Goal: Task Accomplishment & Management: Manage account settings

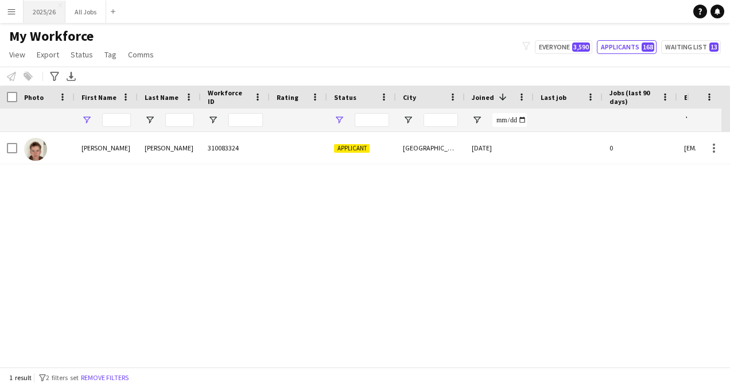
type input "*******"
type input "**********"
click at [40, 20] on button "2025/26 Close" at bounding box center [45, 12] width 42 height 22
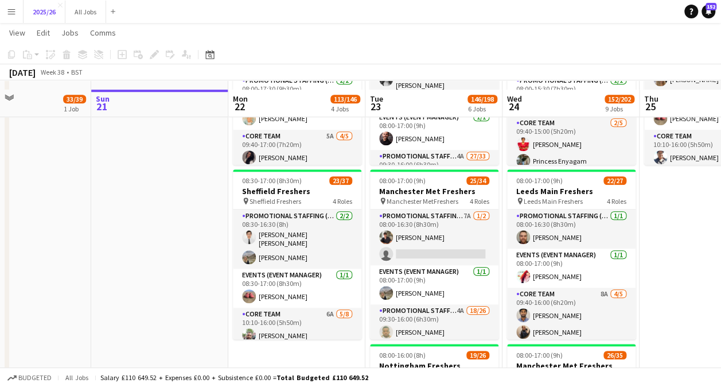
scroll to position [500, 0]
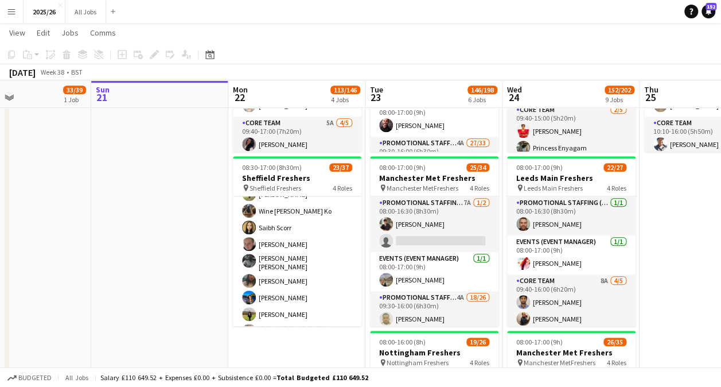
click at [319, 308] on app-card-role "Promotional Staffing (Brand Ambassadors) 4A 15/26 10:10-16:00 (5h50m) David Obi…" at bounding box center [297, 314] width 129 height 462
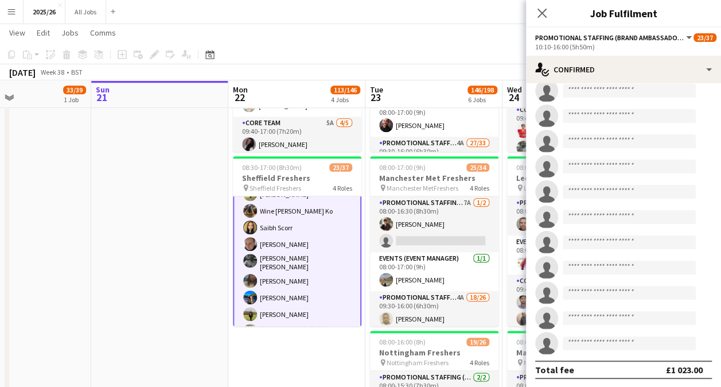
scroll to position [301, 0]
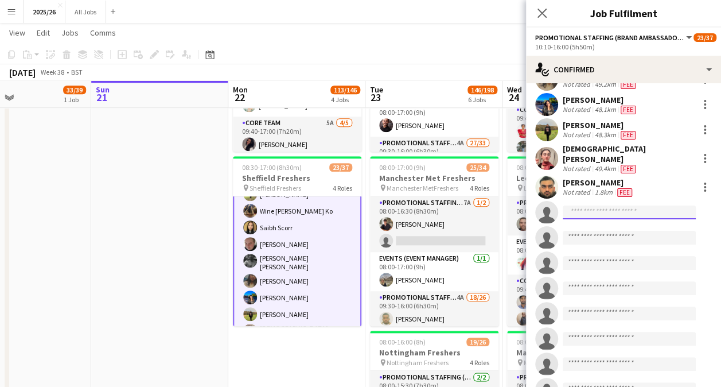
click at [596, 207] on input at bounding box center [629, 212] width 133 height 14
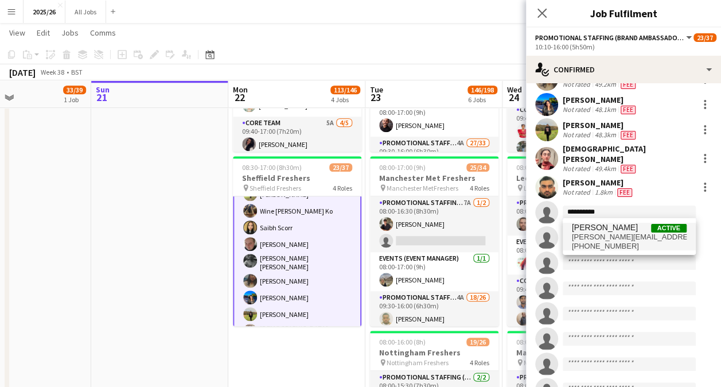
type input "**********"
click at [624, 240] on span "michael.rob.brown3@gmail.com" at bounding box center [629, 236] width 115 height 9
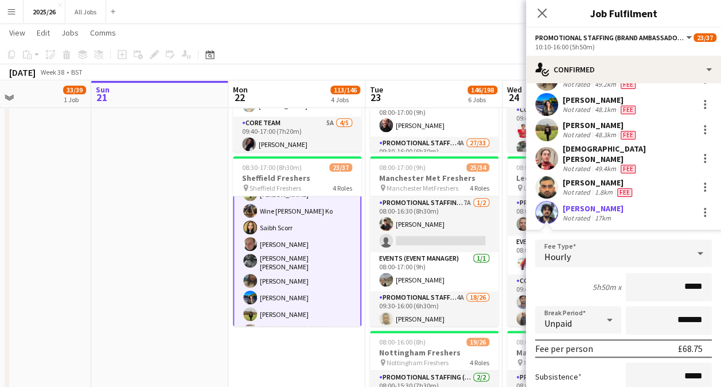
type input "******"
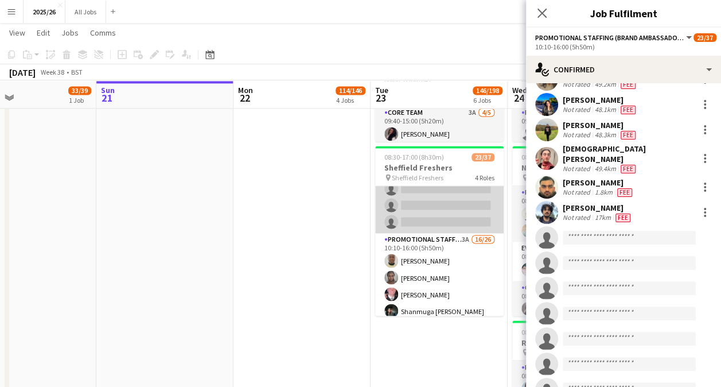
scroll to position [302, 0]
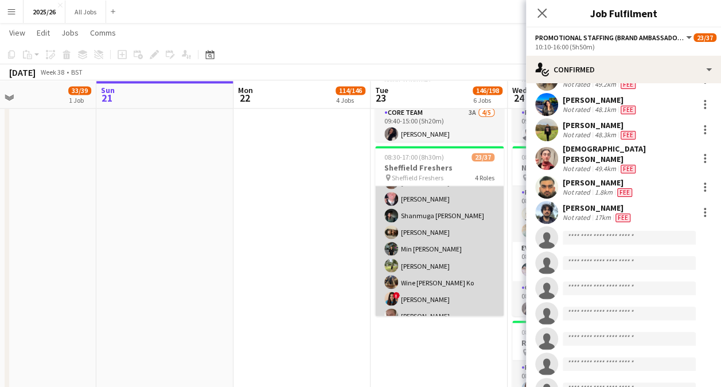
click at [430, 275] on app-card-role "Promotional Staffing (Brand Ambassadors) 3A 16/26 10:10-16:00 (5h50m) David Obi…" at bounding box center [439, 365] width 129 height 455
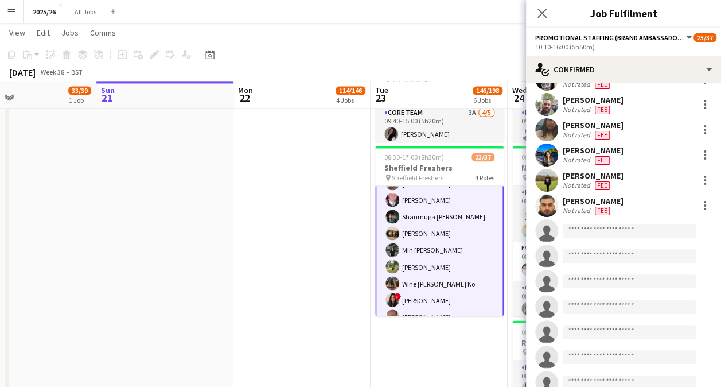
scroll to position [303, 0]
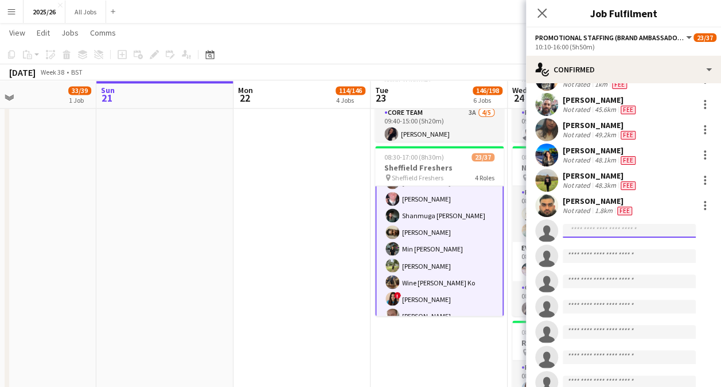
click at [621, 227] on input at bounding box center [629, 231] width 133 height 14
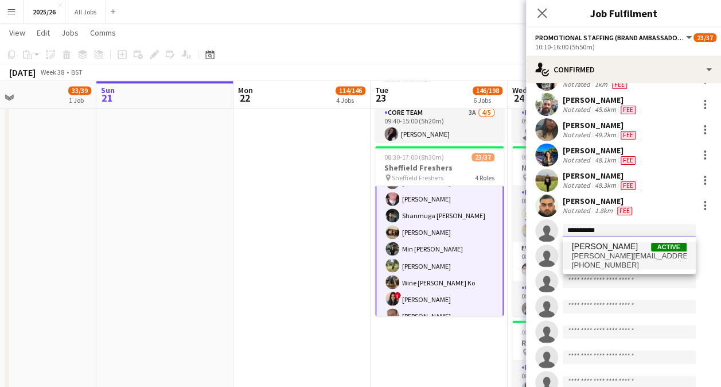
type input "**********"
click at [628, 253] on span "michael.rob.brown3@gmail.com" at bounding box center [629, 255] width 115 height 9
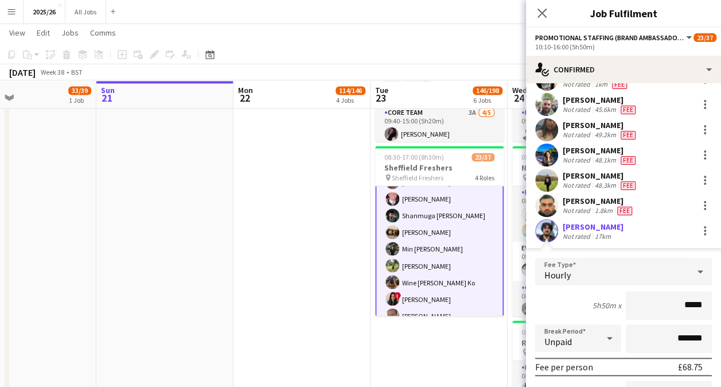
type input "******"
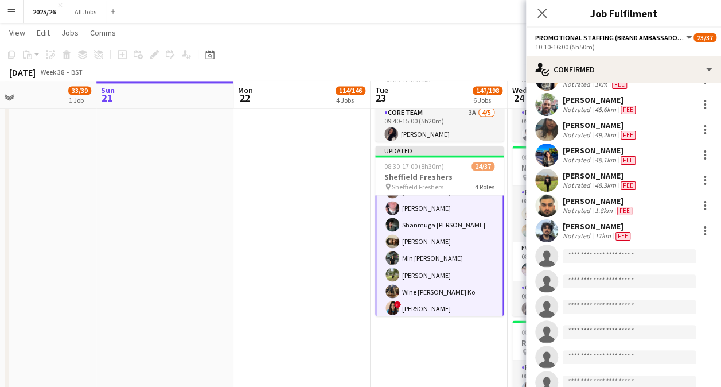
click at [545, 5] on div "Close pop-in" at bounding box center [542, 13] width 32 height 26
click at [540, 14] on icon "Close pop-in" at bounding box center [542, 12] width 11 height 11
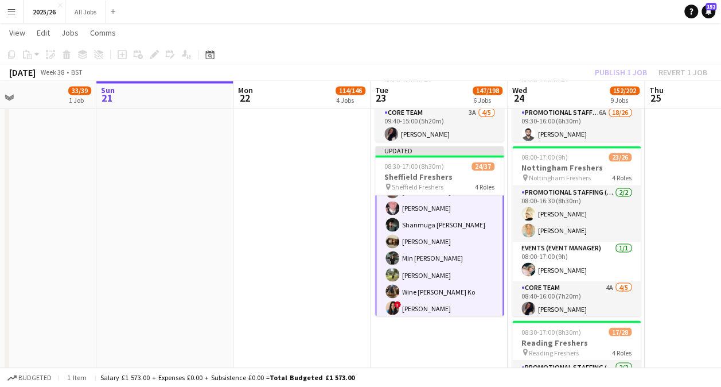
click at [610, 64] on div "[DATE] Week 38 • BST Publish 1 job Revert 1 job" at bounding box center [360, 72] width 721 height 16
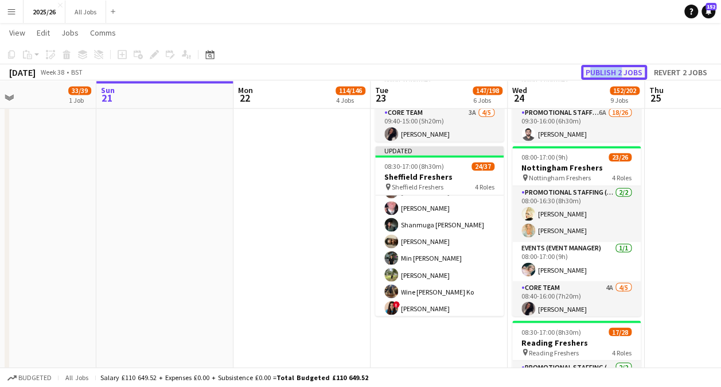
click at [614, 69] on button "Publish 2 jobs" at bounding box center [614, 72] width 66 height 15
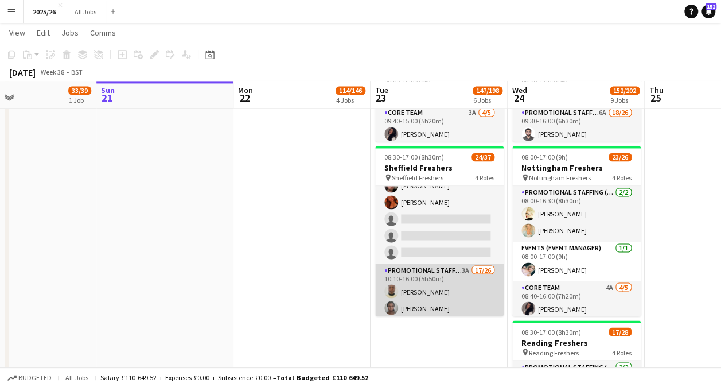
scroll to position [109, 0]
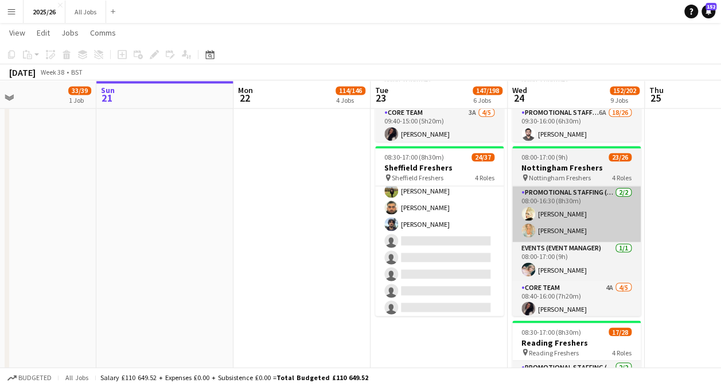
click at [434, 224] on app-card-role "Promotional Staffing (Brand Ambassadors) 3A 17/26 10:10-16:00 (5h50m) David Obi…" at bounding box center [439, 157] width 129 height 455
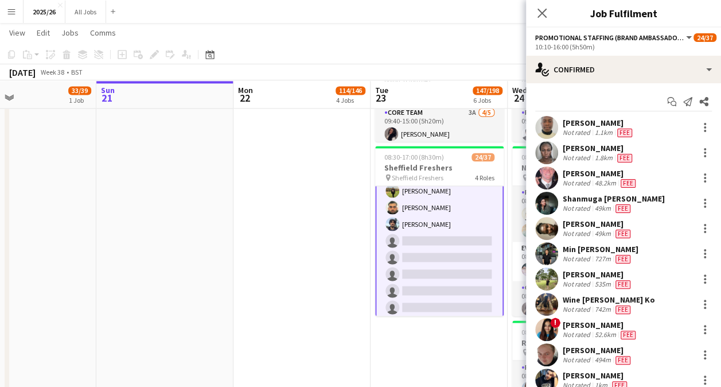
scroll to position [270, 0]
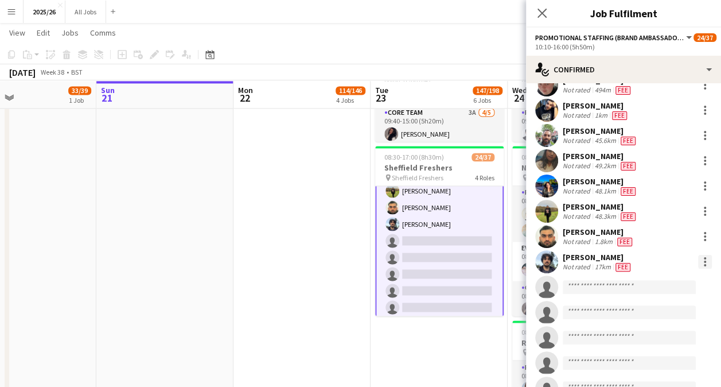
click at [698, 256] on div at bounding box center [705, 262] width 14 height 14
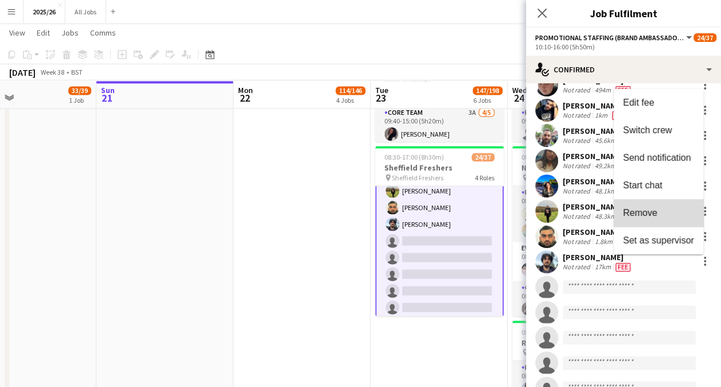
click at [667, 201] on button "Remove" at bounding box center [659, 213] width 90 height 28
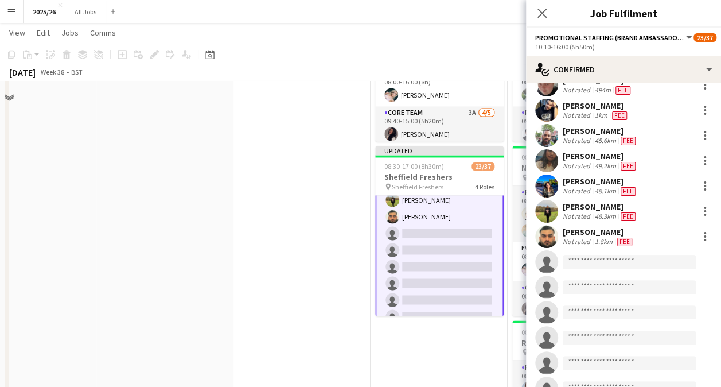
scroll to position [608, 0]
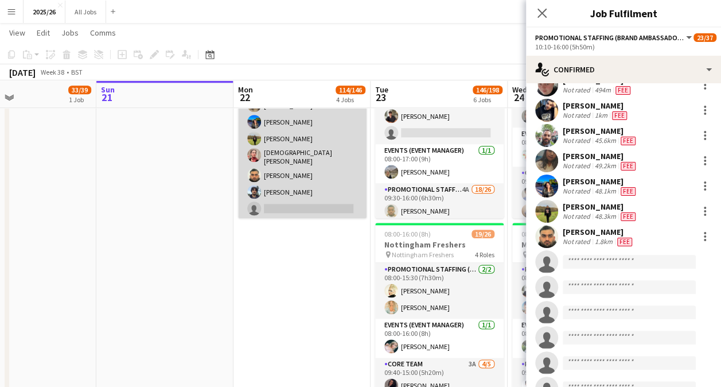
click at [309, 188] on app-card-role "Promotional Staffing (Brand Ambassadors) 4A 16/26 10:10-16:00 (5h50m) David Obi…" at bounding box center [302, 139] width 129 height 462
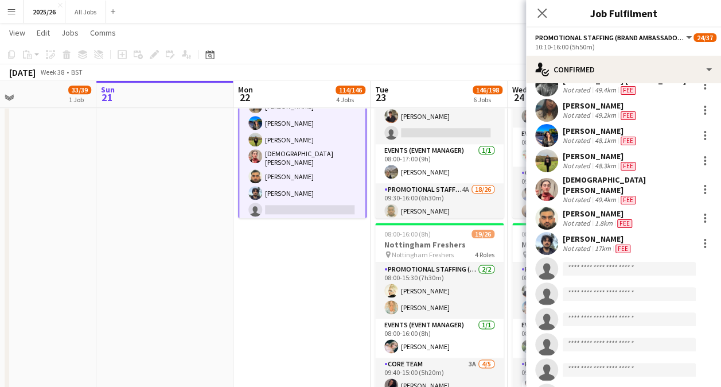
scroll to position [510, 0]
click at [704, 239] on div at bounding box center [705, 240] width 2 height 2
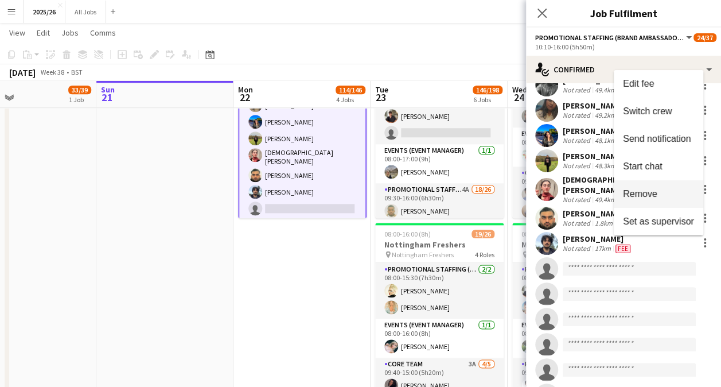
click at [655, 195] on span "Remove" at bounding box center [640, 194] width 34 height 10
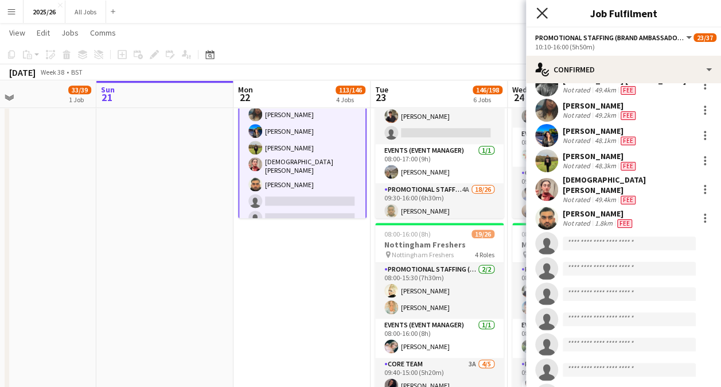
click at [539, 16] on icon at bounding box center [542, 12] width 11 height 11
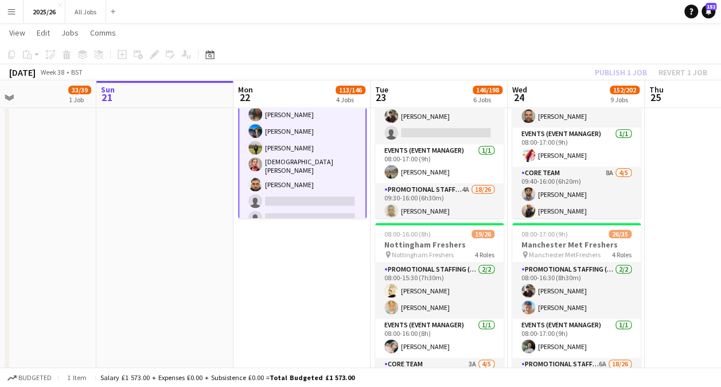
click at [646, 75] on div "Publish 1 job Revert 1 job" at bounding box center [651, 72] width 140 height 15
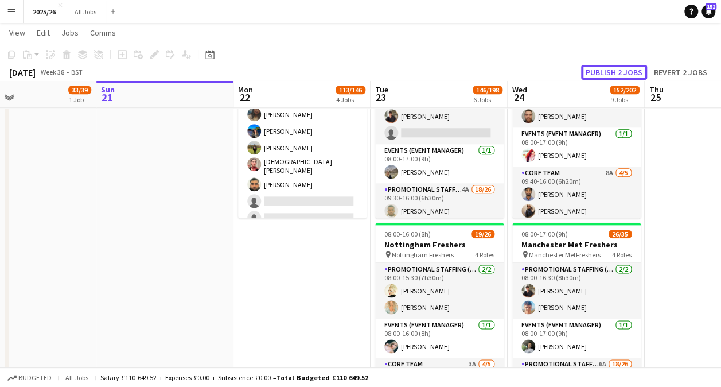
click at [646, 75] on button "Publish 2 jobs" at bounding box center [614, 72] width 66 height 15
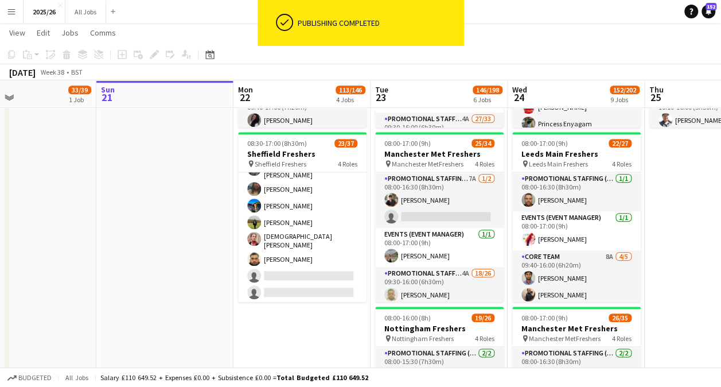
scroll to position [525, 0]
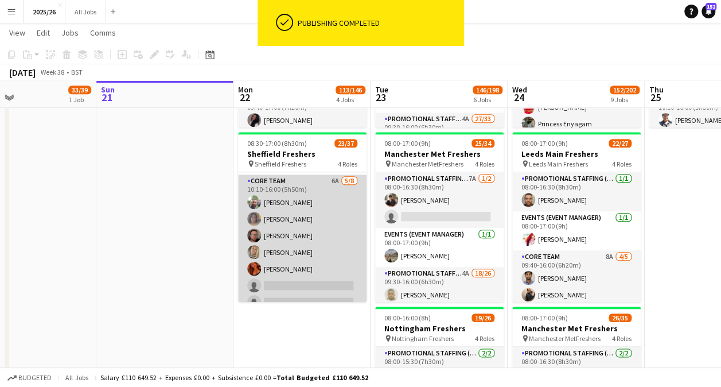
click at [300, 286] on app-card-role "Core Team 6A 5/8 10:10-16:00 (5h50m) Jasbir Chauhan Helen Eyre Matthew Shaw Mar…" at bounding box center [302, 252] width 129 height 156
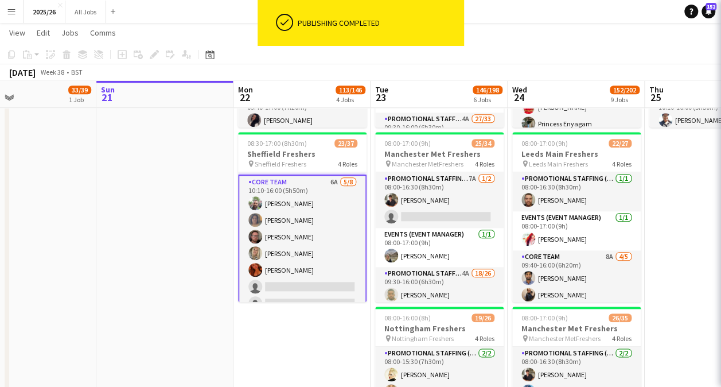
scroll to position [97, 0]
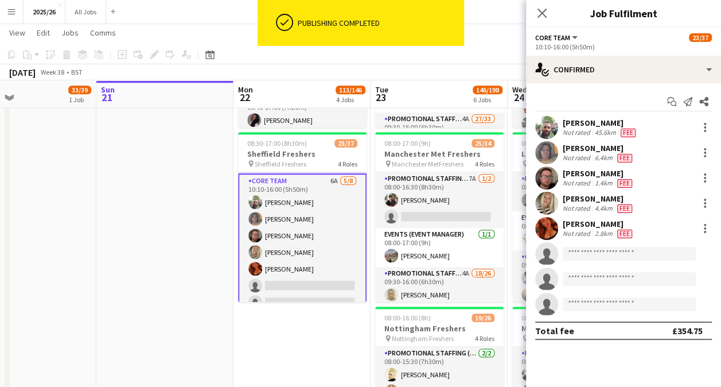
click at [608, 262] on app-invite-slot "single-neutral-actions" at bounding box center [623, 253] width 195 height 23
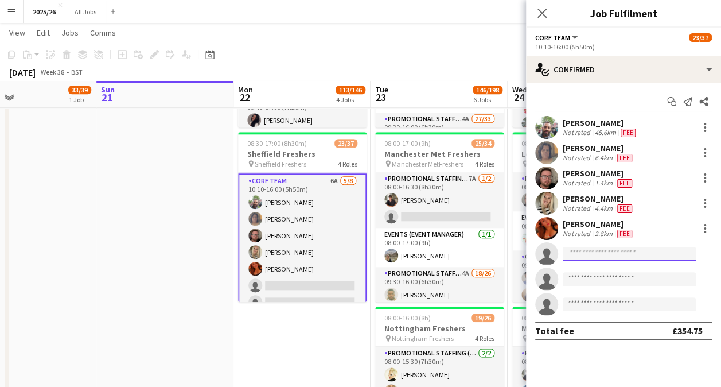
click at [610, 260] on body "Menu Boards Boards Boards All jobs Status Workforce Workforce My Workforce Recr…" at bounding box center [360, 355] width 721 height 1760
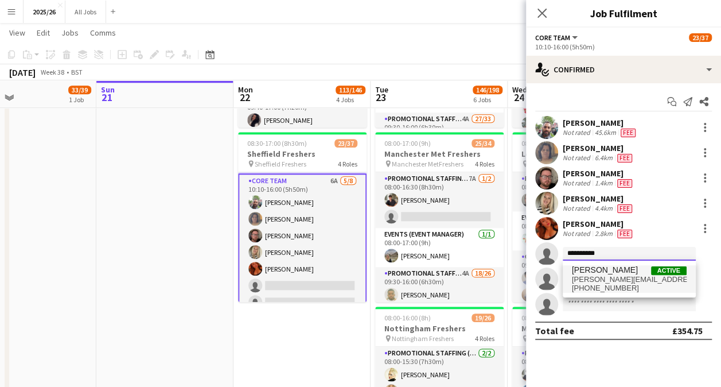
type input "**********"
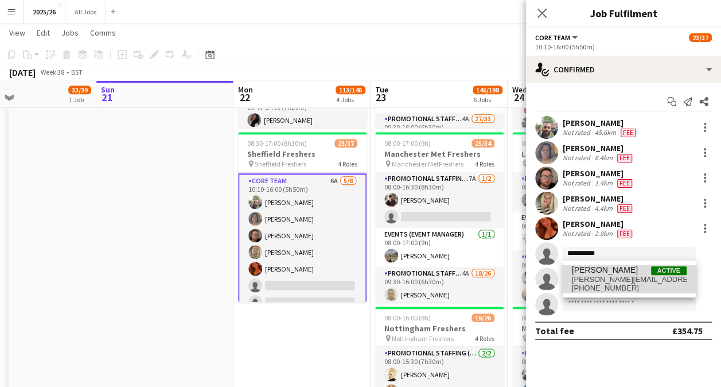
click at [613, 267] on span "[PERSON_NAME]" at bounding box center [605, 270] width 66 height 10
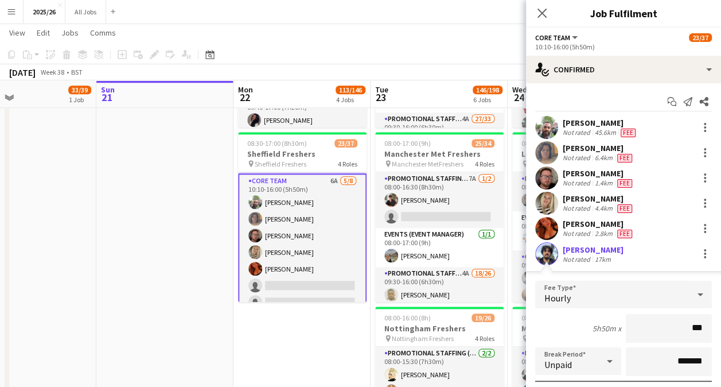
type input "**"
type input "***"
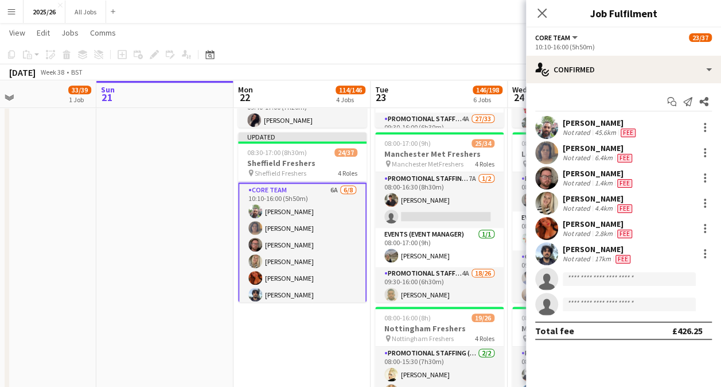
click at [546, 241] on div "Jasbir Chauhan Not rated 45.6km Fee Helen Eyre Not rated 6.4km Fee Matthew Shaw…" at bounding box center [623, 216] width 195 height 200
click at [548, 246] on app-user-avatar at bounding box center [546, 253] width 23 height 23
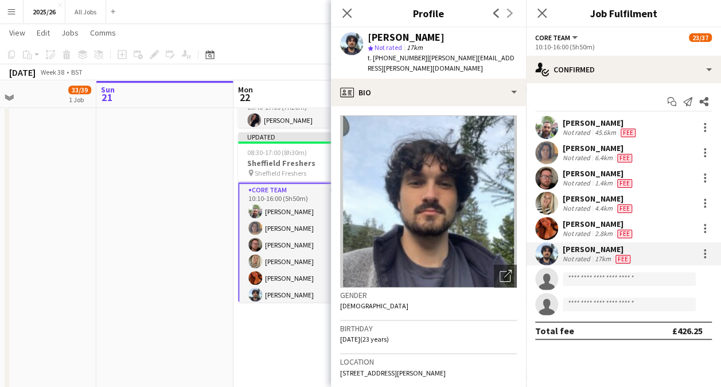
click at [311, 52] on app-toolbar "Copy Paste Paste Ctrl+V Paste with crew Ctrl+Shift+V Paste linked Job Delete Gr…" at bounding box center [360, 55] width 721 height 20
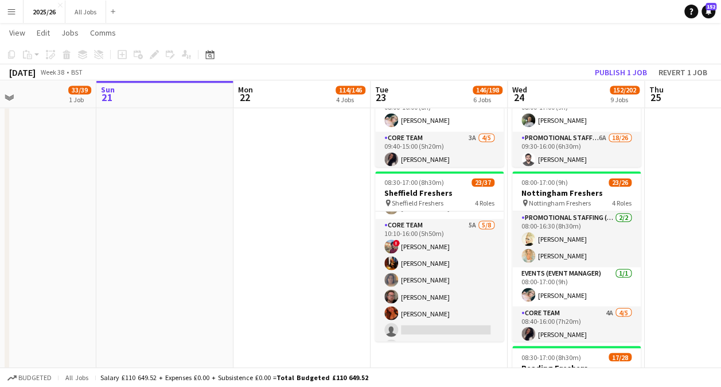
scroll to position [86, 0]
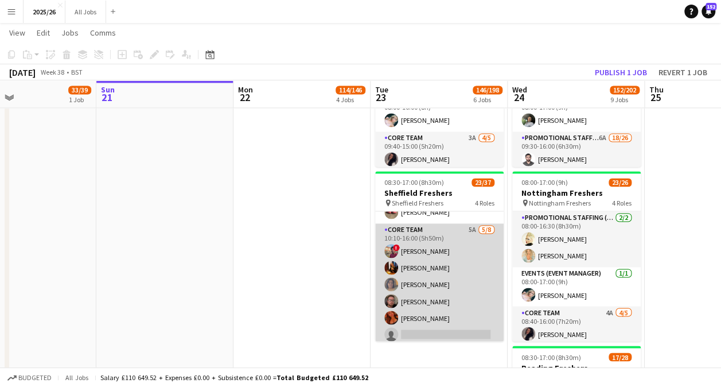
click at [430, 313] on app-card-role "Core Team 5A 5/8 10:10-16:00 (5h50m) ! Samarth Raj Bryony Whitfield Helen Eyre …" at bounding box center [439, 301] width 129 height 156
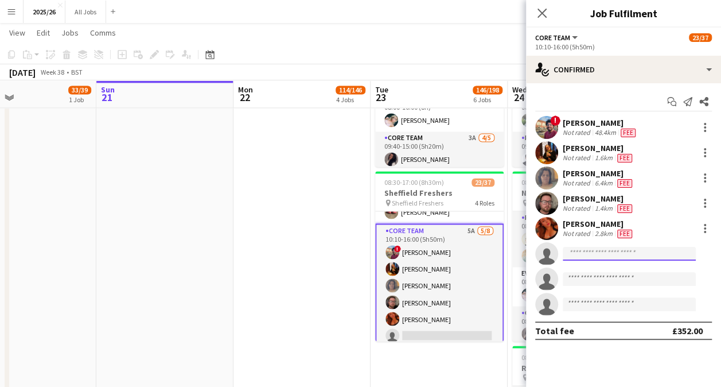
click at [603, 254] on input at bounding box center [629, 254] width 133 height 14
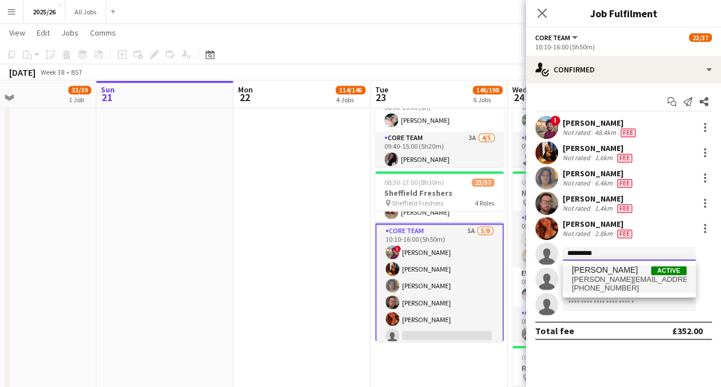
type input "*********"
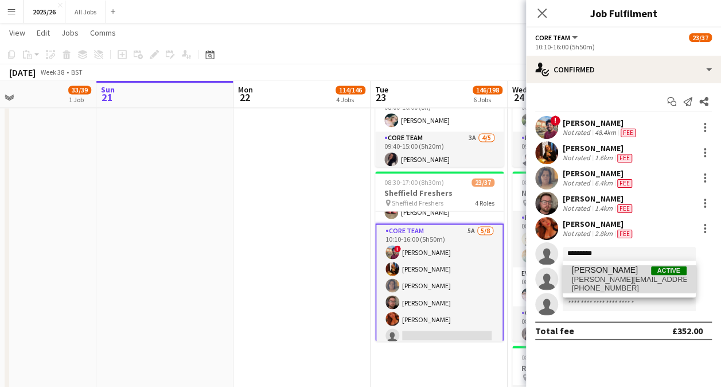
click at [606, 269] on span "[PERSON_NAME]" at bounding box center [605, 270] width 66 height 10
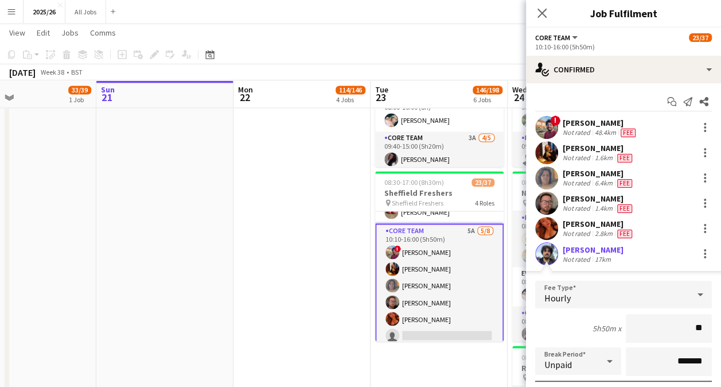
type input "***"
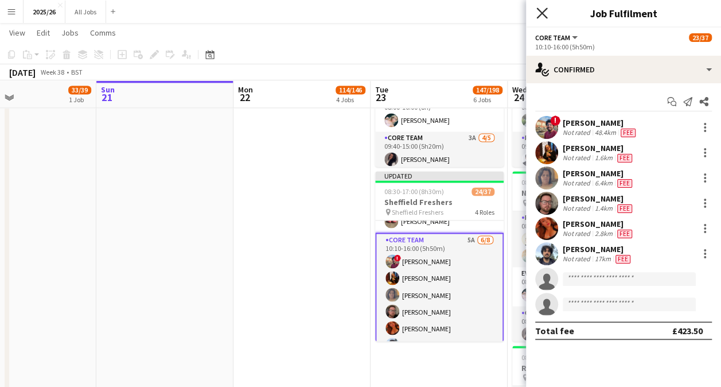
click at [541, 17] on icon "Close pop-in" at bounding box center [542, 12] width 11 height 11
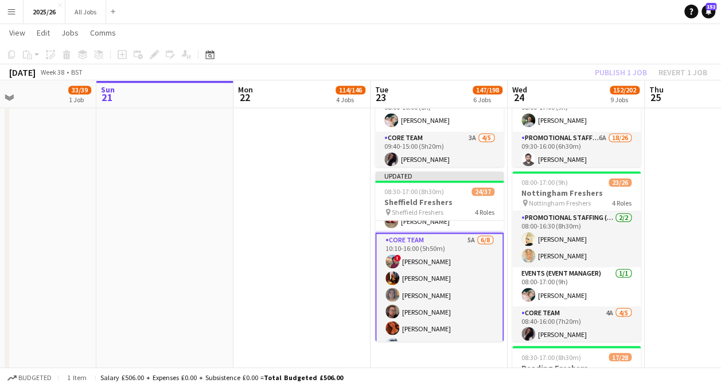
click at [610, 63] on app-toolbar "Copy Paste Paste Ctrl+V Paste with crew Ctrl+Shift+V Paste linked Job Delete Gr…" at bounding box center [360, 55] width 721 height 20
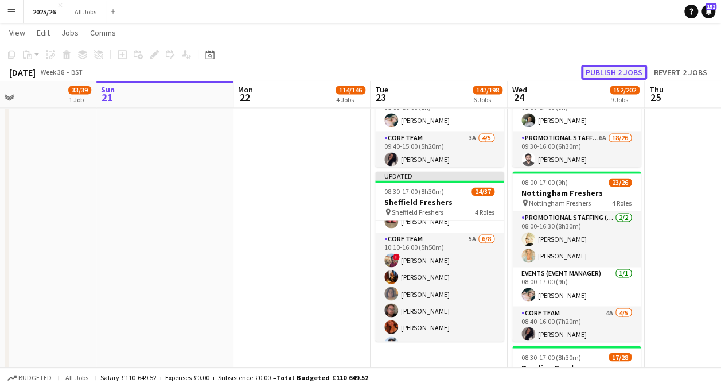
click at [617, 73] on button "Publish 2 jobs" at bounding box center [614, 72] width 66 height 15
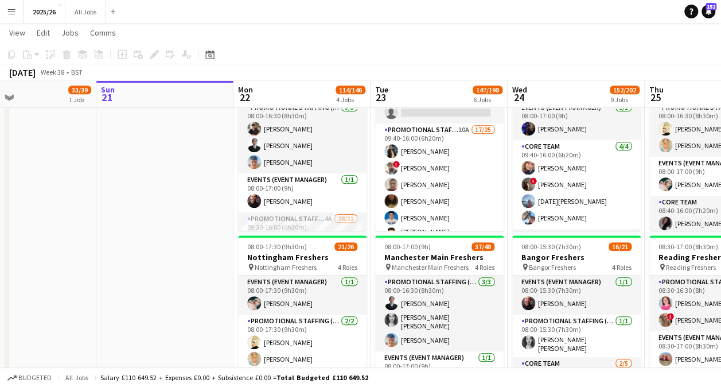
scroll to position [195, 0]
click at [445, 184] on app-card-role "Promotional Staffing (Brand Ambassadors) 10A 17/25 09:40-16:00 (6h20m) Mary Shi…" at bounding box center [439, 347] width 129 height 449
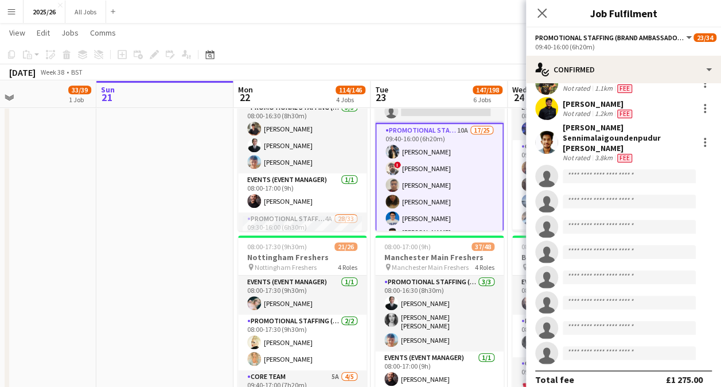
scroll to position [420, 0]
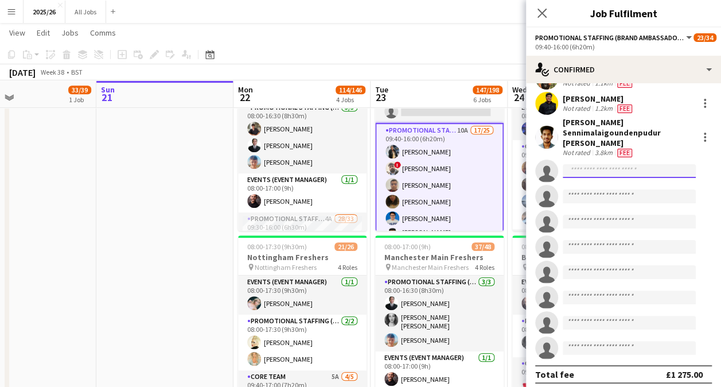
click at [608, 166] on input at bounding box center [629, 171] width 133 height 14
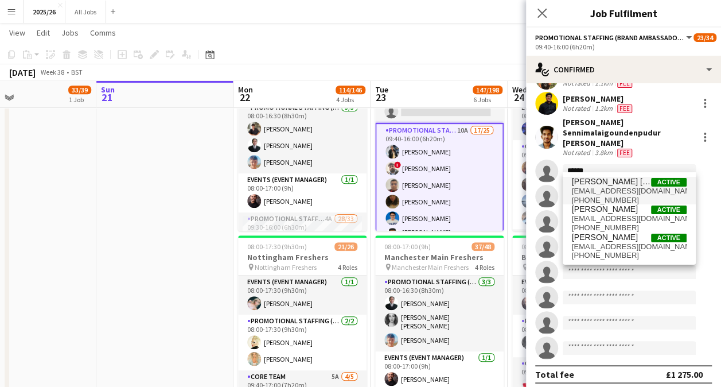
type input "******"
click at [624, 188] on span "sharonmanoranjan@gmail.com" at bounding box center [629, 191] width 115 height 9
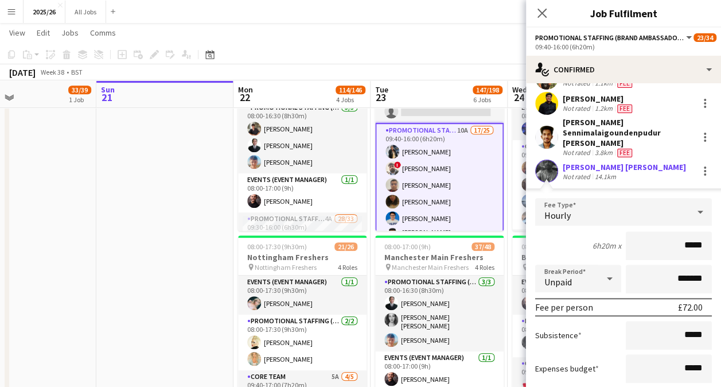
type input "******"
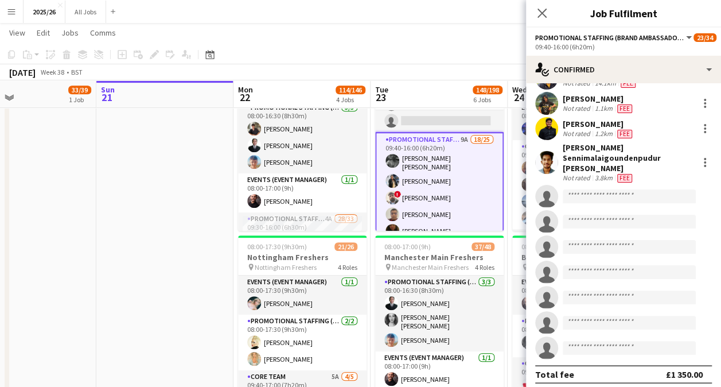
scroll to position [427, 0]
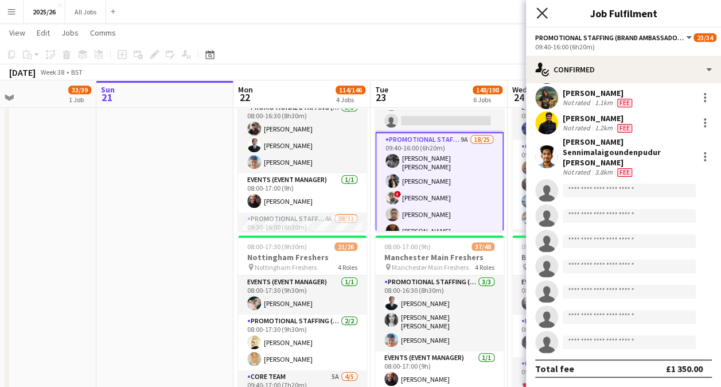
click at [538, 16] on icon "Close pop-in" at bounding box center [542, 12] width 11 height 11
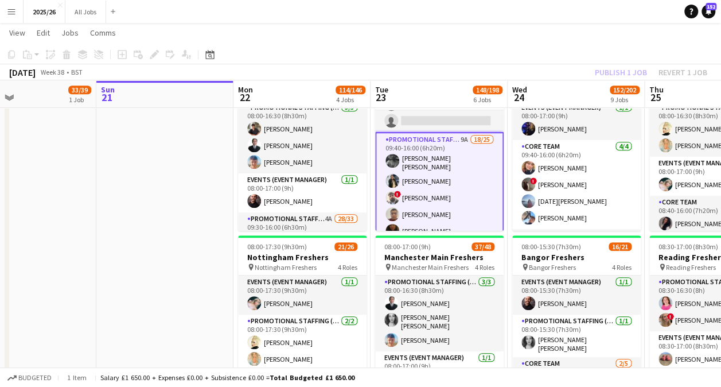
click at [628, 64] on app-toolbar "Copy Paste Paste Ctrl+V Paste with crew Ctrl+Shift+V Paste linked Job Delete Gr…" at bounding box center [360, 55] width 721 height 20
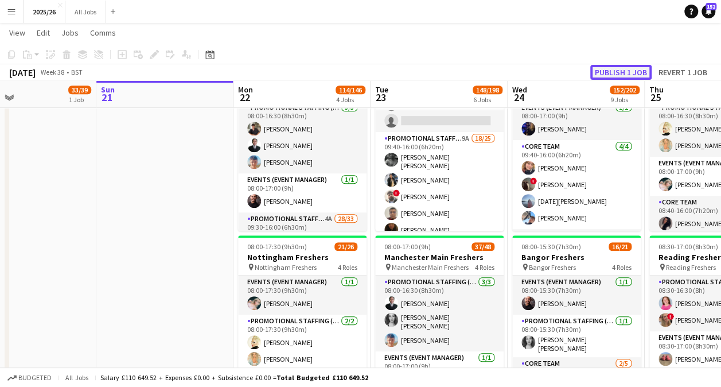
click at [630, 68] on button "Publish 1 job" at bounding box center [621, 72] width 61 height 15
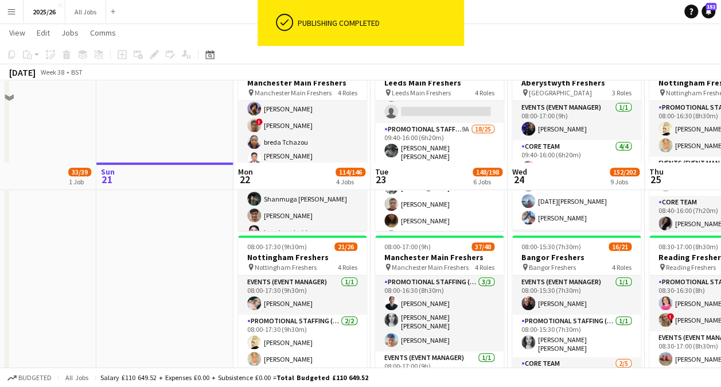
scroll to position [341, 0]
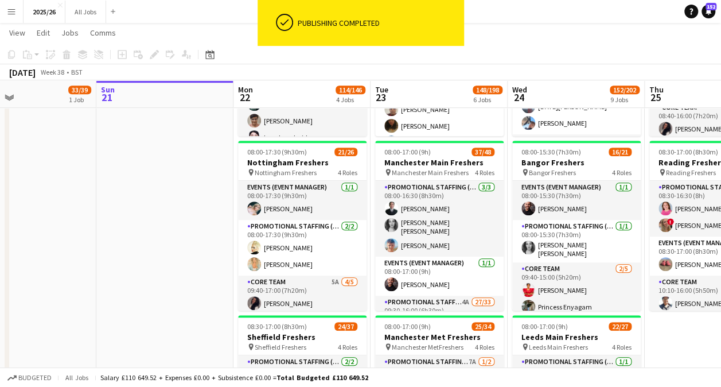
click at [318, 264] on app-card-role "Promotional Staffing (Team Leader) 2/2 08:00-17:30 (9h30m) NATASHA LABIDI Aimie…" at bounding box center [302, 248] width 129 height 56
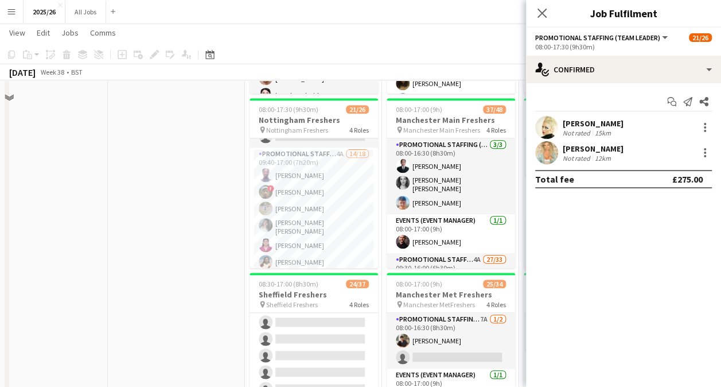
scroll to position [199, 0]
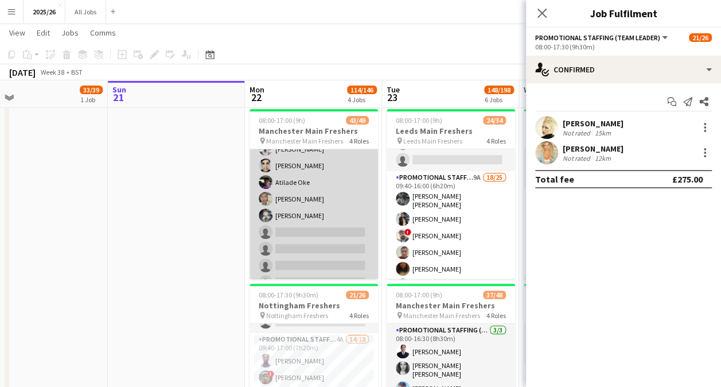
click at [310, 232] on app-card-role "Promotional Staffing (Brand Ambassadors) 4A 28/33 09:30-16:00 (6h30m) ! Daniel …" at bounding box center [314, 19] width 129 height 582
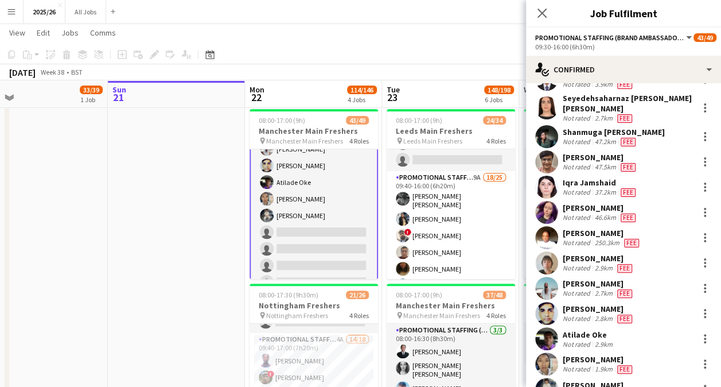
scroll to position [593, 0]
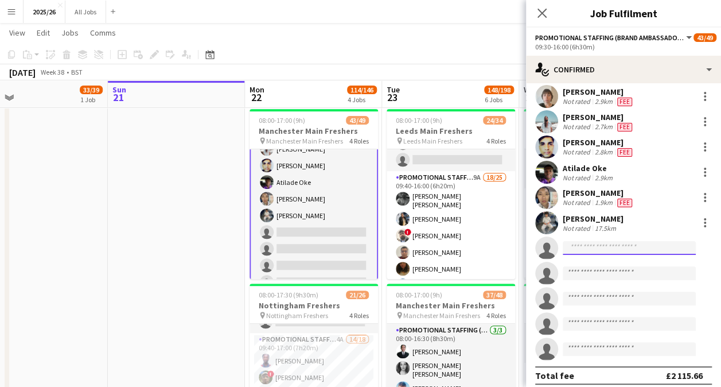
click at [593, 247] on input at bounding box center [629, 248] width 133 height 14
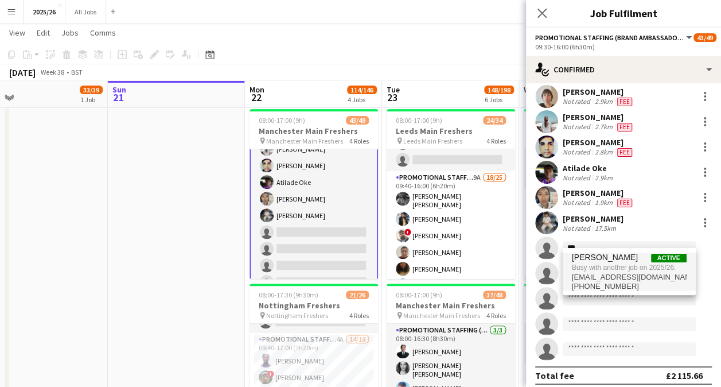
type input "***"
click at [615, 261] on span "[PERSON_NAME]" at bounding box center [605, 258] width 66 height 10
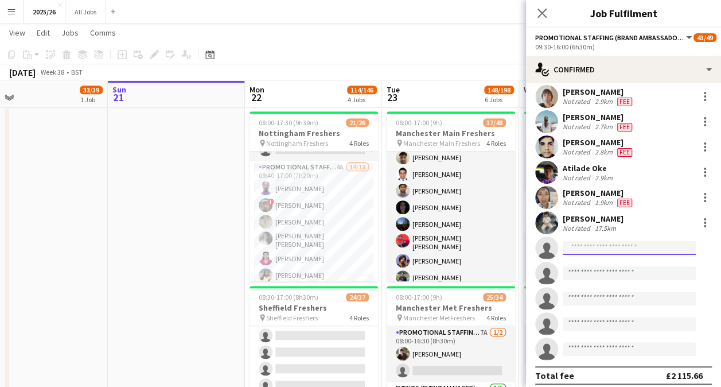
scroll to position [155, 0]
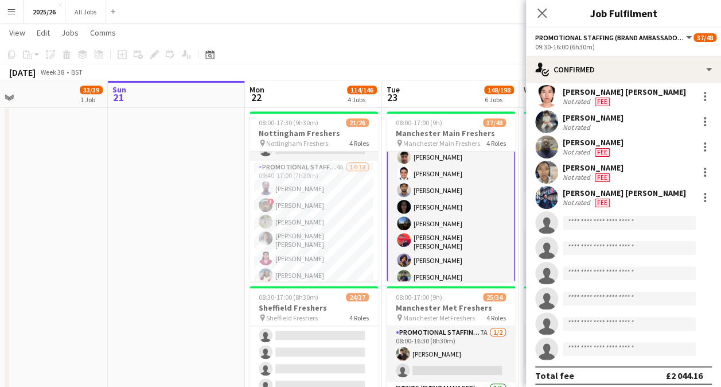
scroll to position [156, 0]
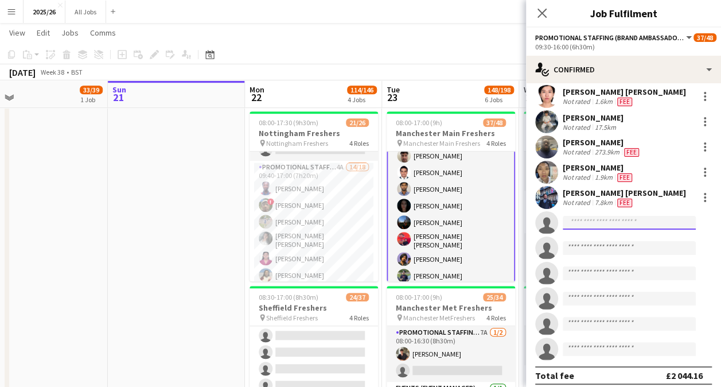
click at [624, 216] on input at bounding box center [629, 223] width 133 height 14
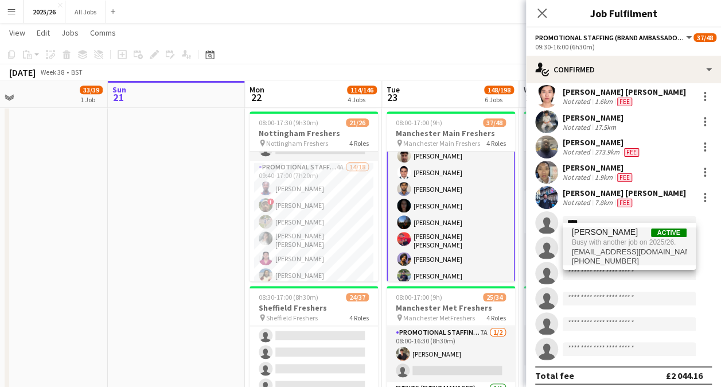
type input "****"
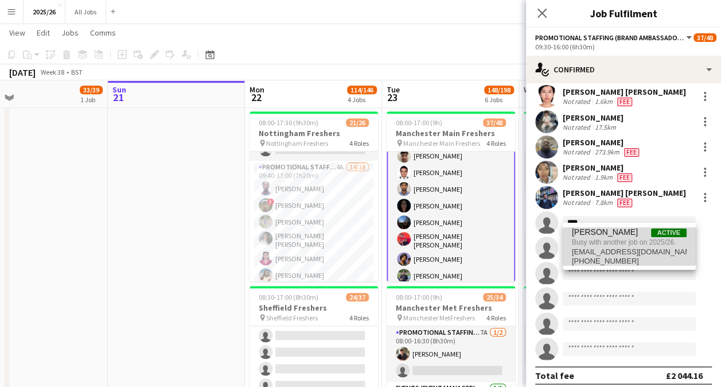
click at [618, 238] on span "Busy with another job on 2025/26." at bounding box center [629, 242] width 115 height 10
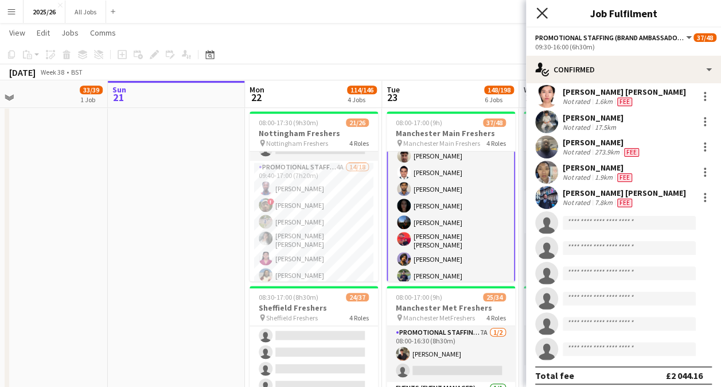
click at [543, 10] on icon "Close pop-in" at bounding box center [542, 12] width 11 height 11
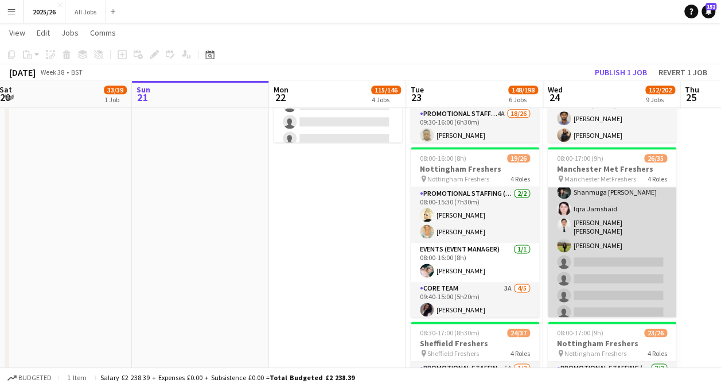
scroll to position [361, 0]
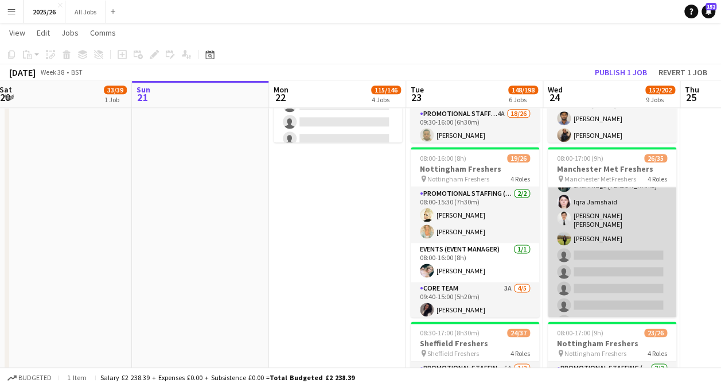
click at [638, 276] on app-card-role "Promotional Staffing (Brand Ambassadors) 6A 18/26 09:30-16:00 (6h30m) Emad Emad…" at bounding box center [612, 152] width 129 height 462
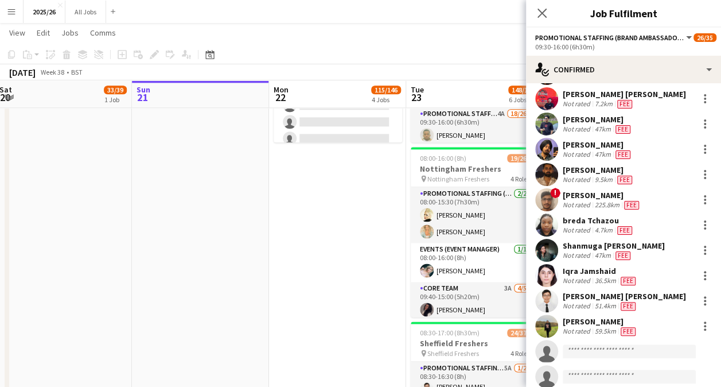
scroll to position [232, 0]
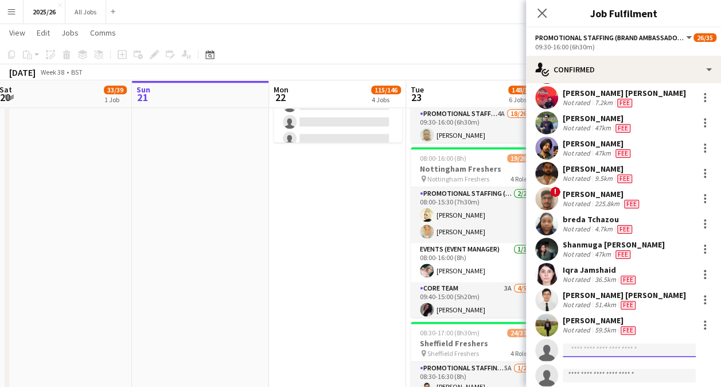
click at [614, 348] on input at bounding box center [629, 350] width 133 height 14
type input "****"
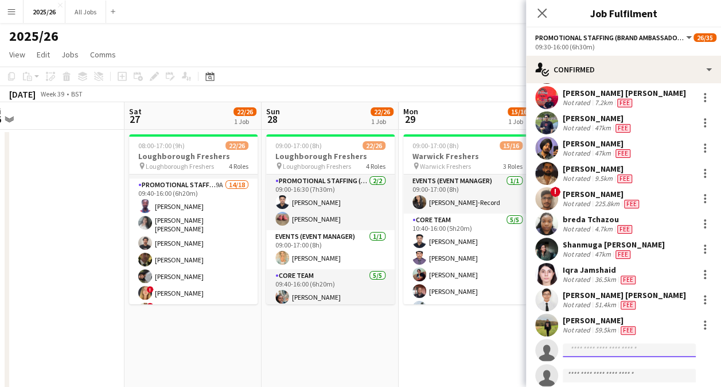
scroll to position [199, 0]
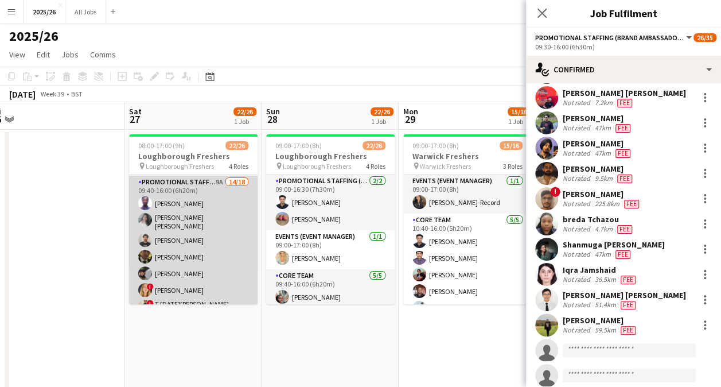
click at [201, 269] on app-card-role "Promotional Staffing (Brand Ambassadors) 9A 14/18 09:40-16:00 (6h20m) Olanrewaj…" at bounding box center [193, 340] width 129 height 329
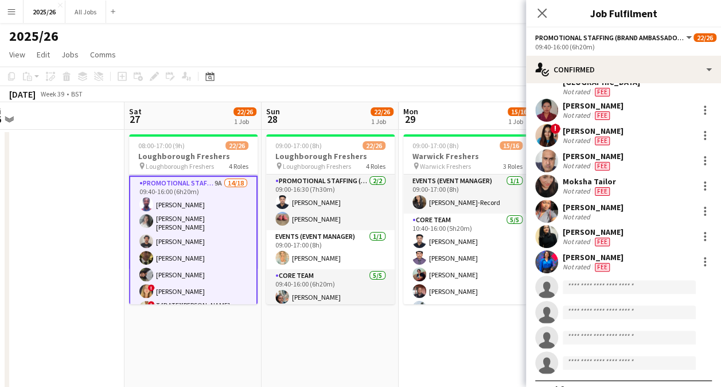
scroll to position [361, 0]
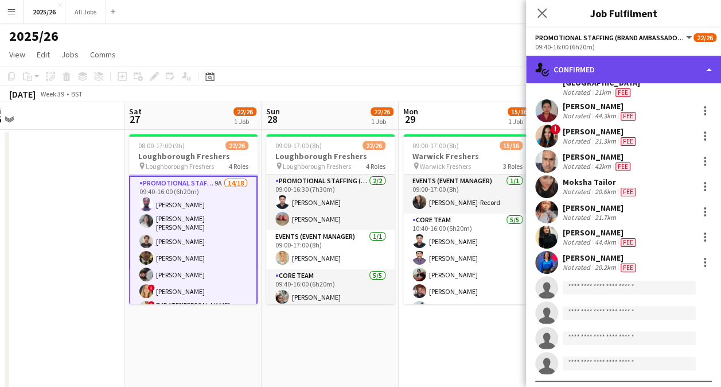
click at [631, 67] on div "single-neutral-actions-check-2 Confirmed" at bounding box center [623, 70] width 195 height 28
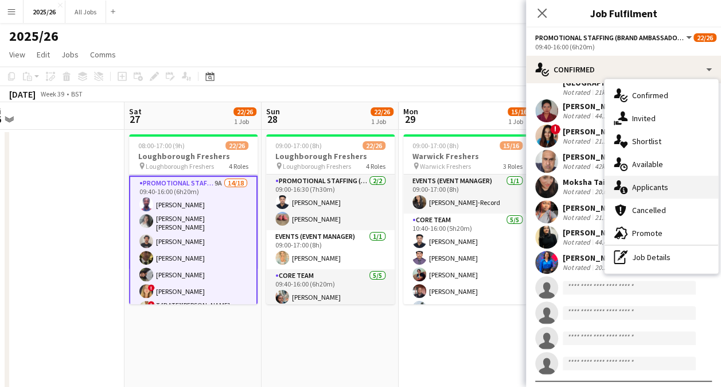
click at [652, 192] on div "single-neutral-actions-information Applicants" at bounding box center [662, 187] width 114 height 23
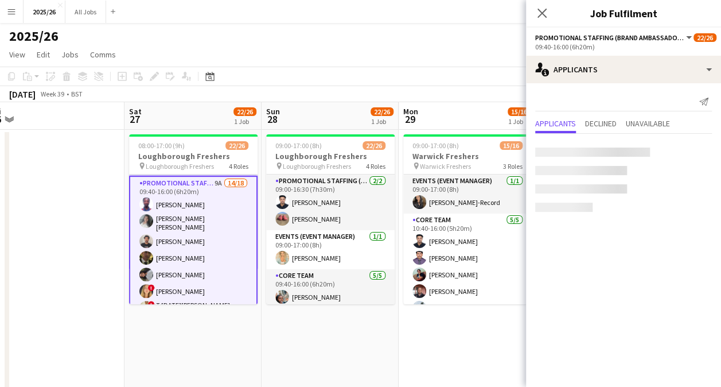
scroll to position [0, 0]
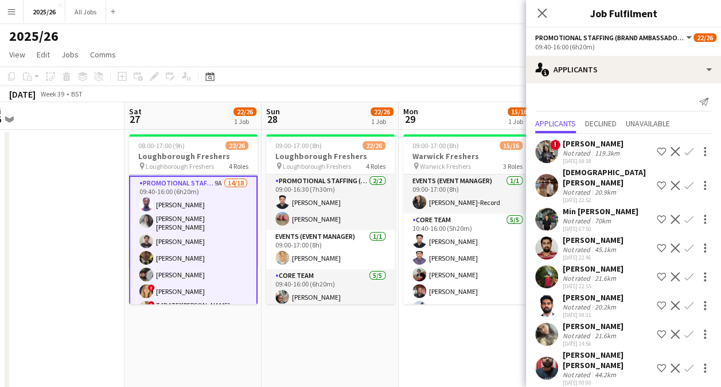
click at [685, 243] on app-icon "Confirm" at bounding box center [689, 247] width 9 height 9
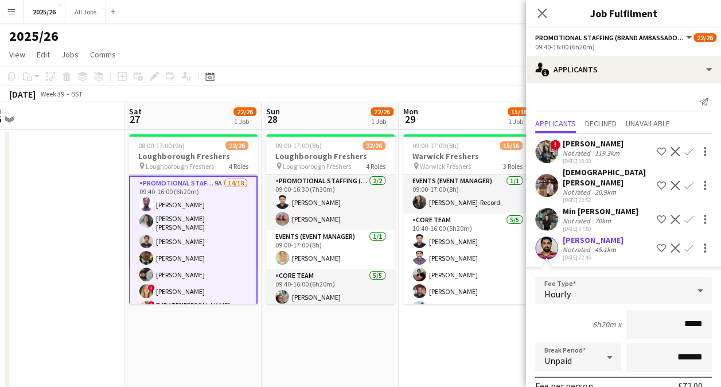
type input "******"
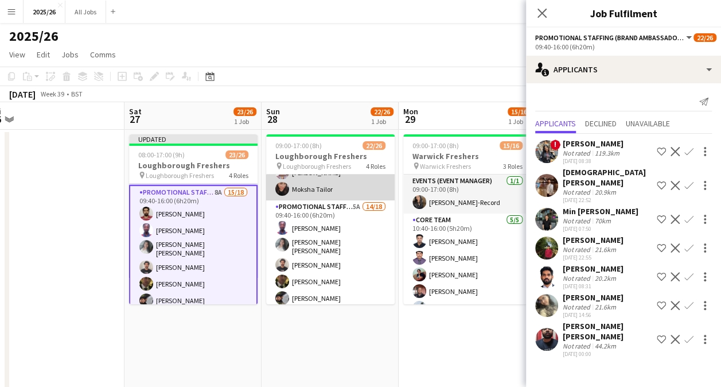
scroll to position [174, 0]
click at [357, 278] on app-card-role "Promotional Staffing (Brand Ambassadors) 5A 14/18 09:40-16:00 (6h20m) Olanrewaj…" at bounding box center [330, 364] width 129 height 329
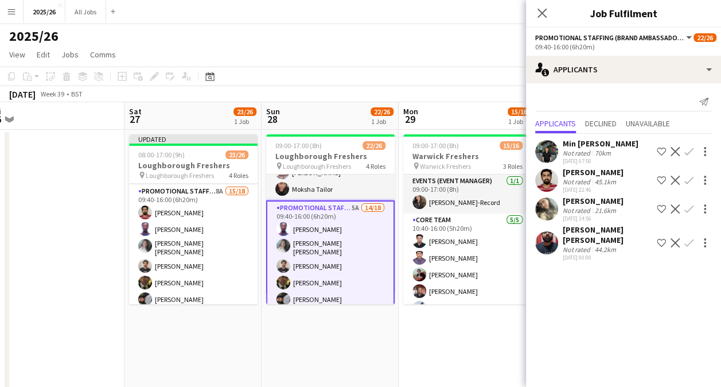
click at [689, 180] on app-icon "Confirm" at bounding box center [689, 180] width 9 height 9
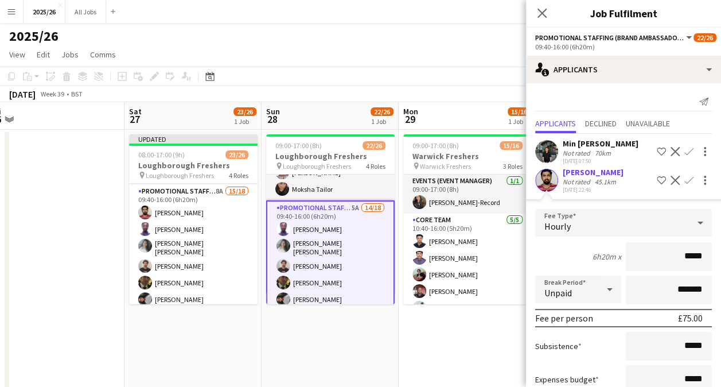
type input "******"
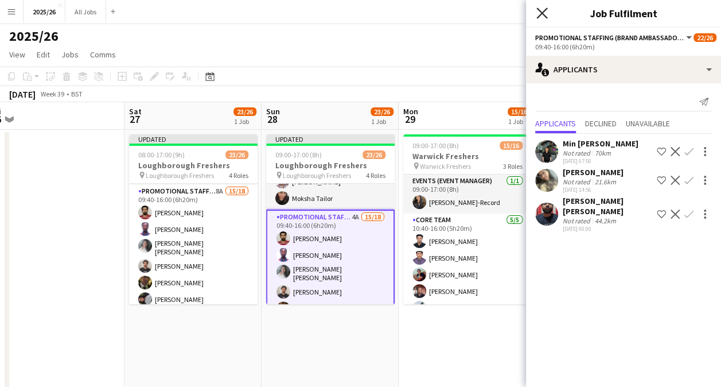
click at [544, 16] on icon at bounding box center [542, 12] width 11 height 11
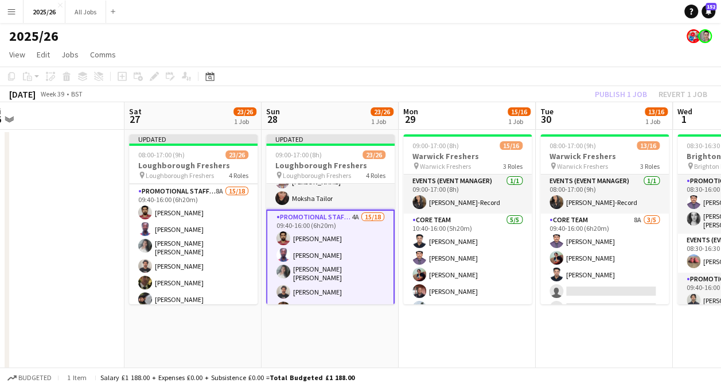
click at [616, 84] on app-toolbar "Copy Paste Paste Ctrl+V Paste with crew Ctrl+Shift+V Paste linked Job Delete Gr…" at bounding box center [360, 77] width 721 height 20
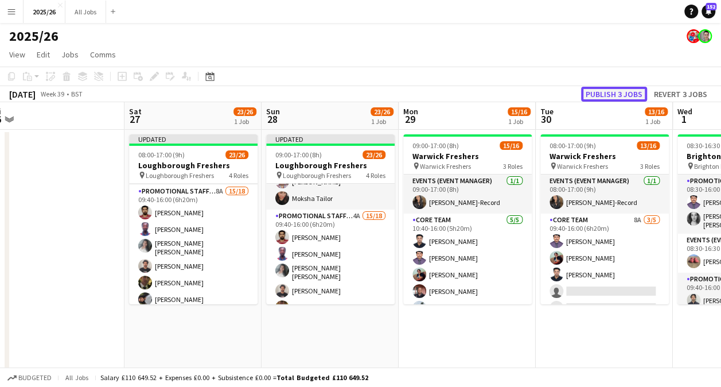
click at [620, 90] on button "Publish 3 jobs" at bounding box center [614, 94] width 66 height 15
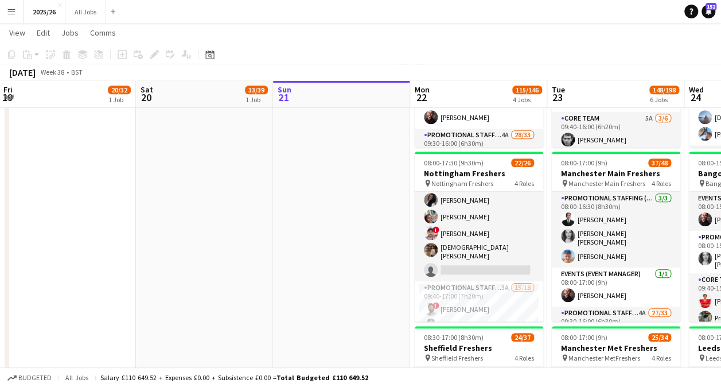
scroll to position [138, 0]
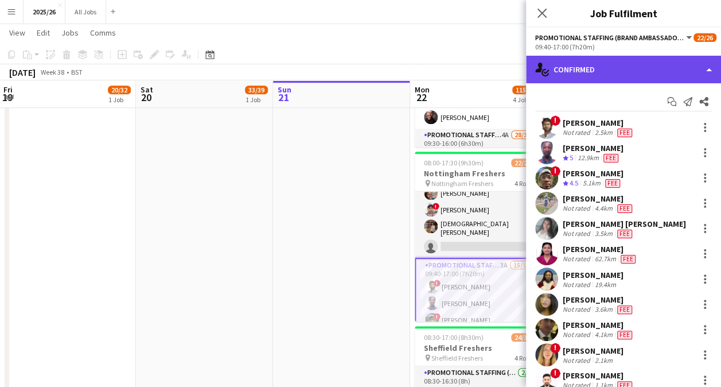
click at [603, 73] on div "single-neutral-actions-check-2 Confirmed" at bounding box center [623, 70] width 195 height 28
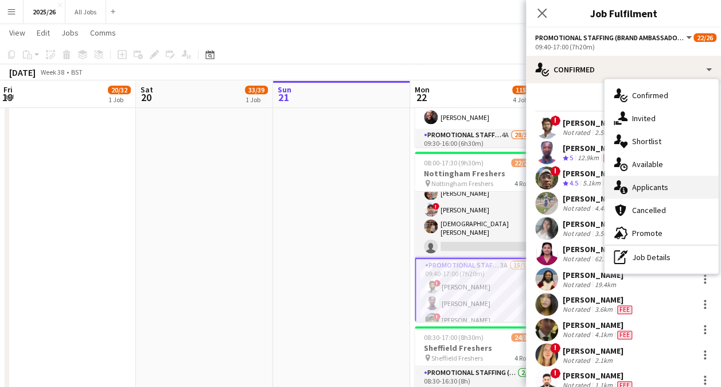
click at [671, 187] on div "single-neutral-actions-information Applicants" at bounding box center [662, 187] width 114 height 23
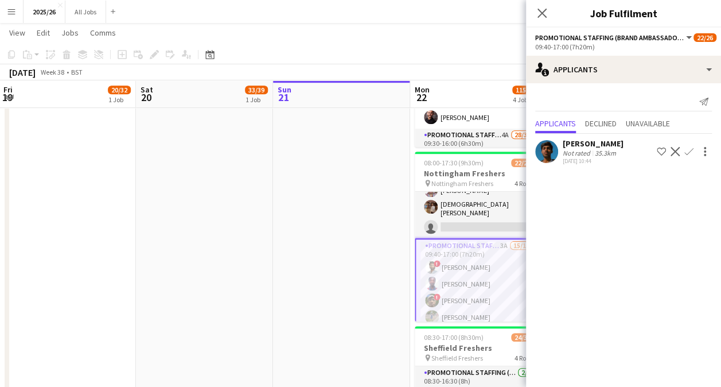
scroll to position [158, 0]
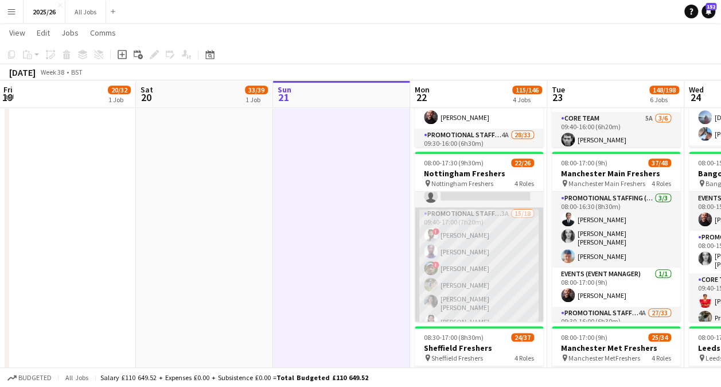
scroll to position [181, 0]
click at [459, 238] on app-card-role "Promotional Staffing (Brand Ambassadors) 3A 15/18 09:40-17:00 (7h20m) ! Ritikes…" at bounding box center [479, 378] width 129 height 329
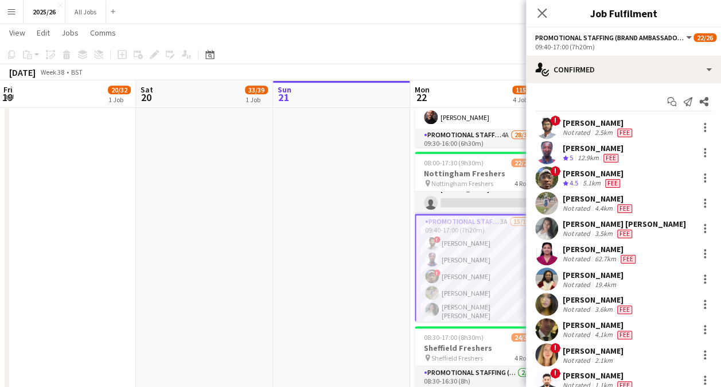
click at [545, 126] on app-user-avatar at bounding box center [546, 127] width 23 height 23
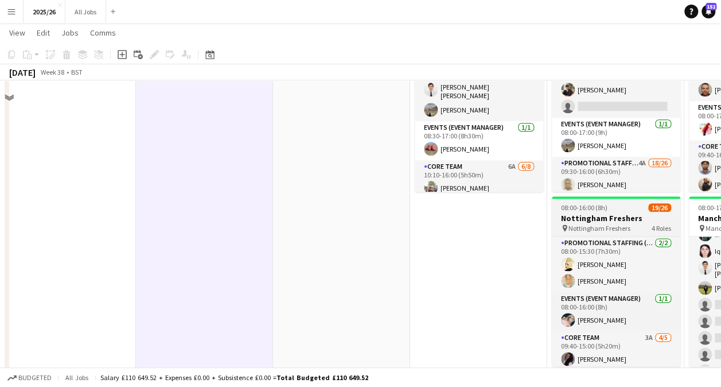
scroll to position [643, 0]
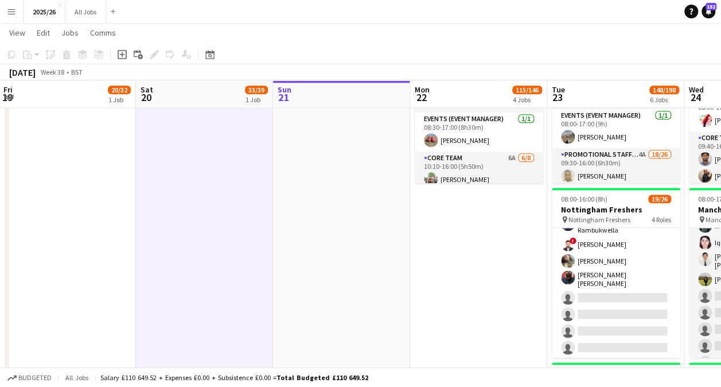
click at [618, 305] on app-card-role "Promotional Staffing (Brand Ambassadors) 2A 12/18 09:40-15:00 (5h20m) Olanrewaj…" at bounding box center [616, 224] width 129 height 336
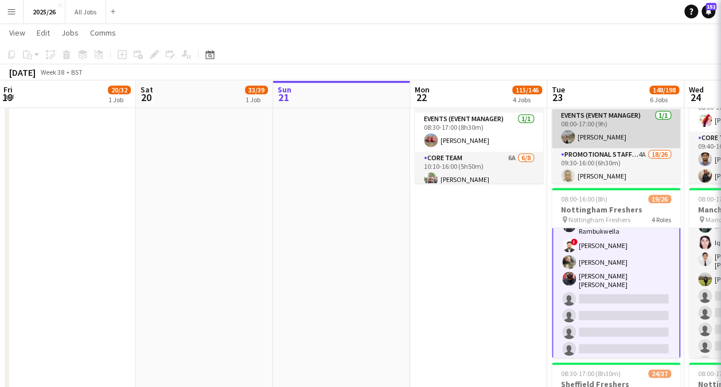
scroll to position [373, 0]
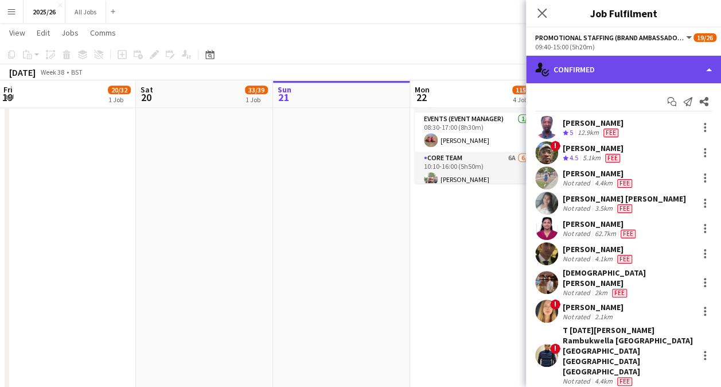
click at [621, 71] on div "single-neutral-actions-check-2 Confirmed" at bounding box center [623, 70] width 195 height 28
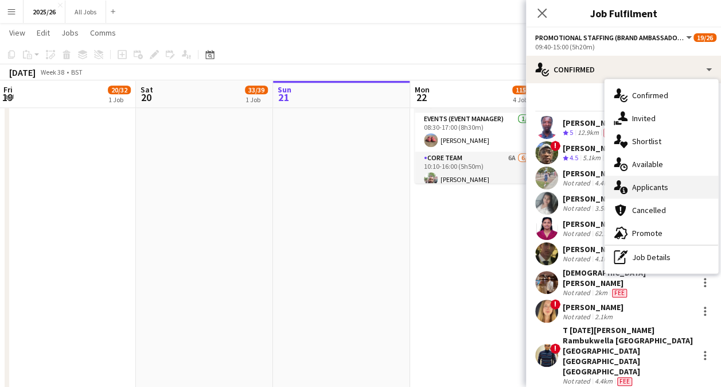
click at [655, 183] on span "Applicants" at bounding box center [650, 187] width 36 height 10
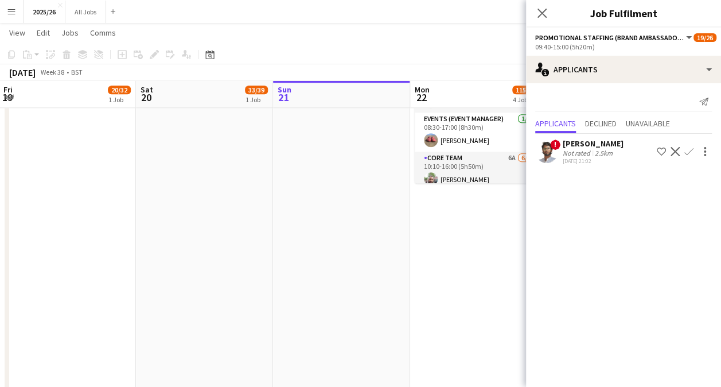
click at [691, 148] on app-icon "Confirm" at bounding box center [689, 151] width 9 height 9
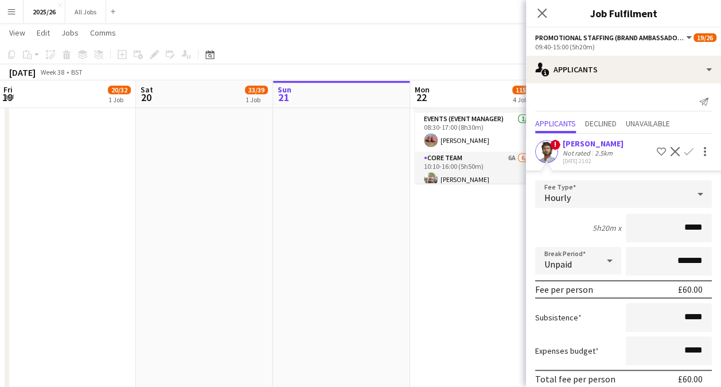
type input "******"
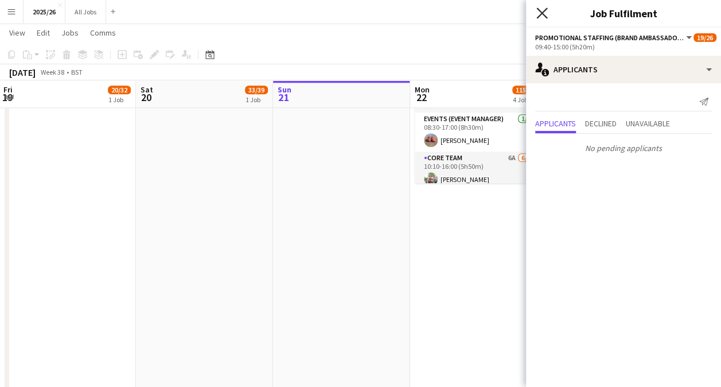
click at [541, 14] on icon at bounding box center [542, 12] width 11 height 11
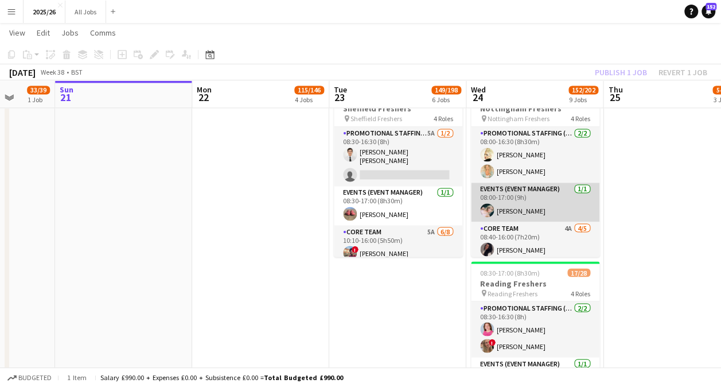
scroll to position [185, 0]
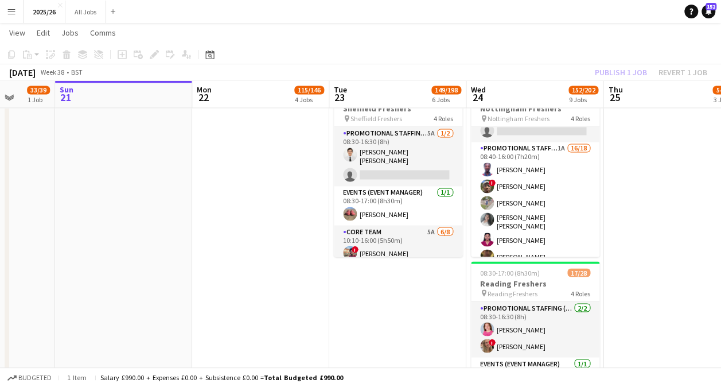
click at [530, 210] on app-card-role "Promotional Staffing (Brand Ambassadors) 1A 16/18 08:40-16:00 (7h20m) Olanrewaj…" at bounding box center [535, 310] width 129 height 336
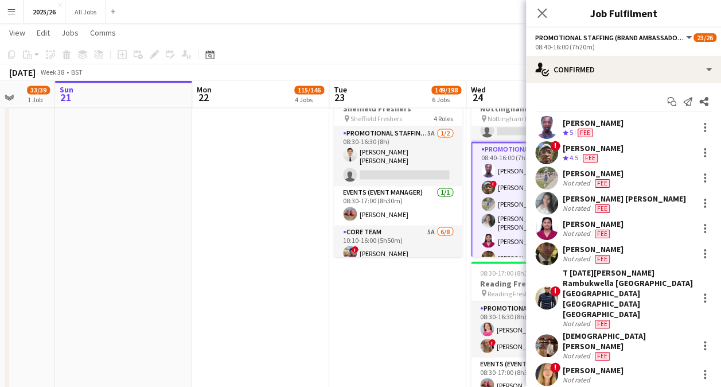
scroll to position [372, 0]
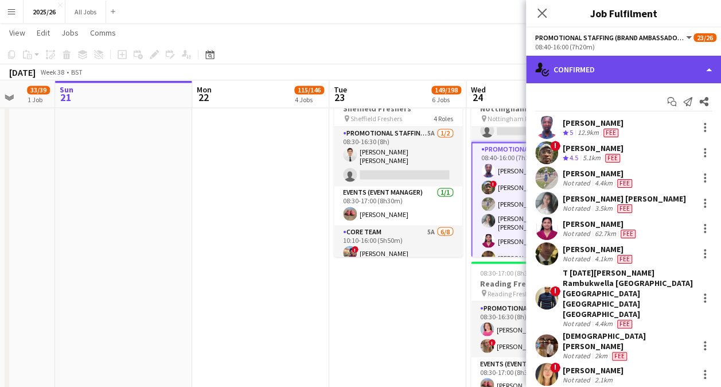
click at [632, 69] on div "single-neutral-actions-check-2 Confirmed" at bounding box center [623, 70] width 195 height 28
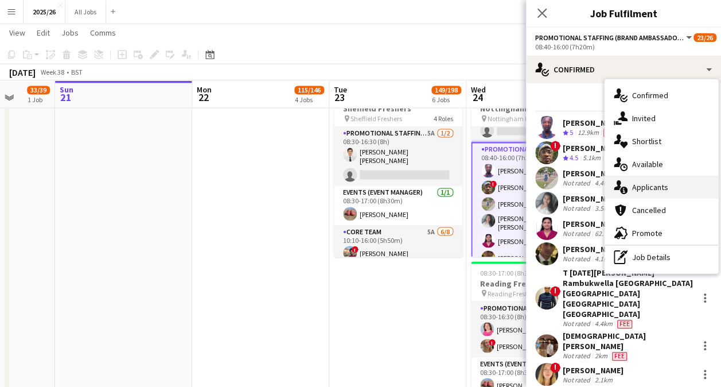
click at [659, 189] on span "Applicants" at bounding box center [650, 187] width 36 height 10
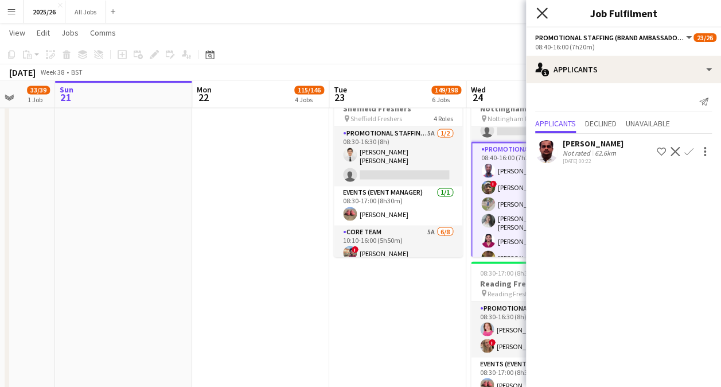
click at [537, 16] on icon "Close pop-in" at bounding box center [542, 12] width 11 height 11
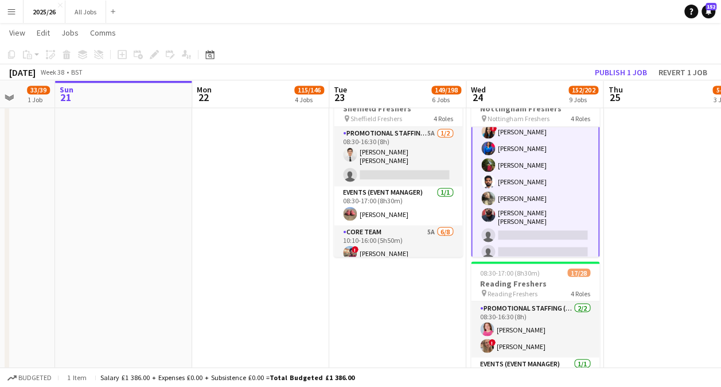
click at [536, 218] on app-card-role "Promotional Staffing (Brand Ambassadors) 1A 16/18 08:40-16:00 (7h20m) Olanrewaj…" at bounding box center [535, 95] width 129 height 338
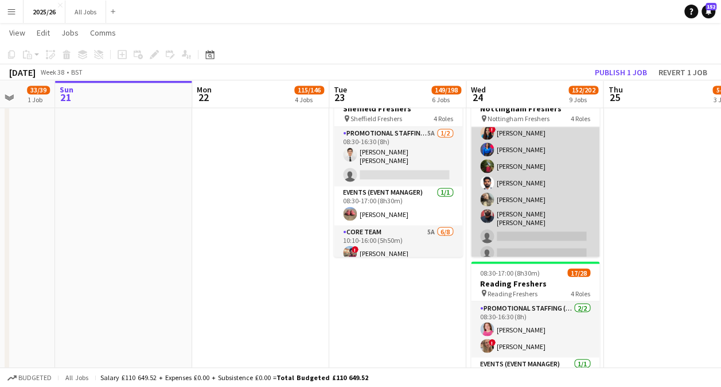
click at [530, 235] on app-card-role "Promotional Staffing (Brand Ambassadors) 1A 16/18 08:40-16:00 (7h20m) Olanrewaj…" at bounding box center [535, 96] width 129 height 336
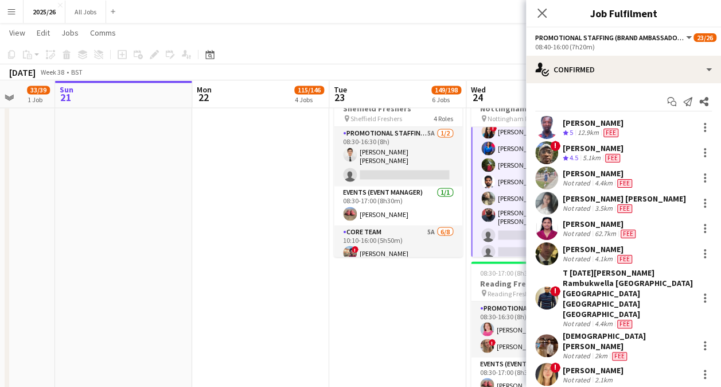
scroll to position [231, 0]
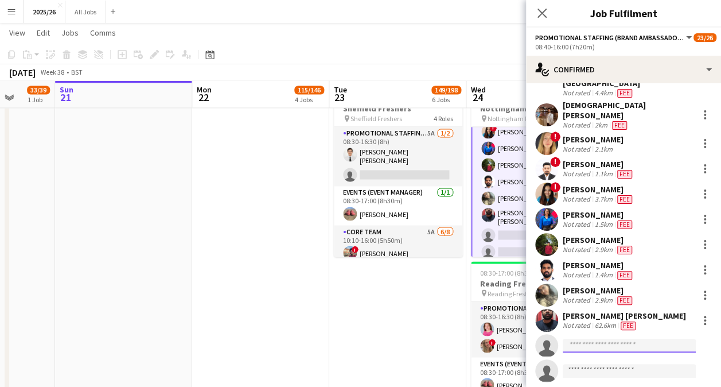
click at [602, 339] on input at bounding box center [629, 346] width 133 height 14
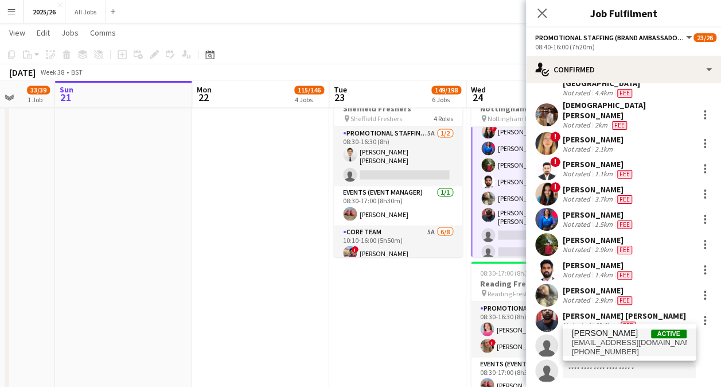
type input "*****"
click at [622, 337] on span "[PERSON_NAME]" at bounding box center [605, 333] width 66 height 10
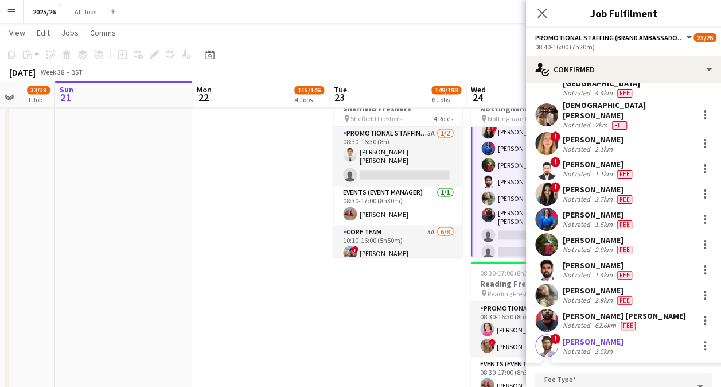
scroll to position [246, 0]
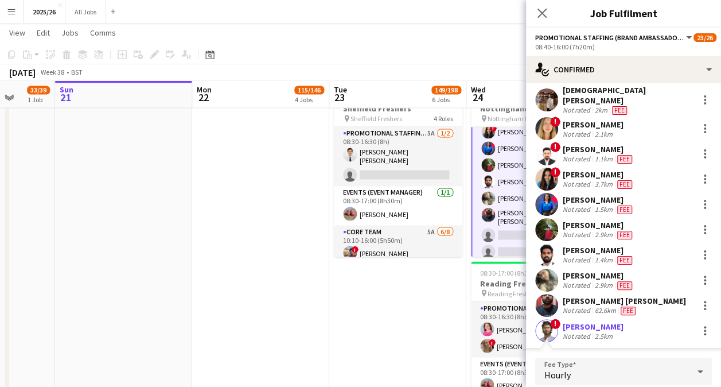
type input "******"
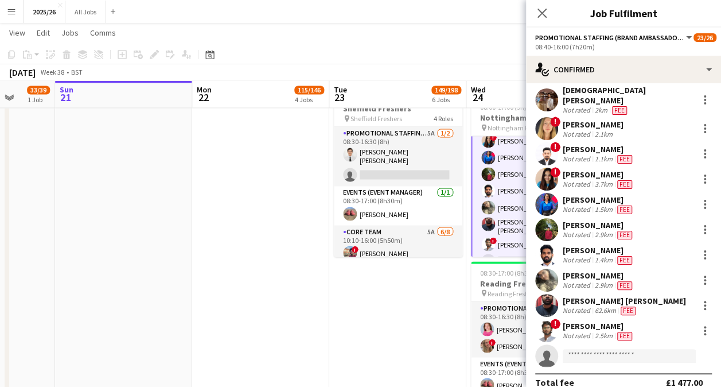
scroll to position [231, 0]
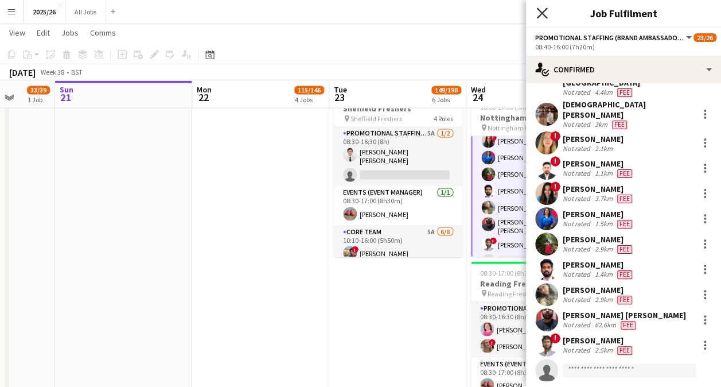
click at [538, 9] on icon "Close pop-in" at bounding box center [542, 12] width 11 height 11
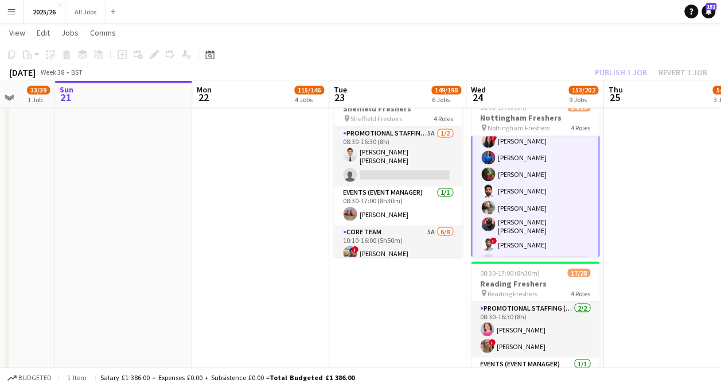
click at [624, 72] on div "Publish 1 job Revert 1 job" at bounding box center [651, 72] width 140 height 15
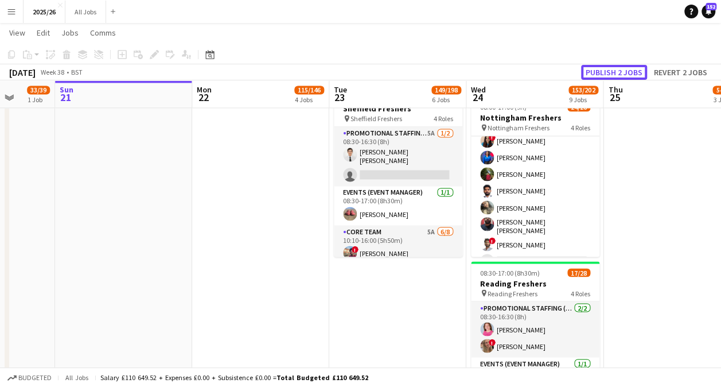
click at [624, 72] on button "Publish 2 jobs" at bounding box center [614, 72] width 66 height 15
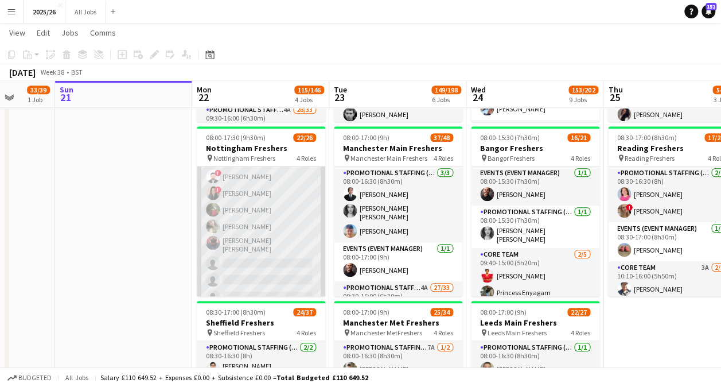
scroll to position [393, 0]
click at [259, 193] on app-card-role "Promotional Staffing (Brand Ambassadors) 3A 15/18 09:40-17:00 (7h20m) ! Ritikes…" at bounding box center [261, 141] width 129 height 329
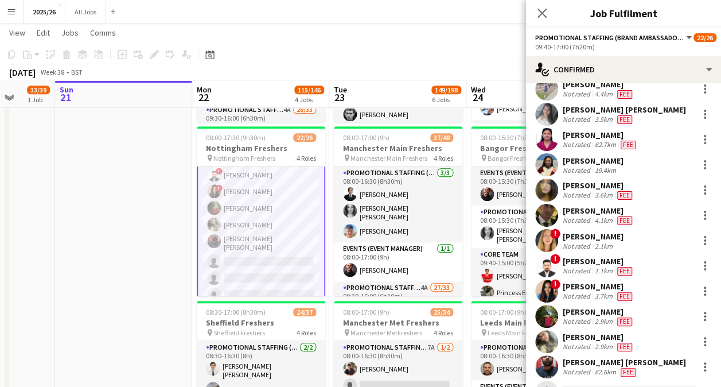
scroll to position [119, 0]
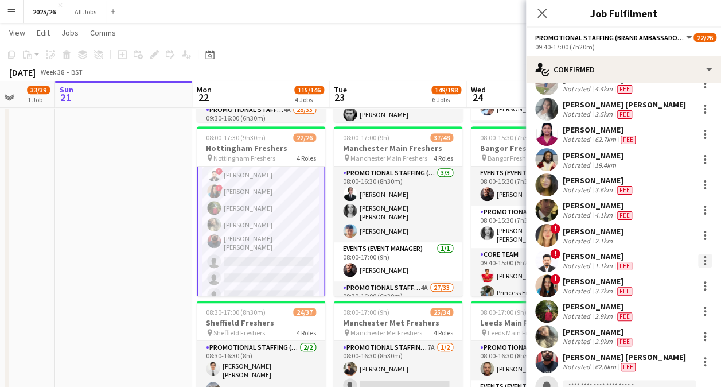
click at [701, 261] on div at bounding box center [705, 261] width 14 height 14
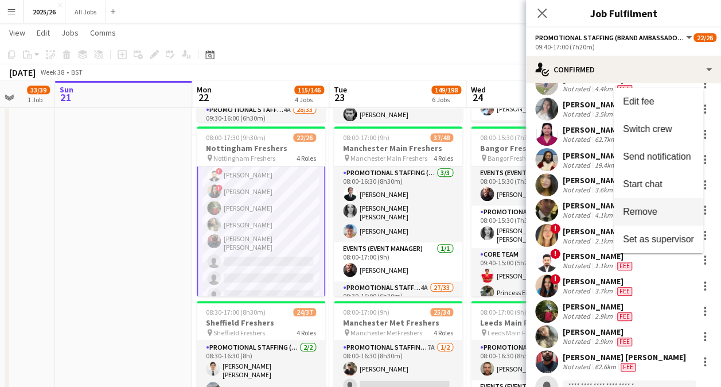
click at [662, 208] on span "Remove" at bounding box center [658, 212] width 71 height 10
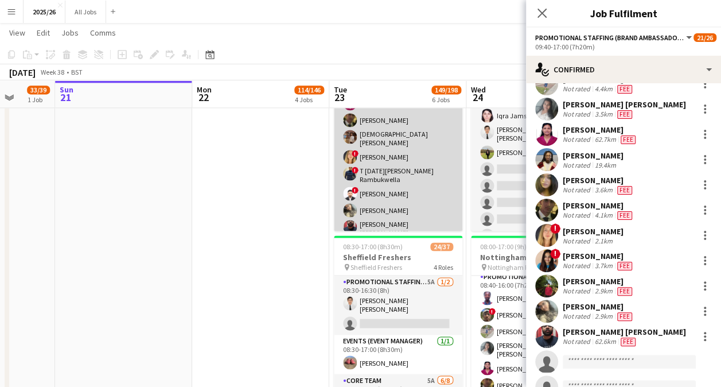
scroll to position [309, 0]
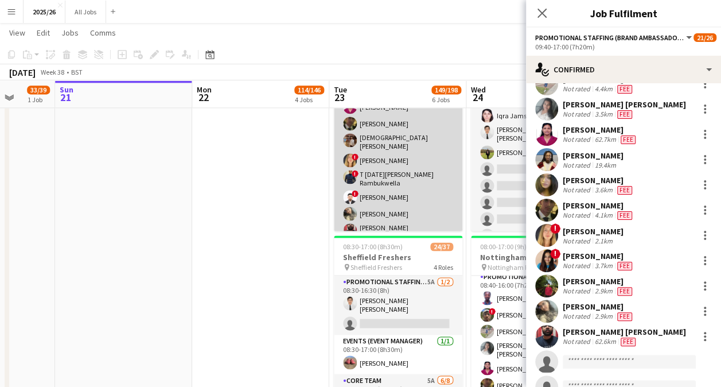
click at [389, 195] on app-card-role "Promotional Staffing (Brand Ambassadors) 1A 13/18 09:40-15:00 (5h20m) ! Ritikes…" at bounding box center [398, 161] width 129 height 336
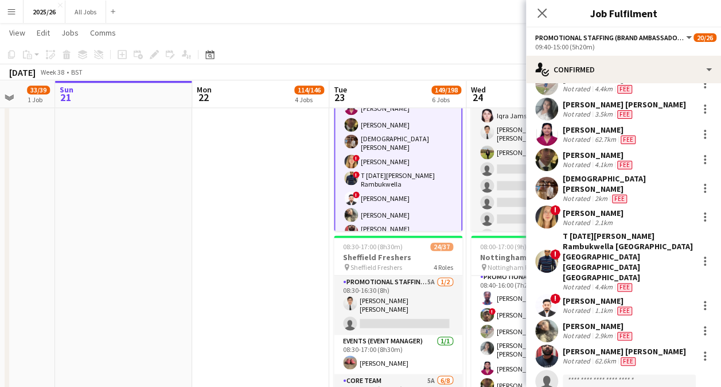
scroll to position [310, 0]
click at [698, 298] on div at bounding box center [705, 305] width 14 height 14
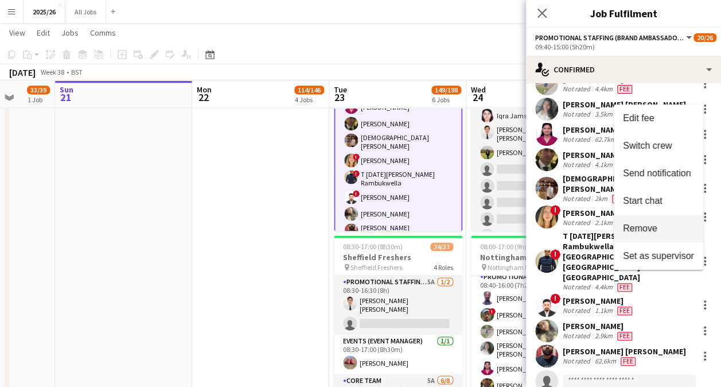
click at [672, 226] on span "Remove" at bounding box center [658, 228] width 71 height 10
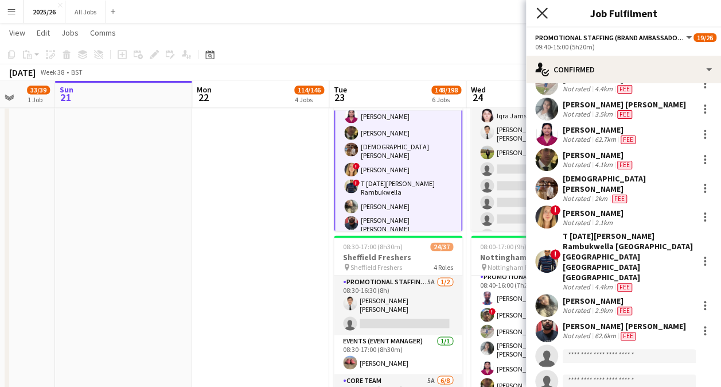
click at [538, 8] on icon "Close pop-in" at bounding box center [542, 12] width 11 height 11
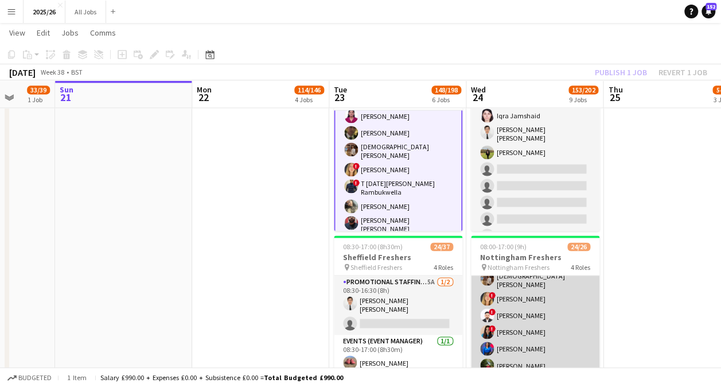
scroll to position [350, 0]
click at [548, 309] on app-card-role "Promotional Staffing (Brand Ambassadors) 1A 17/18 08:40-16:00 (7h20m) Olanrewaj…" at bounding box center [535, 294] width 129 height 336
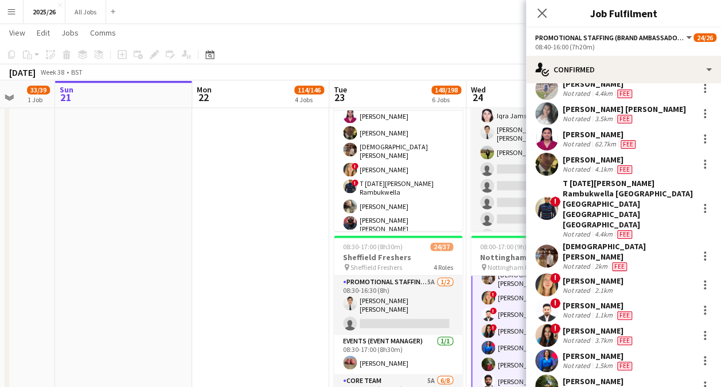
scroll to position [90, 0]
click at [699, 303] on div at bounding box center [705, 310] width 14 height 14
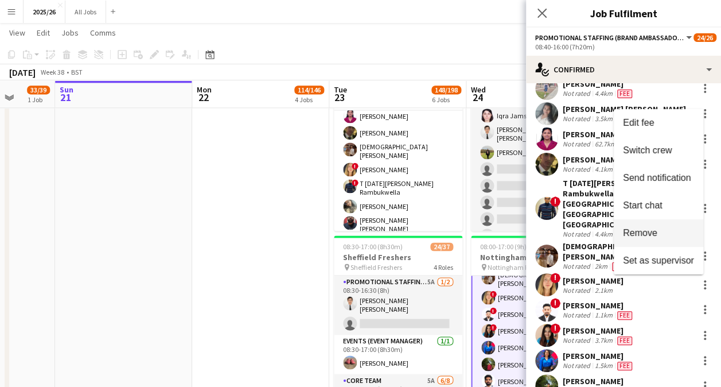
click at [678, 241] on button "Remove" at bounding box center [659, 233] width 90 height 28
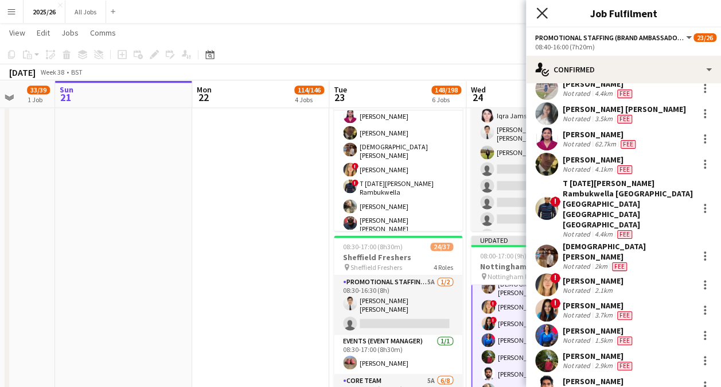
click at [538, 10] on icon at bounding box center [542, 12] width 11 height 11
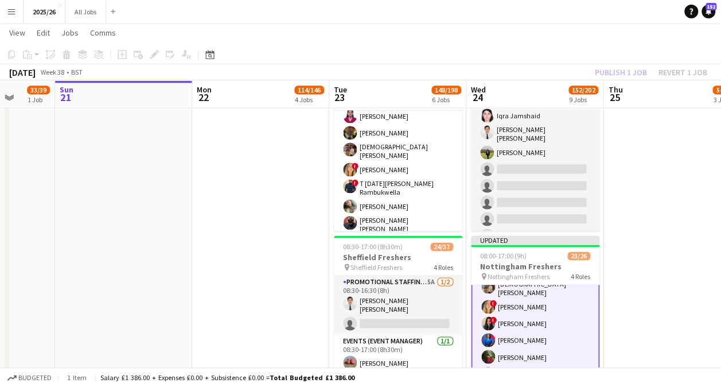
click at [623, 65] on div "Publish 1 job Revert 1 job" at bounding box center [651, 72] width 140 height 15
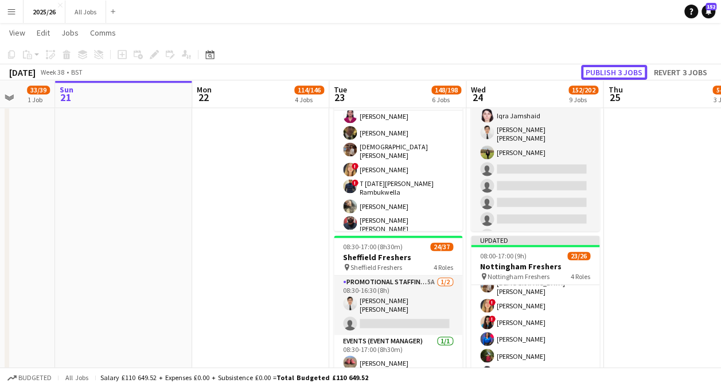
scroll to position [350, 0]
click at [623, 65] on button "Publish 3 jobs" at bounding box center [614, 72] width 66 height 15
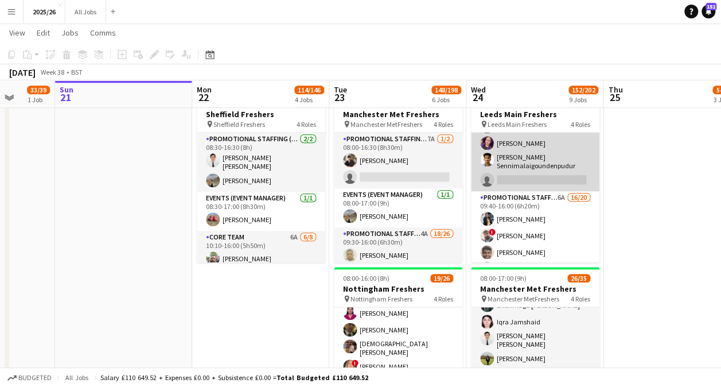
scroll to position [129, 0]
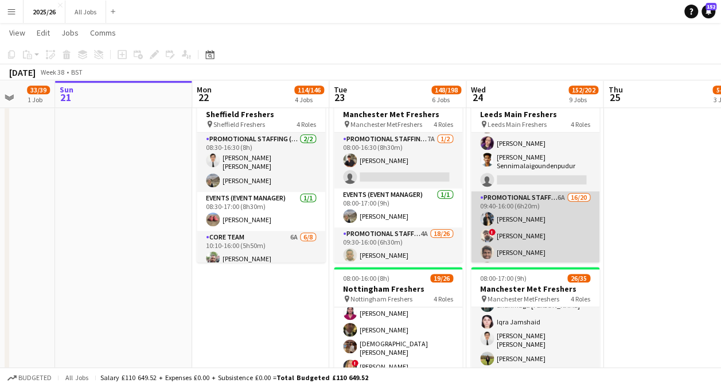
click at [548, 225] on app-card-role "Promotional Staffing (Brand Ambassadors) 6A 16/20 09:40-16:00 (6h20m) Mary Shir…" at bounding box center [535, 372] width 129 height 362
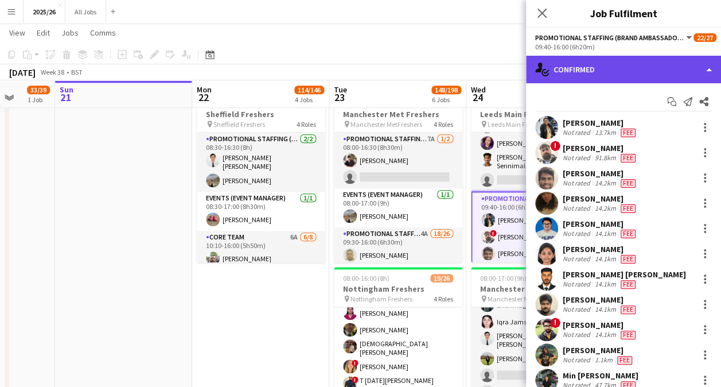
click at [636, 70] on div "single-neutral-actions-check-2 Confirmed" at bounding box center [623, 70] width 195 height 28
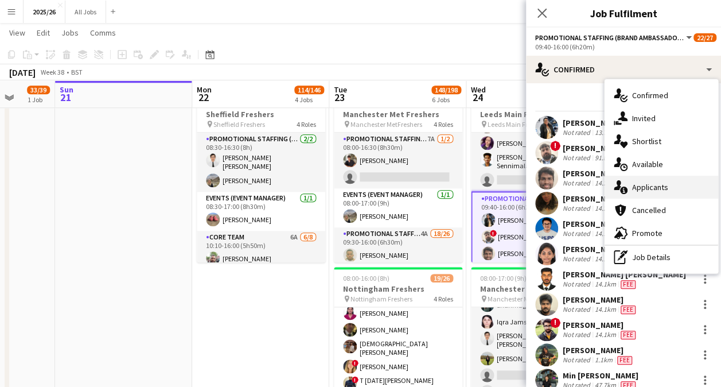
click at [683, 179] on div "single-neutral-actions-information Applicants" at bounding box center [662, 187] width 114 height 23
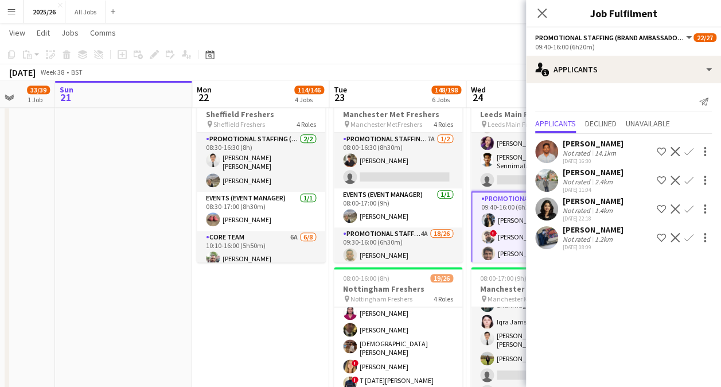
click at [688, 177] on app-icon "Confirm" at bounding box center [689, 180] width 9 height 9
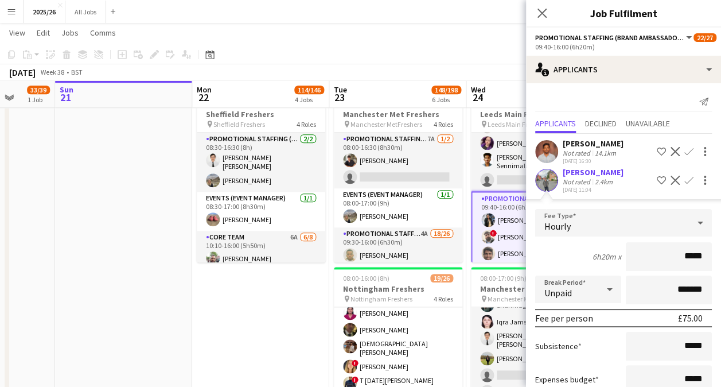
type input "******"
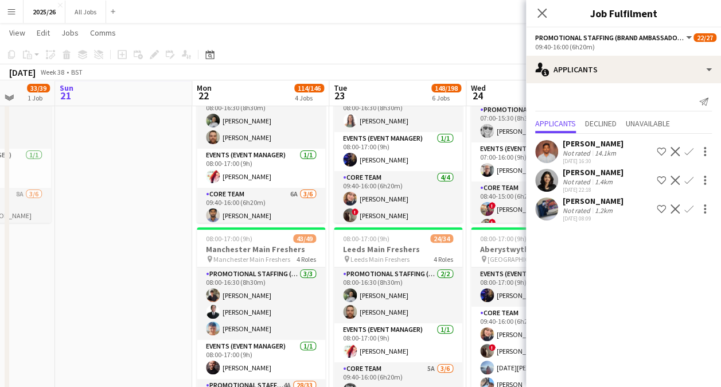
scroll to position [77, 0]
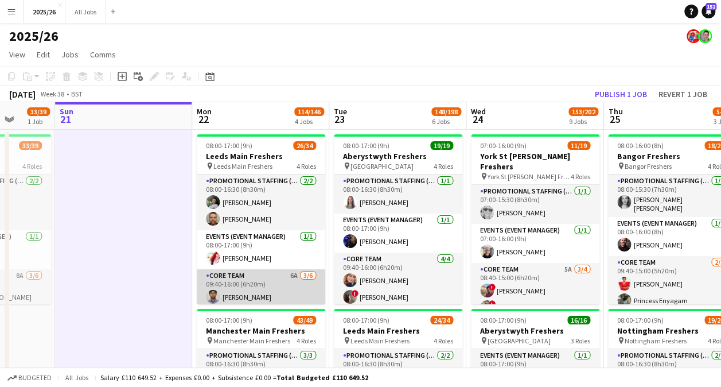
scroll to position [10, 0]
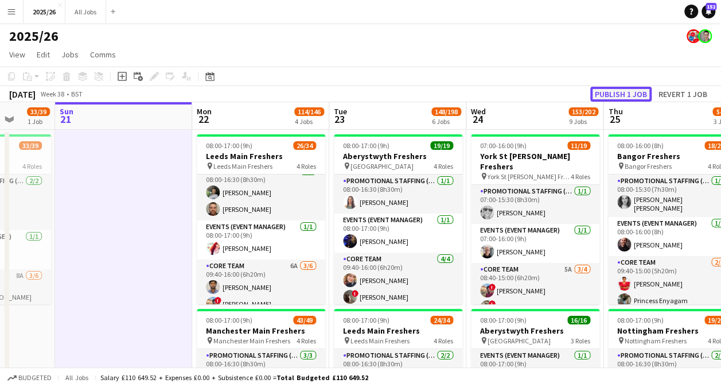
click at [610, 90] on button "Publish 1 job" at bounding box center [621, 94] width 61 height 15
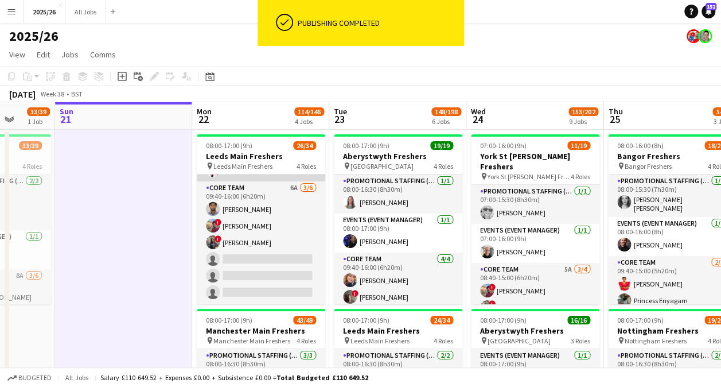
scroll to position [196, 0]
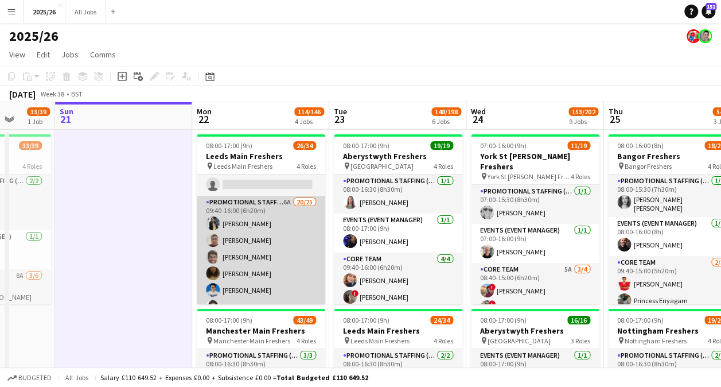
drag, startPoint x: 267, startPoint y: 243, endPoint x: 250, endPoint y: 278, distance: 38.5
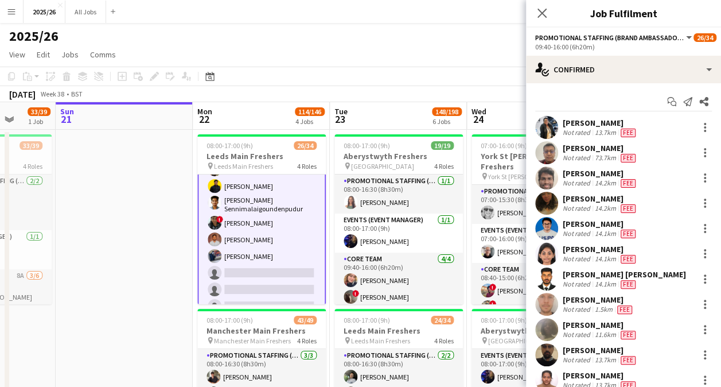
scroll to position [488, 0]
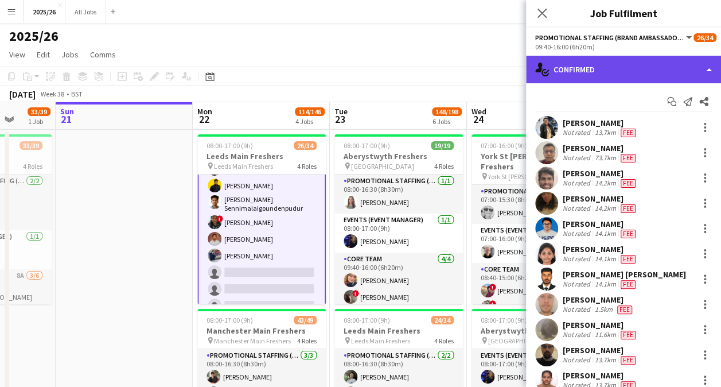
click at [631, 67] on div "single-neutral-actions-check-2 Confirmed" at bounding box center [623, 70] width 195 height 28
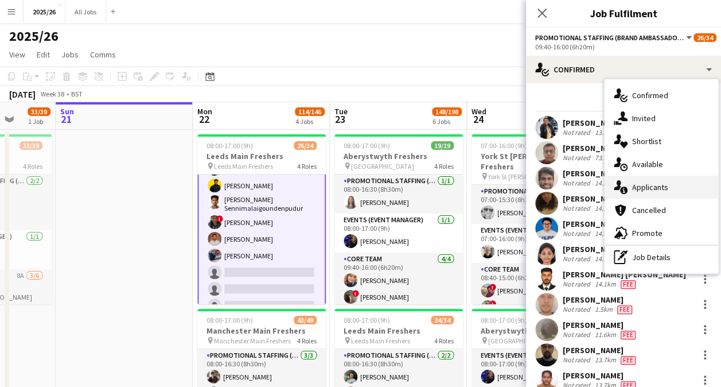
click at [670, 179] on div "single-neutral-actions-information Applicants" at bounding box center [662, 187] width 114 height 23
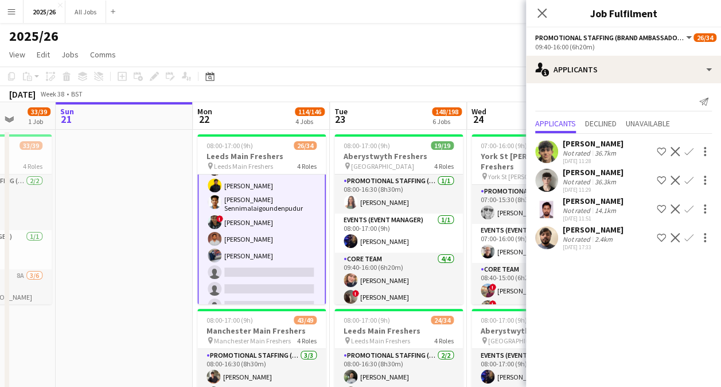
click at [695, 236] on button "Confirm" at bounding box center [689, 238] width 14 height 14
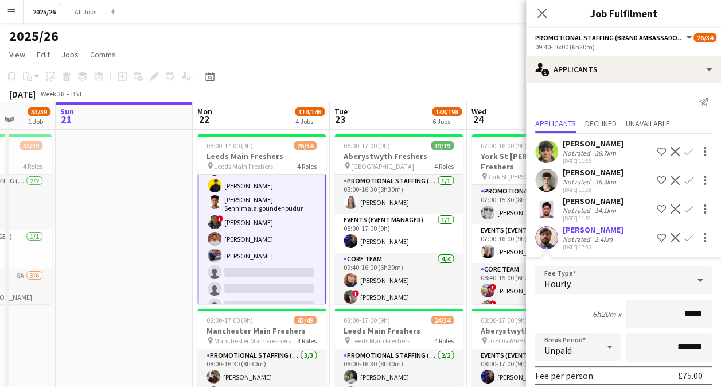
type input "******"
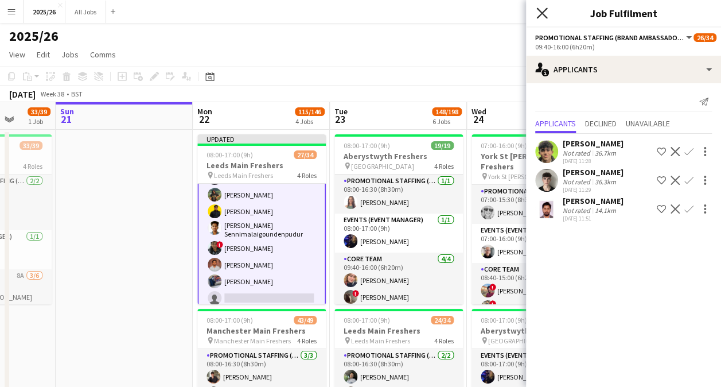
click at [539, 13] on icon "Close pop-in" at bounding box center [542, 12] width 11 height 11
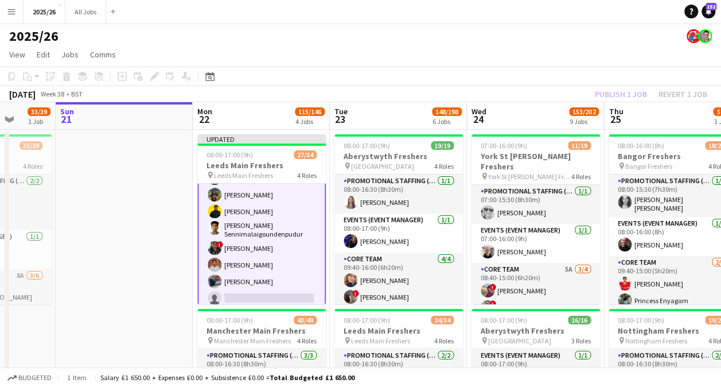
click at [624, 97] on div "Publish 1 job Revert 1 job" at bounding box center [651, 94] width 140 height 15
click at [624, 97] on button "Publish 1 job" at bounding box center [621, 94] width 61 height 15
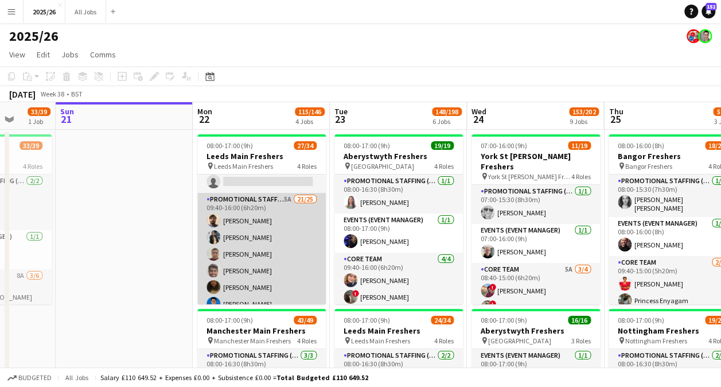
scroll to position [199, 0]
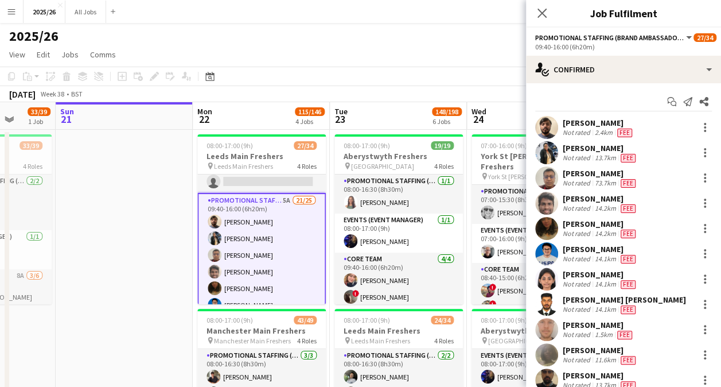
click at [556, 125] on app-user-avatar at bounding box center [546, 127] width 23 height 23
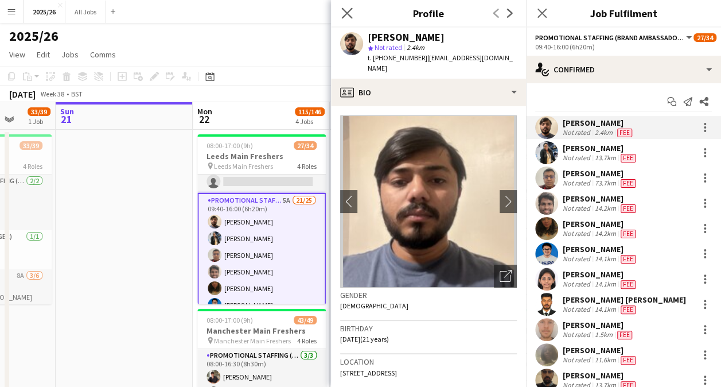
click at [349, 8] on app-icon "Close pop-in" at bounding box center [347, 13] width 17 height 17
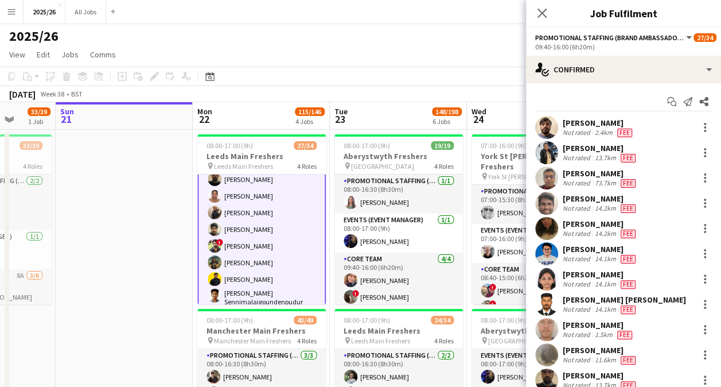
scroll to position [414, 0]
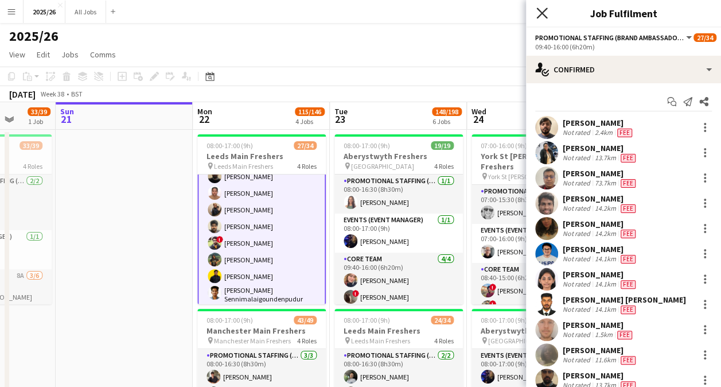
click at [546, 9] on icon at bounding box center [542, 12] width 11 height 11
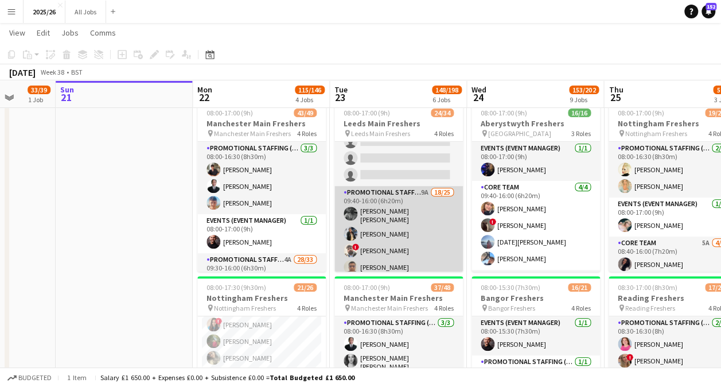
scroll to position [173, 0]
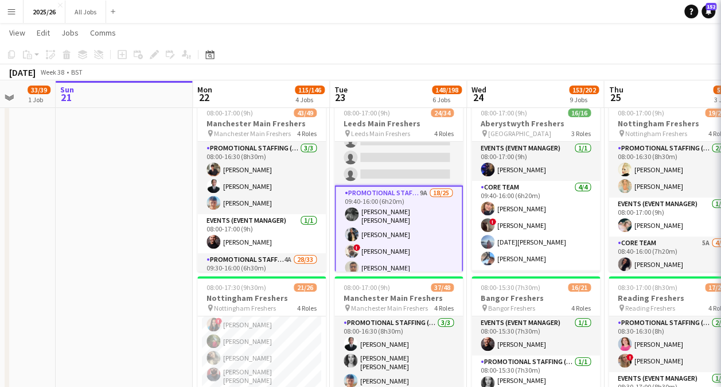
scroll to position [221, 0]
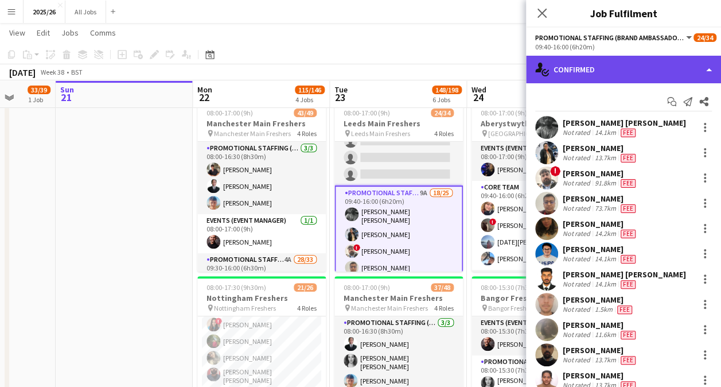
click at [675, 69] on div "single-neutral-actions-check-2 Confirmed" at bounding box center [623, 70] width 195 height 28
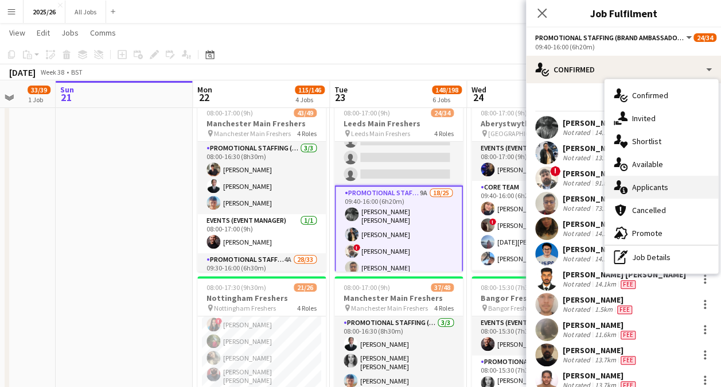
click at [647, 189] on span "Applicants" at bounding box center [650, 187] width 36 height 10
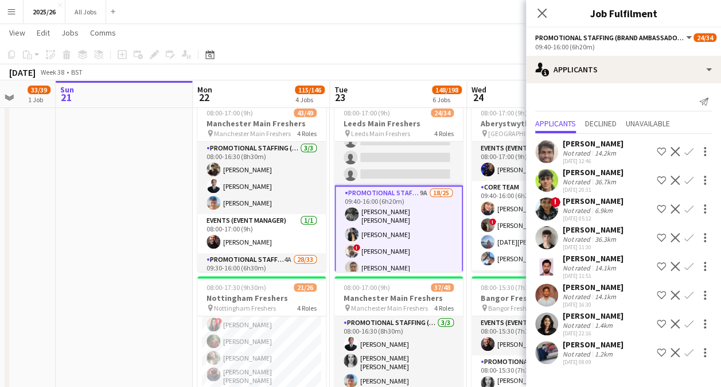
click at [689, 325] on app-icon "Confirm" at bounding box center [689, 323] width 9 height 9
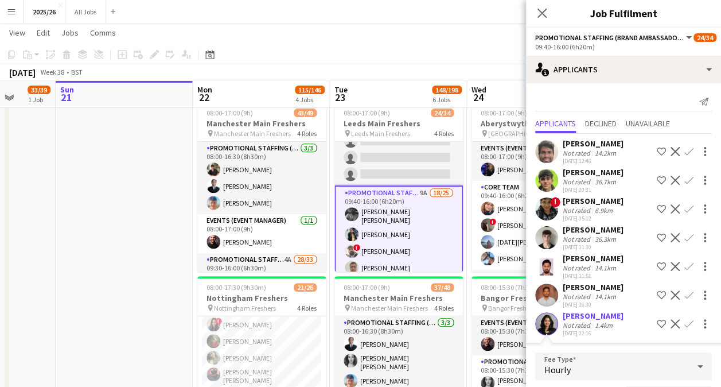
scroll to position [27, 0]
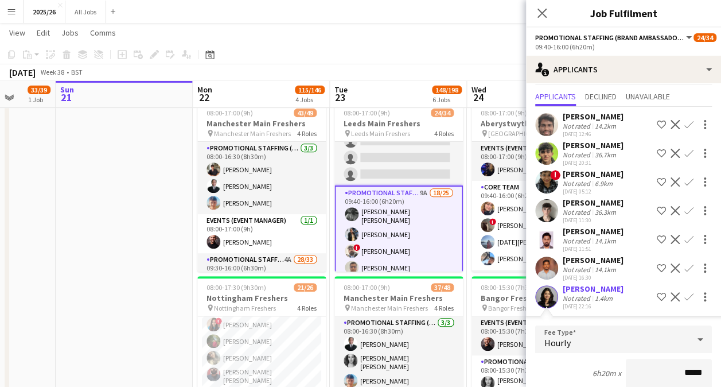
type input "******"
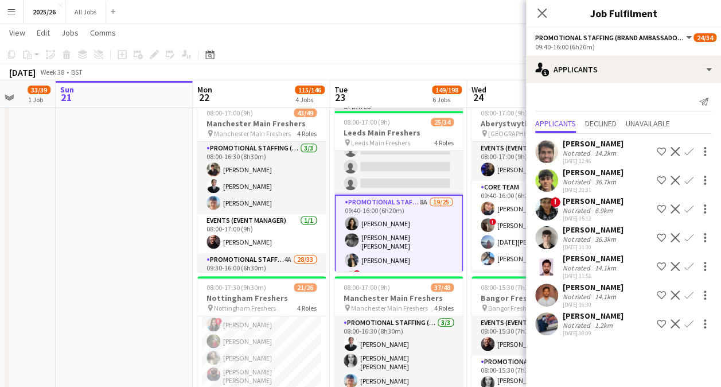
scroll to position [0, 0]
click at [538, 10] on icon at bounding box center [542, 12] width 11 height 11
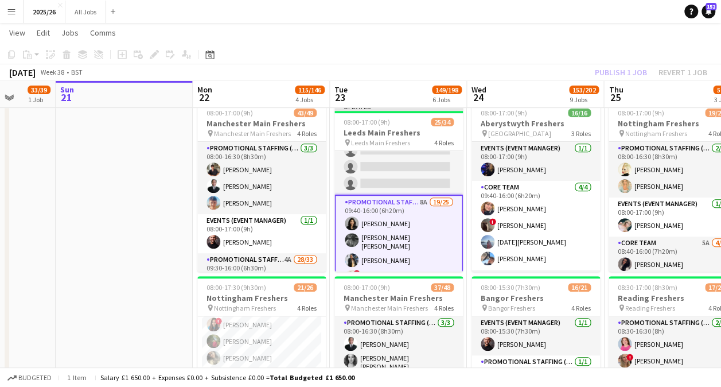
click at [608, 76] on div "Publish 1 job Revert 1 job" at bounding box center [651, 72] width 140 height 15
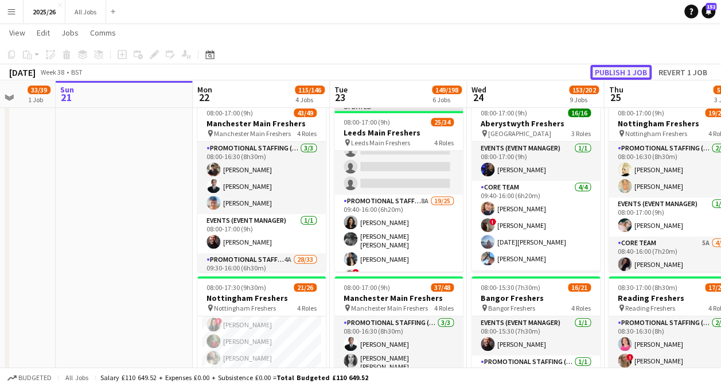
click at [612, 72] on button "Publish 1 job" at bounding box center [621, 72] width 61 height 15
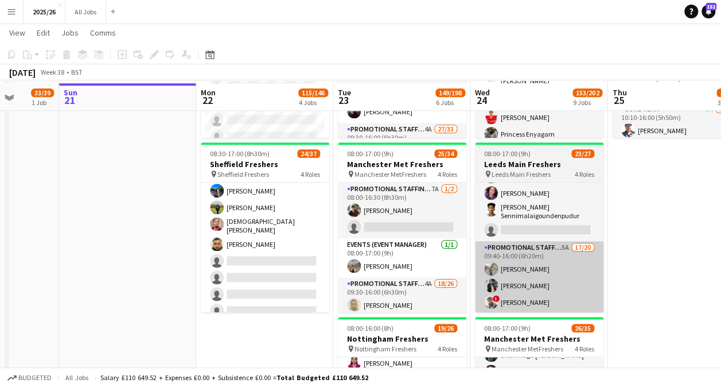
scroll to position [517, 0]
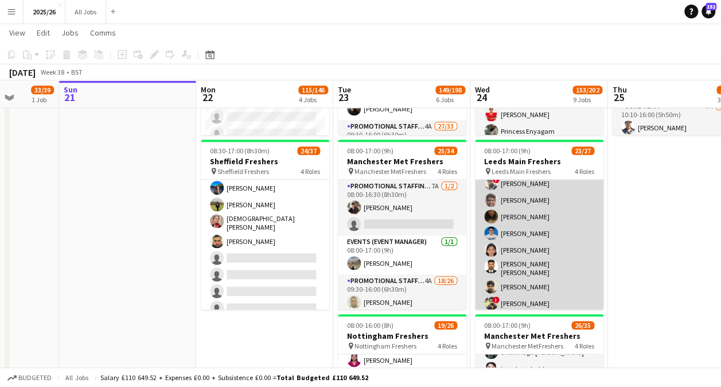
click at [546, 265] on app-card-role "Promotional Staffing (Brand Ambassadors) 5A 17/20 09:40-16:00 (6h20m) Husnain H…" at bounding box center [539, 303] width 129 height 362
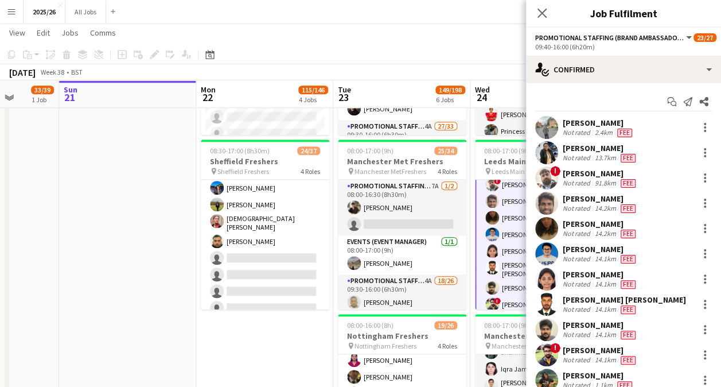
scroll to position [246, 0]
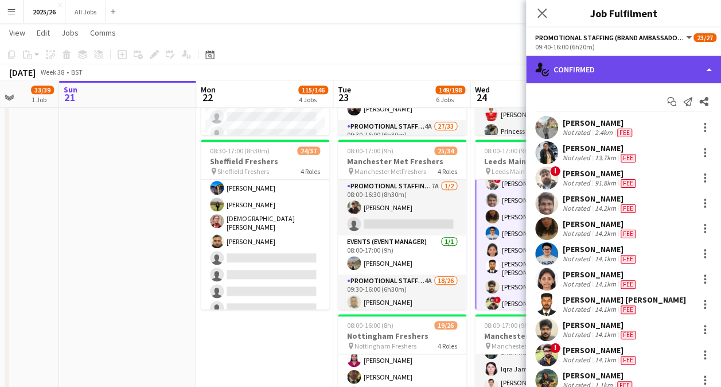
click at [640, 60] on div "single-neutral-actions-check-2 Confirmed" at bounding box center [623, 70] width 195 height 28
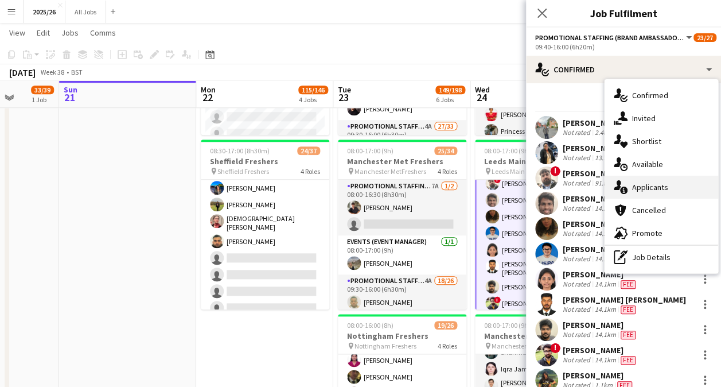
click at [666, 192] on div "single-neutral-actions-information Applicants" at bounding box center [662, 187] width 114 height 23
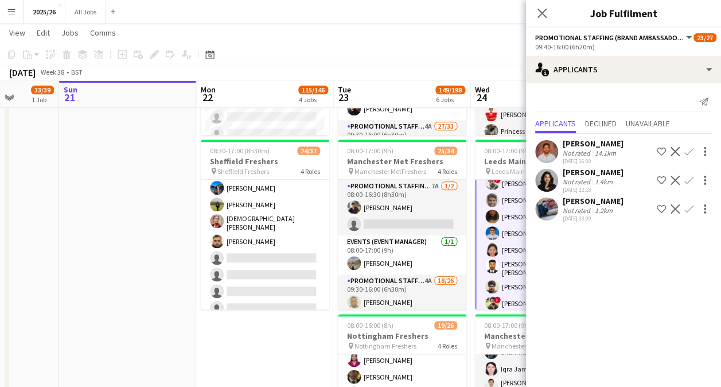
click at [692, 178] on app-icon "Confirm" at bounding box center [689, 180] width 9 height 9
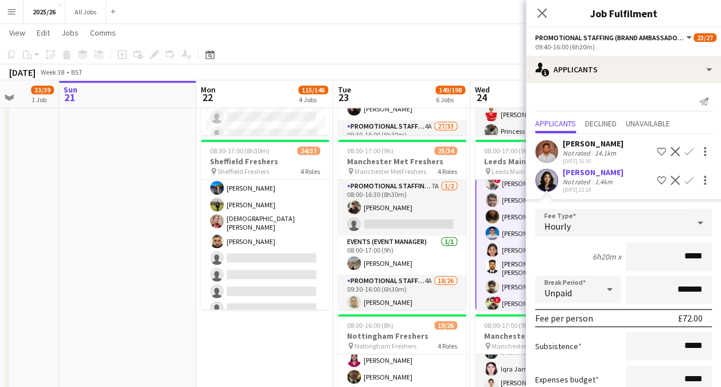
type input "******"
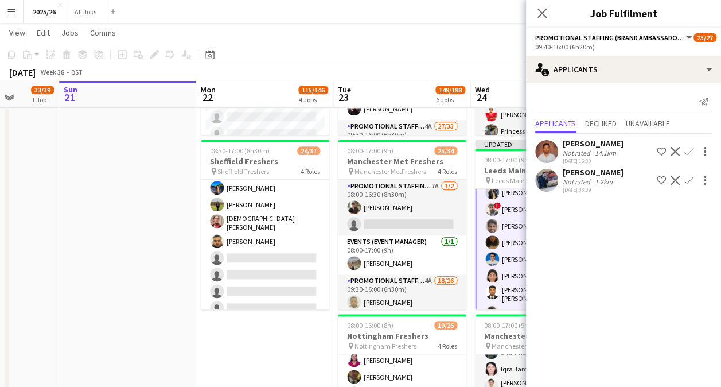
click at [428, 30] on app-page-menu "View Day view expanded Day view collapsed Month view Date picker Jump to today …" at bounding box center [360, 34] width 721 height 22
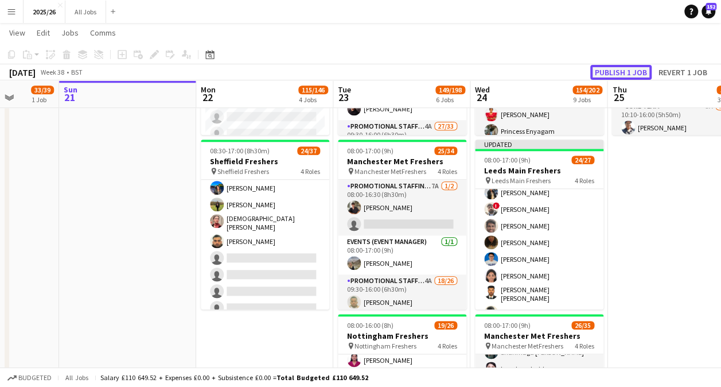
click at [630, 72] on button "Publish 1 job" at bounding box center [621, 72] width 61 height 15
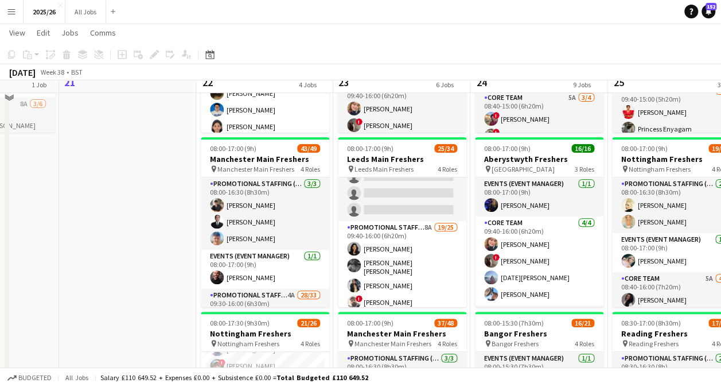
scroll to position [156, 0]
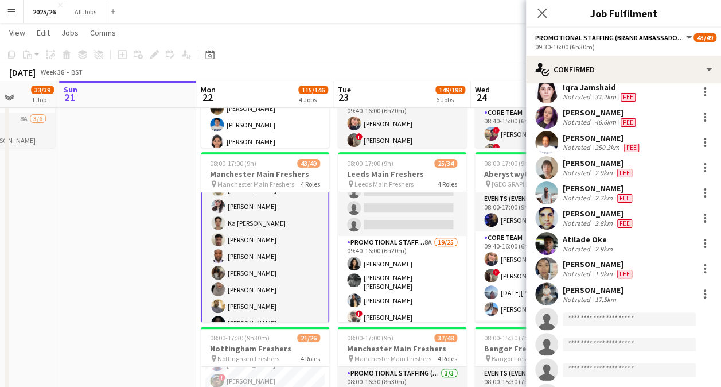
scroll to position [523, 0]
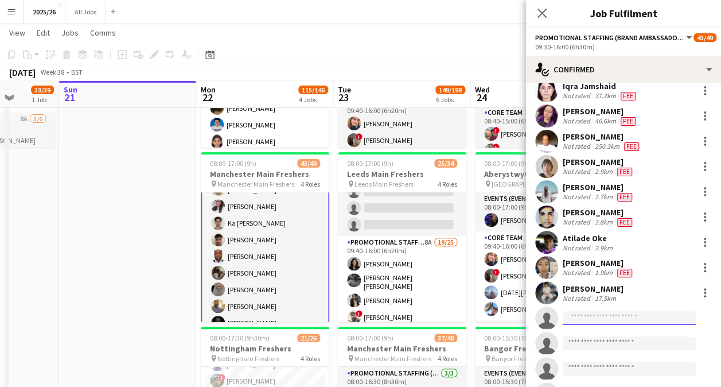
click at [612, 311] on input at bounding box center [629, 318] width 133 height 14
type input "******"
click at [620, 315] on input "******" at bounding box center [629, 318] width 133 height 14
type input "****"
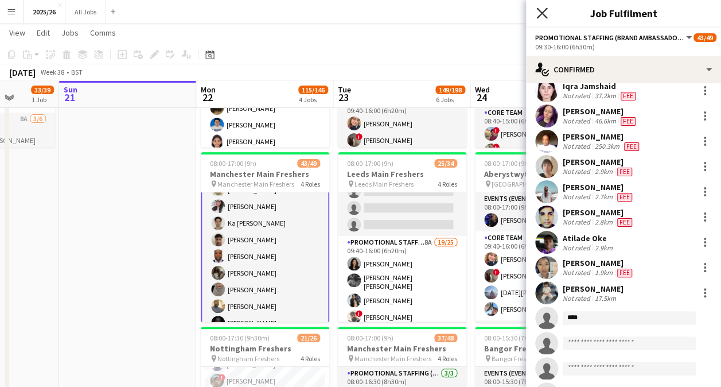
click at [545, 15] on icon "Close pop-in" at bounding box center [542, 12] width 11 height 11
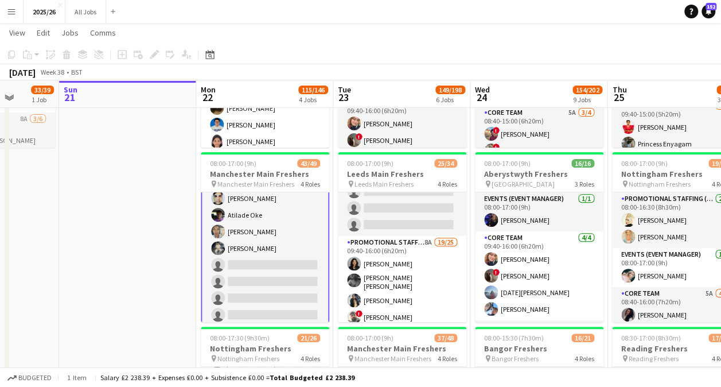
click at [280, 272] on app-card-role "Promotional Staffing (Brand Ambassadors) 4A 28/33 09:30-16:00 (6h30m) ! Daniel …" at bounding box center [265, 52] width 129 height 584
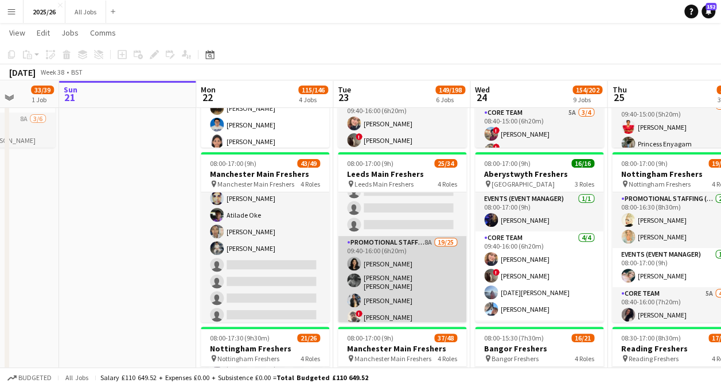
click at [272, 283] on app-card-role "Promotional Staffing (Brand Ambassadors) 4A 28/33 09:30-16:00 (6h30m) ! Daniel …" at bounding box center [265, 52] width 129 height 582
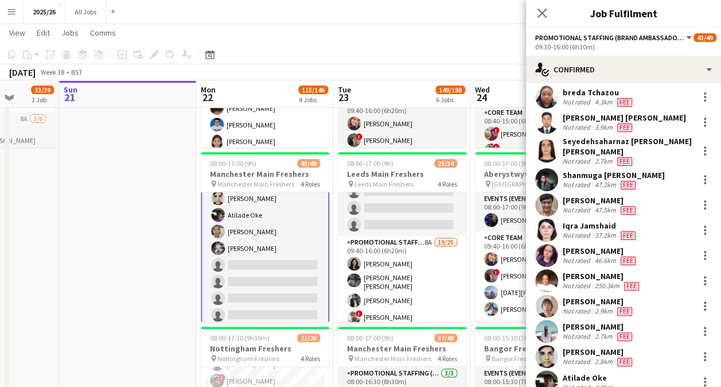
scroll to position [593, 0]
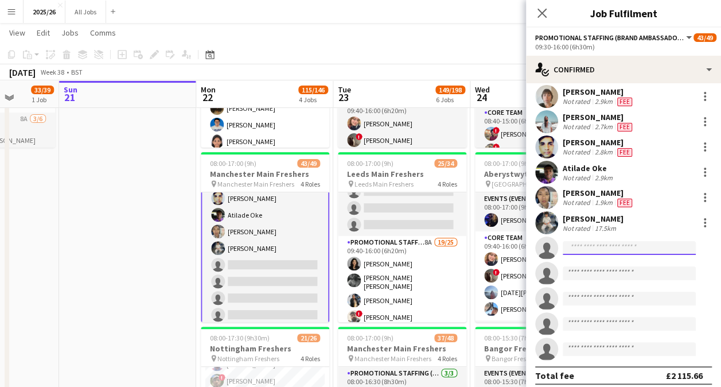
click at [612, 241] on input at bounding box center [629, 248] width 133 height 14
type input "****"
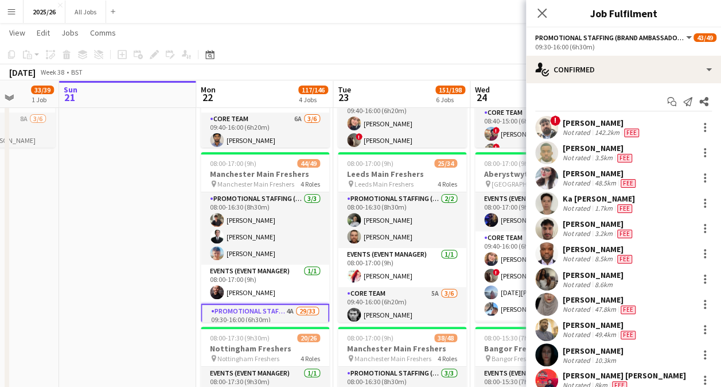
scroll to position [0, 0]
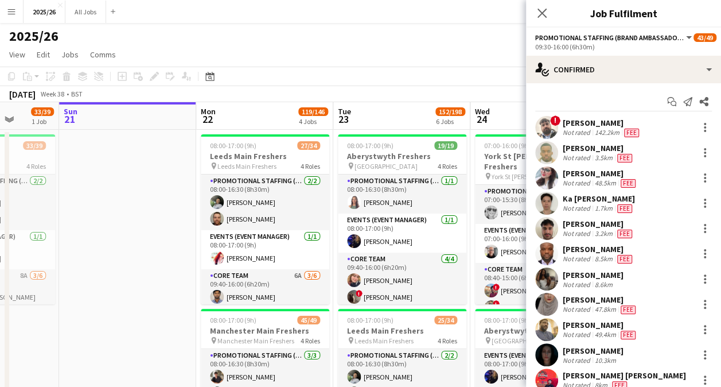
click at [277, 88] on div "September 2025 Week 38 • BST" at bounding box center [360, 94] width 721 height 16
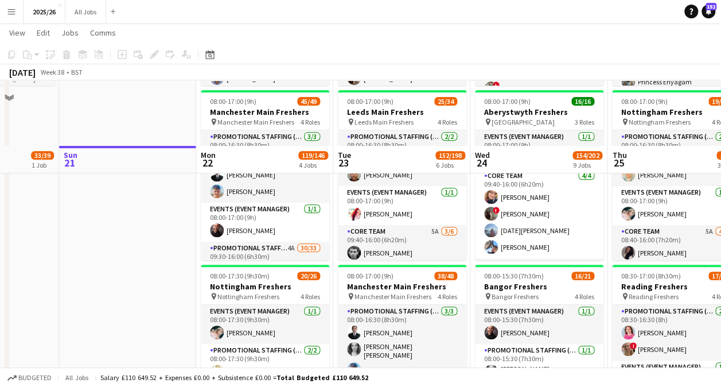
scroll to position [516, 0]
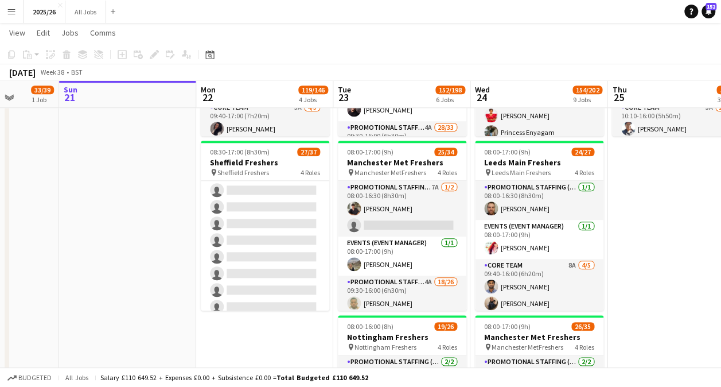
click at [247, 263] on app-card-role "Promotional Staffing (Brand Ambassadors) 4A 18/26 10:10-16:00 (5h50m) David Obi…" at bounding box center [265, 87] width 129 height 462
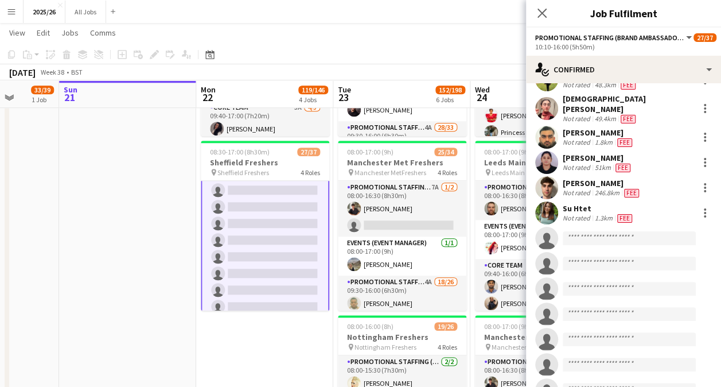
scroll to position [358, 0]
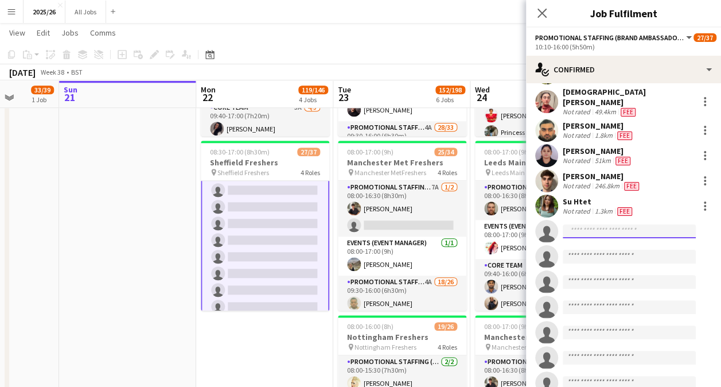
click at [613, 228] on input at bounding box center [629, 231] width 133 height 14
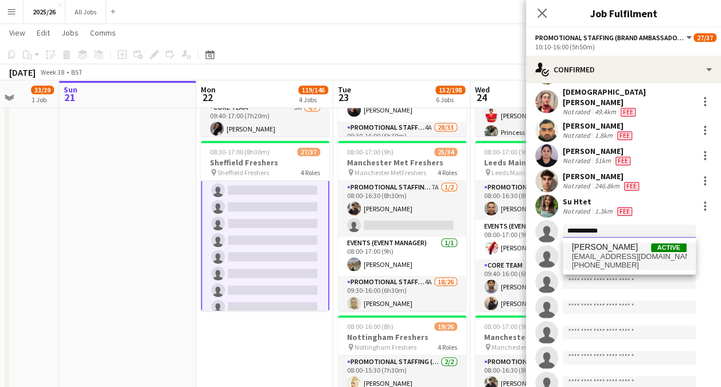
type input "**********"
click at [612, 259] on span "ersanderson202@outlook.com" at bounding box center [629, 256] width 115 height 9
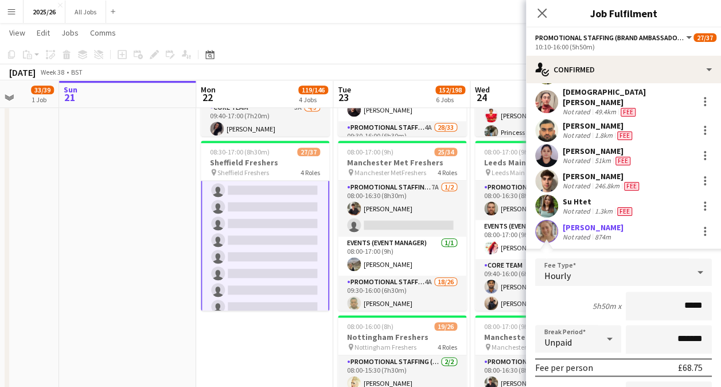
type input "******"
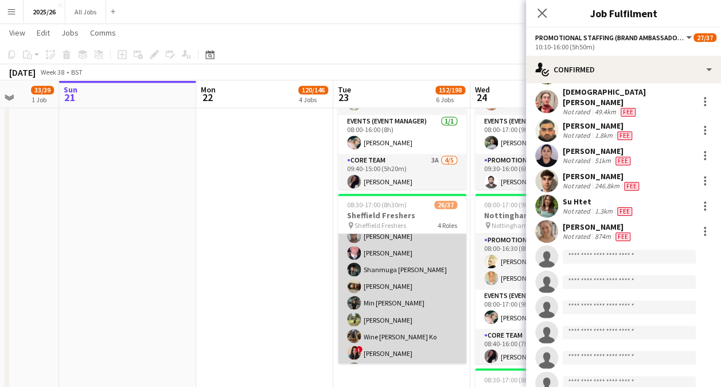
scroll to position [575, 0]
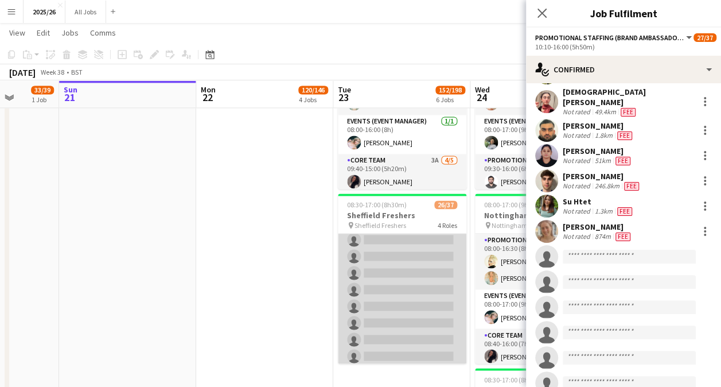
click at [403, 321] on app-card-role "Promotional Staffing (Brand Ambassadors) 3A 18/26 10:10-16:00 (5h50m) David Obi…" at bounding box center [402, 139] width 129 height 455
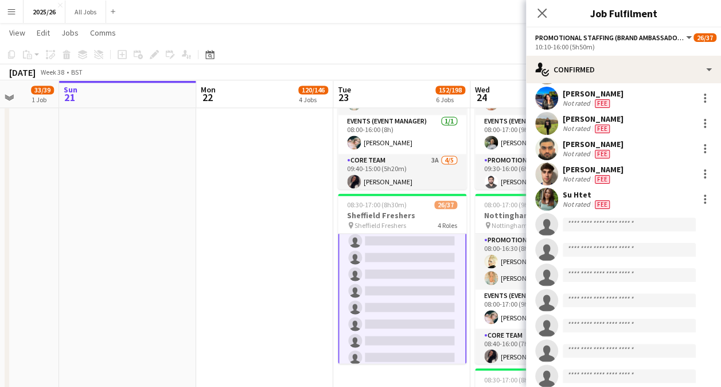
scroll to position [576, 0]
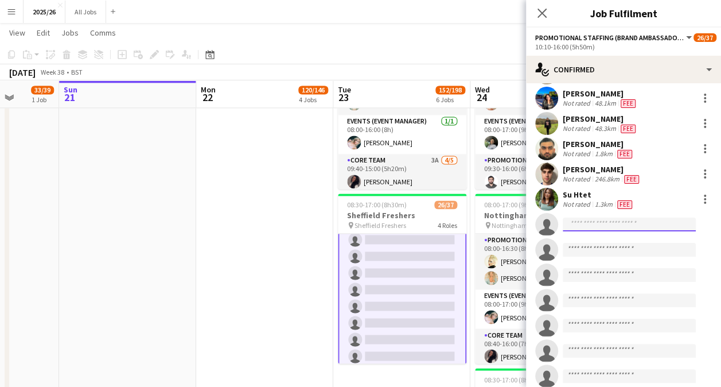
click at [630, 219] on input at bounding box center [629, 225] width 133 height 14
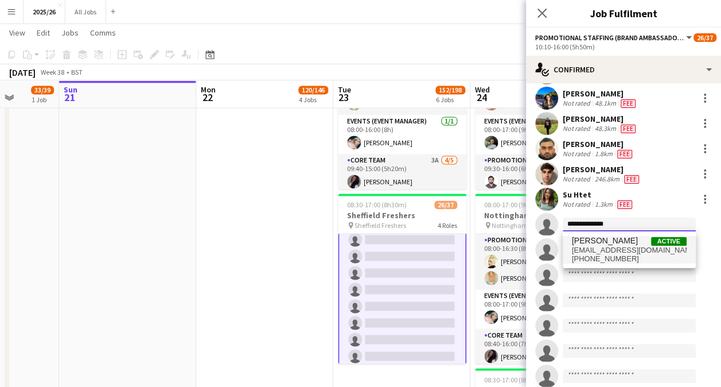
type input "**********"
click at [624, 246] on span "ersanderson202@outlook.com" at bounding box center [629, 250] width 115 height 9
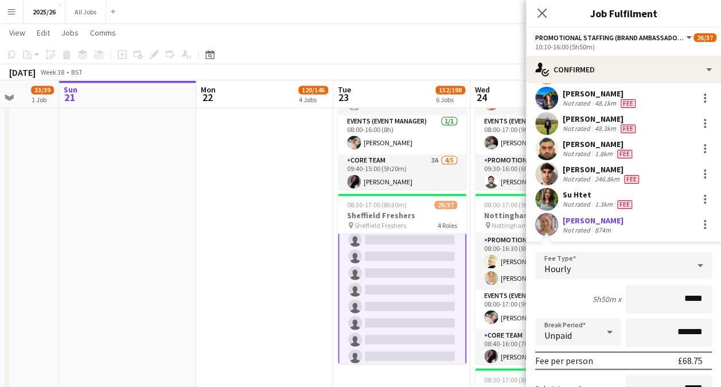
type input "******"
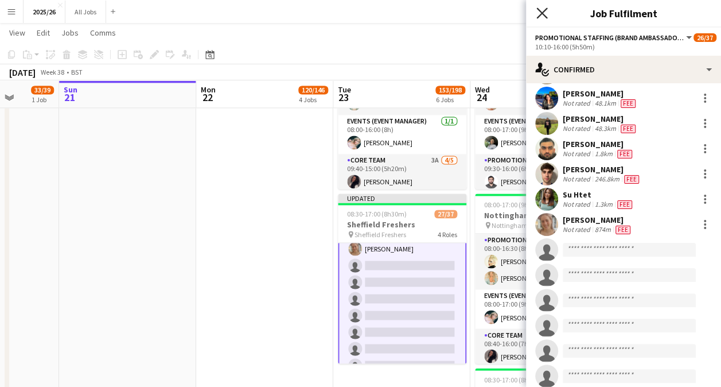
click at [544, 11] on icon at bounding box center [542, 12] width 11 height 11
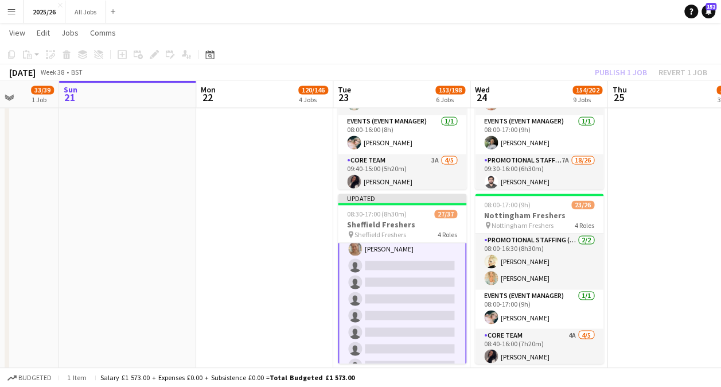
click at [634, 72] on div "Publish 1 job Revert 1 job" at bounding box center [651, 72] width 140 height 15
click at [634, 72] on button "Publish 1 job" at bounding box center [621, 72] width 61 height 15
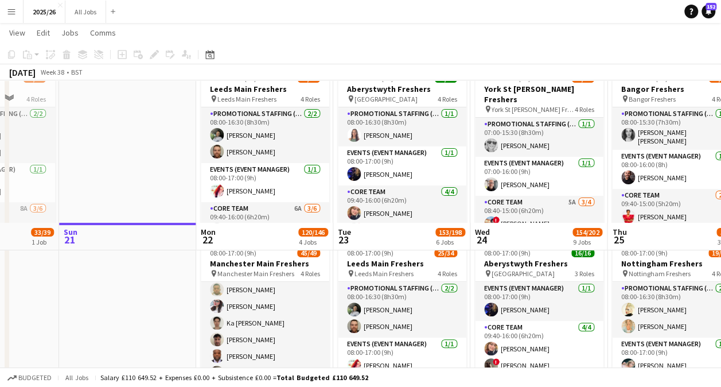
scroll to position [259, 0]
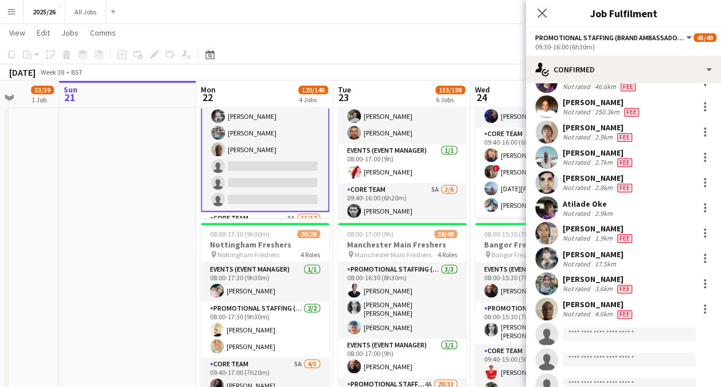
scroll to position [564, 0]
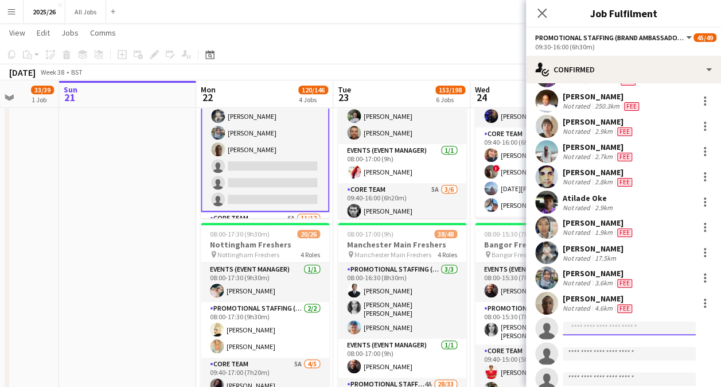
click at [614, 321] on input at bounding box center [629, 328] width 133 height 14
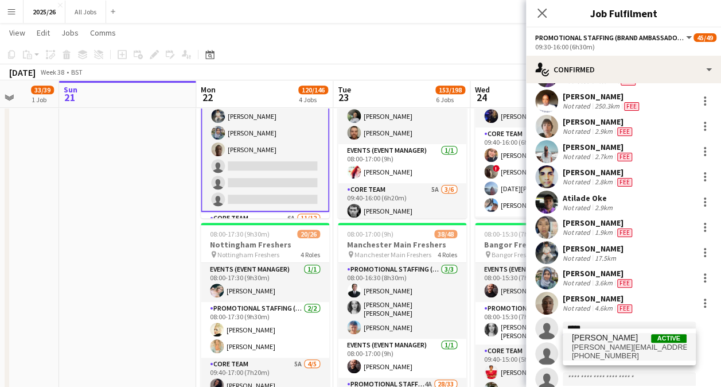
type input "*****"
click at [623, 355] on span "+447388043872" at bounding box center [629, 355] width 115 height 9
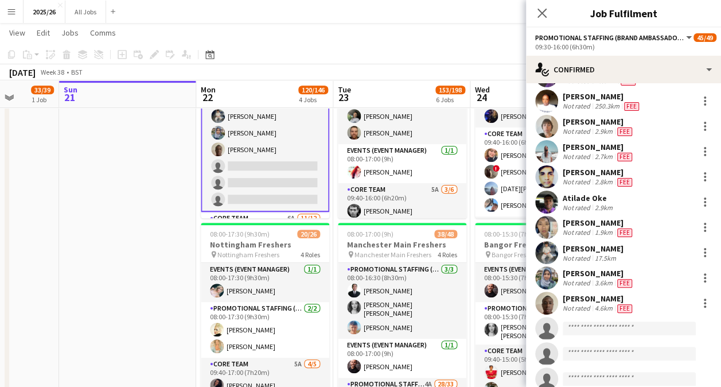
scroll to position [583, 0]
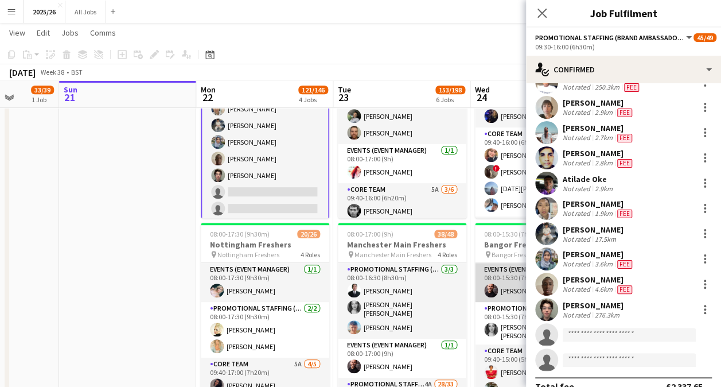
click at [525, 297] on app-card-role "Events (Event Manager) 1/1 08:00-15:30 (7h30m) kieran Dean Hillam" at bounding box center [539, 282] width 129 height 39
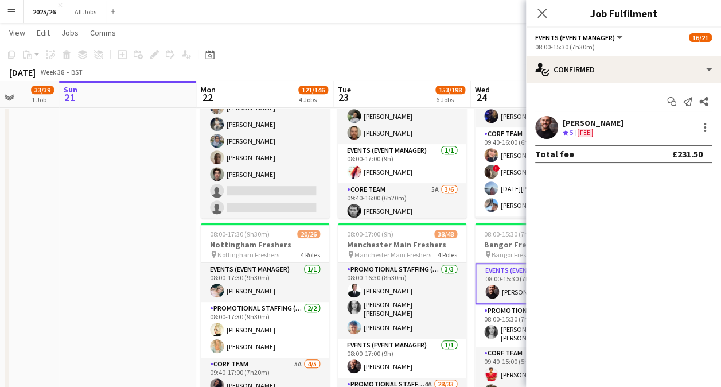
scroll to position [571, 0]
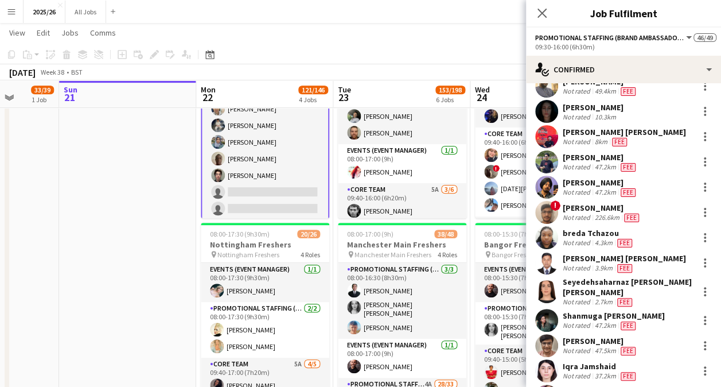
scroll to position [537, 0]
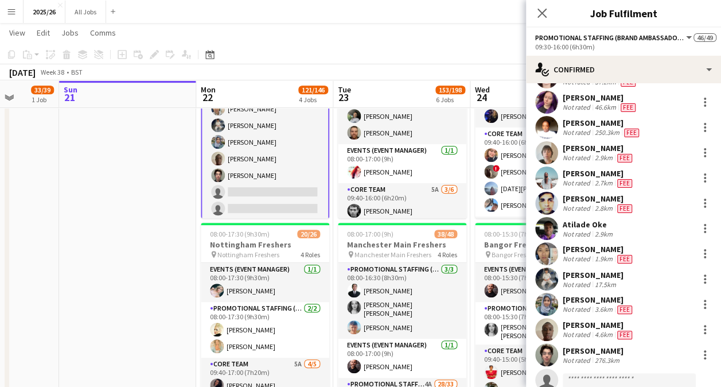
click at [550, 351] on app-user-avatar at bounding box center [546, 354] width 23 height 23
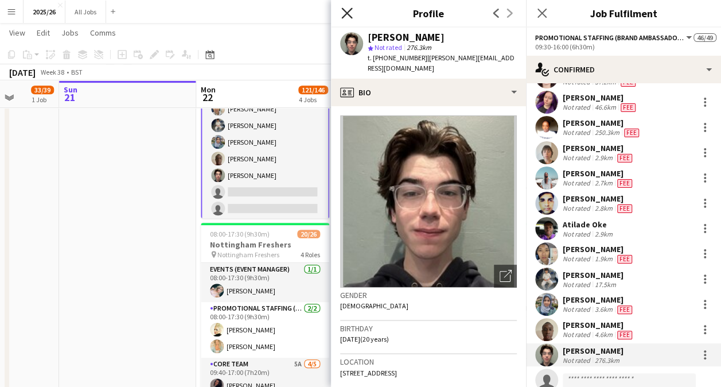
click at [343, 14] on icon "Close pop-in" at bounding box center [346, 12] width 11 height 11
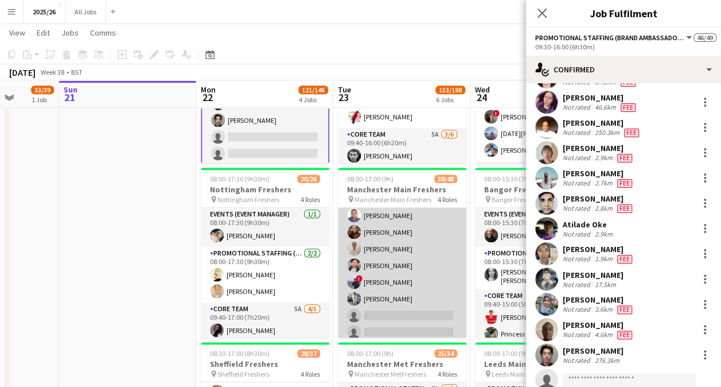
scroll to position [721, 0]
click at [392, 296] on app-card-role "Core Team 6A 6/11 09:40-16:00 (6h20m) Michael Nwadibie Hannah Norris Adam Mathe…" at bounding box center [402, 289] width 129 height 205
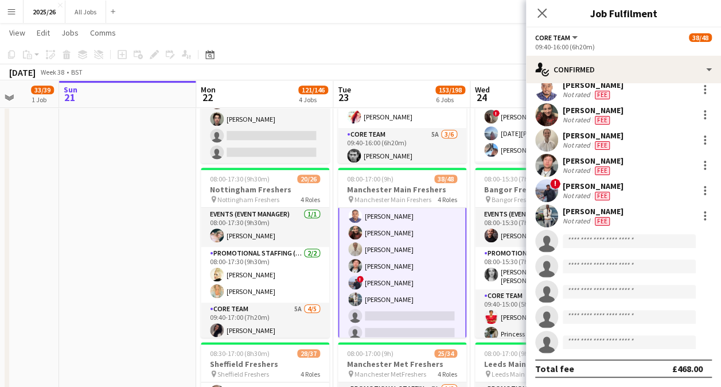
scroll to position [722, 0]
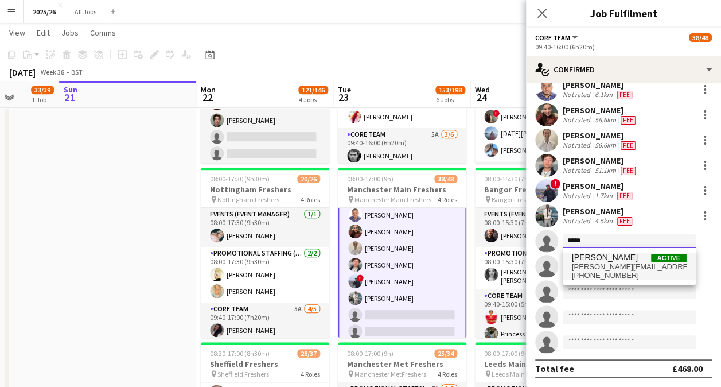
type input "*****"
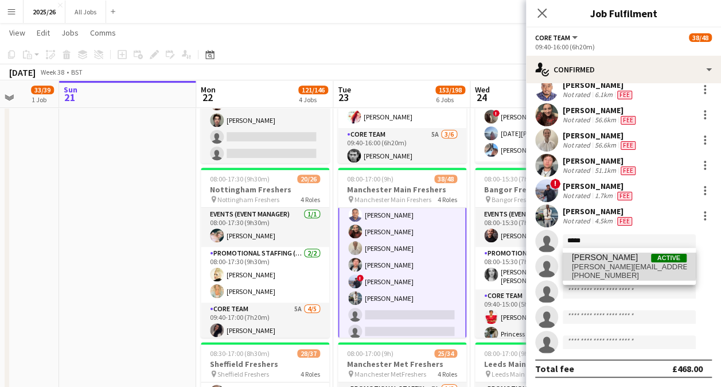
click at [627, 262] on span "lawrence.watsie@gmail.com" at bounding box center [629, 266] width 115 height 9
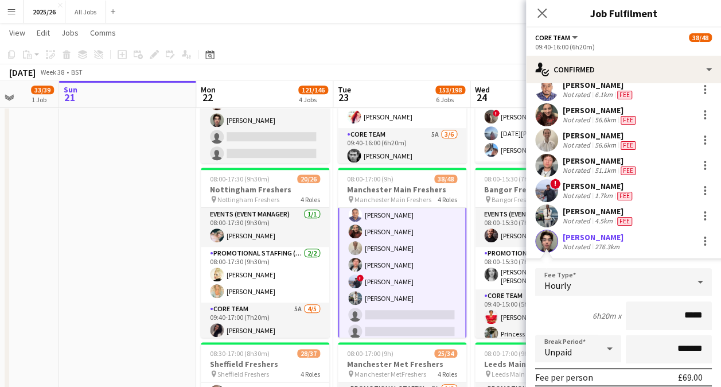
type input "****"
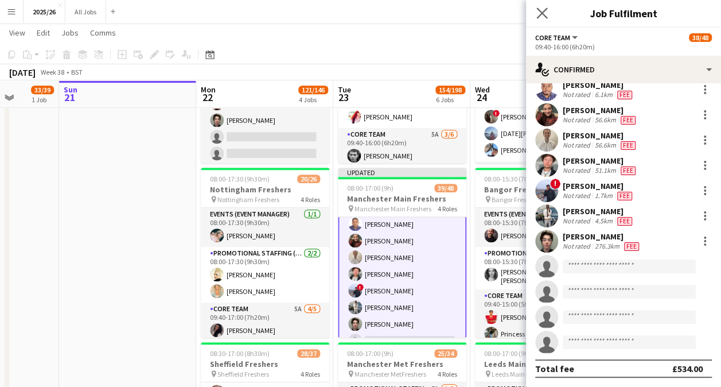
click at [547, 14] on app-icon "Close pop-in" at bounding box center [542, 13] width 17 height 17
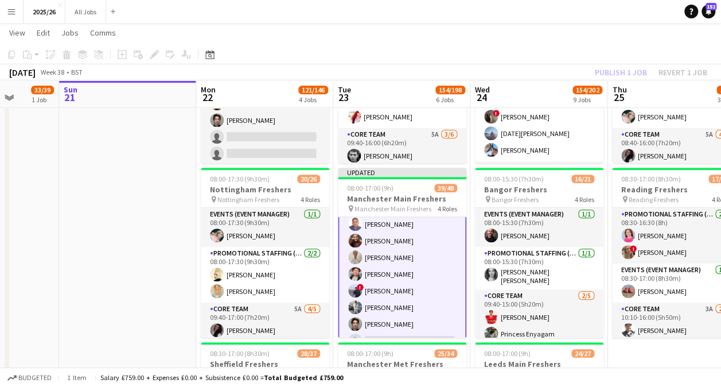
click at [621, 73] on div "Publish 1 job Revert 1 job" at bounding box center [651, 72] width 140 height 15
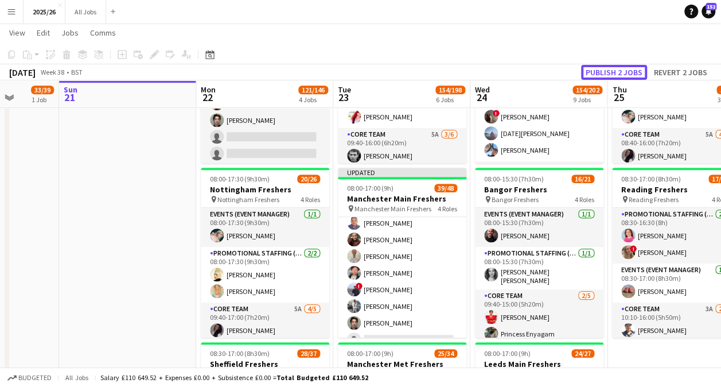
scroll to position [721, 0]
click at [621, 73] on button "Publish 2 jobs" at bounding box center [614, 72] width 66 height 15
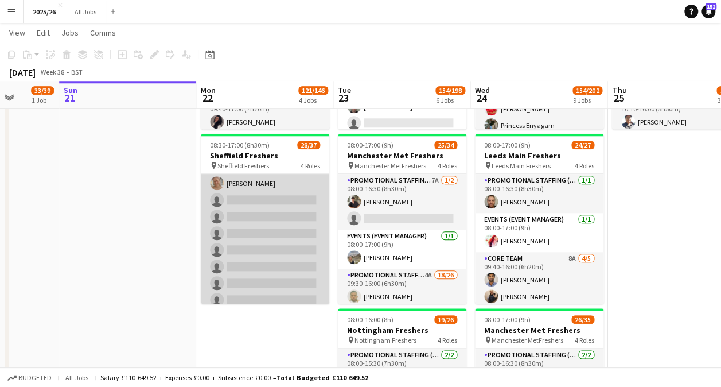
scroll to position [523, 0]
click at [261, 227] on app-card-role "Promotional Staffing (Brand Ambassadors) 4A 19/26 10:10-16:00 (5h50m) David Obi…" at bounding box center [265, 79] width 129 height 462
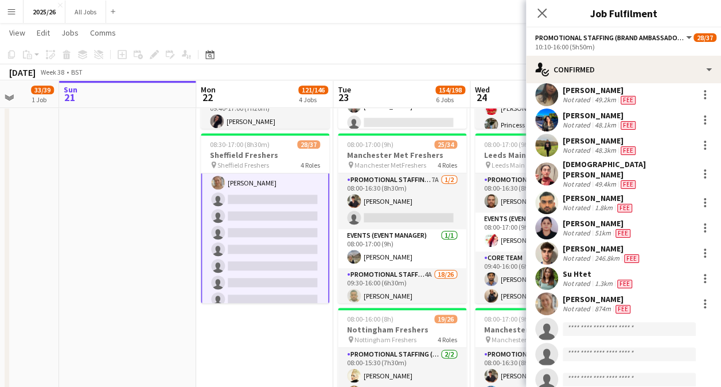
scroll to position [288, 0]
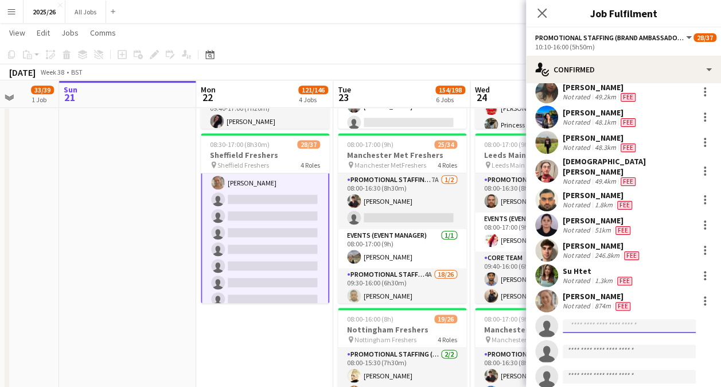
click at [627, 325] on input at bounding box center [629, 326] width 133 height 14
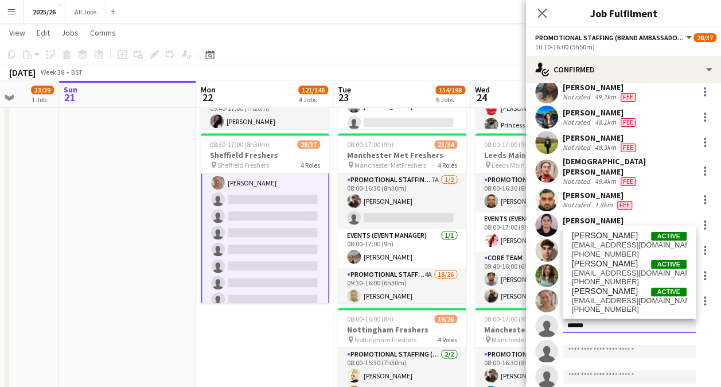
scroll to position [302, 0]
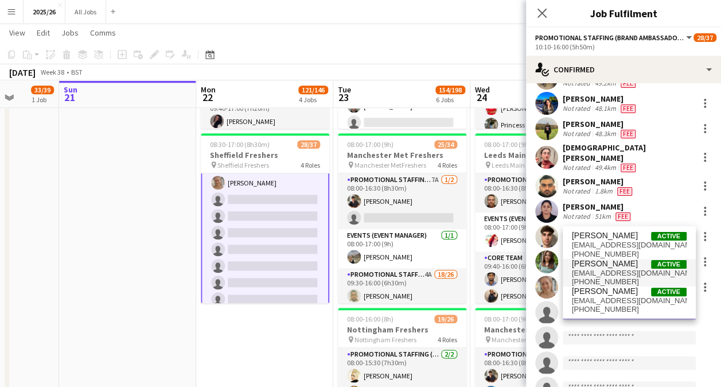
type input "******"
click at [642, 277] on span "leckiemaisie@gmail.com" at bounding box center [629, 273] width 115 height 9
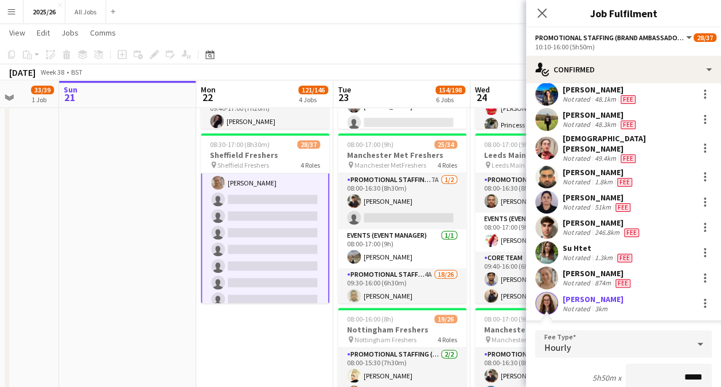
type input "******"
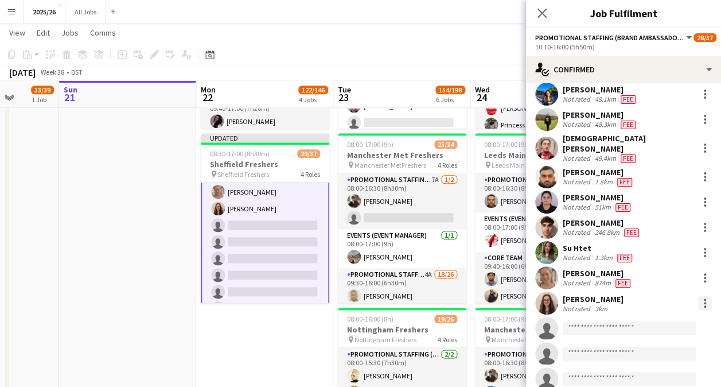
click at [699, 300] on div at bounding box center [705, 303] width 14 height 14
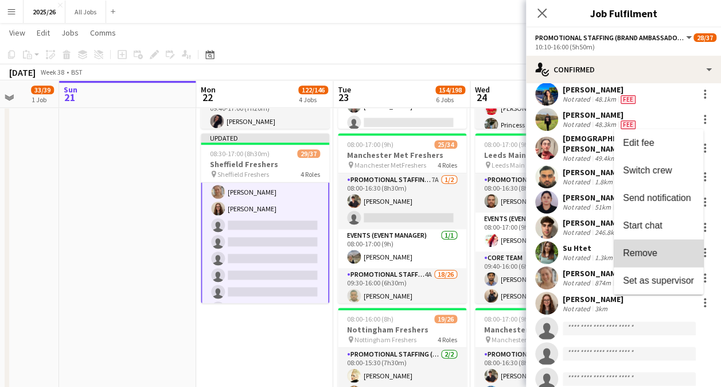
click at [671, 255] on span "Remove" at bounding box center [658, 253] width 71 height 10
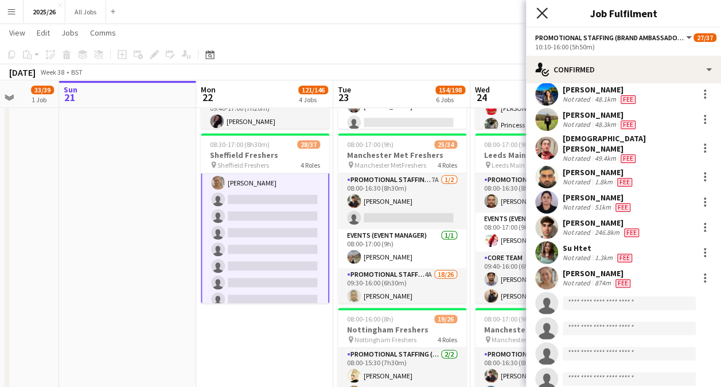
click at [544, 13] on icon at bounding box center [542, 12] width 11 height 11
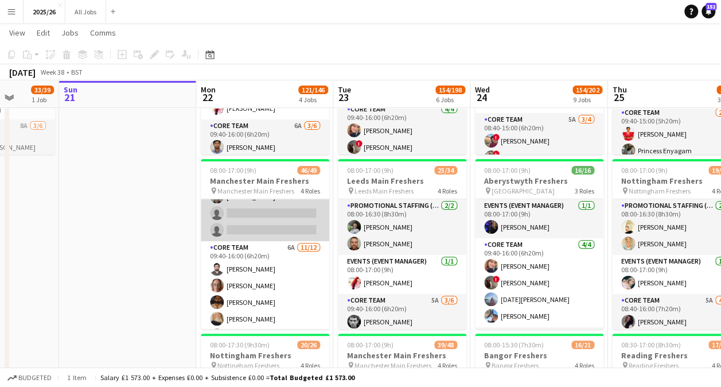
scroll to position [653, 0]
click at [266, 292] on app-card-role "Core Team 6A 11/12 09:40-16:00 (6h20m) Emad Emad Anthea Minet Gulbaz Khan Natal…" at bounding box center [265, 350] width 129 height 222
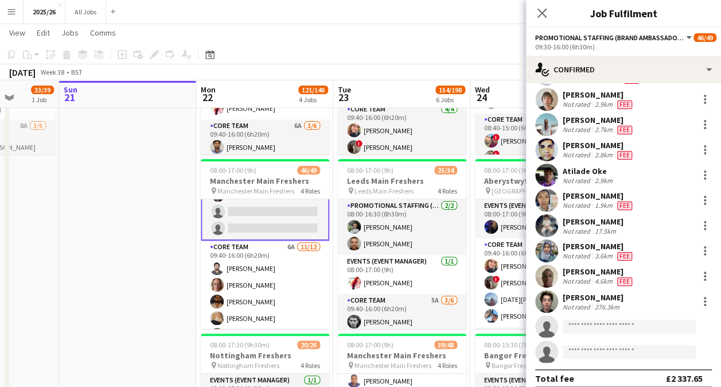
scroll to position [591, 0]
click at [608, 319] on input at bounding box center [629, 326] width 133 height 14
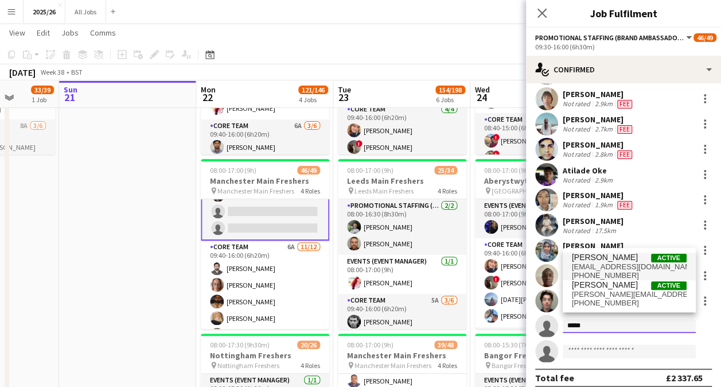
type input "*****"
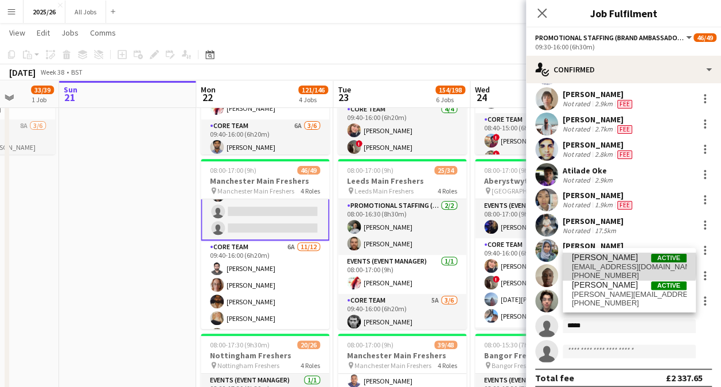
click at [626, 265] on span "rajeshkhanal9800@gmail.com" at bounding box center [629, 266] width 115 height 9
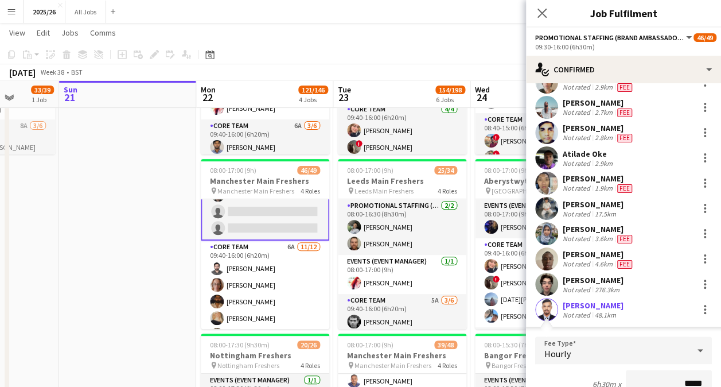
type input "******"
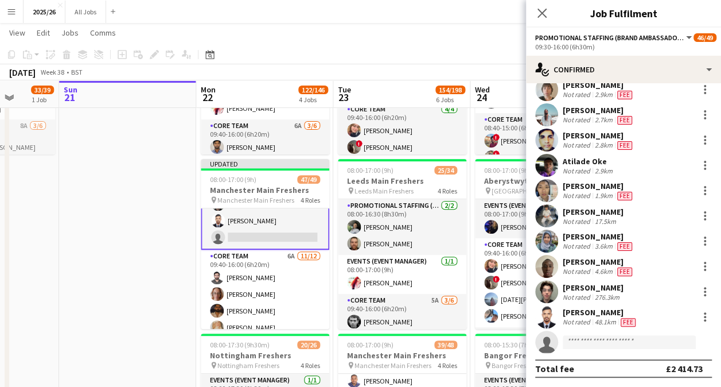
scroll to position [593, 0]
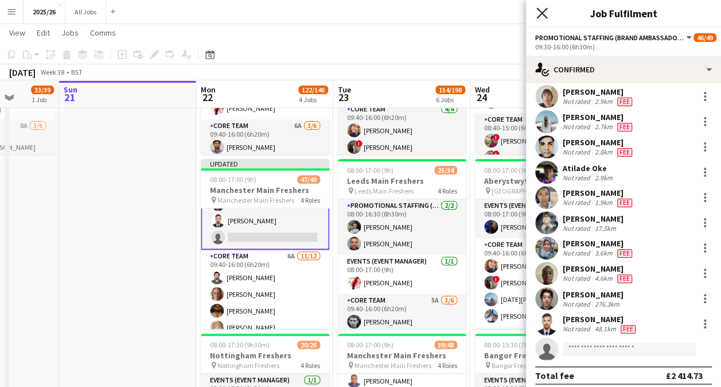
click at [542, 13] on icon at bounding box center [542, 12] width 11 height 11
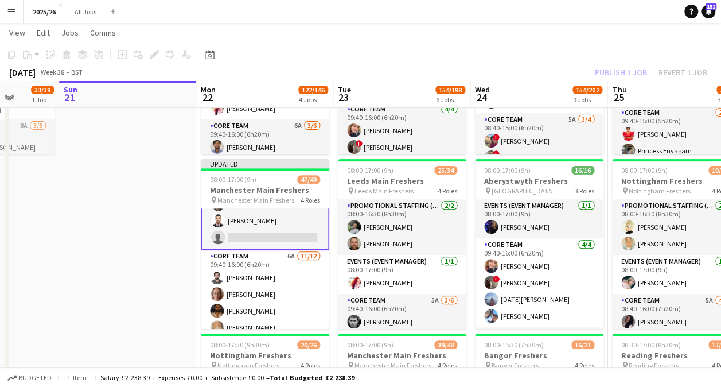
click at [615, 69] on div "Publish 1 job Revert 1 job" at bounding box center [651, 72] width 140 height 15
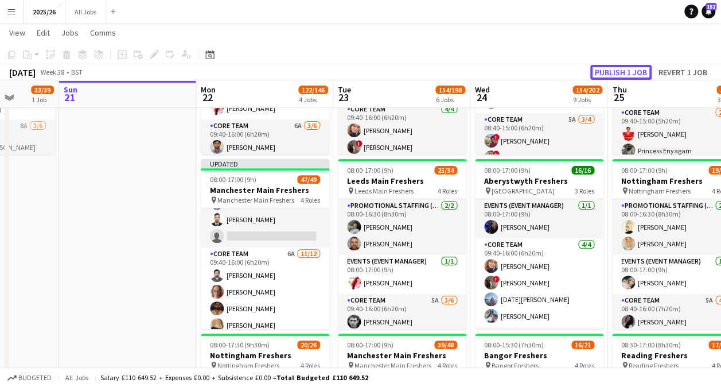
scroll to position [653, 0]
click at [615, 69] on button "Publish 1 job" at bounding box center [621, 72] width 61 height 15
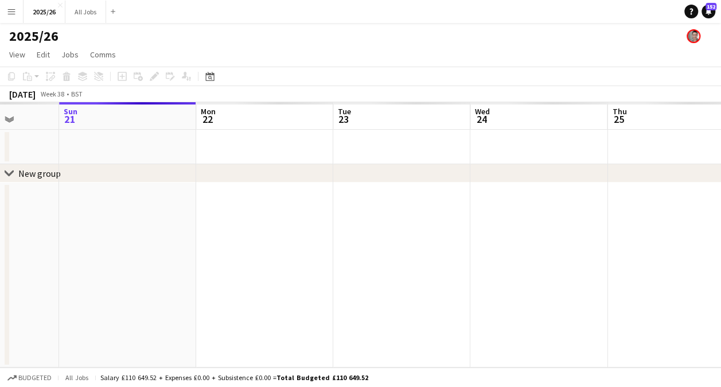
scroll to position [0, 0]
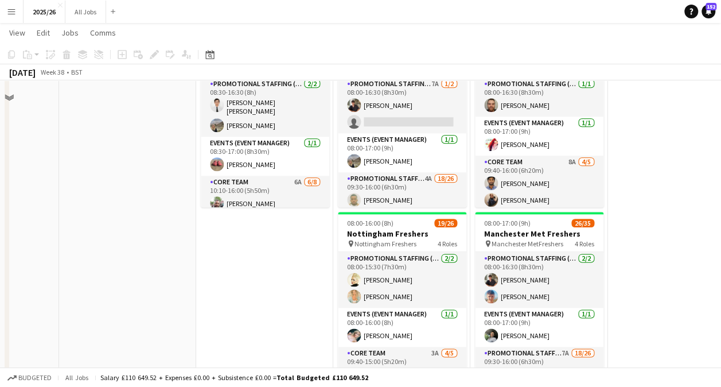
scroll to position [504, 0]
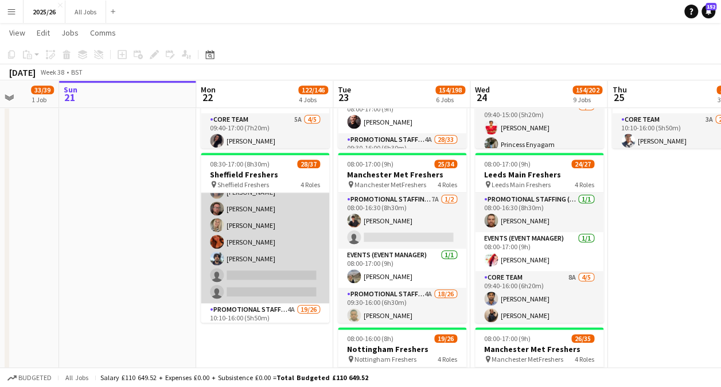
click at [269, 279] on app-card-role "Core Team 6A [DATE] 10:10-16:00 (5h50m) [PERSON_NAME] [PERSON_NAME] [PERSON_NAM…" at bounding box center [265, 225] width 129 height 156
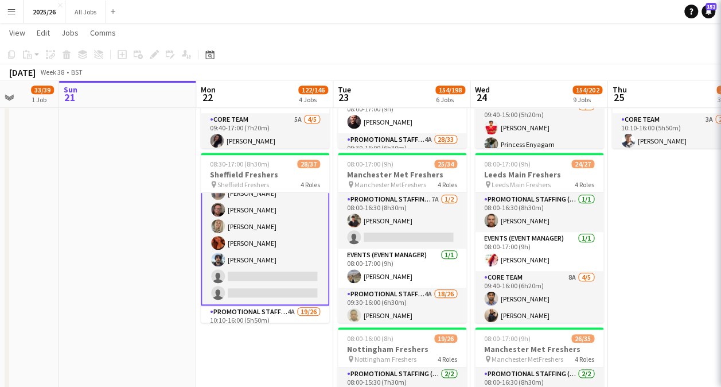
scroll to position [145, 0]
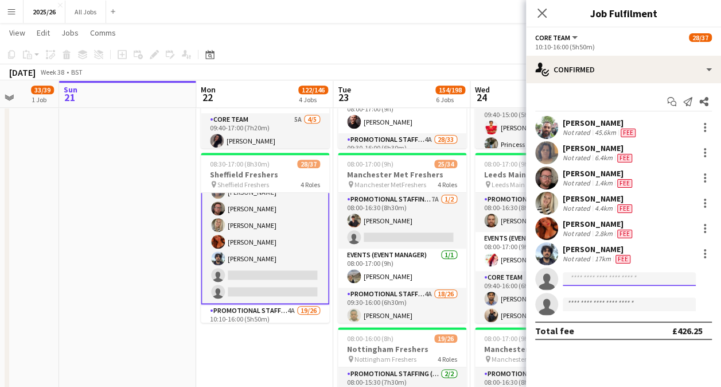
click at [611, 275] on input at bounding box center [629, 279] width 133 height 14
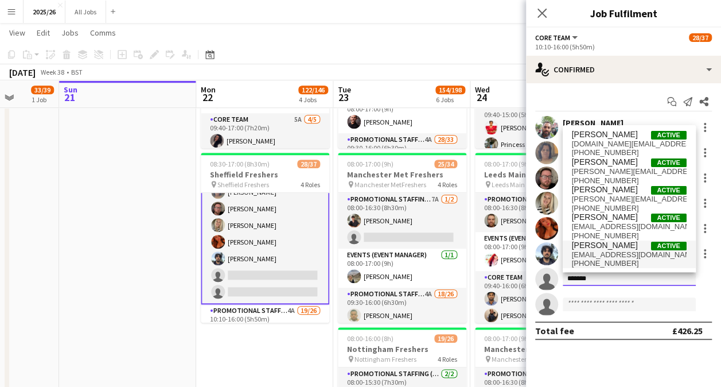
type input "*******"
click at [641, 252] on span "[EMAIL_ADDRESS][DOMAIN_NAME]" at bounding box center [629, 254] width 115 height 9
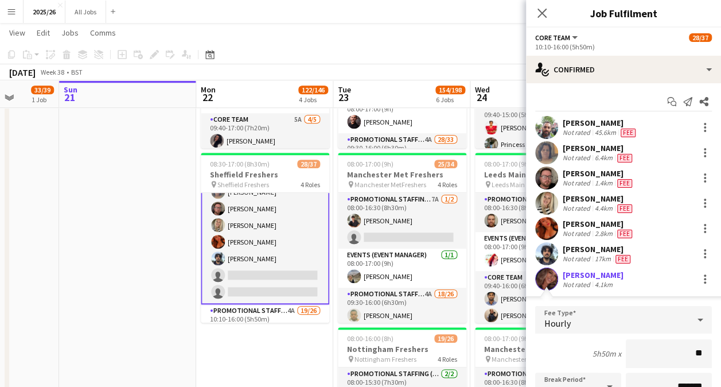
type input "***"
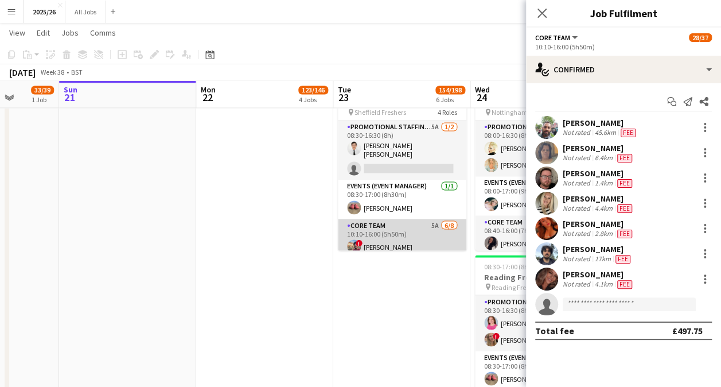
scroll to position [150, 0]
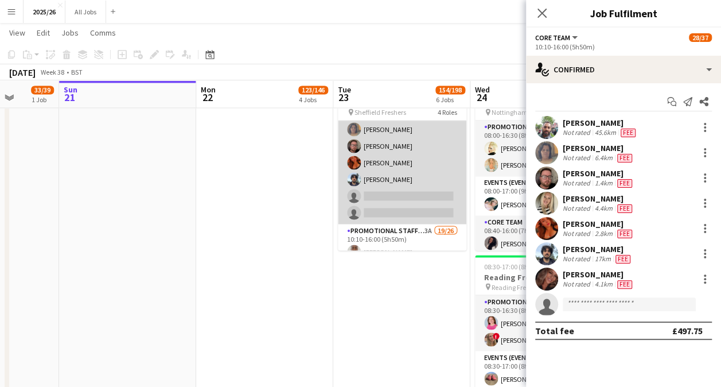
click at [410, 199] on app-card-role "Core Team 5A 6/8 10:10-16:00 (5h50m) ! Samarth Raj Bryony Whitfield Helen Eyre …" at bounding box center [402, 146] width 129 height 156
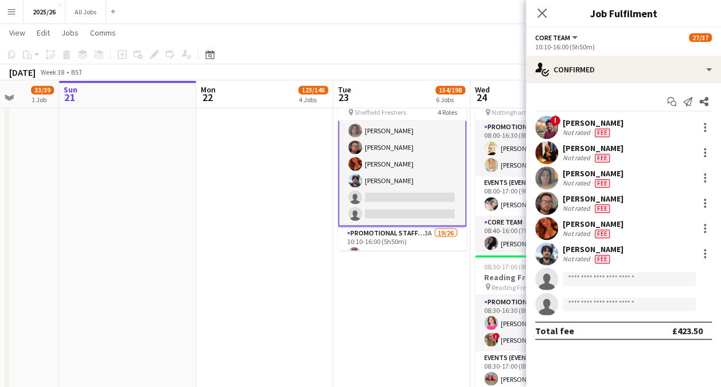
scroll to position [152, 0]
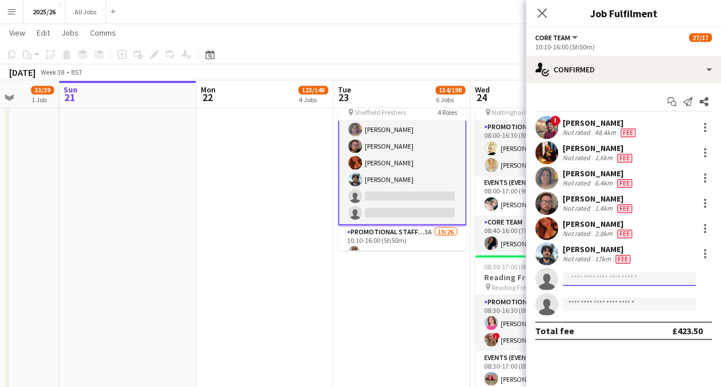
click at [604, 273] on input at bounding box center [629, 279] width 133 height 14
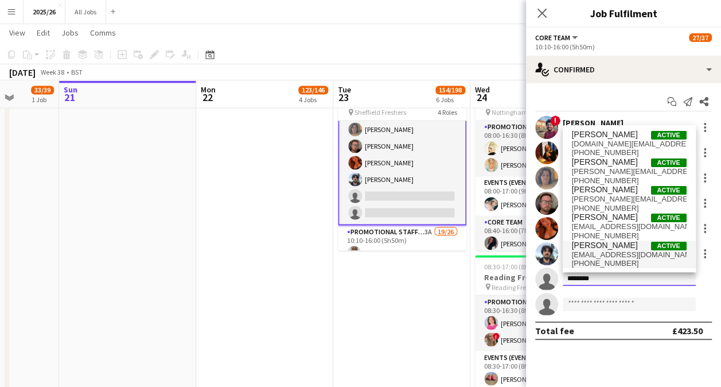
type input "*******"
click at [623, 262] on span "+447804012272" at bounding box center [629, 263] width 115 height 9
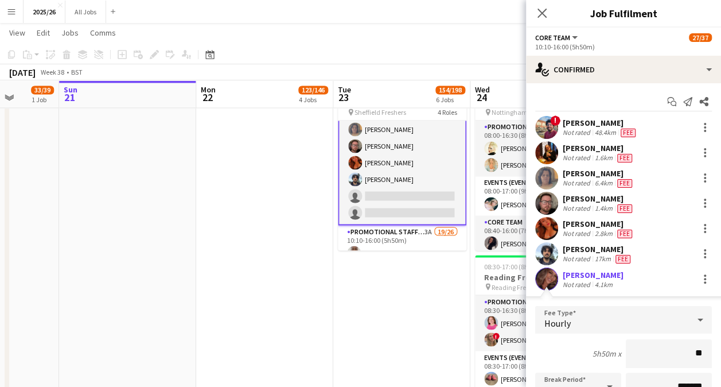
type input "***"
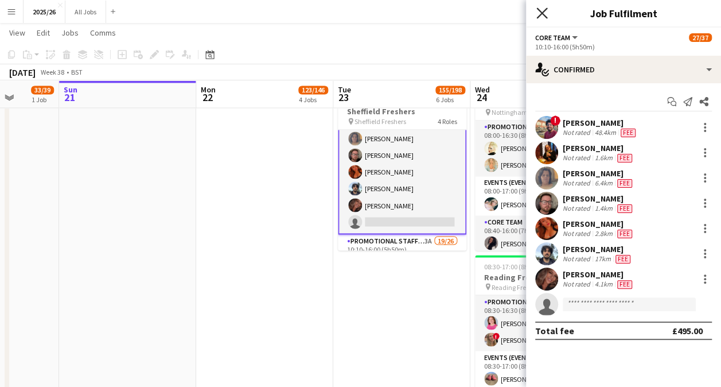
click at [545, 11] on icon "Close pop-in" at bounding box center [542, 12] width 11 height 11
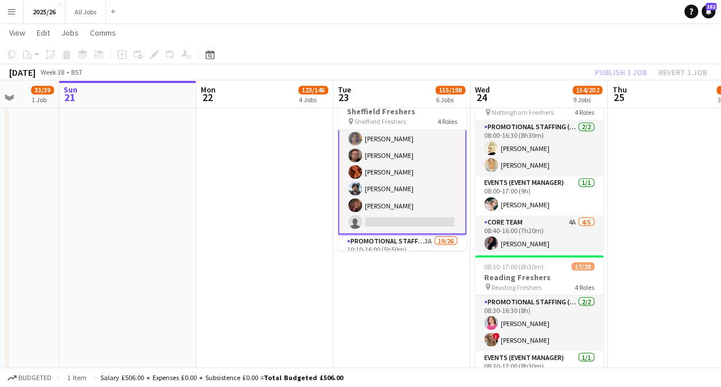
click at [626, 71] on div "Publish 1 job Revert 1 job" at bounding box center [651, 72] width 140 height 15
click at [626, 71] on button "Publish 1 job" at bounding box center [621, 72] width 61 height 15
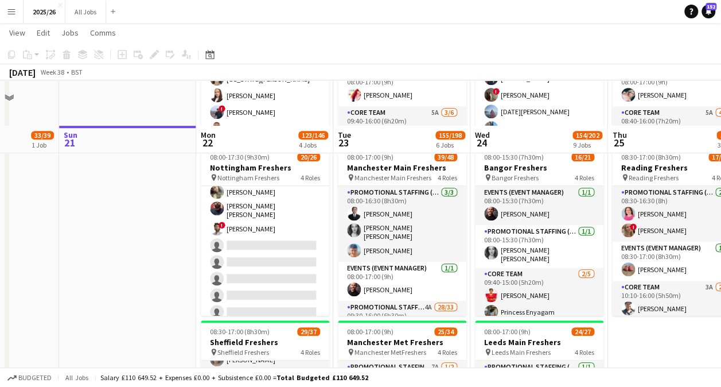
scroll to position [542, 0]
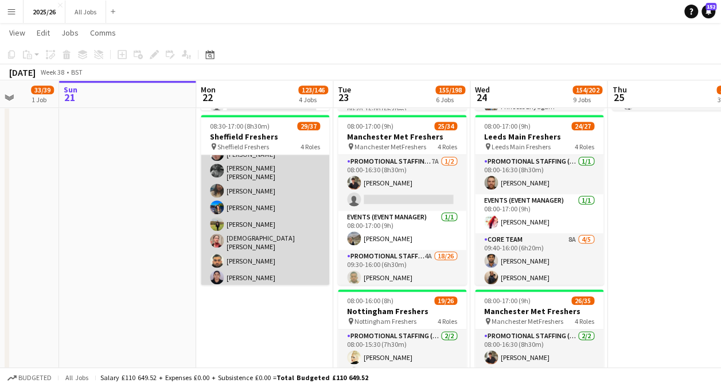
click at [266, 242] on app-card-role "Promotional Staffing (Brand Ambassadors) 4A 19/26 10:10-16:00 (5h50m) David Obi…" at bounding box center [265, 224] width 129 height 462
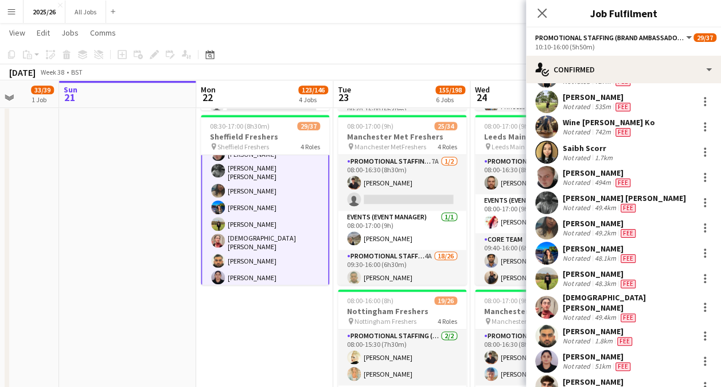
scroll to position [157, 0]
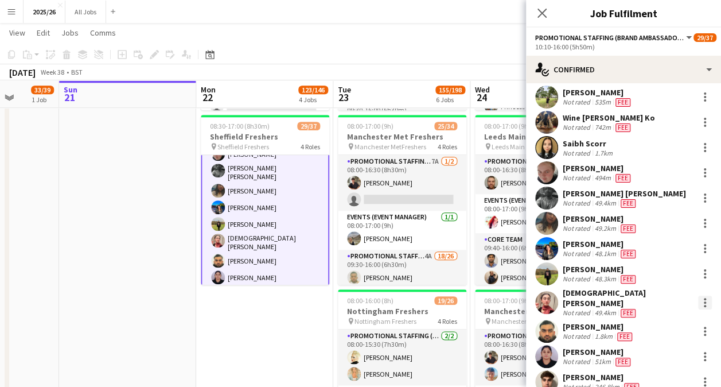
click at [698, 302] on div at bounding box center [705, 303] width 14 height 14
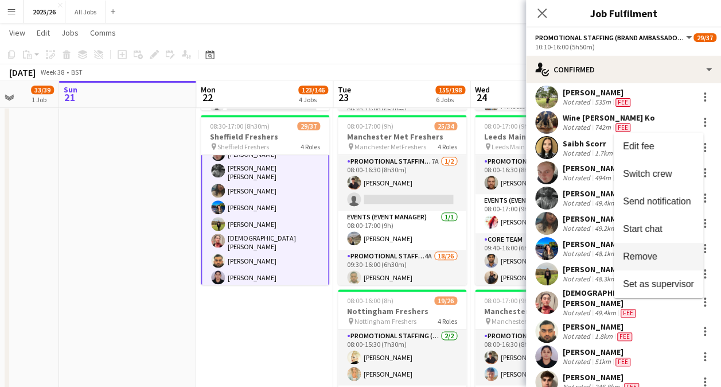
click at [666, 256] on span "Remove" at bounding box center [658, 256] width 71 height 10
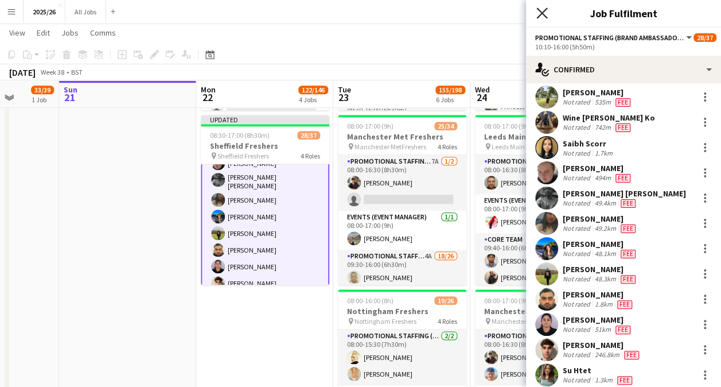
click at [544, 15] on icon at bounding box center [542, 12] width 11 height 11
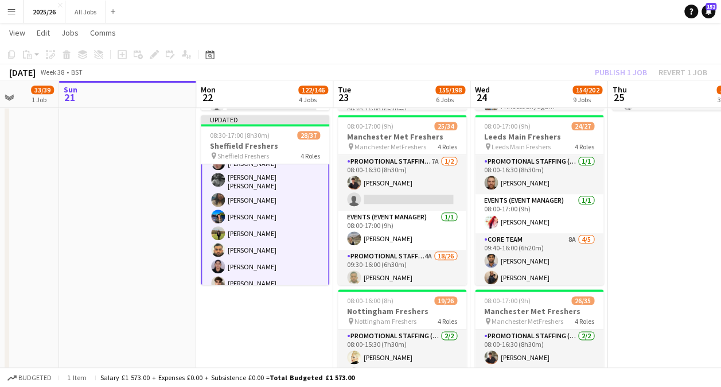
click at [605, 55] on app-toolbar "Copy Paste Paste Ctrl+V Paste with crew Ctrl+Shift+V Paste linked Job Delete Gr…" at bounding box center [360, 55] width 721 height 20
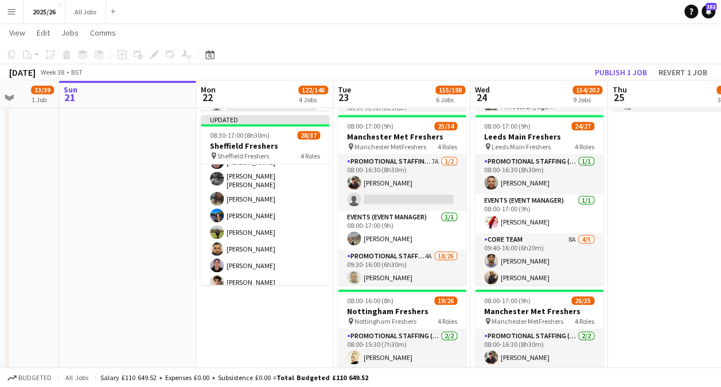
scroll to position [416, 0]
click at [612, 63] on app-toolbar "Copy Paste Paste Ctrl+V Paste with crew Ctrl+Shift+V Paste linked Job Delete Gr…" at bounding box center [360, 55] width 721 height 20
click at [620, 72] on button "Publish 1 job" at bounding box center [621, 72] width 61 height 15
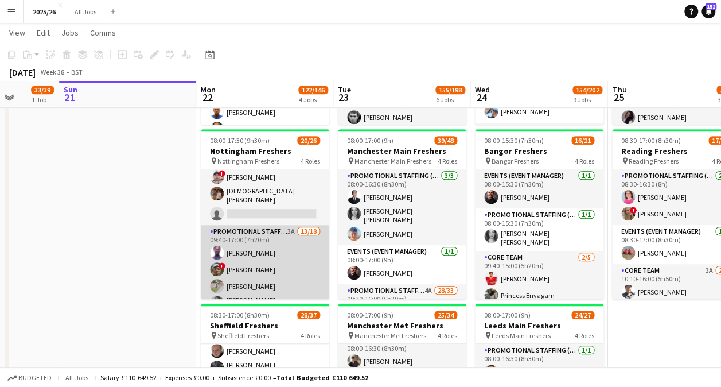
scroll to position [133, 0]
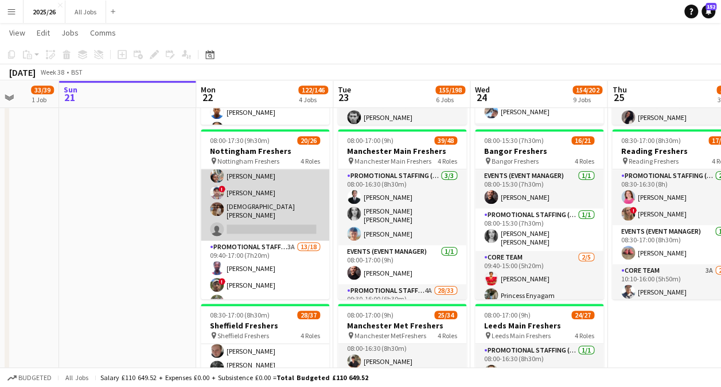
click at [251, 213] on app-card-role "Core Team 5A 4/5 09:40-17:00 (7h20m) Yasmine Labidi Aishat Fadipe ! Subhadeep D…" at bounding box center [265, 185] width 129 height 109
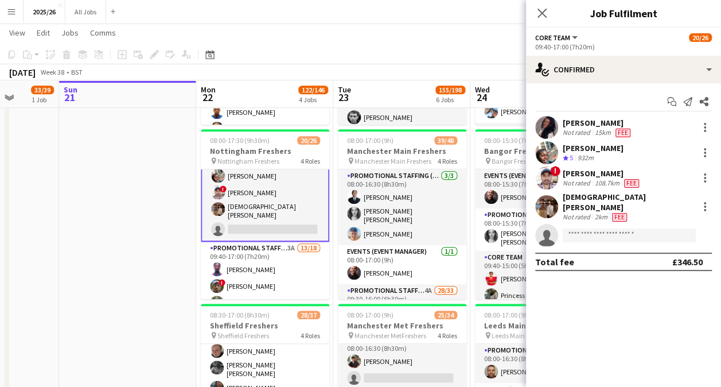
click at [545, 212] on app-user-avatar at bounding box center [546, 206] width 23 height 23
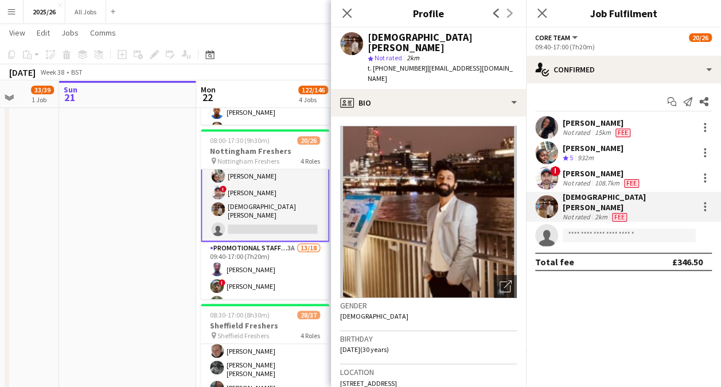
click at [355, 15] on div "Close pop-in" at bounding box center [347, 13] width 32 height 26
click at [352, 14] on app-icon "Close pop-in" at bounding box center [347, 13] width 17 height 17
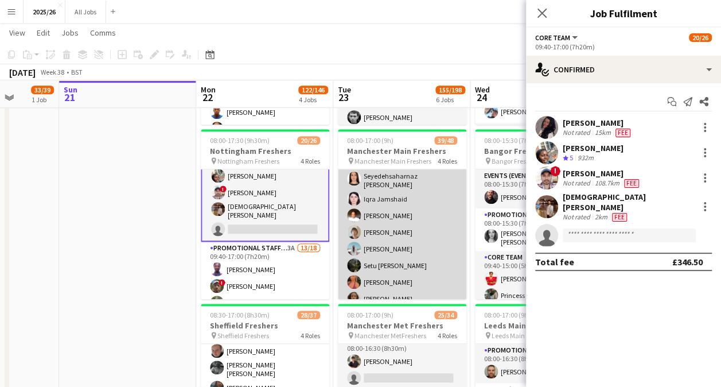
scroll to position [586, 0]
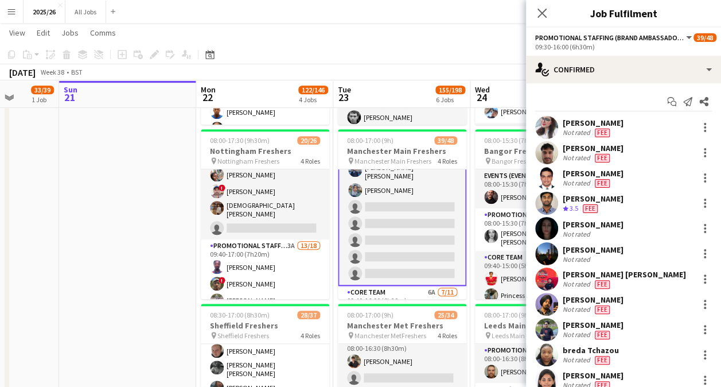
scroll to position [587, 0]
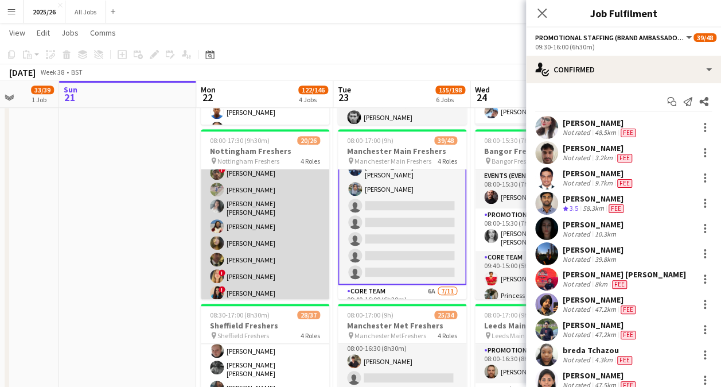
click at [239, 272] on app-card-role "Promotional Staffing (Brand Ambassadors) 3A 13/18 09:40-17:00 (7h20m) Olanrewaj…" at bounding box center [265, 293] width 129 height 329
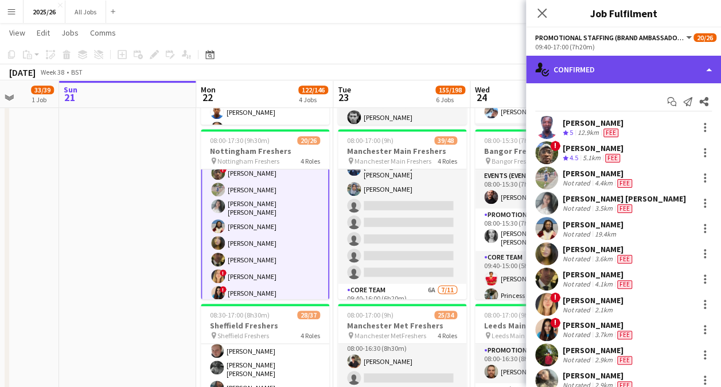
click at [658, 68] on div "single-neutral-actions-check-2 Confirmed" at bounding box center [623, 70] width 195 height 28
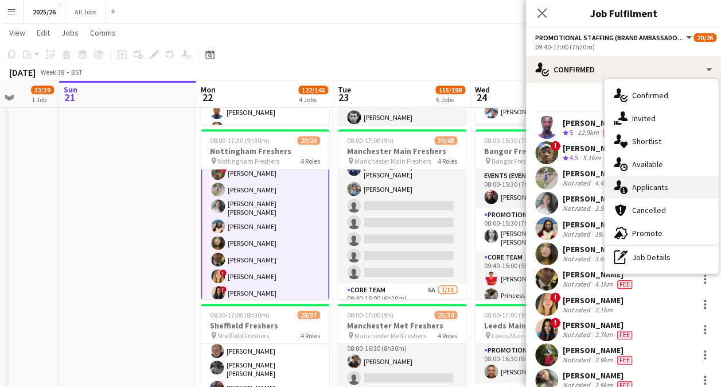
click at [667, 185] on span "Applicants" at bounding box center [650, 187] width 36 height 10
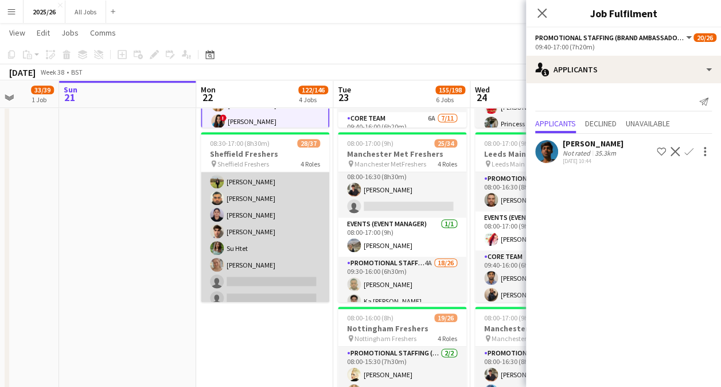
scroll to position [473, 0]
click at [275, 279] on app-card-role "Promotional Staffing (Brand Ambassadors) 4A 18/26 10:10-16:00 (5h50m) David Obi…" at bounding box center [265, 182] width 129 height 459
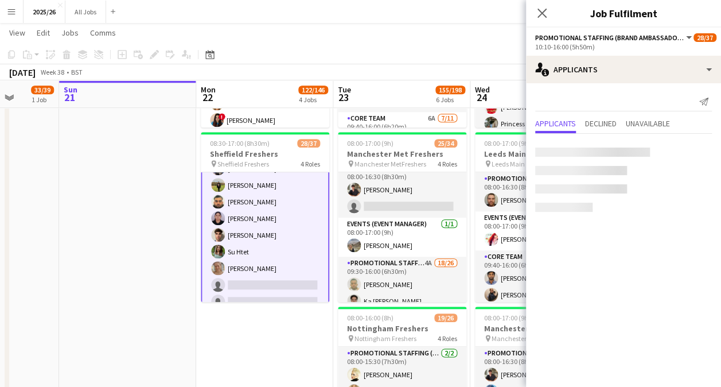
scroll to position [474, 0]
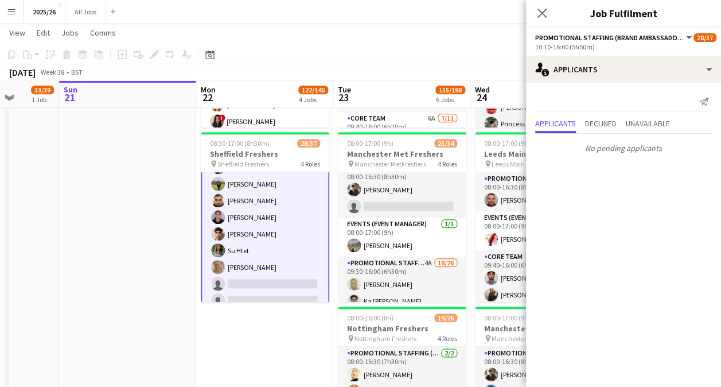
click at [244, 371] on app-date-cell "08:00-17:00 (9h) 27/34 Leeds Main Freshers pin Leeds Main Freshers 4 Roles Prom…" at bounding box center [264, 383] width 137 height 1559
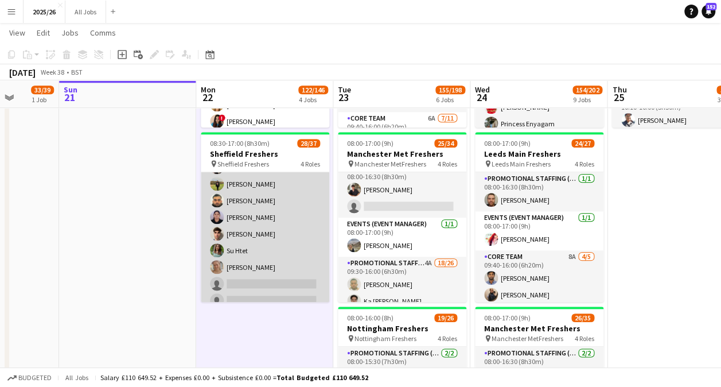
click at [270, 269] on app-card-role "Promotional Staffing (Brand Ambassadors) 4A 18/26 10:10-16:00 (5h50m) David Obi…" at bounding box center [265, 182] width 129 height 459
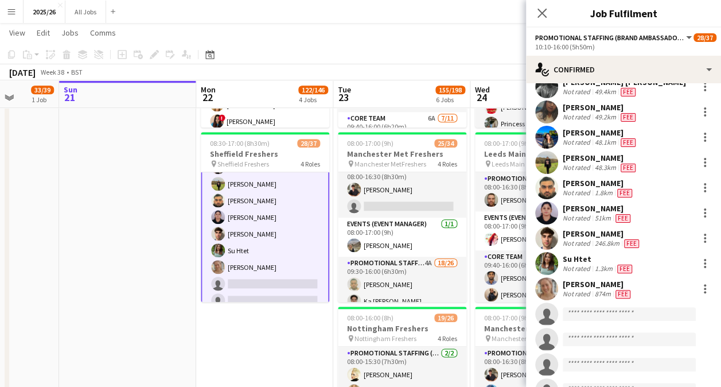
scroll to position [269, 0]
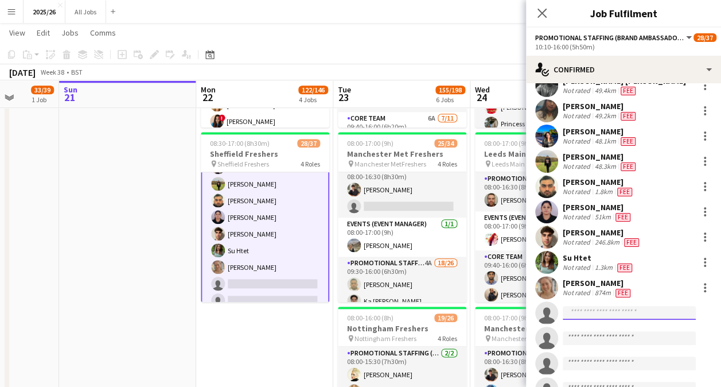
click at [626, 315] on input at bounding box center [629, 313] width 133 height 14
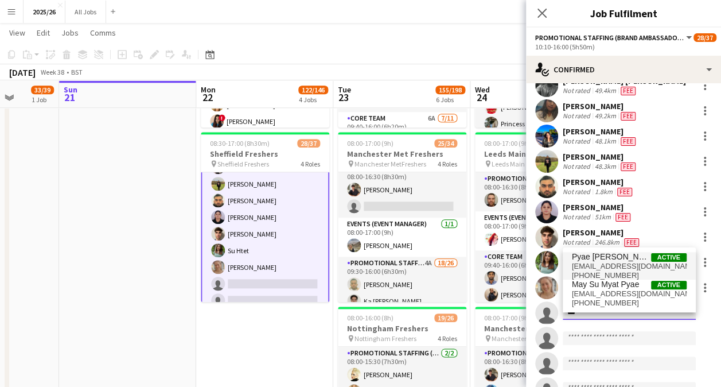
type input "***"
click at [634, 269] on span "[EMAIL_ADDRESS][DOMAIN_NAME]" at bounding box center [629, 266] width 115 height 9
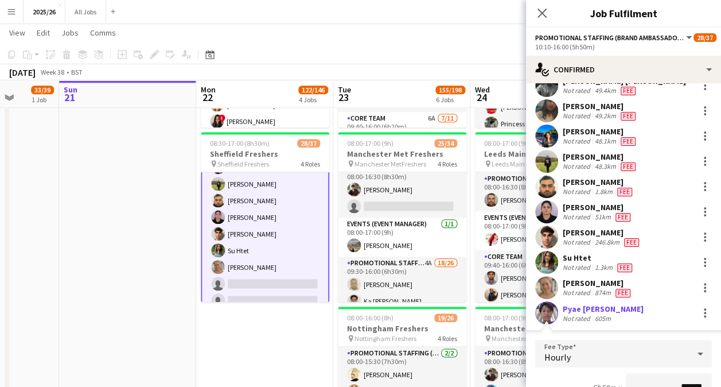
scroll to position [286, 0]
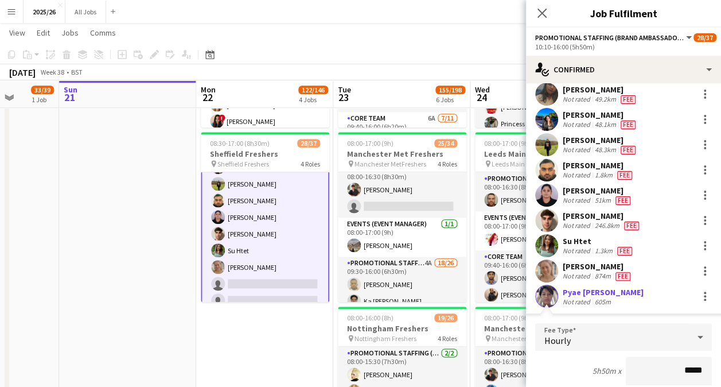
type input "******"
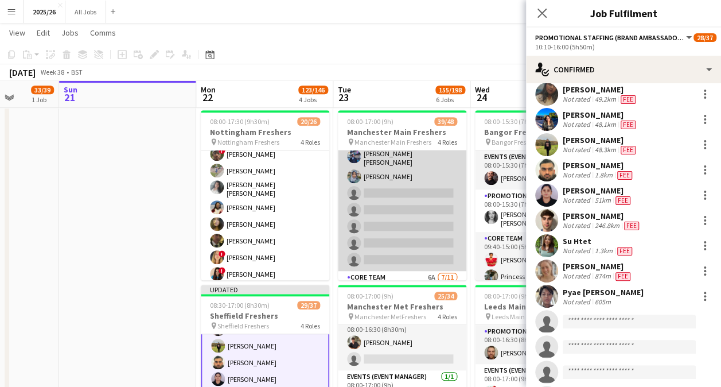
scroll to position [568, 0]
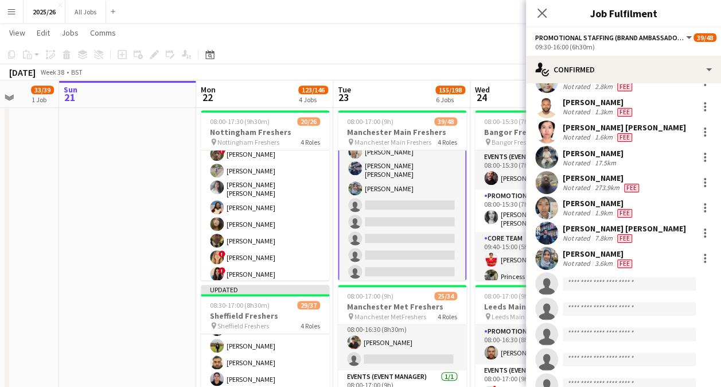
scroll to position [558, 0]
click at [614, 276] on input at bounding box center [629, 283] width 133 height 14
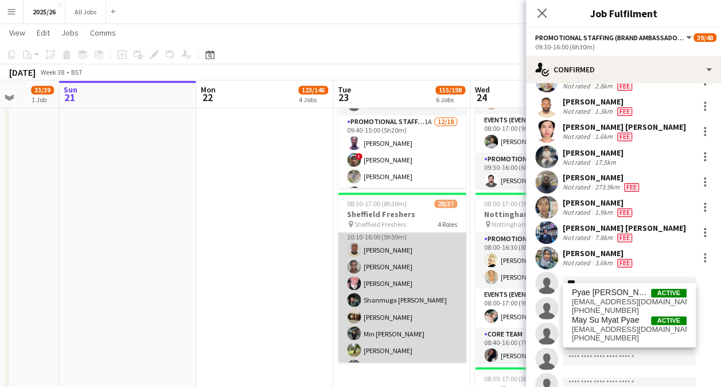
scroll to position [265, 0]
type input "***"
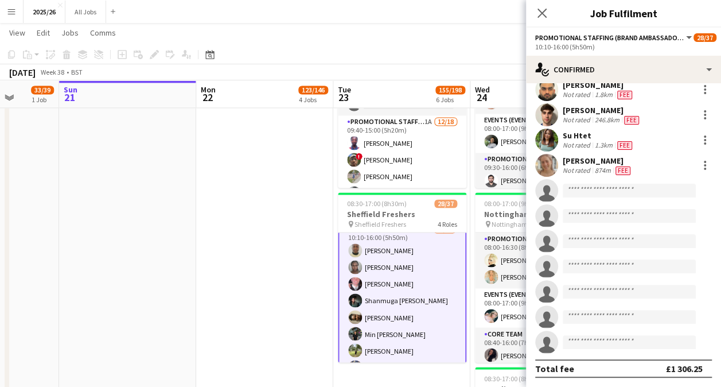
scroll to position [266, 0]
click at [620, 189] on input at bounding box center [629, 191] width 133 height 14
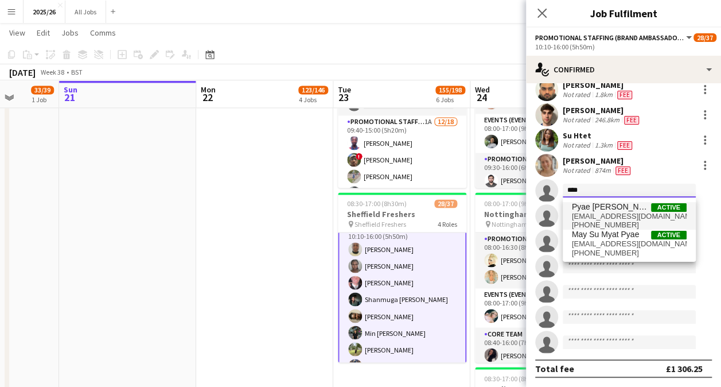
type input "****"
click at [621, 212] on span "[EMAIL_ADDRESS][DOMAIN_NAME]" at bounding box center [629, 216] width 115 height 9
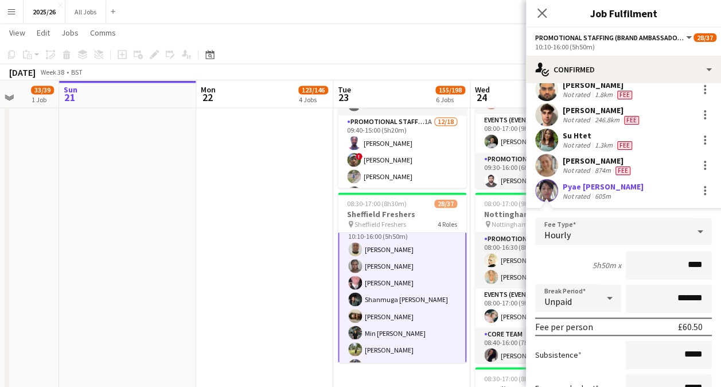
type input "***"
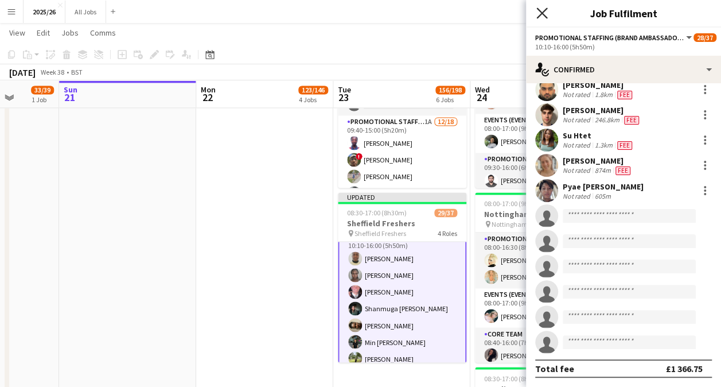
click at [544, 15] on icon at bounding box center [542, 12] width 11 height 11
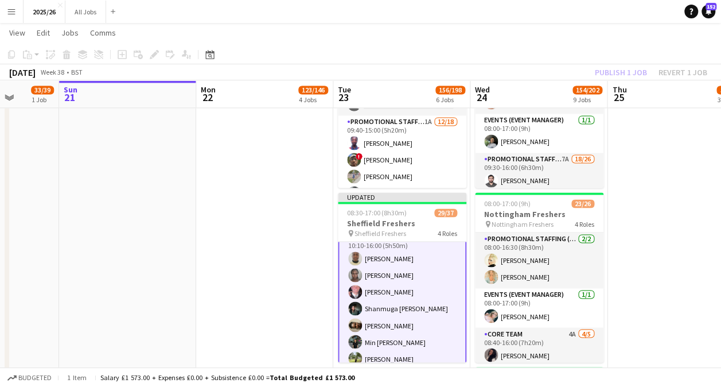
click at [622, 67] on div "Publish 1 job Revert 1 job" at bounding box center [651, 72] width 140 height 15
click at [622, 67] on button "Publish 1 job" at bounding box center [621, 72] width 61 height 15
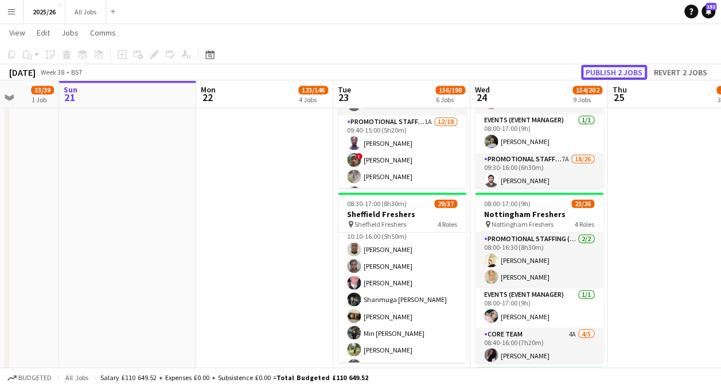
click at [614, 67] on button "Publish 2 jobs" at bounding box center [614, 72] width 66 height 15
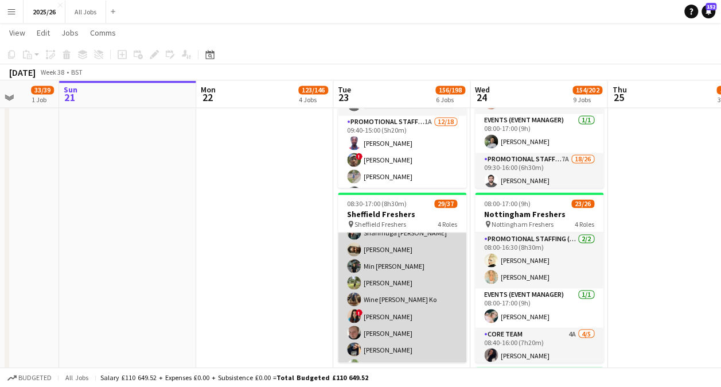
click at [396, 297] on app-card-role "Promotional Staffing (Brand Ambassadors) 3A 20/26 10:10-16:00 (5h50m) David Obi…" at bounding box center [402, 382] width 129 height 455
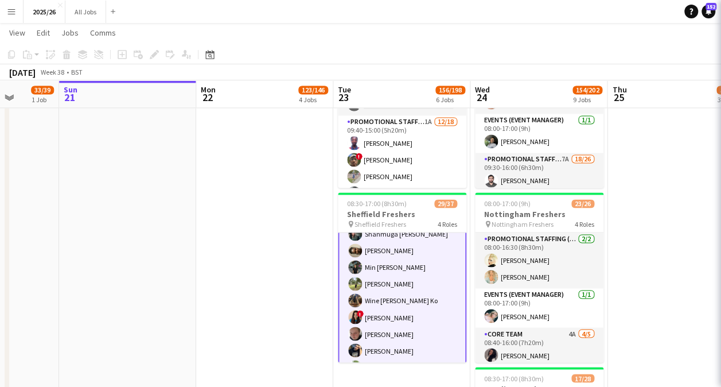
scroll to position [332, 0]
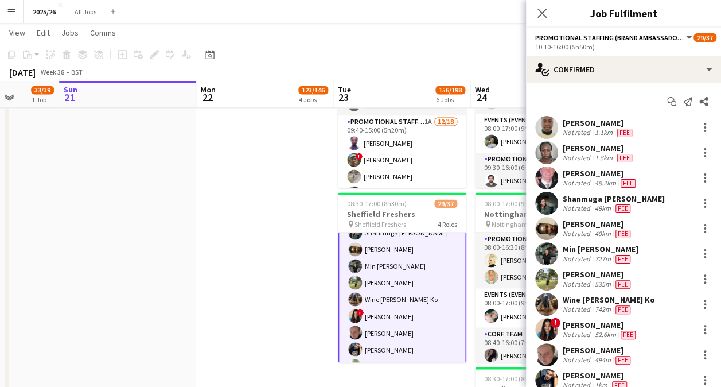
click at [546, 297] on app-user-avatar at bounding box center [546, 304] width 23 height 23
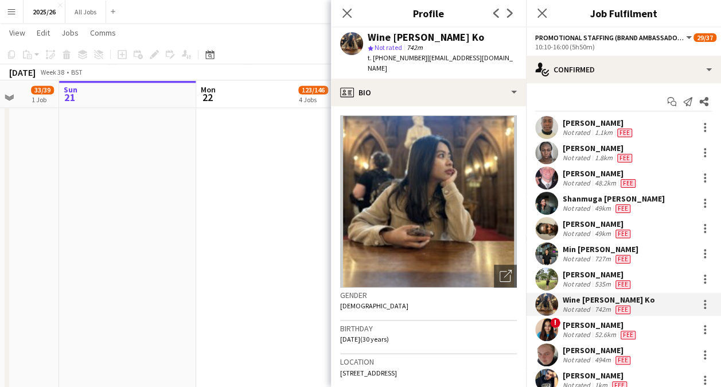
click at [439, 57] on span "| winemyatnoeko@gmail.com" at bounding box center [440, 62] width 145 height 19
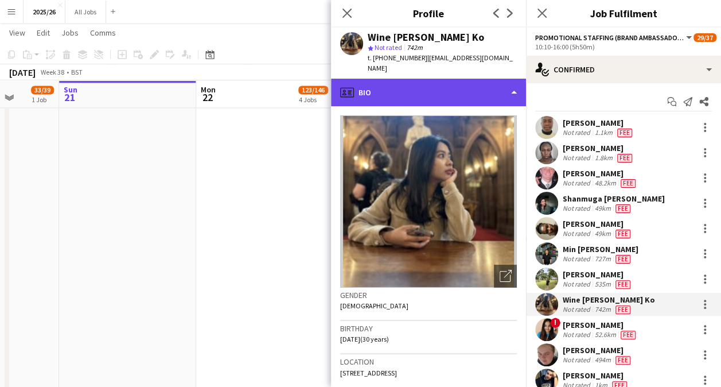
click at [452, 79] on div "profile Bio" at bounding box center [428, 93] width 195 height 28
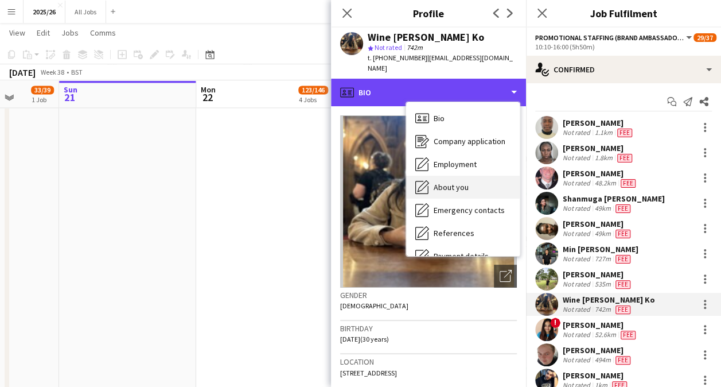
scroll to position [131, 0]
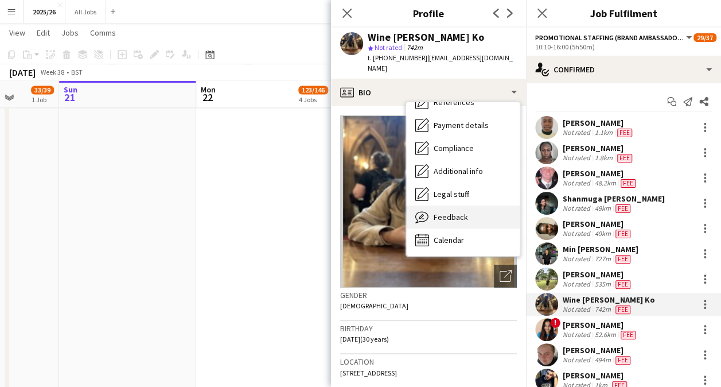
click at [463, 212] on span "Feedback" at bounding box center [451, 217] width 34 height 10
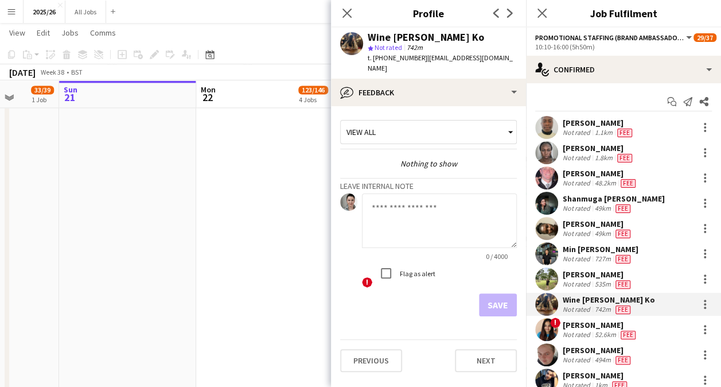
click at [464, 62] on span "| winemyatnoeko@gmail.com" at bounding box center [440, 62] width 145 height 19
click at [465, 64] on div "Wine Myat Noe Ko star Not rated 742m t. +447789175941 | winemyatnoeko@gmail.com" at bounding box center [428, 53] width 195 height 51
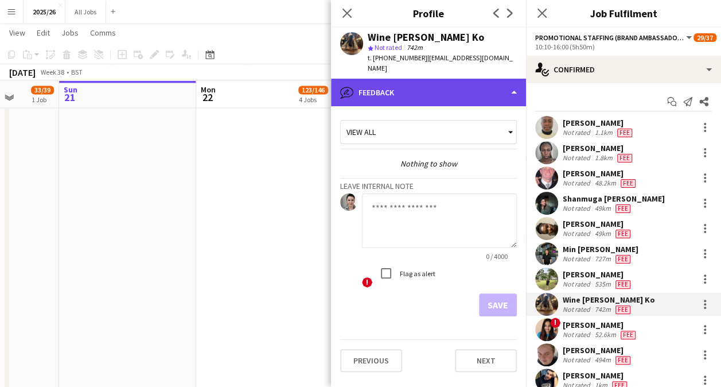
click at [468, 79] on div "bubble-pencil Feedback" at bounding box center [428, 93] width 195 height 28
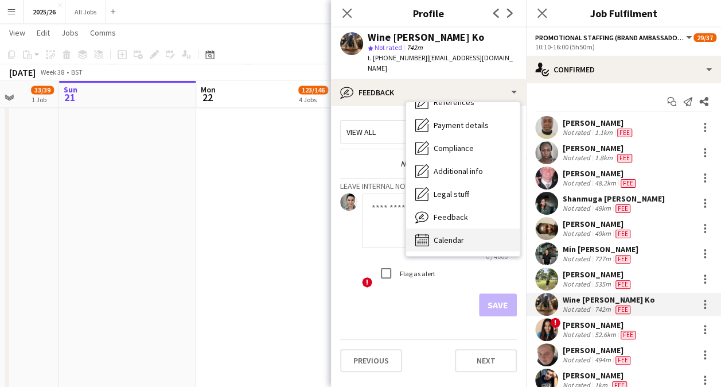
click at [466, 228] on div "Calendar Calendar" at bounding box center [463, 239] width 114 height 23
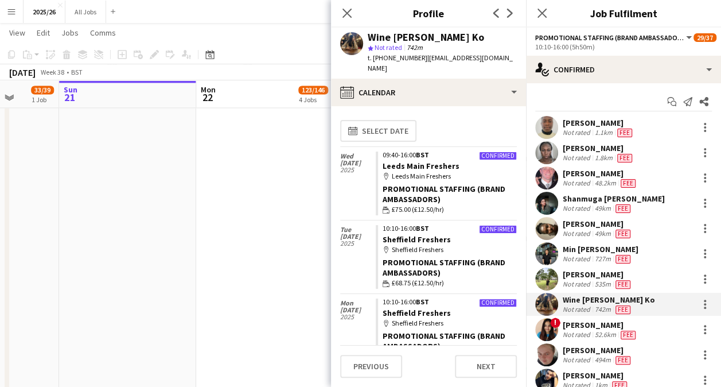
scroll to position [84, 0]
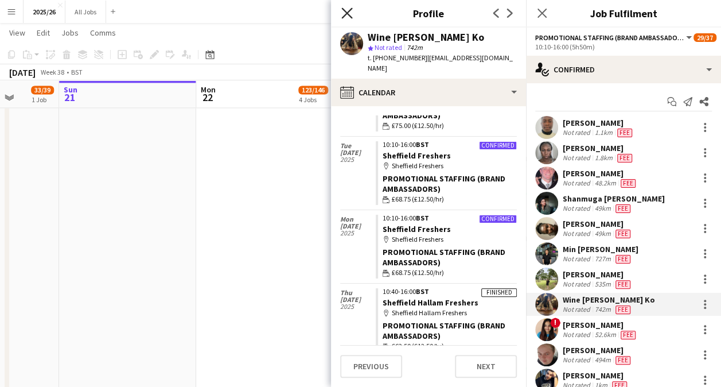
click at [346, 18] on icon "Close pop-in" at bounding box center [346, 12] width 11 height 11
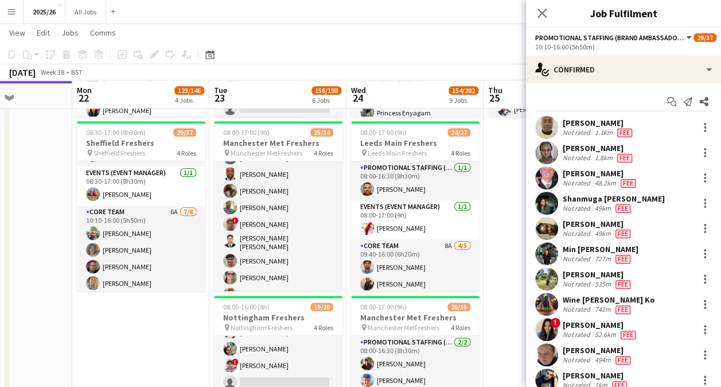
scroll to position [536, 0]
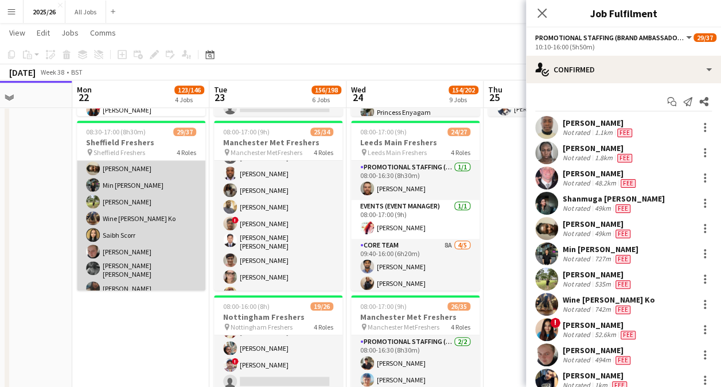
click at [132, 208] on app-card-role "Promotional Staffing (Brand Ambassadors) 4A 19/26 10:10-16:00 (5h50m) David Obi…" at bounding box center [141, 320] width 129 height 459
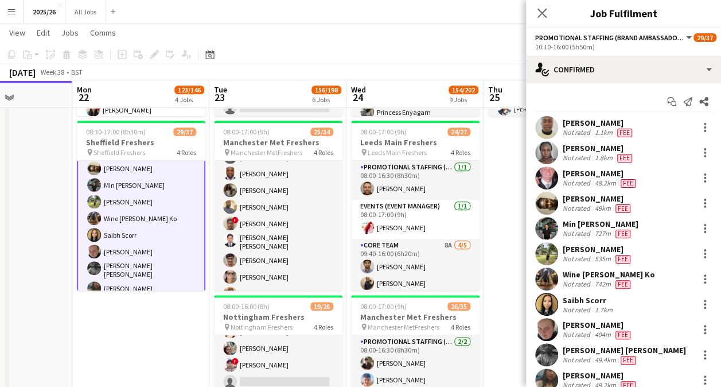
scroll to position [331, 0]
click at [698, 279] on div at bounding box center [705, 279] width 14 height 14
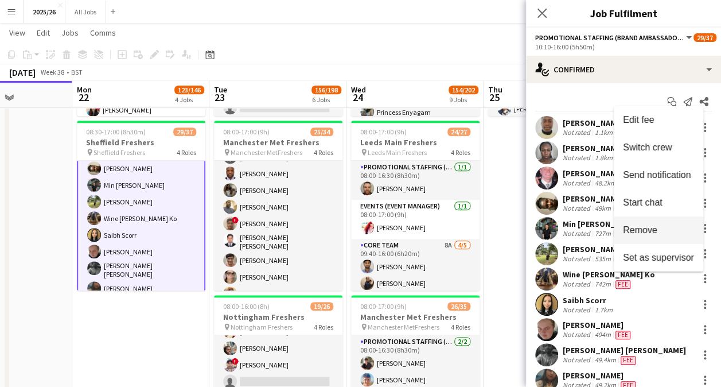
click at [667, 229] on span "Remove" at bounding box center [658, 230] width 71 height 10
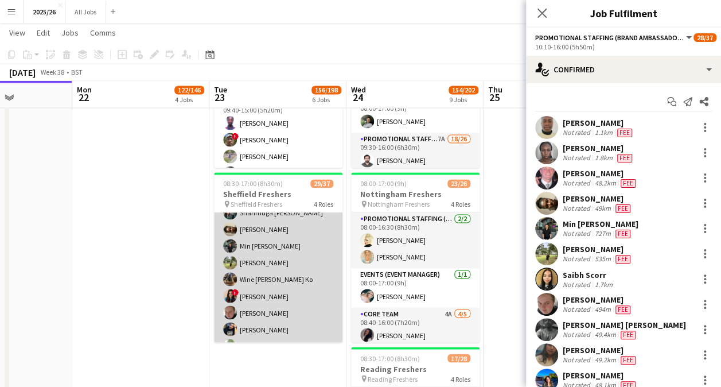
scroll to position [0, 340]
click at [259, 280] on app-card-role "Promotional Staffing (Brand Ambassadors) 3A 20/26 10:10-16:00 (5h50m) David Obi…" at bounding box center [277, 362] width 129 height 455
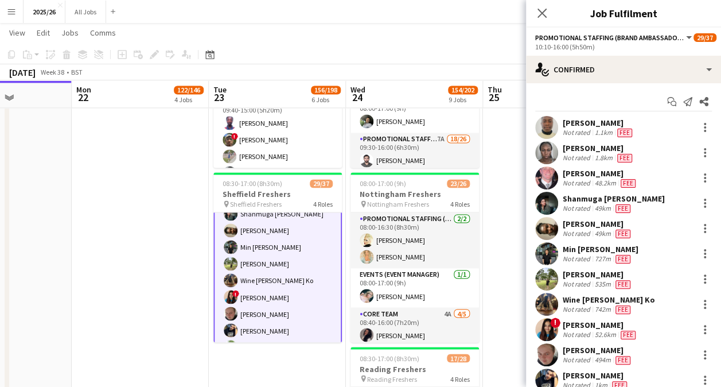
scroll to position [332, 0]
click at [698, 304] on div at bounding box center [705, 304] width 14 height 14
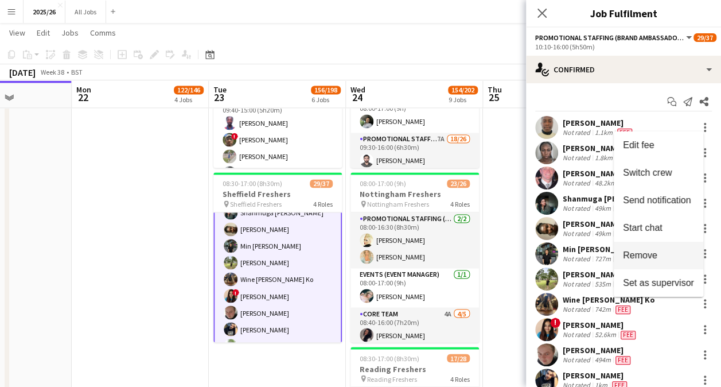
click at [661, 263] on button "Remove" at bounding box center [659, 256] width 90 height 28
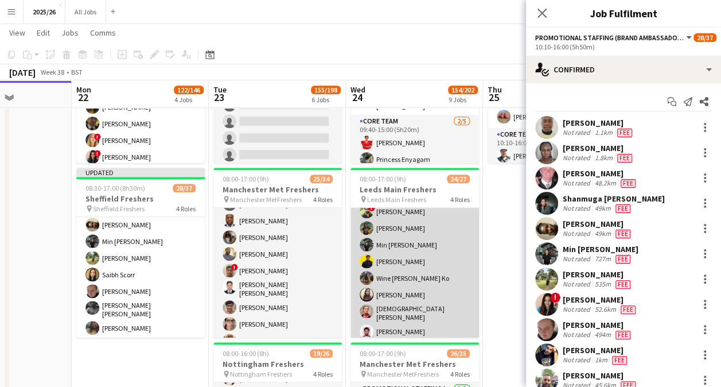
scroll to position [350, 0]
click at [416, 268] on app-card-role "Promotional Staffing (Brand Ambassadors) 4A 18/20 09:40-16:00 (6h20m) Mary Shir…" at bounding box center [415, 226] width 129 height 362
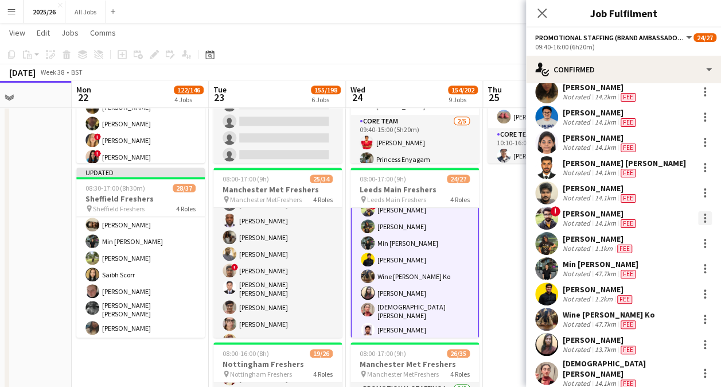
scroll to position [112, 0]
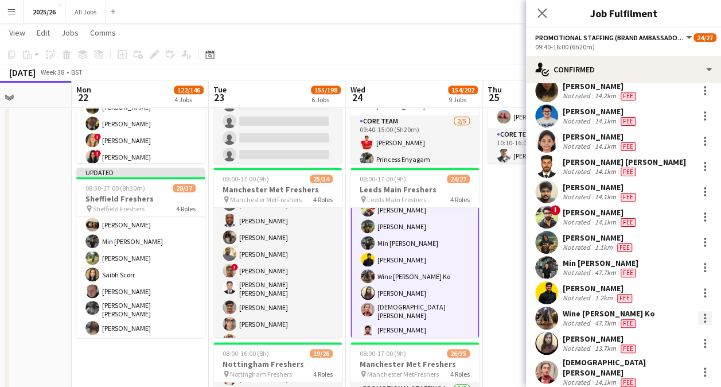
click at [704, 319] on div at bounding box center [705, 318] width 2 height 2
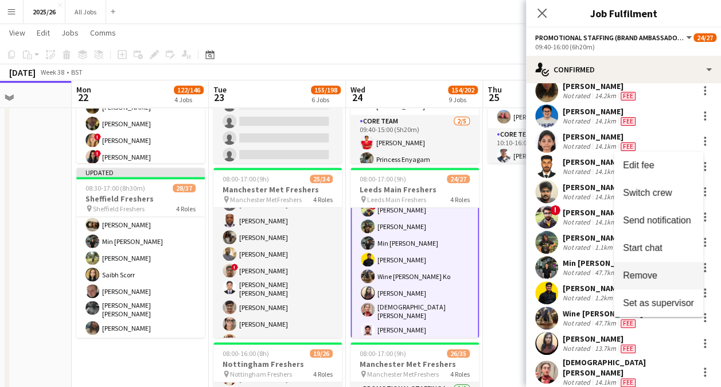
click at [670, 272] on span "Remove" at bounding box center [658, 275] width 71 height 10
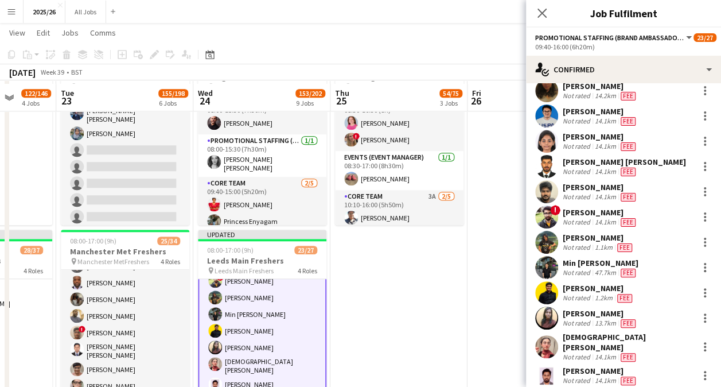
scroll to position [433, 0]
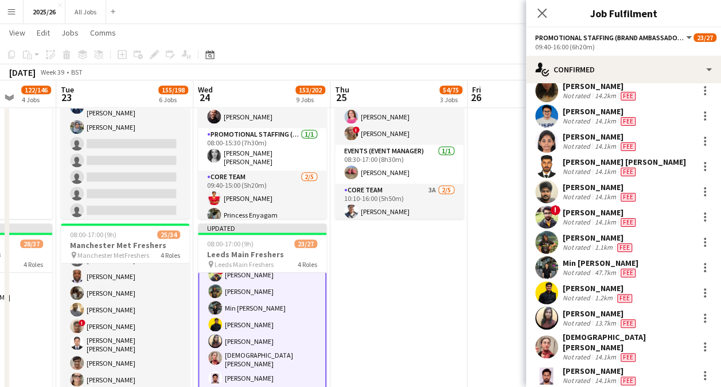
click at [497, 29] on app-page-menu "View Day view expanded Day view collapsed Month view Date picker Jump to today …" at bounding box center [360, 34] width 721 height 22
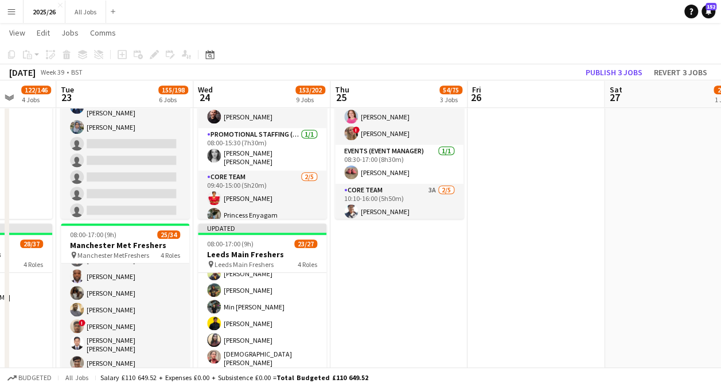
scroll to position [350, 0]
click at [595, 76] on button "Publish 3 jobs" at bounding box center [614, 72] width 66 height 15
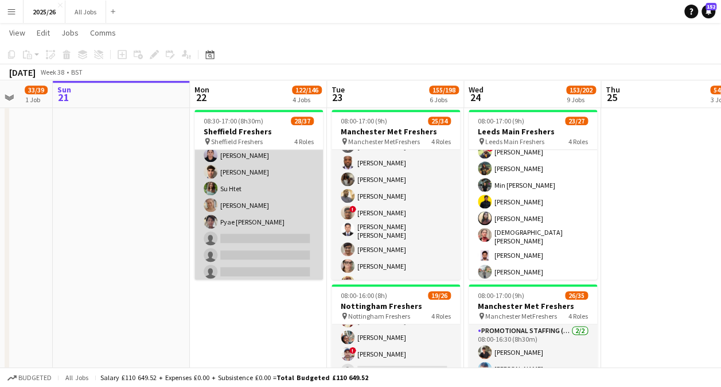
scroll to position [528, 0]
click at [278, 216] on app-card-role "Promotional Staffing (Brand Ambassadors) 4A 18/26 10:10-16:00 (5h50m) David Obi…" at bounding box center [259, 104] width 129 height 459
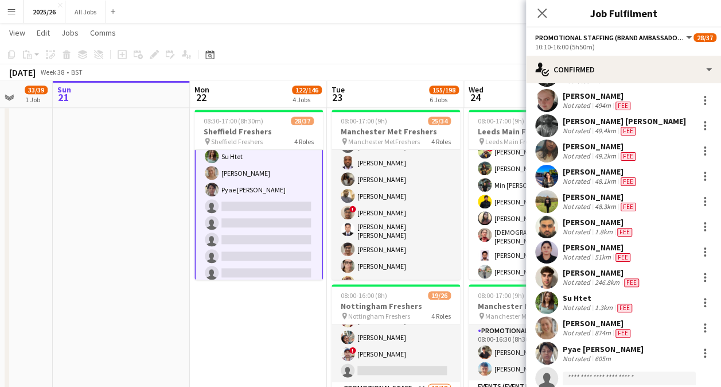
click at [622, 345] on div "David Obi Not rated 1.1km Fee Ayoyimika Popoola Not rated 1.8km Fee bobby blund…" at bounding box center [623, 239] width 195 height 654
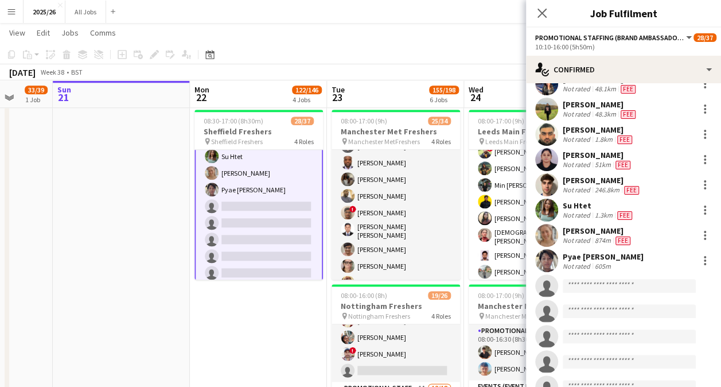
scroll to position [300, 0]
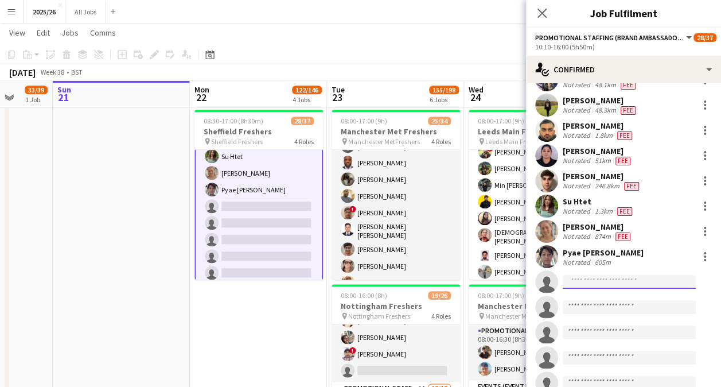
click at [620, 289] on input at bounding box center [629, 282] width 133 height 14
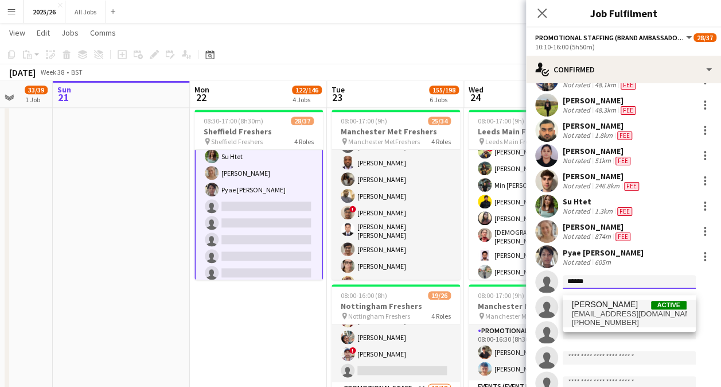
type input "******"
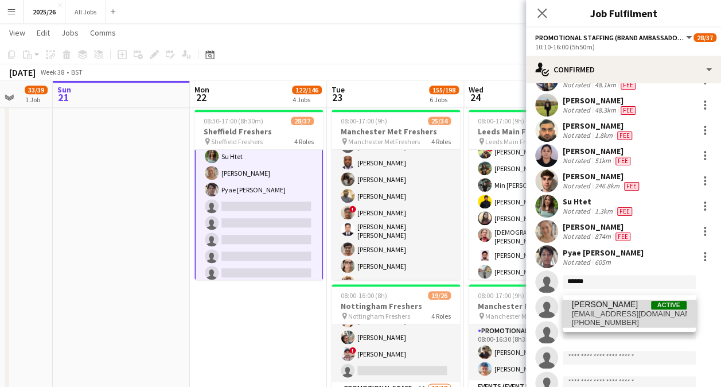
click at [608, 306] on span "[PERSON_NAME]" at bounding box center [605, 305] width 66 height 10
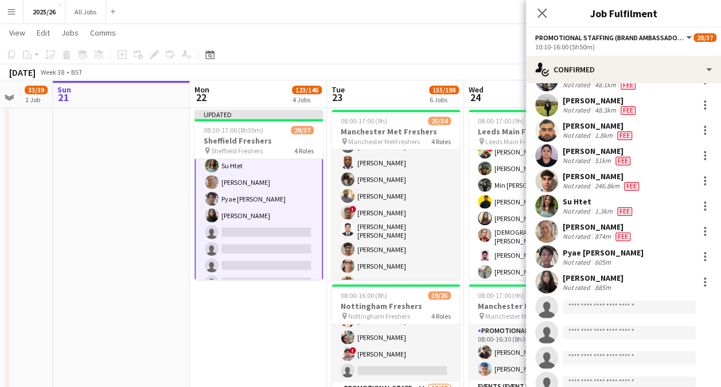
click at [545, 285] on app-user-avatar at bounding box center [546, 281] width 23 height 23
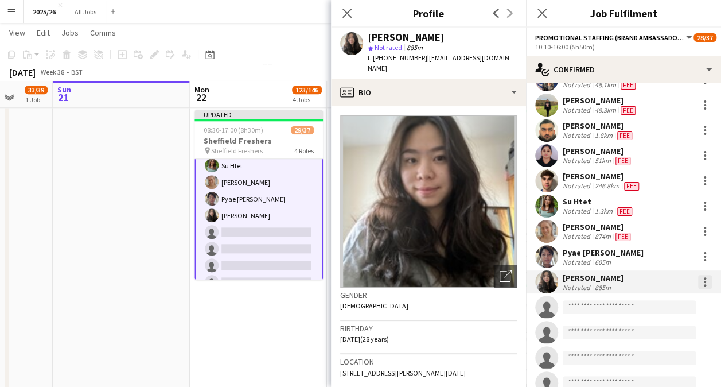
click at [699, 286] on div at bounding box center [705, 282] width 14 height 14
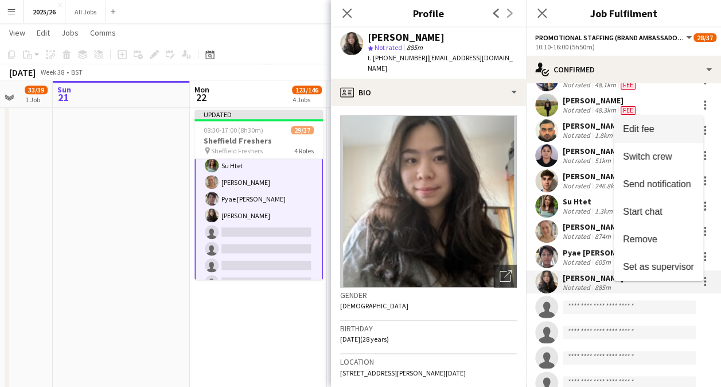
click at [653, 126] on span "Edit fee" at bounding box center [638, 128] width 31 height 10
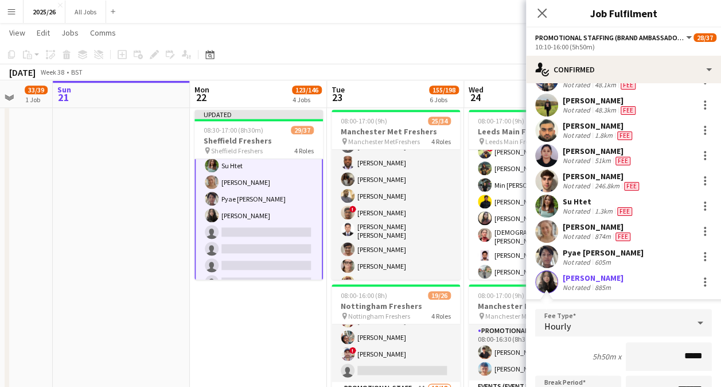
type input "******"
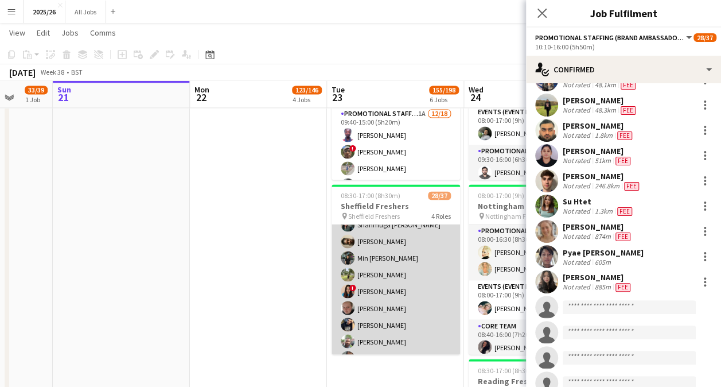
scroll to position [575, 0]
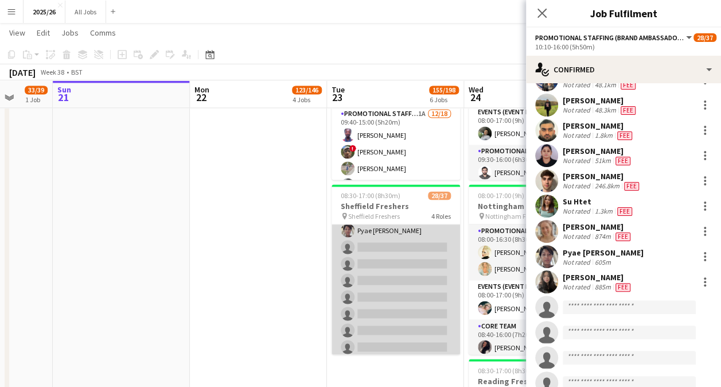
click at [398, 296] on app-card-role "Promotional Staffing (Brand Ambassadors) 3A 19/26 10:10-16:00 (5h50m) David Obi…" at bounding box center [396, 130] width 129 height 455
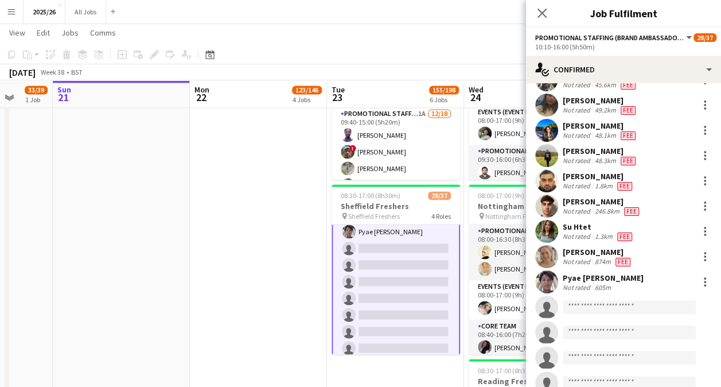
scroll to position [576, 0]
click at [607, 311] on input at bounding box center [629, 307] width 133 height 14
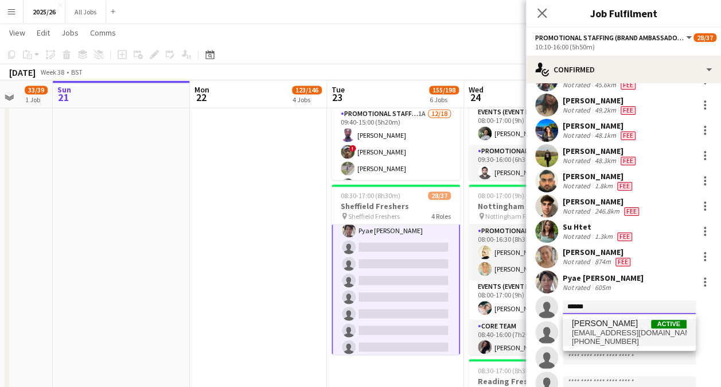
type input "******"
click at [605, 325] on span "[PERSON_NAME]" at bounding box center [605, 324] width 66 height 10
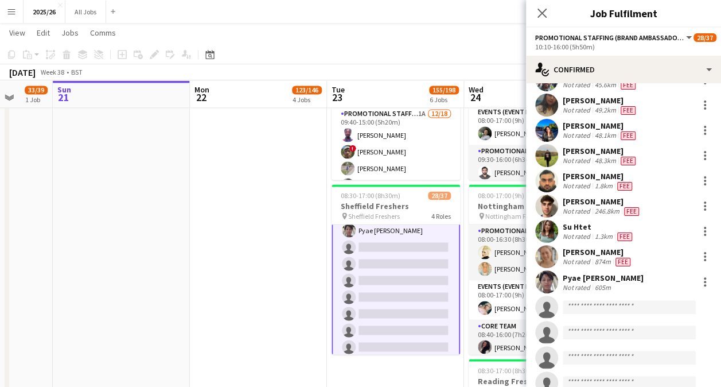
scroll to position [305, 0]
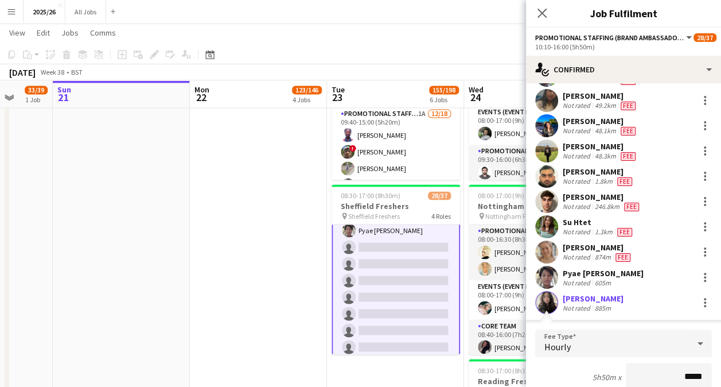
type input "******"
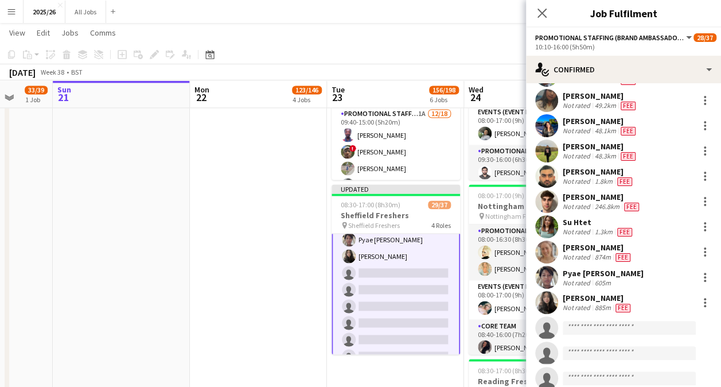
click at [553, 15] on div "Close pop-in" at bounding box center [542, 13] width 32 height 26
click at [547, 14] on app-icon "Close pop-in" at bounding box center [542, 13] width 17 height 17
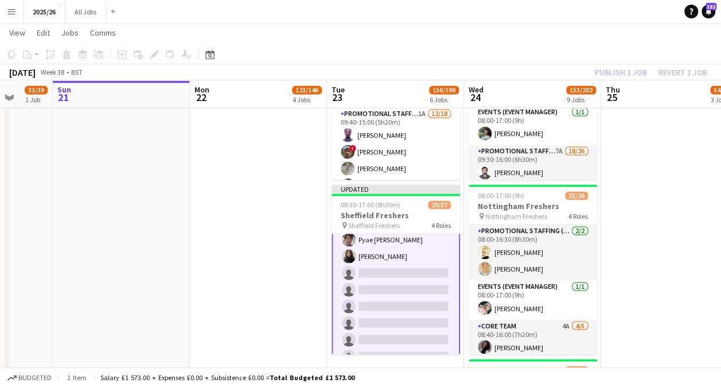
click at [637, 73] on div "Publish 1 job Revert 1 job" at bounding box center [651, 72] width 140 height 15
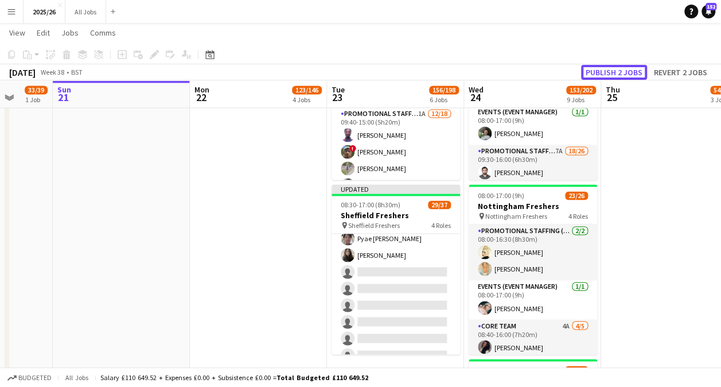
click at [637, 73] on button "Publish 2 jobs" at bounding box center [614, 72] width 66 height 15
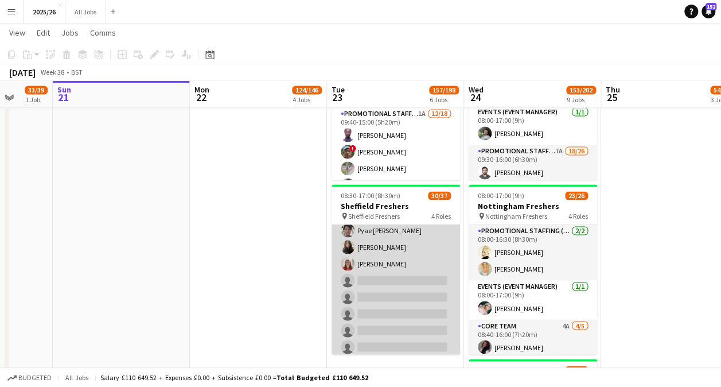
click at [391, 294] on app-card-role "Promotional Staffing (Brand Ambassadors) 3A 21/26 10:10-16:00 (5h50m) David Obi…" at bounding box center [396, 130] width 129 height 455
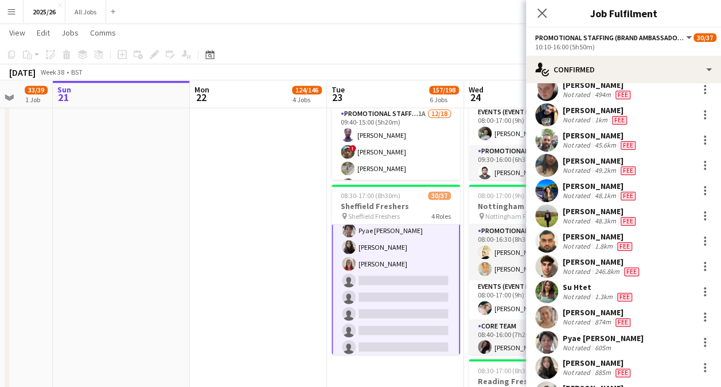
scroll to position [417, 0]
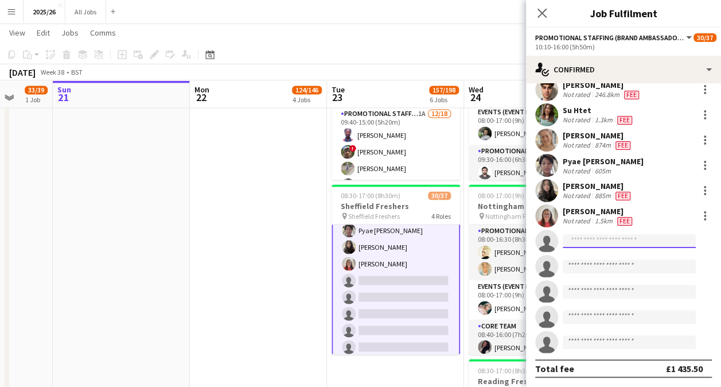
click at [623, 238] on input at bounding box center [629, 241] width 133 height 14
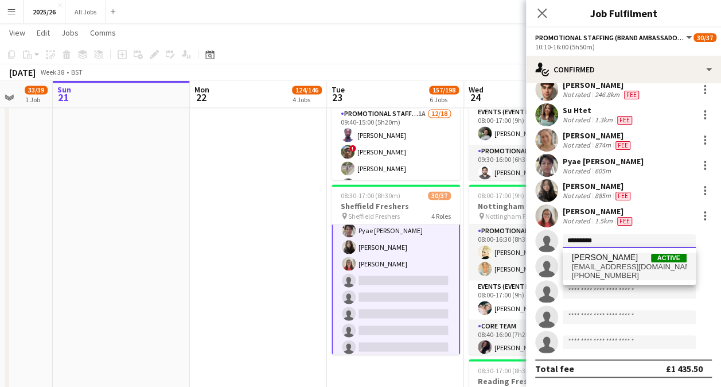
type input "*********"
click at [630, 265] on span "[EMAIL_ADDRESS][DOMAIN_NAME]" at bounding box center [629, 266] width 115 height 9
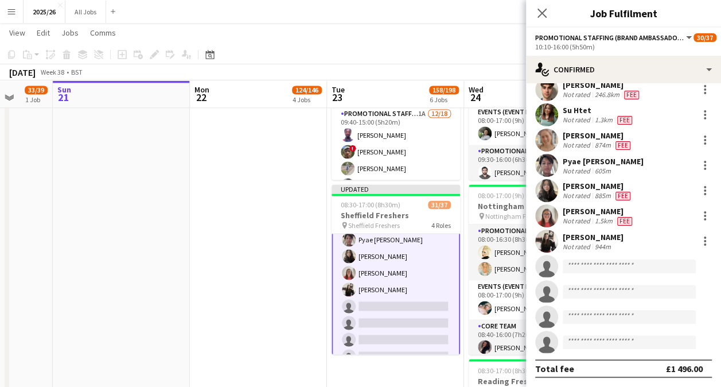
click at [551, 240] on app-user-avatar at bounding box center [546, 241] width 23 height 23
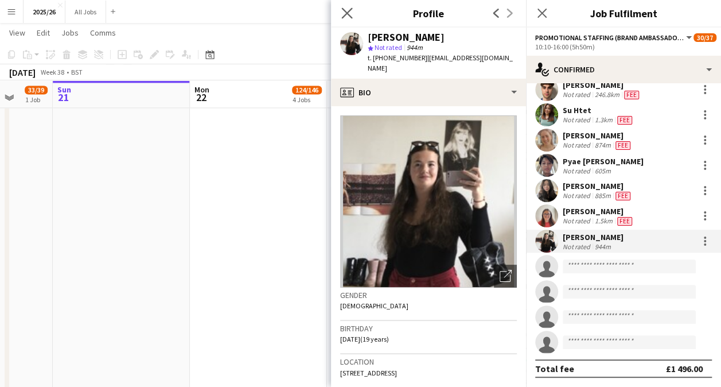
click at [347, 7] on app-icon "Close pop-in" at bounding box center [347, 13] width 17 height 17
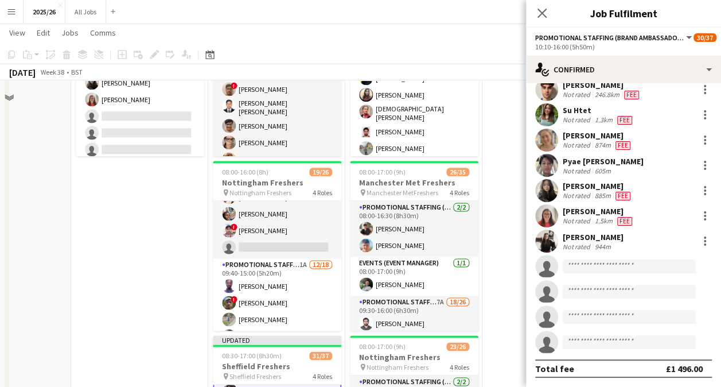
scroll to position [433, 0]
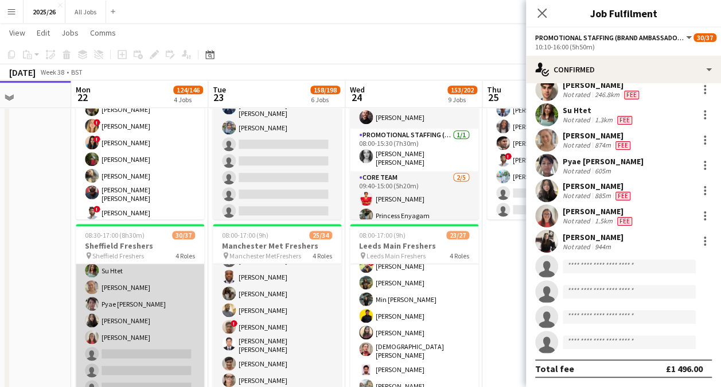
click at [150, 356] on app-card-role "Promotional Staffing (Brand Ambassadors) 4A 20/26 10:10-16:00 (5h50m) David Obi…" at bounding box center [140, 219] width 129 height 459
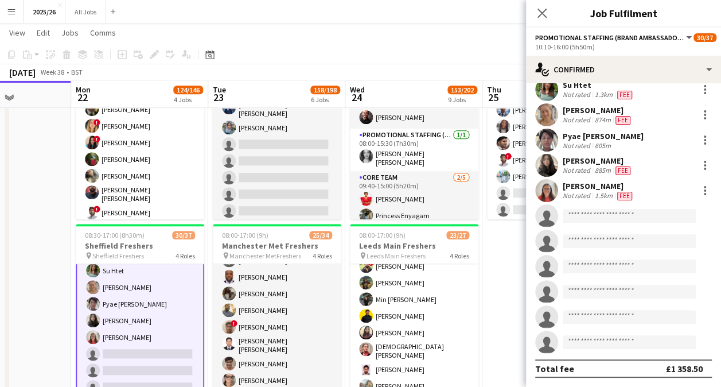
scroll to position [423, 0]
click at [612, 204] on app-invite-slot "single-neutral-actions" at bounding box center [623, 215] width 195 height 23
click at [616, 214] on input at bounding box center [629, 216] width 133 height 14
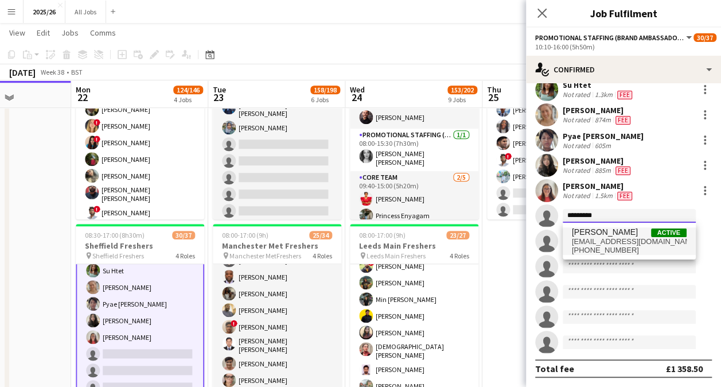
type input "*********"
click at [624, 240] on span "[EMAIL_ADDRESS][DOMAIN_NAME]" at bounding box center [629, 241] width 115 height 9
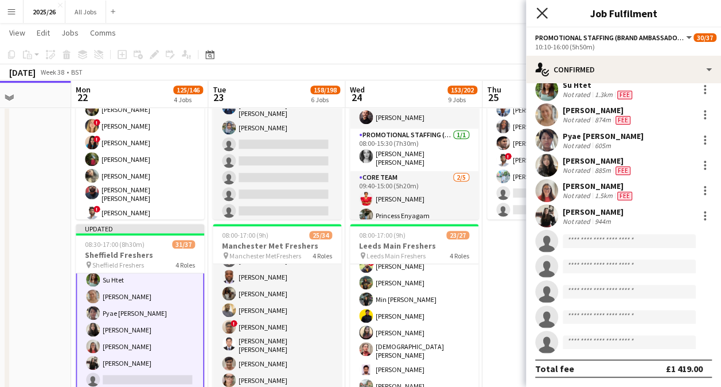
click at [543, 13] on icon "Close pop-in" at bounding box center [542, 12] width 11 height 11
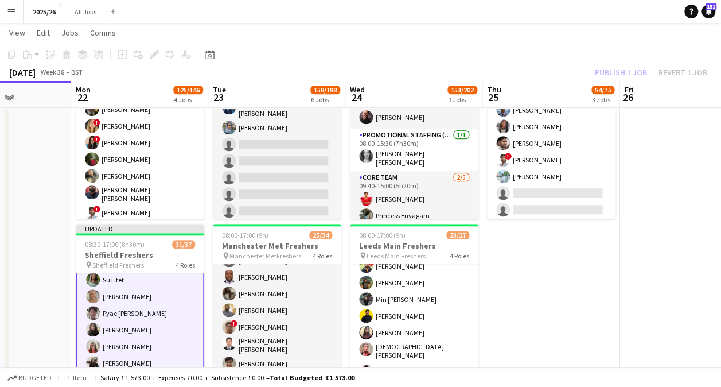
click at [629, 70] on div "Publish 1 job Revert 1 job" at bounding box center [651, 72] width 140 height 15
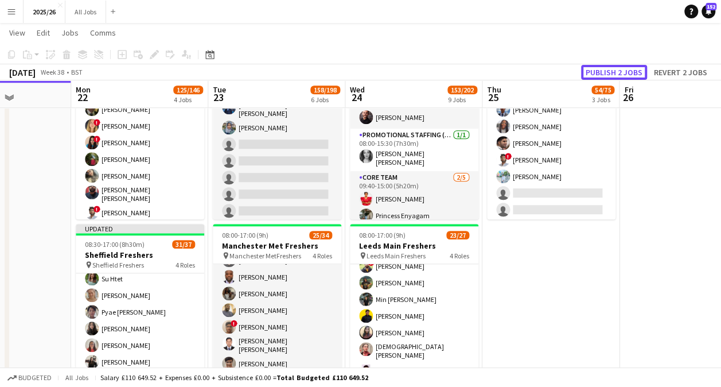
scroll to position [528, 0]
click at [629, 70] on button "Publish 2 jobs" at bounding box center [614, 72] width 66 height 15
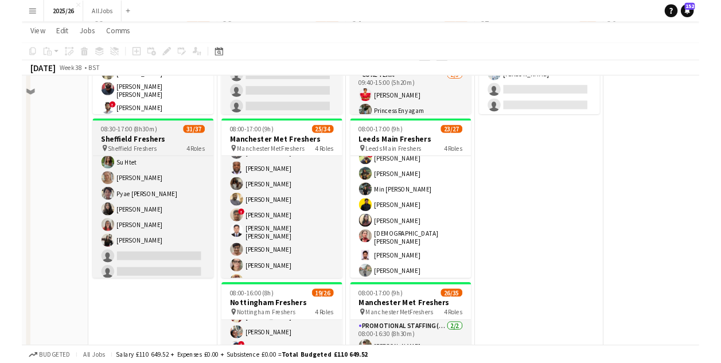
scroll to position [553, 0]
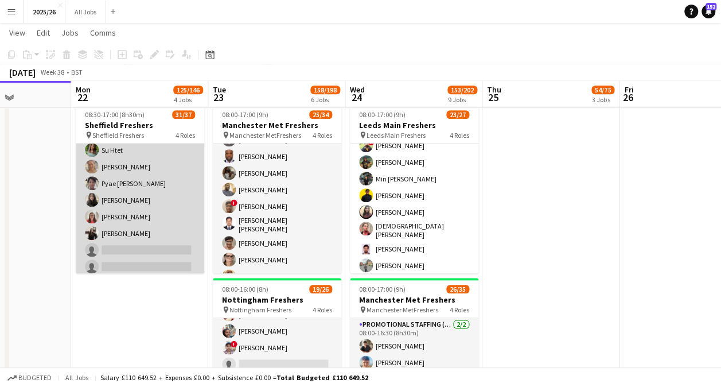
click at [140, 246] on app-card-role "Promotional Staffing (Brand Ambassadors) 4A 21/26 10:10-16:00 (5h50m) David Obi…" at bounding box center [140, 98] width 129 height 459
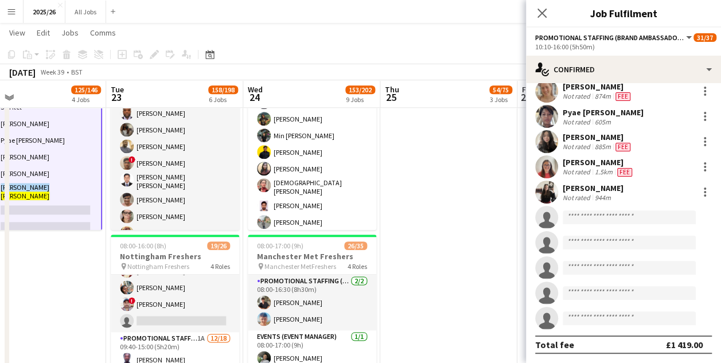
scroll to position [446, 0]
click at [636, 219] on input at bounding box center [629, 218] width 133 height 14
click at [613, 227] on div at bounding box center [629, 229] width 133 height 9
click at [608, 218] on input "**" at bounding box center [629, 218] width 133 height 14
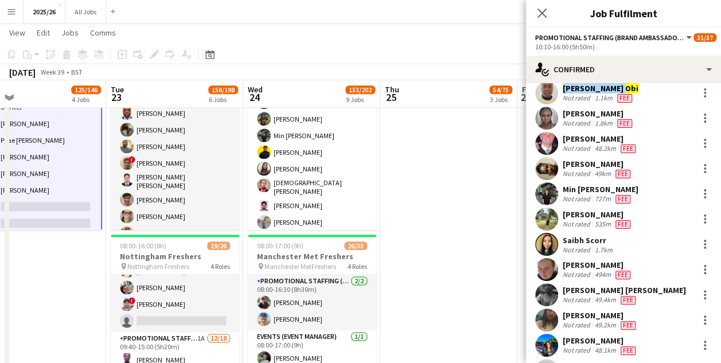
type input "****"
click at [508, 247] on app-date-cell "08:00-16:00 (8h) 18/21 Bangor Freshers pin Bangor Freshers 4 Roles Promotional …" at bounding box center [449, 311] width 137 height 1559
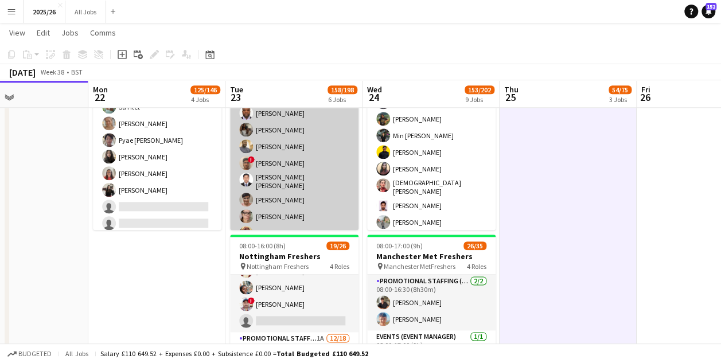
scroll to position [0, 321]
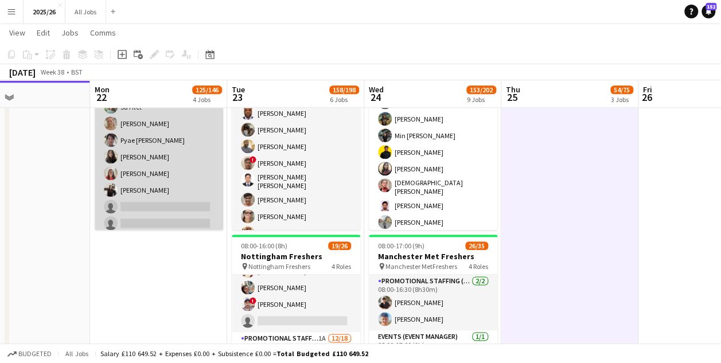
click at [176, 218] on app-card-role "Promotional Staffing (Brand Ambassadors) 4A 21/26 10:10-16:00 (5h50m) David Obi…" at bounding box center [159, 55] width 129 height 459
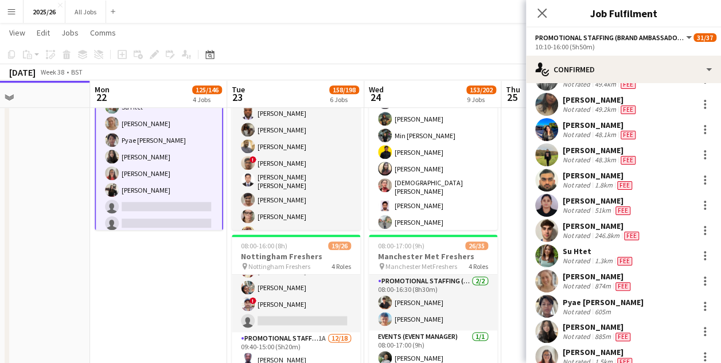
scroll to position [446, 0]
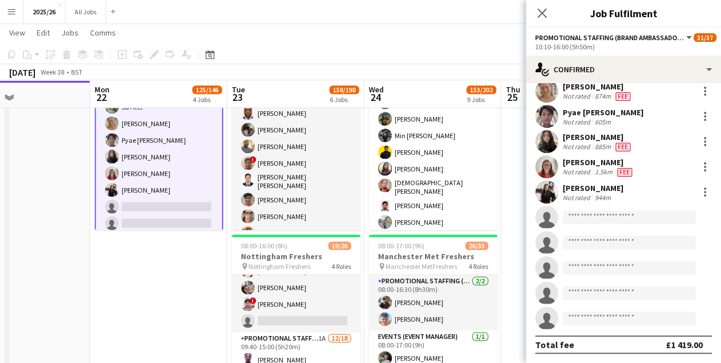
click at [603, 227] on app-invite-slot "single-neutral-actions" at bounding box center [623, 217] width 195 height 23
click at [627, 212] on input at bounding box center [629, 218] width 133 height 14
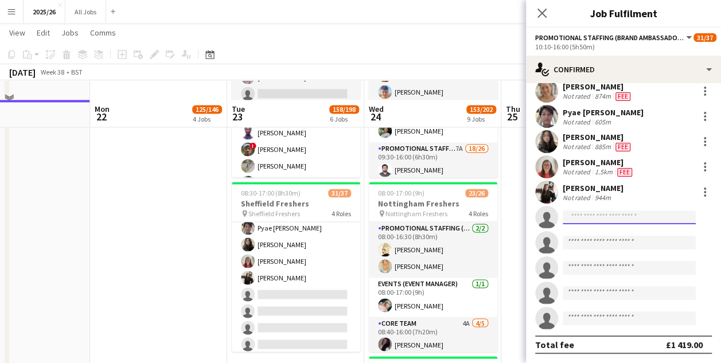
scroll to position [843, 0]
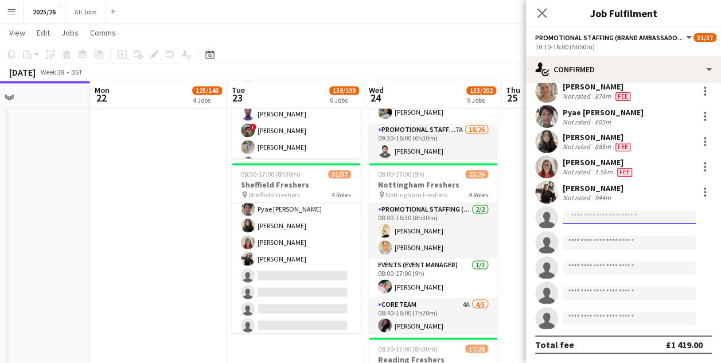
click at [599, 214] on input at bounding box center [629, 218] width 133 height 14
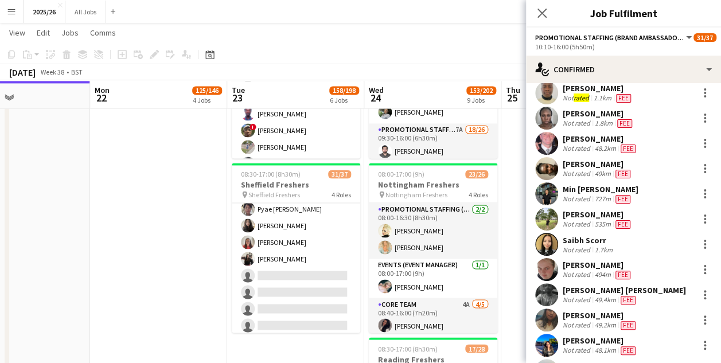
click at [370, 54] on app-toolbar "Copy Paste Paste Ctrl+V Paste with crew Ctrl+Shift+V Paste linked Job Delete Gr…" at bounding box center [360, 55] width 721 height 20
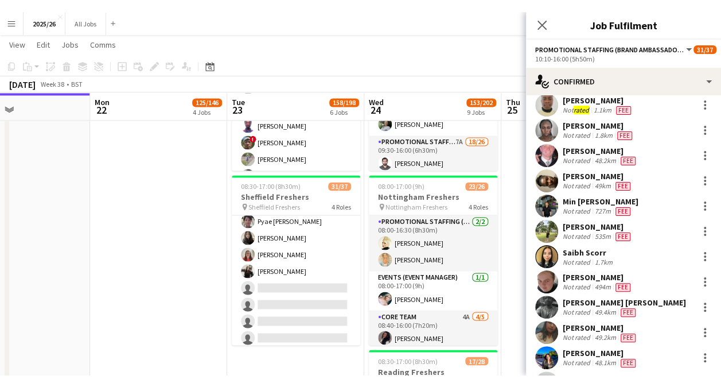
scroll to position [528, 0]
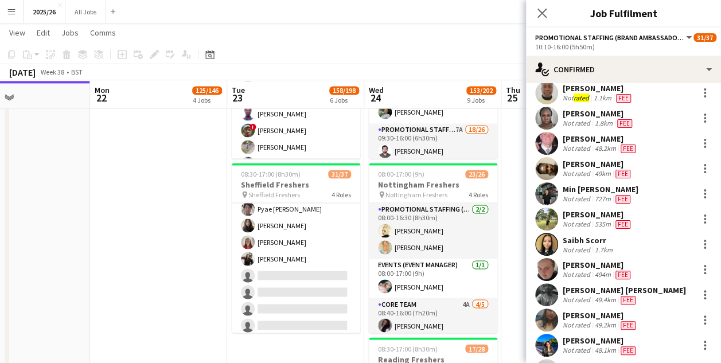
click at [370, 54] on app-toolbar "Copy Paste Paste Ctrl+V Paste with crew Ctrl+Shift+V Paste linked Job Delete Gr…" at bounding box center [360, 55] width 721 height 20
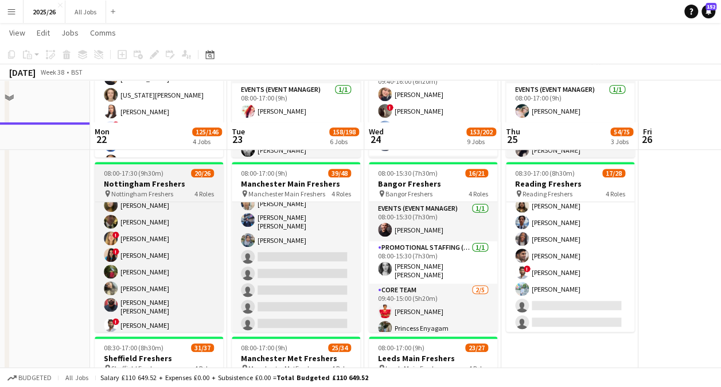
scroll to position [515, 0]
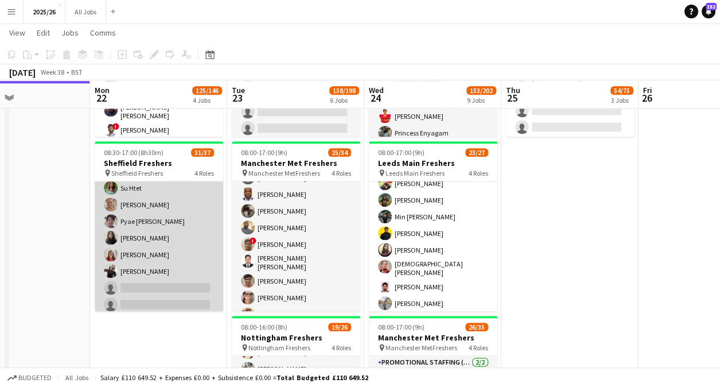
click at [153, 299] on app-card-role "Promotional Staffing (Brand Ambassadors) 4A 21/26 10:10-16:00 (5h50m) David Obi…" at bounding box center [159, 136] width 129 height 459
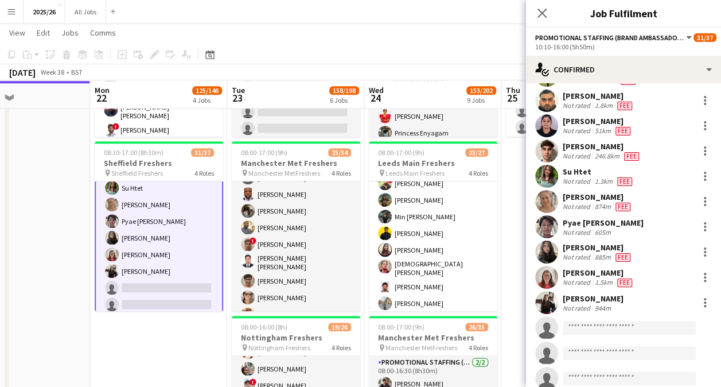
scroll to position [333, 0]
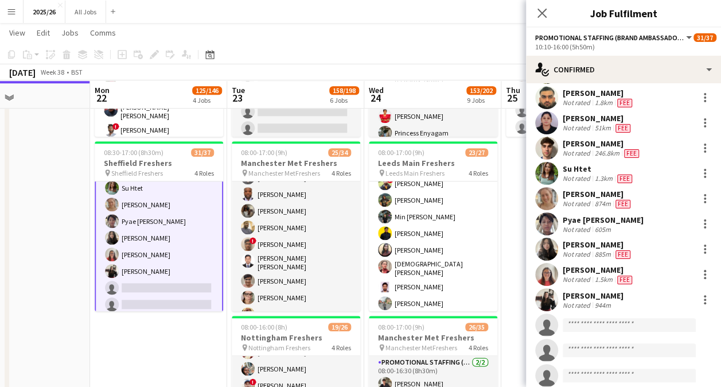
click at [606, 321] on app-invite-slot "single-neutral-actions" at bounding box center [623, 324] width 195 height 23
click at [610, 327] on input at bounding box center [629, 325] width 133 height 14
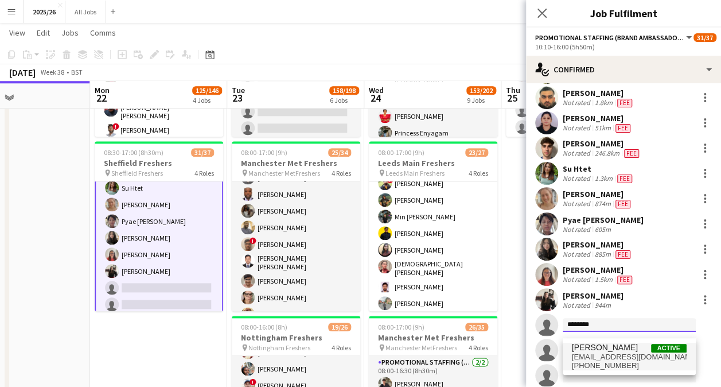
type input "********"
click at [623, 353] on span "[EMAIL_ADDRESS][DOMAIN_NAME]" at bounding box center [629, 356] width 115 height 9
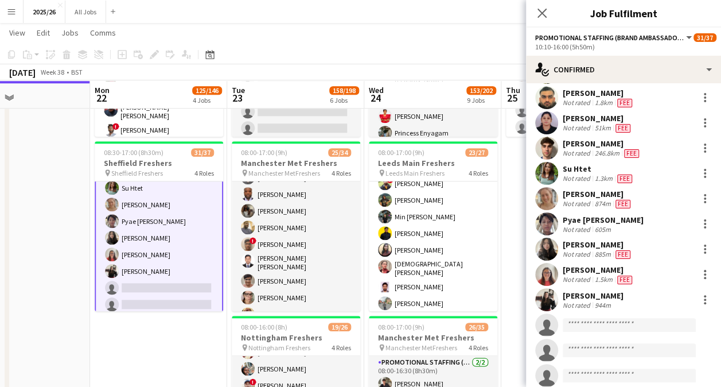
scroll to position [499, 0]
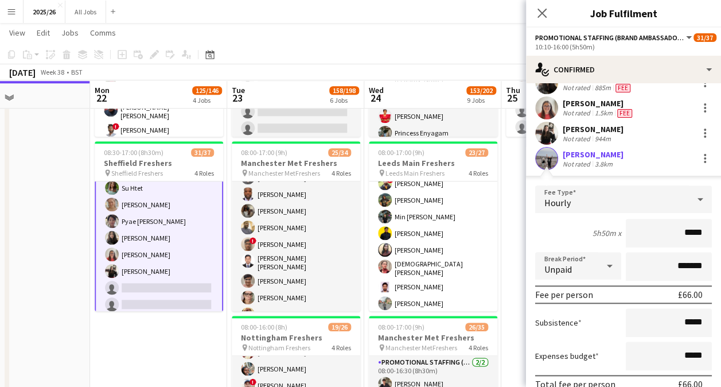
type input "******"
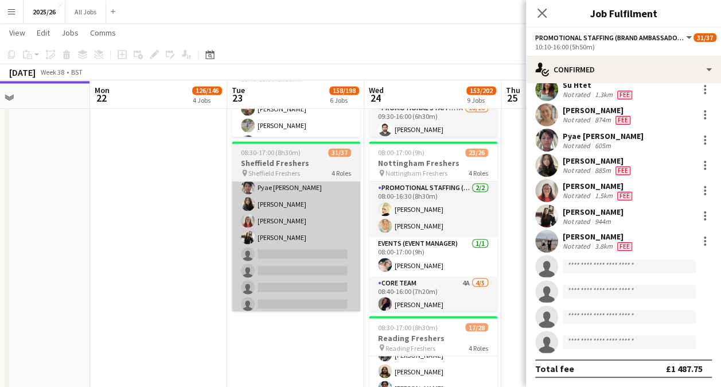
scroll to position [865, 0]
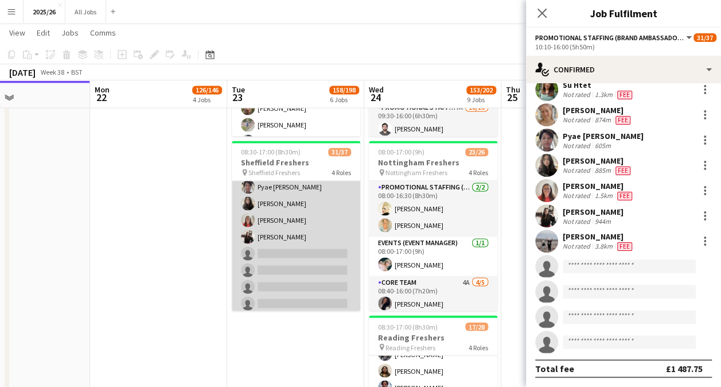
click at [271, 285] on app-card-role "Promotional Staffing (Brand Ambassadors) 3A 22/26 10:10-16:00 (5h50m) David Obi…" at bounding box center [296, 86] width 129 height 455
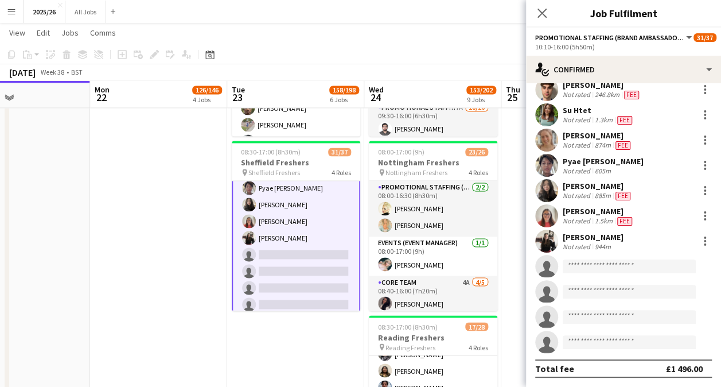
scroll to position [576, 0]
click at [652, 270] on input at bounding box center [629, 266] width 133 height 14
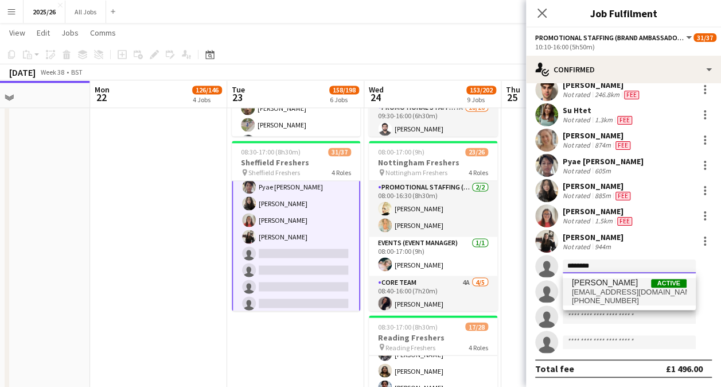
type input "********"
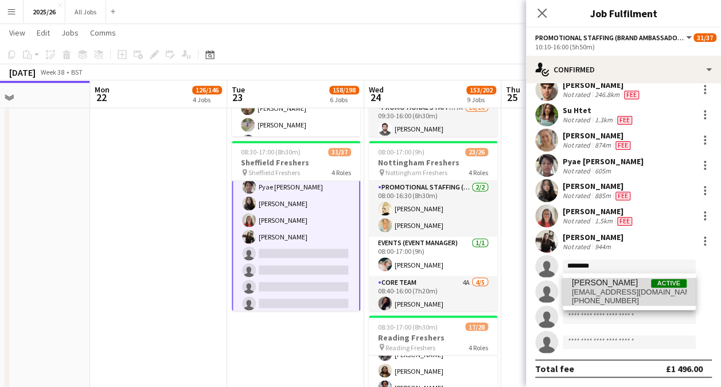
click at [643, 282] on span "Joshua Richards Active" at bounding box center [629, 283] width 115 height 10
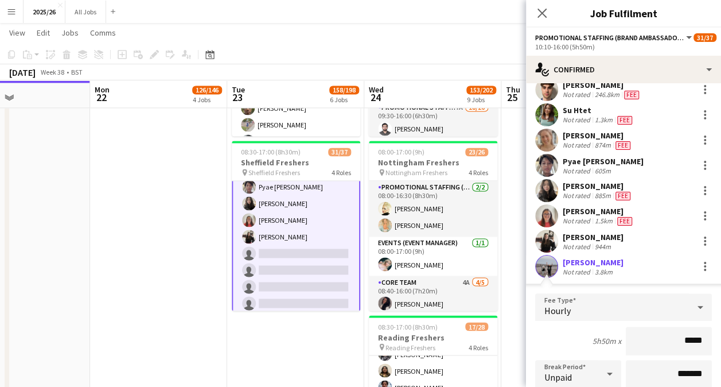
type input "******"
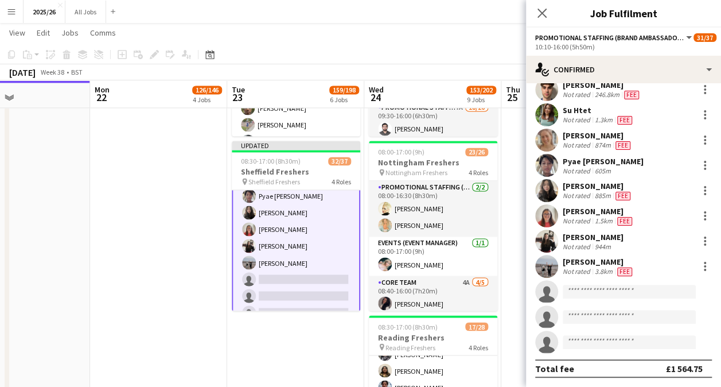
click at [312, 300] on app-card-role "Promotional Staffing (Brand Ambassadors) 3A 23/26 10:10-16:00 (5h50m) David Obi…" at bounding box center [296, 95] width 129 height 457
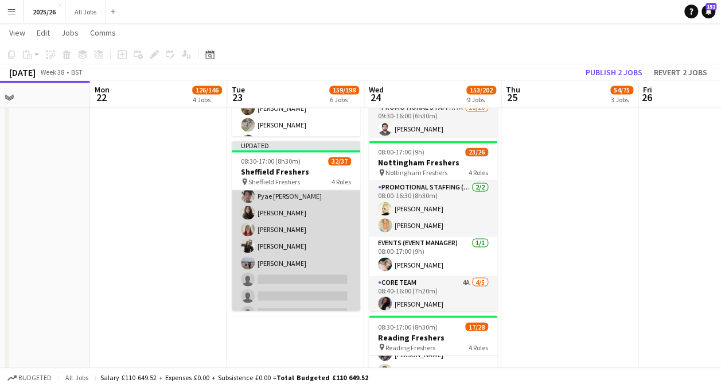
click at [300, 284] on app-card-role "Promotional Staffing (Brand Ambassadors) 3A 23/26 10:10-16:00 (5h50m) David Obi…" at bounding box center [296, 96] width 129 height 455
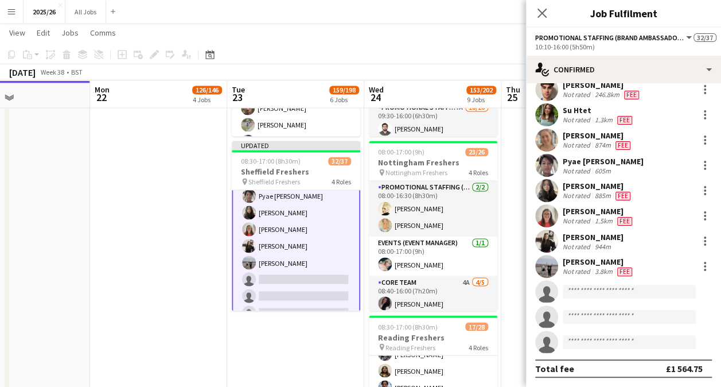
scroll to position [417, 0]
click at [607, 279] on div "David Obi Not rated 1.1km Fee Ayoyimika Popoola Not rated 1.8km Fee bobby blund…" at bounding box center [623, 26] width 195 height 654
click at [611, 286] on input at bounding box center [629, 292] width 133 height 14
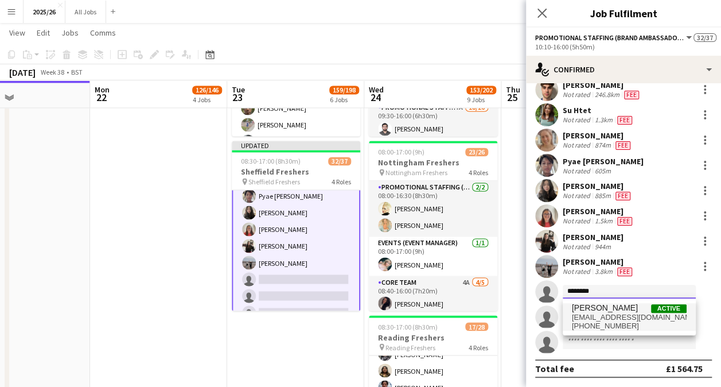
type input "********"
click at [615, 313] on span "[EMAIL_ADDRESS][DOMAIN_NAME]" at bounding box center [629, 317] width 115 height 9
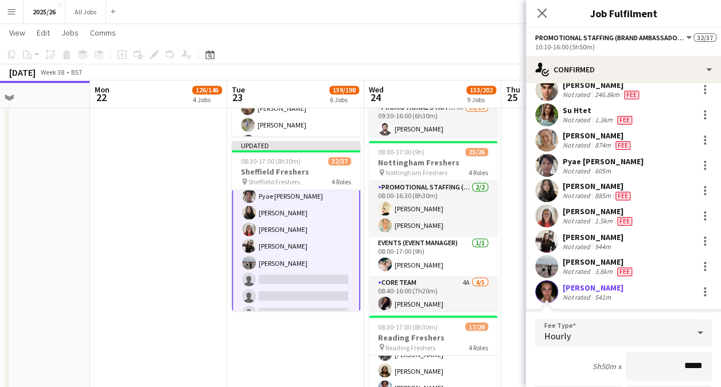
type input "******"
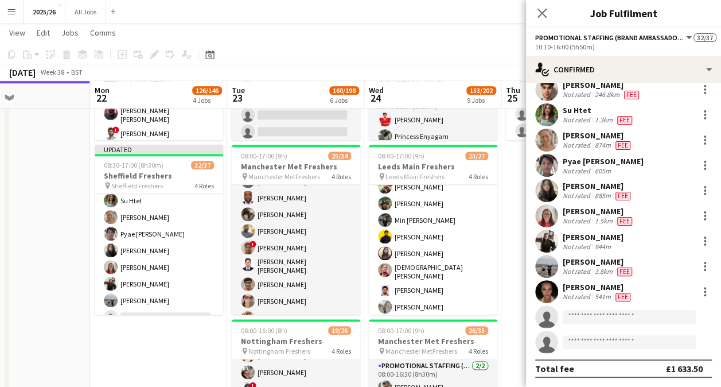
scroll to position [513, 0]
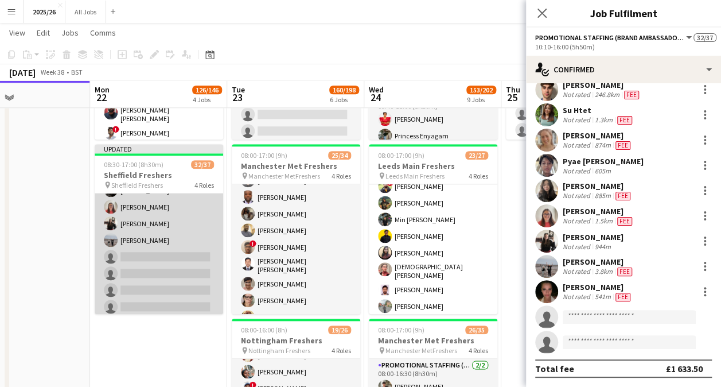
click at [152, 290] on app-card-role "Promotional Staffing (Brand Ambassadors) 4A 22/26 10:10-16:00 (5h50m) David Obi…" at bounding box center [159, 88] width 129 height 459
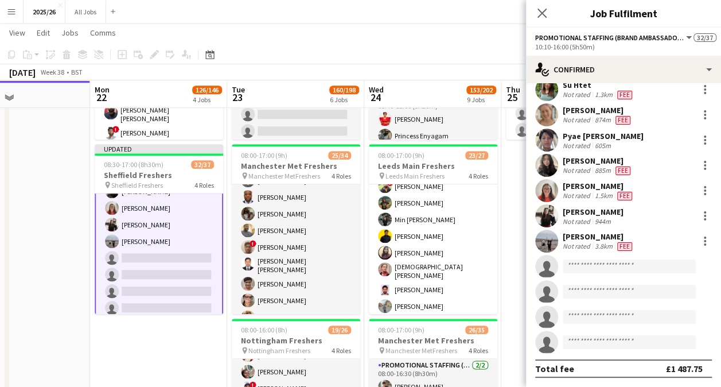
scroll to position [423, 0]
click at [630, 275] on app-invite-slot "single-neutral-actions" at bounding box center [623, 266] width 195 height 23
click at [618, 256] on app-invite-slot "single-neutral-actions" at bounding box center [623, 266] width 195 height 23
click at [623, 265] on input at bounding box center [629, 266] width 133 height 14
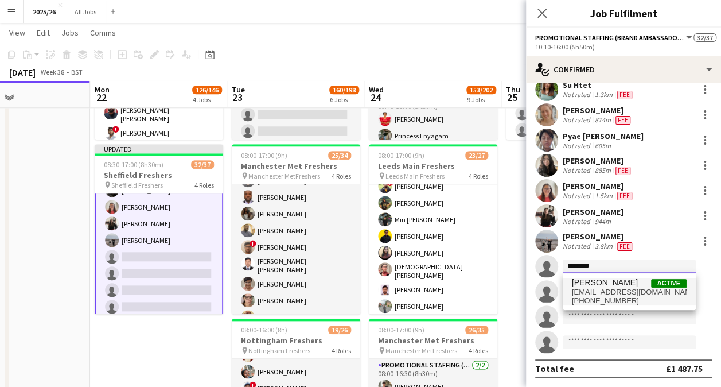
type input "********"
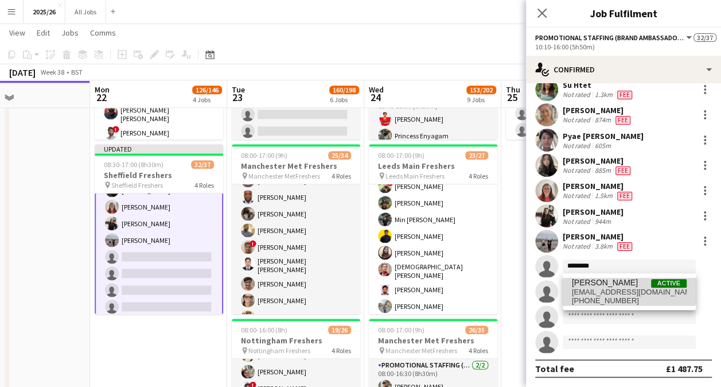
click at [621, 288] on span "[EMAIL_ADDRESS][DOMAIN_NAME]" at bounding box center [629, 292] width 115 height 9
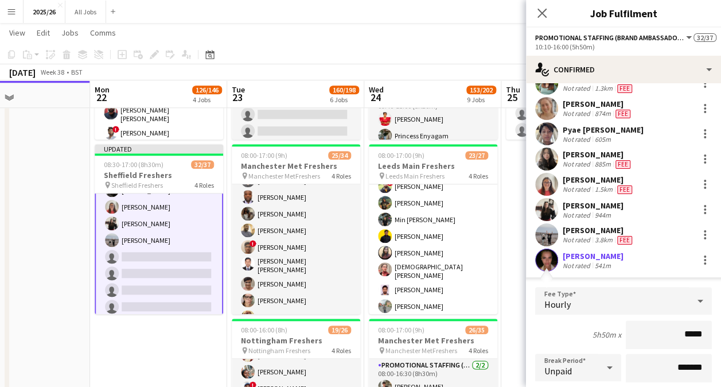
type input "******"
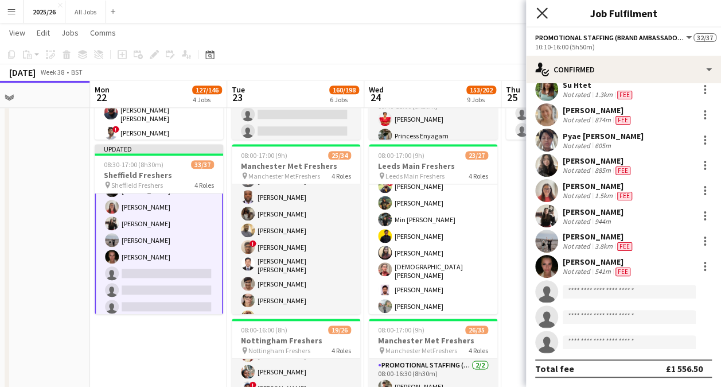
click at [543, 9] on icon "Close pop-in" at bounding box center [542, 12] width 11 height 11
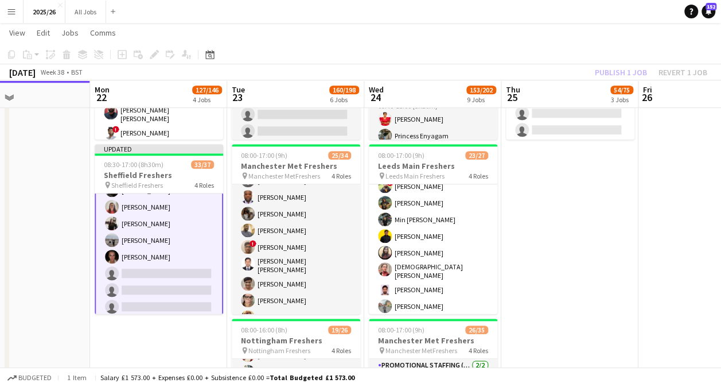
click at [624, 76] on div "Publish 1 job Revert 1 job" at bounding box center [651, 72] width 140 height 15
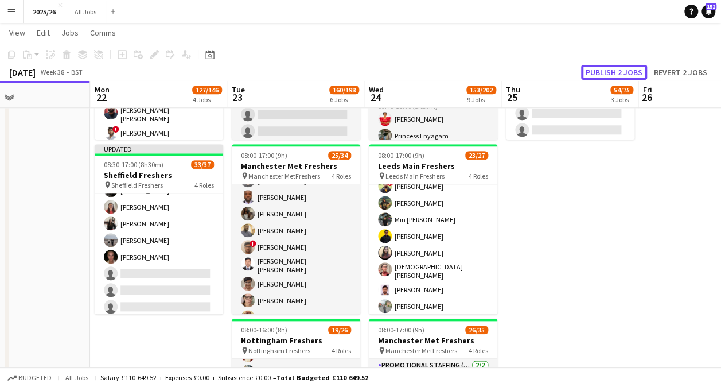
click at [624, 76] on button "Publish 2 jobs" at bounding box center [614, 72] width 66 height 15
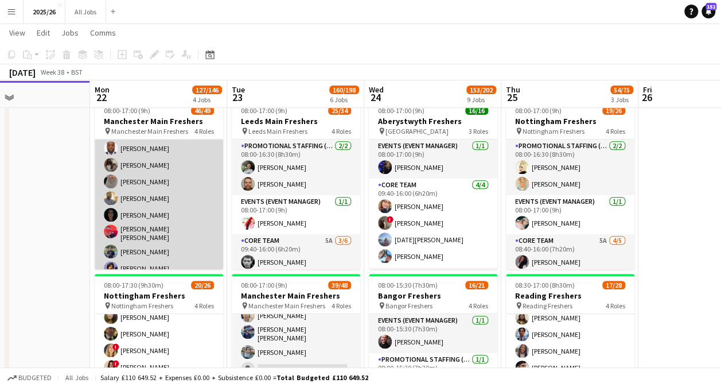
scroll to position [211, 0]
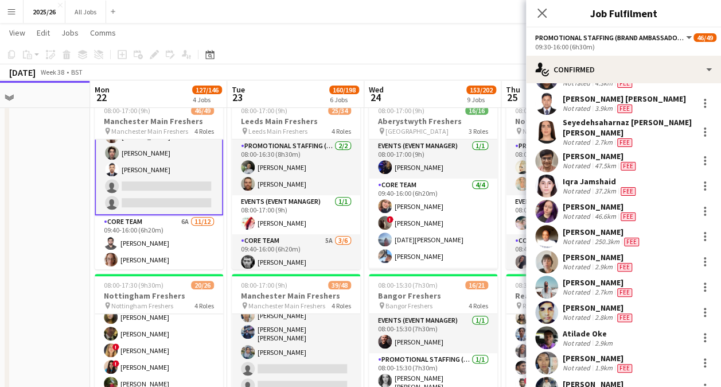
scroll to position [593, 0]
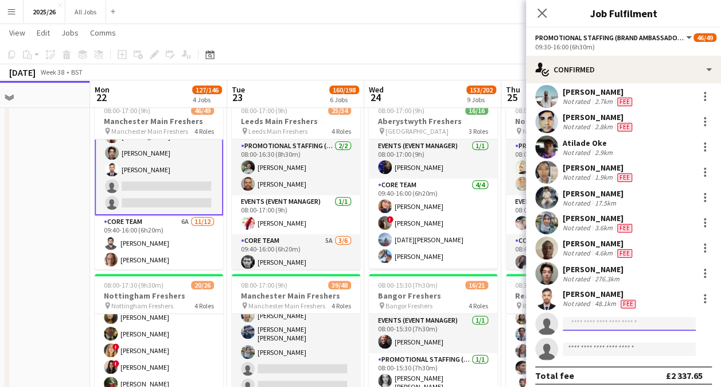
click at [607, 317] on input at bounding box center [629, 324] width 133 height 14
click at [607, 317] on input "*" at bounding box center [629, 324] width 133 height 14
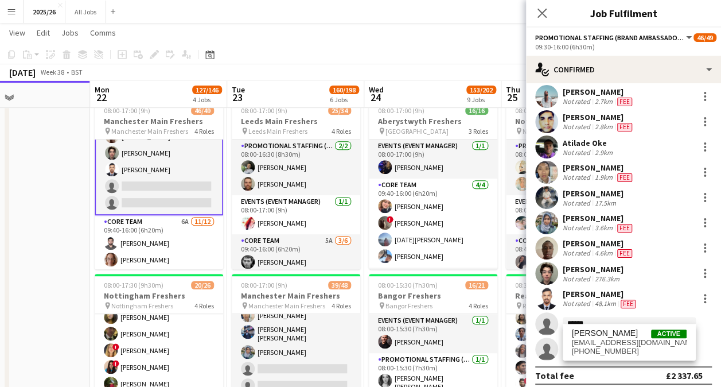
click at [607, 317] on input "******" at bounding box center [629, 324] width 133 height 14
type input "******"
click at [623, 341] on span "divyanshc70@gmail.com" at bounding box center [629, 342] width 115 height 9
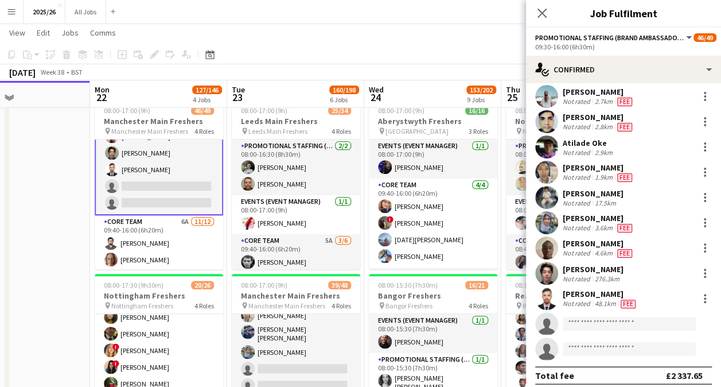
scroll to position [608, 0]
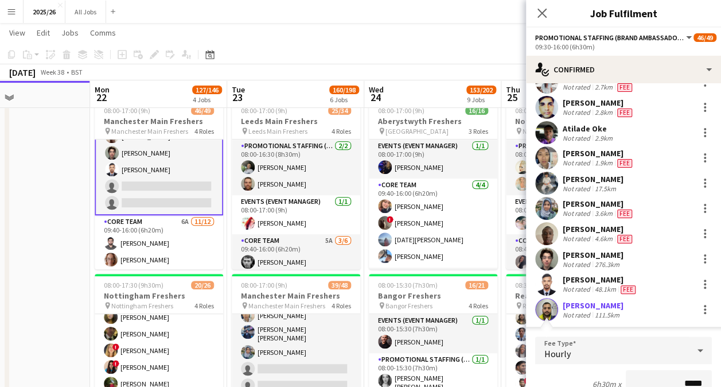
type input "******"
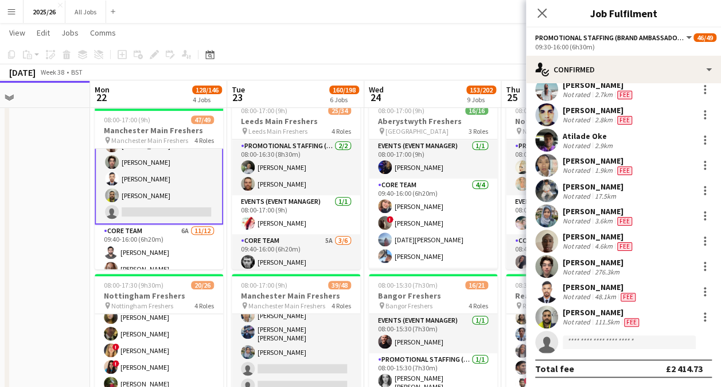
scroll to position [593, 0]
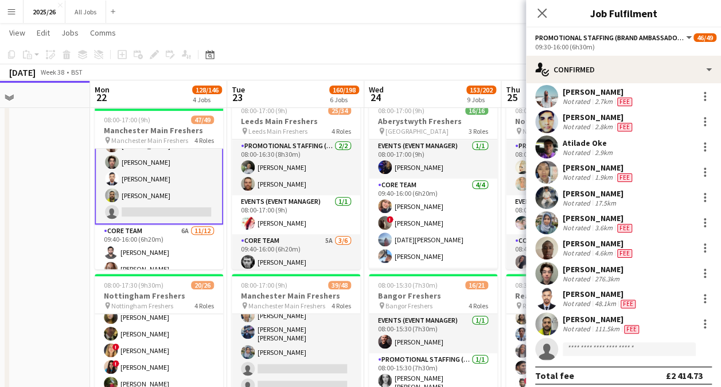
click at [530, 3] on div "Close pop-in" at bounding box center [542, 13] width 32 height 26
click at [541, 9] on icon "Close pop-in" at bounding box center [542, 12] width 11 height 11
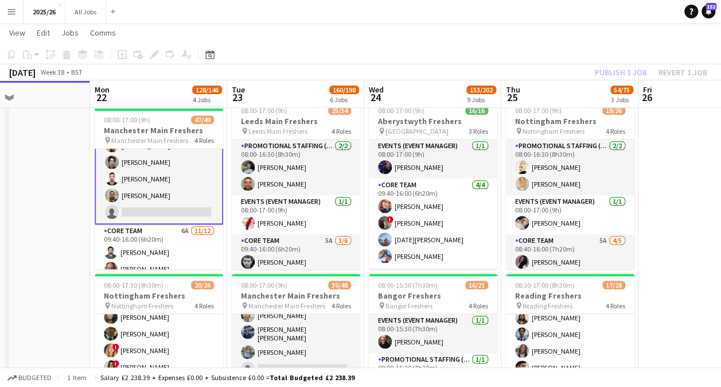
click at [631, 75] on div "Publish 1 job Revert 1 job" at bounding box center [651, 72] width 140 height 15
click at [631, 75] on button "Publish 1 job" at bounding box center [621, 72] width 61 height 15
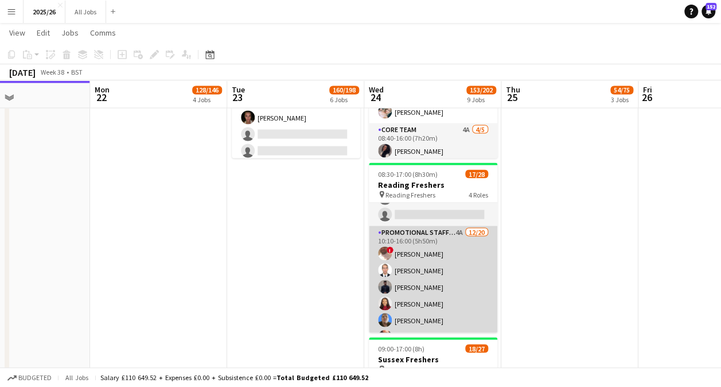
scroll to position [183, 0]
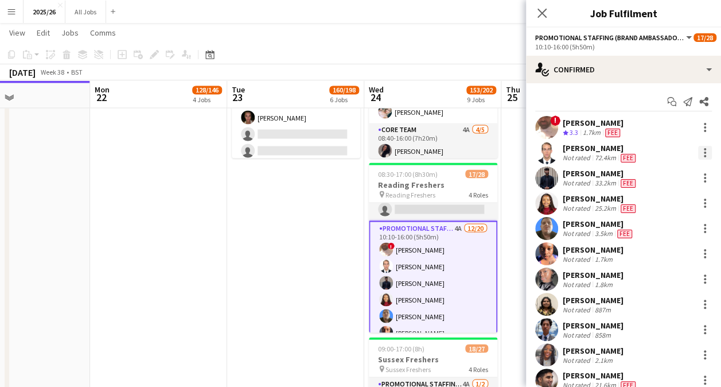
click at [704, 153] on div at bounding box center [705, 153] width 2 height 2
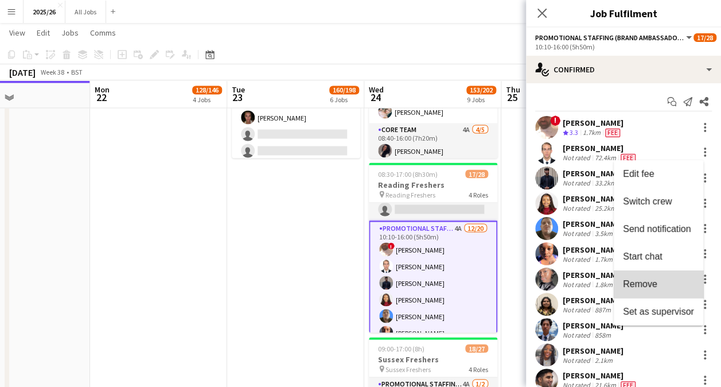
click at [662, 282] on span "Remove" at bounding box center [658, 284] width 71 height 10
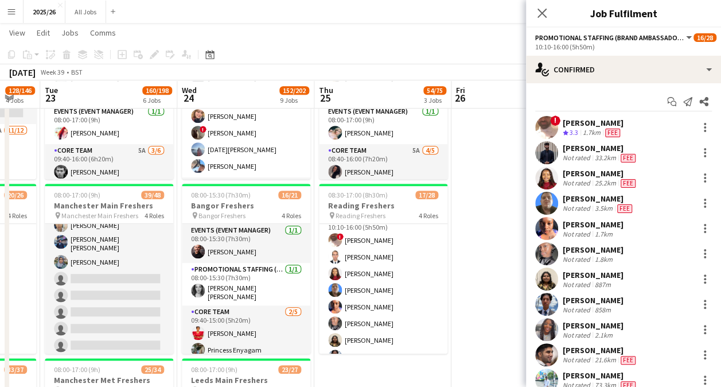
scroll to position [215, 0]
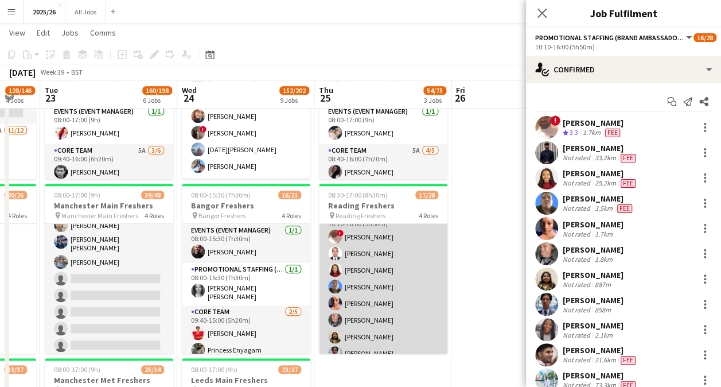
click at [384, 248] on app-card-role "Promotional Staffing (Brand Ambassadors) 1A 12/20 10:10-16:00 (5h50m) ! Gulhasi…" at bounding box center [383, 386] width 129 height 355
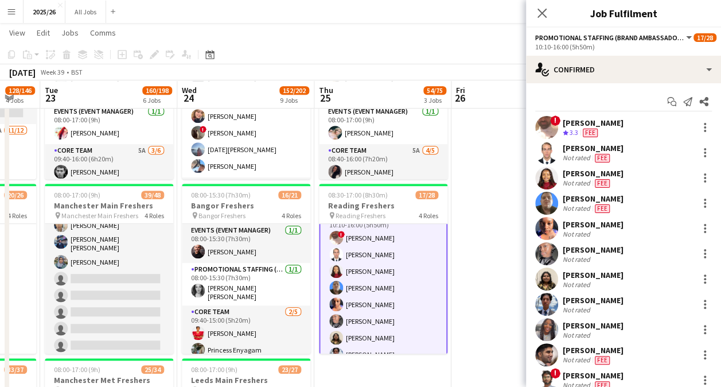
scroll to position [216, 0]
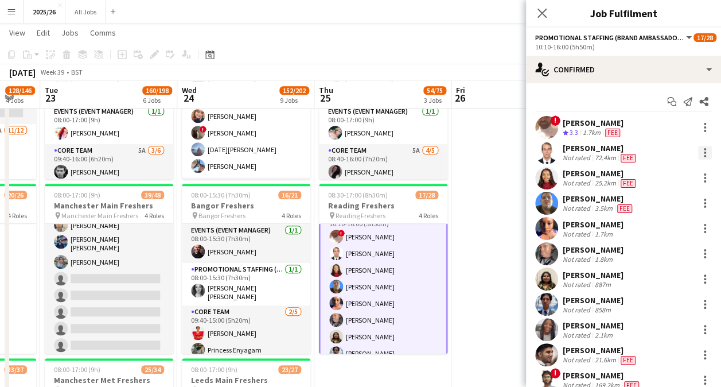
click at [701, 152] on div at bounding box center [705, 153] width 14 height 14
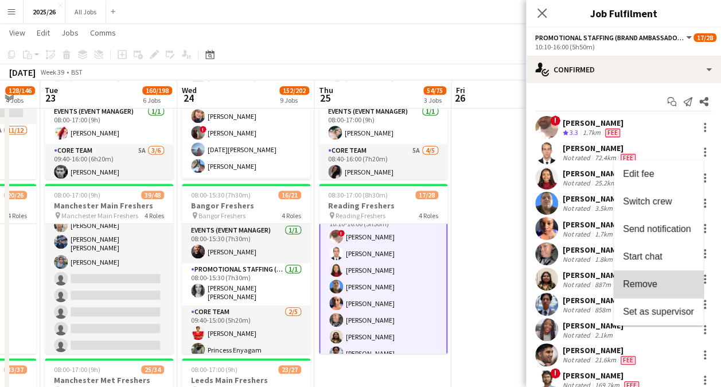
click at [661, 289] on span "Remove" at bounding box center [658, 284] width 71 height 10
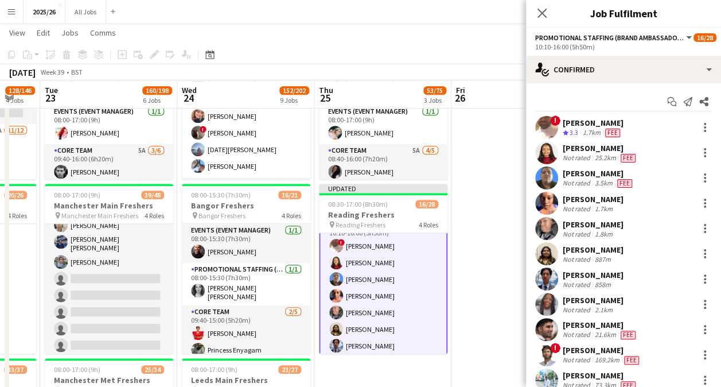
click at [541, 6] on div "Close pop-in" at bounding box center [542, 13] width 32 height 26
click at [544, 10] on icon at bounding box center [542, 12] width 11 height 11
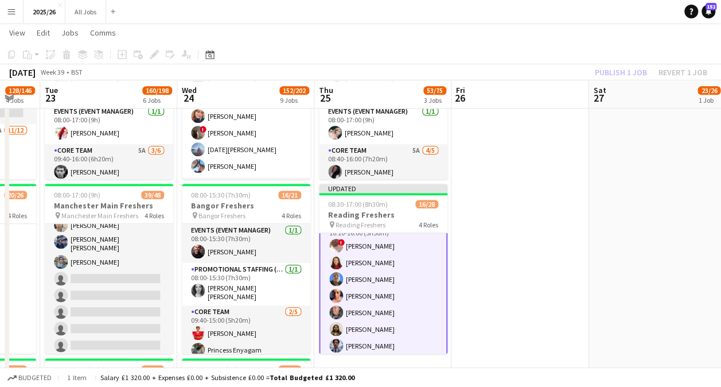
click at [619, 73] on div "Publish 1 job Revert 1 job" at bounding box center [651, 72] width 140 height 15
click at [619, 73] on button "Publish 1 job" at bounding box center [621, 72] width 61 height 15
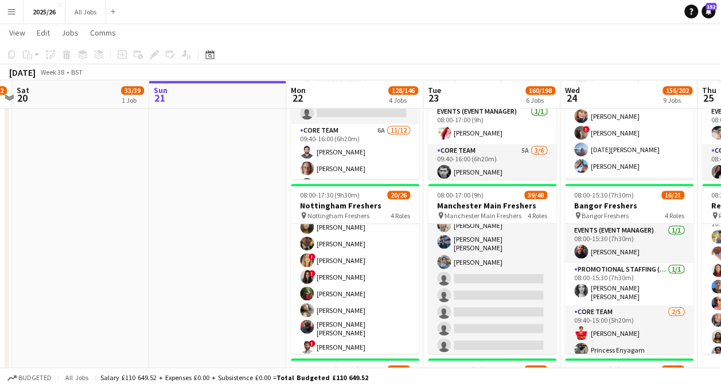
scroll to position [496, 0]
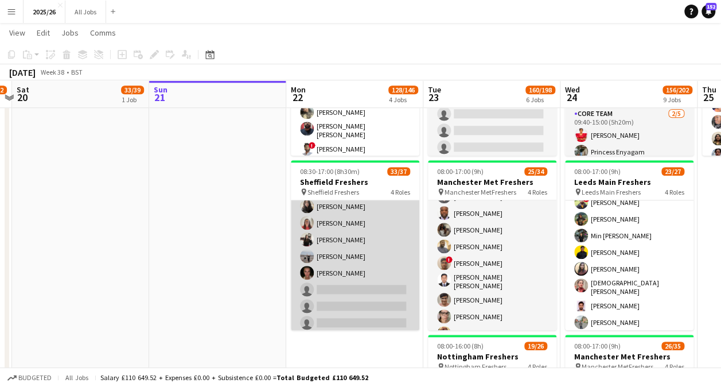
click at [370, 294] on app-card-role "Promotional Staffing (Brand Ambassadors) 4A 23/26 10:10-16:00 (5h50m) David Obi…" at bounding box center [355, 104] width 129 height 459
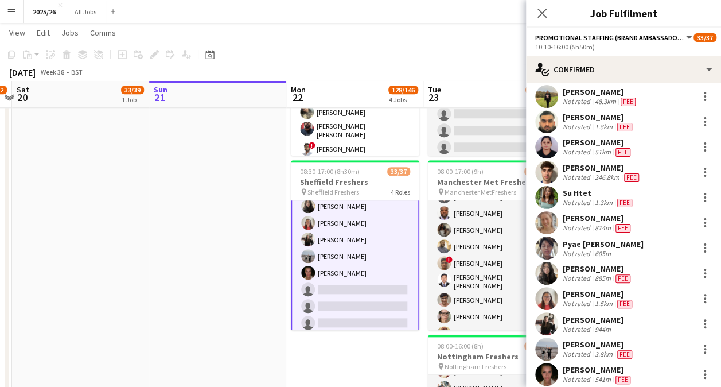
scroll to position [422, 0]
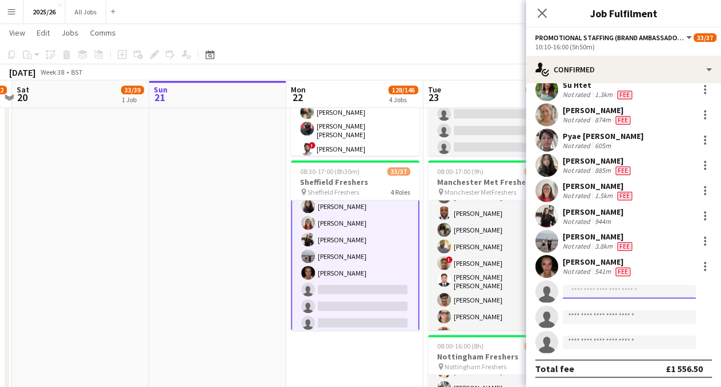
click at [616, 294] on input at bounding box center [629, 292] width 133 height 14
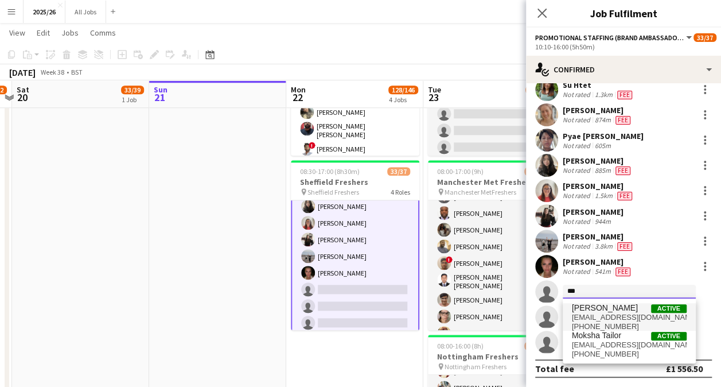
type input "***"
click at [628, 313] on span "[EMAIL_ADDRESS][DOMAIN_NAME]" at bounding box center [629, 317] width 115 height 9
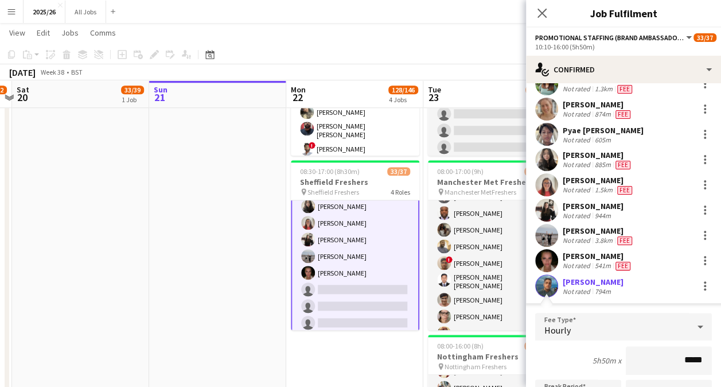
type input "******"
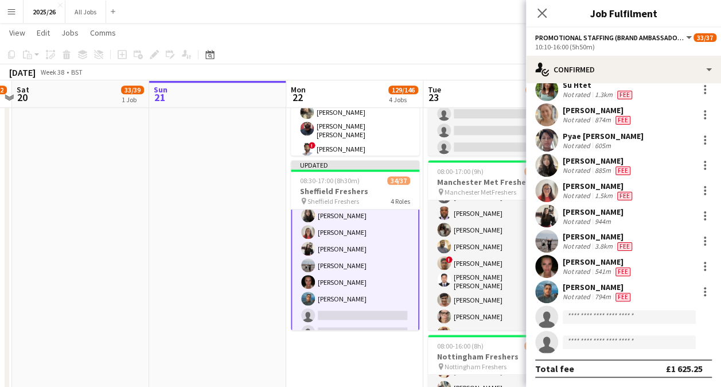
click at [545, 288] on app-user-avatar at bounding box center [546, 291] width 23 height 23
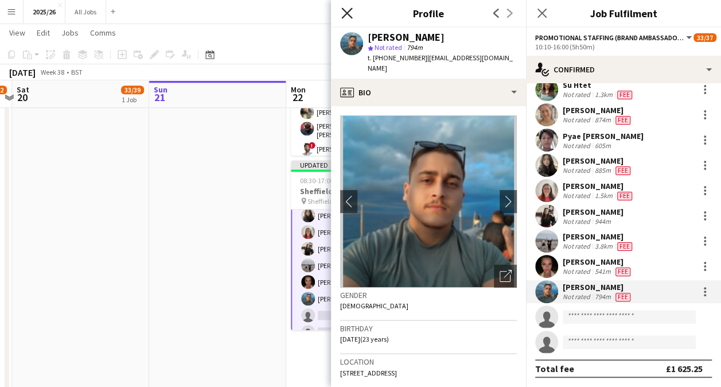
click at [349, 14] on icon "Close pop-in" at bounding box center [346, 12] width 11 height 11
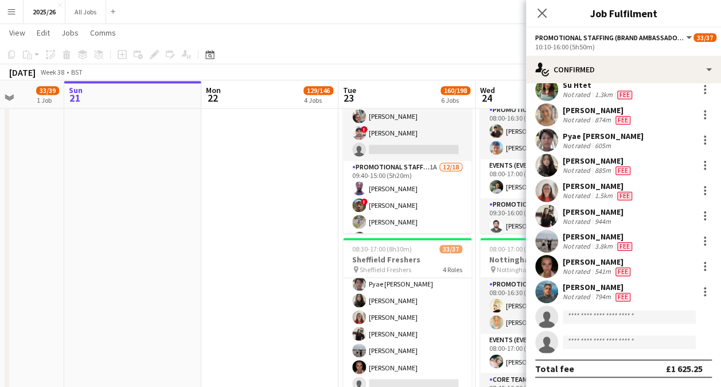
scroll to position [0, 324]
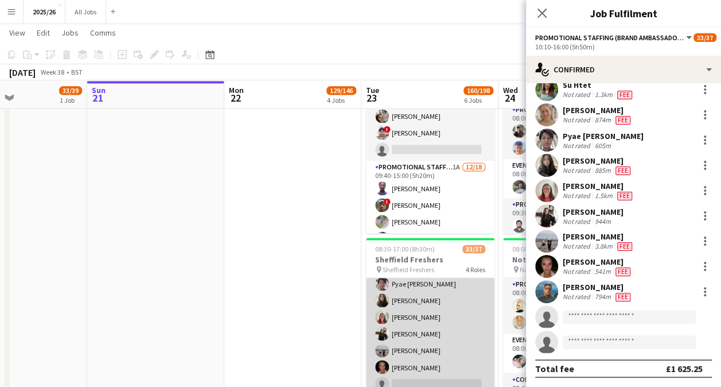
click at [417, 371] on app-card-role "Promotional Staffing (Brand Ambassadors) 3A 24/26 10:10-16:00 (5h50m) David Obi…" at bounding box center [430, 183] width 129 height 455
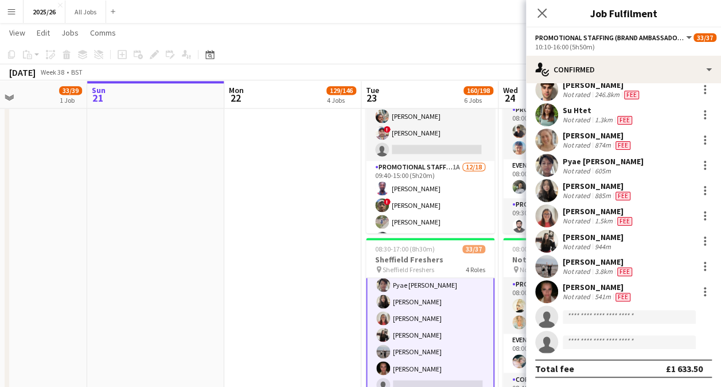
scroll to position [576, 0]
click at [656, 315] on input at bounding box center [629, 317] width 133 height 14
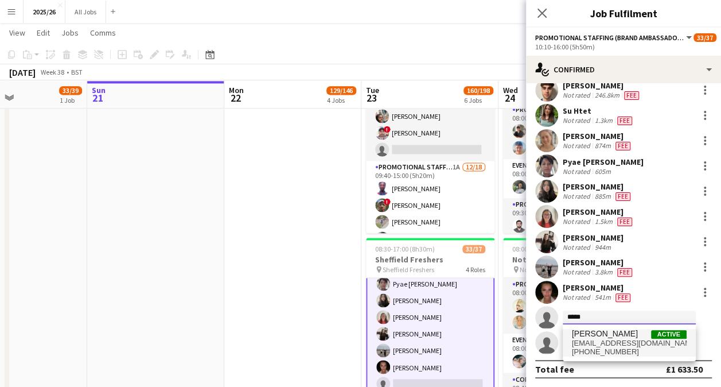
type input "*****"
click at [632, 337] on span "[PERSON_NAME]" at bounding box center [605, 334] width 66 height 10
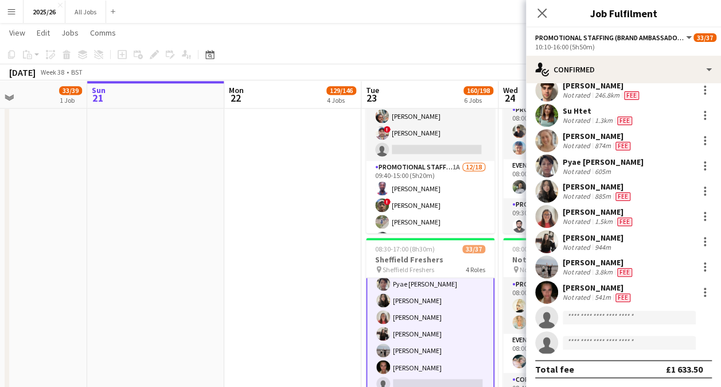
scroll to position [431, 0]
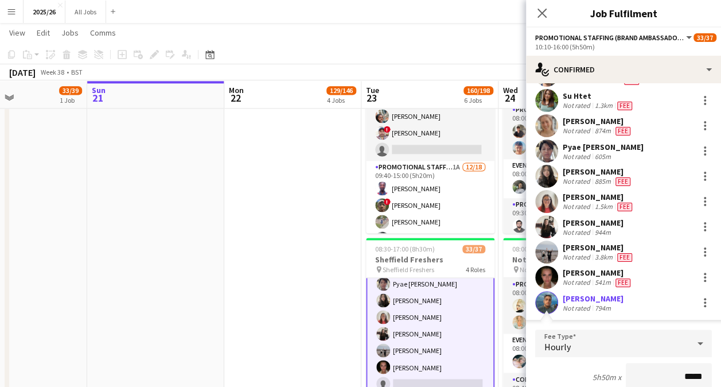
type input "******"
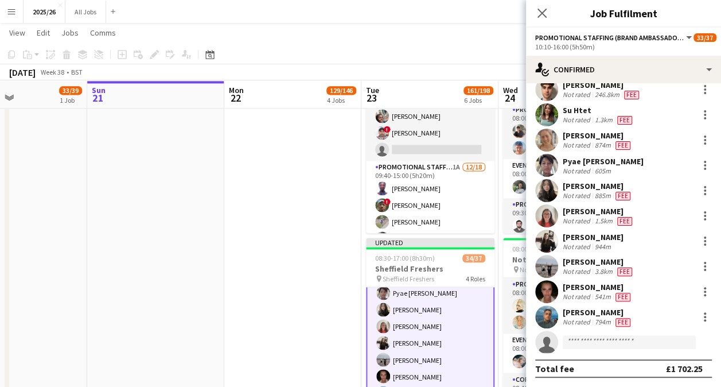
scroll to position [417, 0]
click at [475, 69] on div "[DATE] Week 38 • BST Publish 1 job Revert 1 job" at bounding box center [360, 72] width 721 height 16
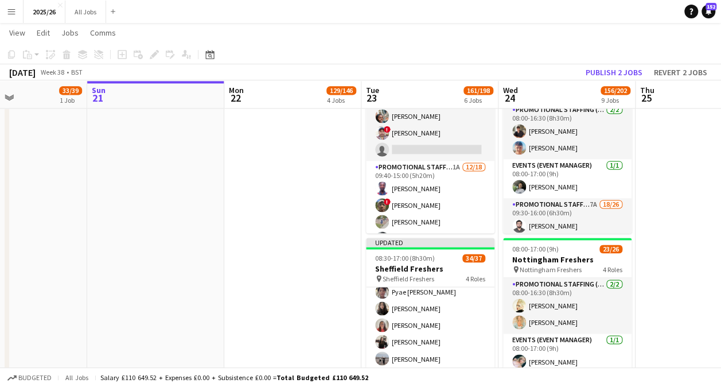
scroll to position [575, 0]
click at [603, 76] on button "Publish 2 jobs" at bounding box center [614, 72] width 66 height 15
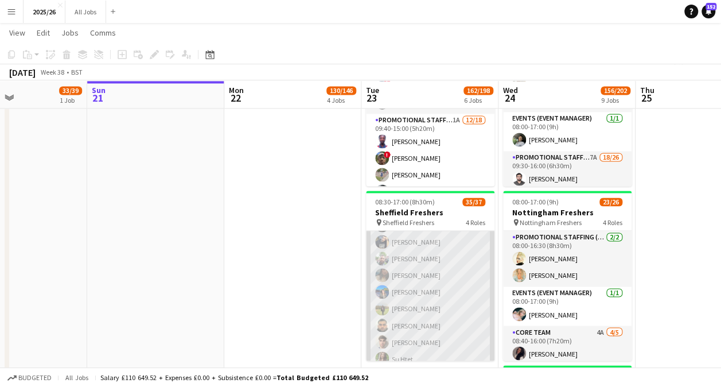
scroll to position [420, 0]
click at [425, 279] on app-card-role "Promotional Staffing (Brand Ambassadors) 26/26 10:10-16:00 (5h50m) David Obi Ay…" at bounding box center [430, 291] width 129 height 455
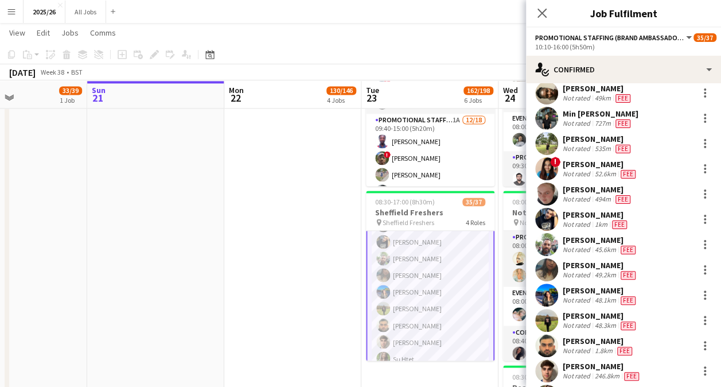
scroll to position [136, 0]
click at [550, 292] on app-user-avatar at bounding box center [546, 294] width 23 height 23
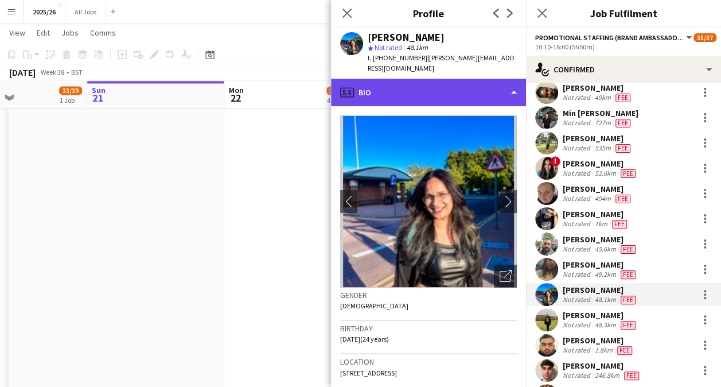
click at [469, 85] on div "profile Bio" at bounding box center [428, 93] width 195 height 28
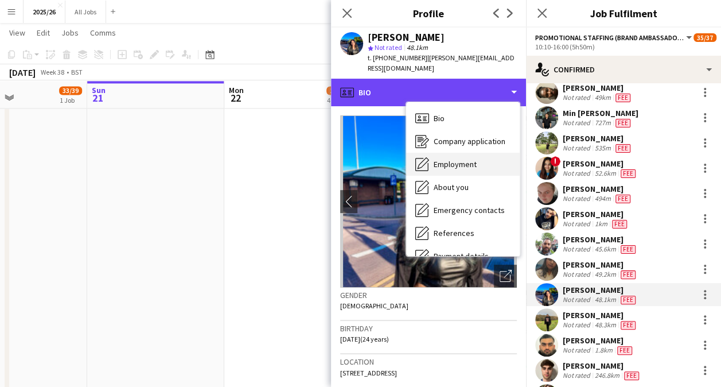
scroll to position [131, 0]
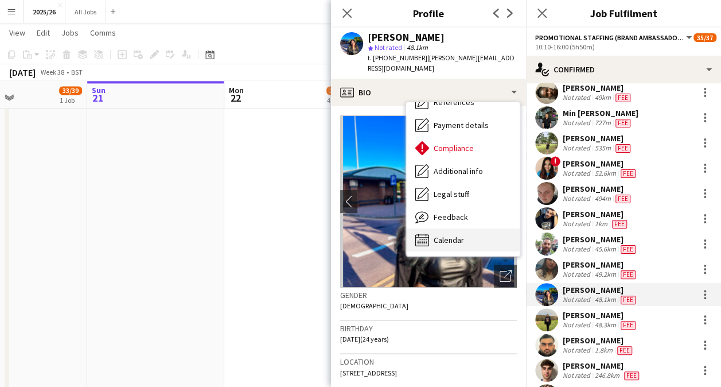
click at [465, 228] on div "Calendar Calendar" at bounding box center [463, 239] width 114 height 23
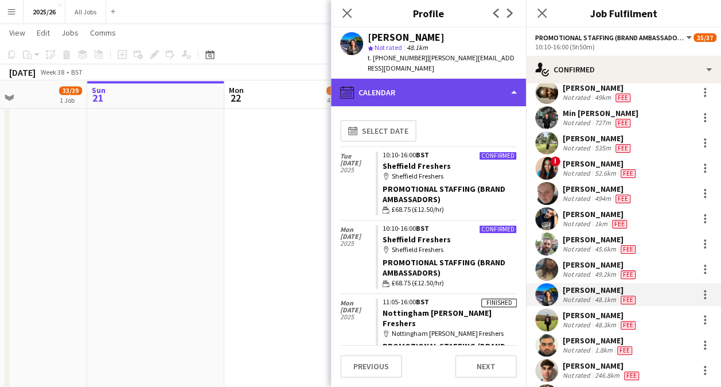
click at [483, 79] on div "calendar-full Calendar" at bounding box center [428, 93] width 195 height 28
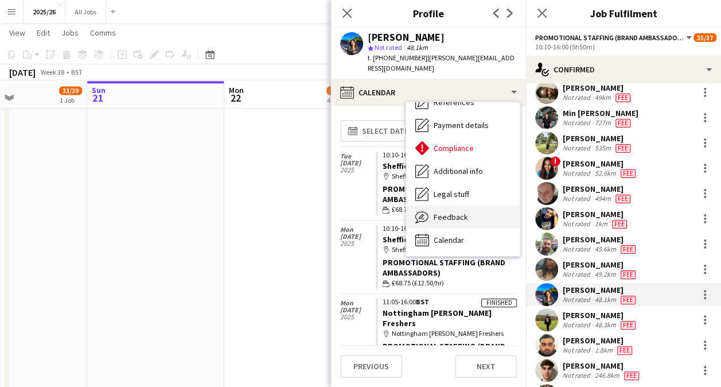
click at [478, 210] on div "Feedback Feedback" at bounding box center [463, 216] width 114 height 23
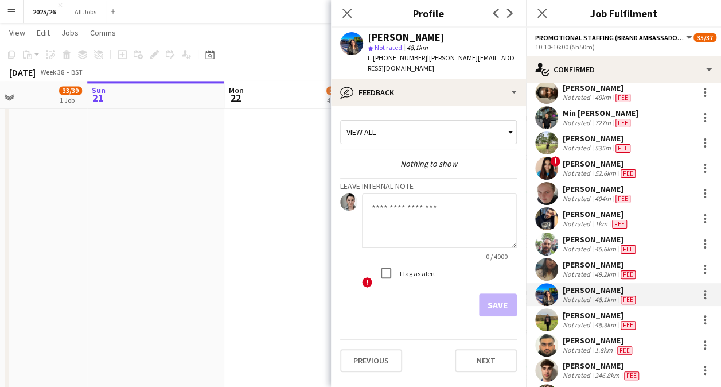
click at [436, 196] on textarea at bounding box center [439, 220] width 155 height 55
type textarea "*"
type textarea "**********"
click at [501, 293] on button "Save" at bounding box center [498, 304] width 38 height 23
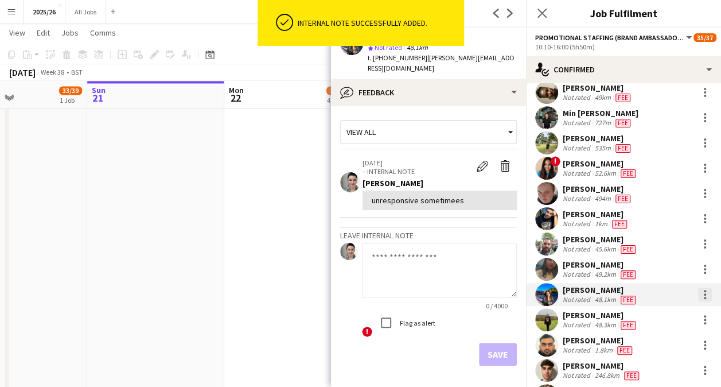
click at [704, 297] on div at bounding box center [705, 298] width 2 height 2
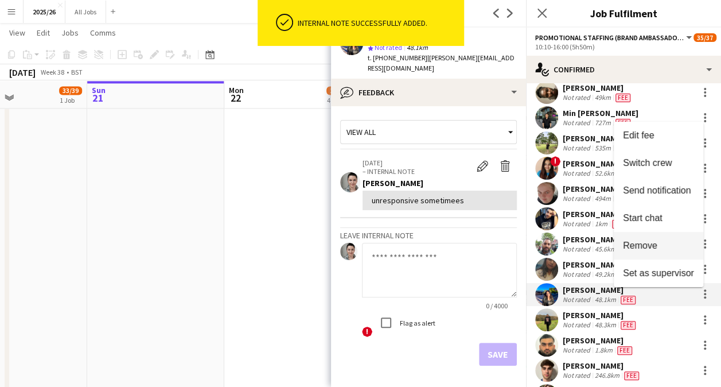
click at [660, 248] on span "Remove" at bounding box center [658, 245] width 71 height 10
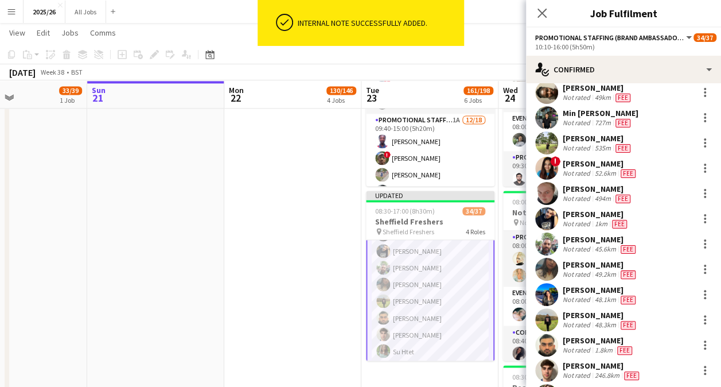
click at [551, 14] on div "Close pop-in" at bounding box center [542, 13] width 32 height 26
click at [542, 13] on icon at bounding box center [542, 12] width 11 height 11
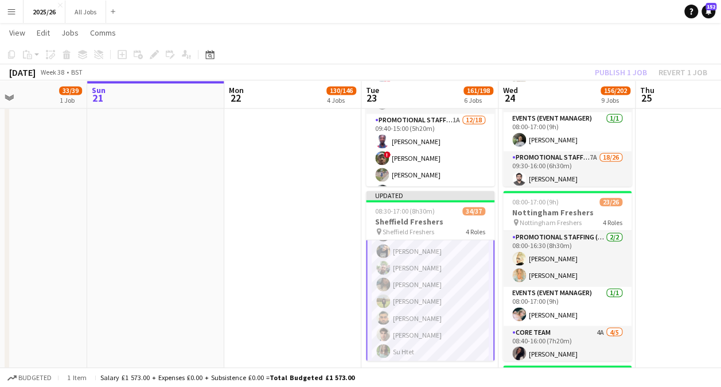
click at [601, 69] on div "Publish 1 job Revert 1 job" at bounding box center [651, 72] width 140 height 15
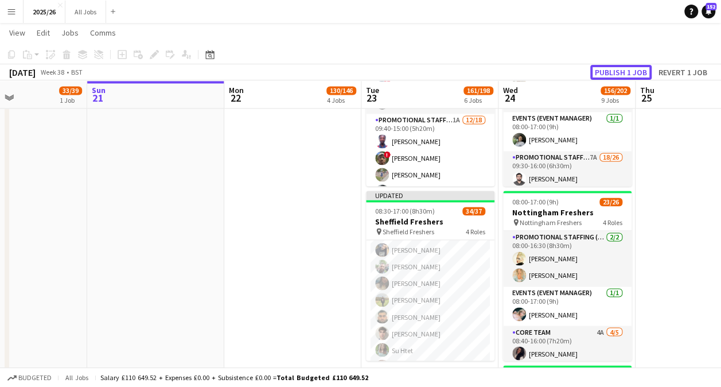
scroll to position [420, 0]
click at [601, 69] on button "Publish 1 job" at bounding box center [621, 72] width 61 height 15
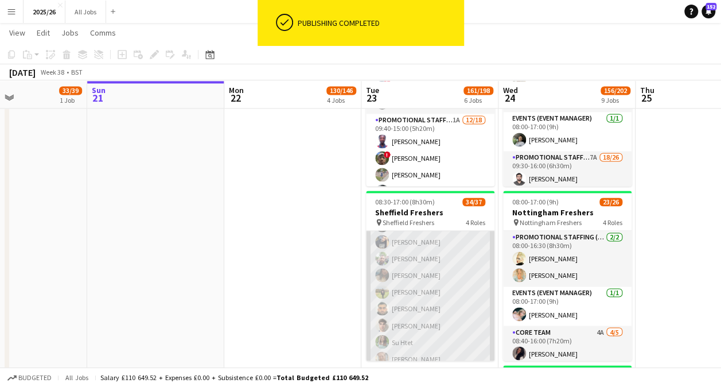
click at [426, 285] on app-card-role "Promotional Staffing (Brand Ambassadors) 3A 25/26 10:10-16:00 (5h50m) David Obi…" at bounding box center [430, 291] width 129 height 455
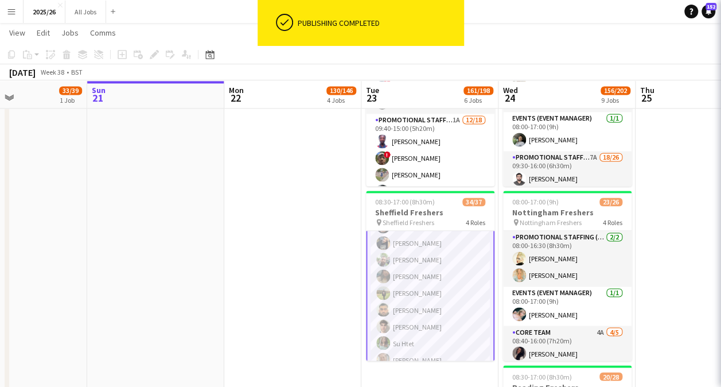
scroll to position [421, 0]
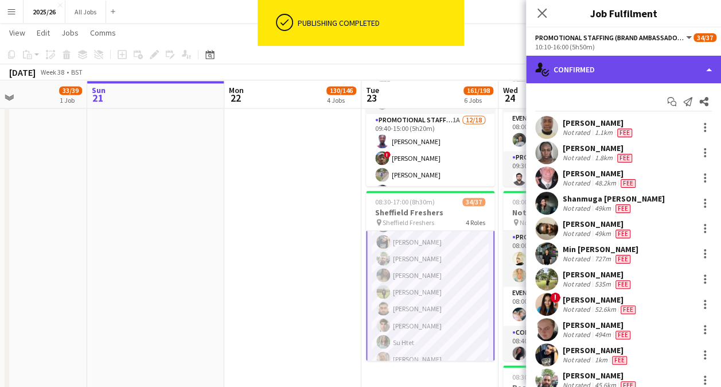
click at [653, 69] on div "single-neutral-actions-check-2 Confirmed" at bounding box center [623, 70] width 195 height 28
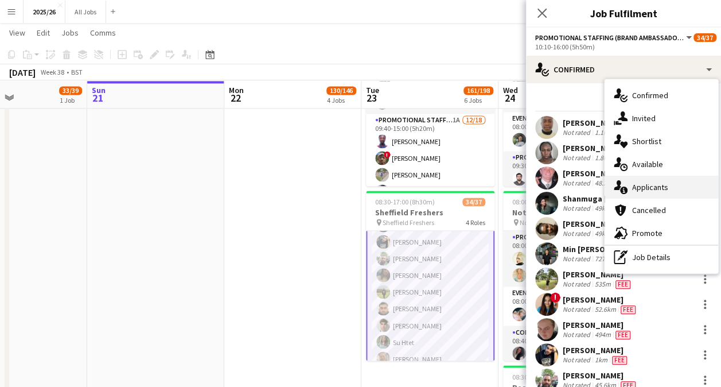
click at [651, 188] on span "Applicants" at bounding box center [650, 187] width 36 height 10
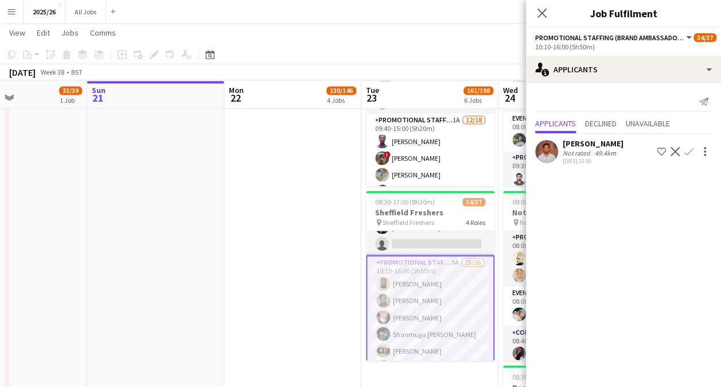
scroll to position [230, 0]
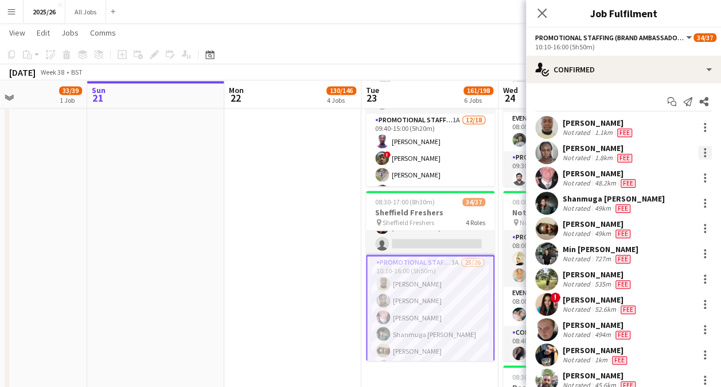
click at [698, 157] on div at bounding box center [705, 153] width 14 height 14
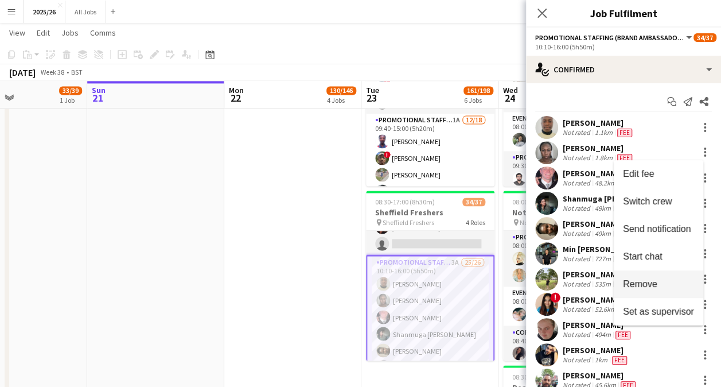
click at [653, 286] on span "Remove" at bounding box center [640, 284] width 34 height 10
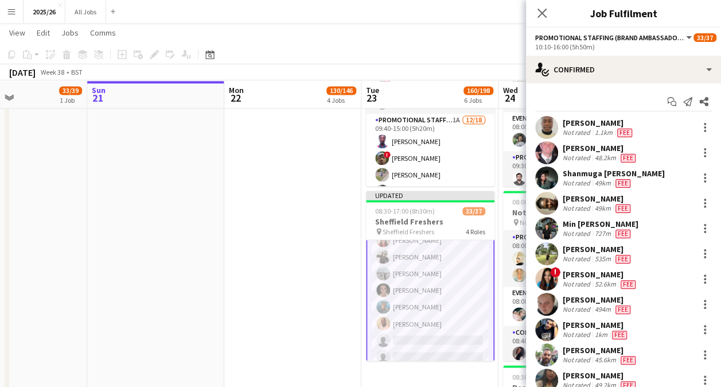
scroll to position [587, 0]
click at [698, 121] on div at bounding box center [705, 128] width 14 height 14
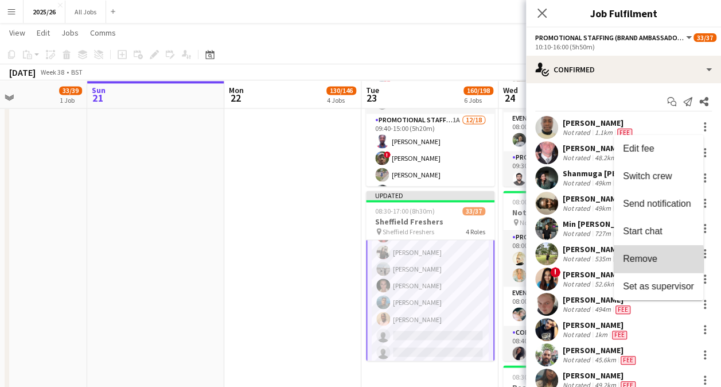
click at [649, 259] on span "Remove" at bounding box center [640, 259] width 34 height 10
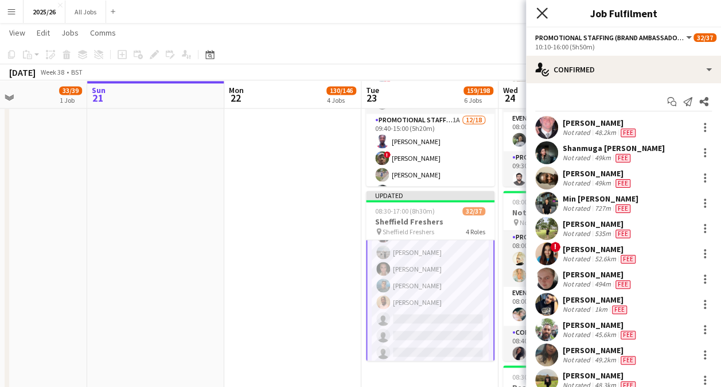
click at [544, 14] on icon "Close pop-in" at bounding box center [542, 12] width 11 height 11
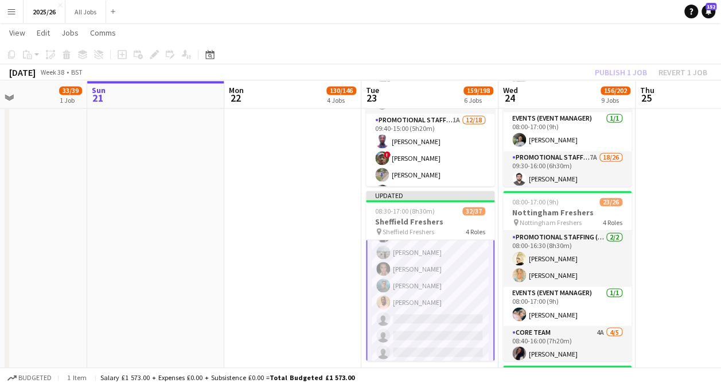
click at [635, 71] on div "Publish 1 job Revert 1 job" at bounding box center [651, 72] width 140 height 15
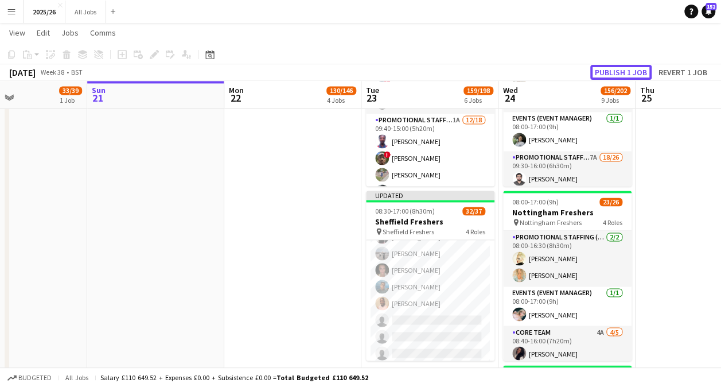
click at [635, 71] on button "Publish 1 job" at bounding box center [621, 72] width 61 height 15
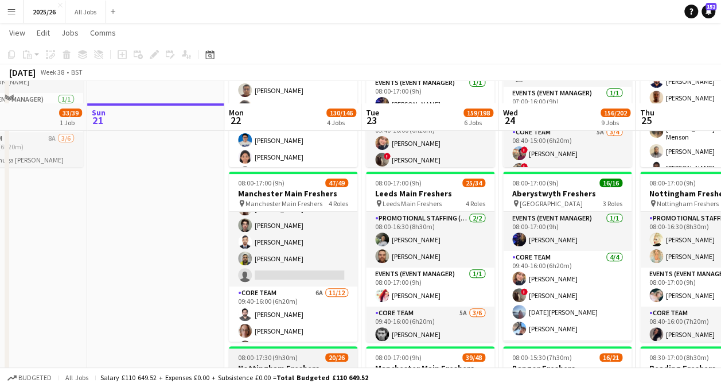
scroll to position [130, 0]
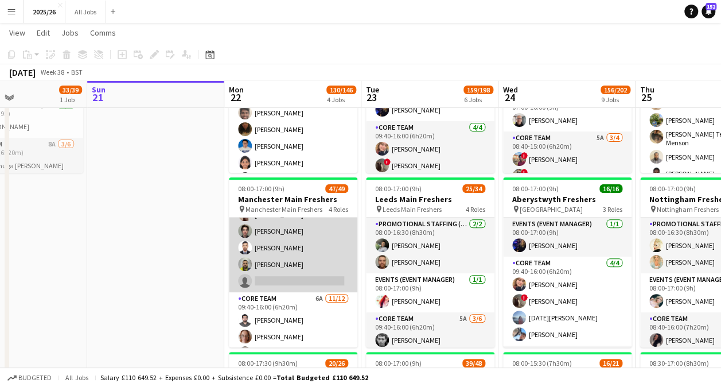
click at [301, 273] on app-card-role "Promotional Staffing (Brand Ambassadors) 4A 32/33 09:30-16:00 (6h30m) ! [PERSON…" at bounding box center [293, 1] width 129 height 582
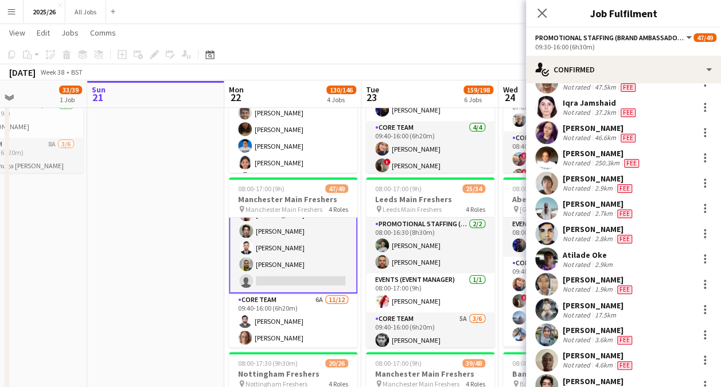
scroll to position [593, 0]
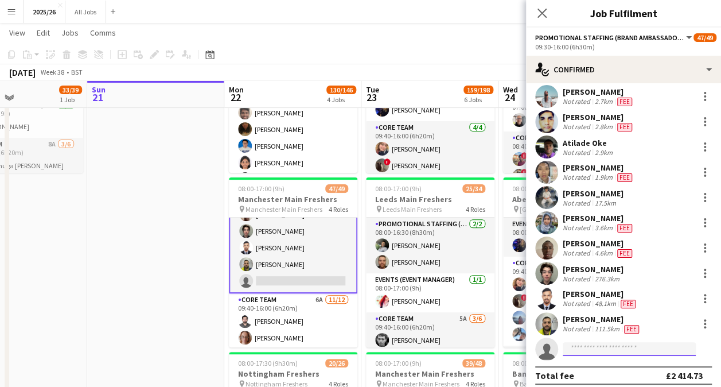
click at [606, 342] on input at bounding box center [629, 349] width 133 height 14
type input "******"
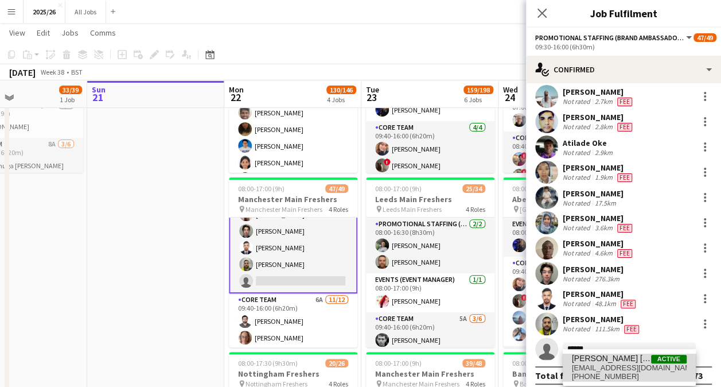
click at [607, 363] on span "rimshaehsan786@gmail.com" at bounding box center [629, 367] width 115 height 9
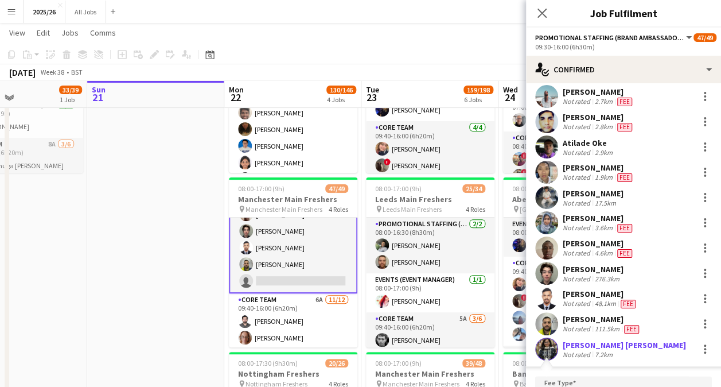
scroll to position [770, 0]
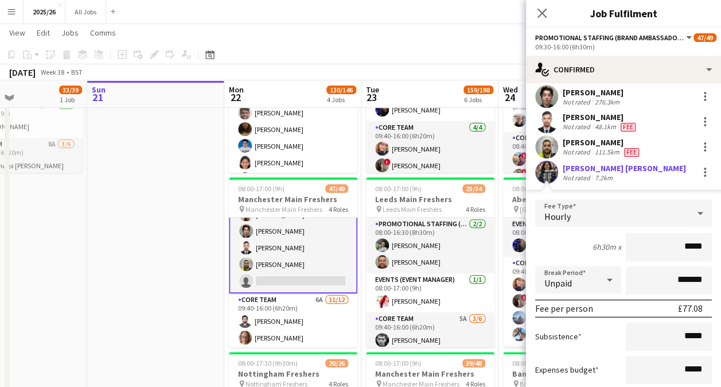
type input "******"
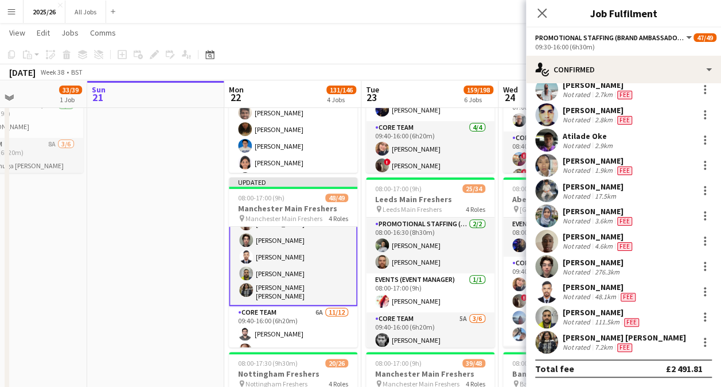
scroll to position [593, 0]
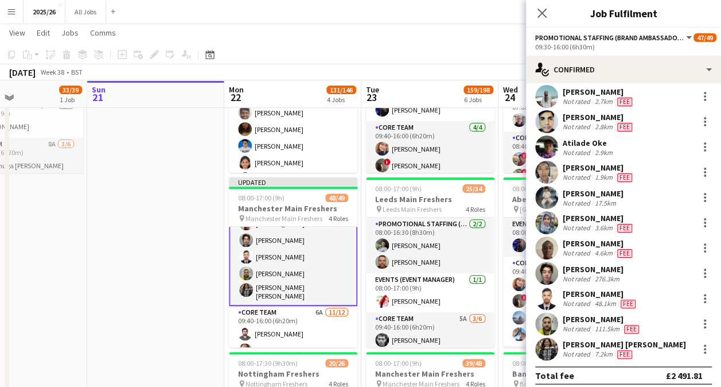
click at [298, 279] on app-card-role "Promotional Staffing (Brand Ambassadors) 33/33 09:30-16:00 (6h30m) ! Daniel Jen…" at bounding box center [293, 12] width 129 height 588
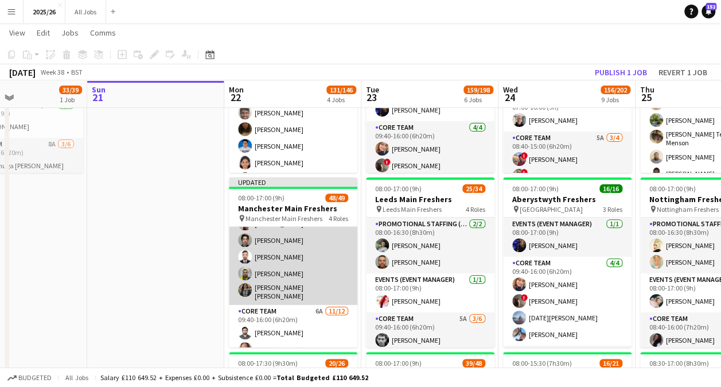
click at [289, 268] on app-card-role "Promotional Staffing (Brand Ambassadors) 33/33 09:30-16:00 (6h30m) ! Daniel Jen…" at bounding box center [293, 11] width 129 height 585
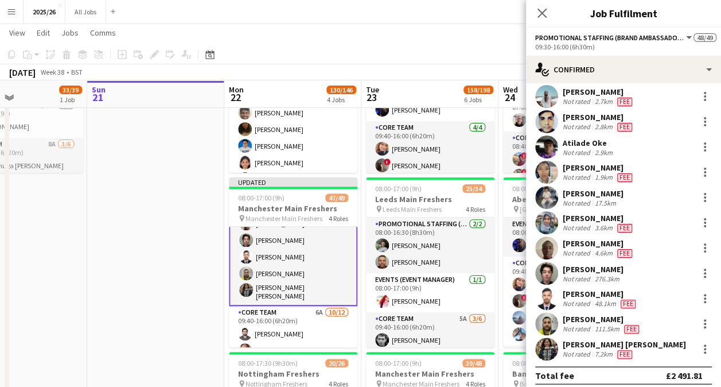
scroll to position [592, 0]
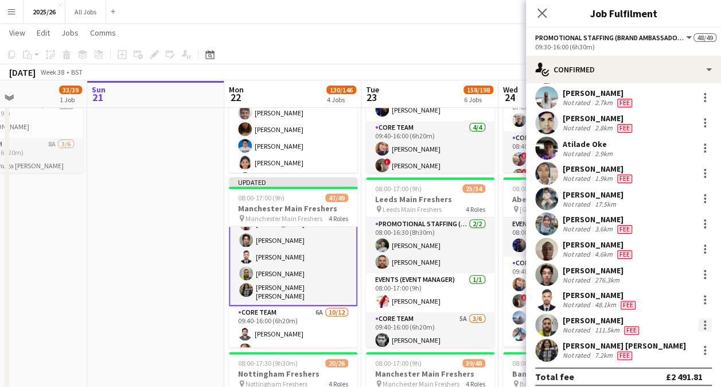
click at [700, 318] on div at bounding box center [705, 325] width 14 height 14
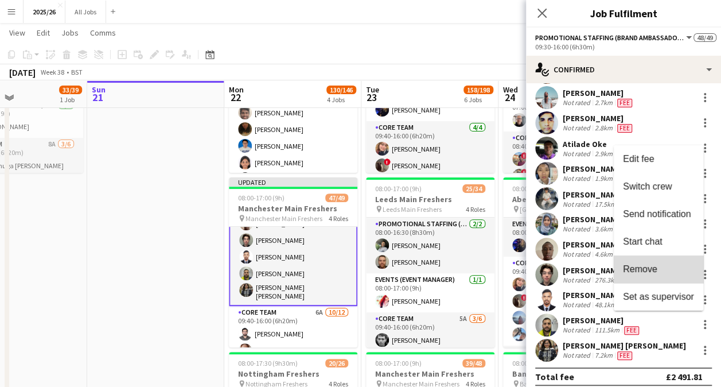
click at [666, 265] on span "Remove" at bounding box center [658, 269] width 71 height 10
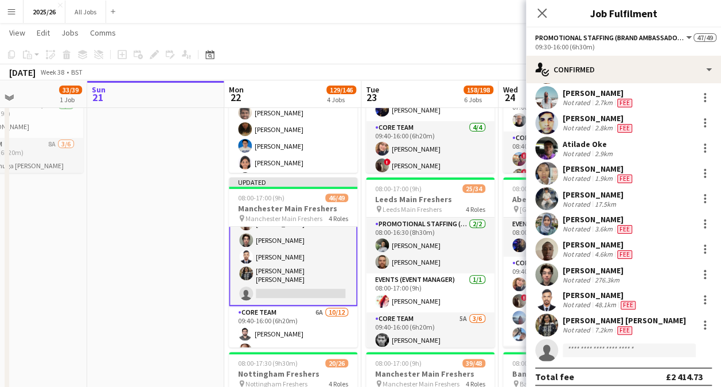
click at [549, 11] on div "Close pop-in" at bounding box center [542, 13] width 32 height 26
click at [542, 12] on icon at bounding box center [542, 12] width 11 height 11
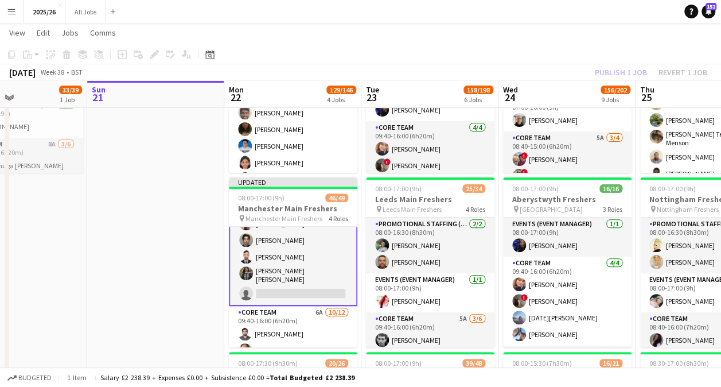
click at [622, 71] on div "Publish 1 job Revert 1 job" at bounding box center [651, 72] width 140 height 15
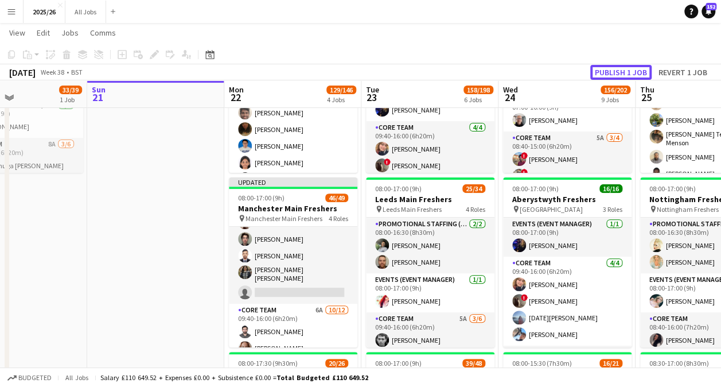
scroll to position [619, 0]
click at [622, 71] on button "Publish 1 job" at bounding box center [621, 72] width 61 height 15
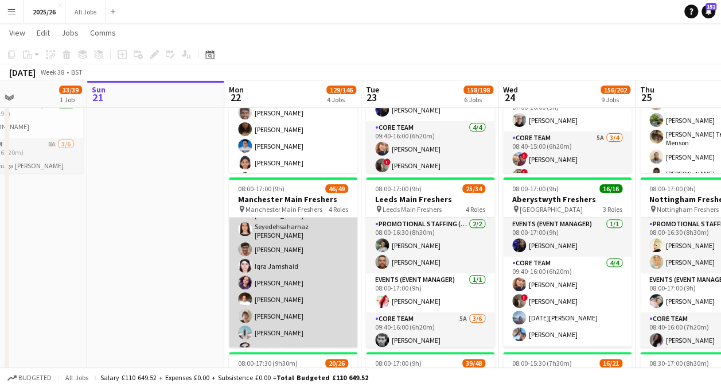
scroll to position [299, 0]
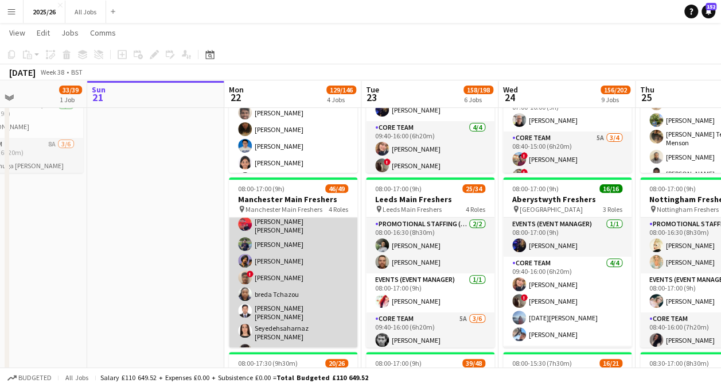
click at [282, 297] on app-card-role "Promotional Staffing (Brand Ambassadors) 4A 32/33 09:30-16:00 (6h30m) ! Daniel …" at bounding box center [293, 322] width 129 height 585
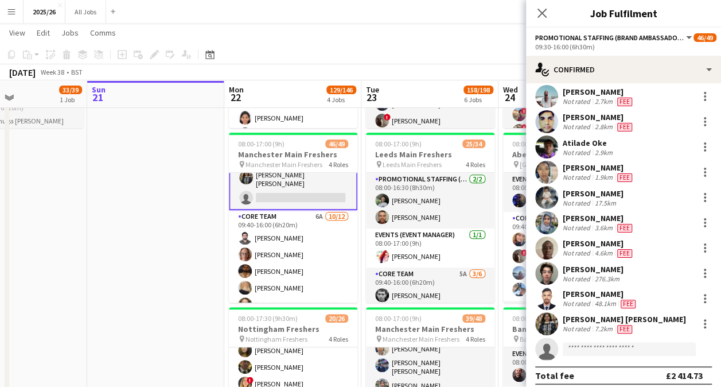
scroll to position [717, 0]
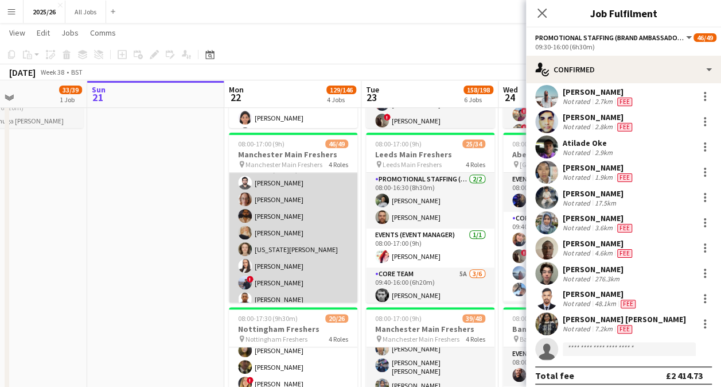
click at [289, 232] on app-card-role "Core Team 6A 10/12 09:40-16:00 (6h20m) Emad Emad Anthea Minet Gulbaz Khan Natal…" at bounding box center [293, 266] width 129 height 222
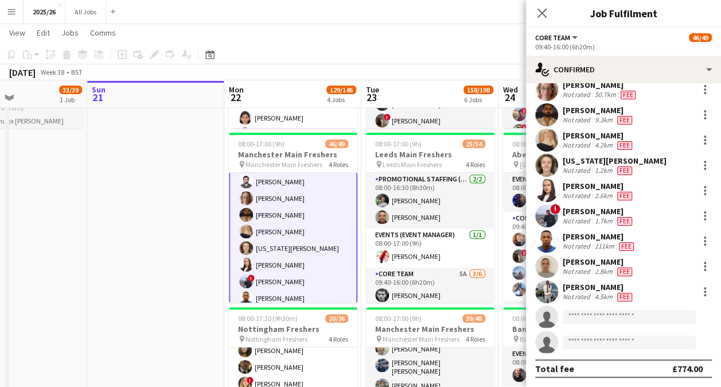
scroll to position [716, 0]
click at [551, 141] on app-user-avatar at bounding box center [546, 140] width 23 height 23
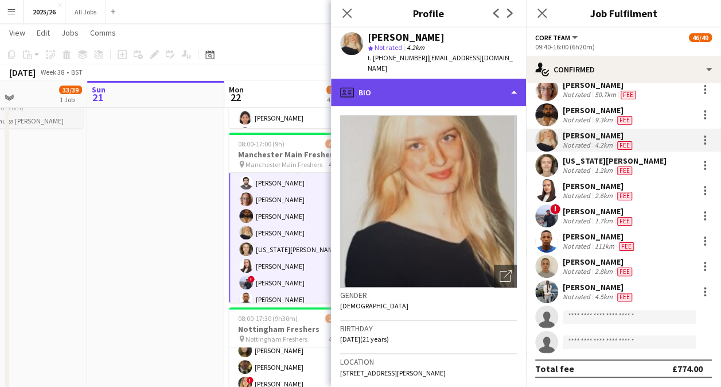
click at [444, 91] on div "profile Bio" at bounding box center [428, 93] width 195 height 28
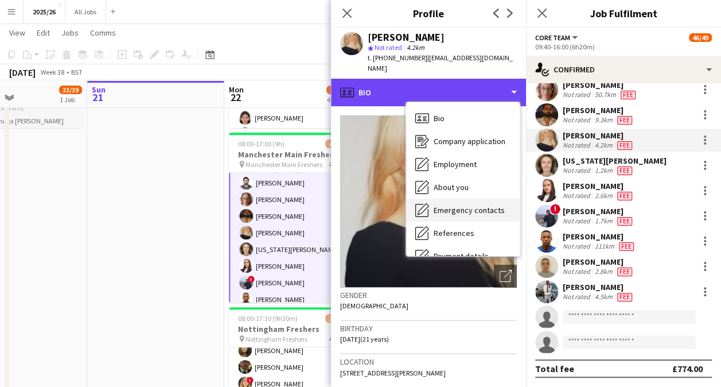
scroll to position [131, 0]
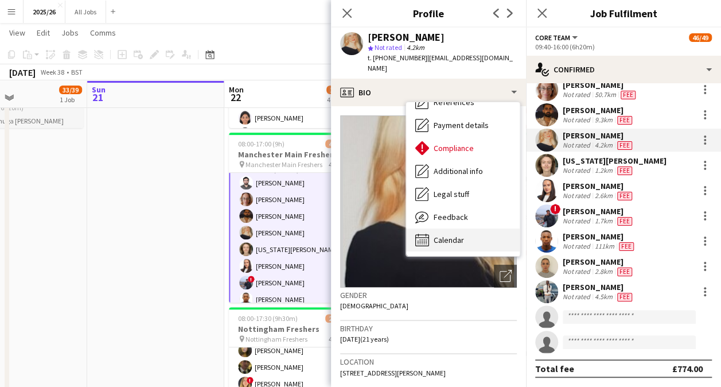
click at [456, 235] on span "Calendar" at bounding box center [449, 240] width 30 height 10
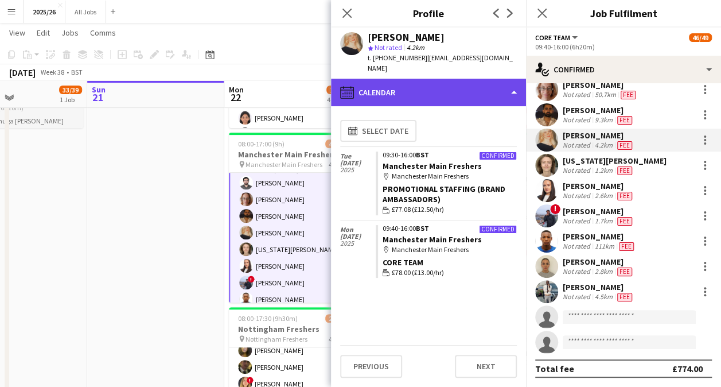
click at [422, 89] on div "calendar-full Calendar" at bounding box center [428, 93] width 195 height 28
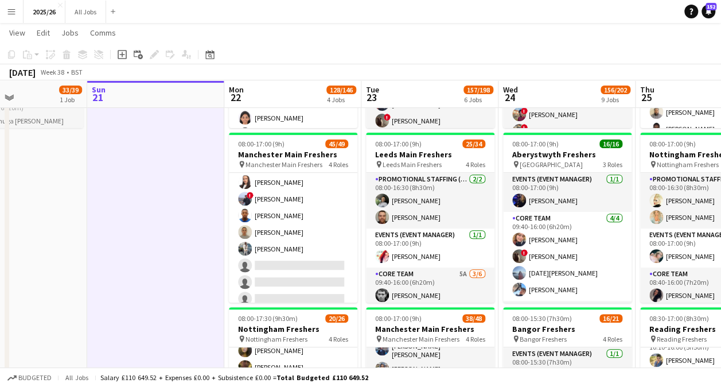
scroll to position [0, 322]
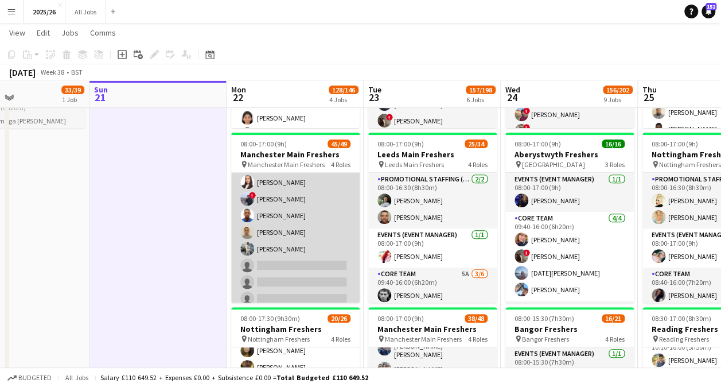
click at [272, 208] on app-card-role "Core Team 6A 9/12 09:40-16:00 (6h20m) Emad Emad Anthea Minet Gulbaz Khan Georgi…" at bounding box center [295, 199] width 129 height 222
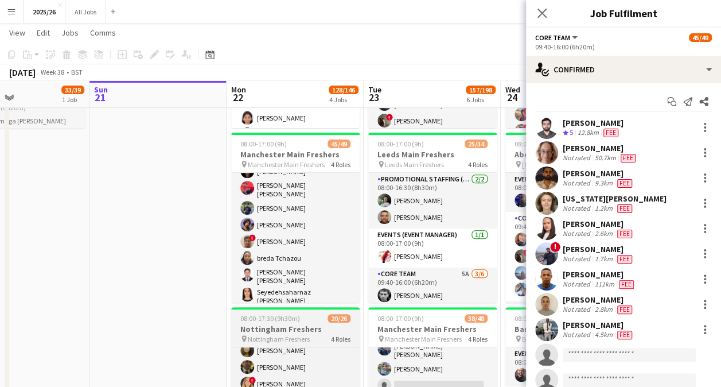
scroll to position [149, 0]
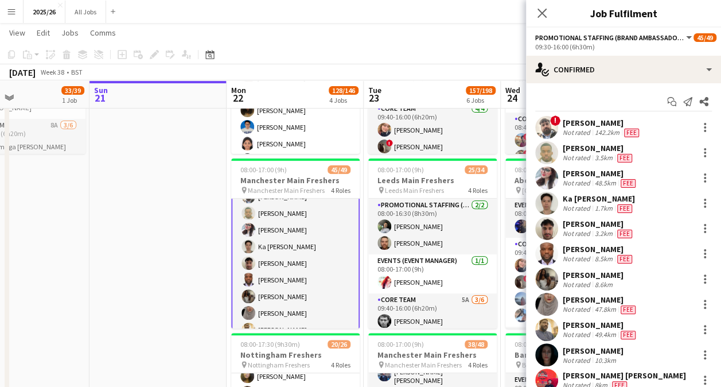
scroll to position [143, 0]
click at [546, 284] on app-user-avatar at bounding box center [546, 278] width 23 height 23
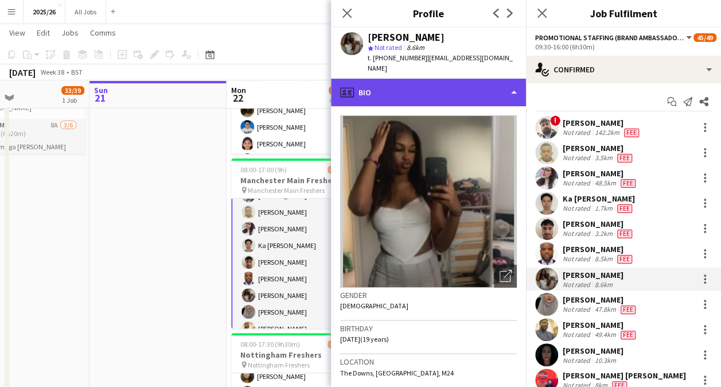
click at [447, 79] on div "profile Bio" at bounding box center [428, 93] width 195 height 28
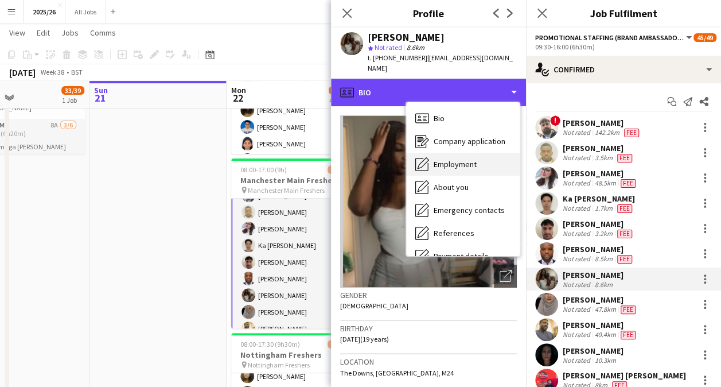
scroll to position [131, 0]
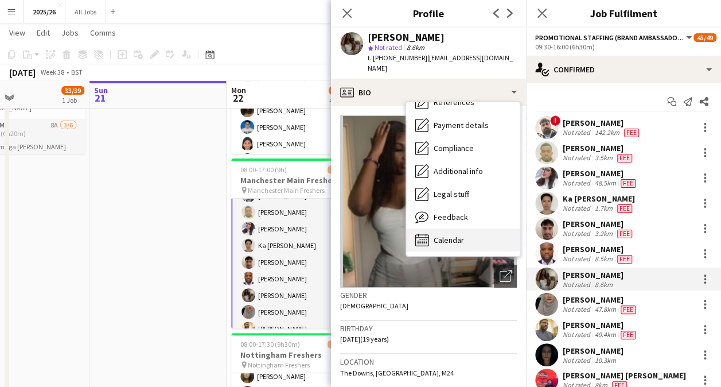
click at [454, 236] on div "Calendar Calendar" at bounding box center [463, 239] width 114 height 23
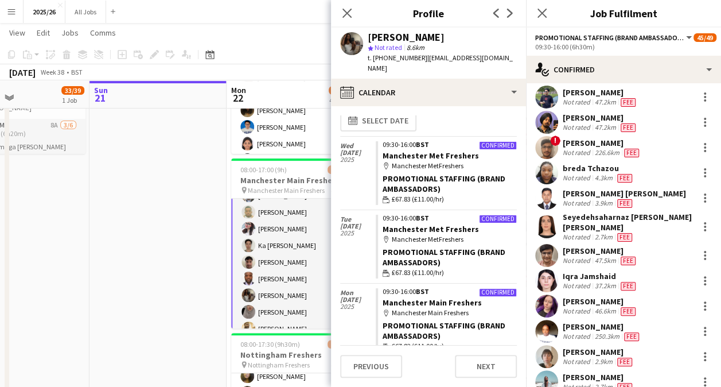
scroll to position [337, 0]
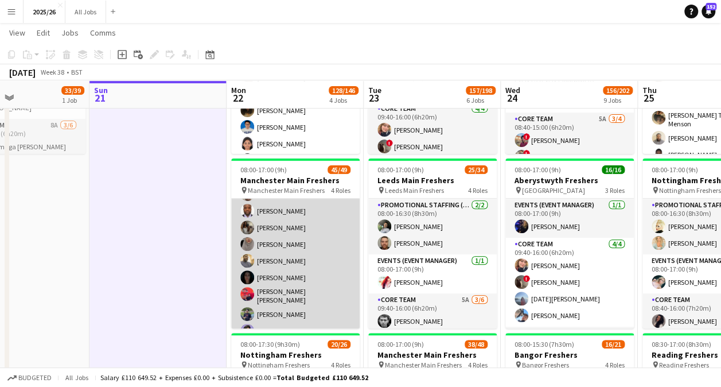
click at [259, 316] on app-card-role "Promotional Staffing (Brand Ambassadors) 4A 32/33 09:30-16:00 (6h30m) ! Daniel …" at bounding box center [295, 392] width 129 height 585
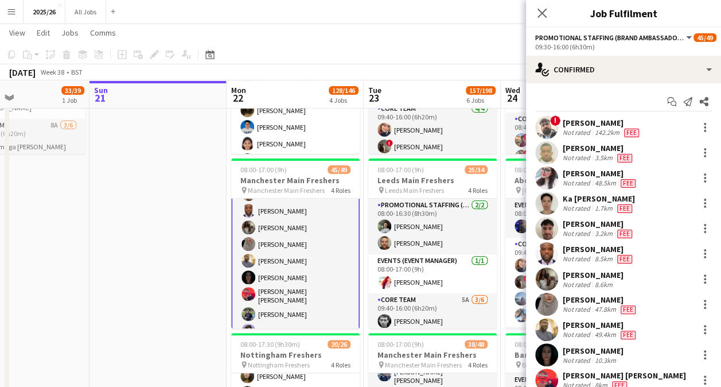
scroll to position [95, 0]
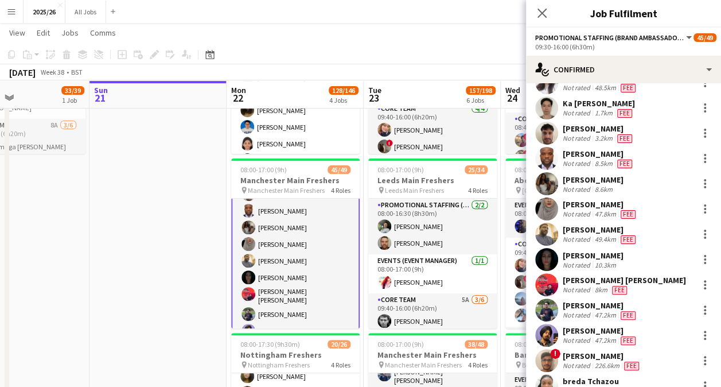
click at [551, 308] on app-user-avatar at bounding box center [546, 309] width 23 height 23
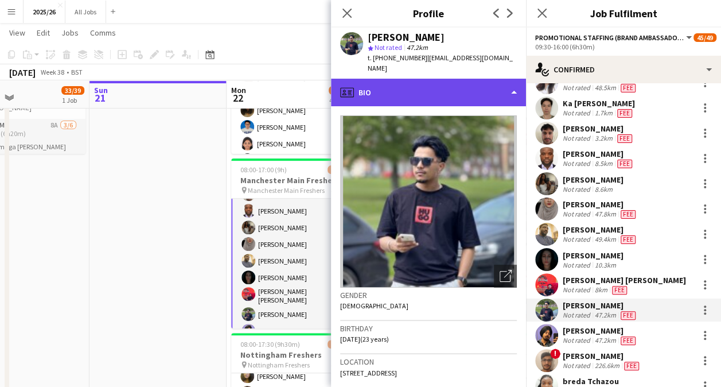
click at [430, 84] on div "profile Bio" at bounding box center [428, 93] width 195 height 28
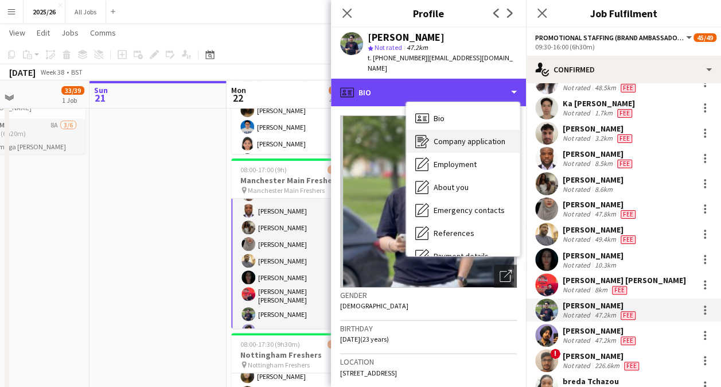
scroll to position [131, 0]
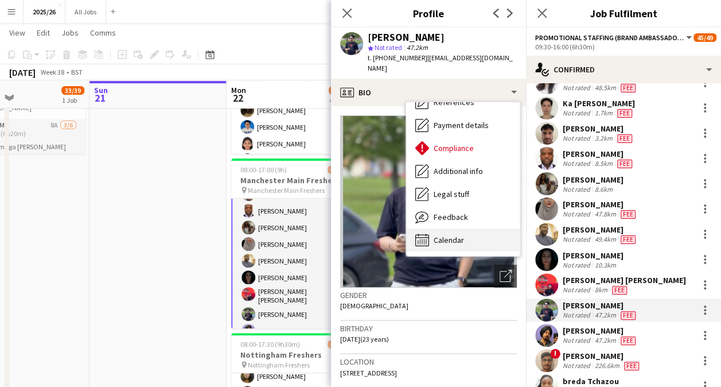
click at [473, 228] on div "Calendar Calendar" at bounding box center [463, 239] width 114 height 23
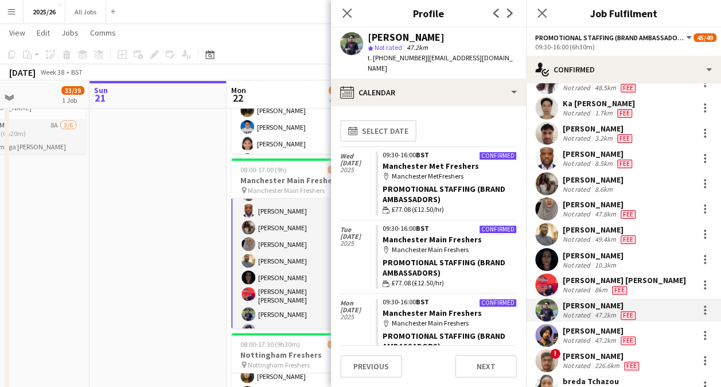
scroll to position [84, 0]
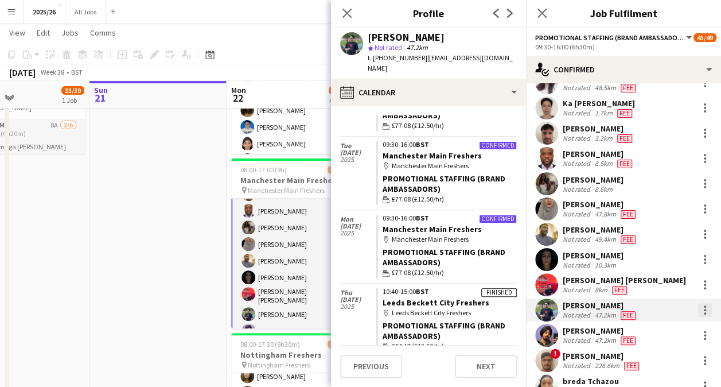
click at [702, 309] on div at bounding box center [705, 310] width 14 height 14
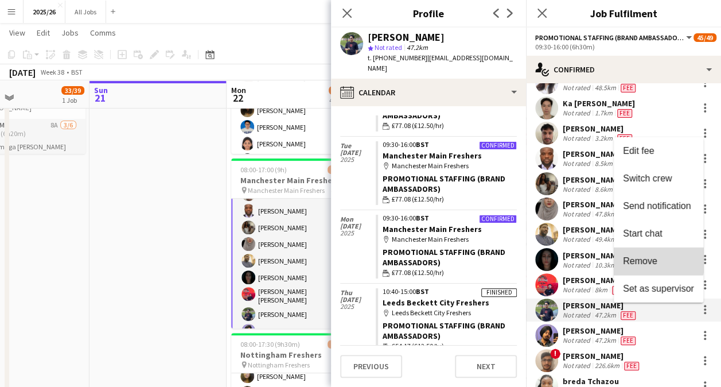
click at [651, 259] on span "Remove" at bounding box center [640, 261] width 34 height 10
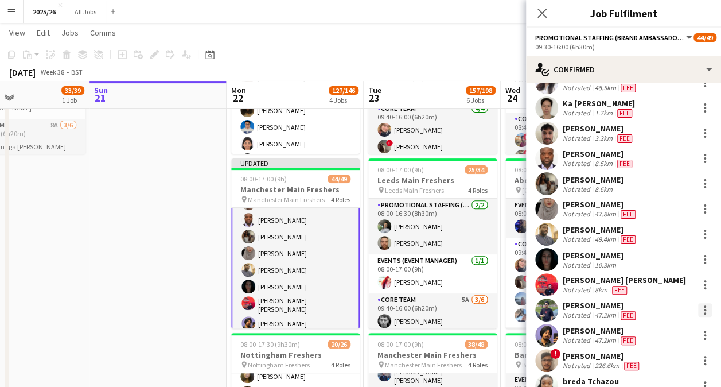
click at [698, 309] on div at bounding box center [705, 310] width 14 height 14
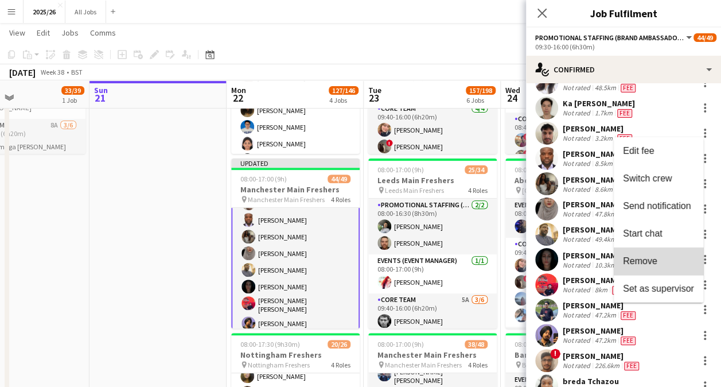
click at [666, 256] on span "Remove" at bounding box center [658, 261] width 71 height 10
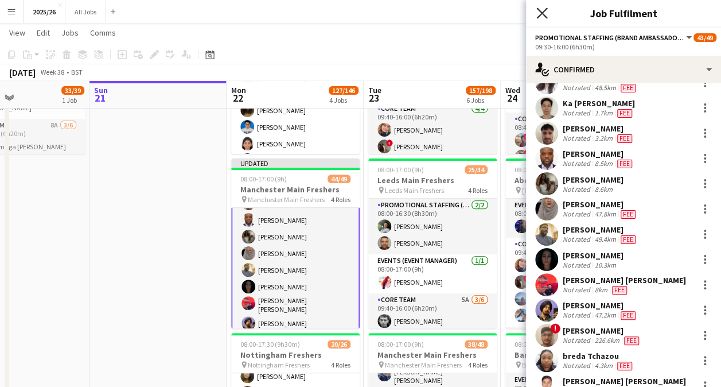
click at [542, 13] on icon at bounding box center [542, 12] width 11 height 11
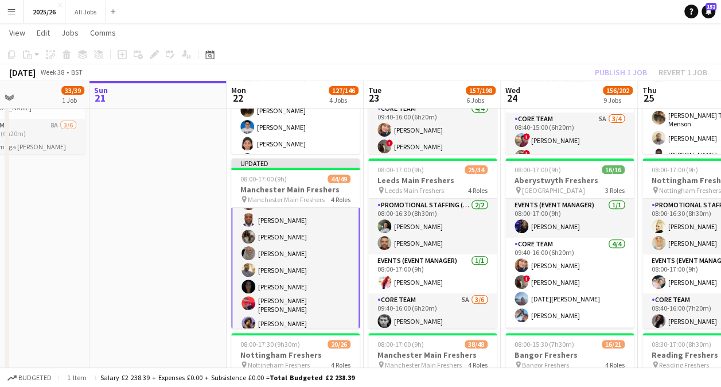
click at [617, 72] on div "Publish 1 job Revert 1 job" at bounding box center [651, 72] width 140 height 15
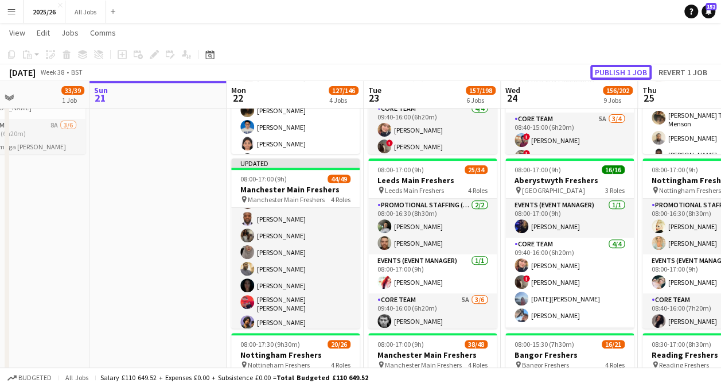
scroll to position [210, 0]
click at [617, 72] on button "Publish 1 job" at bounding box center [621, 72] width 61 height 15
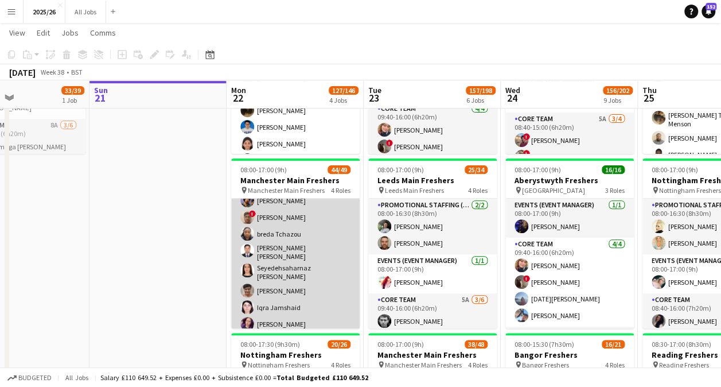
scroll to position [325, 0]
click at [283, 280] on app-card-role "Promotional Staffing (Brand Ambassadors) 4A 31/33 09:30-16:00 (6h30m) ! Daniel …" at bounding box center [295, 277] width 129 height 585
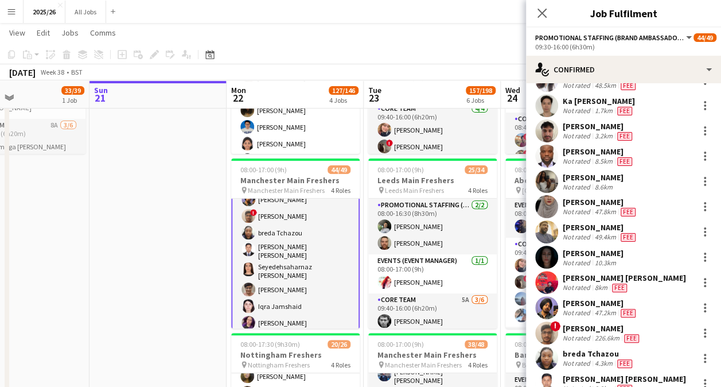
scroll to position [218, 0]
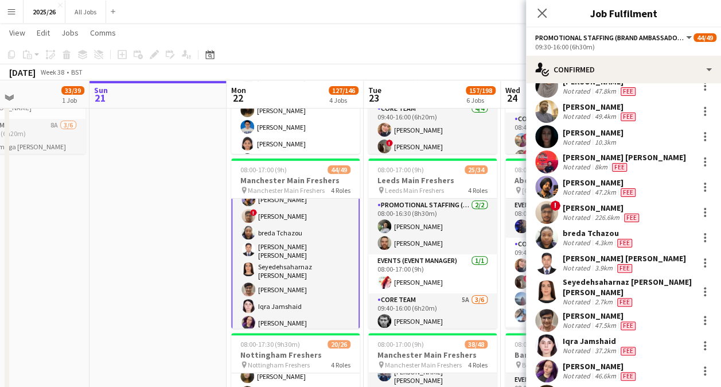
click at [546, 212] on app-user-avatar at bounding box center [546, 212] width 23 height 23
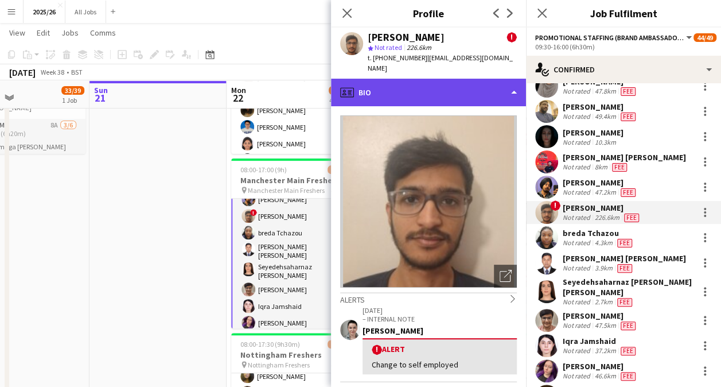
click at [456, 94] on div "profile Bio" at bounding box center [428, 93] width 195 height 28
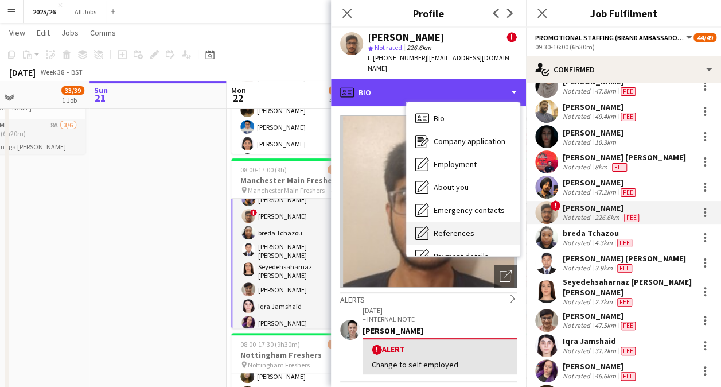
scroll to position [131, 0]
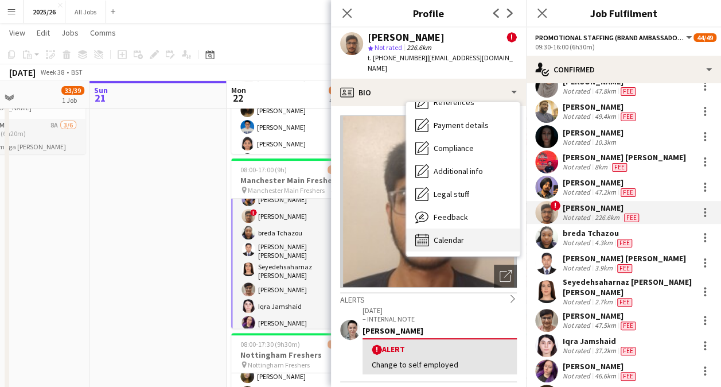
click at [469, 228] on div "Calendar Calendar" at bounding box center [463, 239] width 114 height 23
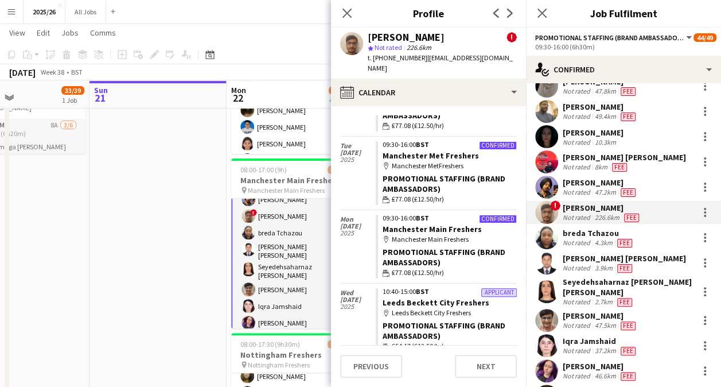
scroll to position [9, 0]
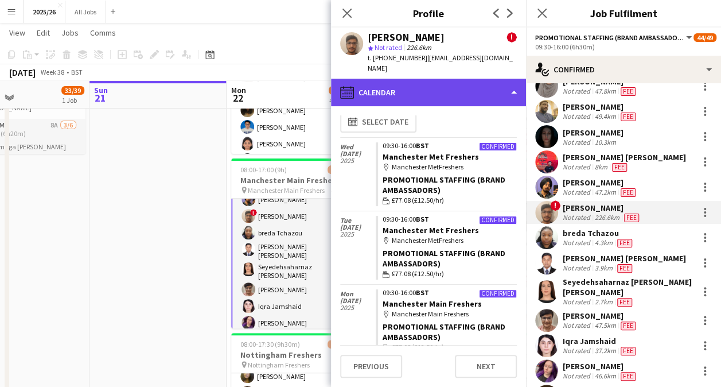
click at [452, 85] on div "calendar-full Calendar" at bounding box center [428, 93] width 195 height 28
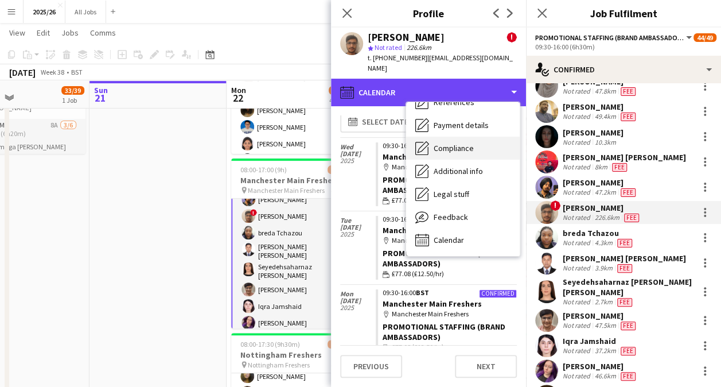
scroll to position [0, 0]
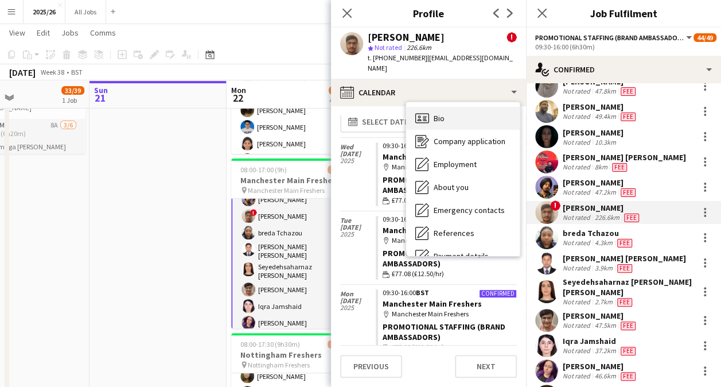
click at [455, 113] on div "Bio Bio" at bounding box center [463, 118] width 114 height 23
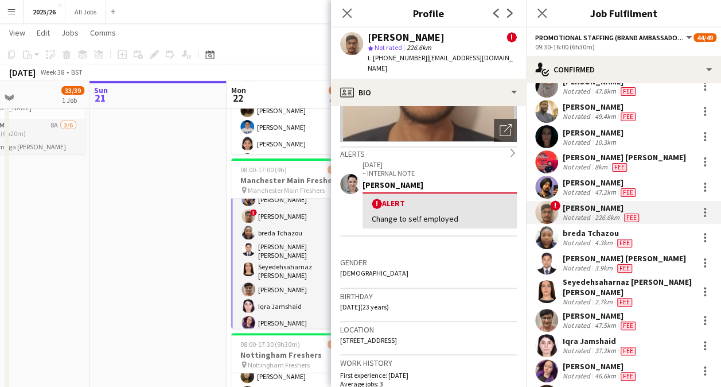
scroll to position [21, 0]
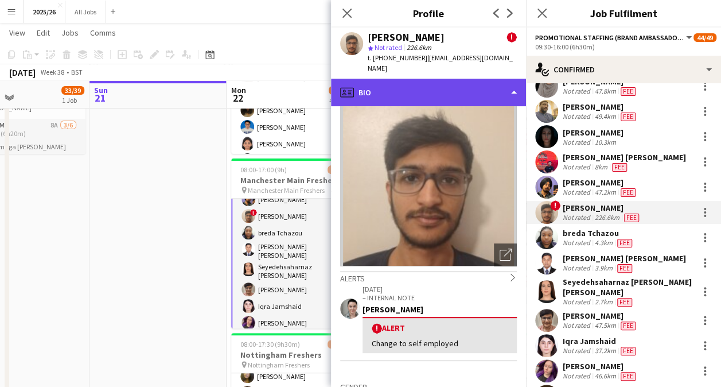
click at [435, 87] on div "profile Bio" at bounding box center [428, 93] width 195 height 28
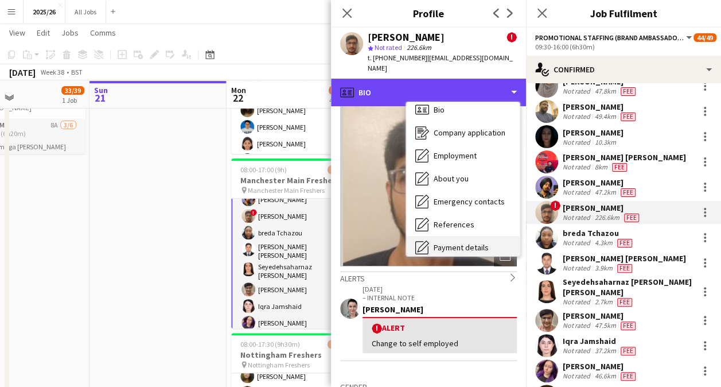
scroll to position [8, 0]
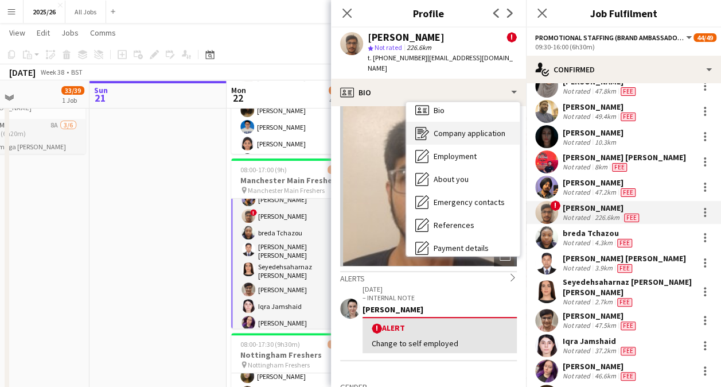
click at [468, 128] on span "Company application" at bounding box center [470, 133] width 72 height 10
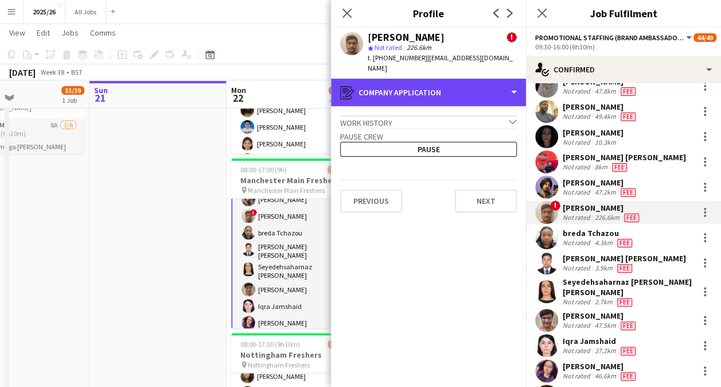
click at [438, 93] on div "register Company application" at bounding box center [428, 93] width 195 height 28
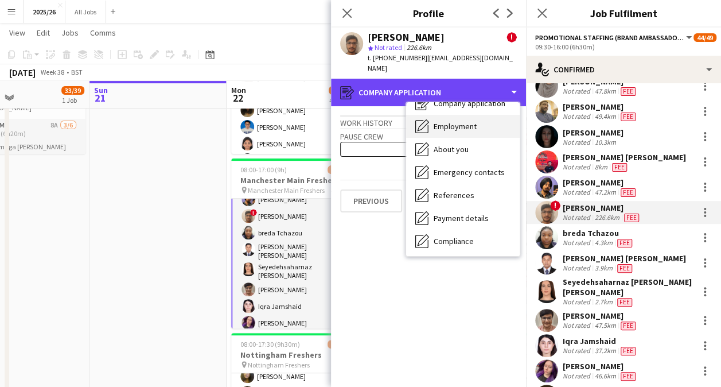
scroll to position [0, 0]
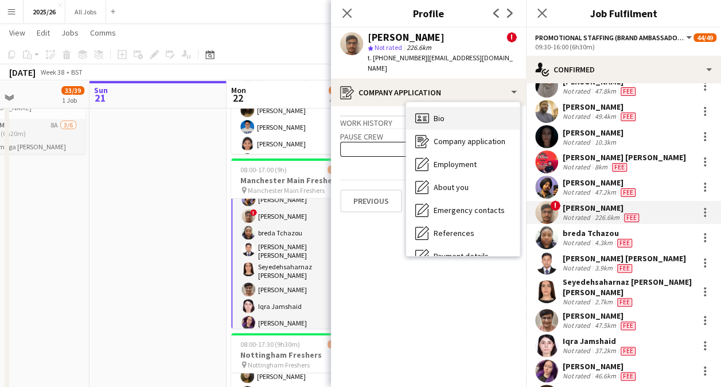
click at [447, 108] on div "Bio Bio" at bounding box center [463, 118] width 114 height 23
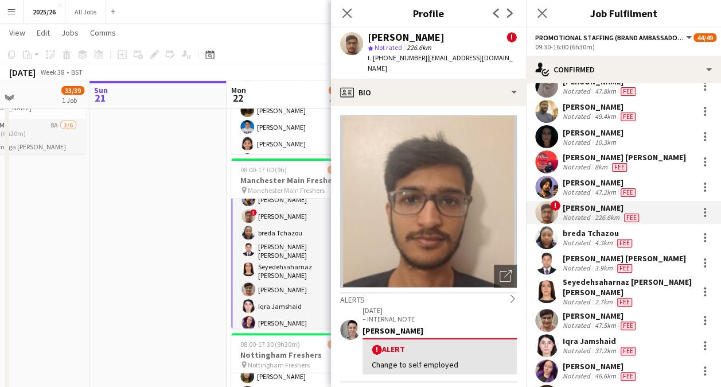
scroll to position [155, 0]
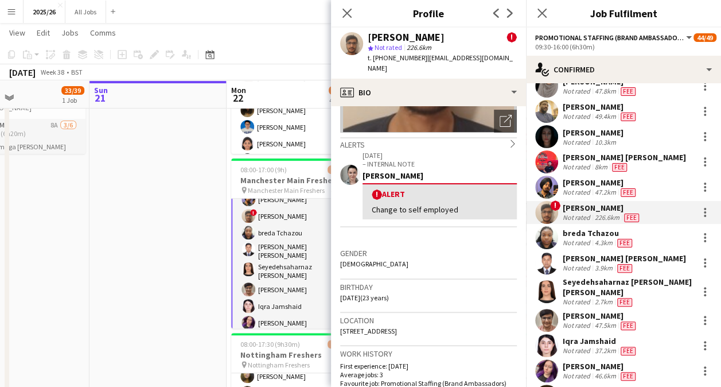
drag, startPoint x: 521, startPoint y: 188, endPoint x: 461, endPoint y: 165, distance: 63.4
click at [461, 170] on div "Mica Young" at bounding box center [440, 175] width 154 height 10
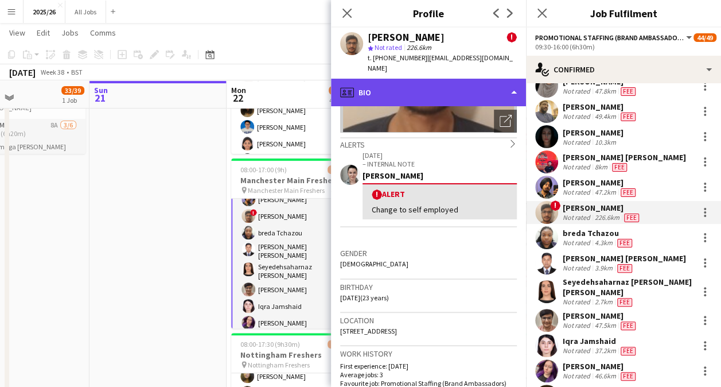
click at [456, 79] on div "profile Bio" at bounding box center [428, 93] width 195 height 28
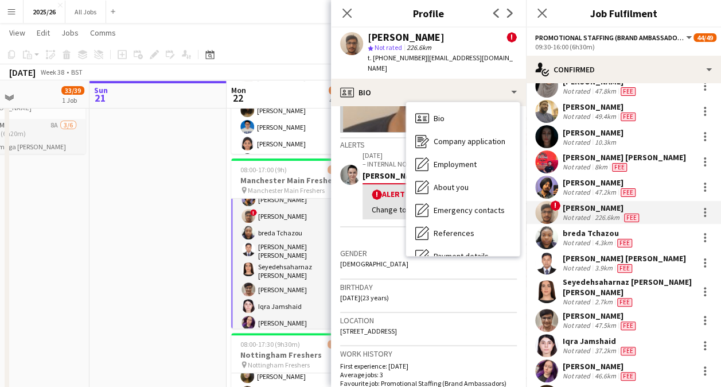
click at [426, 266] on div "Gender Male" at bounding box center [428, 262] width 177 height 33
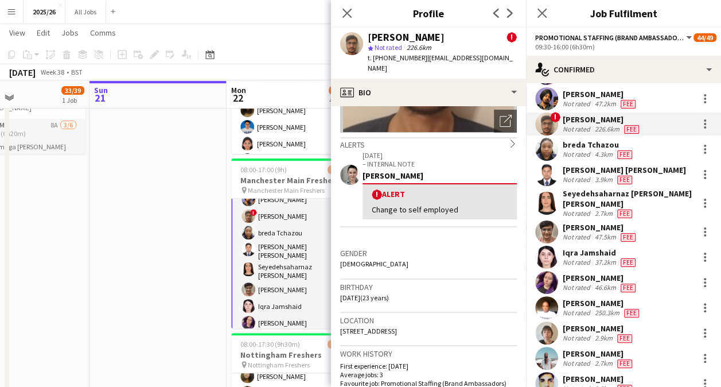
scroll to position [307, 0]
click at [546, 220] on app-user-avatar at bounding box center [546, 231] width 23 height 23
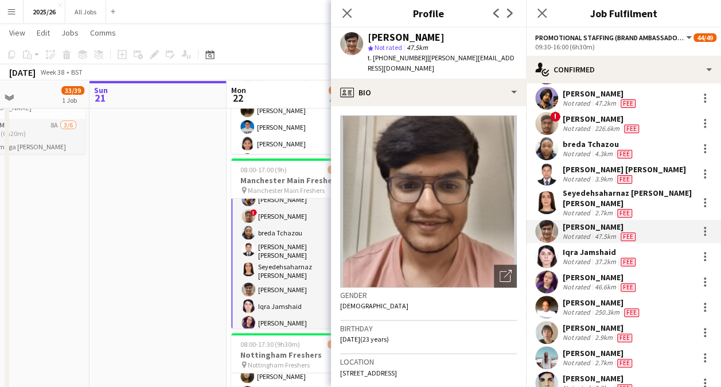
click at [444, 106] on app-crew-profile-bio "Open photos pop-in Gender Male Birthday 11-12-2001 (23 years) Location 1 Pember…" at bounding box center [428, 246] width 195 height 281
click at [457, 48] on div "star Not rated 47.5km" at bounding box center [442, 47] width 149 height 10
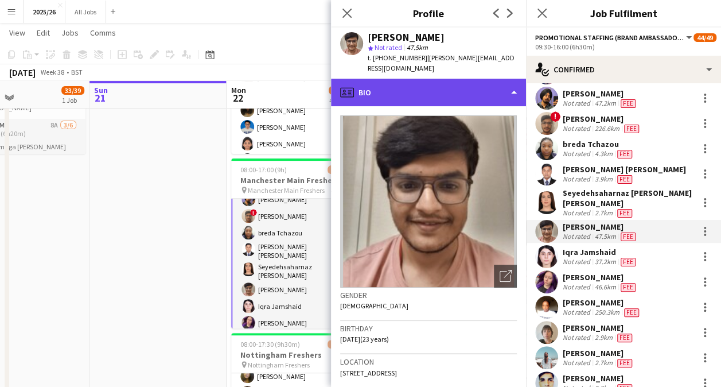
click at [456, 80] on div "profile Bio" at bounding box center [428, 93] width 195 height 28
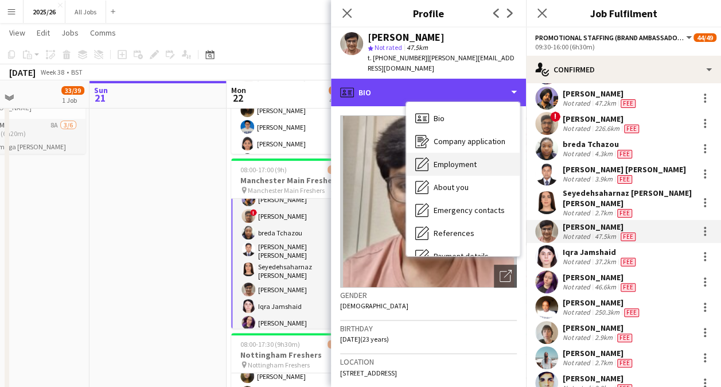
scroll to position [131, 0]
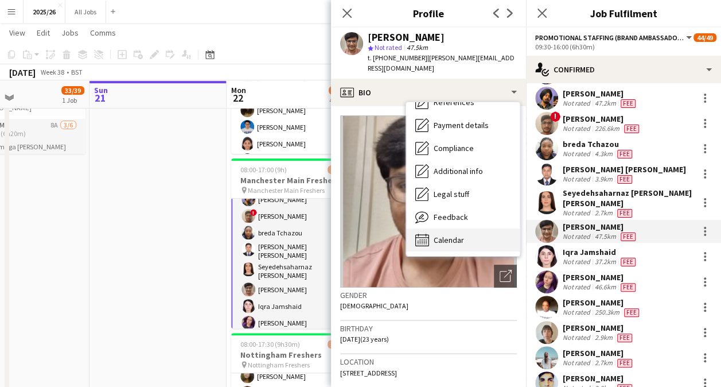
click at [458, 235] on span "Calendar" at bounding box center [449, 240] width 30 height 10
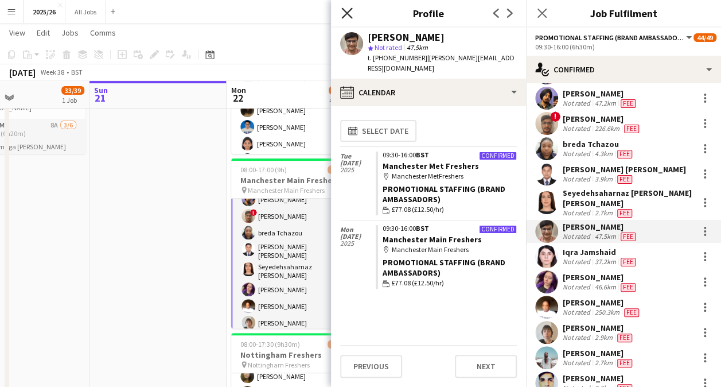
click at [347, 16] on icon "Close pop-in" at bounding box center [346, 12] width 11 height 11
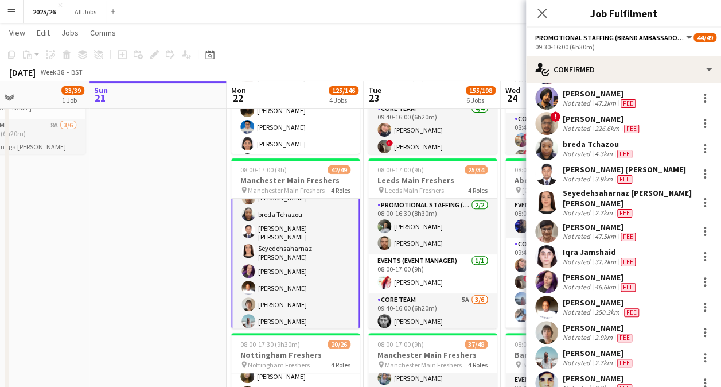
click at [286, 291] on app-card-role "Promotional Staffing (Brand Ambassadors) 4A 29/33 09:30-16:00 (6h30m) ! Daniel …" at bounding box center [295, 260] width 129 height 588
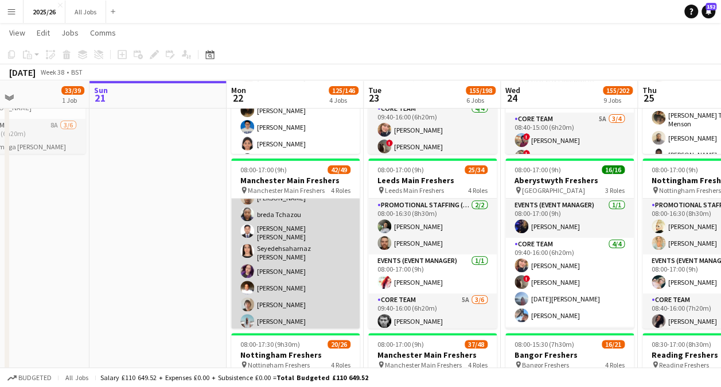
click at [286, 282] on app-card-role "Promotional Staffing (Brand Ambassadors) 4A 29/33 09:30-16:00 (6h30m) ! Daniel …" at bounding box center [295, 259] width 129 height 585
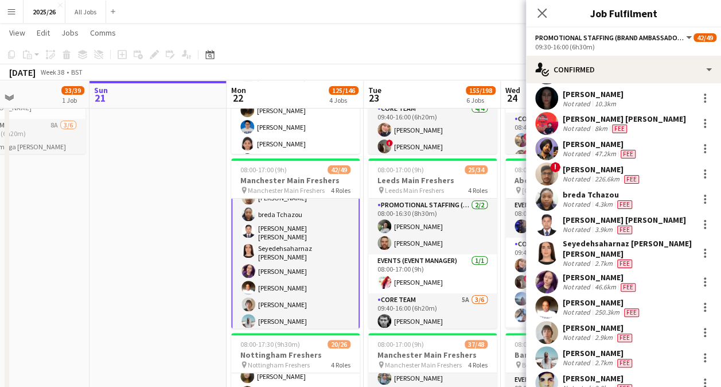
scroll to position [259, 0]
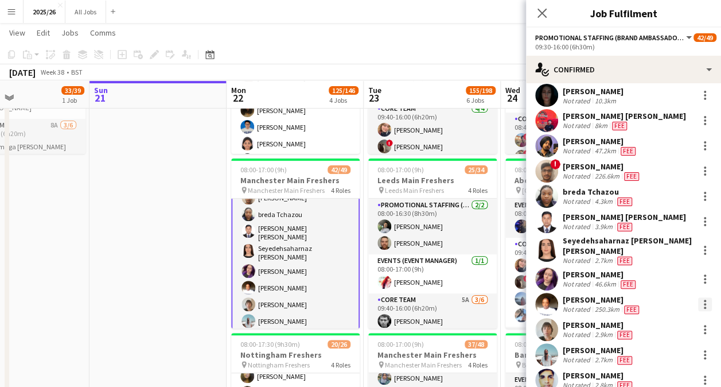
click at [704, 306] on div at bounding box center [705, 307] width 2 height 2
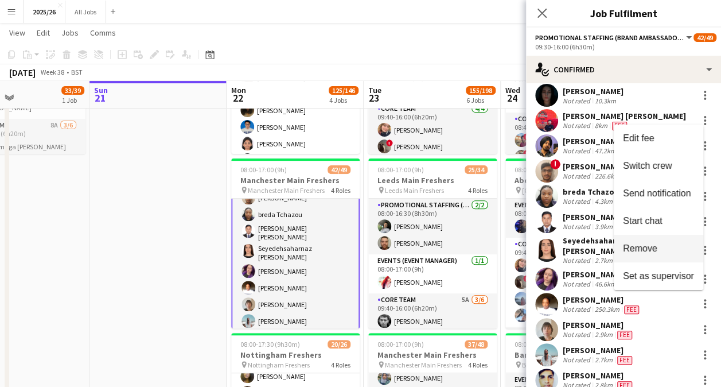
click at [657, 251] on span "Remove" at bounding box center [658, 248] width 71 height 10
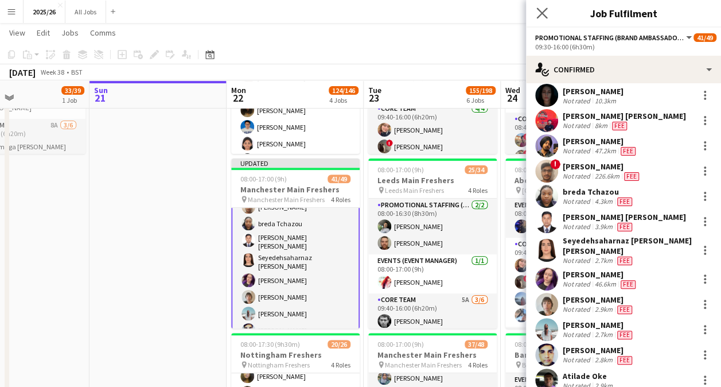
click at [545, 6] on app-icon "Close pop-in" at bounding box center [542, 13] width 17 height 17
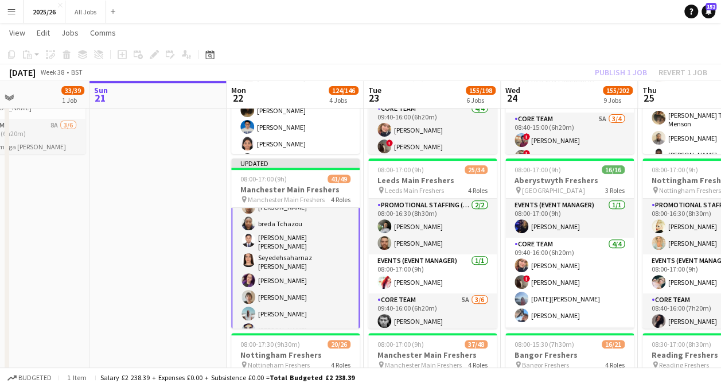
click at [620, 73] on div "Publish 1 job Revert 1 job" at bounding box center [651, 72] width 140 height 15
click at [620, 73] on button "Publish 1 job" at bounding box center [621, 72] width 61 height 15
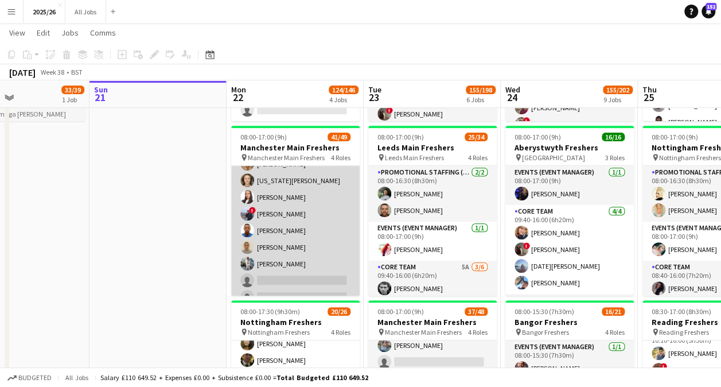
scroll to position [760, 0]
click at [289, 224] on app-card-role "Core Team 6A 9/12 09:40-16:00 (6h20m) Emad Emad Anthea Minet Gulbaz Khan Georgi…" at bounding box center [295, 214] width 129 height 222
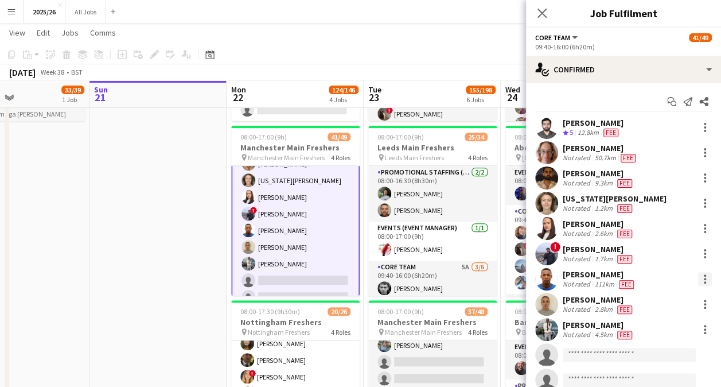
click at [701, 280] on div at bounding box center [705, 279] width 14 height 14
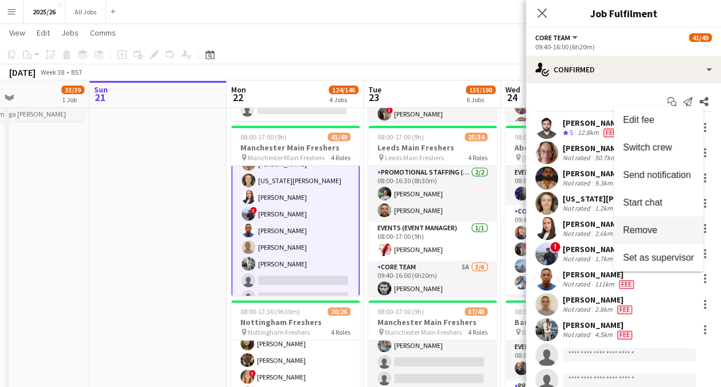
click at [650, 232] on span "Remove" at bounding box center [640, 230] width 34 height 10
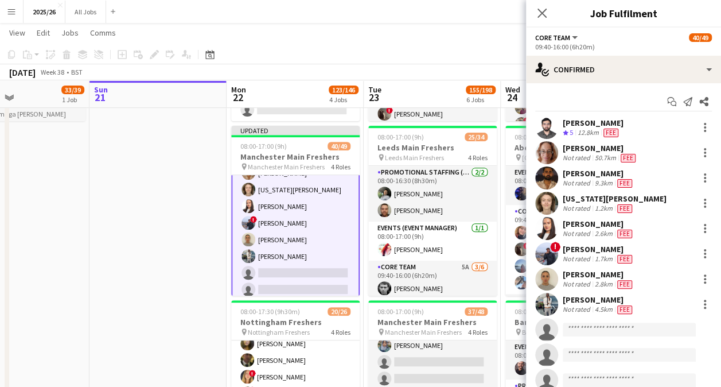
click at [535, 11] on div "Close pop-in" at bounding box center [542, 13] width 32 height 26
click at [540, 11] on icon at bounding box center [542, 12] width 11 height 11
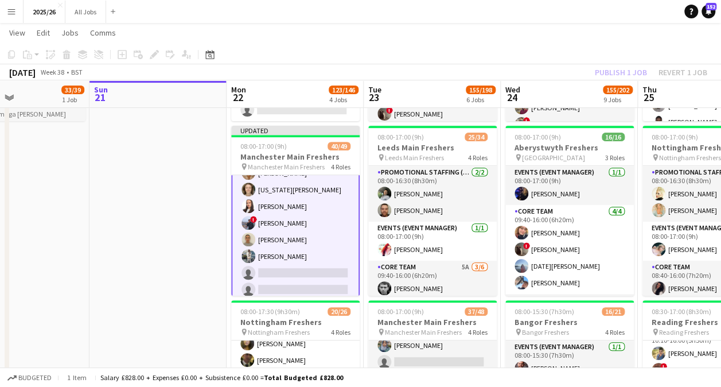
click at [622, 60] on app-toolbar "Copy Paste Paste Ctrl+V Paste with crew Ctrl+Shift+V Paste linked Job Delete Gr…" at bounding box center [360, 55] width 721 height 20
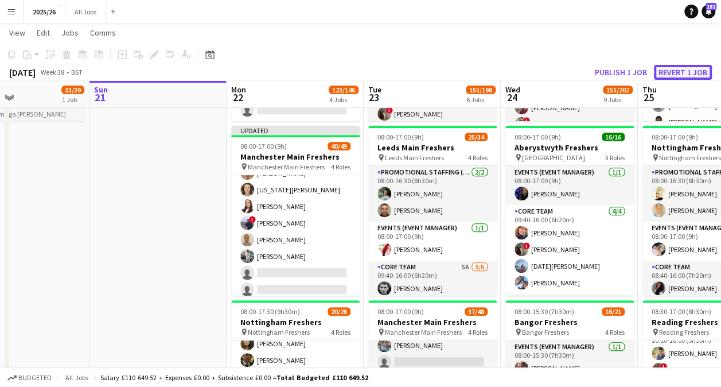
click at [683, 69] on button "Revert 1 job" at bounding box center [683, 72] width 58 height 15
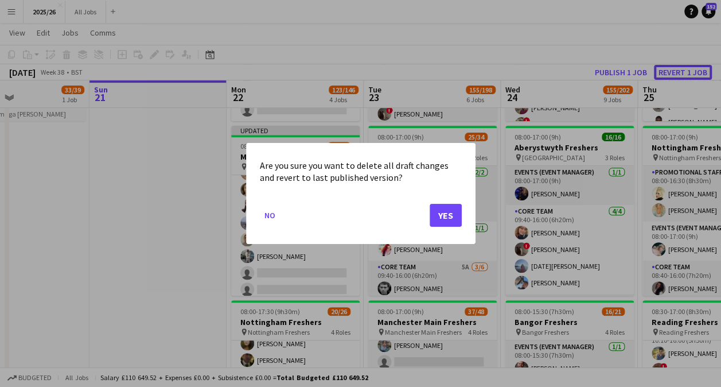
scroll to position [0, 0]
click at [440, 211] on button "Yes" at bounding box center [446, 215] width 32 height 23
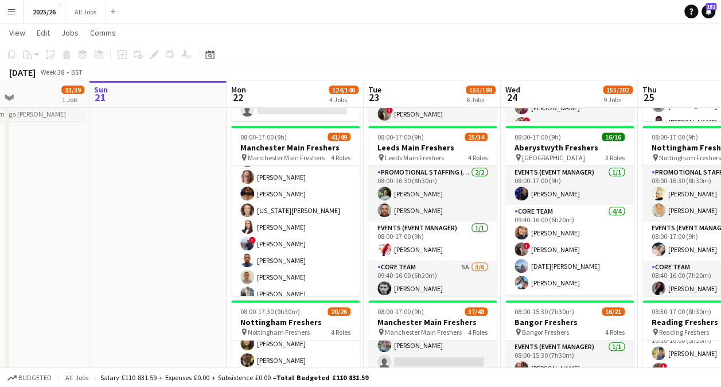
scroll to position [782, 0]
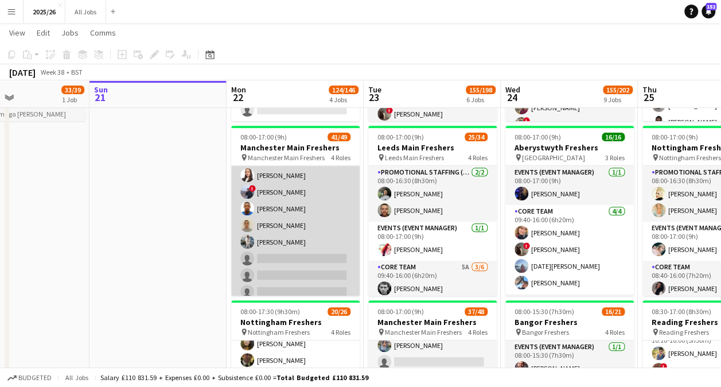
click at [255, 202] on app-card-role "Core Team 6A 9/12 09:40-16:00 (6h20m) Emad Emad Anthea Minet Gulbaz Khan Georgi…" at bounding box center [295, 192] width 129 height 222
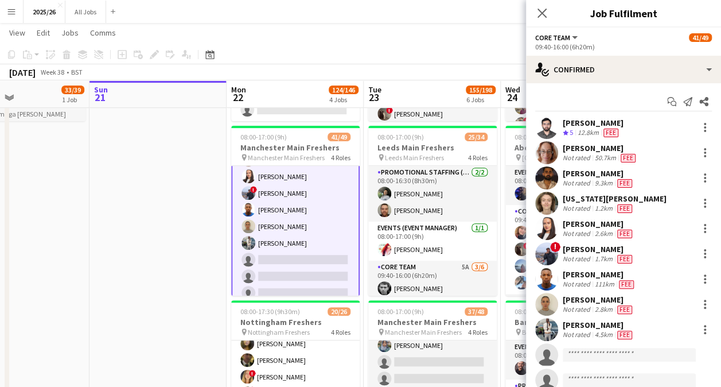
scroll to position [783, 0]
click at [544, 280] on app-user-avatar at bounding box center [546, 278] width 23 height 23
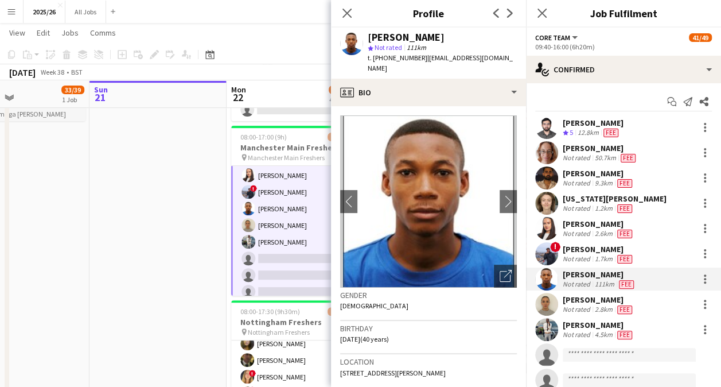
click at [550, 279] on app-user-avatar at bounding box center [546, 278] width 23 height 23
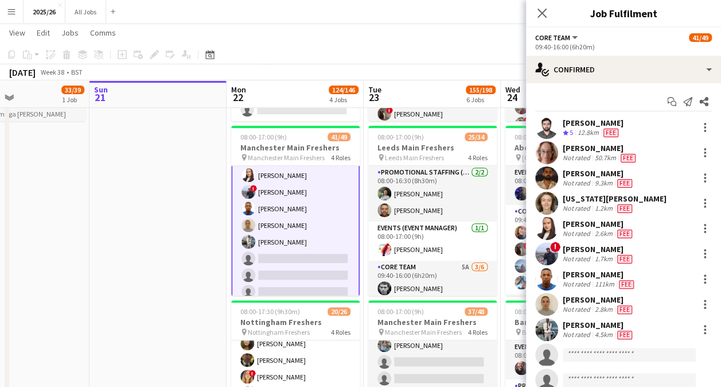
click at [550, 279] on app-user-avatar at bounding box center [546, 278] width 23 height 23
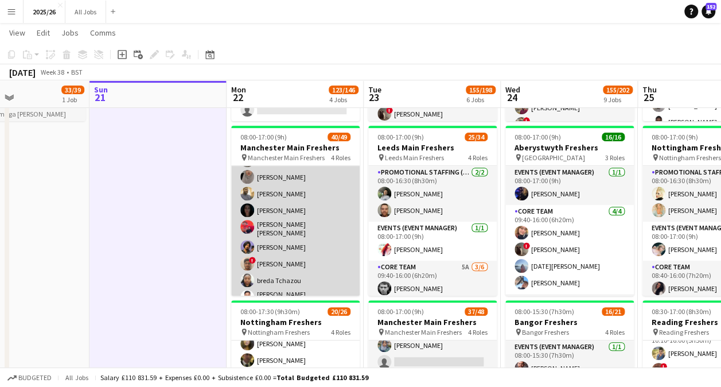
scroll to position [246, 0]
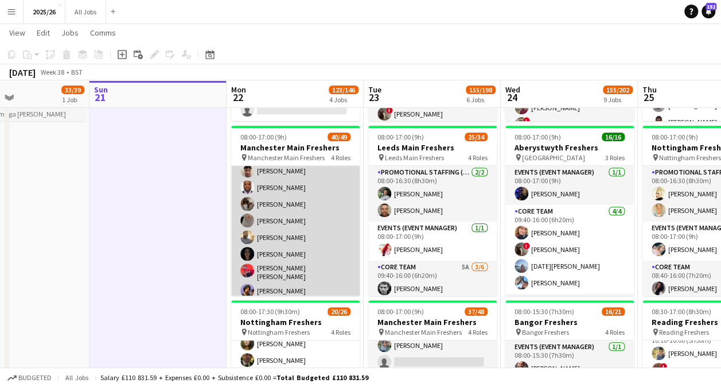
click at [305, 236] on app-card-role "Promotional Staffing (Brand Ambassadors) 4A 28/33 09:30-16:00 (6h30m) ! Daniel …" at bounding box center [295, 368] width 129 height 585
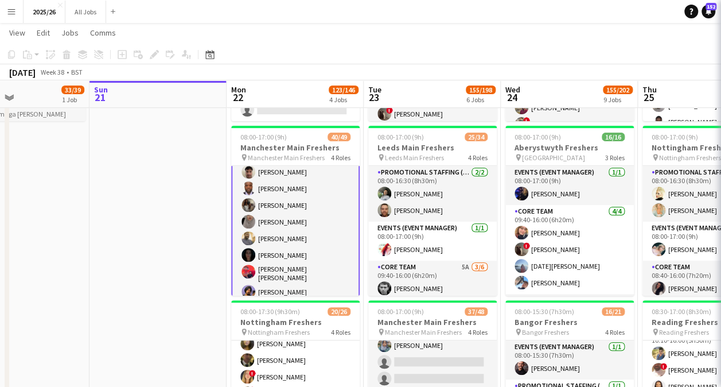
scroll to position [202, 0]
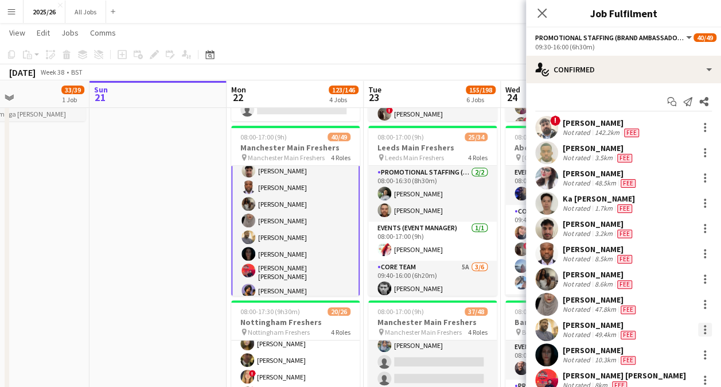
click at [704, 332] on div at bounding box center [705, 333] width 2 height 2
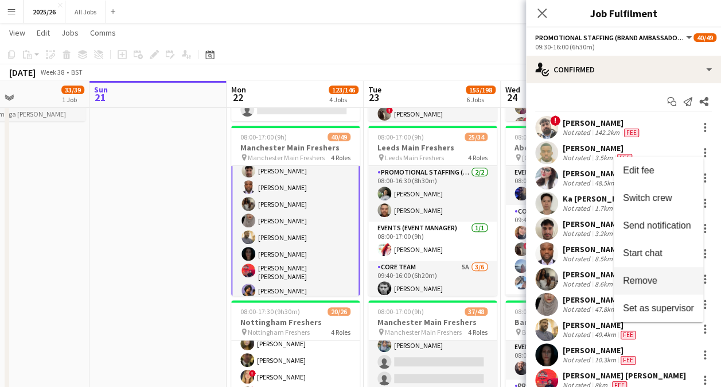
click at [671, 281] on span "Remove" at bounding box center [658, 280] width 71 height 10
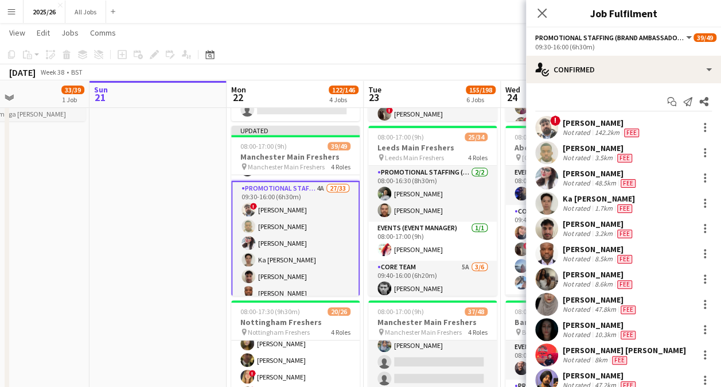
scroll to position [91, 0]
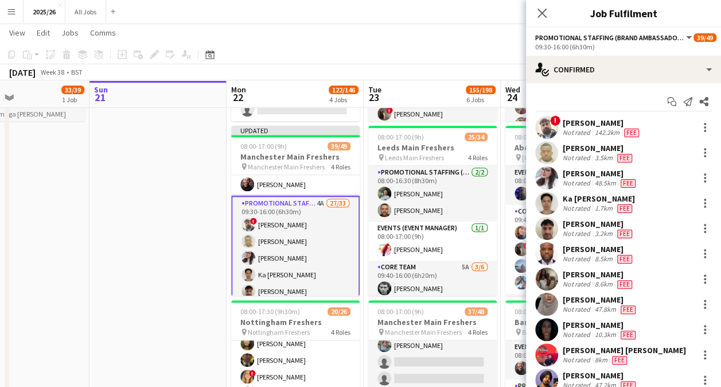
click at [438, 57] on app-toolbar "Copy Paste Paste Ctrl+V Paste with crew Ctrl+Shift+V Paste linked Job Delete Gr…" at bounding box center [360, 55] width 721 height 20
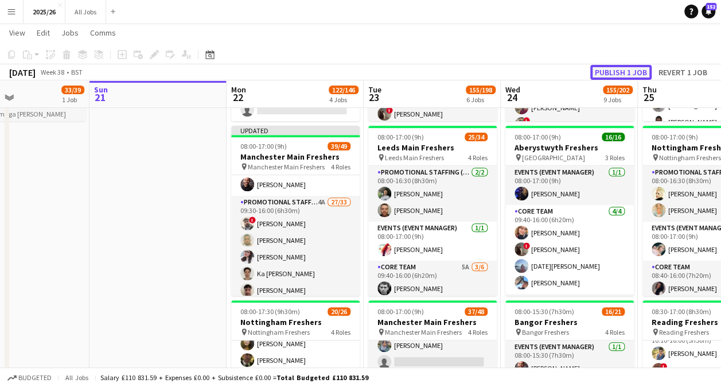
click at [618, 69] on button "Publish 1 job" at bounding box center [621, 72] width 61 height 15
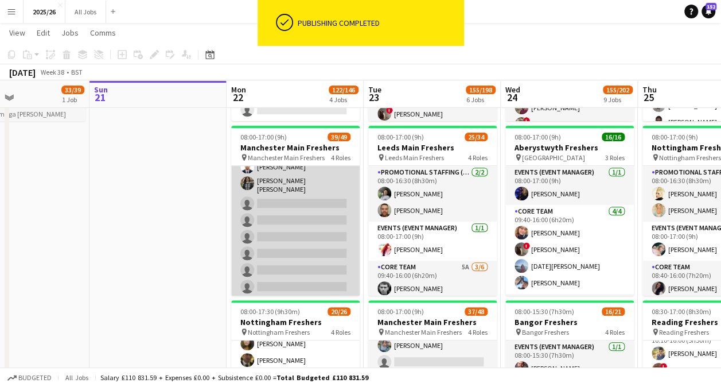
scroll to position [569, 0]
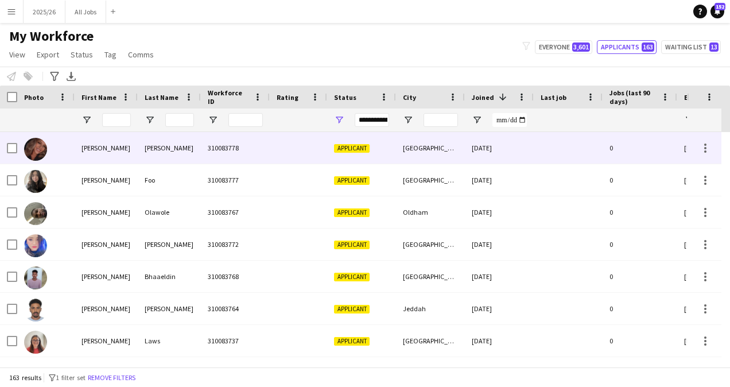
click at [308, 160] on div at bounding box center [298, 148] width 57 height 32
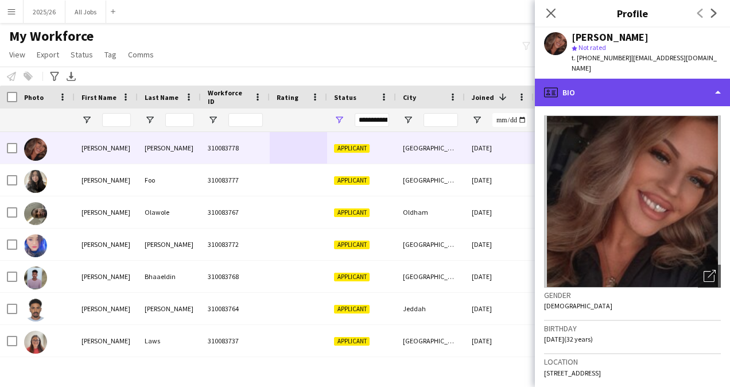
click at [651, 88] on div "profile Bio" at bounding box center [632, 93] width 195 height 28
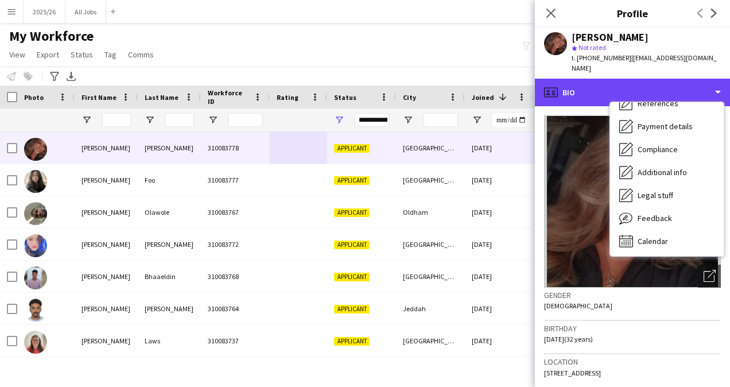
scroll to position [131, 0]
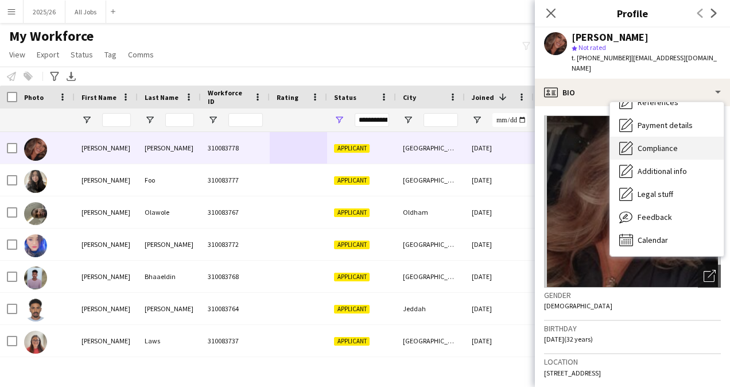
click at [647, 143] on div "Compliance Compliance" at bounding box center [667, 148] width 114 height 23
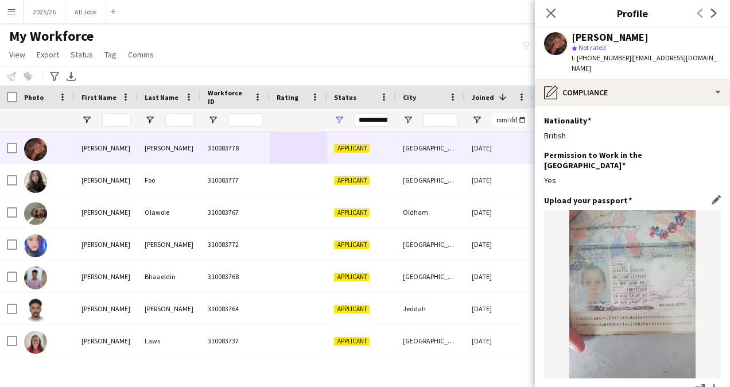
scroll to position [52, 0]
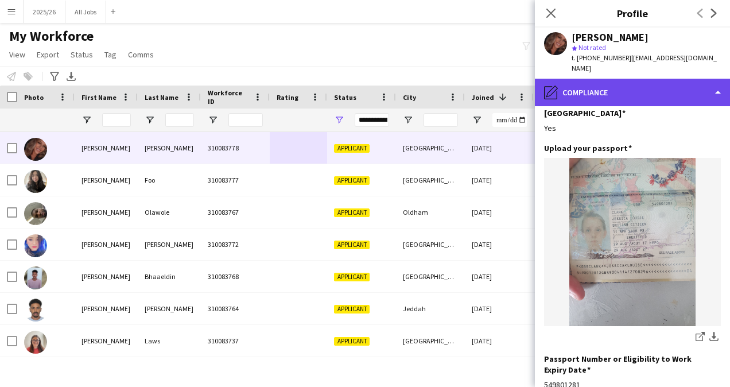
click at [632, 91] on div "pencil4 Compliance" at bounding box center [632, 93] width 195 height 28
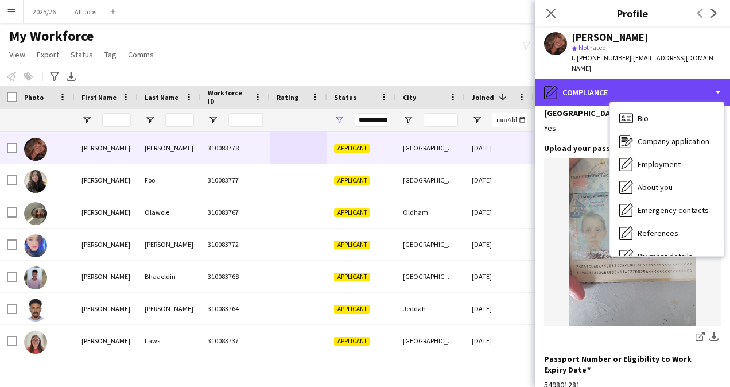
scroll to position [0, 0]
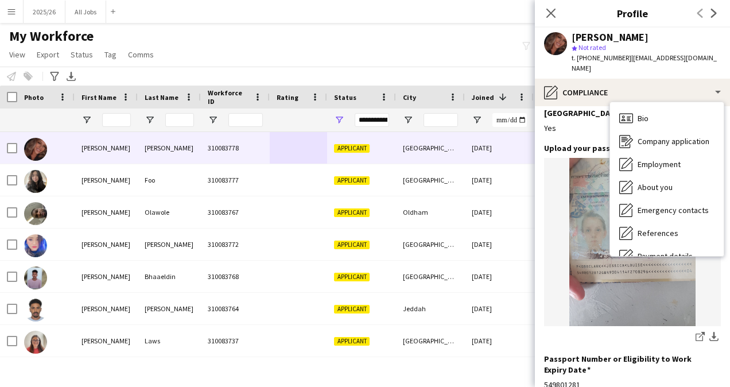
click at [665, 136] on span "Company application" at bounding box center [674, 141] width 72 height 10
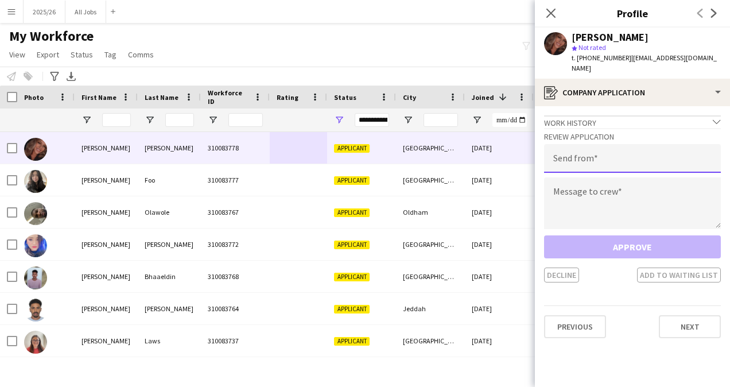
click at [639, 144] on input "email" at bounding box center [632, 158] width 177 height 29
type input "**********"
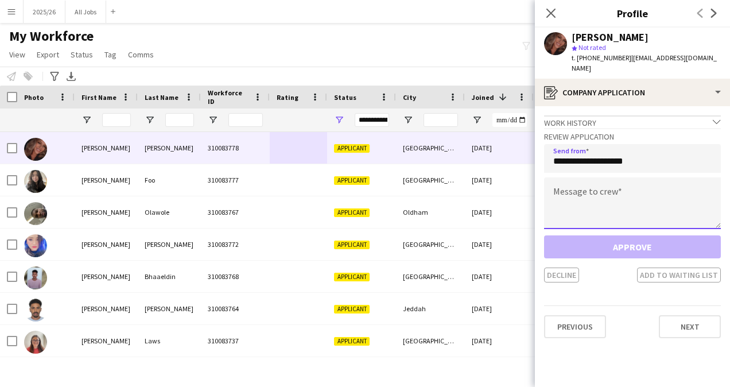
click at [624, 177] on textarea at bounding box center [632, 203] width 177 height 52
paste textarea "**********"
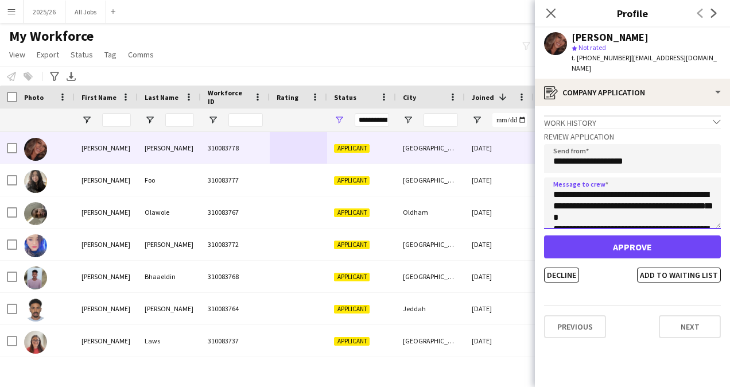
scroll to position [225, 0]
type textarea "**********"
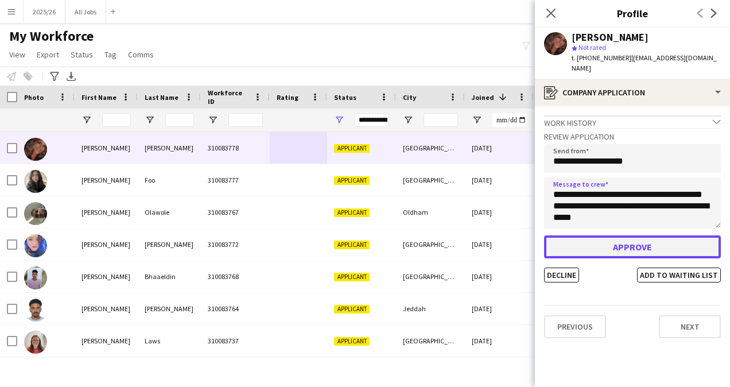
click at [619, 240] on button "Approve" at bounding box center [632, 246] width 177 height 23
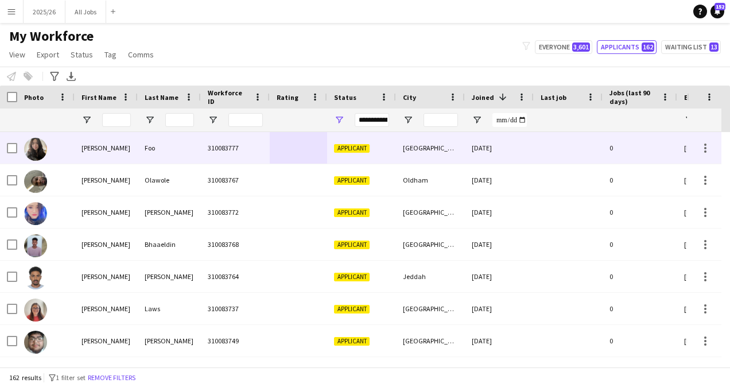
click at [230, 162] on div "310083777" at bounding box center [235, 148] width 69 height 32
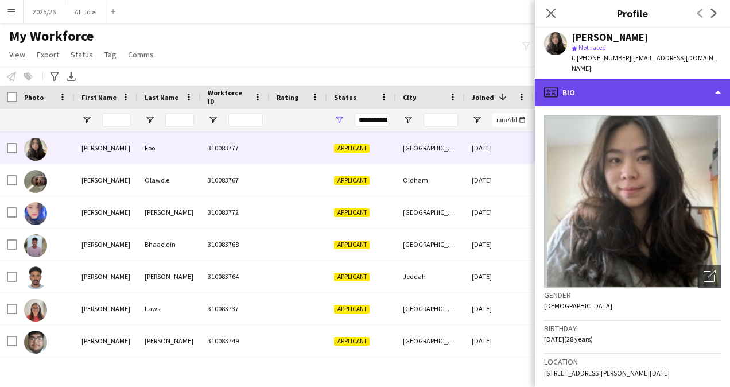
click at [685, 80] on div "profile Bio" at bounding box center [632, 93] width 195 height 28
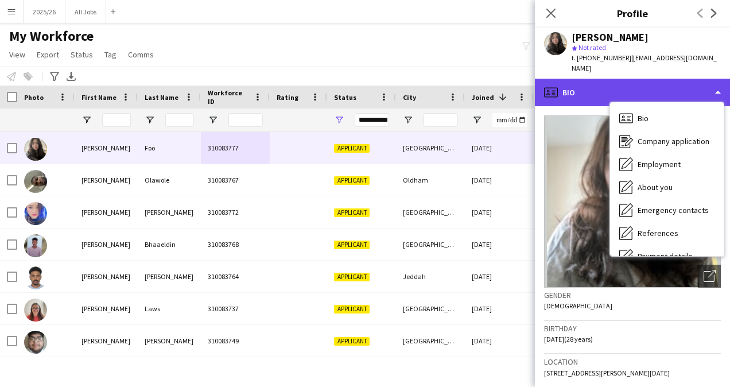
click at [685, 80] on div "profile Bio" at bounding box center [632, 93] width 195 height 28
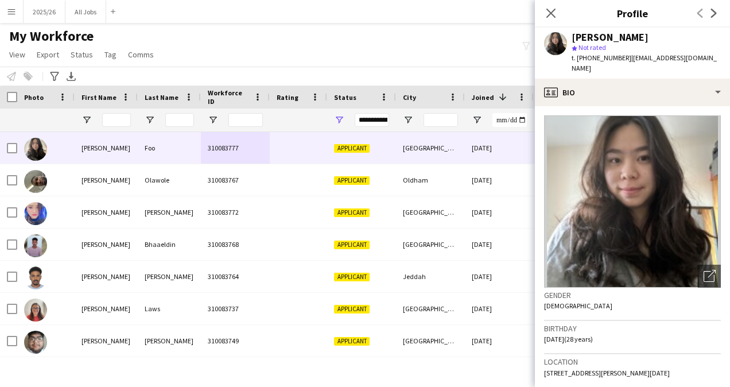
click at [649, 65] on div "Mackenzie Foo star Not rated t. +447785711347 | mackenzief1997@gmail.com" at bounding box center [632, 53] width 195 height 51
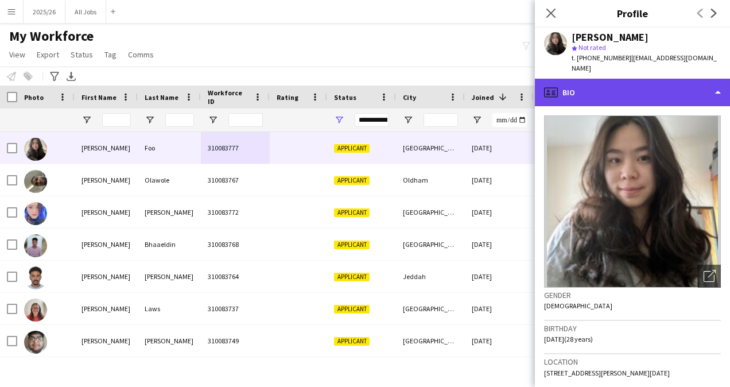
click at [655, 79] on div "profile Bio" at bounding box center [632, 93] width 195 height 28
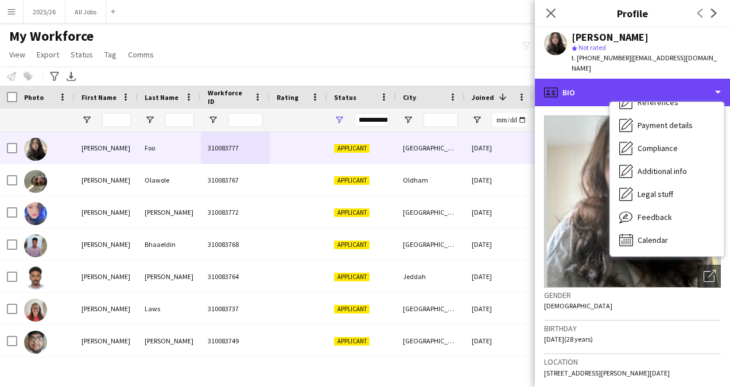
scroll to position [131, 0]
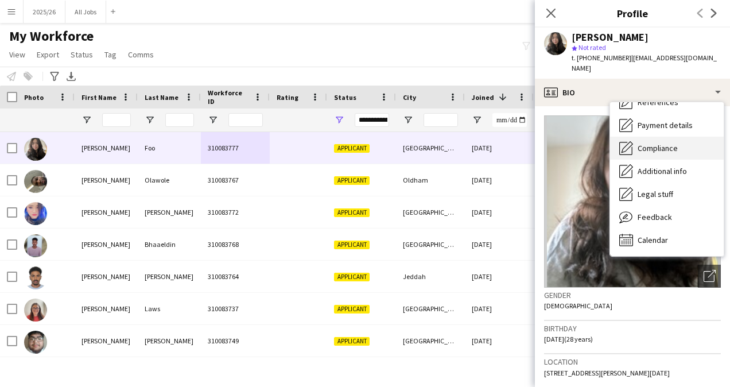
click at [650, 143] on span "Compliance" at bounding box center [658, 148] width 40 height 10
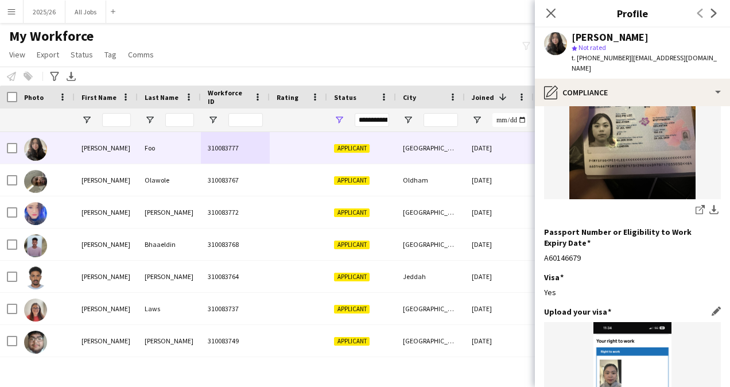
scroll to position [147, 0]
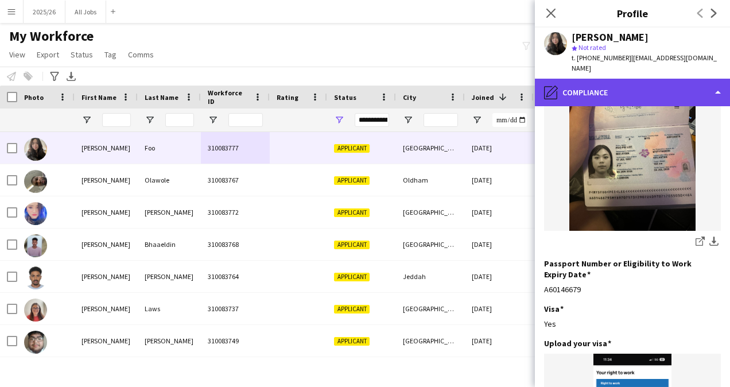
click at [607, 83] on div "pencil4 Compliance" at bounding box center [632, 93] width 195 height 28
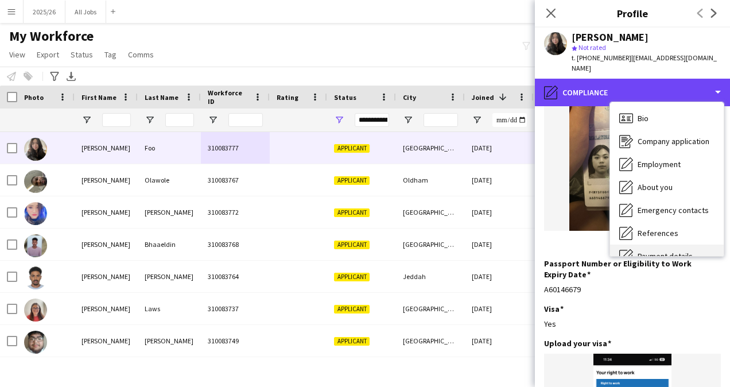
scroll to position [0, 0]
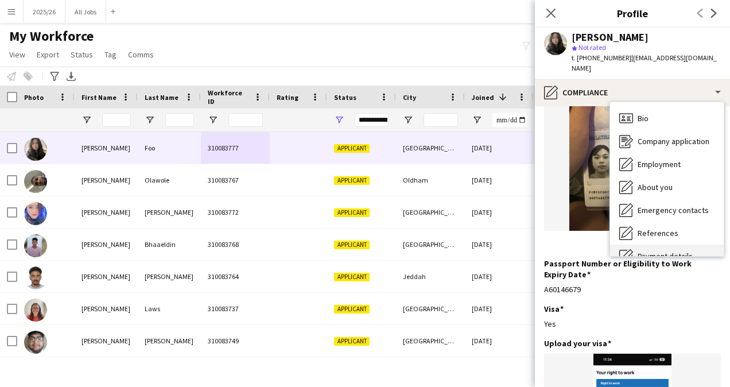
click at [640, 118] on div "Bio Bio" at bounding box center [667, 118] width 114 height 23
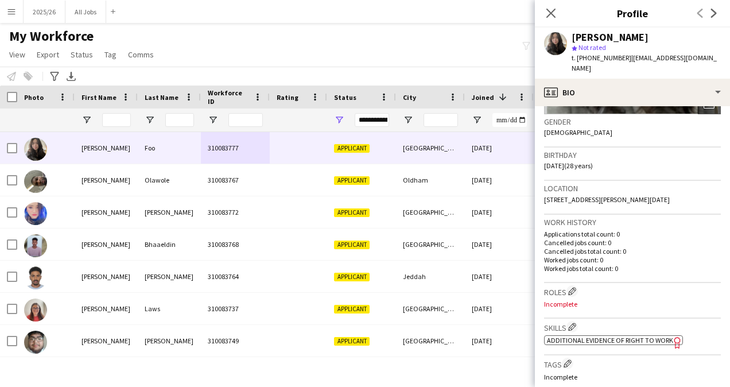
scroll to position [192, 0]
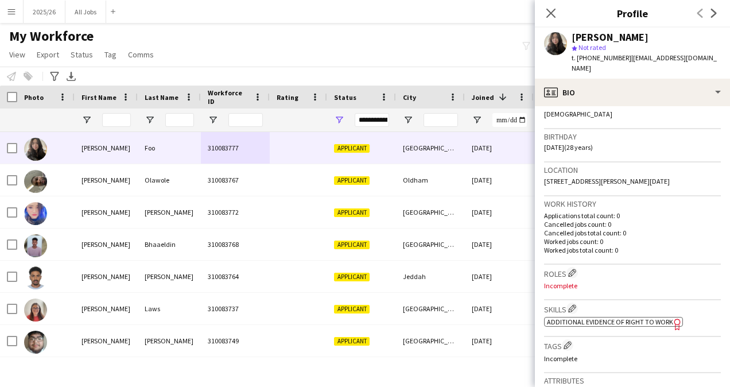
click at [607, 317] on span "Additional evidence of Right to Work" at bounding box center [610, 321] width 126 height 9
click at [116, 121] on input "First Name Filter Input" at bounding box center [116, 120] width 29 height 14
type input "**"
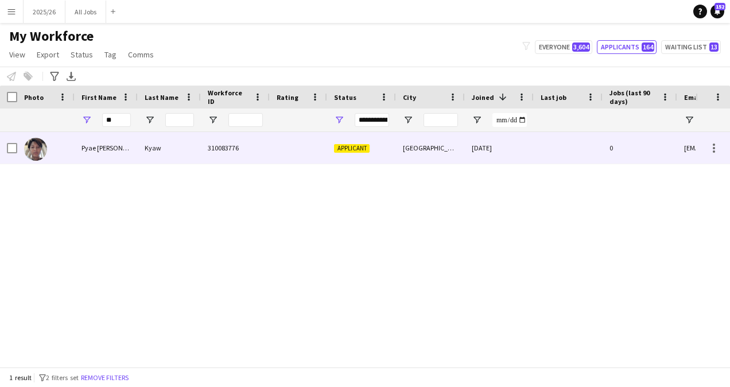
click at [237, 157] on div "310083776" at bounding box center [235, 148] width 69 height 32
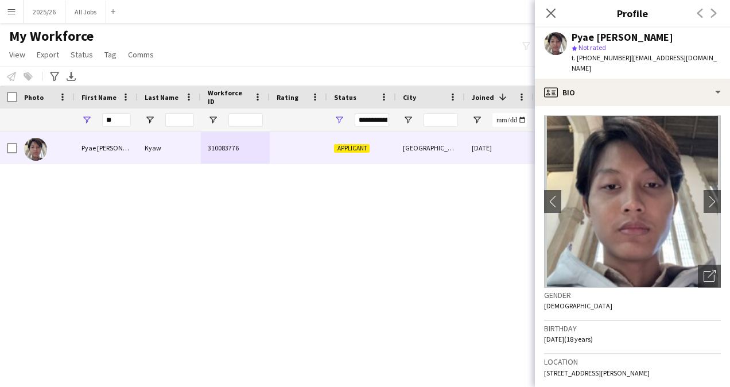
click at [640, 63] on div "t. +447789373637 | gipsyxender@gmail.com" at bounding box center [646, 63] width 149 height 21
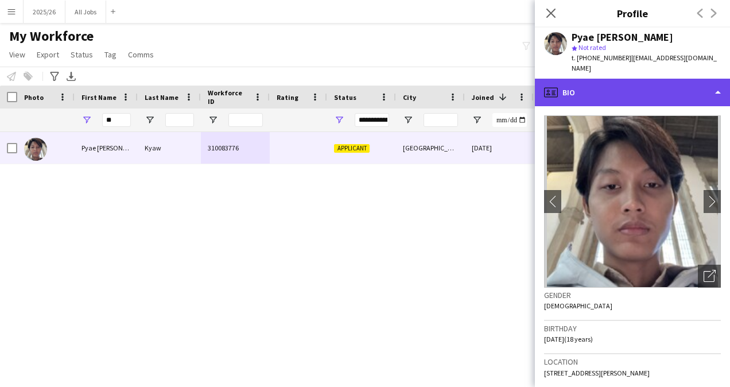
click at [647, 79] on div "profile Bio" at bounding box center [632, 93] width 195 height 28
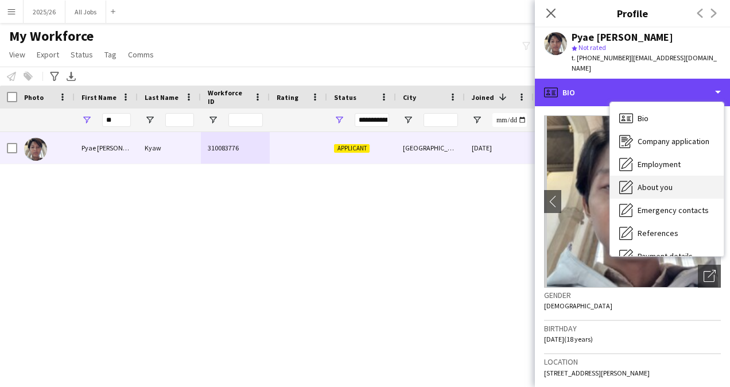
scroll to position [131, 0]
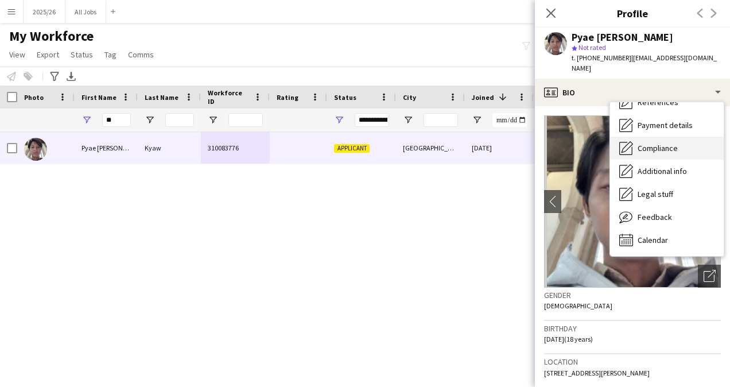
click at [661, 143] on span "Compliance" at bounding box center [658, 148] width 40 height 10
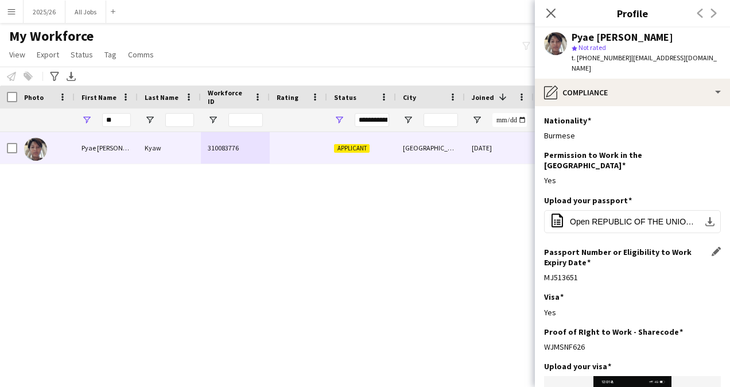
scroll to position [17, 0]
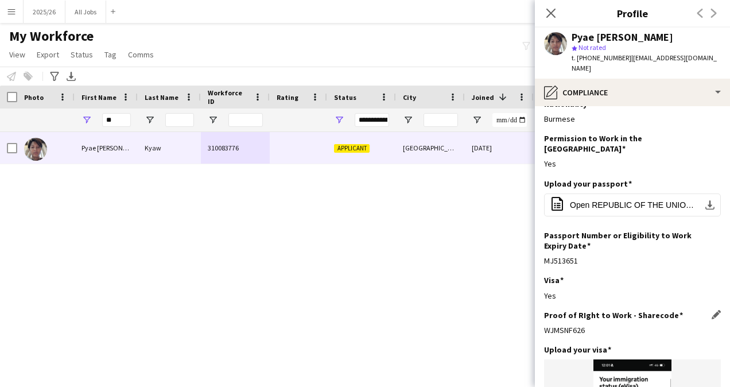
drag, startPoint x: 589, startPoint y: 309, endPoint x: 545, endPoint y: 305, distance: 44.3
click at [545, 325] on div "WJMSNF626" at bounding box center [632, 330] width 177 height 10
copy div "WJMSNF626"
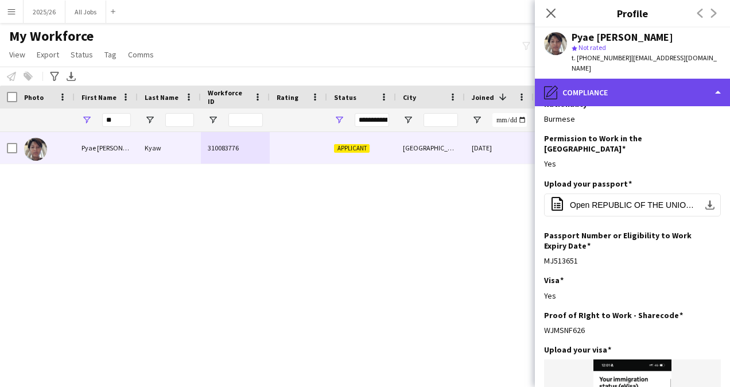
click at [610, 80] on div "pencil4 Compliance" at bounding box center [632, 93] width 195 height 28
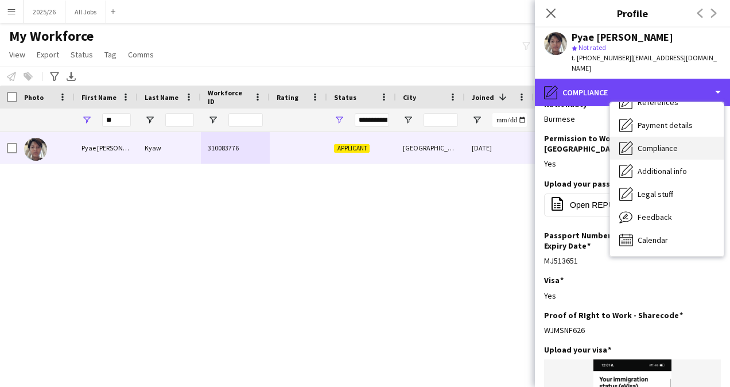
scroll to position [0, 0]
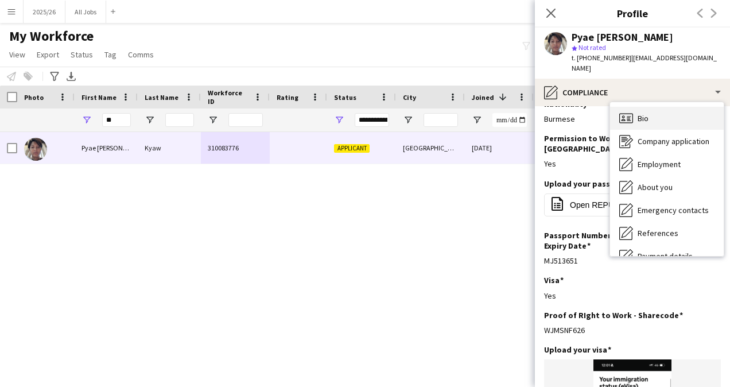
click at [662, 107] on div "Bio Bio" at bounding box center [667, 118] width 114 height 23
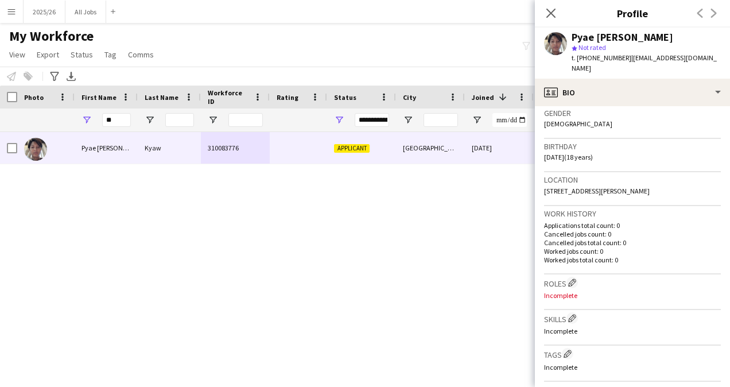
scroll to position [183, 0]
click at [573, 312] on button "Edit crew company skills" at bounding box center [571, 317] width 11 height 11
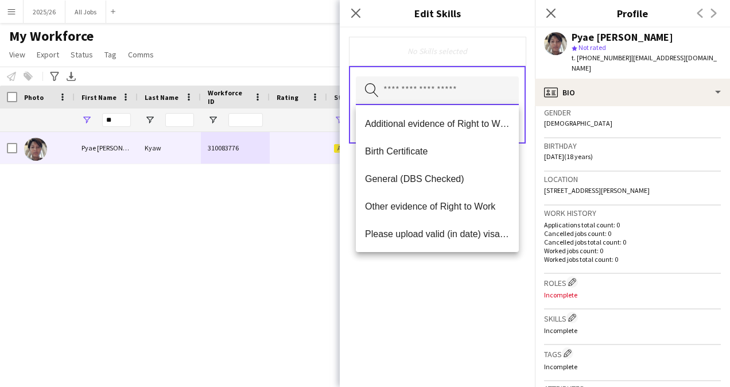
click at [429, 90] on input "text" at bounding box center [437, 90] width 163 height 29
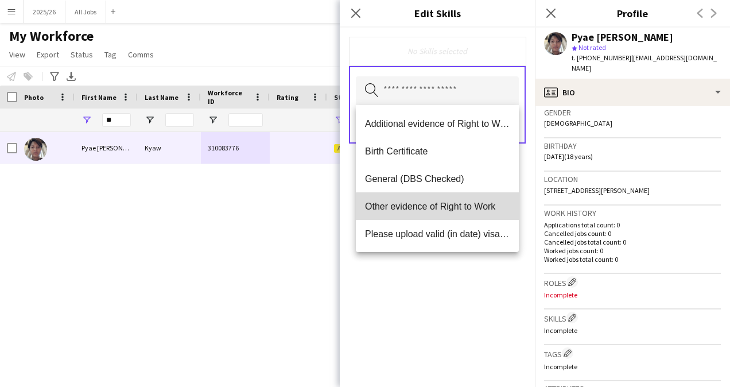
click at [438, 207] on span "Other evidence of Right to Work" at bounding box center [437, 206] width 145 height 11
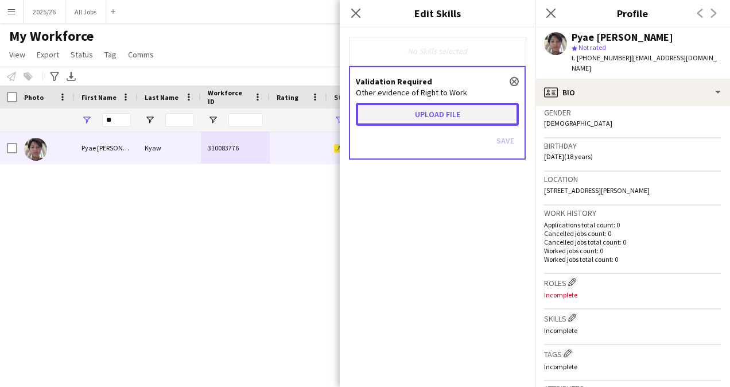
click at [442, 120] on button "Upload file" at bounding box center [437, 114] width 163 height 23
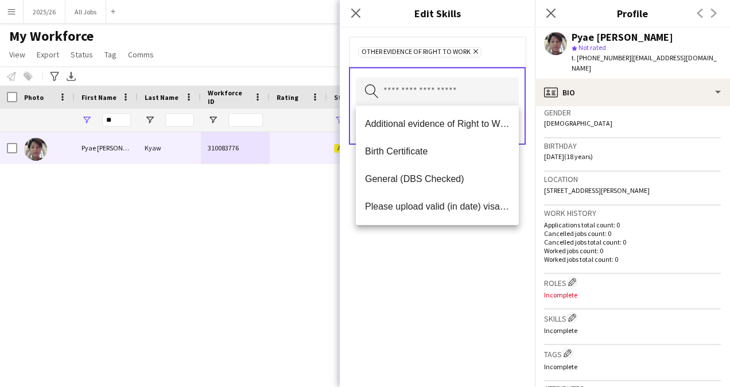
click at [463, 280] on div "Other evidence of Right to Work Remove Search by skill name Save" at bounding box center [437, 207] width 195 height 359
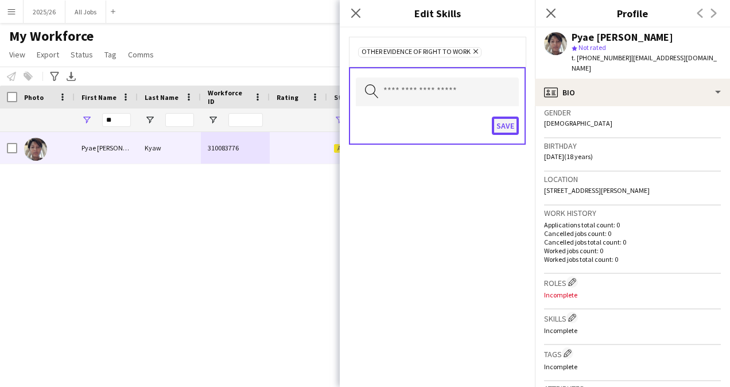
click at [500, 129] on button "Save" at bounding box center [505, 126] width 27 height 18
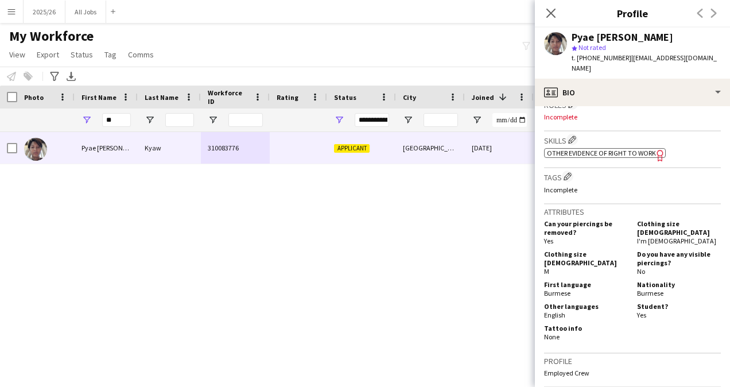
scroll to position [372, 0]
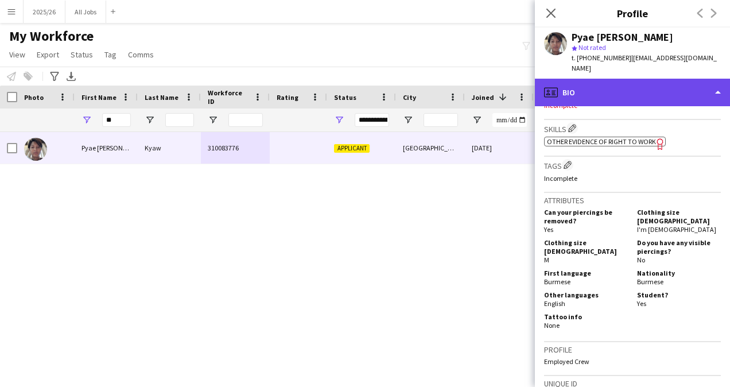
click at [634, 80] on div "profile Bio" at bounding box center [632, 93] width 195 height 28
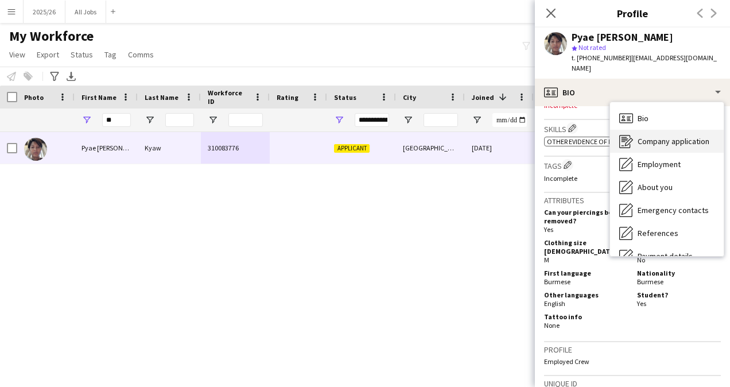
click at [680, 139] on div "Company application Company application" at bounding box center [667, 141] width 114 height 23
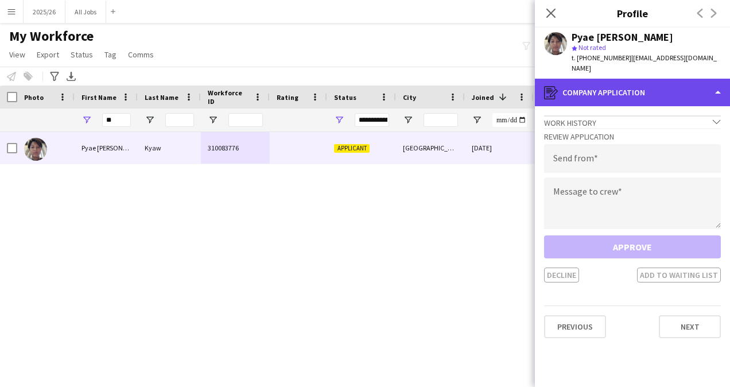
click at [650, 94] on div "register Company application" at bounding box center [632, 93] width 195 height 28
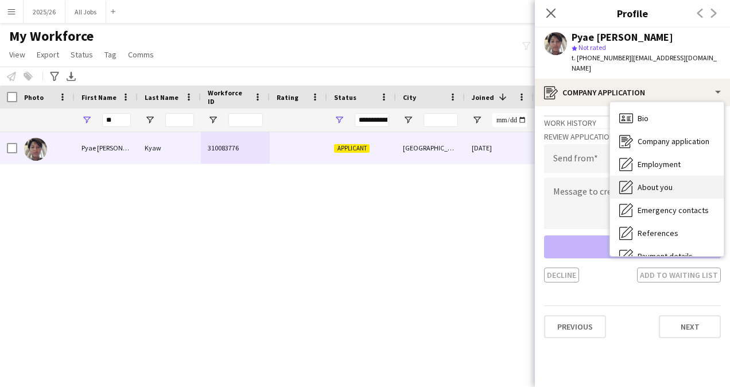
click at [671, 176] on div "About you About you" at bounding box center [667, 187] width 114 height 23
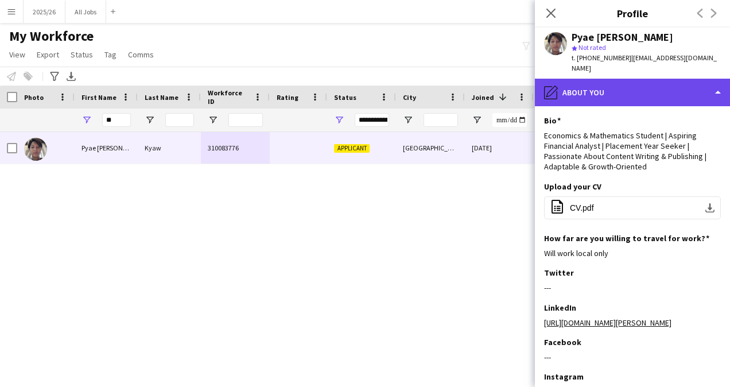
click at [644, 80] on div "pencil4 About you" at bounding box center [632, 93] width 195 height 28
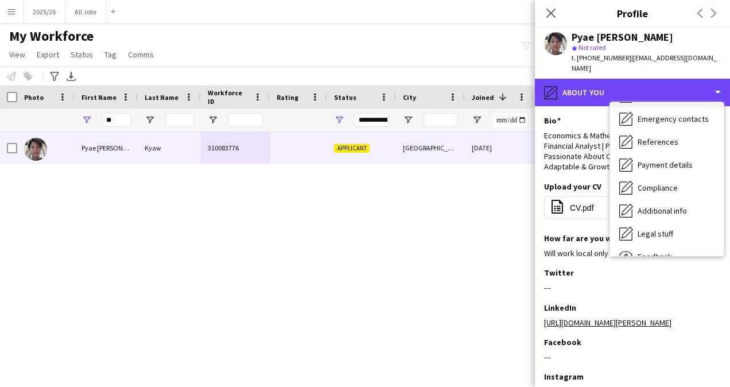
scroll to position [92, 0]
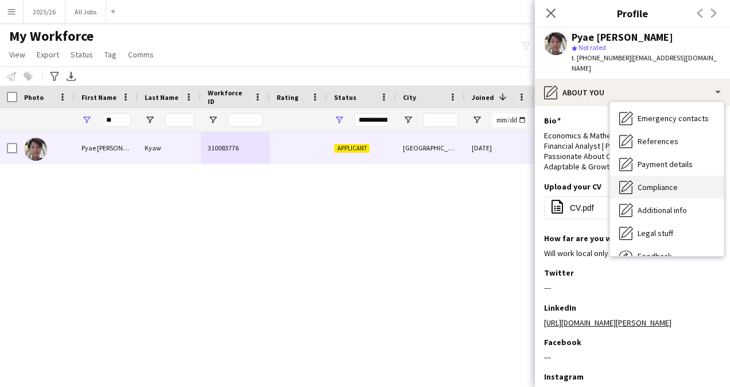
click at [669, 182] on span "Compliance" at bounding box center [658, 187] width 40 height 10
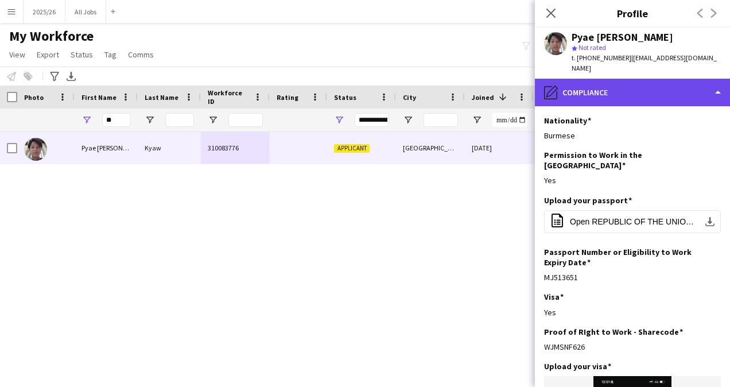
click at [653, 91] on div "pencil4 Compliance" at bounding box center [632, 93] width 195 height 28
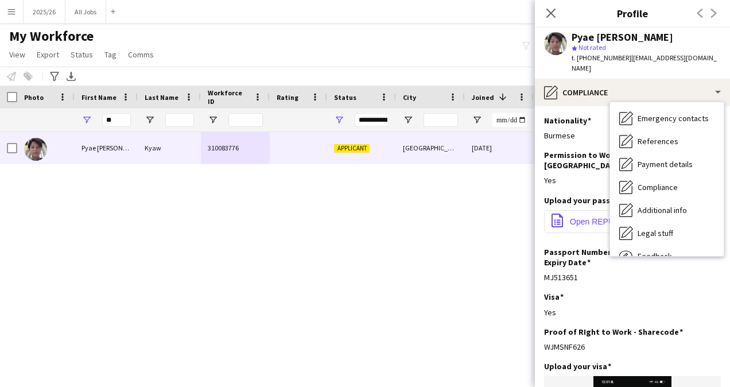
click at [598, 210] on button "office-file-sheet Open REPUBLIC OF THE UNION OF MYANMAR.pdf download-bottom" at bounding box center [632, 221] width 177 height 23
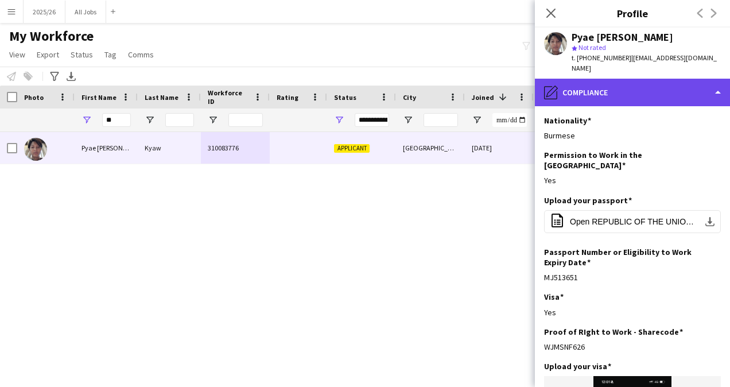
click at [623, 87] on div "pencil4 Compliance" at bounding box center [632, 93] width 195 height 28
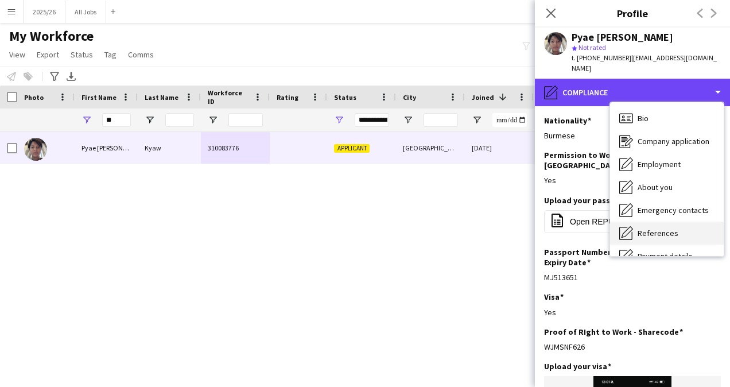
scroll to position [1, 0]
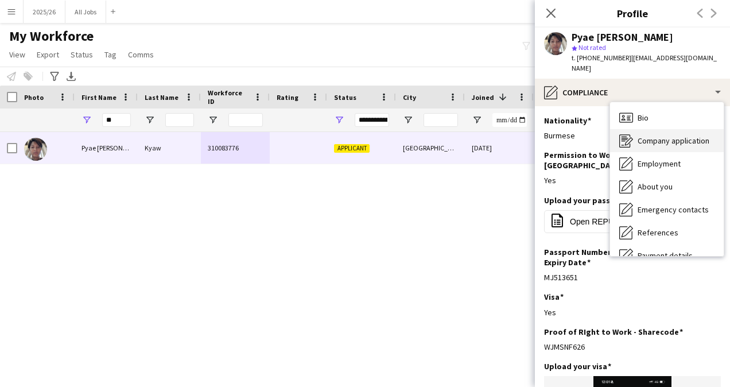
click at [660, 129] on div "Company application Company application" at bounding box center [667, 140] width 114 height 23
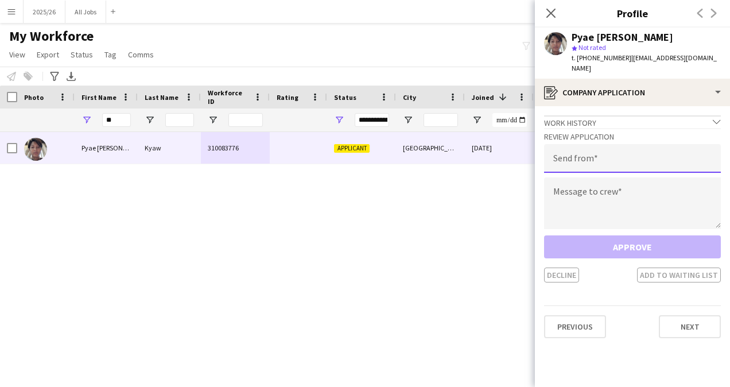
click at [615, 147] on input "email" at bounding box center [632, 158] width 177 height 29
type input "**********"
click at [651, 219] on div "Message to crew" at bounding box center [632, 203] width 177 height 53
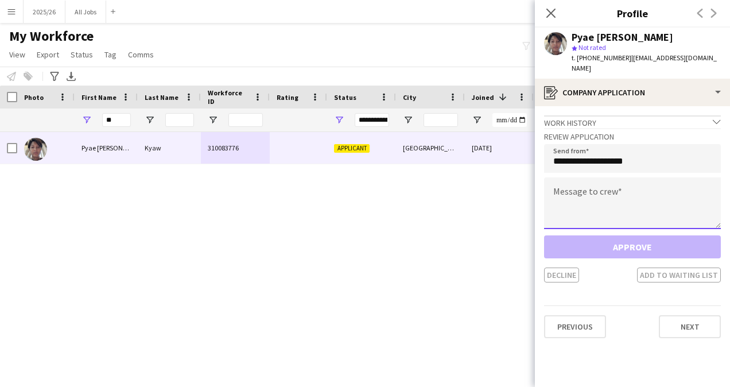
click at [643, 208] on textarea at bounding box center [632, 203] width 177 height 52
paste textarea "**********"
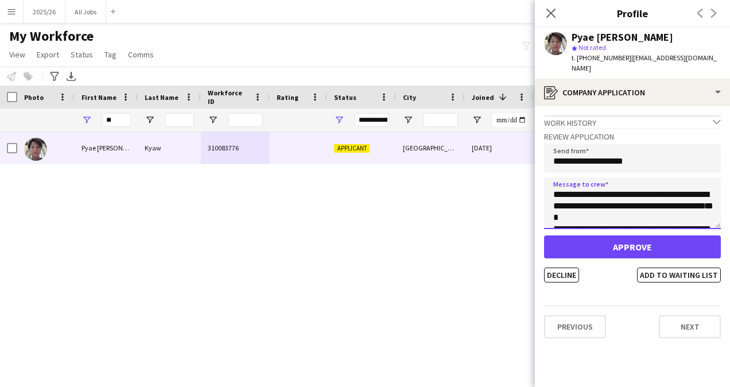
scroll to position [225, 0]
type textarea "**********"
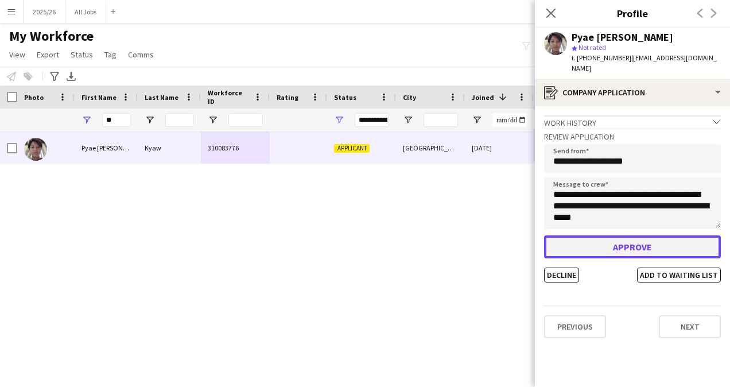
click at [640, 236] on button "Approve" at bounding box center [632, 246] width 177 height 23
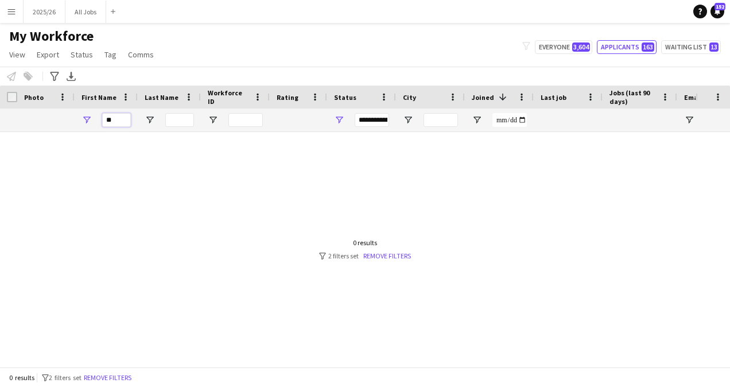
click at [117, 121] on input "**" at bounding box center [116, 120] width 29 height 14
type input "****"
click at [566, 40] on div "My Workforce View Views Default view New view Update view Delete view Edit name…" at bounding box center [365, 47] width 730 height 39
click at [569, 46] on button "Everyone 3,604" at bounding box center [563, 47] width 57 height 14
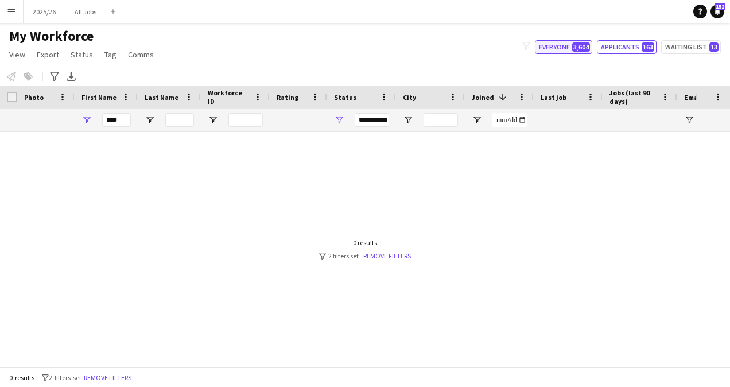
type input "**********"
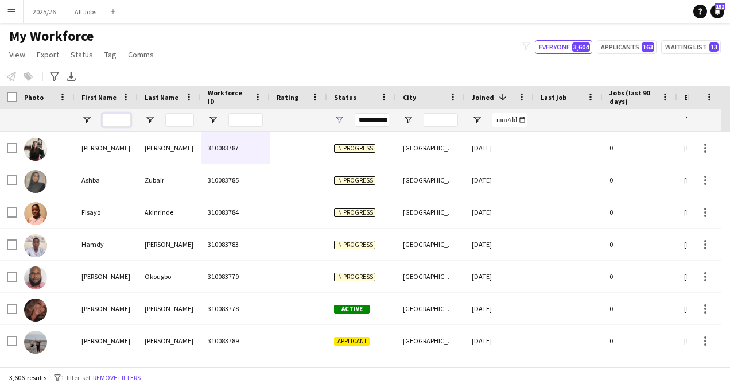
click at [115, 114] on input "First Name Filter Input" at bounding box center [116, 120] width 29 height 14
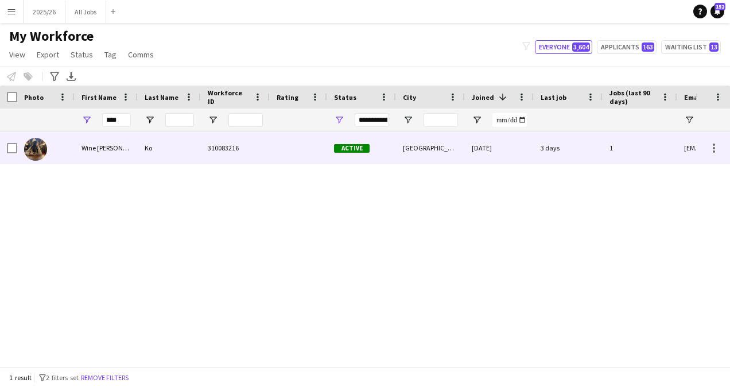
click at [170, 147] on div "Ko" at bounding box center [169, 148] width 63 height 32
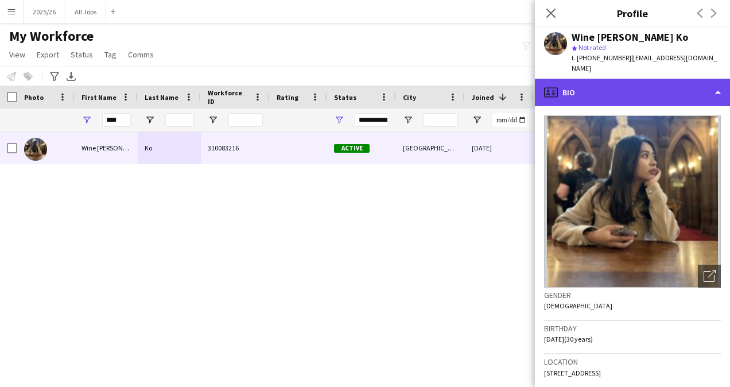
click at [642, 92] on div "profile Bio" at bounding box center [632, 93] width 195 height 28
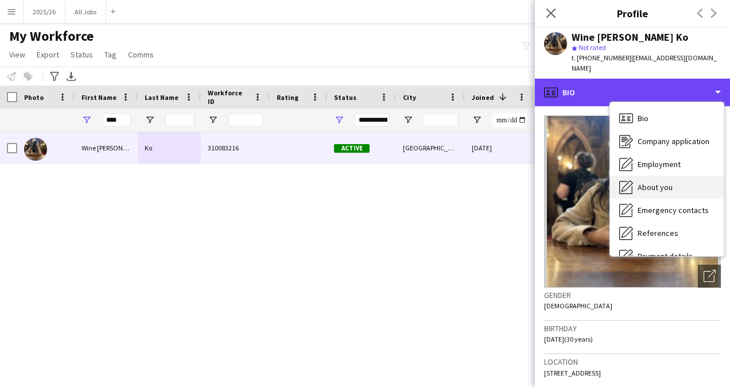
scroll to position [131, 0]
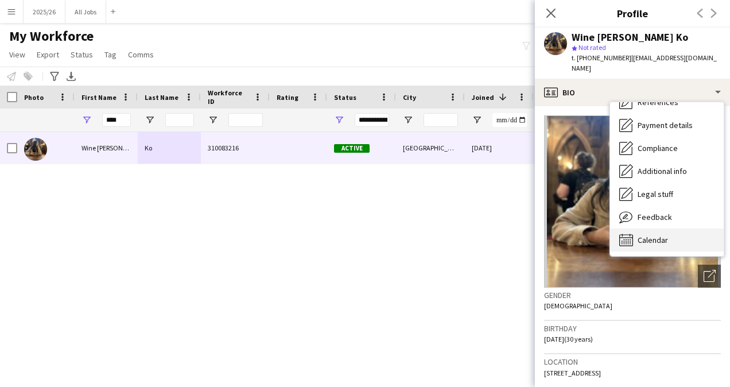
click at [672, 228] on div "Calendar Calendar" at bounding box center [667, 239] width 114 height 23
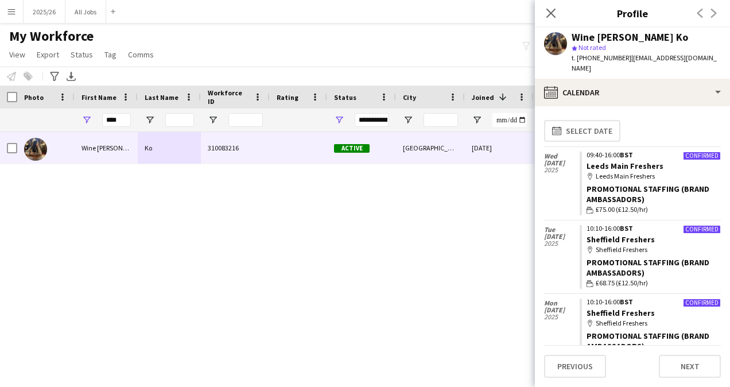
scroll to position [84, 0]
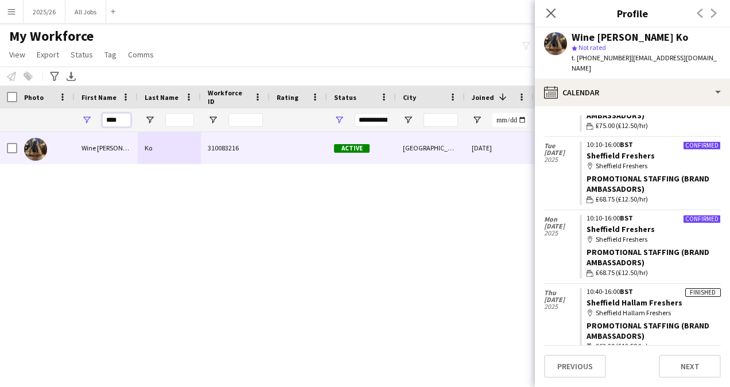
click at [119, 124] on input "****" at bounding box center [116, 120] width 29 height 14
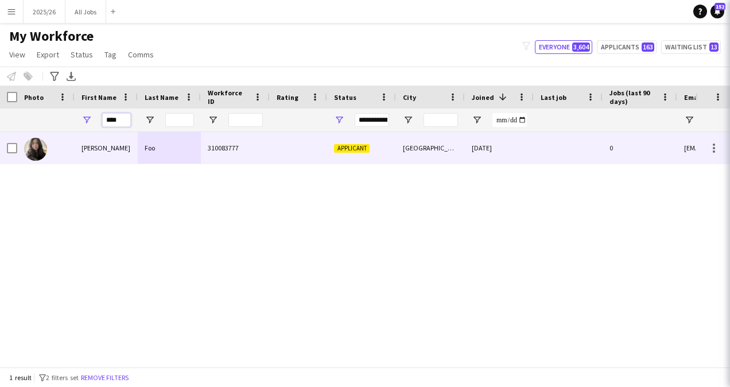
type input "****"
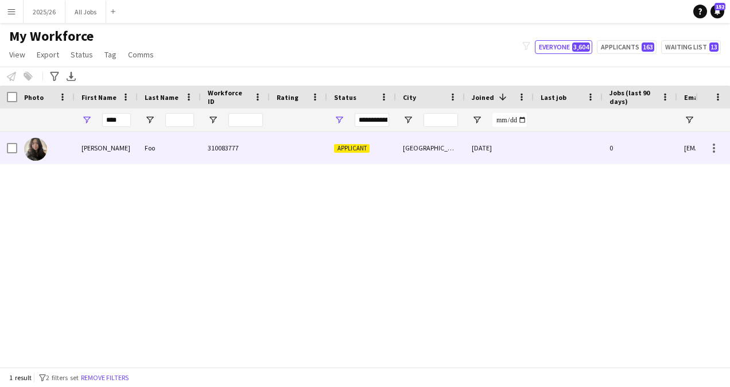
click at [154, 149] on div "Foo" at bounding box center [169, 148] width 63 height 32
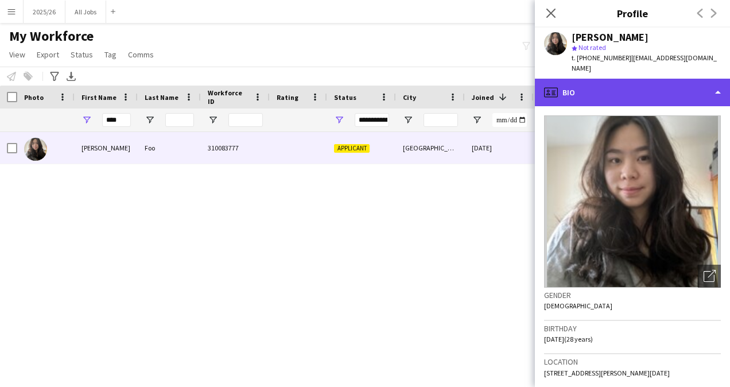
click at [673, 81] on div "profile Bio" at bounding box center [632, 93] width 195 height 28
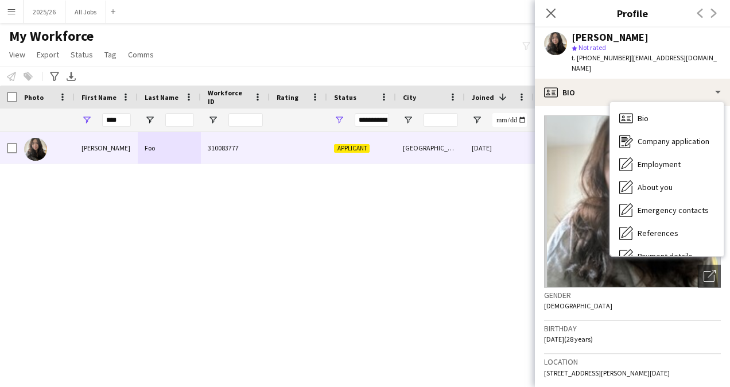
click at [581, 150] on img at bounding box center [632, 201] width 177 height 172
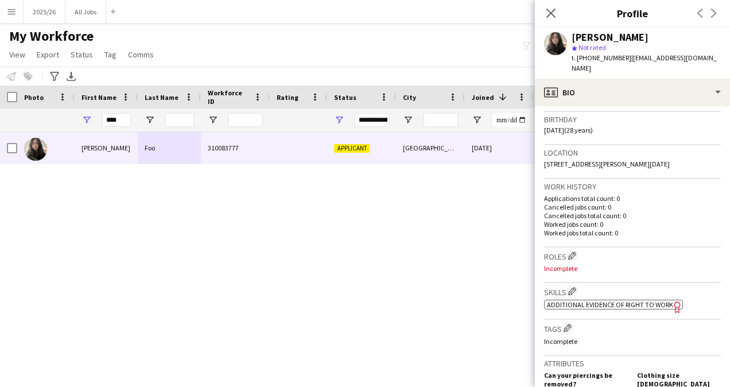
scroll to position [208, 0]
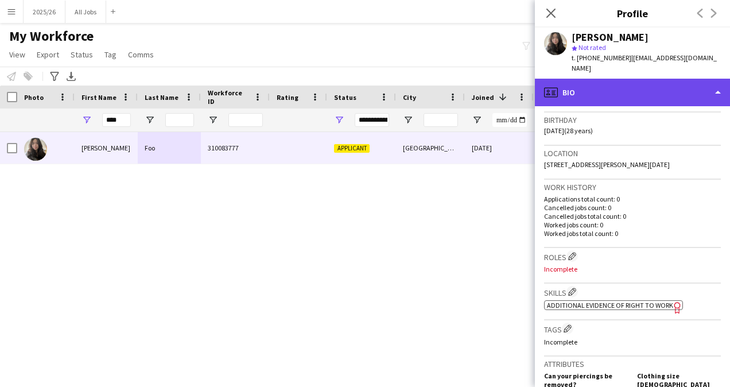
click at [607, 88] on div "profile Bio" at bounding box center [632, 93] width 195 height 28
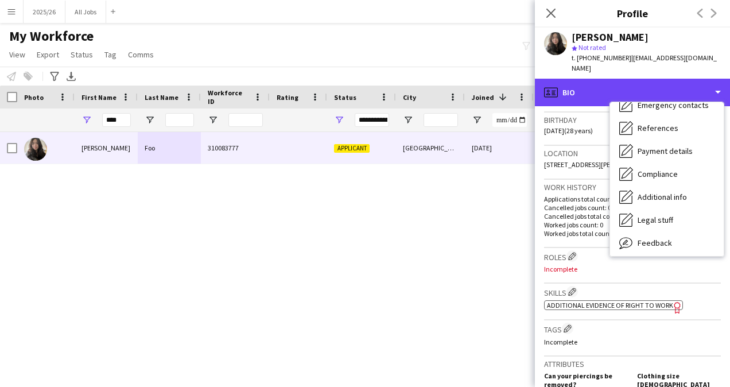
scroll to position [106, 0]
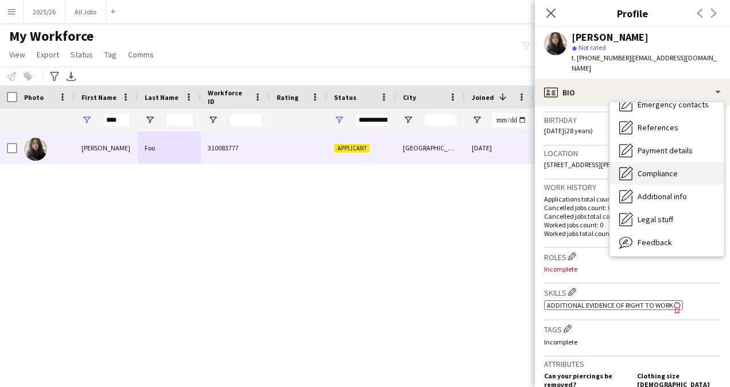
click at [651, 168] on span "Compliance" at bounding box center [658, 173] width 40 height 10
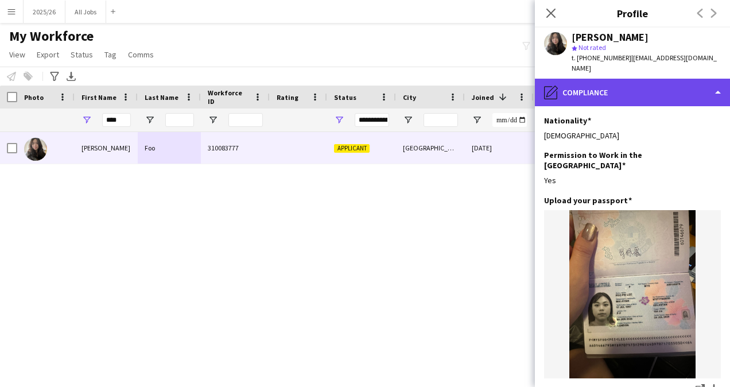
click at [643, 94] on div "pencil4 Compliance" at bounding box center [632, 93] width 195 height 28
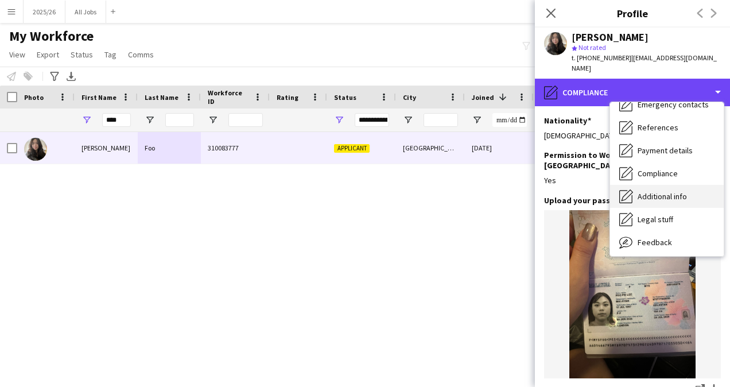
scroll to position [0, 0]
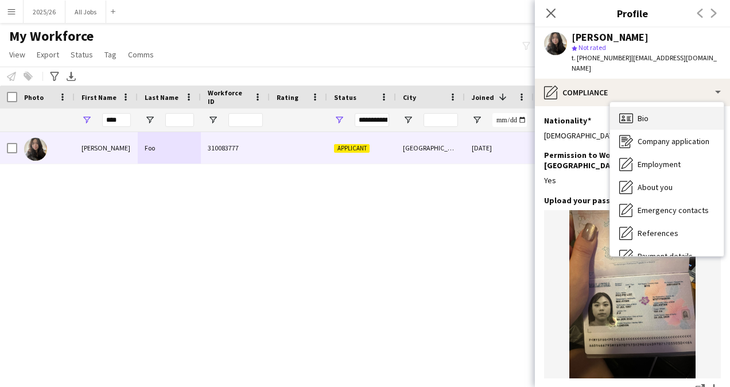
click at [649, 107] on div "Bio Bio" at bounding box center [667, 118] width 114 height 23
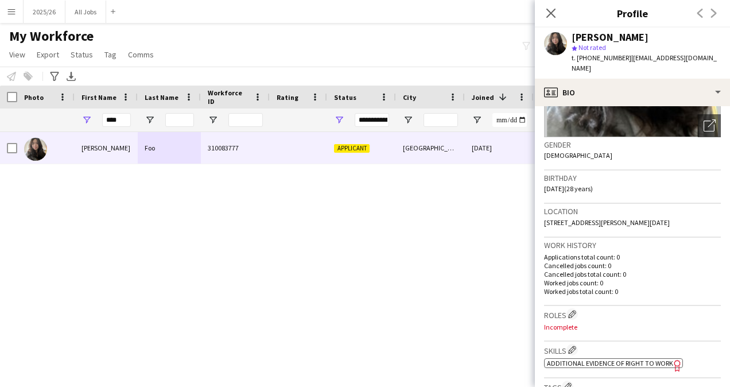
scroll to position [296, 0]
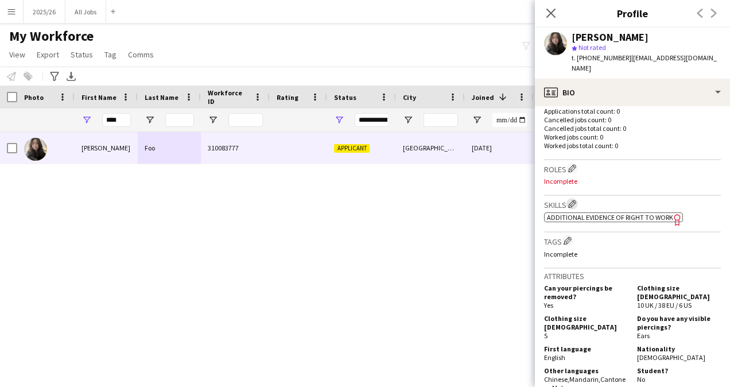
click at [573, 200] on app-icon "Edit crew company skills" at bounding box center [572, 204] width 8 height 8
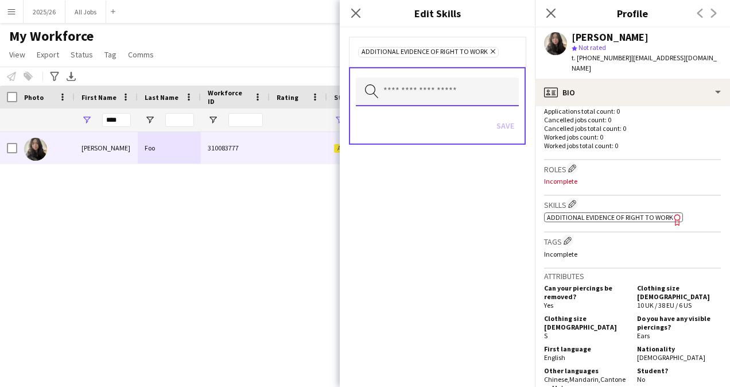
click at [450, 86] on input "text" at bounding box center [437, 91] width 163 height 29
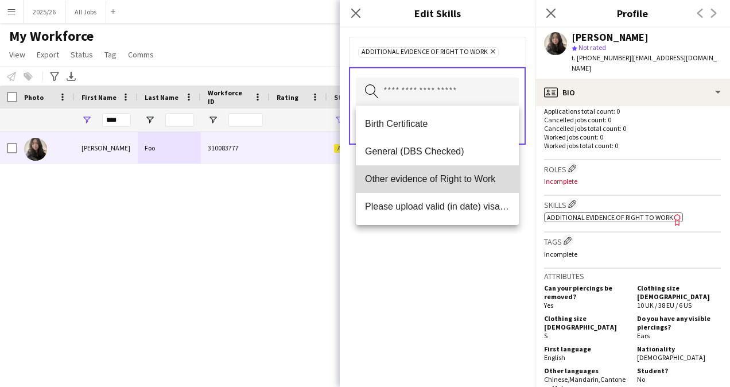
click at [438, 183] on span "Other evidence of Right to Work" at bounding box center [437, 178] width 145 height 11
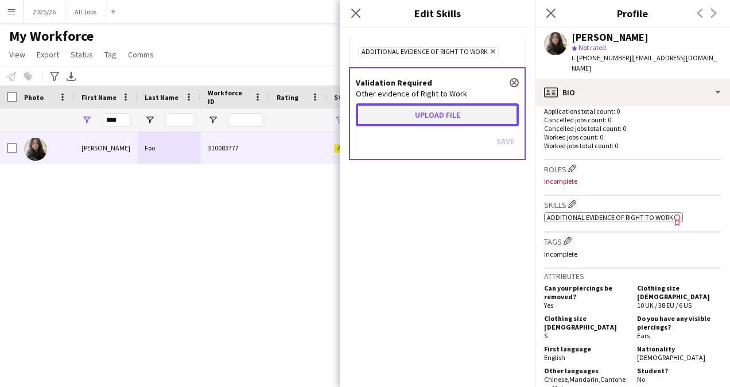
click at [427, 125] on button "Upload file" at bounding box center [437, 114] width 163 height 23
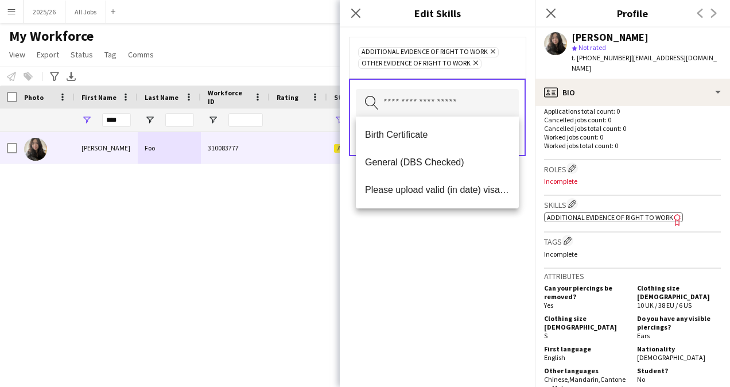
click at [450, 258] on div "Additional evidence of Right to Work Remove Other evidence of Right to Work Rem…" at bounding box center [437, 207] width 195 height 359
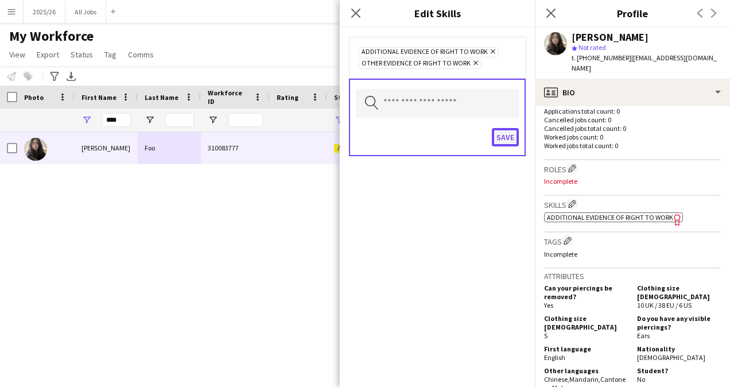
click at [511, 132] on button "Save" at bounding box center [505, 137] width 27 height 18
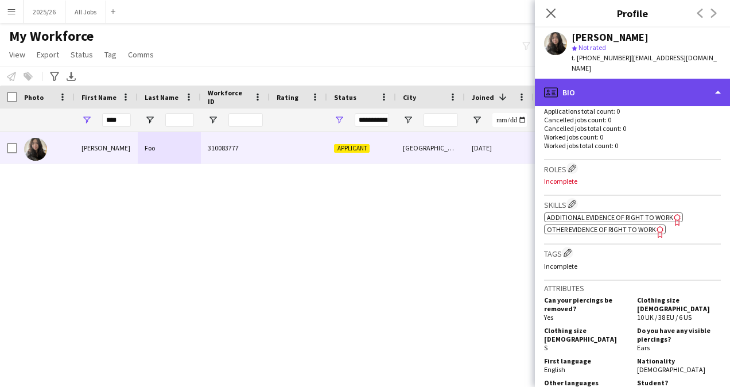
click at [654, 94] on div "profile Bio" at bounding box center [632, 93] width 195 height 28
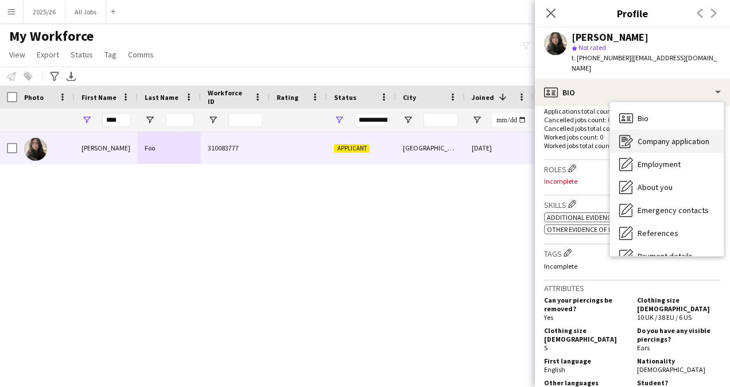
click at [657, 136] on span "Company application" at bounding box center [674, 141] width 72 height 10
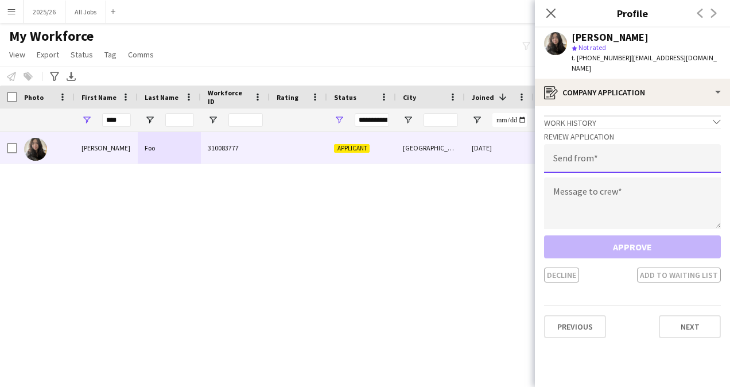
click at [615, 150] on input "email" at bounding box center [632, 158] width 177 height 29
type input "**********"
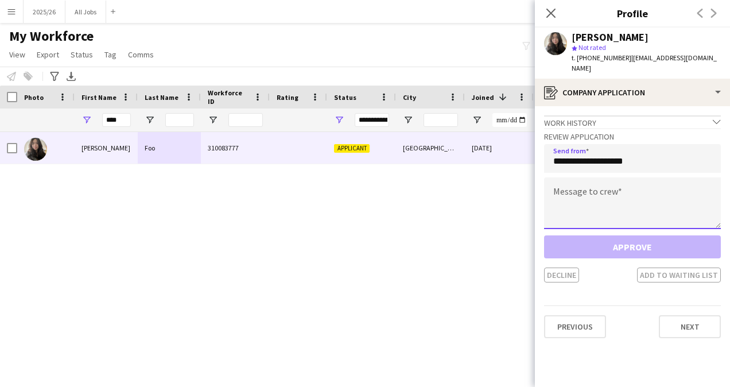
click at [606, 203] on textarea at bounding box center [632, 203] width 177 height 52
paste textarea "**********"
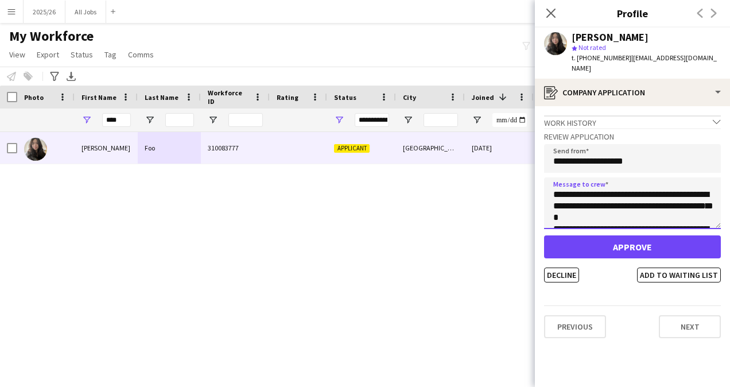
scroll to position [225, 0]
type textarea "**********"
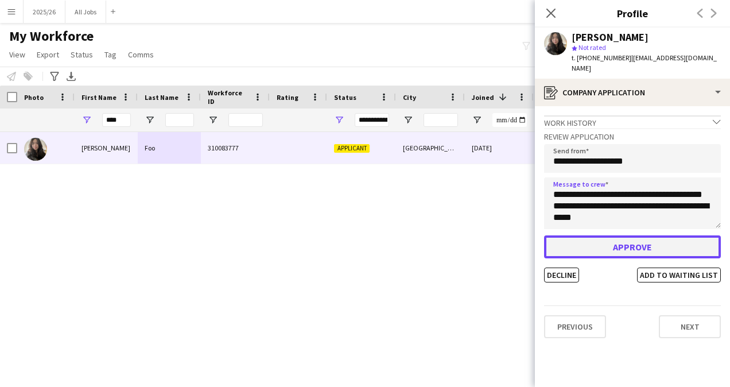
click at [635, 246] on button "Approve" at bounding box center [632, 246] width 177 height 23
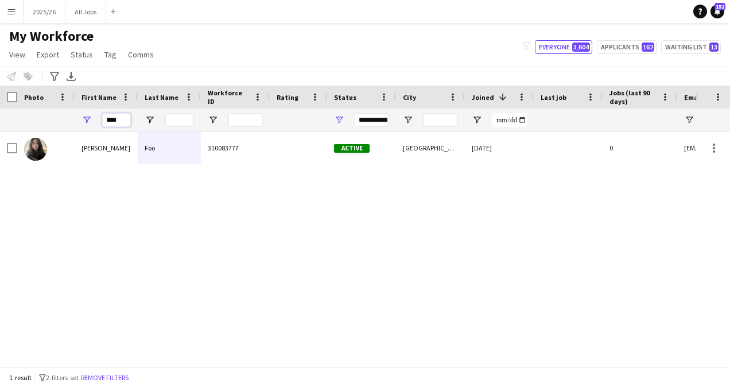
click at [115, 115] on input "****" at bounding box center [116, 120] width 29 height 14
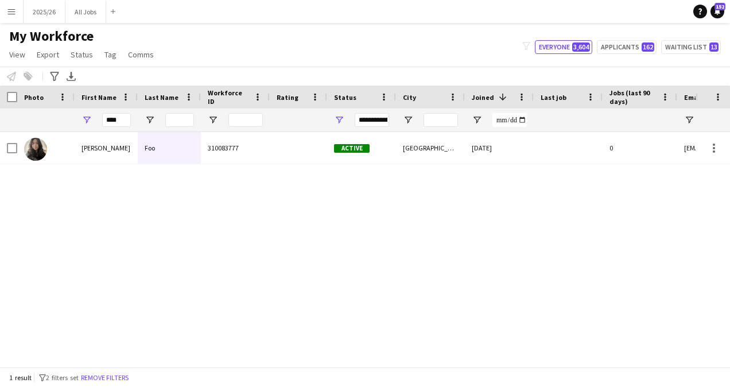
click at [208, 224] on div "Mackenzie Foo 310083777 Active Sheffield 21-09-2025 0 mackenzief1997@gmail.com" at bounding box center [348, 245] width 696 height 226
click at [118, 116] on input "****" at bounding box center [116, 120] width 29 height 14
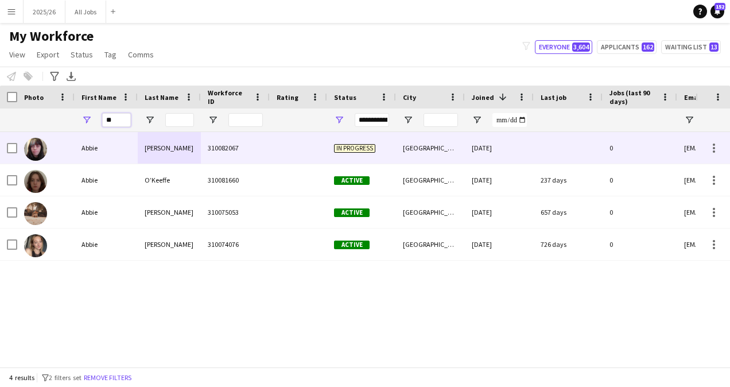
type input "*"
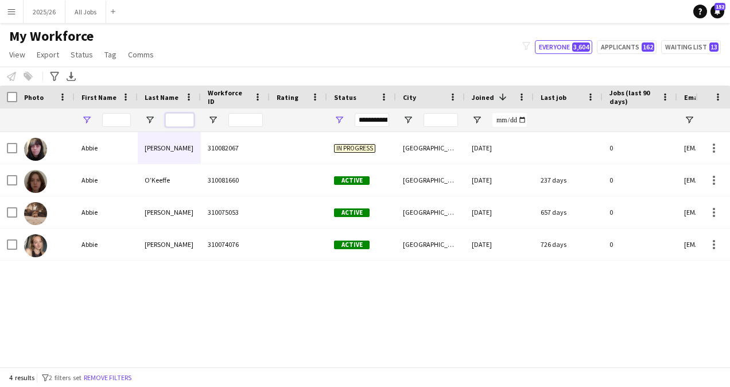
click at [186, 121] on input "Last Name Filter Input" at bounding box center [179, 120] width 29 height 14
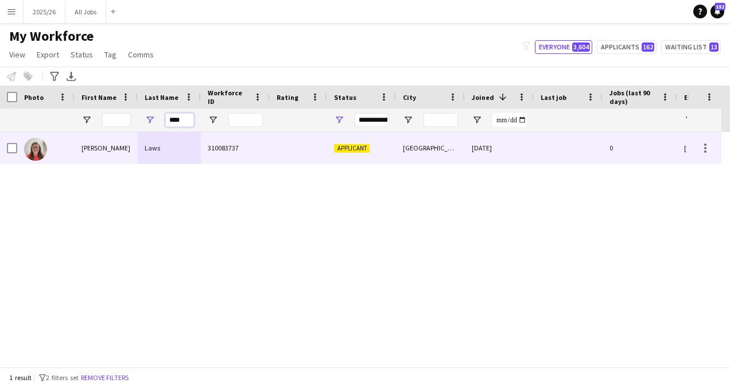
type input "****"
click at [193, 145] on div "Laws" at bounding box center [169, 148] width 63 height 32
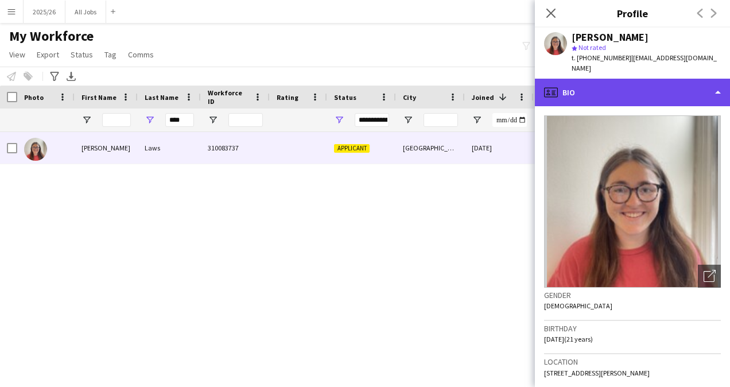
click at [656, 92] on div "profile Bio" at bounding box center [632, 93] width 195 height 28
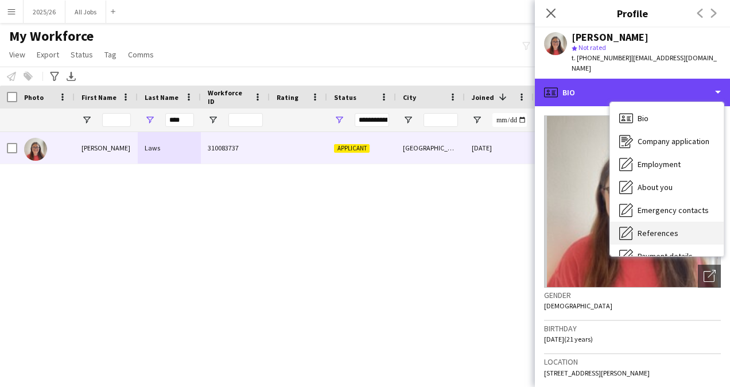
scroll to position [131, 0]
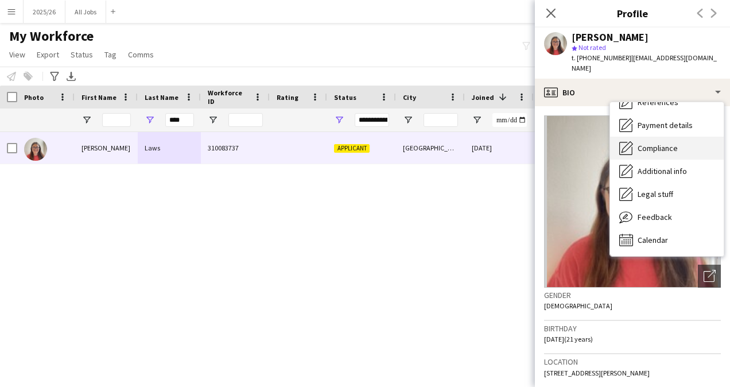
click at [662, 143] on span "Compliance" at bounding box center [658, 148] width 40 height 10
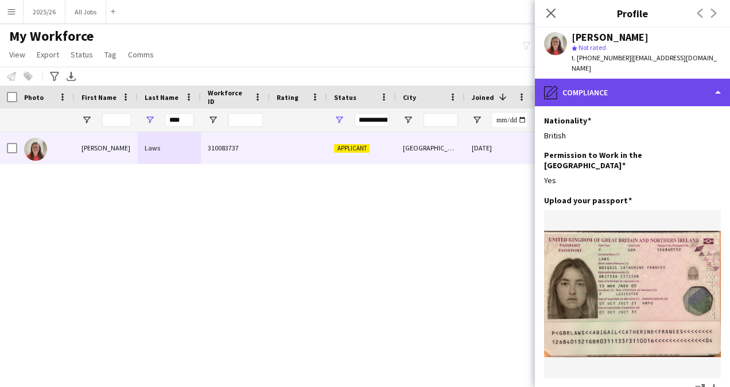
click at [636, 92] on div "pencil4 Compliance" at bounding box center [632, 93] width 195 height 28
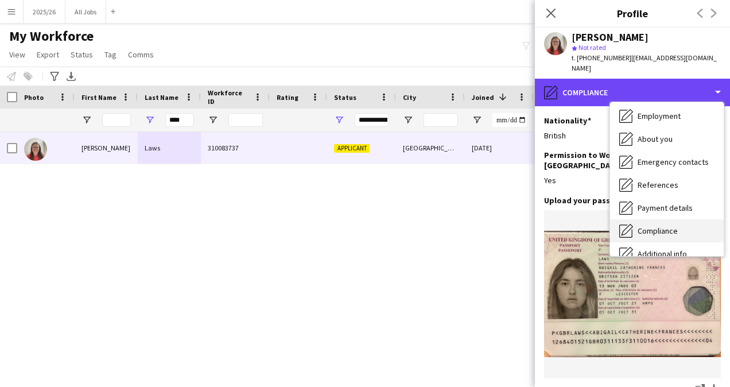
scroll to position [48, 0]
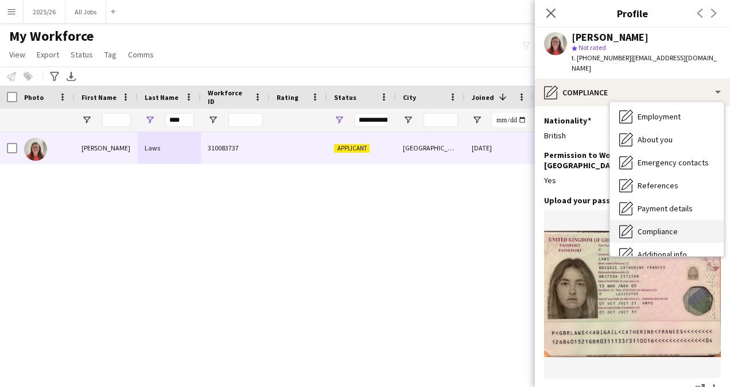
click at [672, 130] on div "About you About you" at bounding box center [667, 139] width 114 height 23
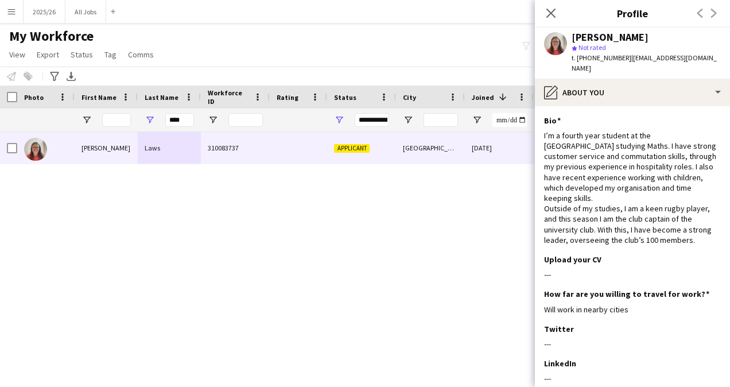
click at [674, 106] on app-section-data-types "Bio Edit this field I’m a fourth year student at the University of Sheffield st…" at bounding box center [632, 246] width 195 height 281
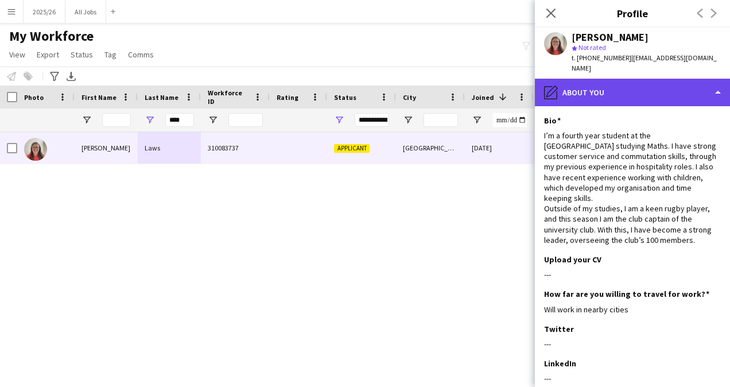
click at [676, 91] on div "pencil4 About you" at bounding box center [632, 93] width 195 height 28
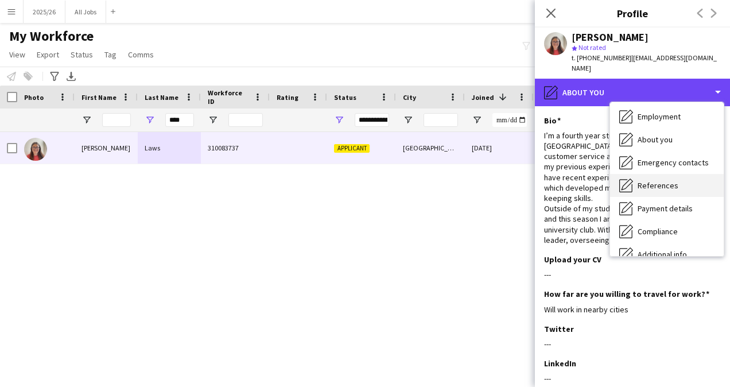
scroll to position [0, 0]
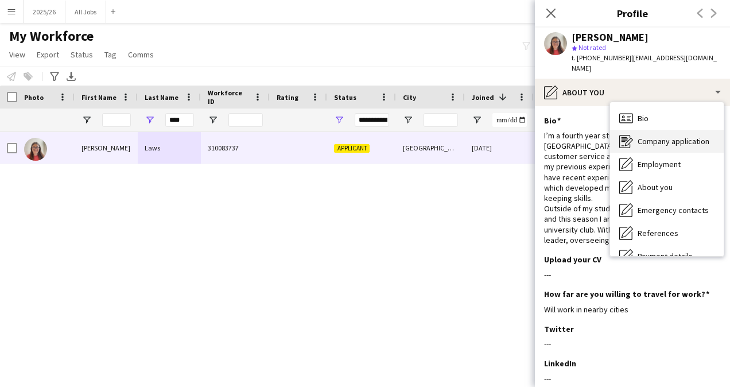
click at [665, 136] on span "Company application" at bounding box center [674, 141] width 72 height 10
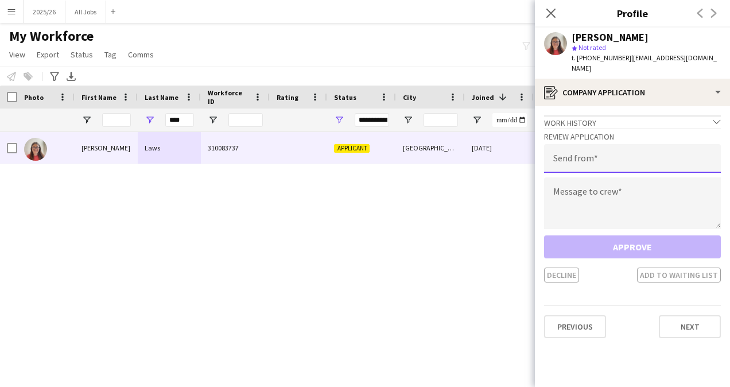
click at [592, 147] on input "email" at bounding box center [632, 158] width 177 height 29
type input "**********"
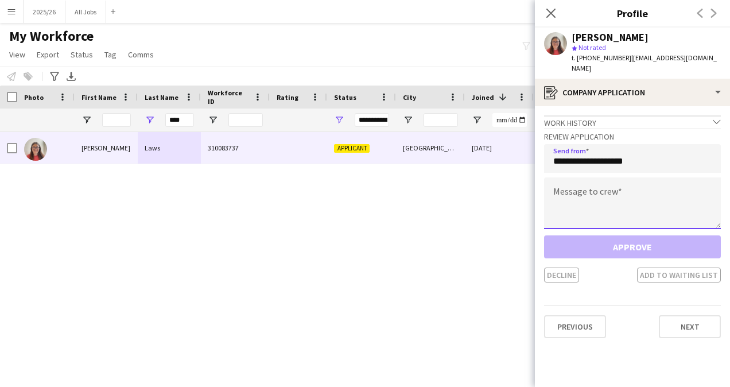
click at [616, 191] on textarea at bounding box center [632, 203] width 177 height 52
paste textarea "**********"
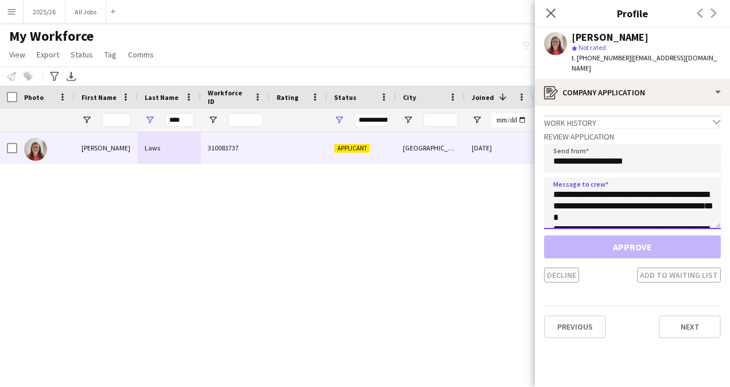
scroll to position [225, 0]
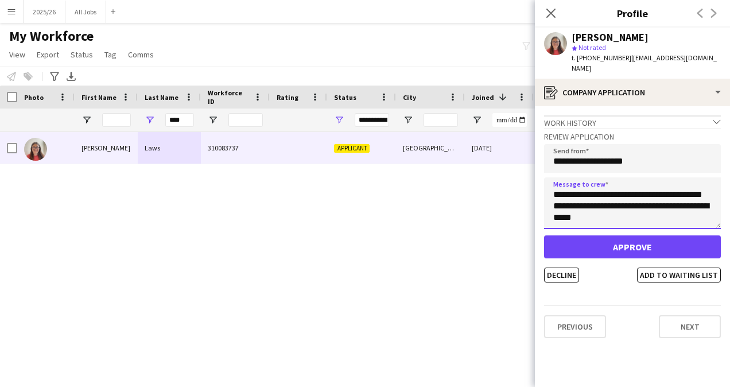
type textarea "**********"
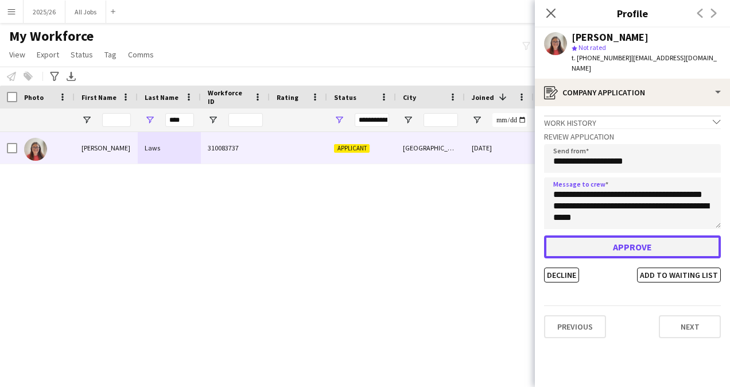
click at [624, 241] on button "Approve" at bounding box center [632, 246] width 177 height 23
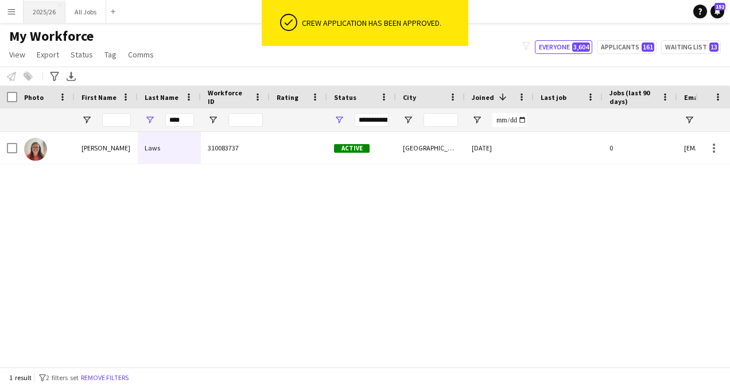
click at [36, 11] on button "2025/26 Close" at bounding box center [45, 12] width 42 height 22
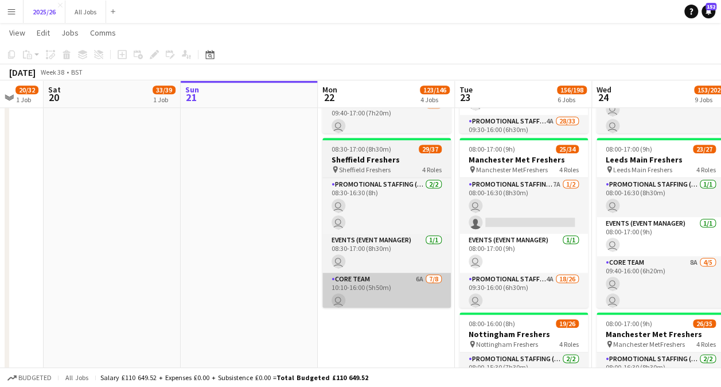
scroll to position [519, 0]
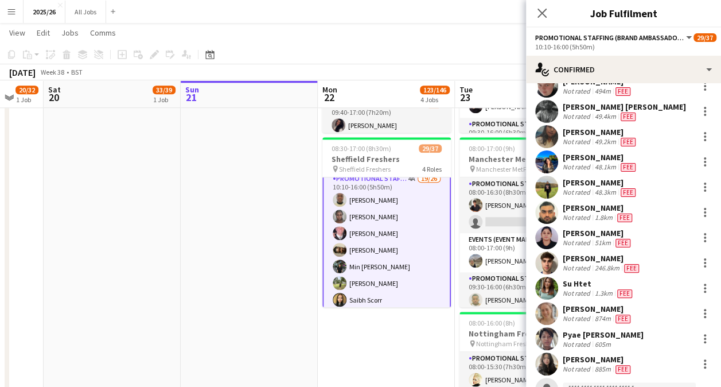
scroll to position [379, 0]
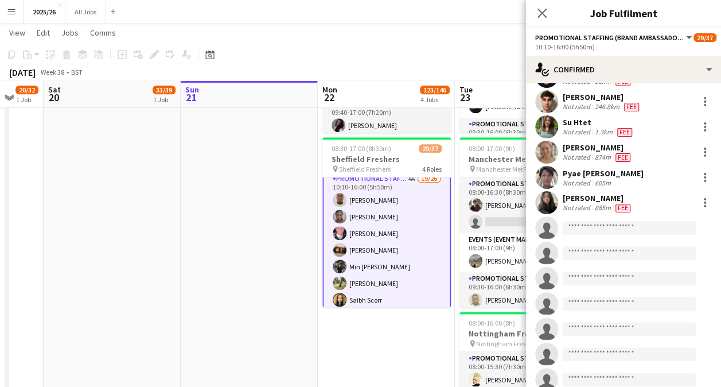
click at [606, 239] on app-invite-slot "single-neutral-actions" at bounding box center [623, 227] width 195 height 23
click at [610, 234] on input at bounding box center [629, 228] width 133 height 14
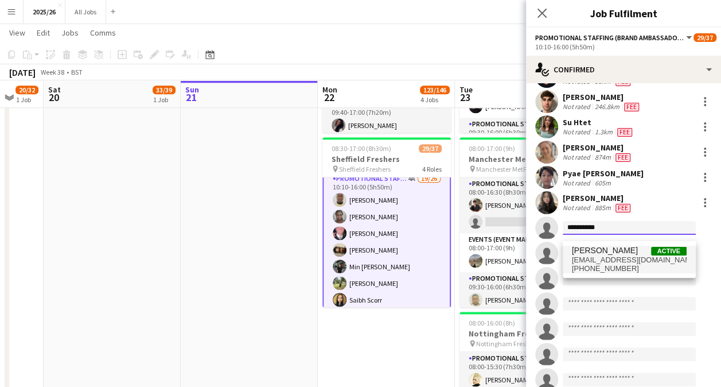
type input "**********"
click at [634, 263] on span "acflaws1@gmail.com" at bounding box center [629, 259] width 115 height 9
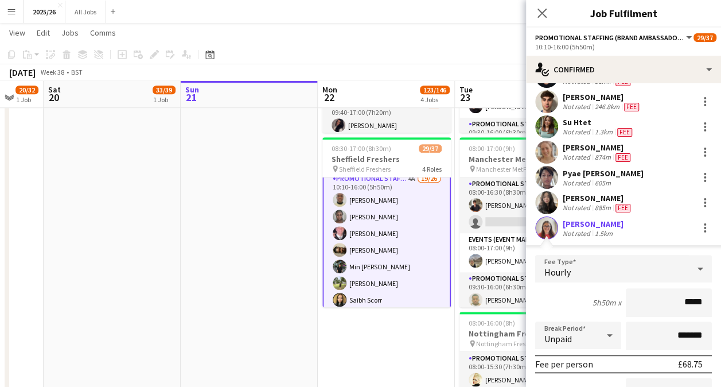
type input "******"
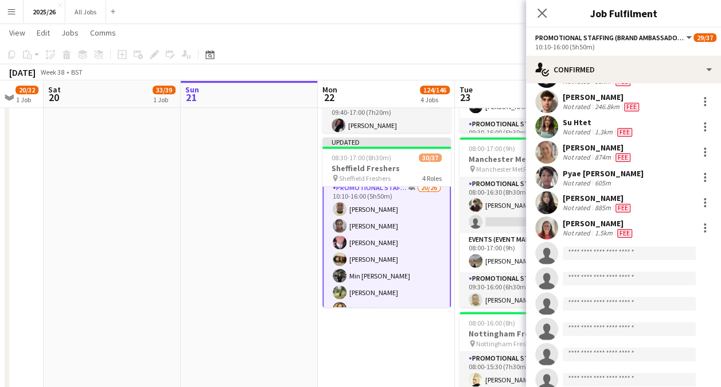
click at [543, 229] on app-user-avatar at bounding box center [546, 227] width 23 height 23
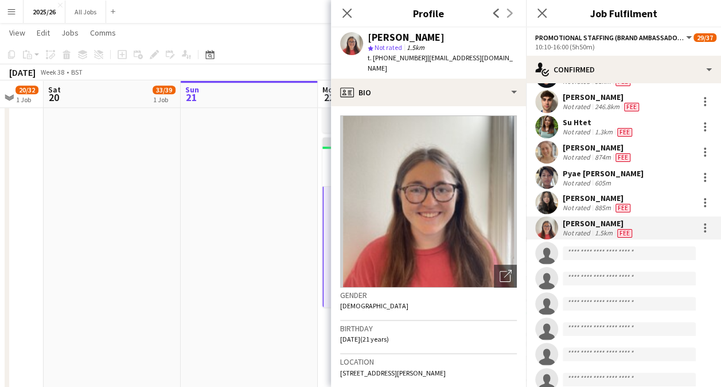
click at [261, 261] on app-date-cell at bounding box center [249, 388] width 137 height 1559
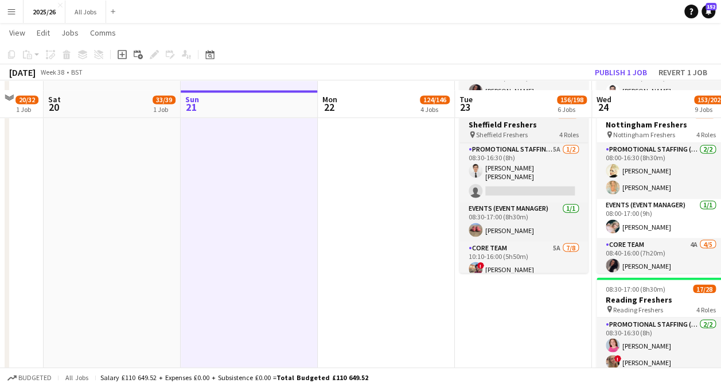
scroll to position [921, 0]
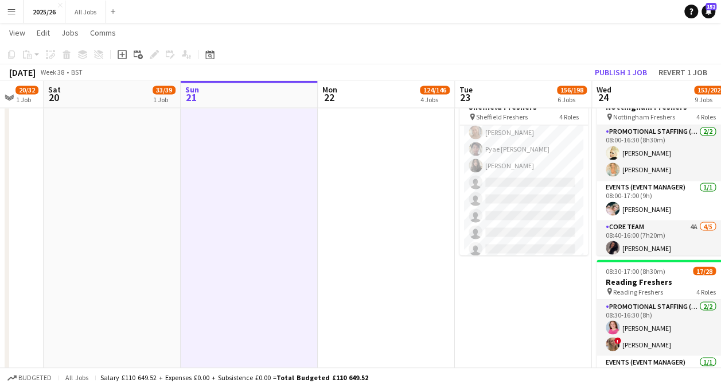
click at [533, 213] on app-card-role "Promotional Staffing (Brand Ambassadors) 3A 20/26 10:10-16:00 (5h50m) David Obi…" at bounding box center [524, 49] width 129 height 455
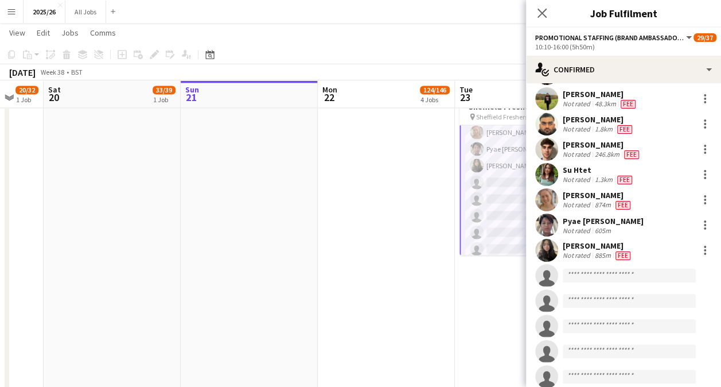
scroll to position [365, 0]
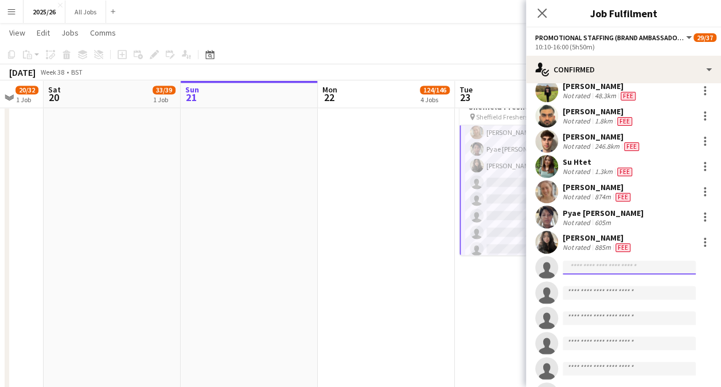
click at [619, 265] on input at bounding box center [629, 268] width 133 height 14
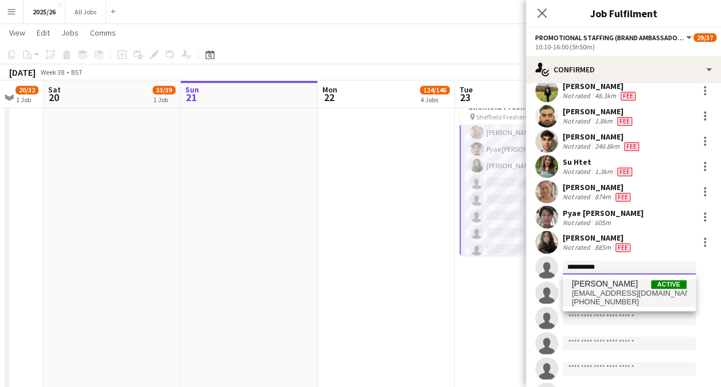
type input "**********"
click at [647, 298] on span "+447305365191" at bounding box center [629, 301] width 115 height 9
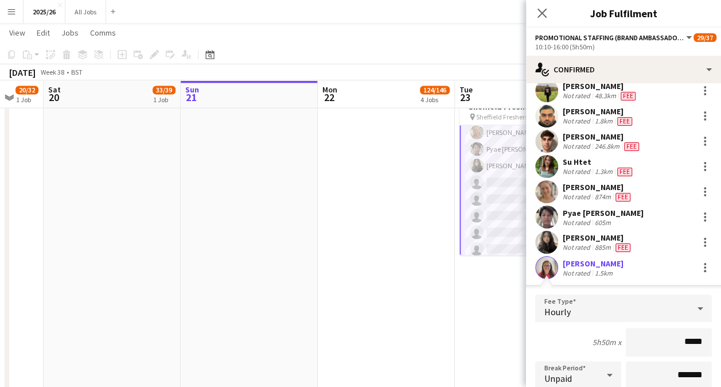
type input "******"
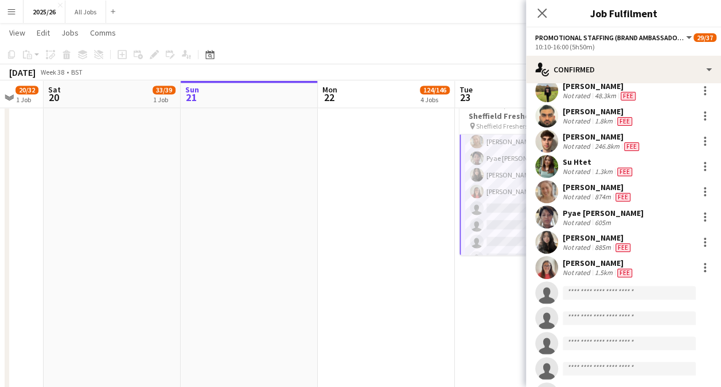
click at [553, 262] on app-user-avatar at bounding box center [546, 267] width 23 height 23
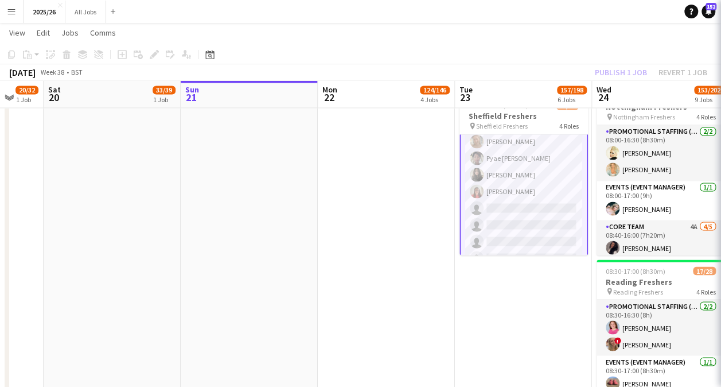
scroll to position [557, 0]
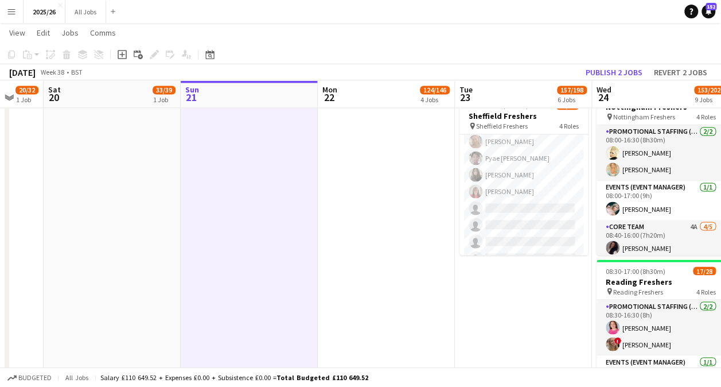
click at [7, 10] on app-icon "Menu" at bounding box center [11, 11] width 9 height 9
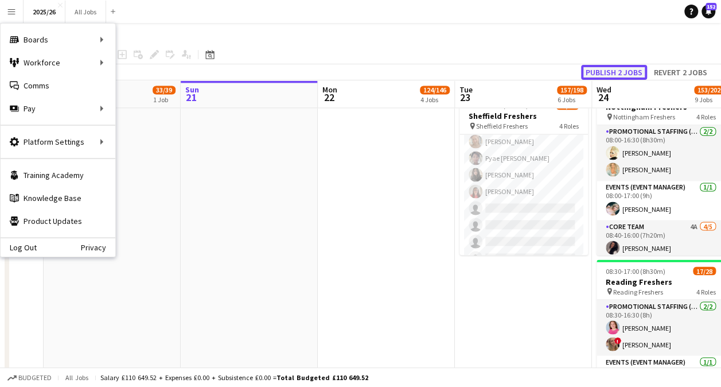
click at [621, 68] on button "Publish 2 jobs" at bounding box center [614, 72] width 66 height 15
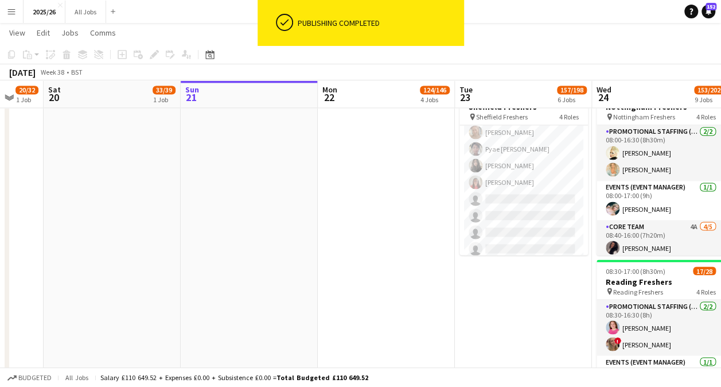
click at [13, 18] on button "Menu" at bounding box center [11, 11] width 23 height 23
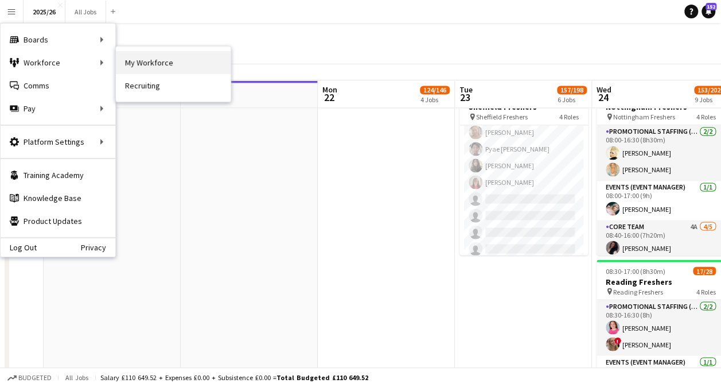
click at [133, 61] on link "My Workforce" at bounding box center [173, 62] width 115 height 23
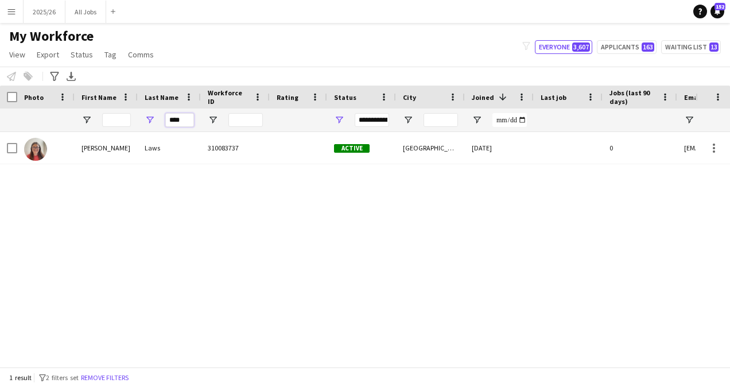
click at [185, 123] on input "****" at bounding box center [179, 120] width 29 height 14
click at [106, 120] on input "First Name Filter Input" at bounding box center [116, 120] width 29 height 14
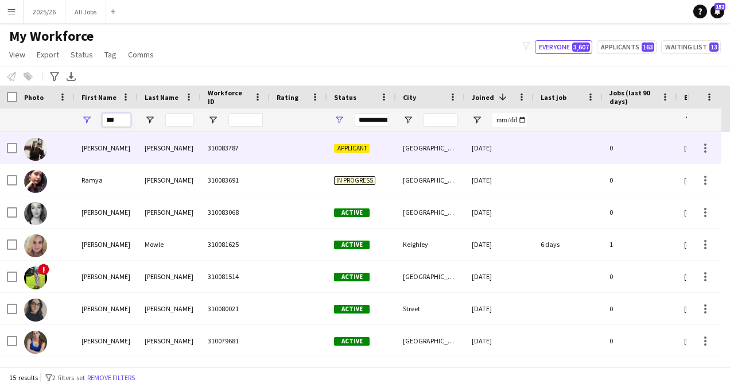
type input "***"
click at [328, 144] on div "Applicant" at bounding box center [361, 148] width 69 height 32
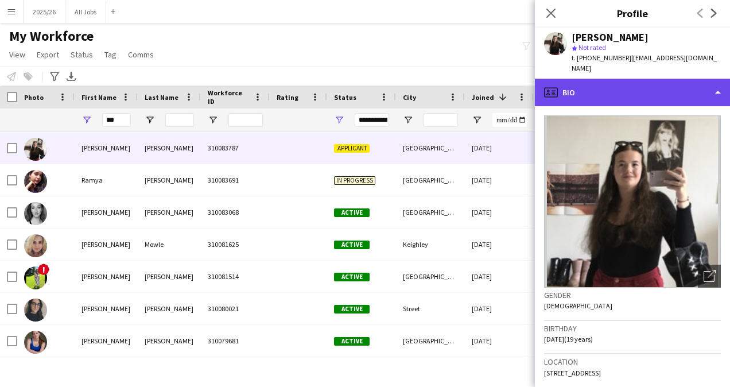
click at [648, 92] on div "profile Bio" at bounding box center [632, 93] width 195 height 28
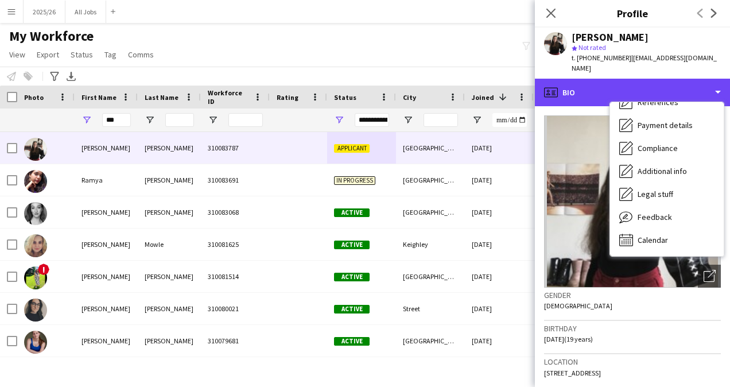
scroll to position [131, 0]
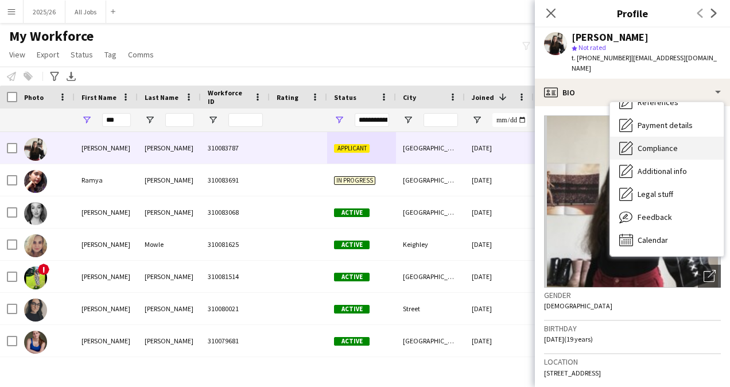
drag, startPoint x: 675, startPoint y: 122, endPoint x: 675, endPoint y: 129, distance: 6.3
click at [675, 129] on div "Bio Bio Company application Company application Employment Employment About you…" at bounding box center [667, 179] width 114 height 154
click at [675, 137] on div "Compliance Compliance" at bounding box center [667, 148] width 114 height 23
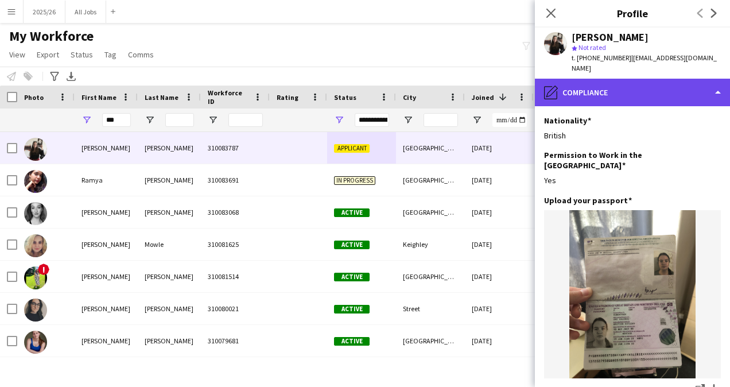
click at [623, 90] on div "pencil4 Compliance" at bounding box center [632, 93] width 195 height 28
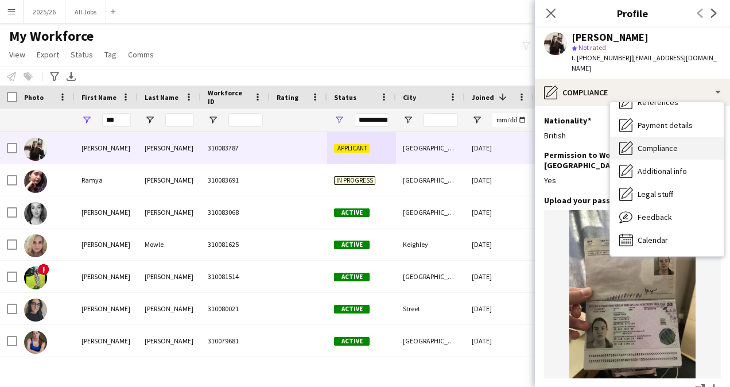
click at [660, 143] on span "Compliance" at bounding box center [658, 148] width 40 height 10
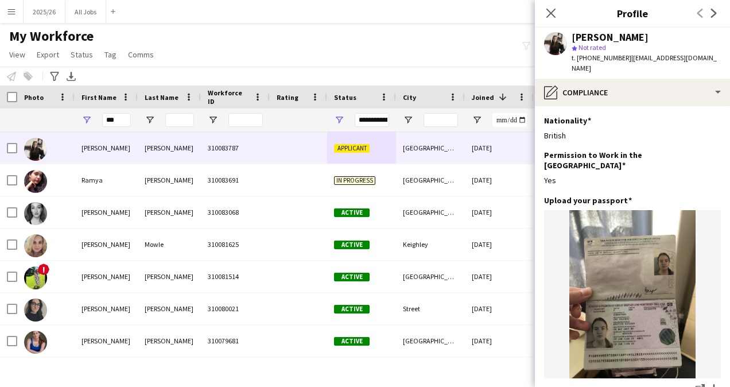
click at [630, 106] on app-section-data-types "Nationality Edit this field British Permission to Work in the UK Edit this fiel…" at bounding box center [632, 246] width 195 height 281
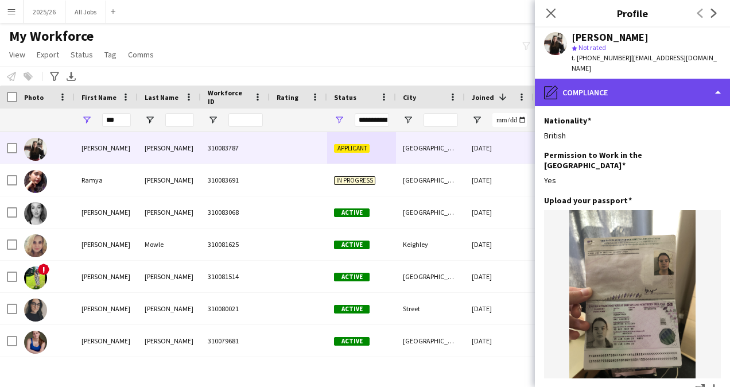
click at [644, 90] on div "pencil4 Compliance" at bounding box center [632, 93] width 195 height 28
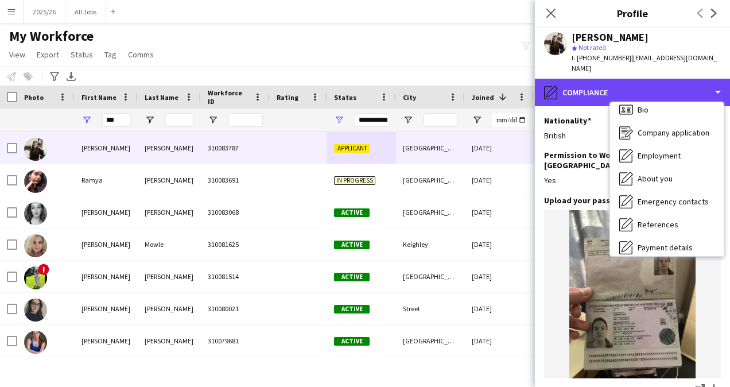
scroll to position [9, 0]
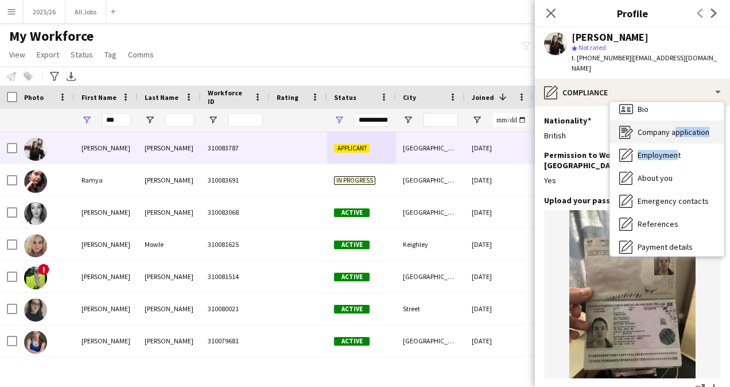
drag, startPoint x: 676, startPoint y: 135, endPoint x: 670, endPoint y: 123, distance: 13.1
click at [670, 123] on div "Bio Bio Company application Company application Employment Employment About you…" at bounding box center [667, 179] width 114 height 154
click at [670, 127] on span "Company application" at bounding box center [674, 132] width 72 height 10
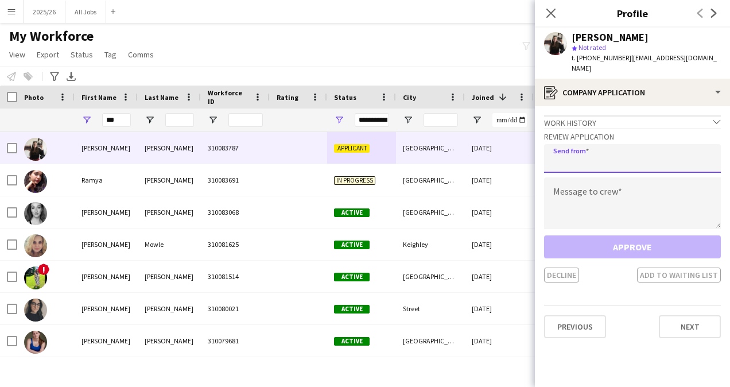
click at [626, 144] on input "email" at bounding box center [632, 158] width 177 height 29
type input "**********"
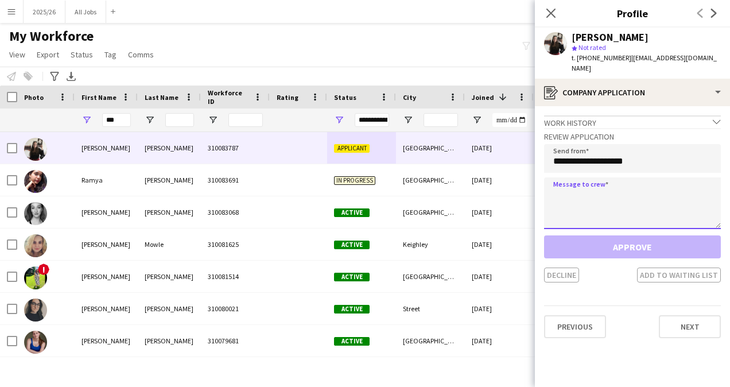
paste textarea "**********"
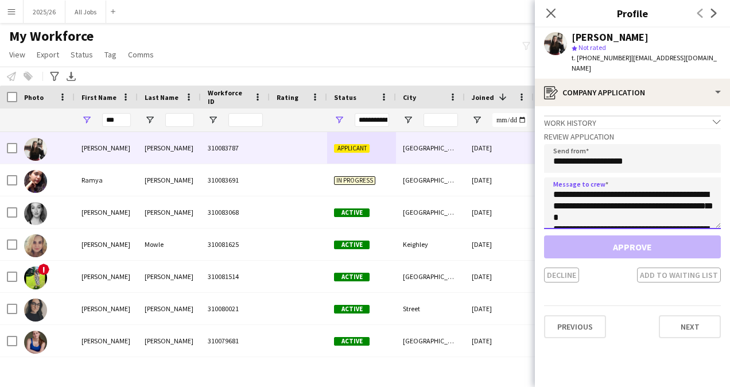
scroll to position [225, 0]
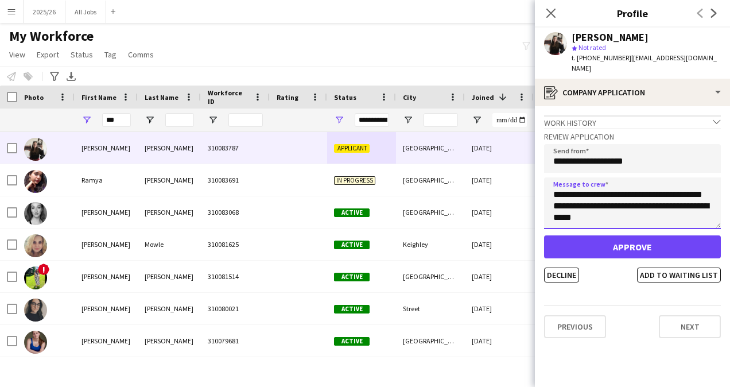
type textarea "**********"
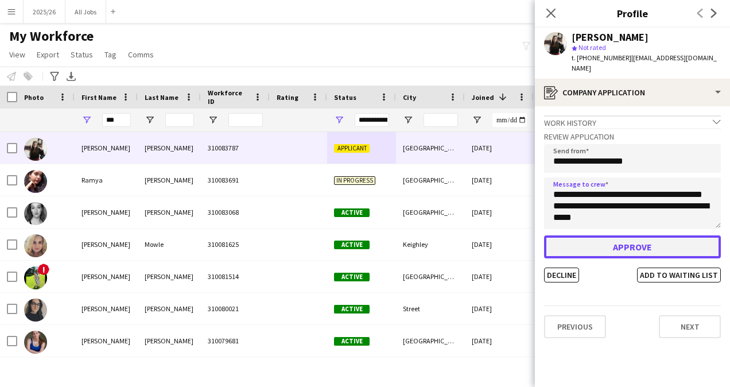
click at [620, 235] on button "Approve" at bounding box center [632, 246] width 177 height 23
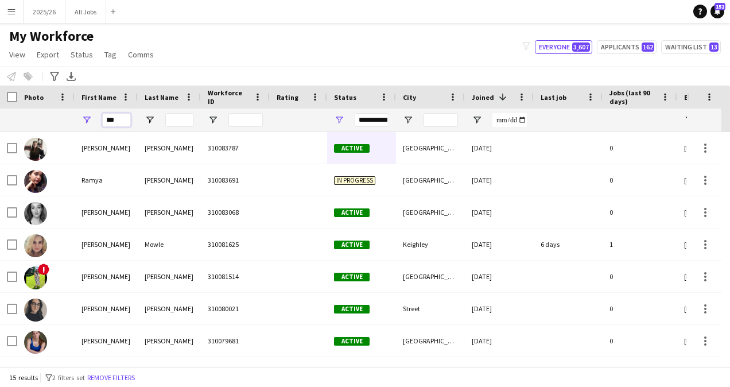
click at [119, 117] on input "***" at bounding box center [116, 120] width 29 height 14
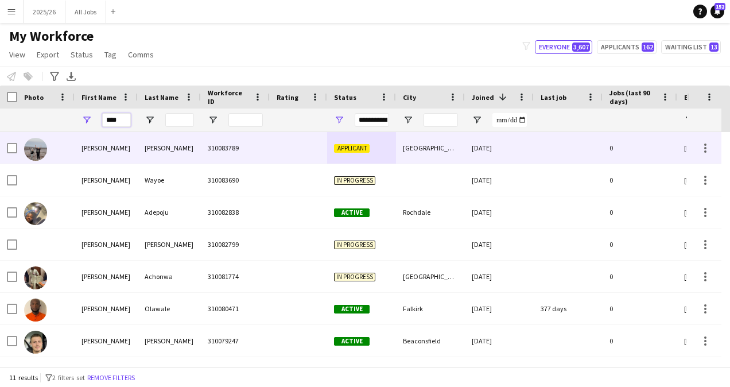
type input "****"
click at [339, 154] on div "Applicant" at bounding box center [361, 148] width 69 height 32
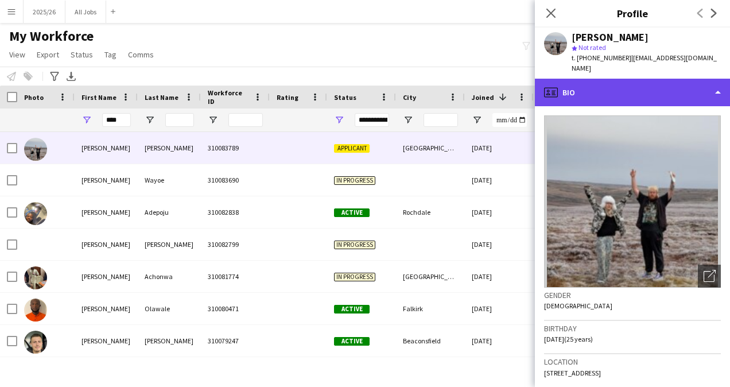
click at [653, 79] on div "profile Bio" at bounding box center [632, 93] width 195 height 28
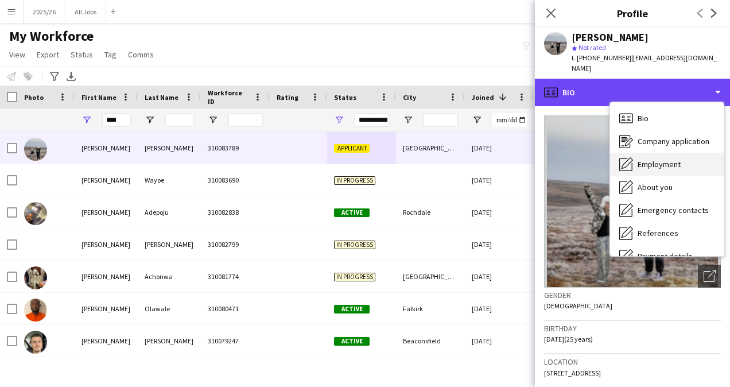
scroll to position [131, 0]
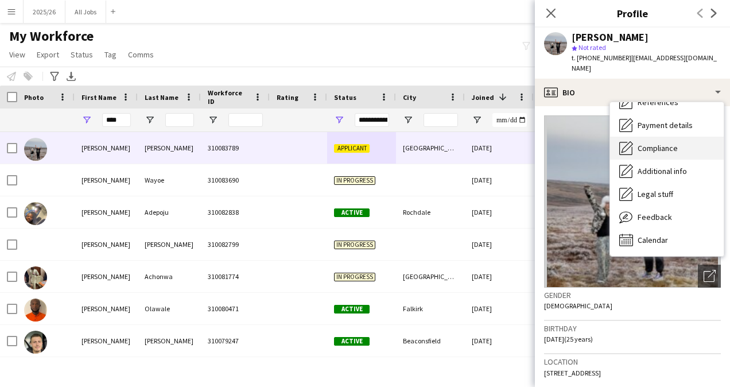
click at [657, 143] on span "Compliance" at bounding box center [658, 148] width 40 height 10
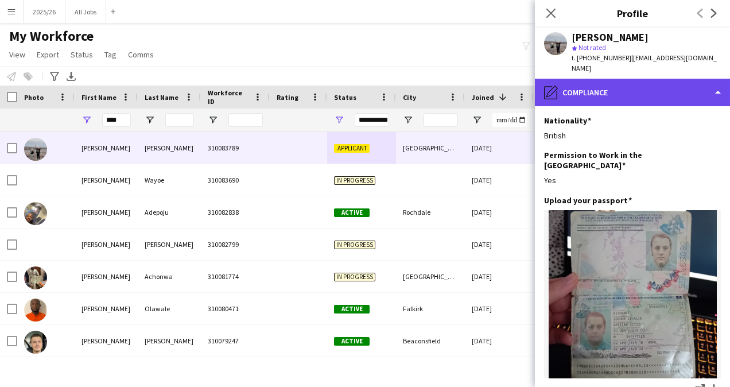
click at [646, 92] on div "pencil4 Compliance" at bounding box center [632, 93] width 195 height 28
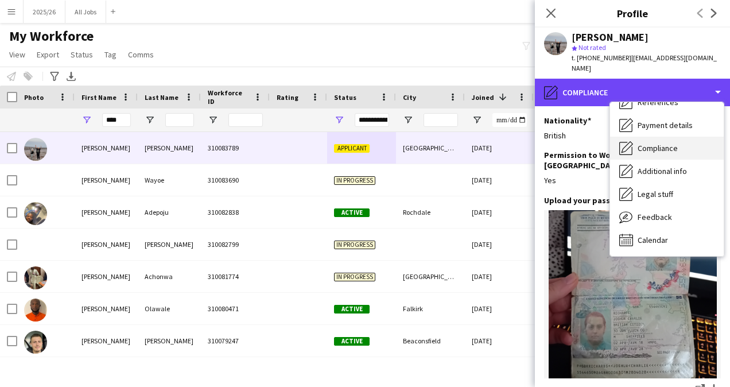
scroll to position [0, 0]
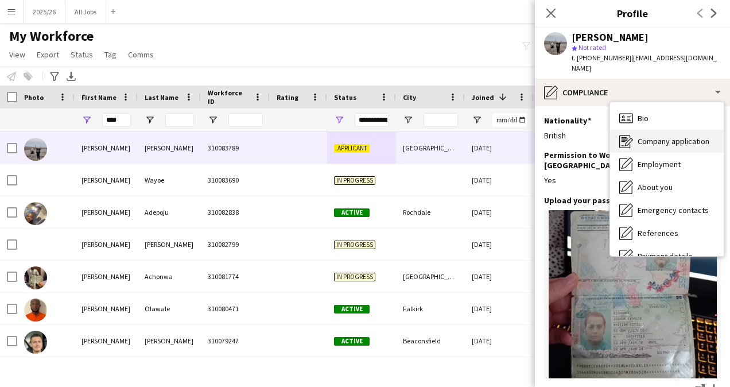
click at [674, 136] on span "Company application" at bounding box center [674, 141] width 72 height 10
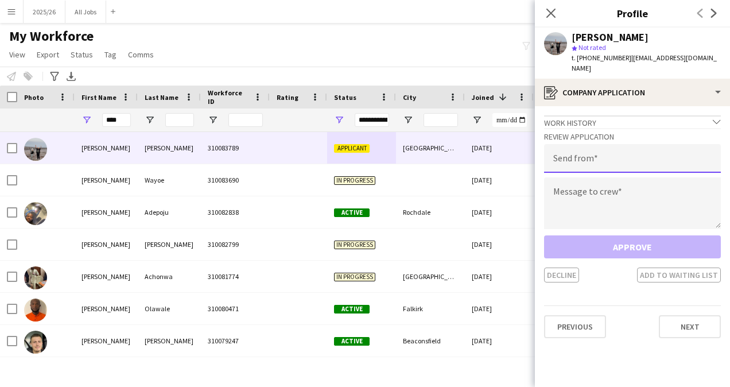
click at [628, 145] on input "email" at bounding box center [632, 158] width 177 height 29
type input "**********"
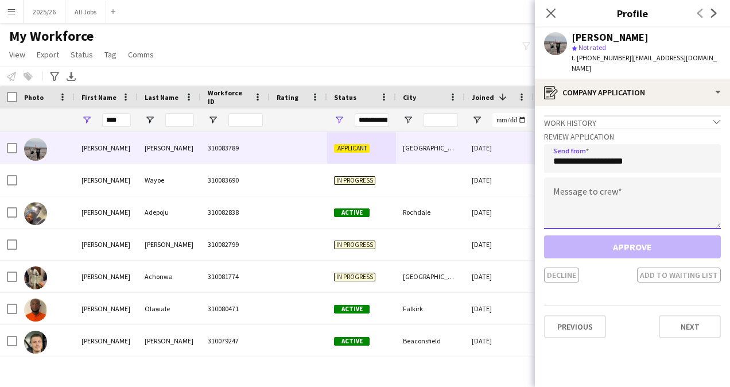
click at [652, 187] on textarea at bounding box center [632, 203] width 177 height 52
paste textarea "**********"
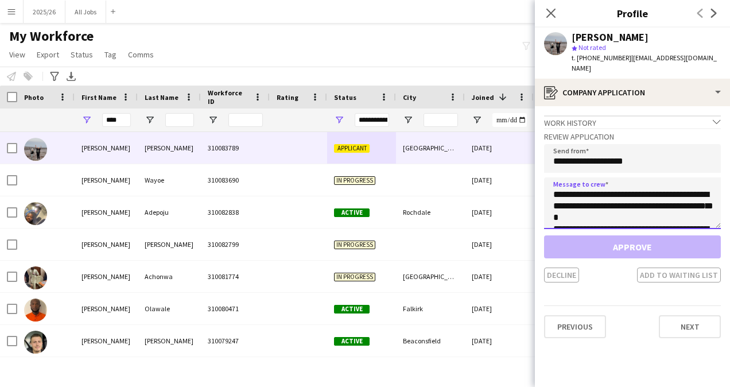
scroll to position [225, 0]
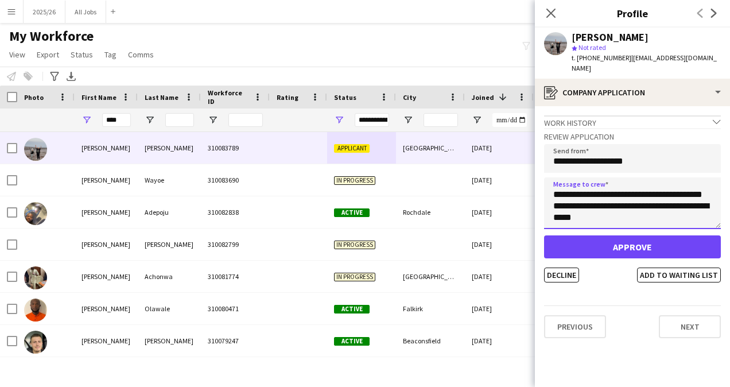
type textarea "**********"
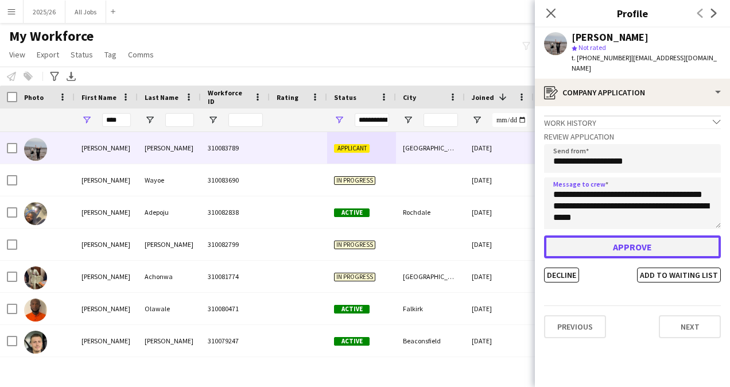
click at [653, 235] on button "Approve" at bounding box center [632, 246] width 177 height 23
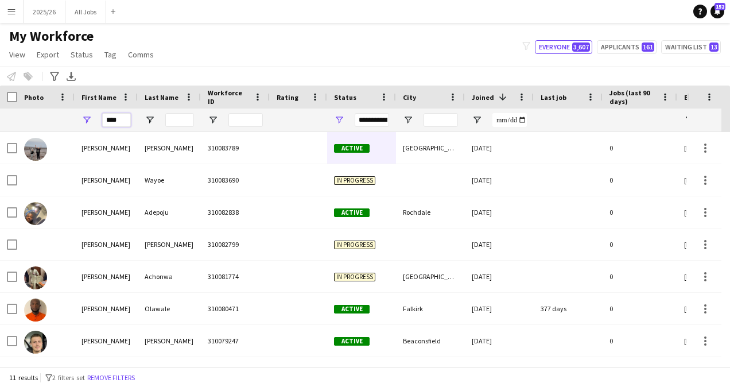
click at [121, 118] on input "****" at bounding box center [116, 120] width 29 height 14
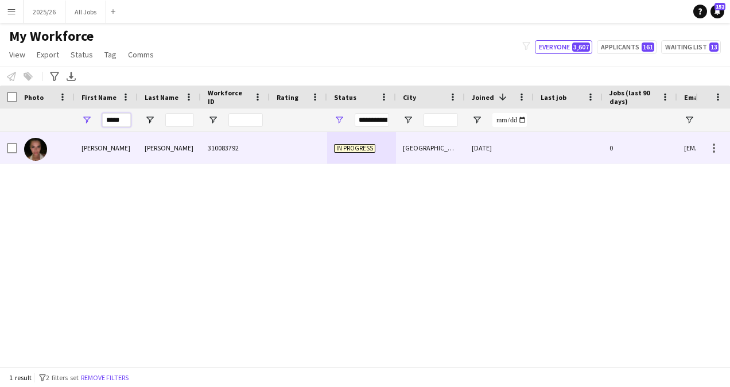
type input "*****"
click at [208, 161] on div "310083792" at bounding box center [235, 148] width 69 height 32
click at [349, 154] on div "Applicant" at bounding box center [361, 148] width 69 height 32
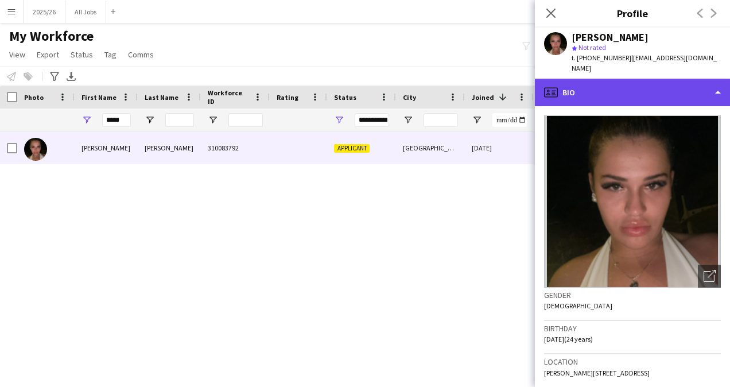
click at [628, 79] on div "profile Bio" at bounding box center [632, 93] width 195 height 28
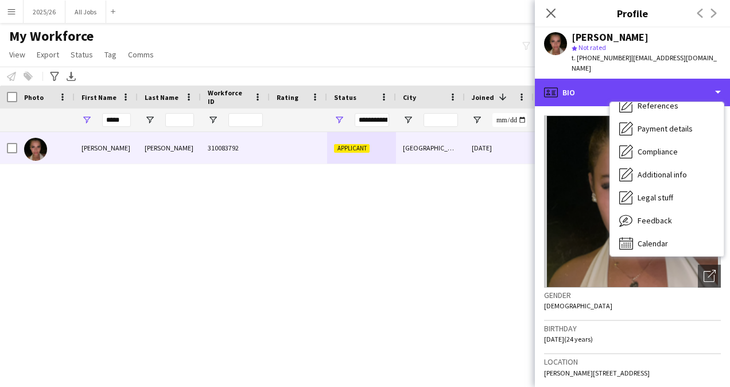
scroll to position [128, 0]
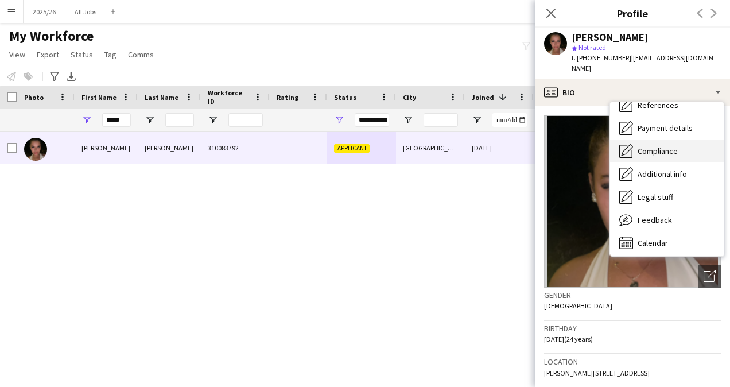
click at [670, 146] on span "Compliance" at bounding box center [658, 151] width 40 height 10
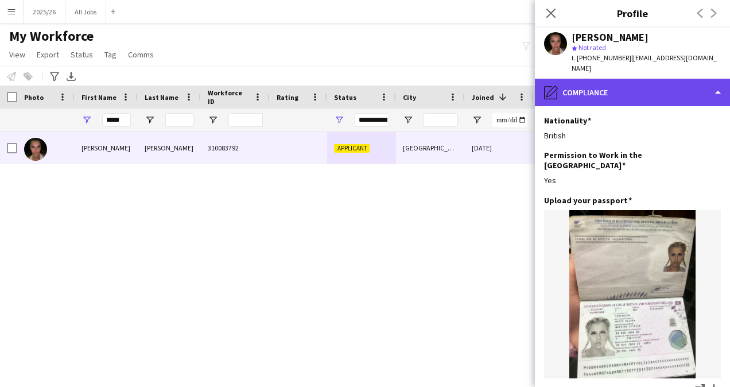
click at [639, 84] on div "pencil4 Compliance" at bounding box center [632, 93] width 195 height 28
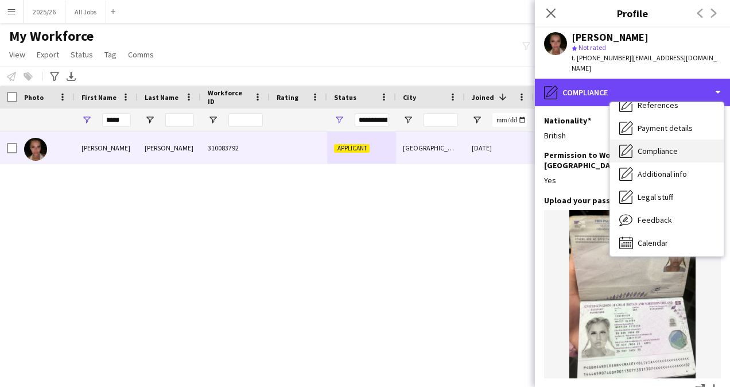
scroll to position [0, 0]
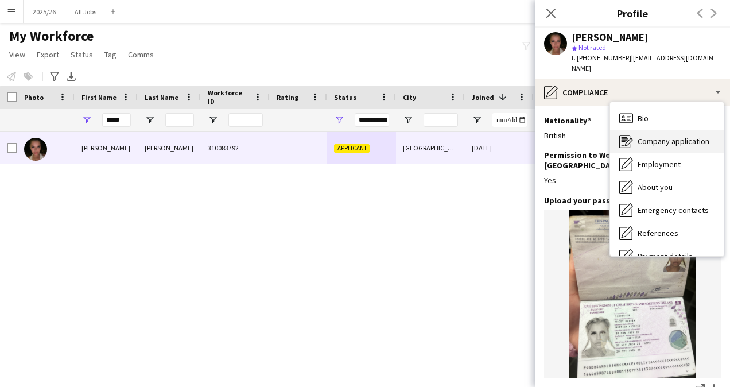
click at [671, 130] on div "Company application Company application" at bounding box center [667, 141] width 114 height 23
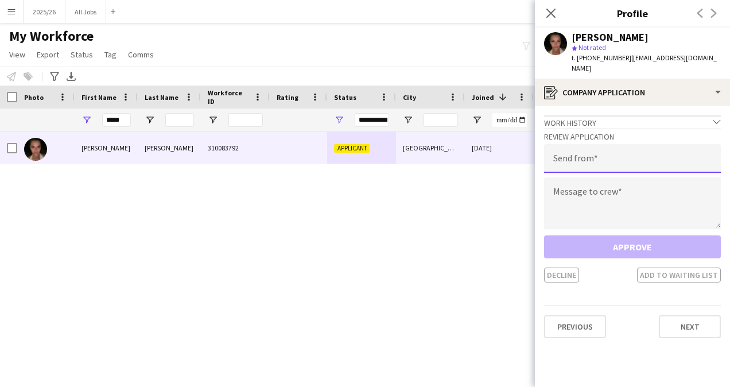
click at [642, 144] on input "email" at bounding box center [632, 158] width 177 height 29
type input "**********"
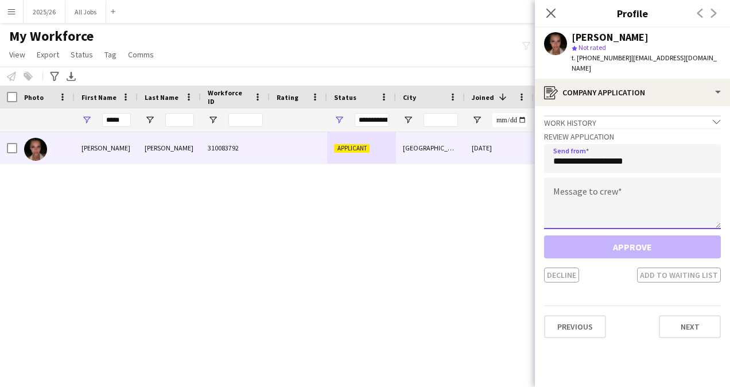
click at [608, 185] on textarea at bounding box center [632, 203] width 177 height 52
paste textarea "**********"
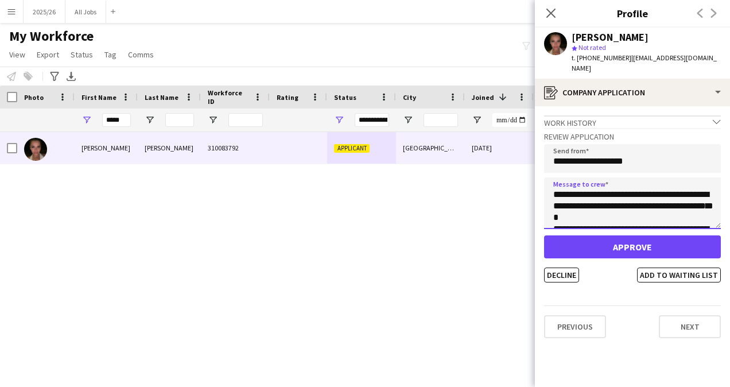
scroll to position [225, 0]
type textarea "**********"
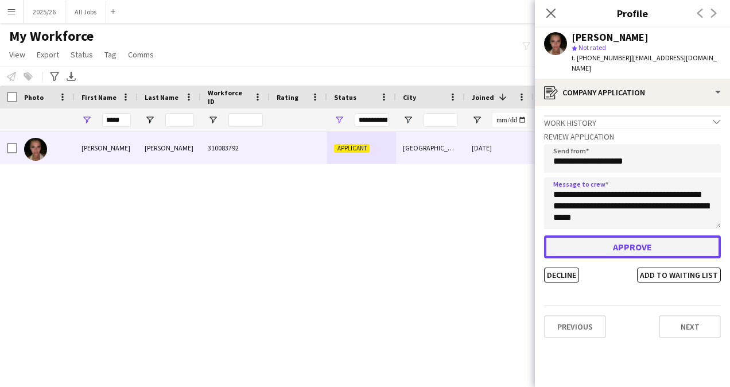
click at [632, 238] on button "Approve" at bounding box center [632, 246] width 177 height 23
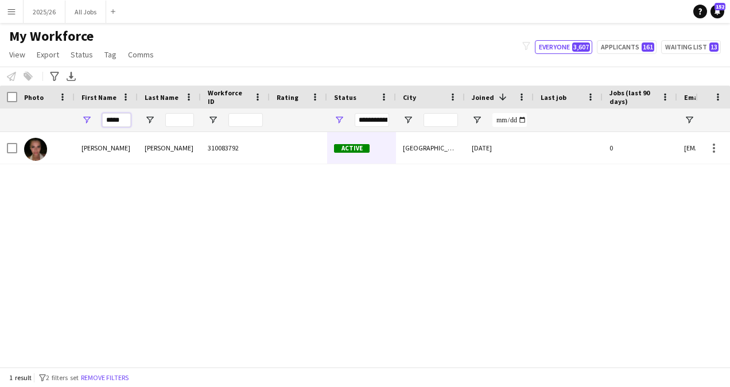
click at [117, 116] on input "*****" at bounding box center [116, 120] width 29 height 14
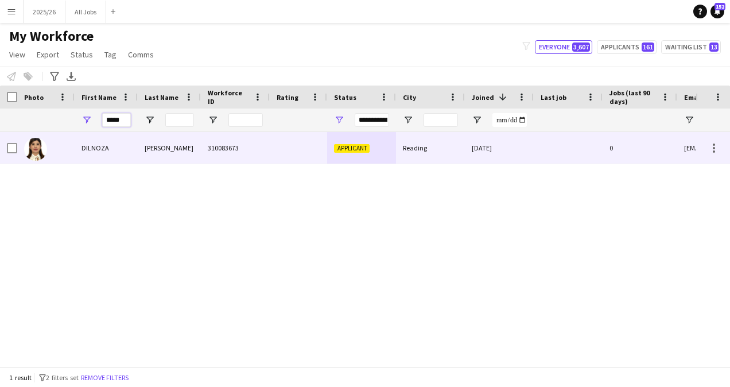
type input "*****"
click at [150, 148] on div "[PERSON_NAME]" at bounding box center [169, 148] width 63 height 32
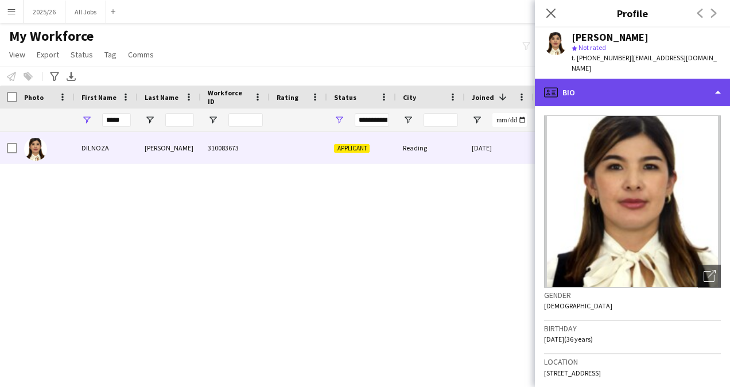
click at [676, 79] on div "profile Bio" at bounding box center [632, 93] width 195 height 28
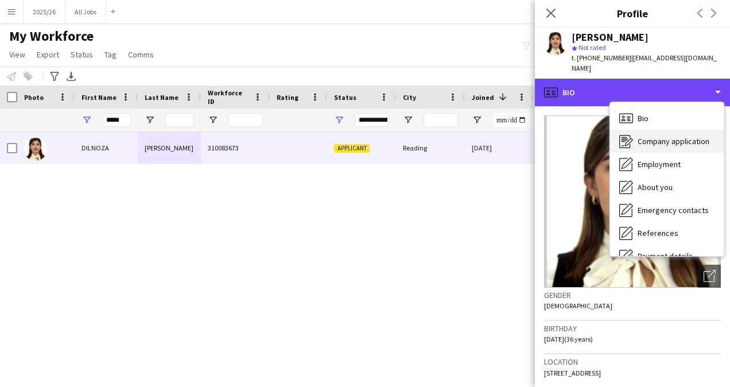
scroll to position [131, 0]
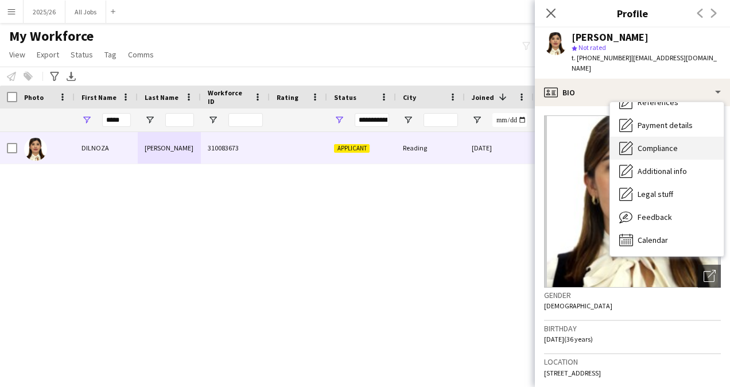
click at [662, 143] on span "Compliance" at bounding box center [658, 148] width 40 height 10
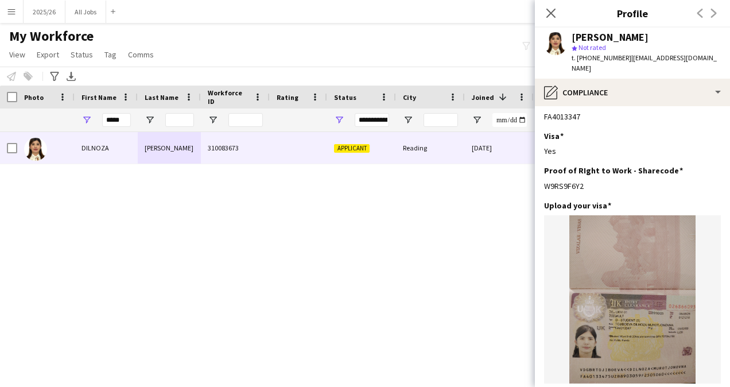
scroll to position [320, 0]
drag, startPoint x: 593, startPoint y: 166, endPoint x: 545, endPoint y: 163, distance: 48.9
click at [545, 181] on div "W9RS9F6Y2" at bounding box center [632, 186] width 177 height 10
copy div "W9RS9F6Y2"
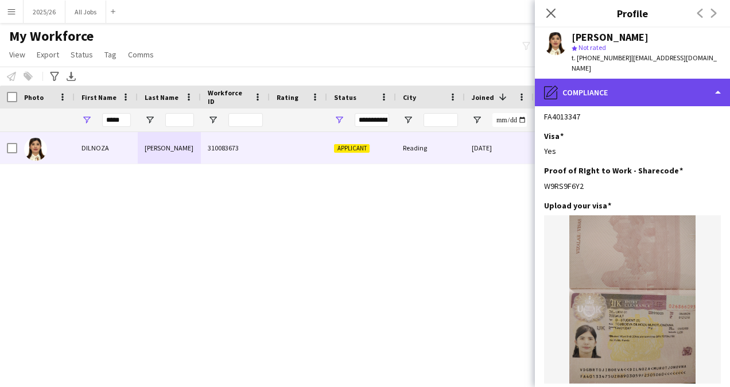
click at [603, 83] on div "pencil4 Compliance" at bounding box center [632, 93] width 195 height 28
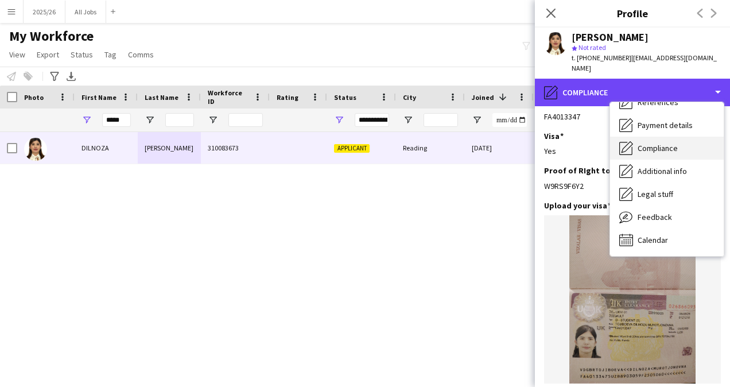
scroll to position [0, 0]
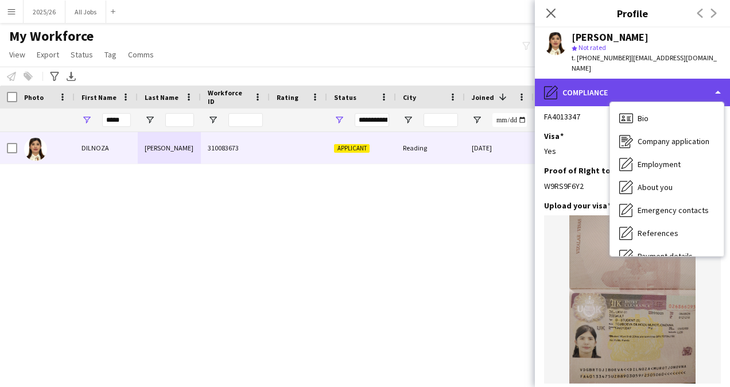
click at [653, 90] on div "pencil4 Compliance" at bounding box center [632, 93] width 195 height 28
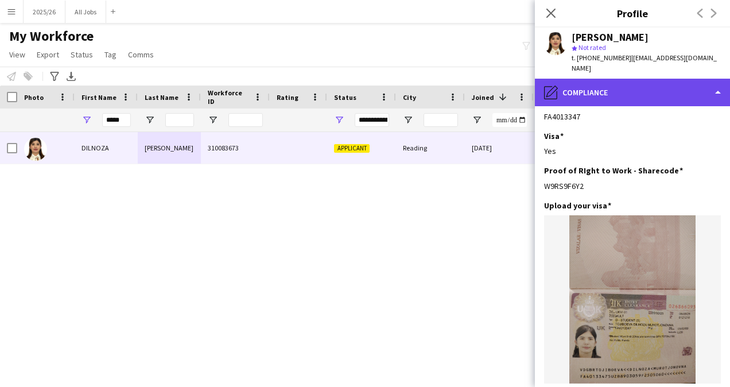
click at [640, 80] on div "pencil4 Compliance" at bounding box center [632, 93] width 195 height 28
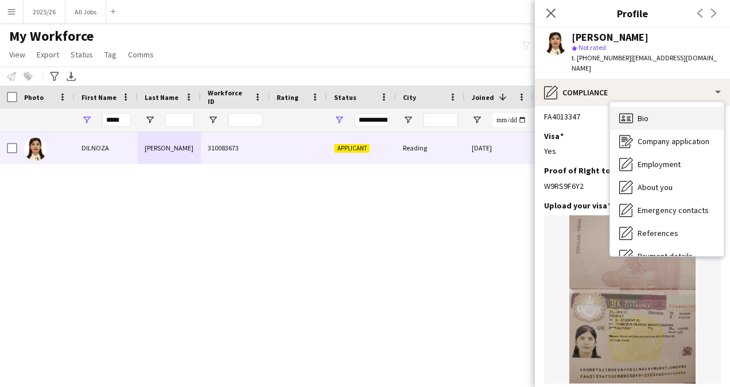
click at [660, 111] on div "Bio Bio" at bounding box center [667, 118] width 114 height 23
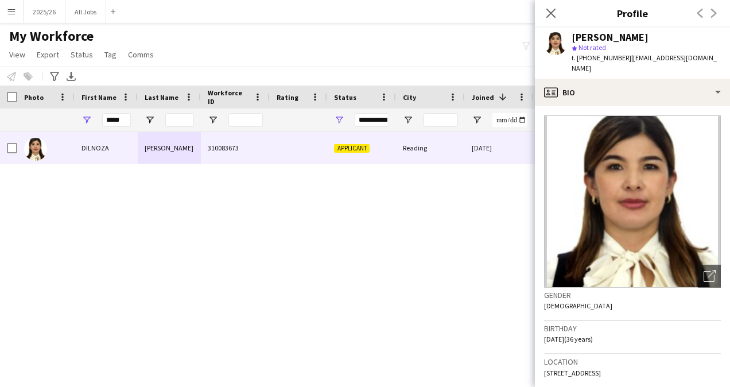
scroll to position [244, 0]
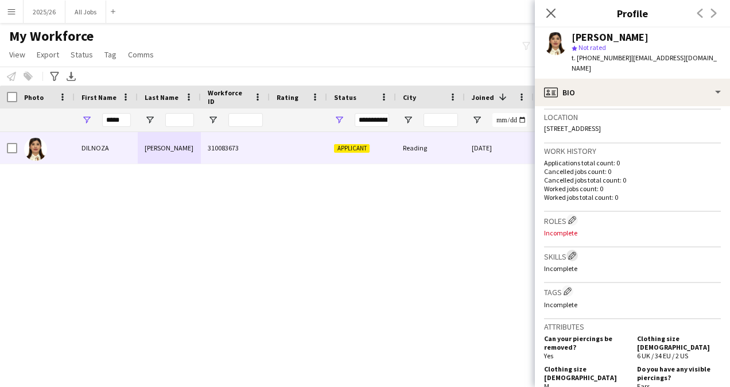
click at [575, 251] on app-icon "Edit crew company skills" at bounding box center [572, 255] width 8 height 8
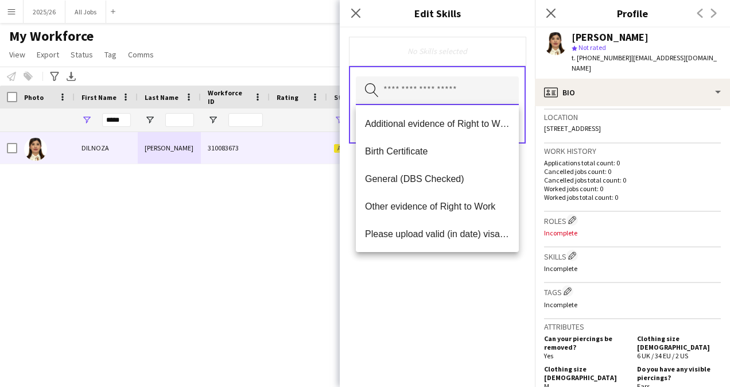
click at [445, 90] on input "text" at bounding box center [437, 90] width 163 height 29
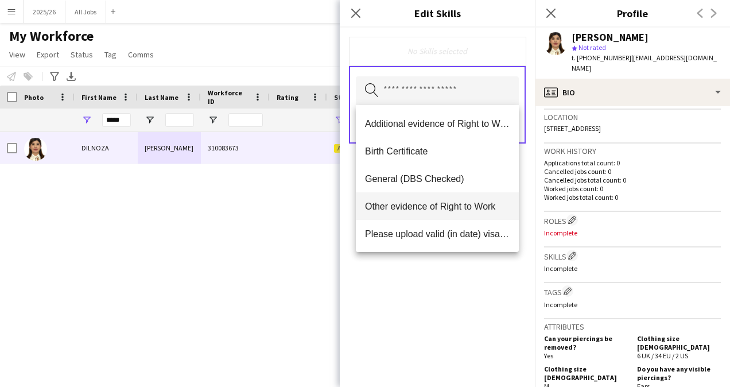
click at [424, 213] on mat-option "Other evidence of Right to Work" at bounding box center [437, 206] width 163 height 28
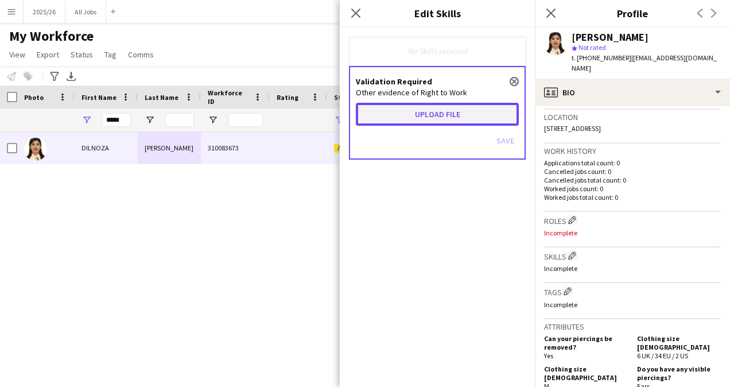
click at [417, 119] on button "Upload file" at bounding box center [437, 114] width 163 height 23
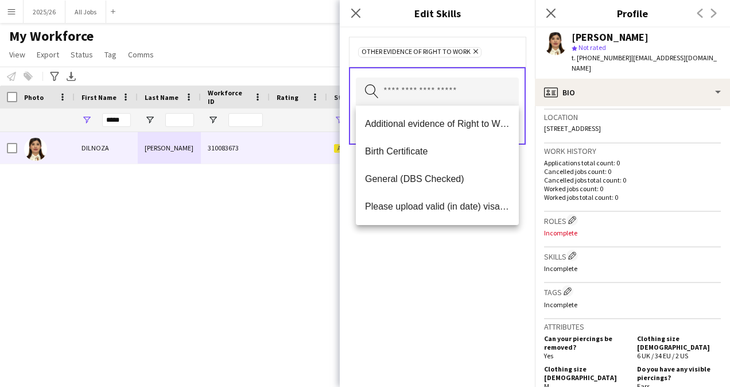
click at [471, 237] on div "Other evidence of Right to Work Remove Search by skill name Save" at bounding box center [437, 207] width 195 height 359
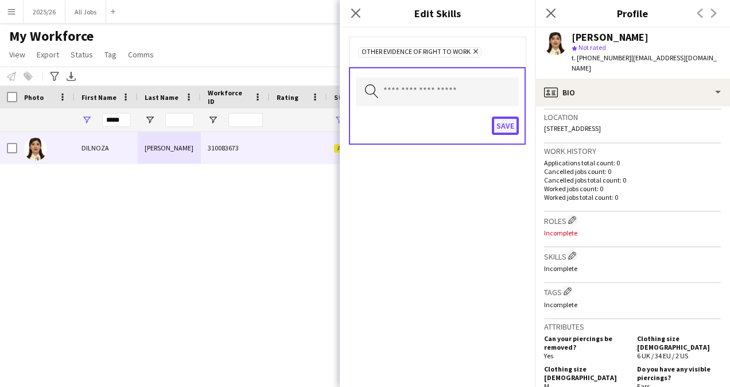
click at [503, 122] on button "Save" at bounding box center [505, 126] width 27 height 18
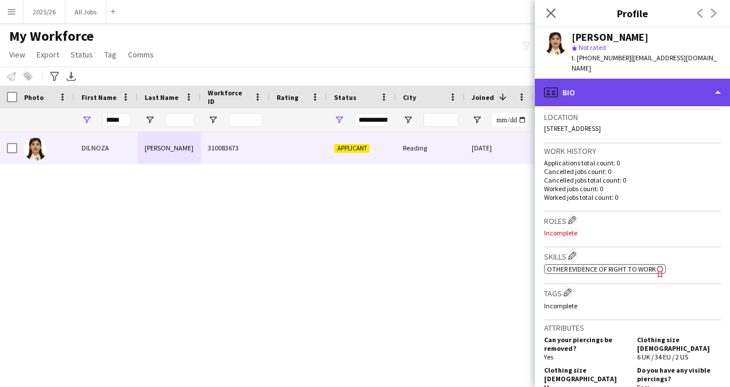
click at [632, 79] on div "profile Bio" at bounding box center [632, 93] width 195 height 28
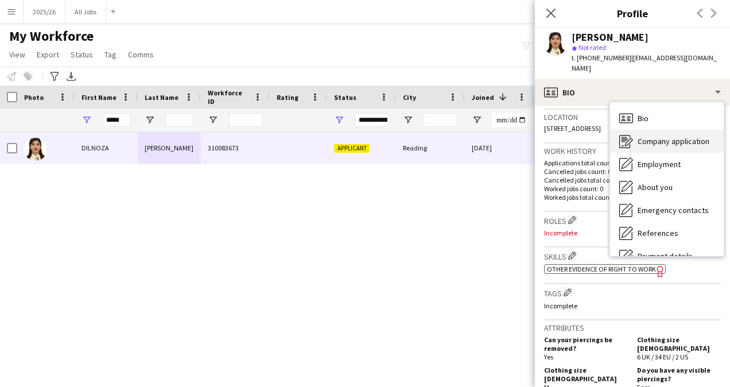
click at [671, 136] on span "Company application" at bounding box center [674, 141] width 72 height 10
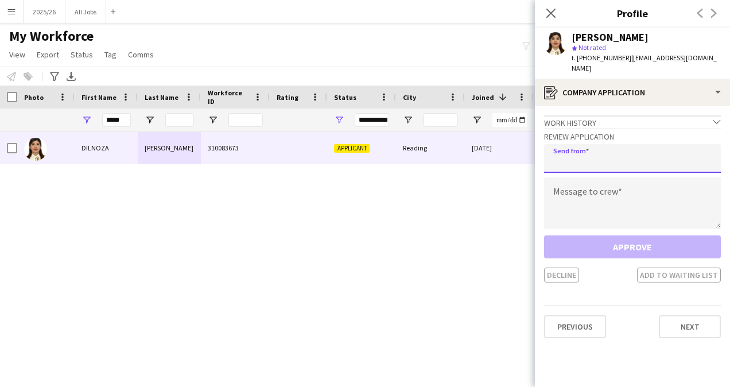
click at [615, 155] on input "email" at bounding box center [632, 158] width 177 height 29
type input "**********"
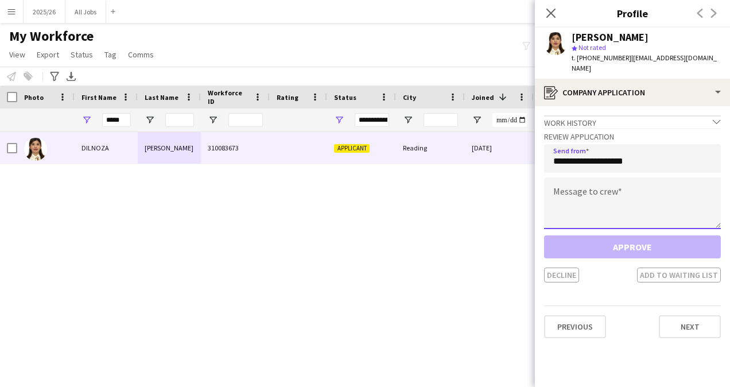
click at [616, 181] on textarea at bounding box center [632, 203] width 177 height 52
paste textarea "**********"
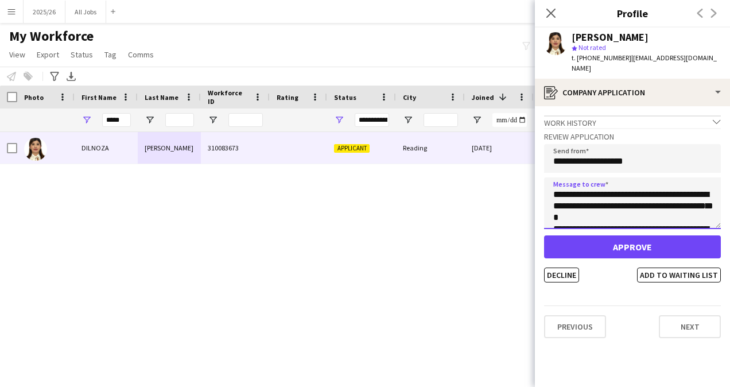
scroll to position [225, 0]
type textarea "**********"
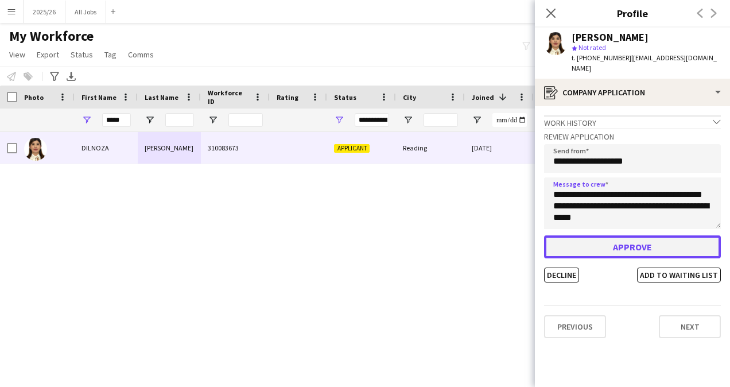
click at [612, 238] on button "Approve" at bounding box center [632, 246] width 177 height 23
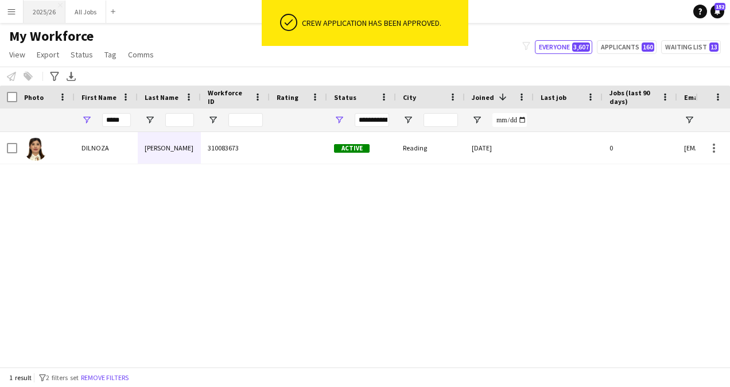
click at [51, 11] on button "2025/26 Close" at bounding box center [45, 12] width 42 height 22
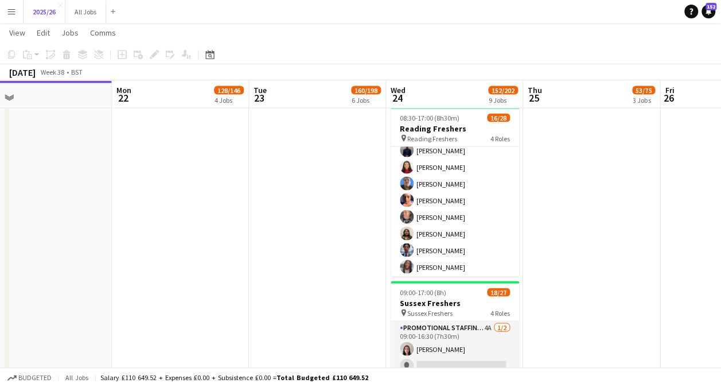
scroll to position [425, 0]
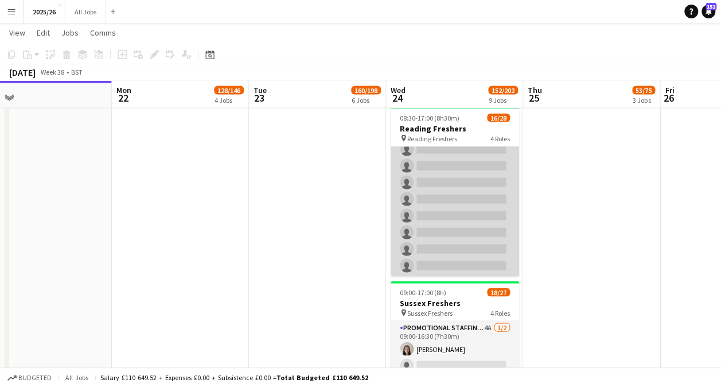
click at [463, 220] on app-card-role "Promotional Staffing (Brand Ambassadors) 4A [DATE] 10:10-16:00 (5h50m) ! [PERSO…" at bounding box center [455, 98] width 129 height 355
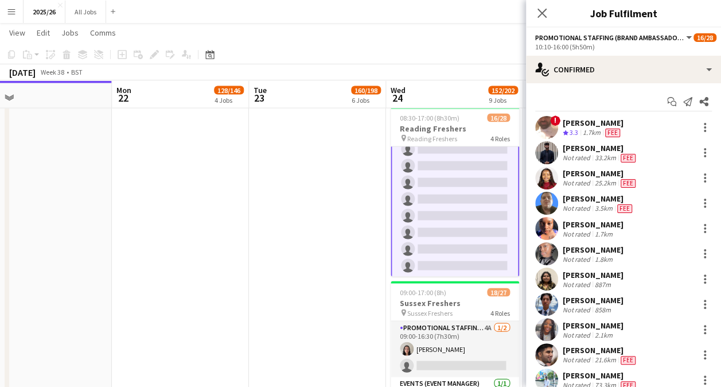
scroll to position [265, 0]
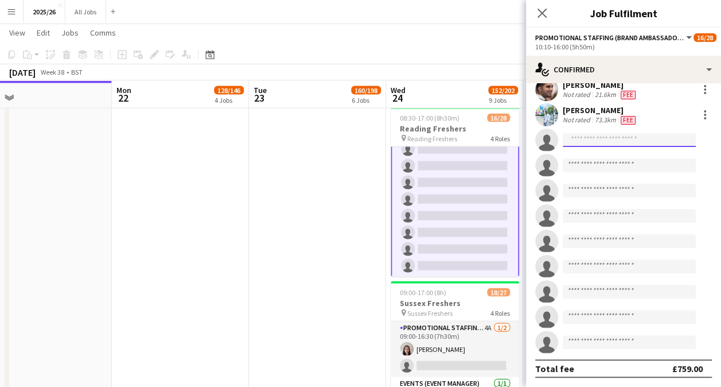
click at [599, 141] on input at bounding box center [629, 140] width 133 height 14
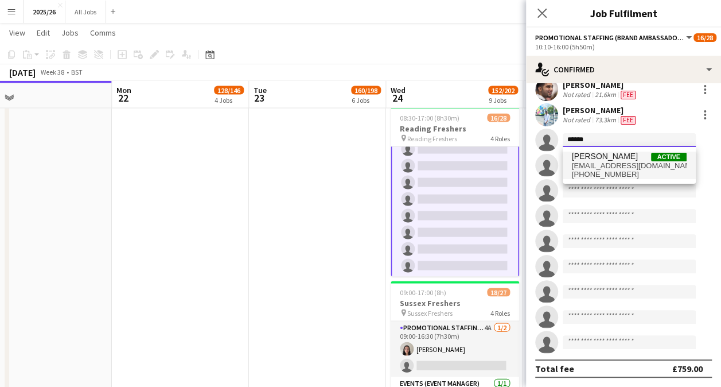
type input "******"
click at [608, 162] on span "[EMAIL_ADDRESS][DOMAIN_NAME]" at bounding box center [629, 165] width 115 height 9
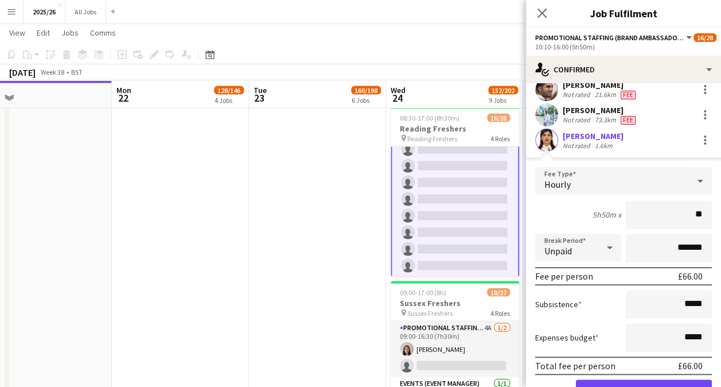
type input "***"
click button "Confirm" at bounding box center [644, 390] width 136 height 23
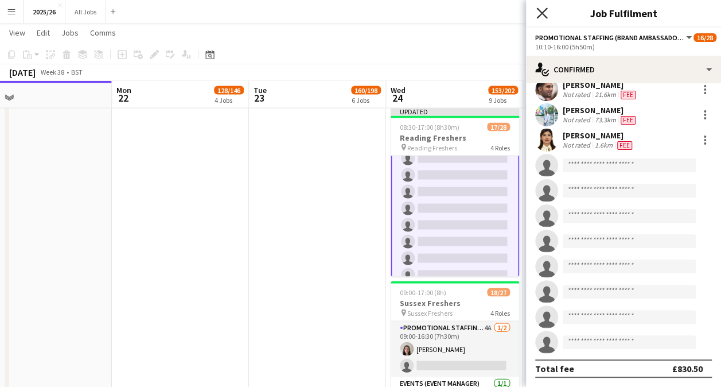
click at [542, 14] on icon at bounding box center [542, 12] width 11 height 11
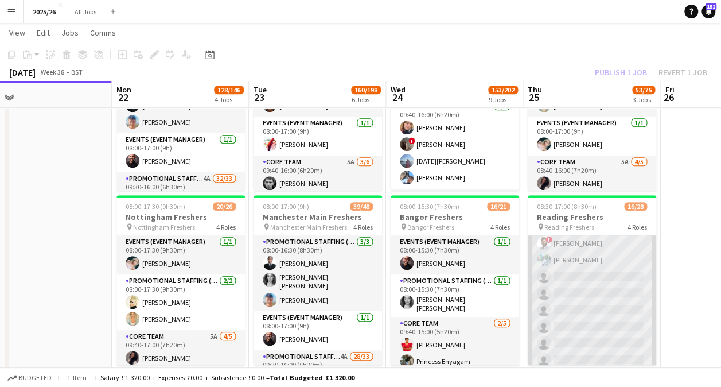
scroll to position [425, 0]
click at [576, 292] on app-card-role "Promotional Staffing (Brand Ambassadors) 1A [DATE] 10:10-16:00 (5h50m) ! [PERSO…" at bounding box center [592, 187] width 129 height 355
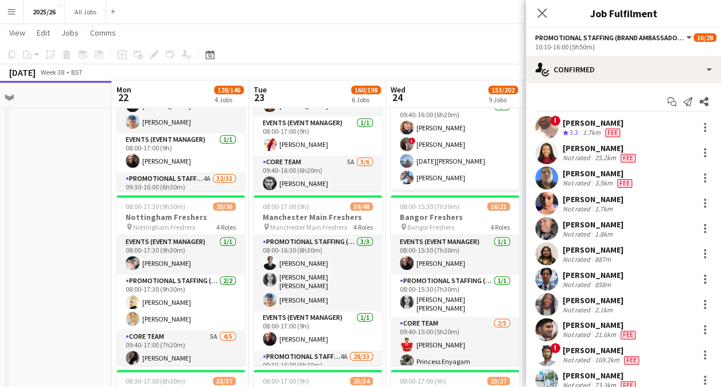
scroll to position [265, 0]
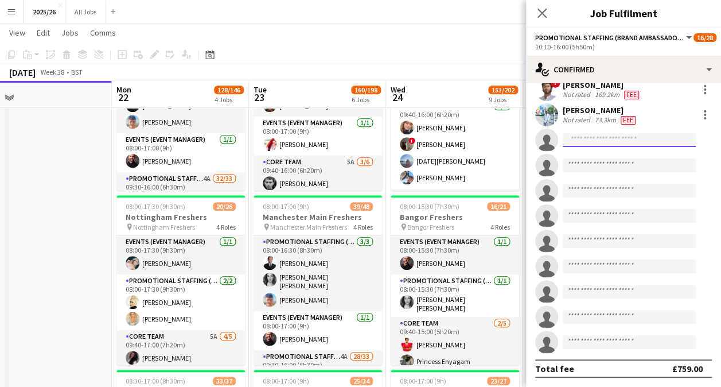
click at [610, 142] on input at bounding box center [629, 140] width 133 height 14
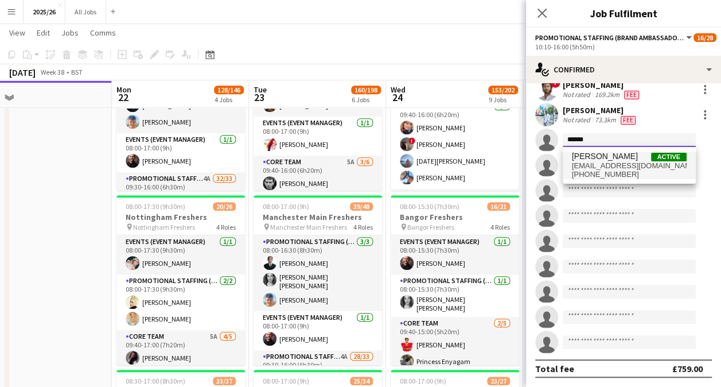
type input "******"
click at [620, 166] on span "[EMAIL_ADDRESS][DOMAIN_NAME]" at bounding box center [629, 165] width 115 height 9
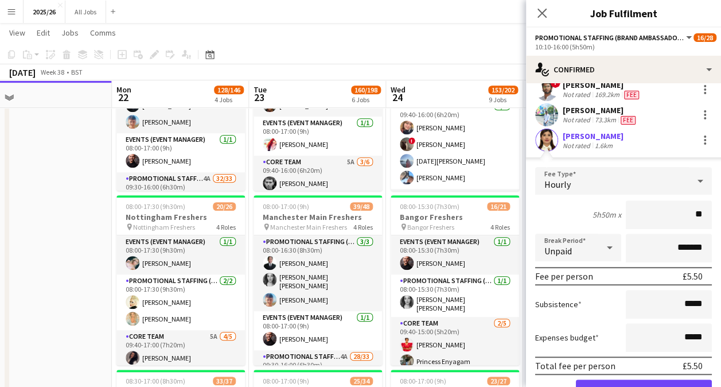
type input "***"
click button "Confirm" at bounding box center [644, 390] width 136 height 23
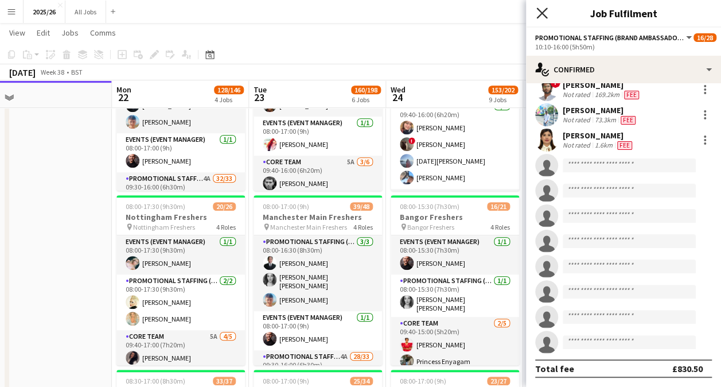
click at [542, 14] on icon at bounding box center [542, 12] width 11 height 11
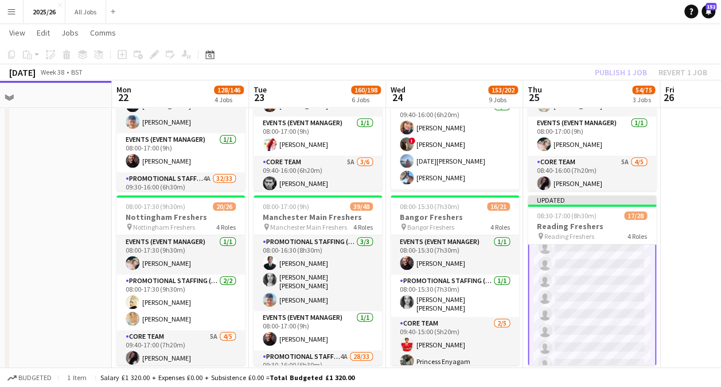
click at [634, 68] on div "Publish 1 job Revert 1 job" at bounding box center [651, 72] width 140 height 15
click at [634, 68] on button "Publish 1 job" at bounding box center [621, 72] width 61 height 15
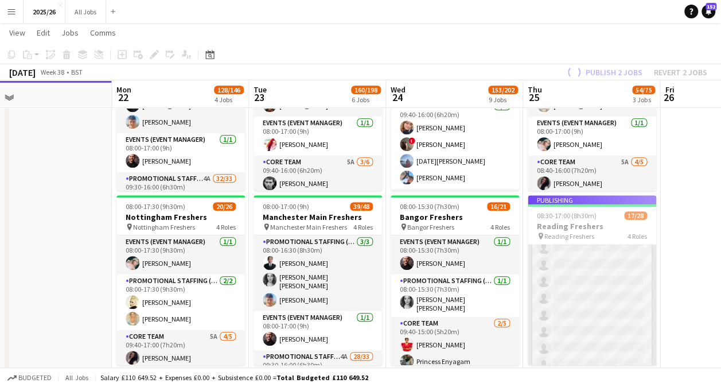
click at [604, 280] on app-card-role "Promotional Staffing (Brand Ambassadors) 1A [DATE] 10:10-16:00 (5h50m) ! [PERSO…" at bounding box center [592, 197] width 129 height 355
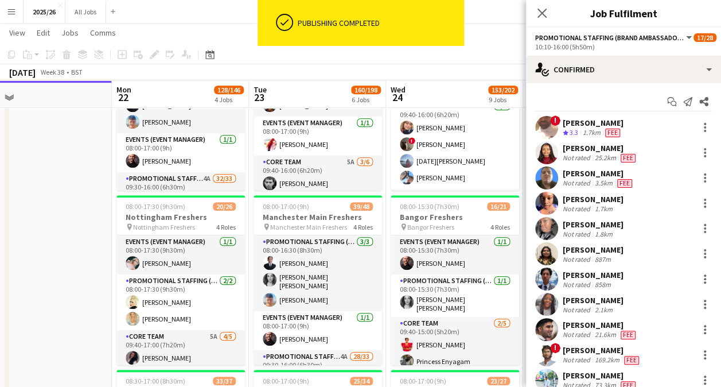
scroll to position [426, 0]
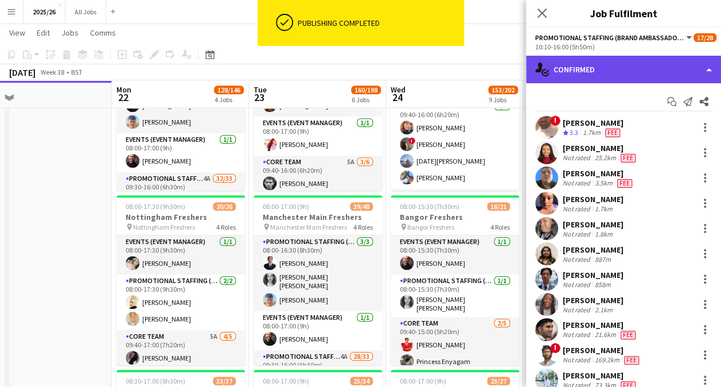
click at [603, 67] on div "single-neutral-actions-check-2 Confirmed" at bounding box center [623, 70] width 195 height 28
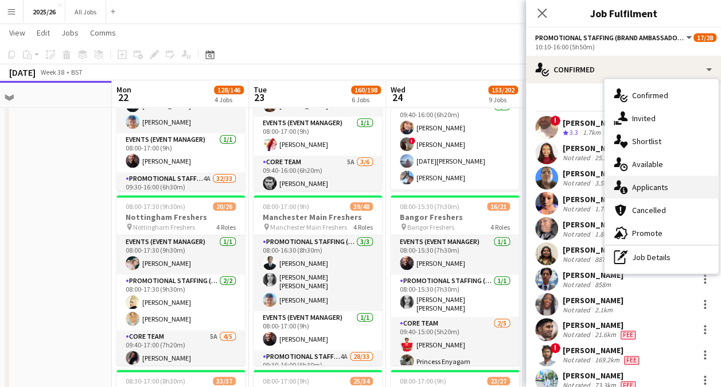
click at [668, 193] on div "single-neutral-actions-information Applicants" at bounding box center [662, 187] width 114 height 23
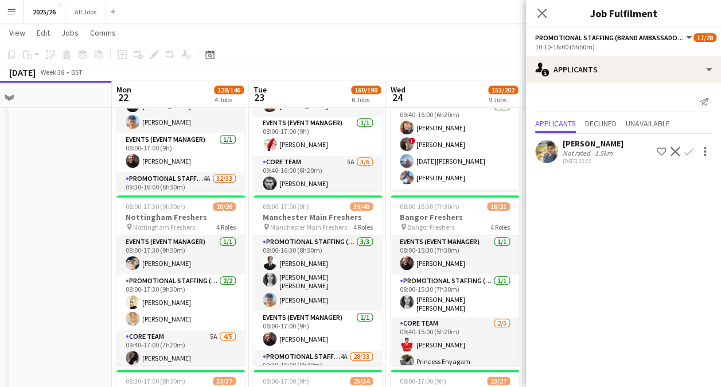
click at [690, 147] on app-icon "Confirm" at bounding box center [689, 151] width 9 height 9
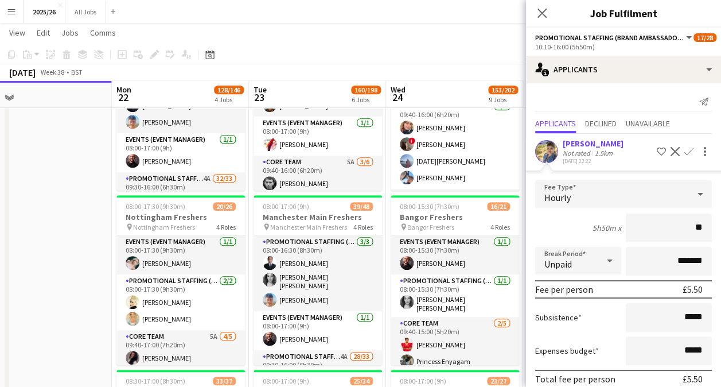
type input "***"
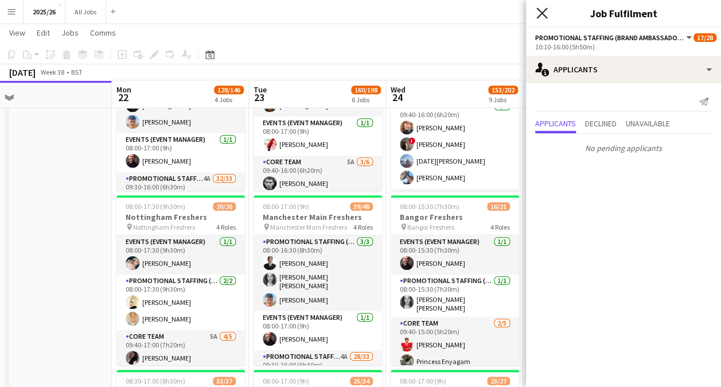
click at [538, 13] on icon "Close pop-in" at bounding box center [542, 12] width 11 height 11
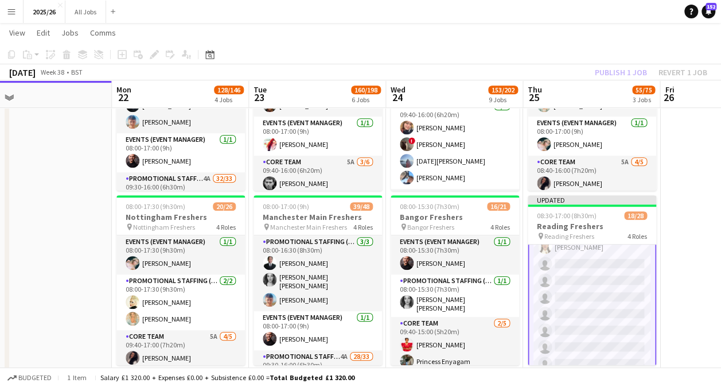
click at [627, 70] on div "Publish 1 job Revert 1 job" at bounding box center [651, 72] width 140 height 15
click at [627, 70] on button "Publish 1 job" at bounding box center [621, 72] width 61 height 15
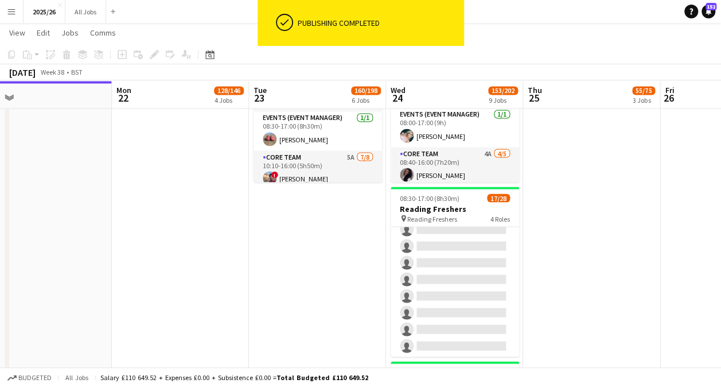
scroll to position [994, 0]
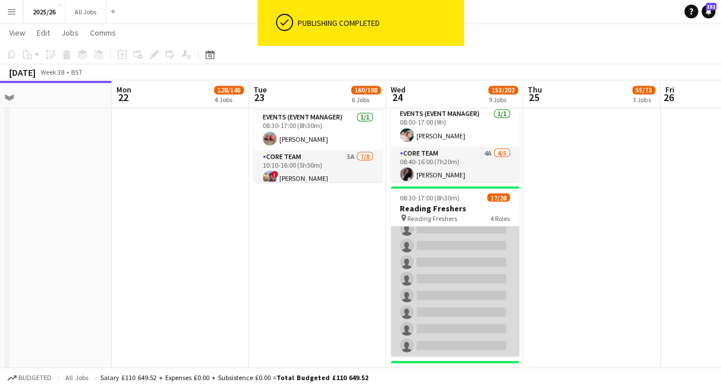
click at [470, 274] on app-card-role "Promotional Staffing (Brand Ambassadors) 4A [DATE] 10:10-16:00 (5h50m) ! [PERSO…" at bounding box center [455, 178] width 129 height 355
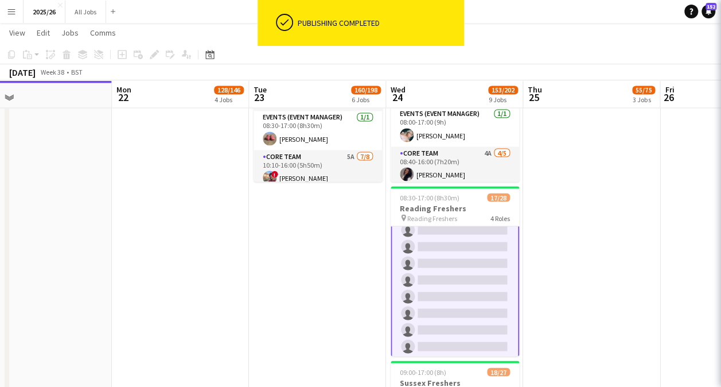
scroll to position [426, 0]
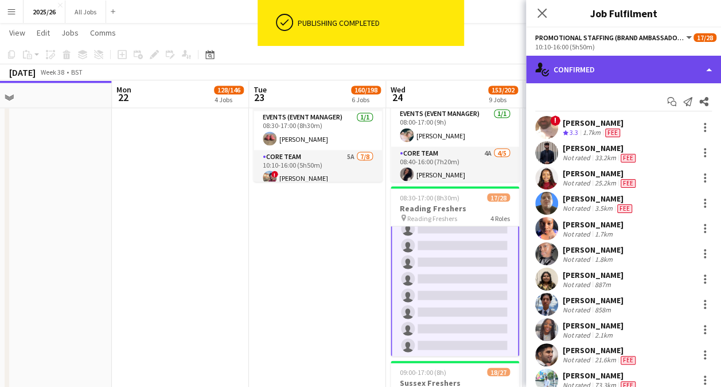
click at [653, 64] on div "single-neutral-actions-check-2 Confirmed" at bounding box center [623, 70] width 195 height 28
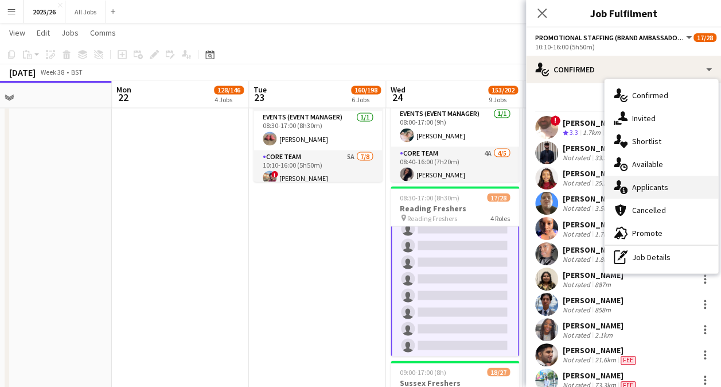
click at [669, 185] on div "single-neutral-actions-information Applicants" at bounding box center [662, 187] width 114 height 23
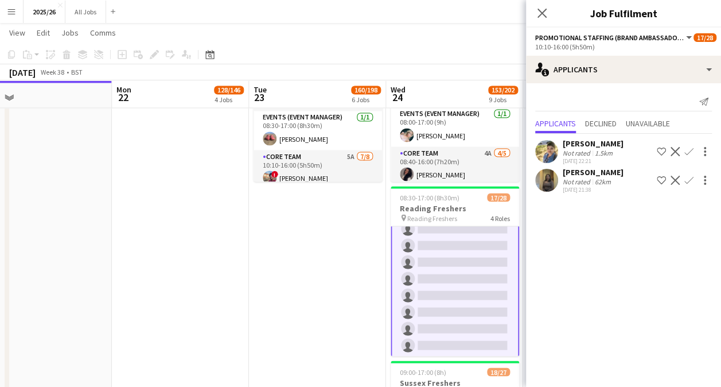
click at [690, 151] on app-icon "Confirm" at bounding box center [689, 151] width 9 height 9
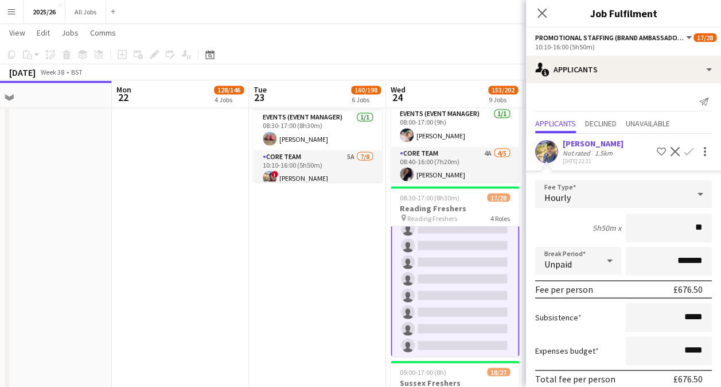
type input "***"
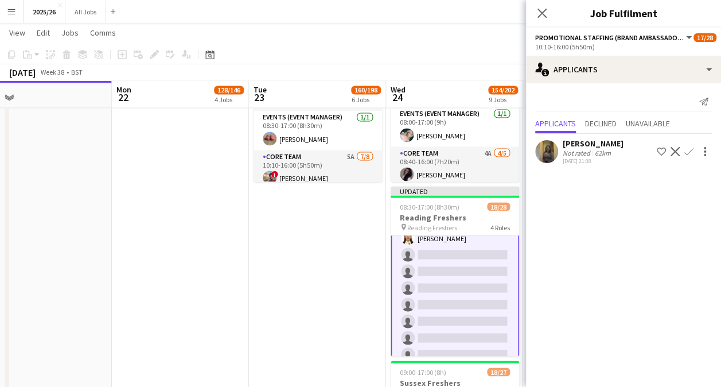
click at [691, 152] on app-icon "Confirm" at bounding box center [689, 151] width 9 height 9
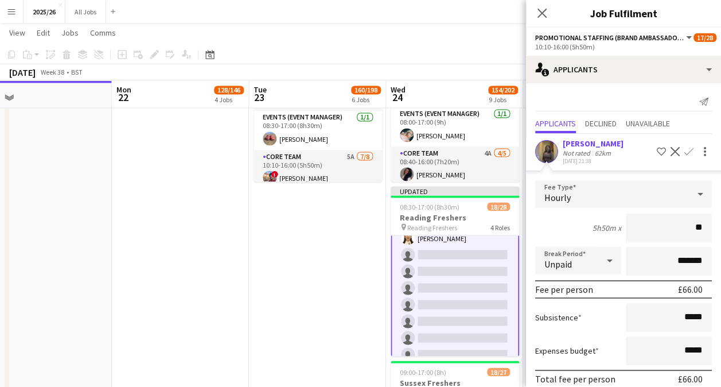
type input "***"
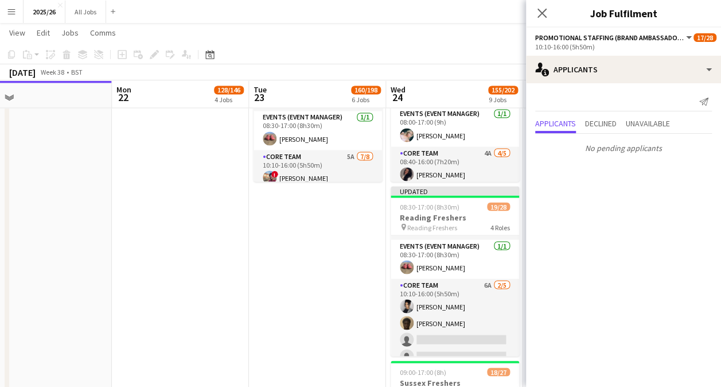
scroll to position [39, 0]
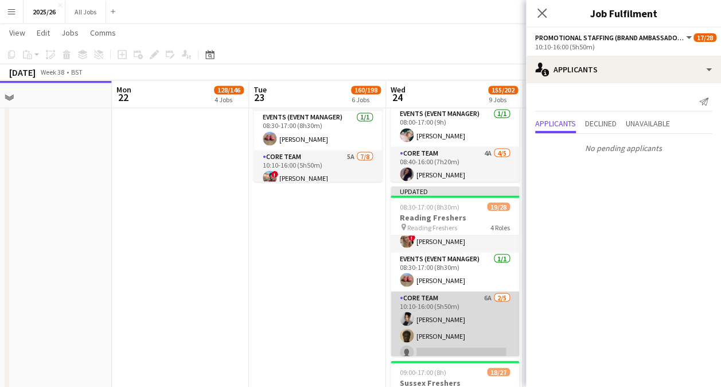
click at [453, 349] on app-card-role "Core Team 6A [DATE] 10:10-16:00 (5h50m) [PERSON_NAME] [PERSON_NAME] single-neut…" at bounding box center [455, 344] width 129 height 106
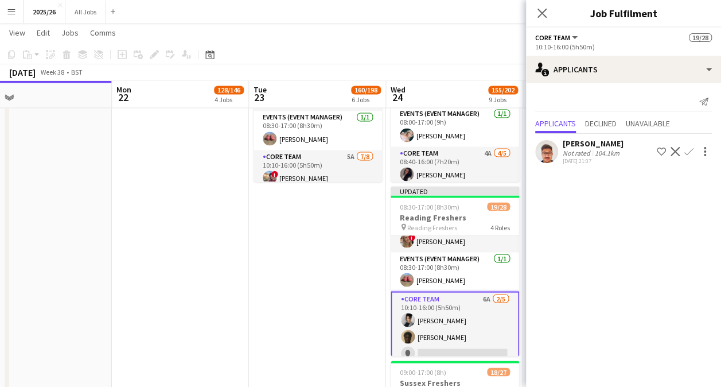
click at [693, 151] on button "Confirm" at bounding box center [689, 152] width 14 height 14
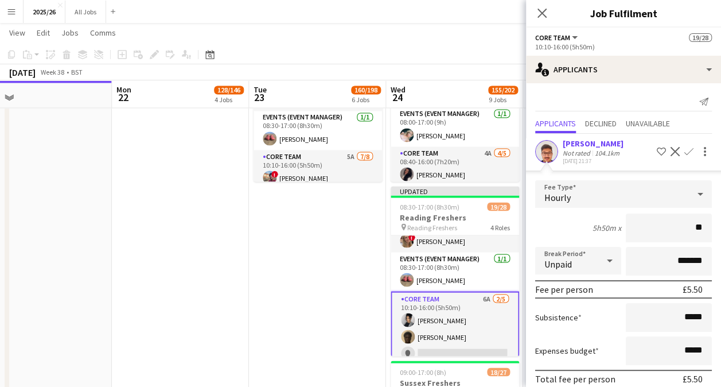
type input "***"
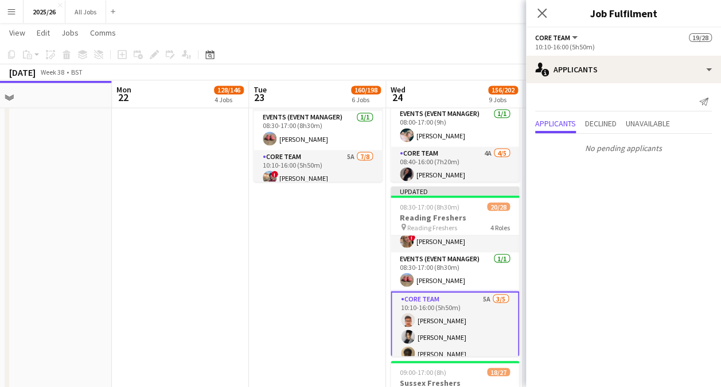
click at [472, 320] on app-card-role "Core Team 5A [DATE] 10:10-16:00 (5h50m) [PERSON_NAME] [PERSON_NAME] [PERSON_NAM…" at bounding box center [455, 345] width 129 height 108
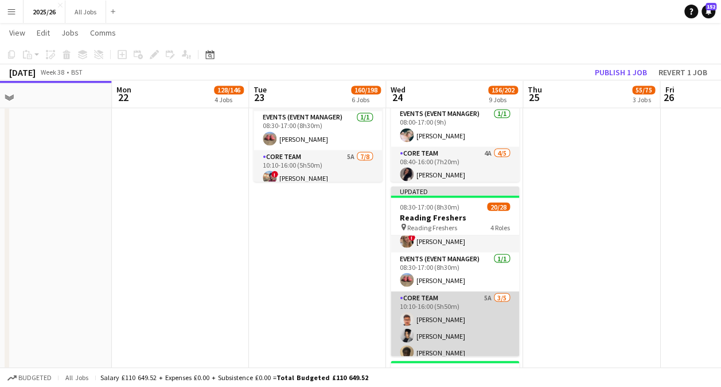
click at [469, 321] on app-card-role "Core Team 5A [DATE] 10:10-16:00 (5h50m) [PERSON_NAME] [PERSON_NAME] [PERSON_NAM…" at bounding box center [455, 344] width 129 height 106
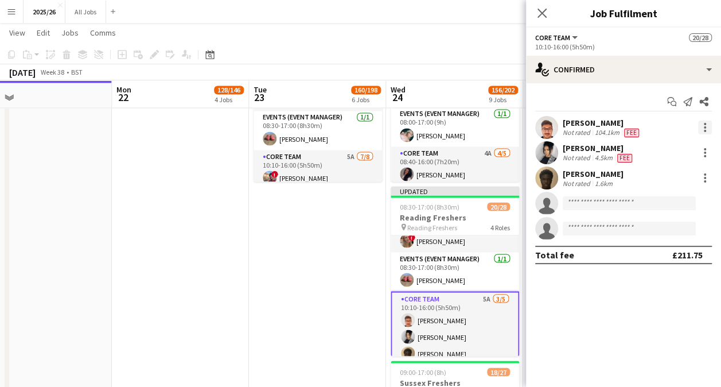
click at [711, 123] on div at bounding box center [705, 128] width 14 height 14
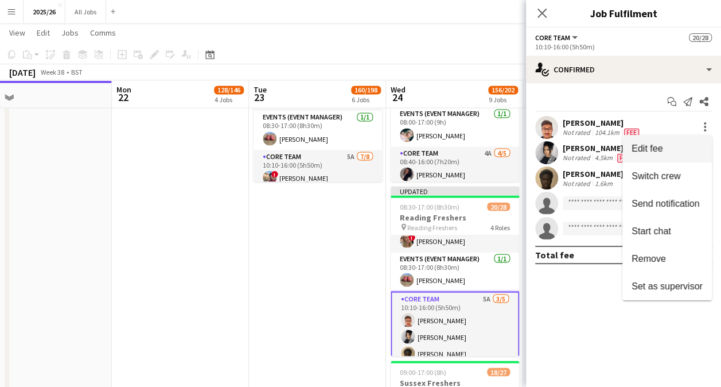
click at [666, 150] on span "Edit fee" at bounding box center [667, 148] width 71 height 10
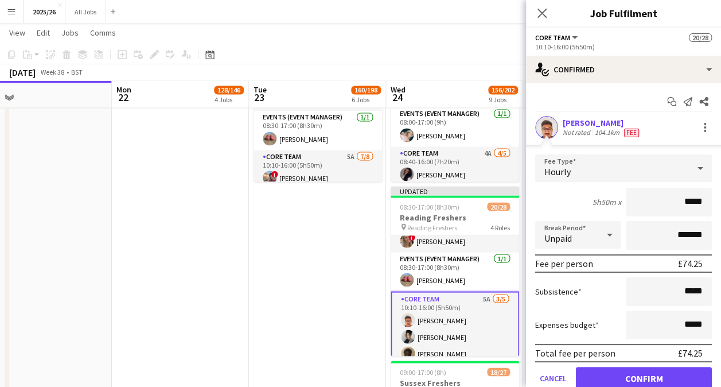
type input "******"
click button "Confirm" at bounding box center [644, 378] width 136 height 23
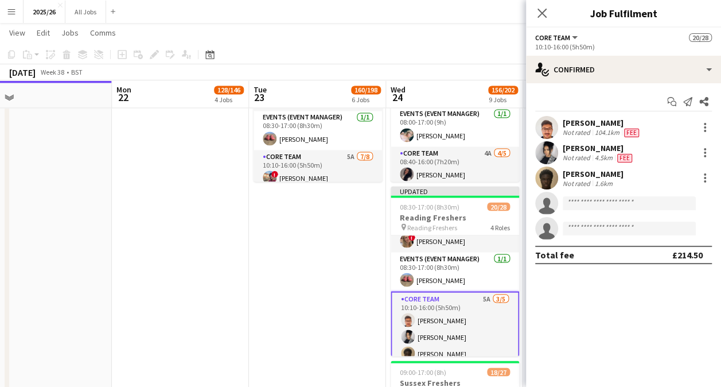
click at [479, 65] on div "[DATE] Week 38 • BST Publish 1 job Revert 1 job" at bounding box center [360, 72] width 721 height 16
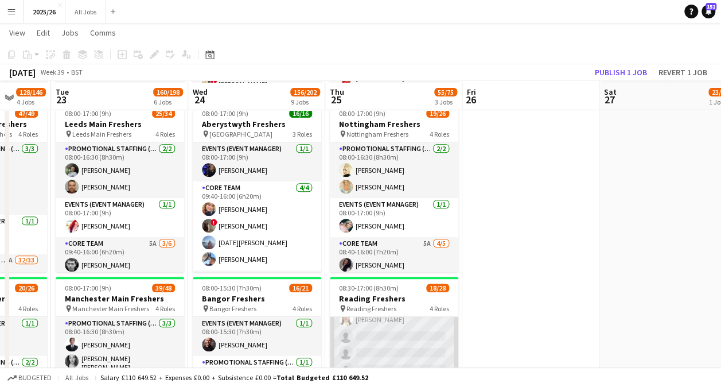
scroll to position [204, 0]
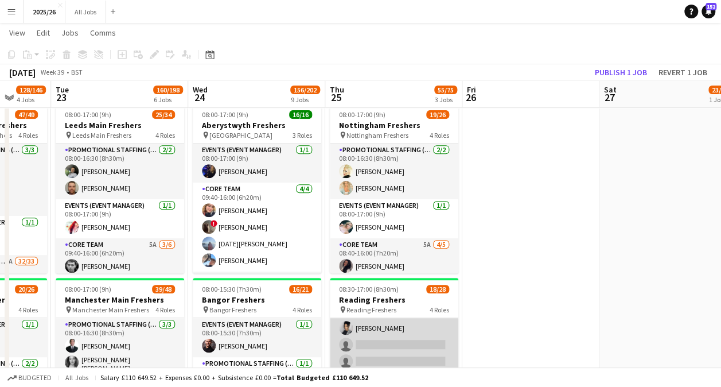
click at [405, 349] on app-card-role "Core Team 3A [DATE] 10:10-16:00 (5h50m) [PERSON_NAME] [PERSON_NAME] single-neut…" at bounding box center [394, 337] width 129 height 106
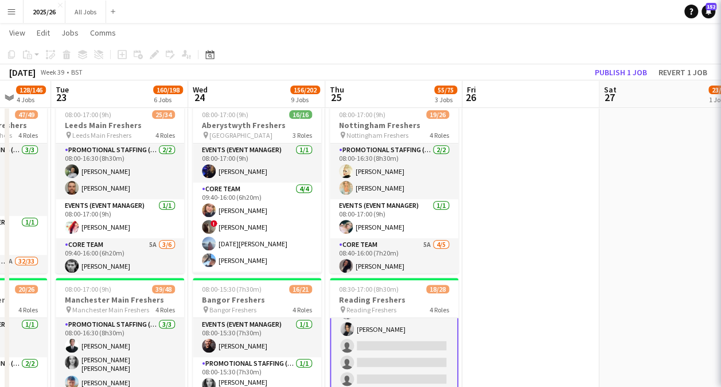
scroll to position [130, 0]
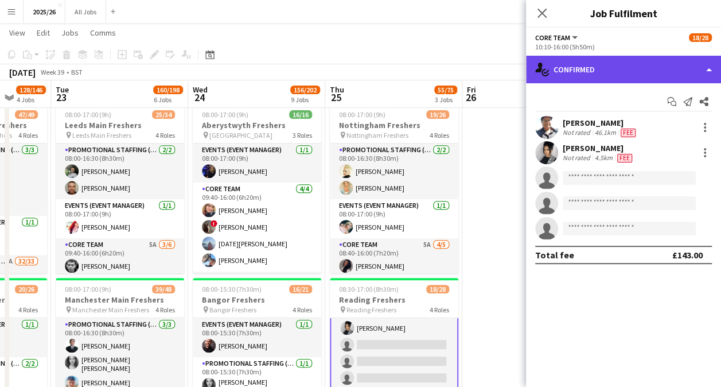
click at [676, 64] on div "single-neutral-actions-check-2 Confirmed" at bounding box center [623, 70] width 195 height 28
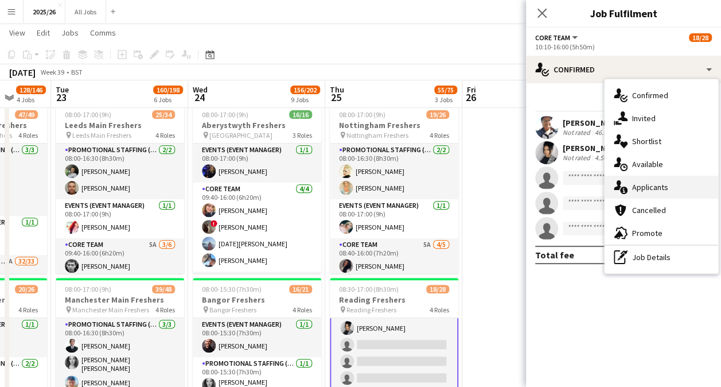
click at [668, 188] on div "single-neutral-actions-information Applicants" at bounding box center [662, 187] width 114 height 23
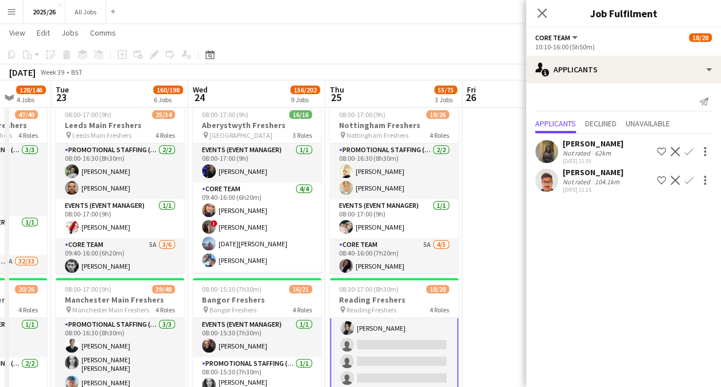
click at [690, 179] on app-icon "Confirm" at bounding box center [689, 180] width 9 height 9
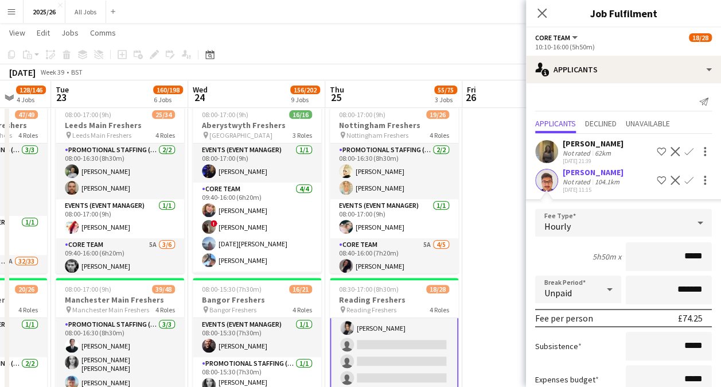
type input "******"
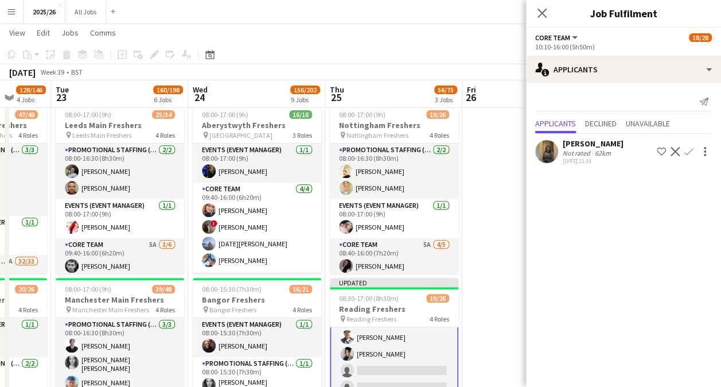
click at [689, 152] on app-icon "Confirm" at bounding box center [689, 151] width 9 height 9
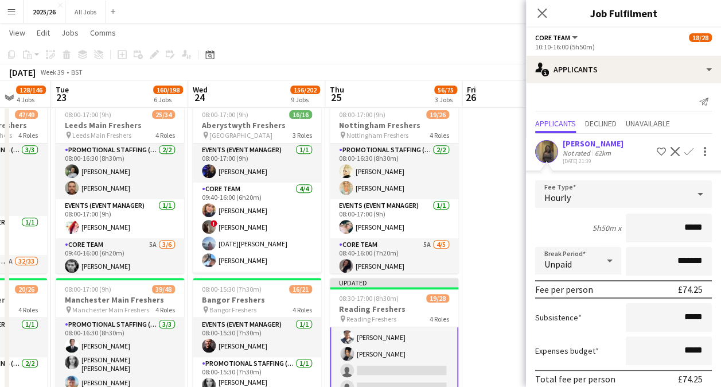
type input "******"
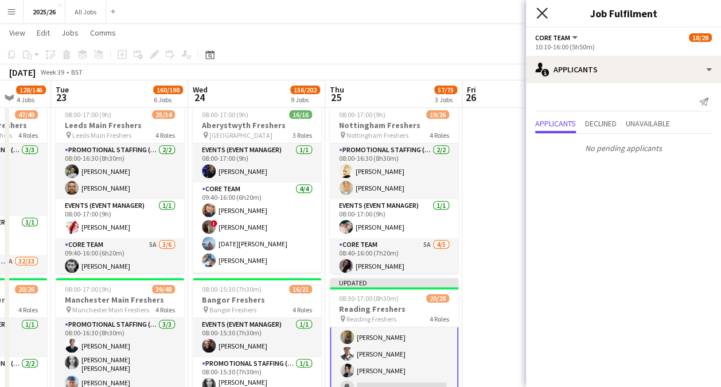
click at [539, 17] on icon "Close pop-in" at bounding box center [542, 12] width 11 height 11
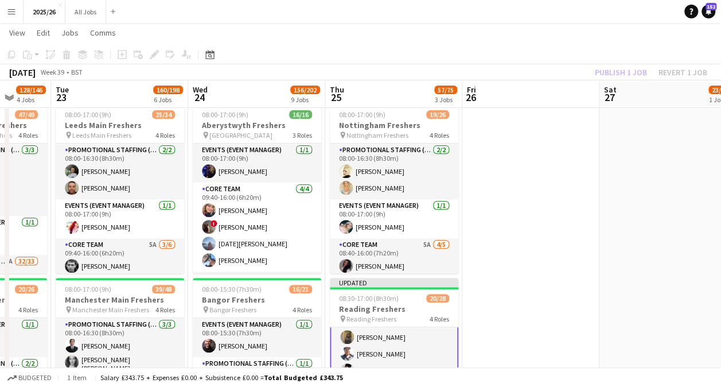
click at [623, 75] on div "Publish 1 job Revert 1 job" at bounding box center [651, 72] width 140 height 15
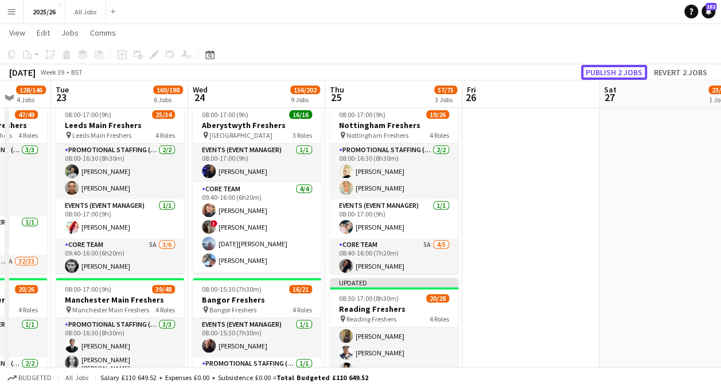
scroll to position [129, 0]
click at [623, 75] on button "Publish 2 jobs" at bounding box center [614, 72] width 66 height 15
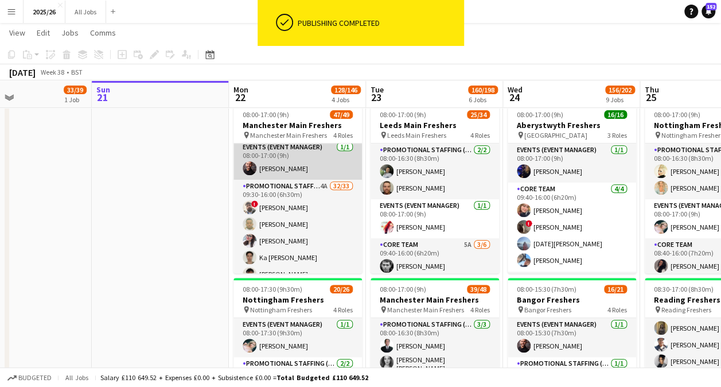
scroll to position [76, 0]
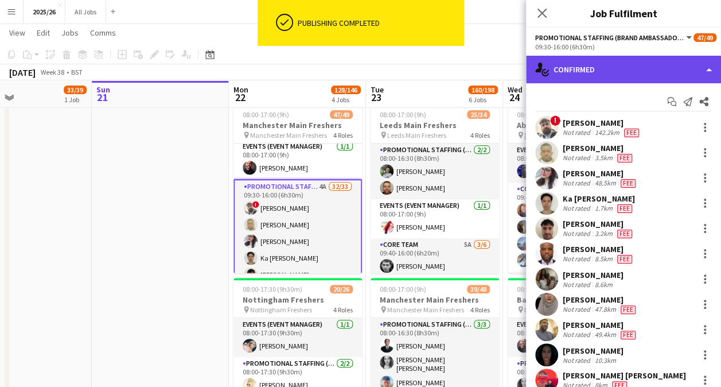
click at [583, 71] on div "single-neutral-actions-check-2 Confirmed" at bounding box center [623, 70] width 195 height 28
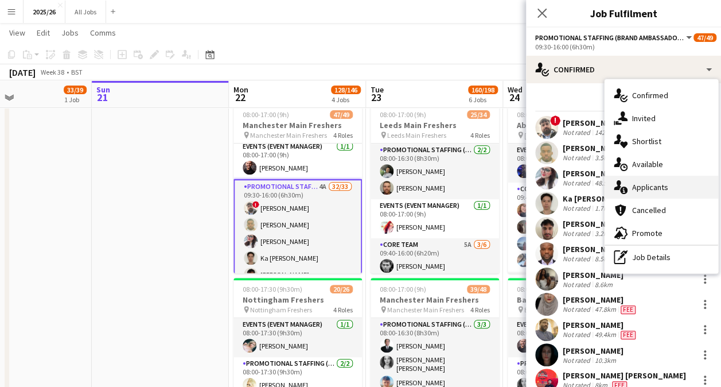
click at [686, 183] on div "single-neutral-actions-information Applicants" at bounding box center [662, 187] width 114 height 23
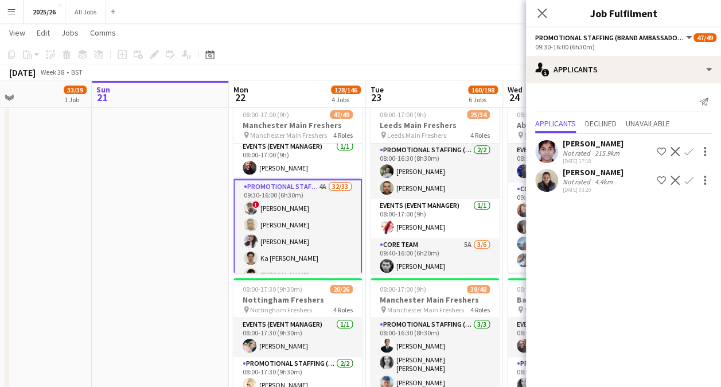
click at [14, 6] on button "Menu" at bounding box center [11, 11] width 23 height 23
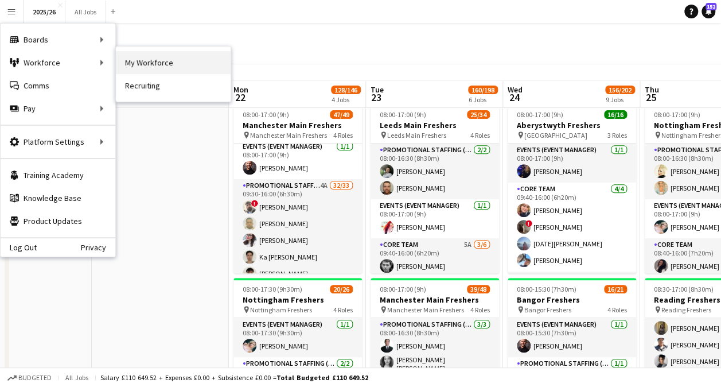
click at [135, 57] on link "My Workforce" at bounding box center [173, 62] width 115 height 23
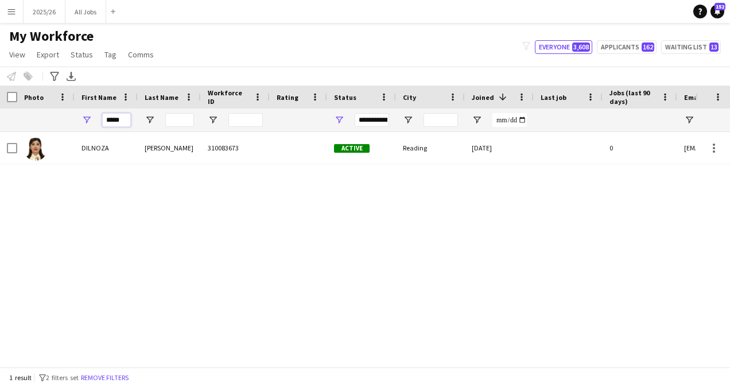
click at [125, 113] on input "*****" at bounding box center [116, 120] width 29 height 14
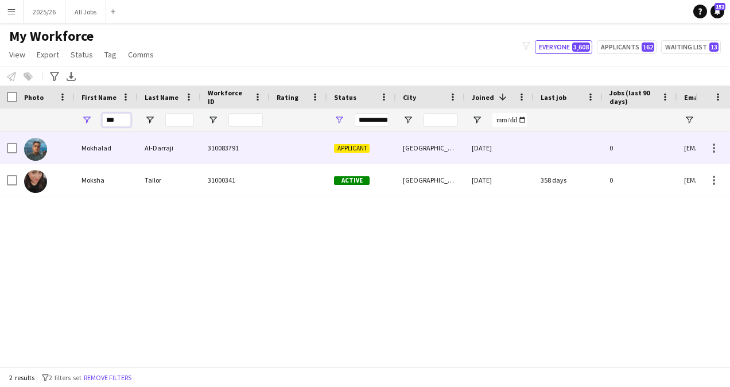
type input "***"
click at [169, 155] on div "Al-Darraji" at bounding box center [169, 148] width 63 height 32
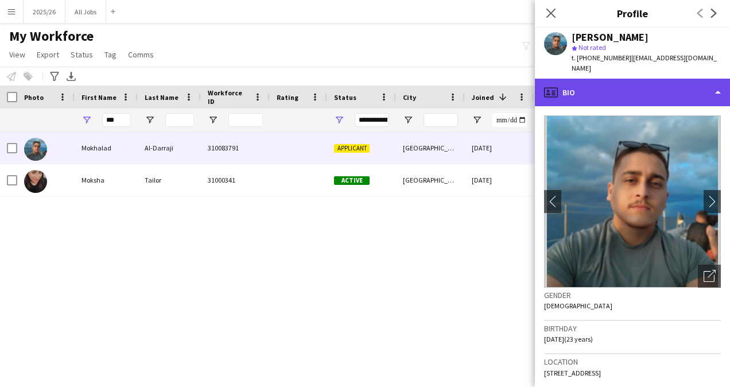
click at [661, 86] on div "profile Bio" at bounding box center [632, 93] width 195 height 28
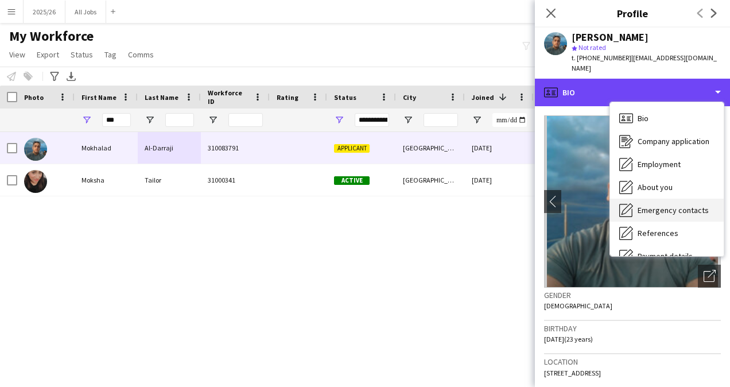
scroll to position [131, 0]
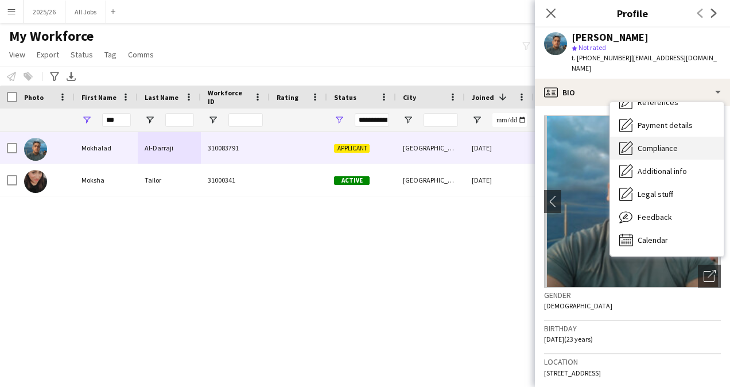
click at [661, 143] on span "Compliance" at bounding box center [658, 148] width 40 height 10
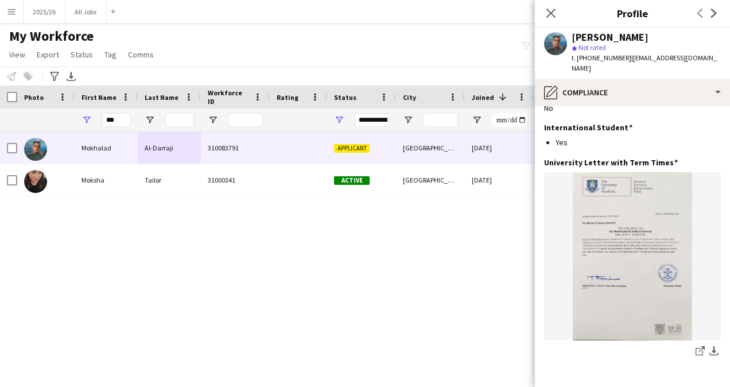
scroll to position [457, 0]
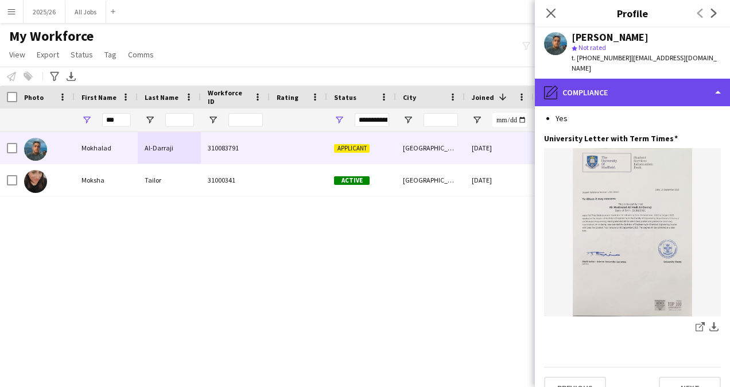
click at [636, 83] on div "pencil4 Compliance" at bounding box center [632, 93] width 195 height 28
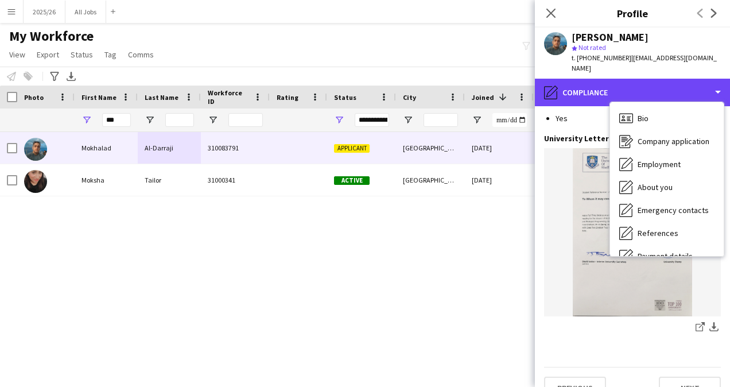
scroll to position [1, 0]
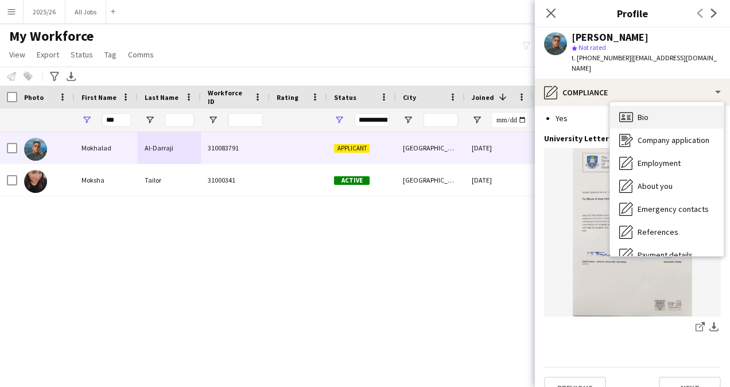
click at [651, 106] on div "Bio Bio" at bounding box center [667, 117] width 114 height 23
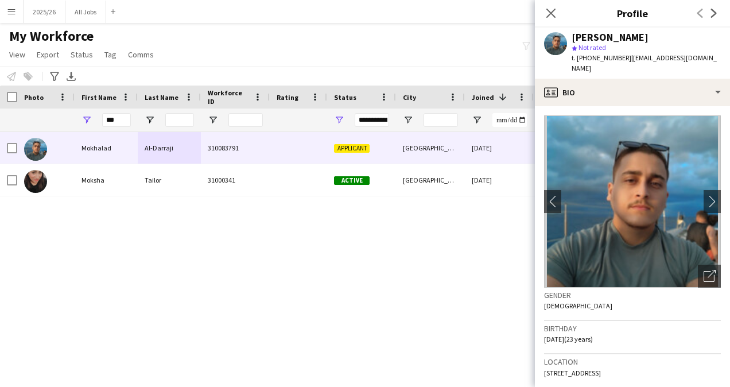
scroll to position [248, 0]
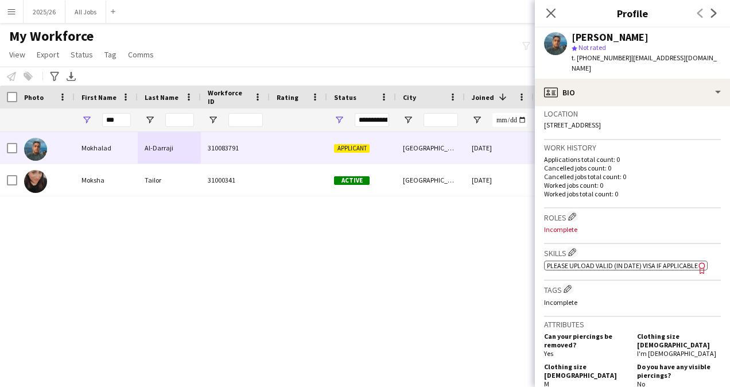
click at [612, 261] on div "Skills Edit crew company skills ok-circled2 background Layer 1 cross-circle-red…" at bounding box center [632, 262] width 177 height 37
click at [613, 261] on span "Please upload valid (in date) visa if applicable" at bounding box center [622, 265] width 151 height 9
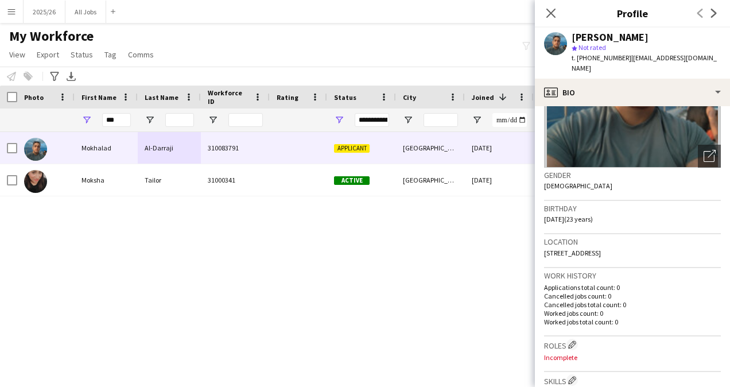
scroll to position [110, 0]
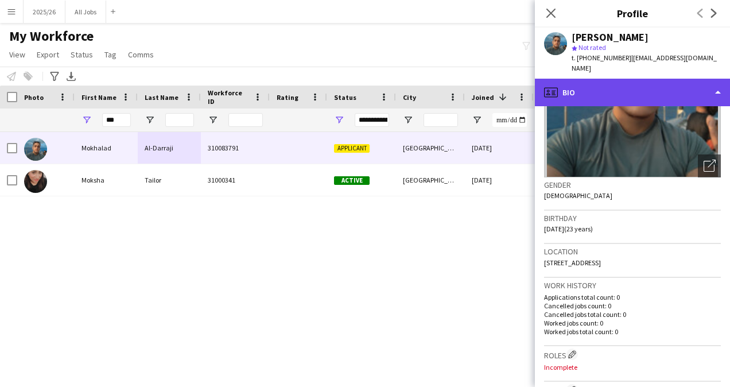
click at [654, 79] on div "profile Bio" at bounding box center [632, 93] width 195 height 28
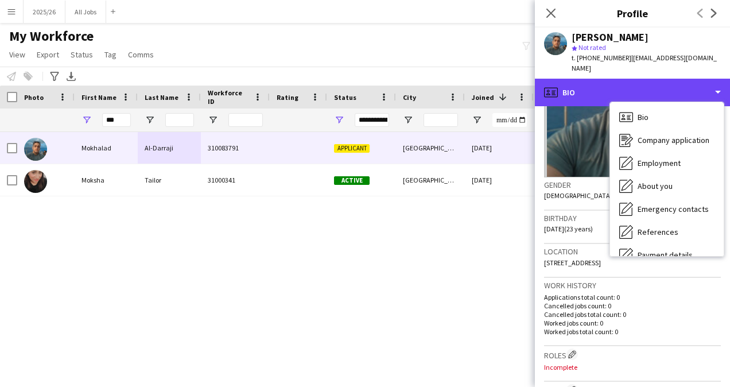
scroll to position [210, 0]
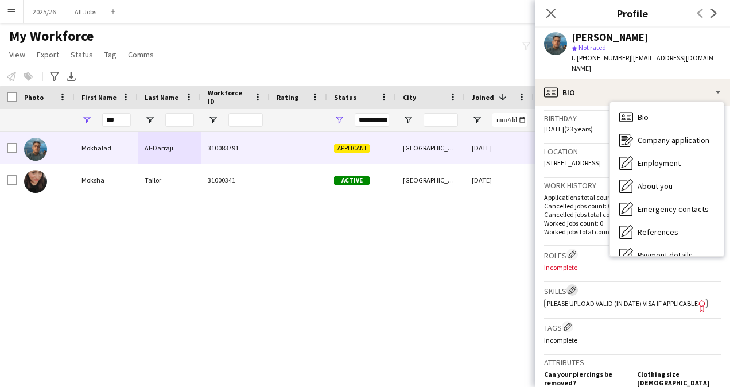
click at [574, 286] on app-icon "Edit crew company skills" at bounding box center [572, 290] width 8 height 8
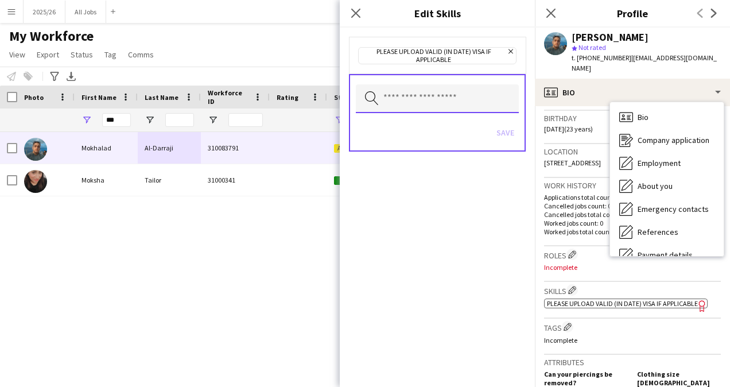
click at [436, 96] on input "text" at bounding box center [437, 98] width 163 height 29
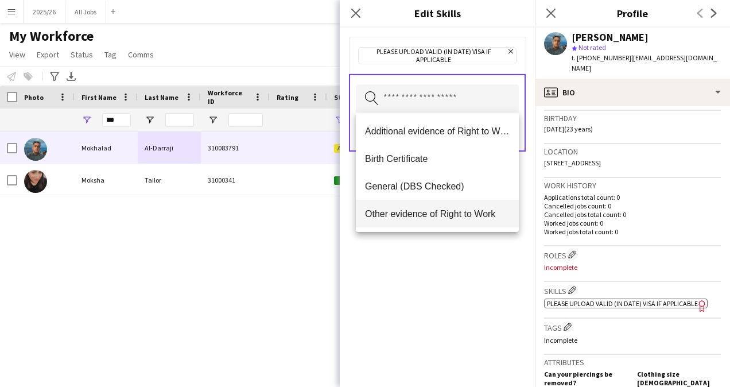
click at [445, 222] on mat-option "Other evidence of Right to Work" at bounding box center [437, 214] width 163 height 28
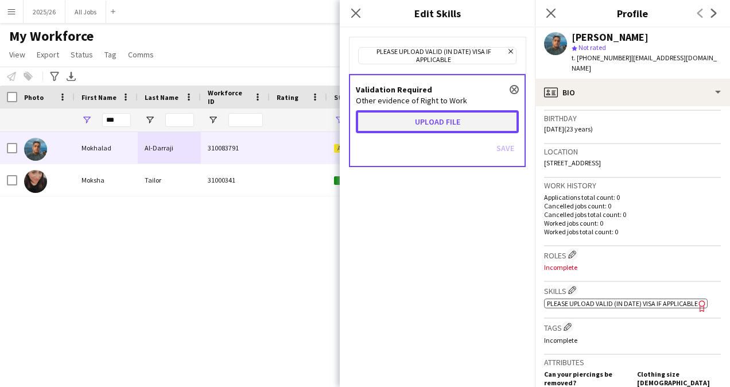
click at [443, 110] on button "Upload file" at bounding box center [437, 121] width 163 height 23
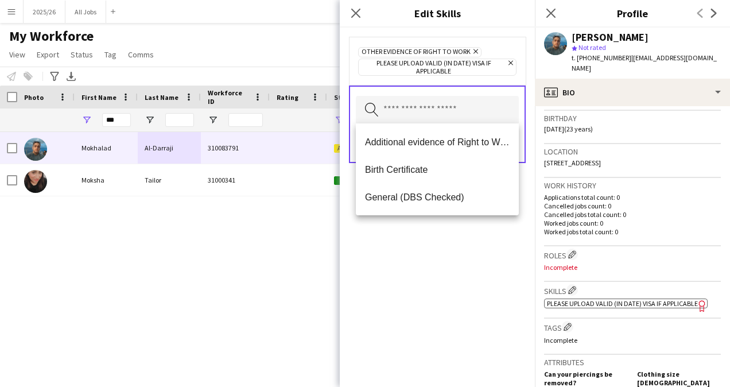
click at [430, 287] on div "Other evidence of Right to Work Remove Please upload valid (in date) visa if ap…" at bounding box center [437, 207] width 195 height 359
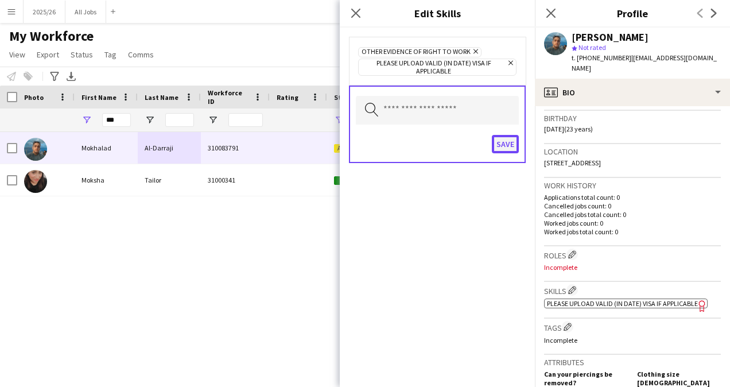
click at [510, 138] on button "Save" at bounding box center [505, 144] width 27 height 18
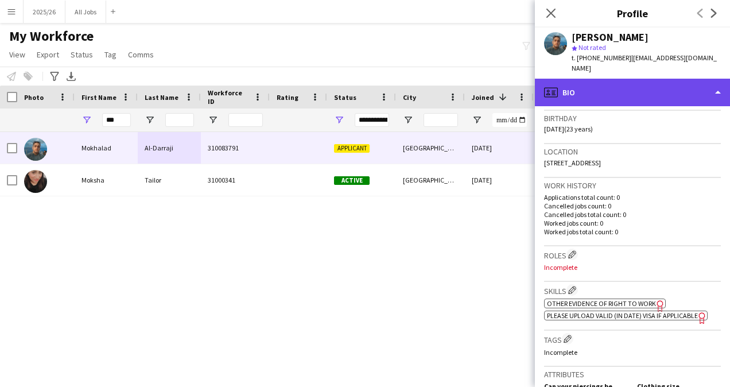
click at [665, 87] on div "profile Bio" at bounding box center [632, 93] width 195 height 28
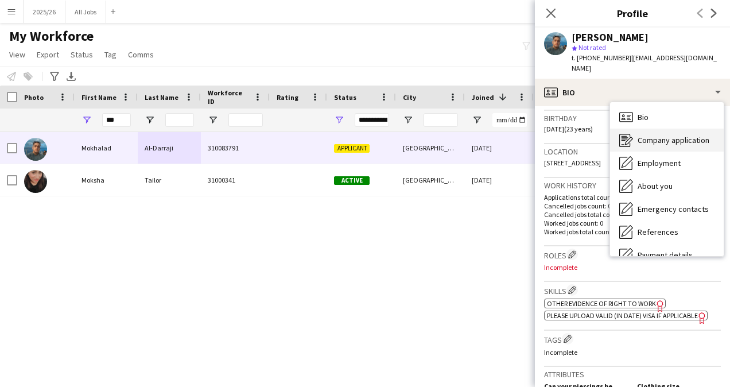
click at [680, 135] on span "Company application" at bounding box center [674, 140] width 72 height 10
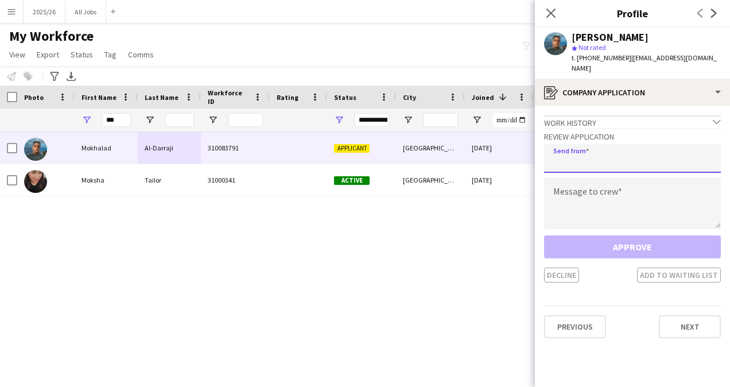
click at [637, 144] on input "email" at bounding box center [632, 158] width 177 height 29
type input "**********"
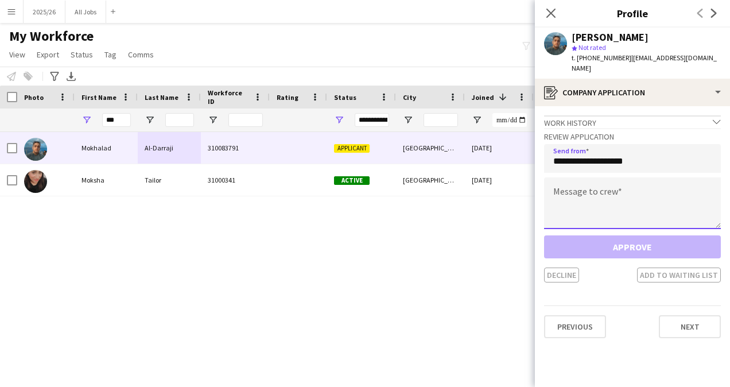
click at [604, 186] on textarea at bounding box center [632, 203] width 177 height 52
paste textarea "**********"
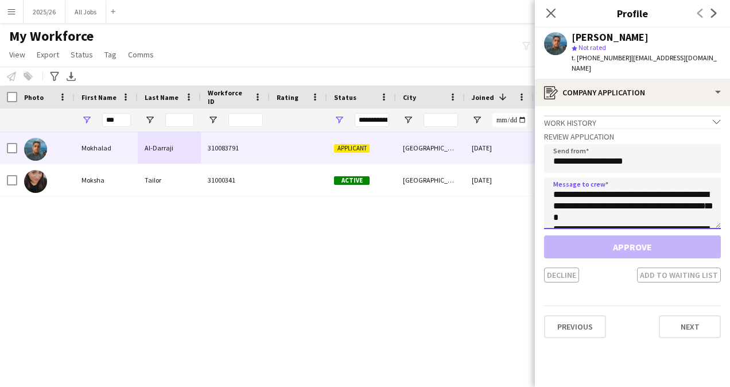
scroll to position [225, 0]
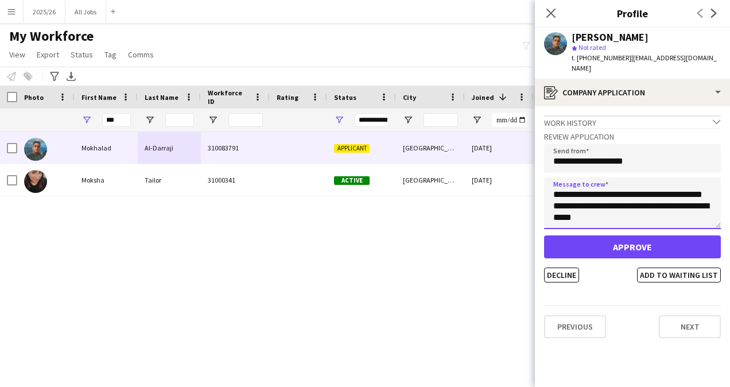
type textarea "**********"
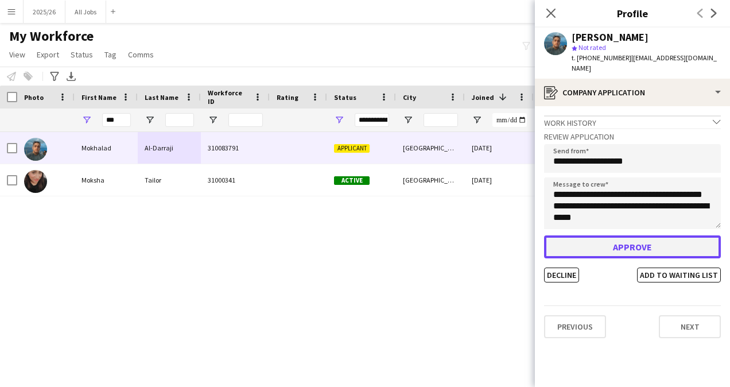
click at [635, 236] on button "Approve" at bounding box center [632, 246] width 177 height 23
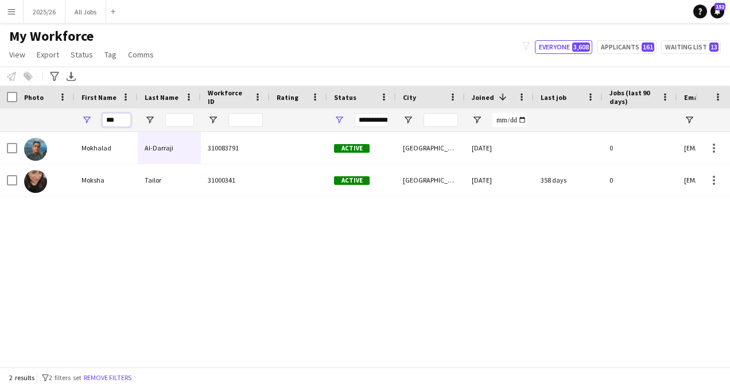
click at [115, 117] on input "***" at bounding box center [116, 120] width 29 height 14
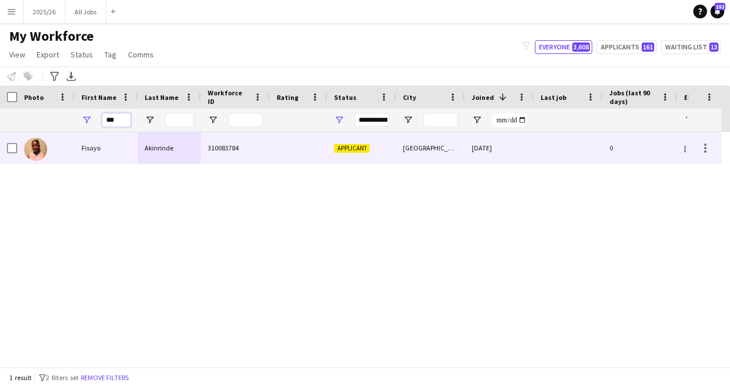
type input "***"
click at [166, 152] on div "Akinrinde" at bounding box center [169, 148] width 63 height 32
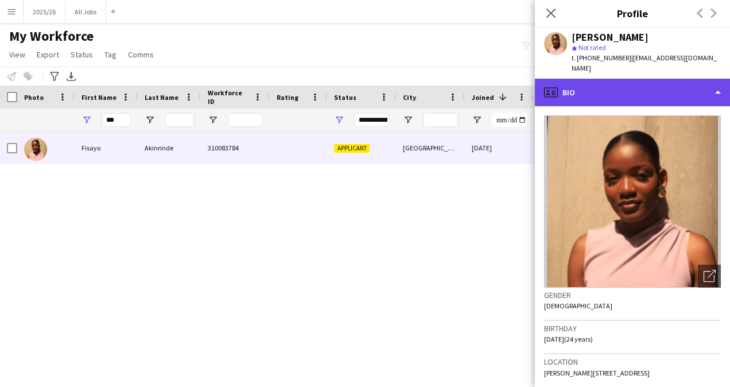
click at [611, 88] on div "profile Bio" at bounding box center [632, 93] width 195 height 28
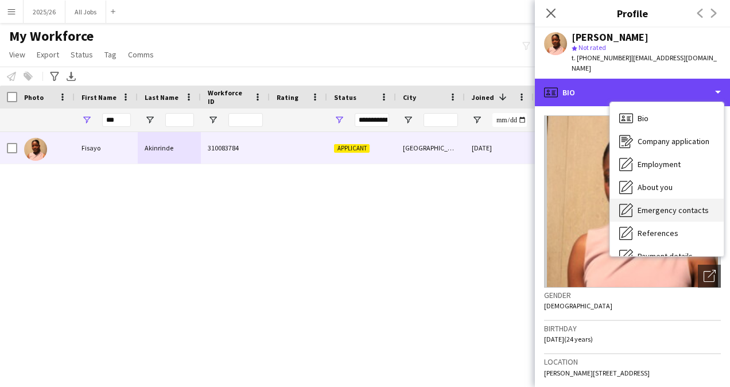
scroll to position [111, 0]
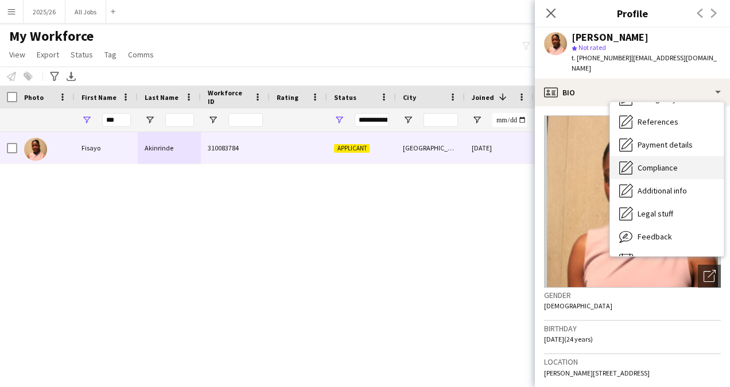
click at [665, 166] on div "Compliance Compliance" at bounding box center [667, 167] width 114 height 23
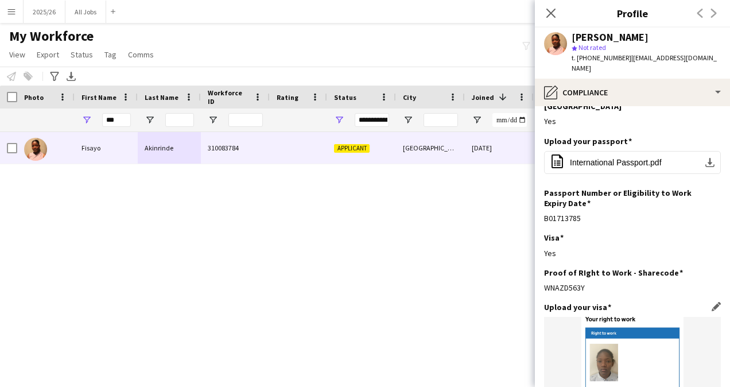
scroll to position [60, 0]
drag, startPoint x: 589, startPoint y: 266, endPoint x: 539, endPoint y: 267, distance: 49.4
click at [539, 267] on app-section-data-types "Nationality Edit this field Nigerian Permission to Work in the [GEOGRAPHIC_DATA…" at bounding box center [632, 246] width 195 height 281
copy div "WNAZD563Y"
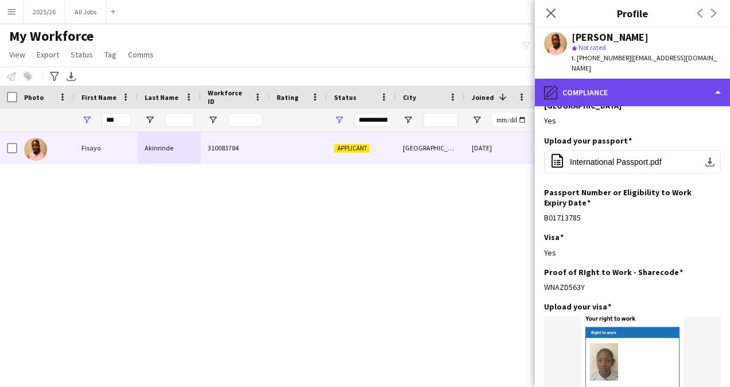
click at [623, 91] on div "pencil4 Compliance" at bounding box center [632, 93] width 195 height 28
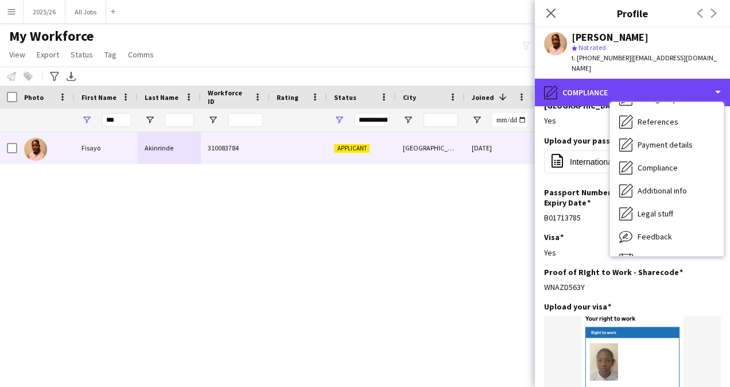
scroll to position [0, 0]
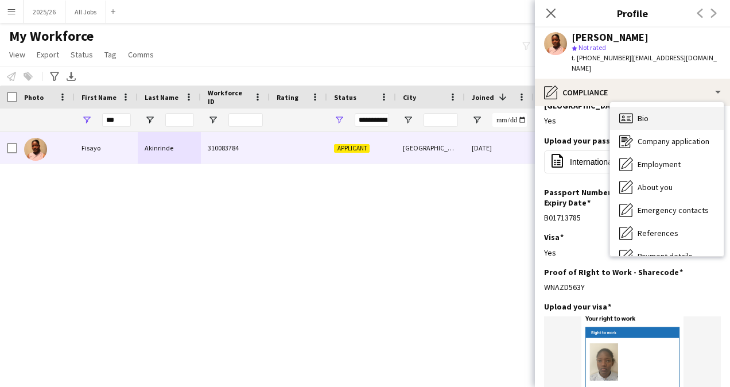
click at [691, 107] on div "Bio Bio" at bounding box center [667, 118] width 114 height 23
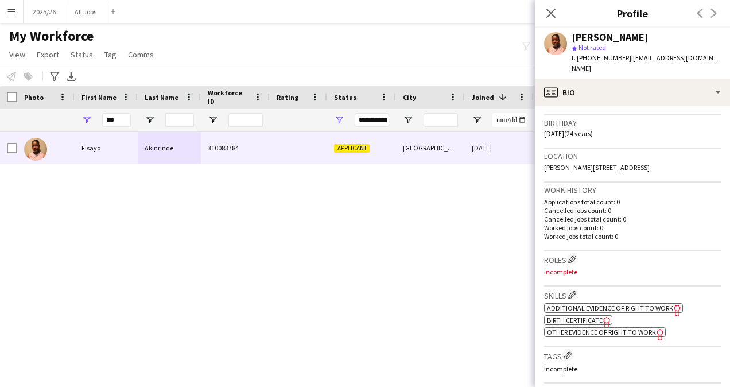
scroll to position [209, 0]
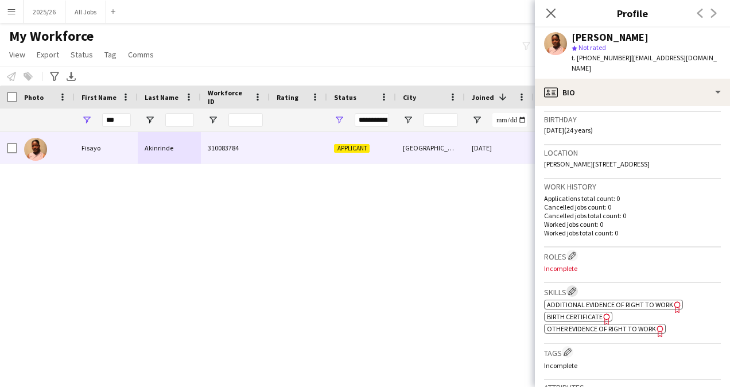
click at [575, 287] on app-icon "Edit crew company skills" at bounding box center [572, 291] width 8 height 8
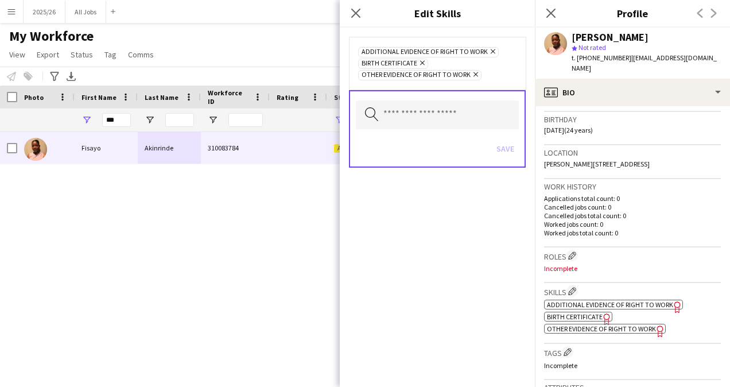
click at [476, 72] on icon "Remove" at bounding box center [474, 74] width 7 height 7
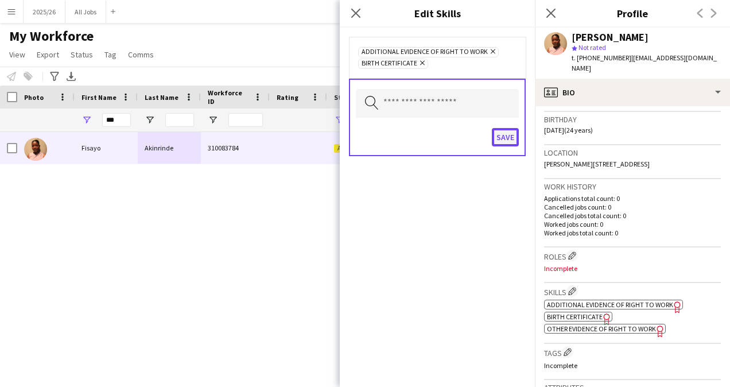
click at [506, 129] on button "Save" at bounding box center [505, 137] width 27 height 18
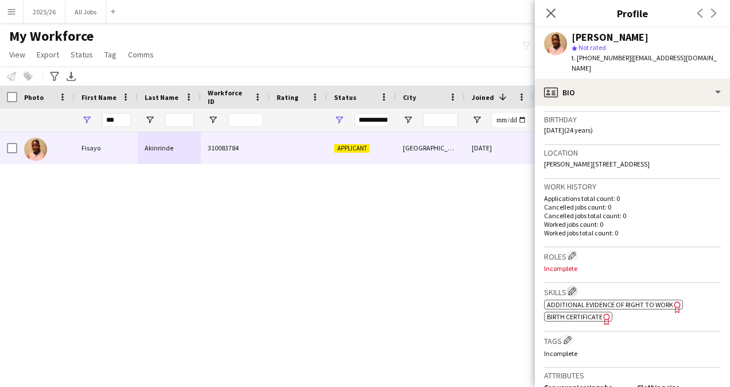
click at [575, 287] on app-icon "Edit crew company skills" at bounding box center [572, 291] width 8 height 8
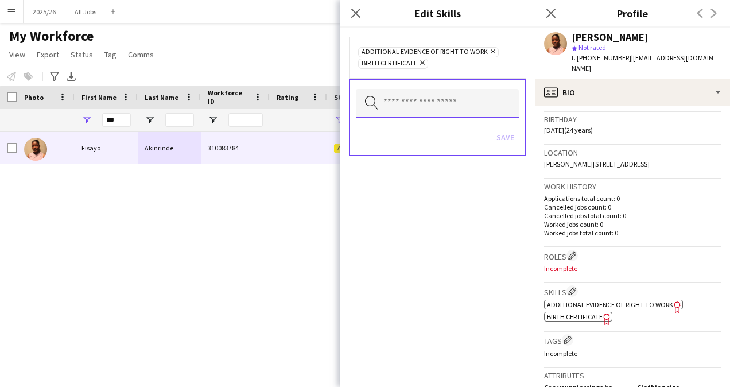
click at [424, 110] on input "text" at bounding box center [437, 103] width 163 height 29
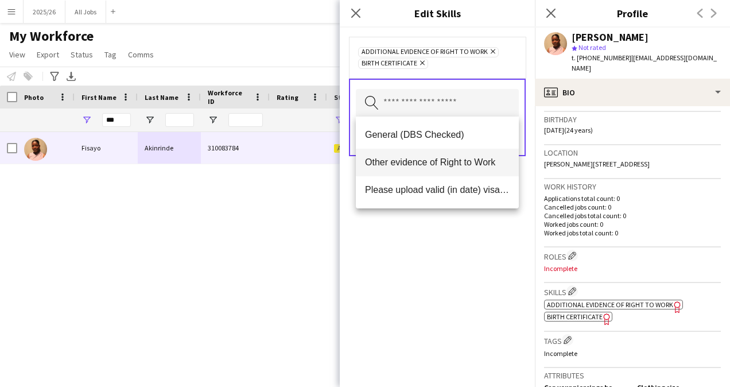
click at [418, 163] on span "Other evidence of Right to Work" at bounding box center [437, 162] width 145 height 11
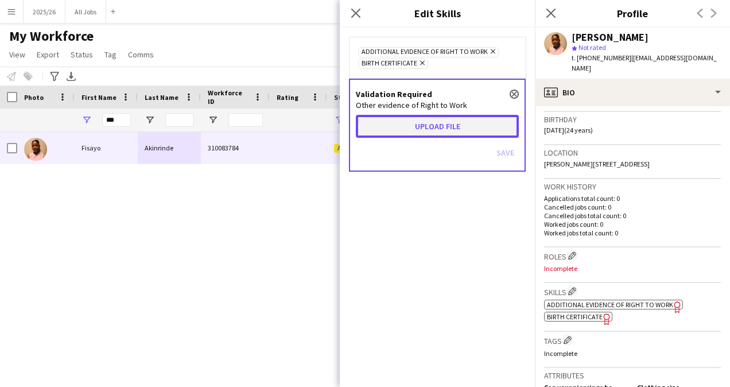
click at [412, 129] on button "Upload file" at bounding box center [437, 126] width 163 height 23
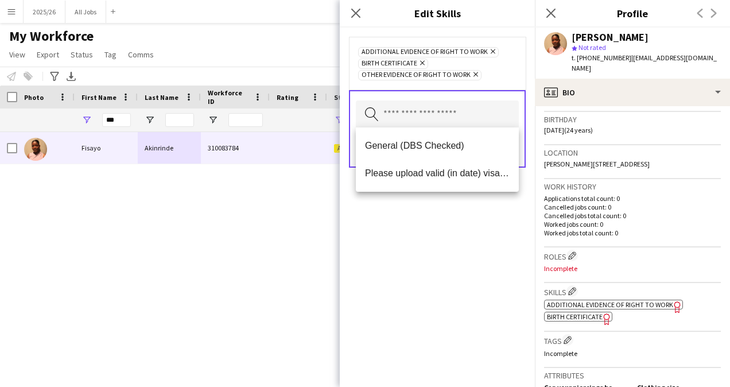
click at [453, 288] on div "Additional evidence of Right to Work Remove Birth Certificate Remove Other evid…" at bounding box center [437, 207] width 195 height 359
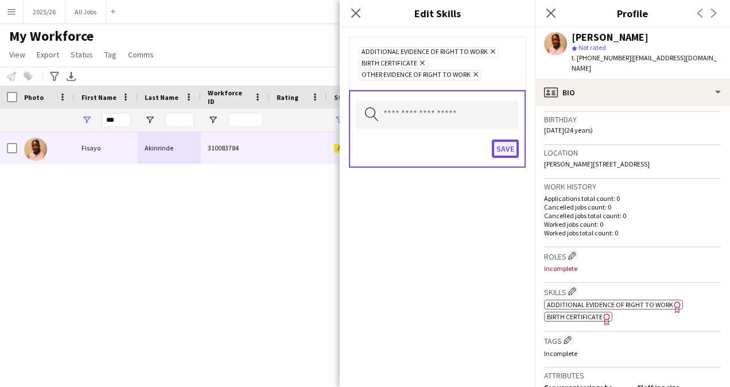
click at [514, 148] on button "Save" at bounding box center [505, 148] width 27 height 18
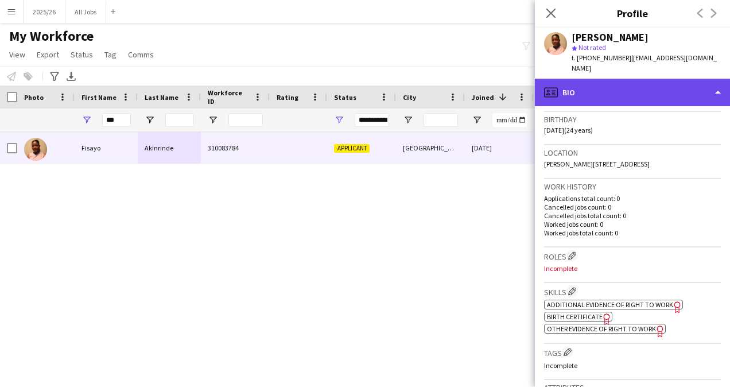
click at [611, 87] on div "profile Bio" at bounding box center [632, 93] width 195 height 28
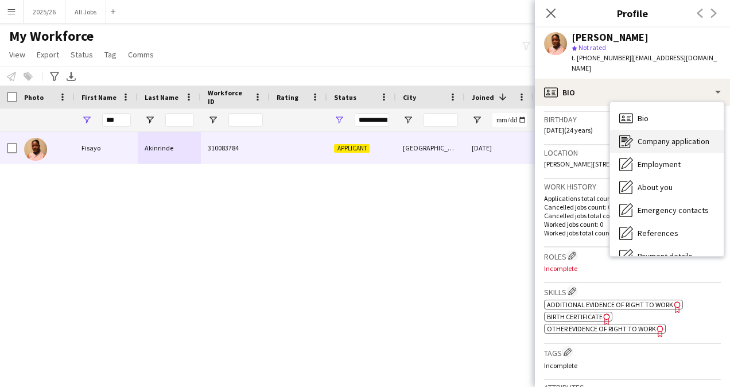
click at [671, 136] on span "Company application" at bounding box center [674, 141] width 72 height 10
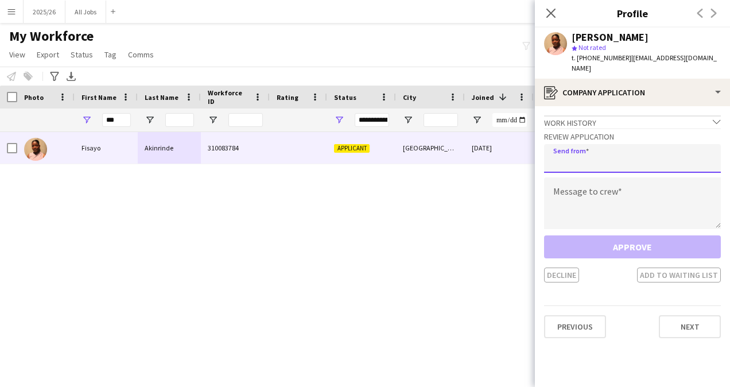
click at [615, 153] on input "email" at bounding box center [632, 158] width 177 height 29
type input "**********"
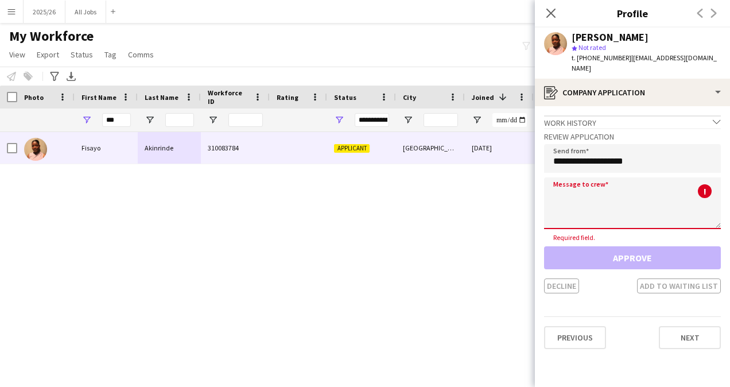
paste textarea "**********"
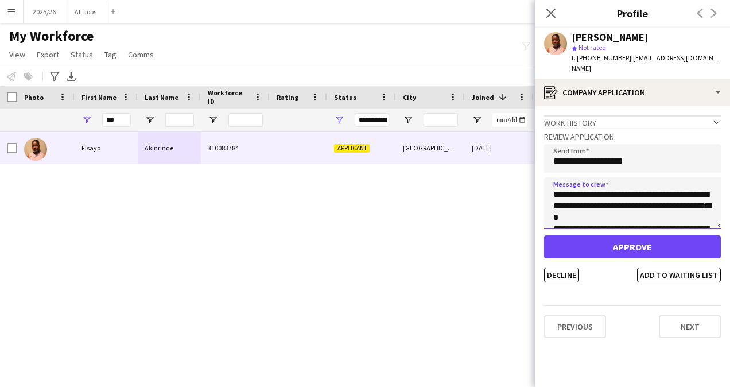
scroll to position [225, 0]
type textarea "**********"
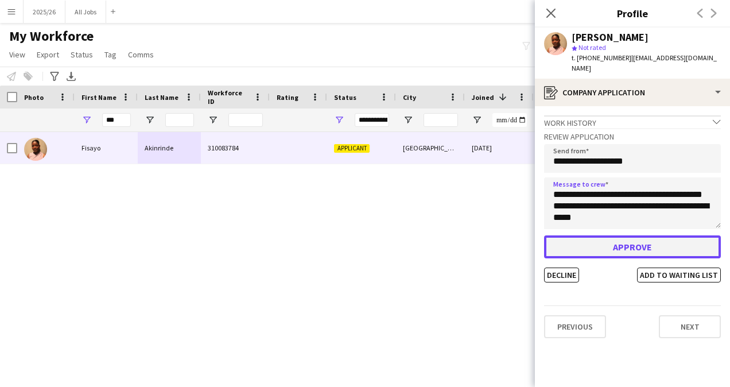
click at [631, 236] on button "Approve" at bounding box center [632, 246] width 177 height 23
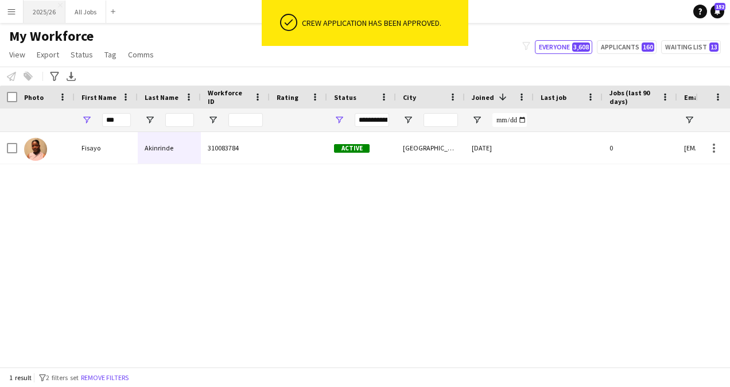
click at [41, 7] on button "2025/26 Close" at bounding box center [45, 12] width 42 height 22
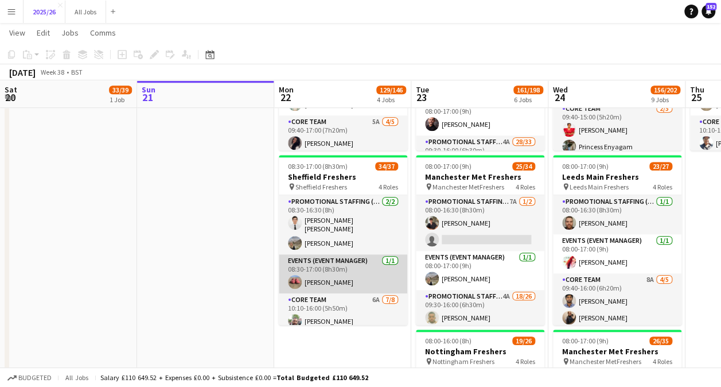
scroll to position [213, 0]
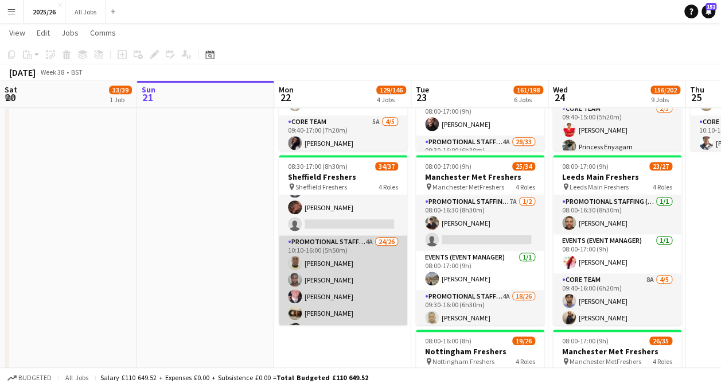
drag, startPoint x: 367, startPoint y: 301, endPoint x: 343, endPoint y: 302, distance: 24.7
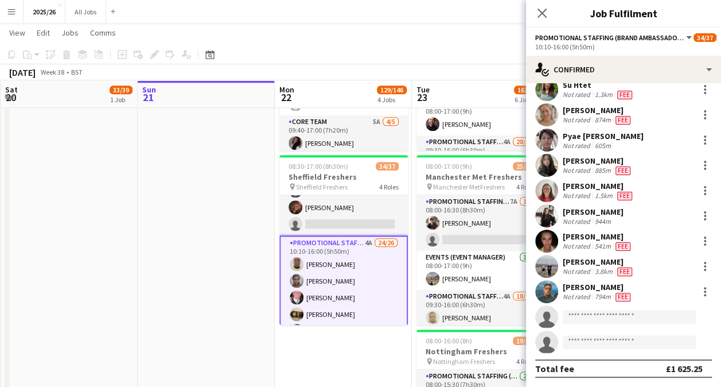
scroll to position [422, 0]
click at [611, 321] on input at bounding box center [629, 317] width 133 height 14
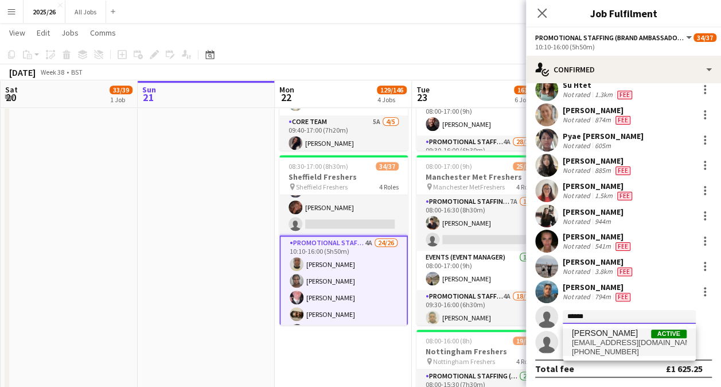
type input "******"
click at [637, 344] on span "[EMAIL_ADDRESS][DOMAIN_NAME]" at bounding box center [629, 342] width 115 height 9
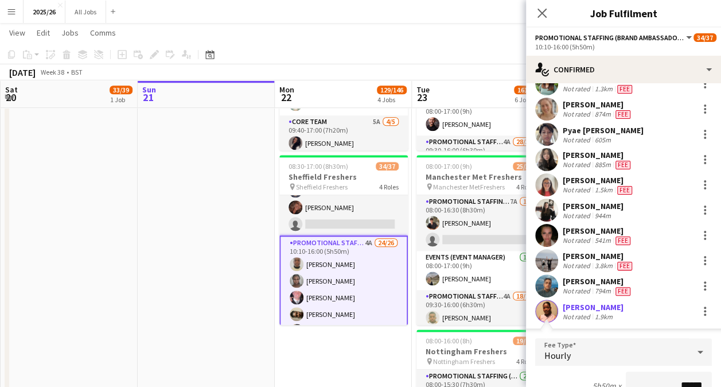
scroll to position [437, 0]
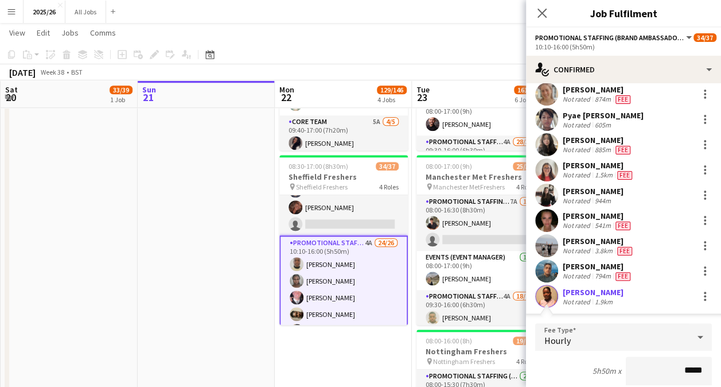
type input "******"
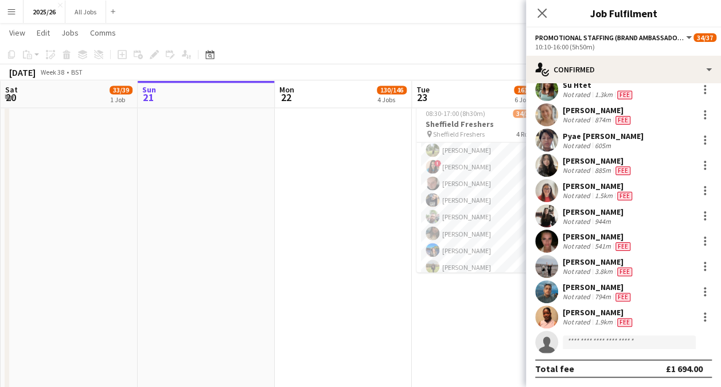
scroll to position [575, 0]
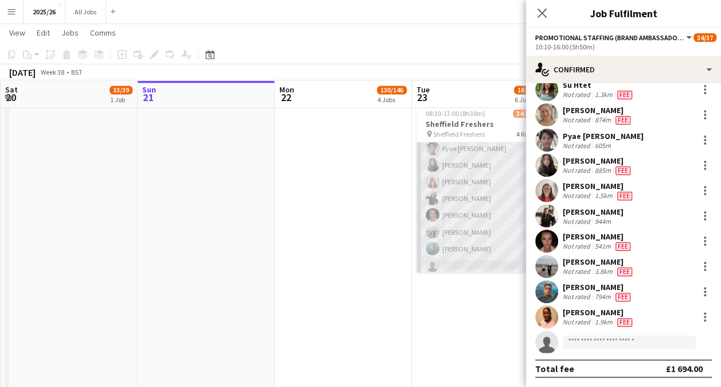
click at [488, 243] on app-card-role "Promotional Staffing (Brand Ambassadors) 3A 25/26 10:10-16:00 (5h50m) [PERSON_N…" at bounding box center [481, 48] width 129 height 455
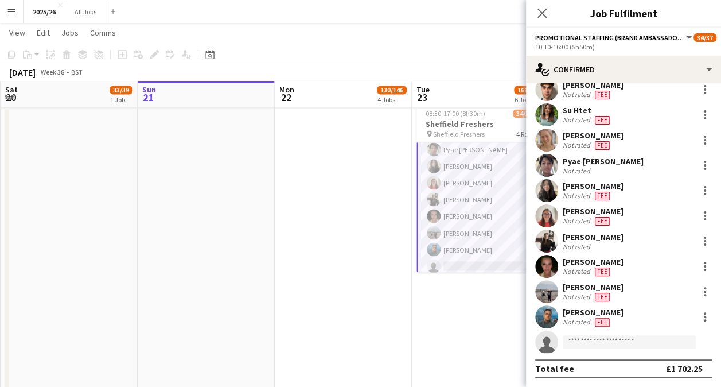
scroll to position [576, 0]
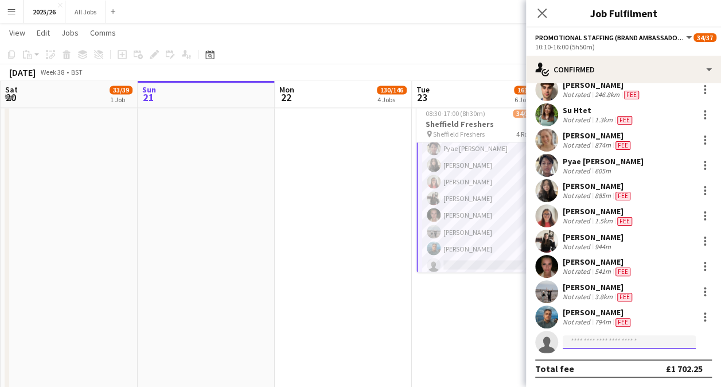
click at [605, 348] on input at bounding box center [629, 342] width 133 height 14
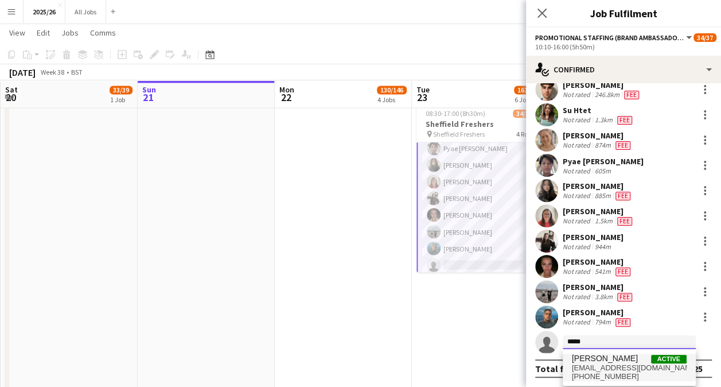
type input "*****"
click at [619, 372] on span "[PHONE_NUMBER]" at bounding box center [629, 376] width 115 height 9
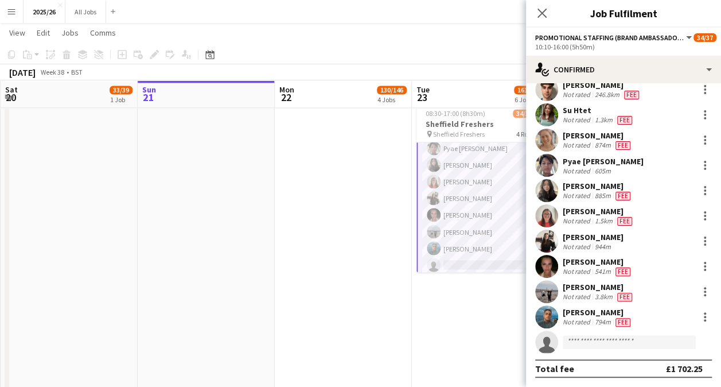
scroll to position [593, 0]
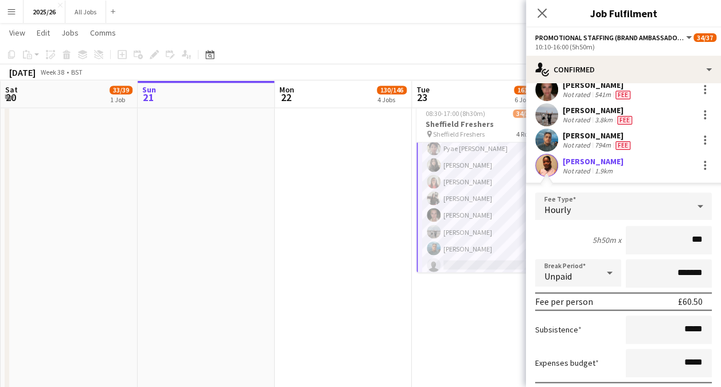
type input "**"
type input "******"
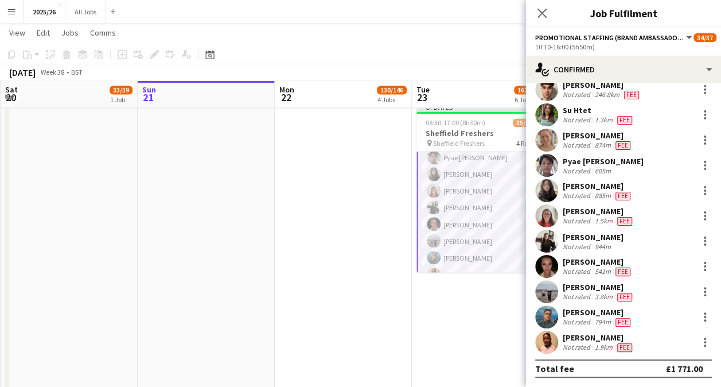
scroll to position [417, 0]
click at [550, 339] on app-user-avatar at bounding box center [546, 342] width 23 height 23
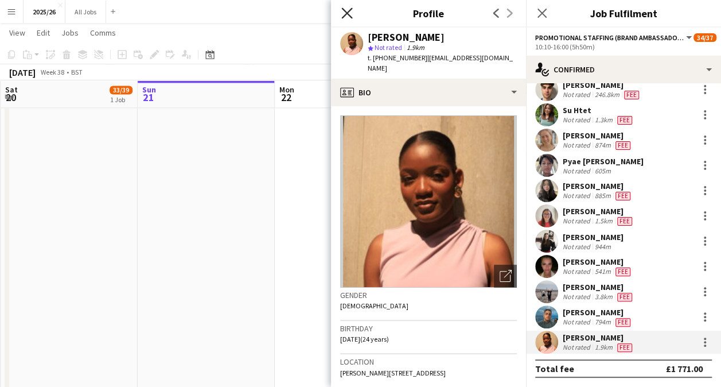
click at [342, 9] on icon at bounding box center [346, 12] width 11 height 11
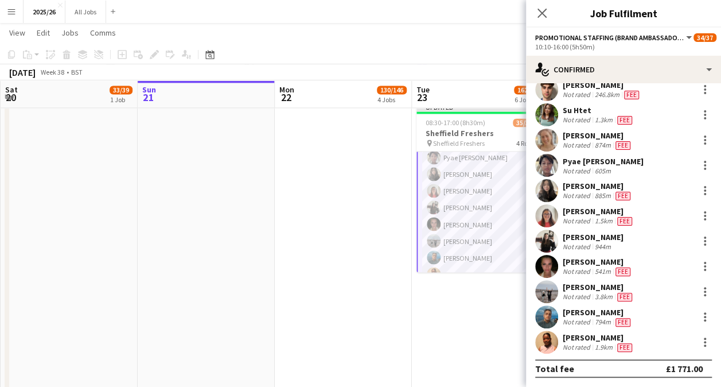
click at [544, 21] on div "Close pop-in" at bounding box center [542, 13] width 32 height 26
click at [545, 9] on icon at bounding box center [542, 12] width 11 height 11
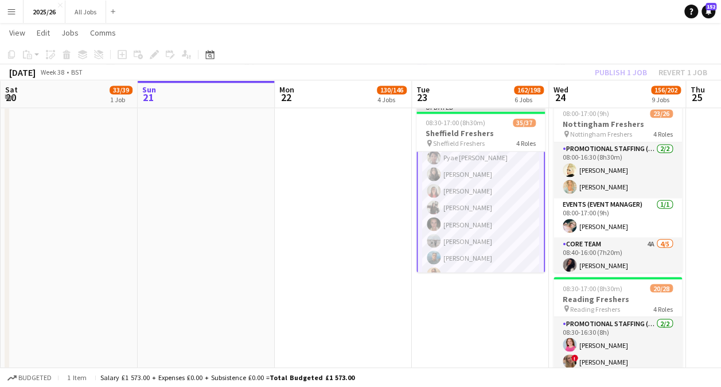
click at [626, 71] on div "Publish 1 job Revert 1 job" at bounding box center [651, 72] width 140 height 15
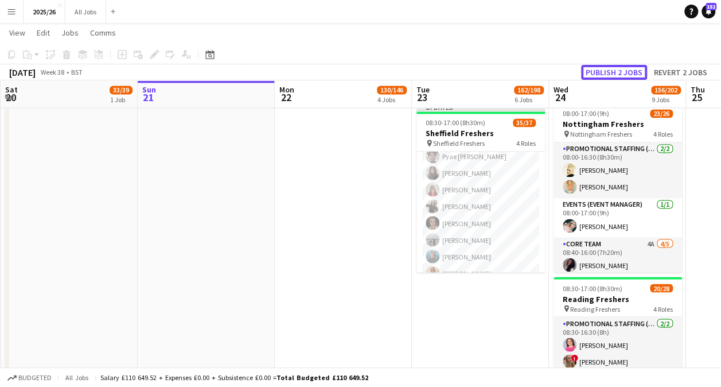
scroll to position [575, 0]
click at [626, 71] on button "Publish 2 jobs" at bounding box center [614, 72] width 66 height 15
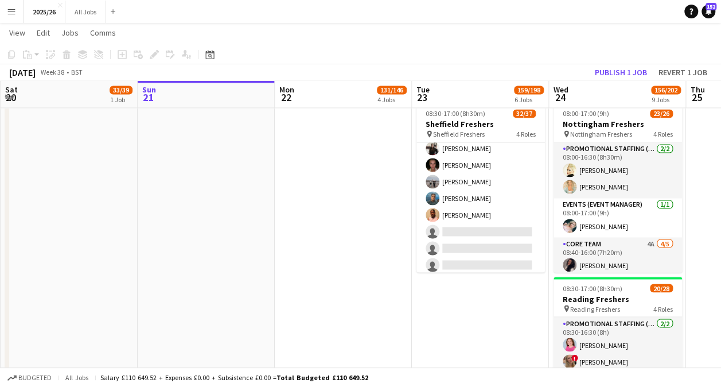
click at [6, 14] on button "Menu" at bounding box center [11, 11] width 23 height 23
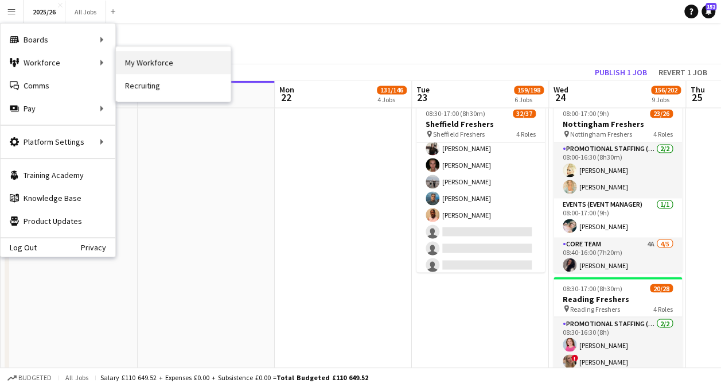
click at [140, 61] on link "My Workforce" at bounding box center [173, 62] width 115 height 23
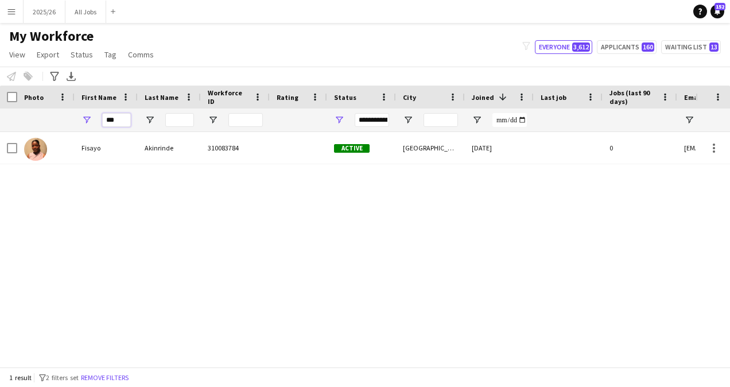
click at [125, 116] on input "***" at bounding box center [116, 120] width 29 height 14
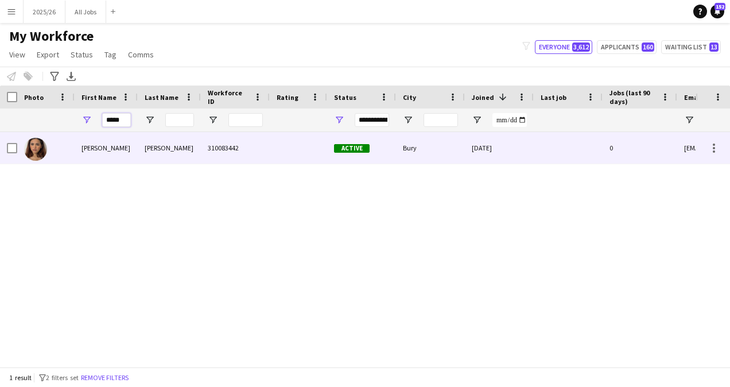
type input "*****"
click at [168, 158] on div "[PERSON_NAME]" at bounding box center [169, 148] width 63 height 32
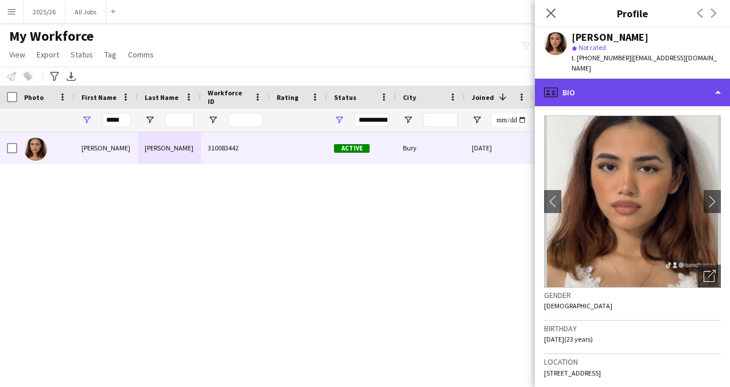
click at [635, 94] on div "profile Bio" at bounding box center [632, 93] width 195 height 28
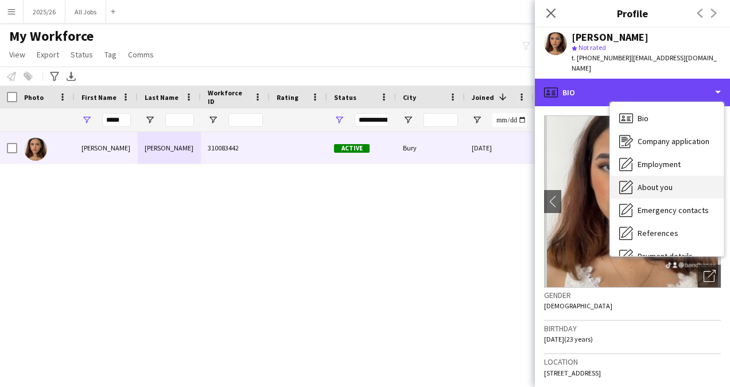
scroll to position [129, 0]
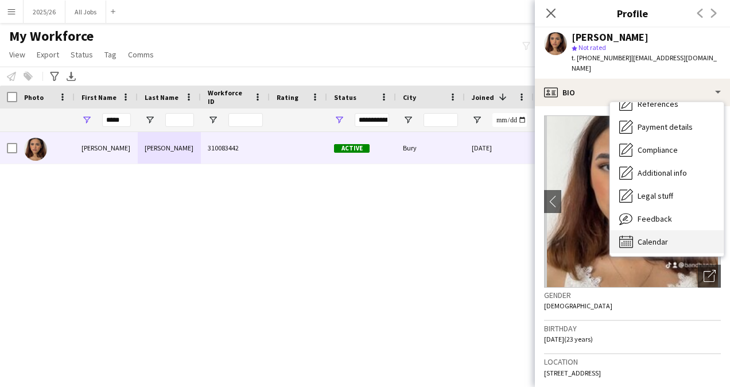
click at [666, 236] on span "Calendar" at bounding box center [653, 241] width 30 height 10
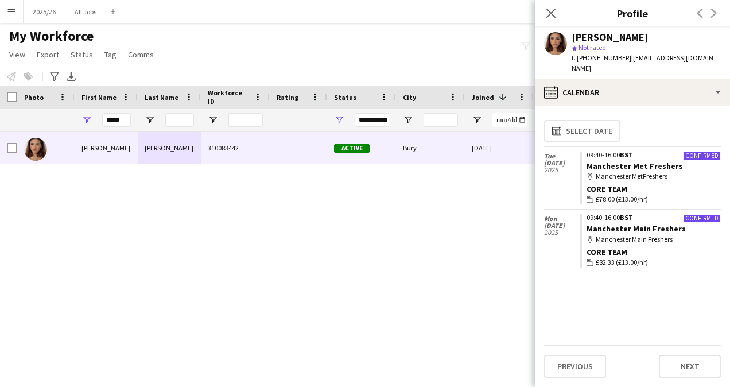
click at [620, 106] on app-calendar-tab "calendar-full Select date [DATE] Confirmed 09:40-16:00 BST Manchester Met Fresh…" at bounding box center [632, 246] width 195 height 281
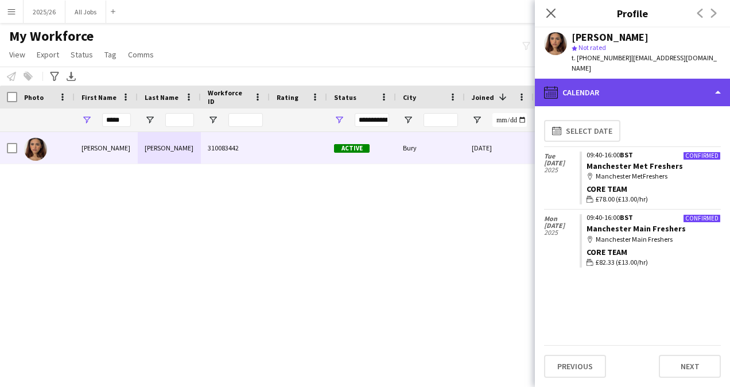
click at [642, 86] on div "calendar-full Calendar" at bounding box center [632, 93] width 195 height 28
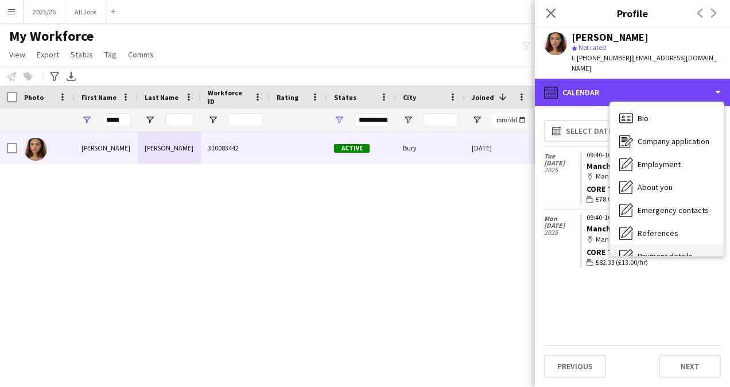
scroll to position [4, 0]
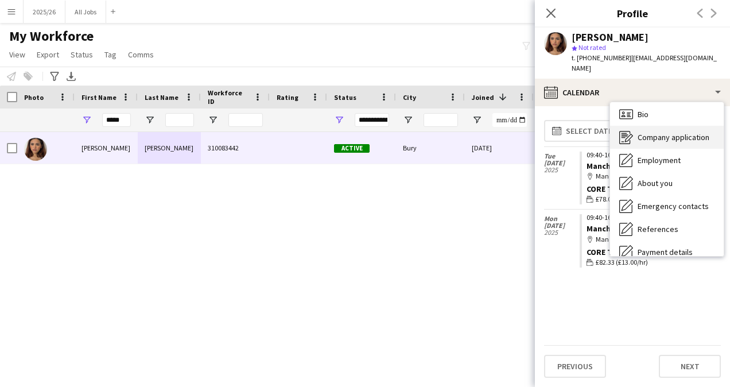
click at [665, 132] on span "Company application" at bounding box center [674, 137] width 72 height 10
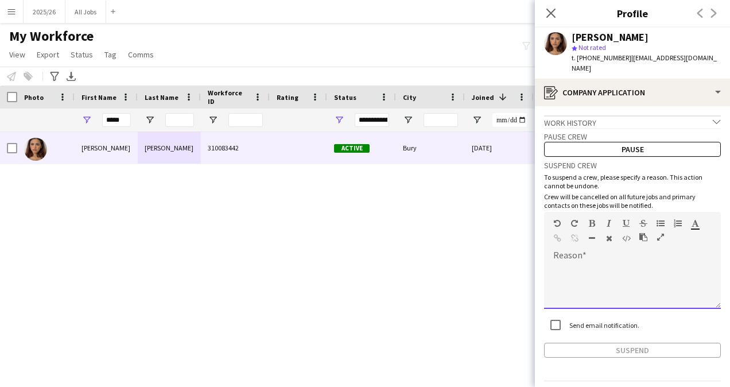
click at [580, 263] on div at bounding box center [632, 286] width 177 height 46
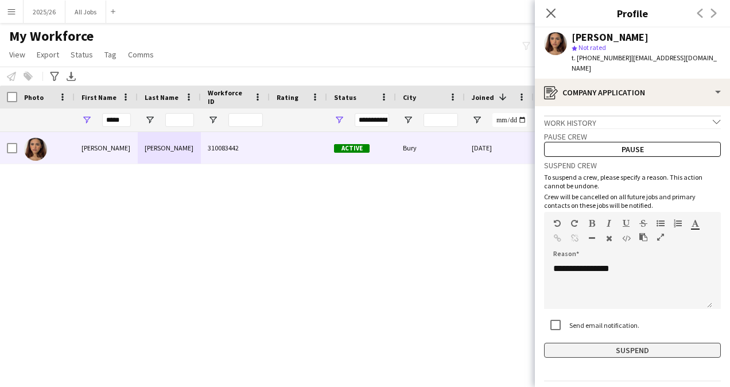
click at [631, 344] on button "Suspend" at bounding box center [632, 350] width 177 height 15
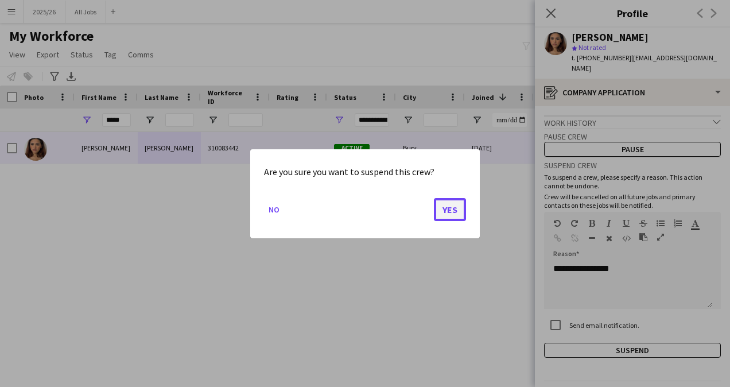
click at [454, 215] on button "Yes" at bounding box center [450, 208] width 32 height 23
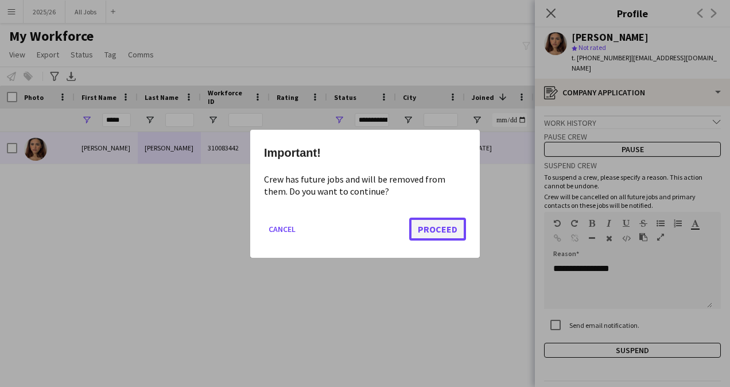
click at [461, 231] on button "Proceed" at bounding box center [437, 228] width 57 height 23
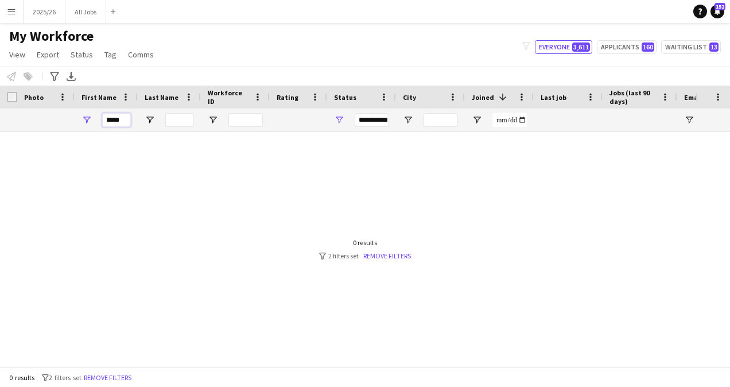
click at [122, 122] on input "*****" at bounding box center [116, 120] width 29 height 14
click at [152, 139] on div "Bamgbose" at bounding box center [169, 148] width 63 height 32
click at [125, 121] on input "*****" at bounding box center [116, 120] width 29 height 14
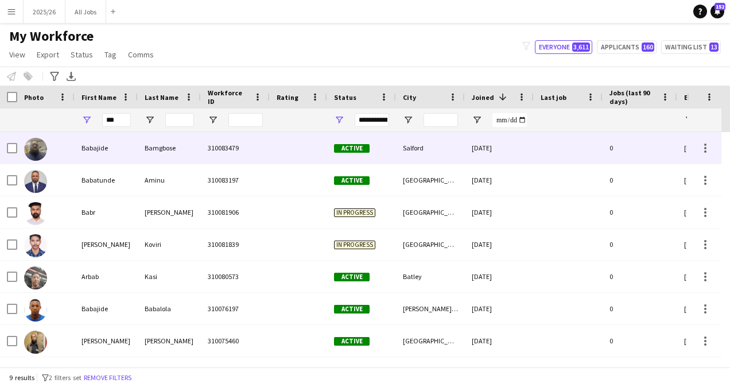
click at [157, 153] on div "Bamgbose" at bounding box center [169, 148] width 63 height 32
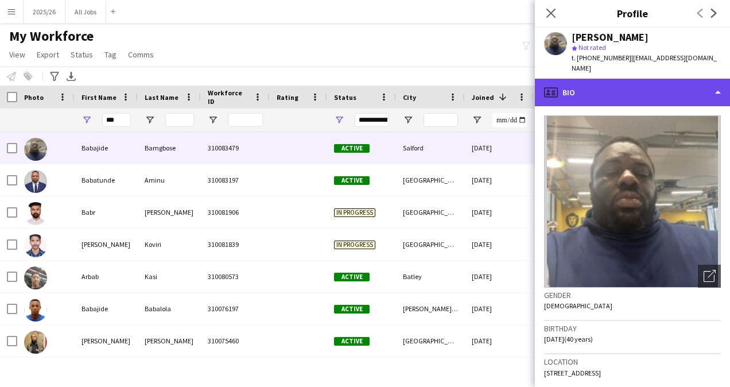
click at [647, 80] on div "profile Bio" at bounding box center [632, 93] width 195 height 28
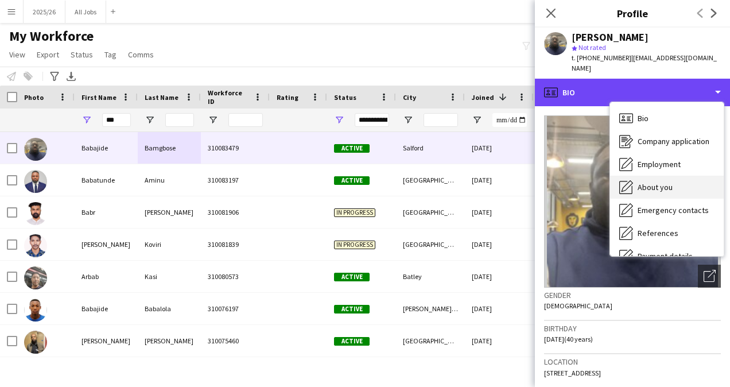
scroll to position [131, 0]
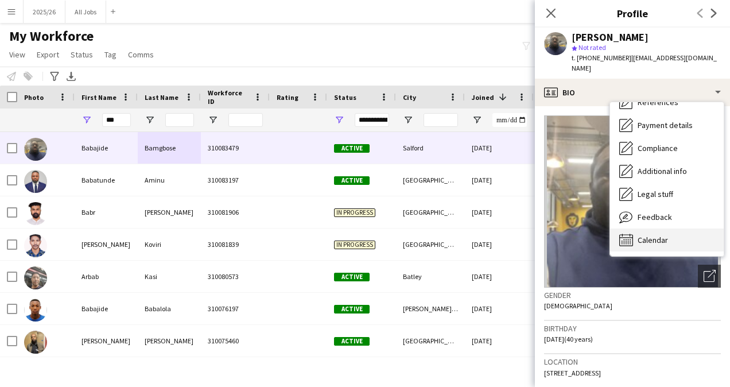
click at [673, 230] on div "Calendar Calendar" at bounding box center [667, 239] width 114 height 23
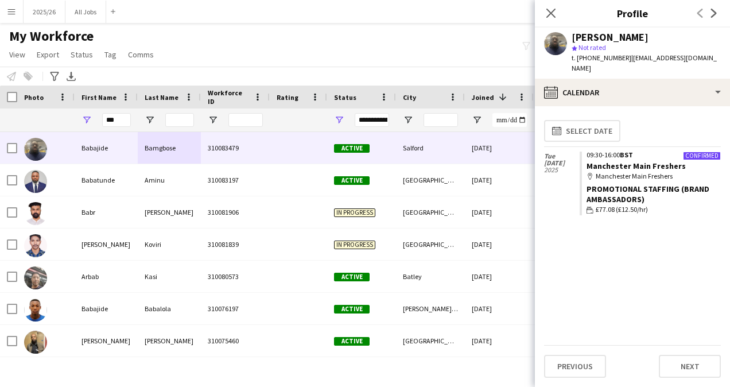
click at [112, 99] on span "First Name" at bounding box center [98, 97] width 35 height 9
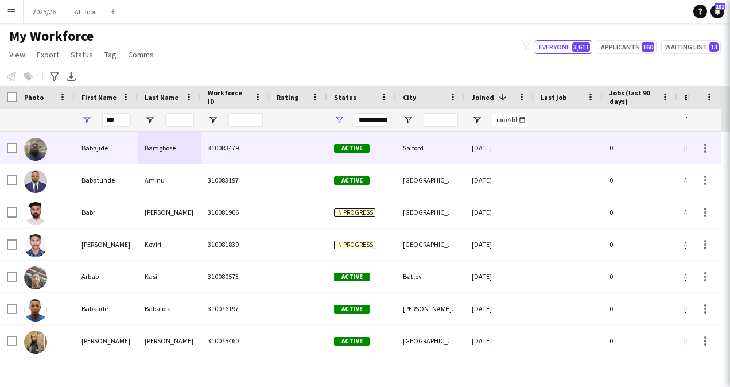
click at [0, 0] on span at bounding box center [0, 0] width 0 height 0
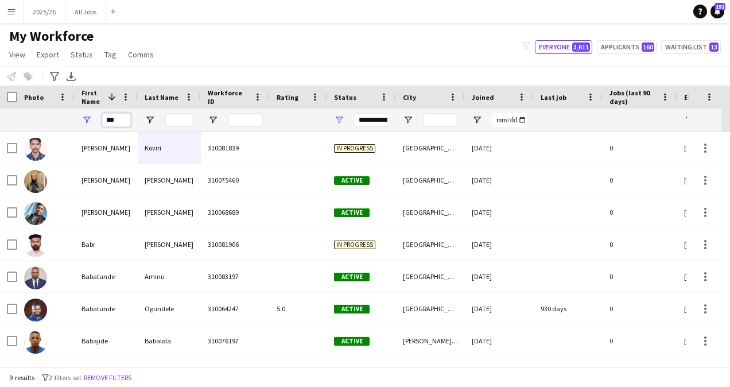
click at [123, 119] on input "***" at bounding box center [116, 120] width 29 height 14
type input "*"
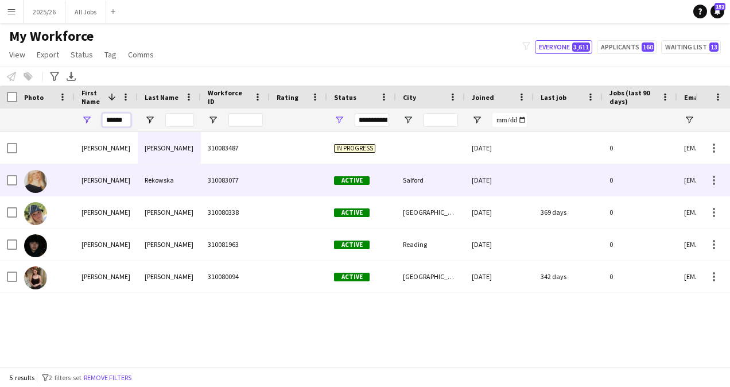
type input "******"
click at [303, 172] on div at bounding box center [298, 180] width 57 height 32
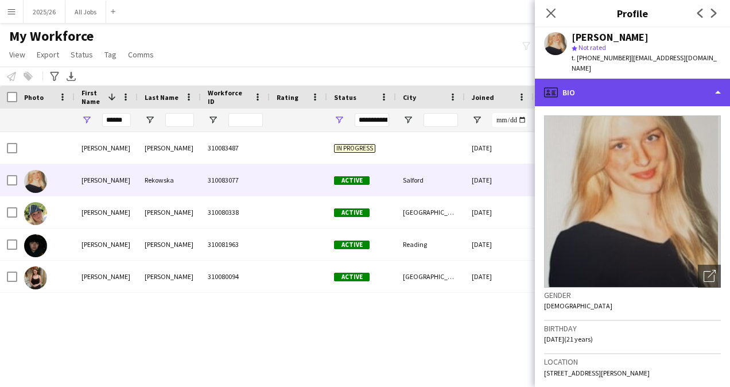
click at [665, 87] on div "profile Bio" at bounding box center [632, 93] width 195 height 28
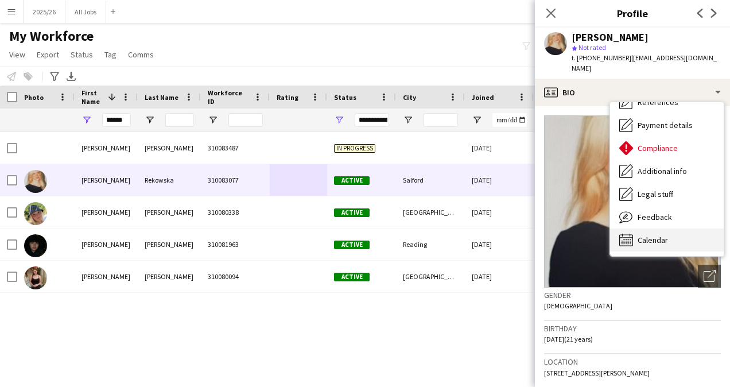
click at [662, 235] on span "Calendar" at bounding box center [653, 240] width 30 height 10
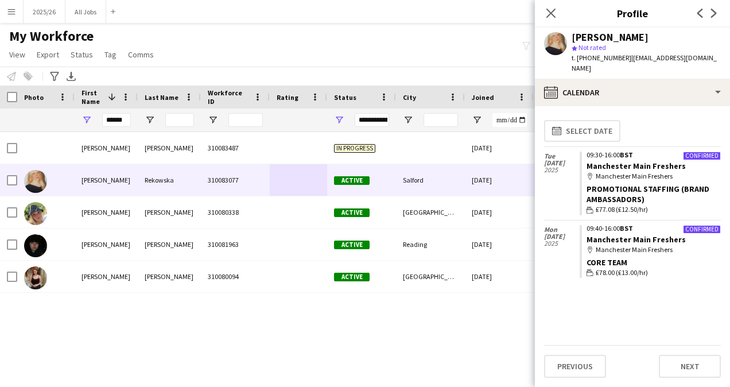
click at [653, 115] on div "calendar-full Select date" at bounding box center [632, 130] width 177 height 31
click at [660, 106] on app-calendar-tab "calendar-full Select date [DATE] Confirmed 09:30-16:00 BST Manchester Main Fres…" at bounding box center [632, 246] width 195 height 281
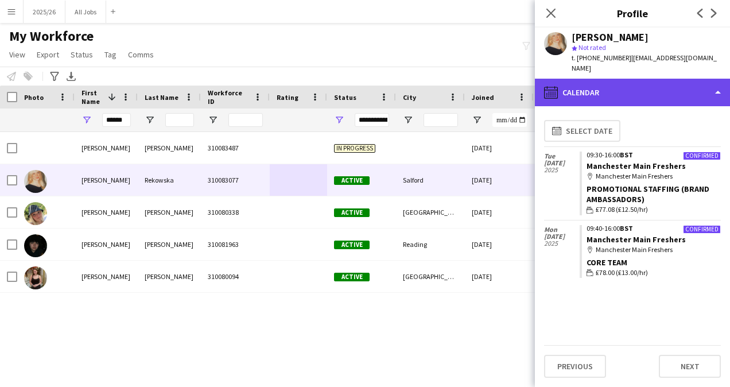
click at [662, 87] on div "calendar-full Calendar" at bounding box center [632, 93] width 195 height 28
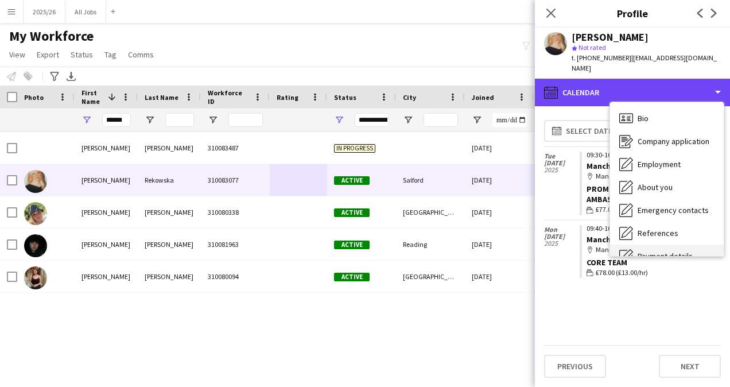
scroll to position [1, 0]
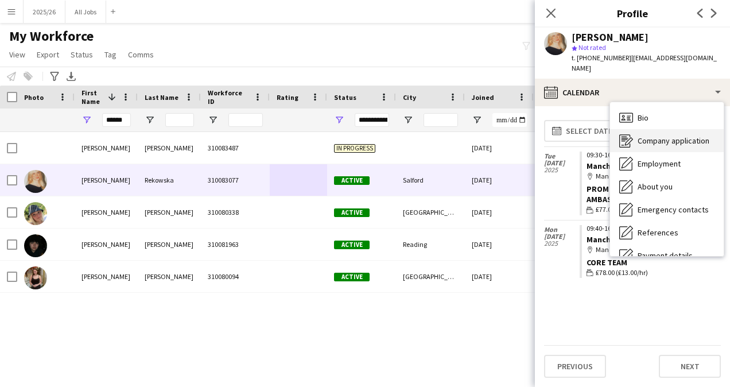
click at [674, 135] on span "Company application" at bounding box center [674, 140] width 72 height 10
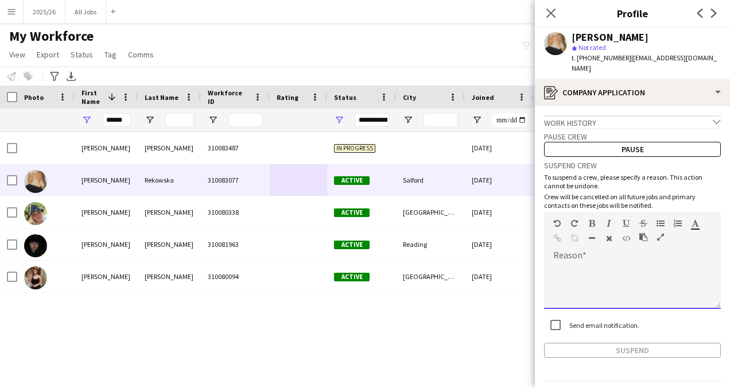
click at [596, 255] on div at bounding box center [632, 282] width 177 height 54
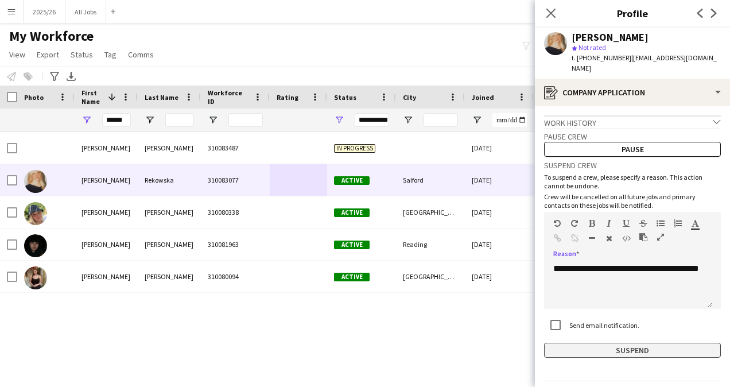
click at [616, 343] on button "Suspend" at bounding box center [632, 350] width 177 height 15
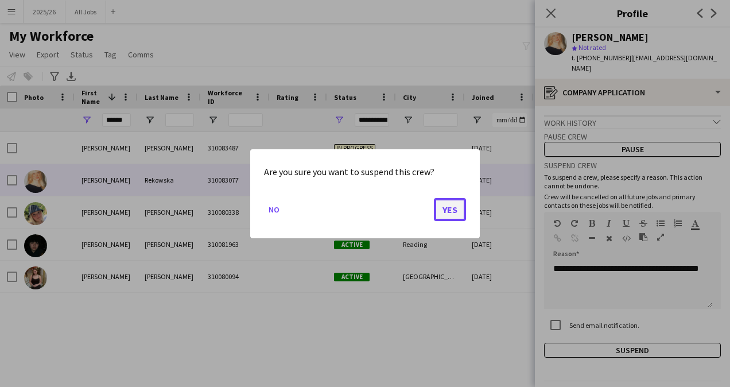
click at [455, 204] on button "Yes" at bounding box center [450, 208] width 32 height 23
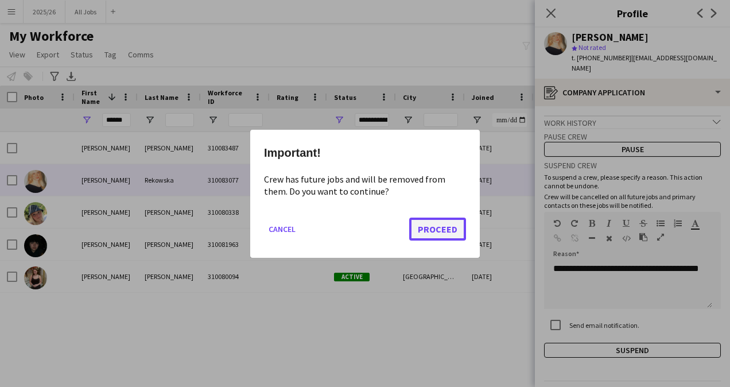
click at [419, 217] on button "Proceed" at bounding box center [437, 228] width 57 height 23
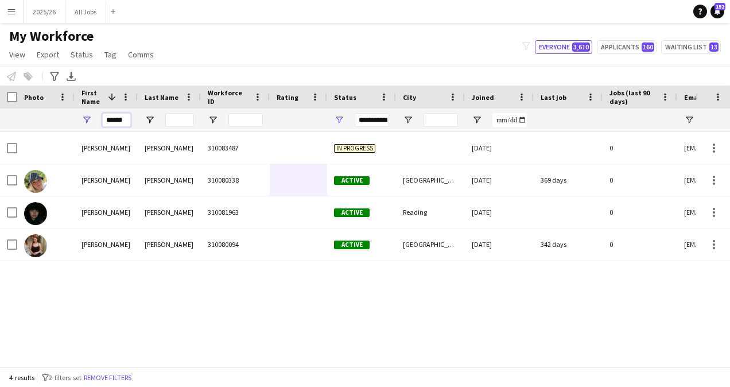
click at [117, 119] on input "******" at bounding box center [116, 120] width 29 height 14
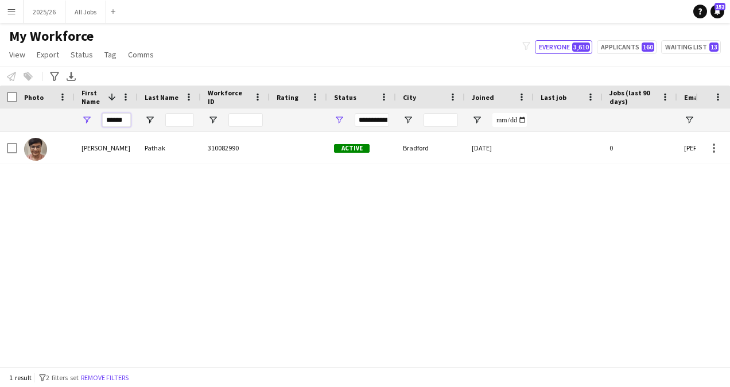
type input "******"
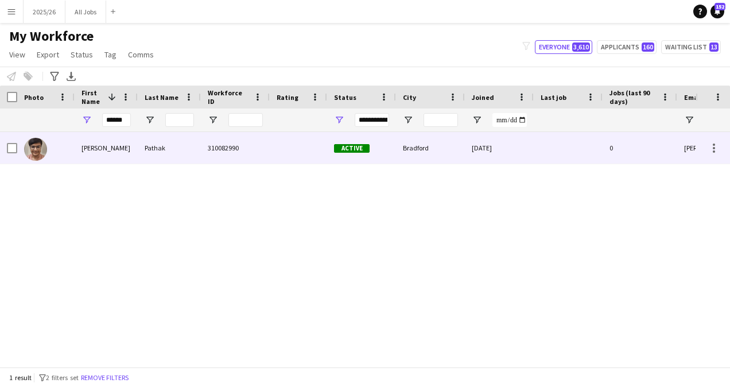
click at [205, 160] on div "310082990" at bounding box center [235, 148] width 69 height 32
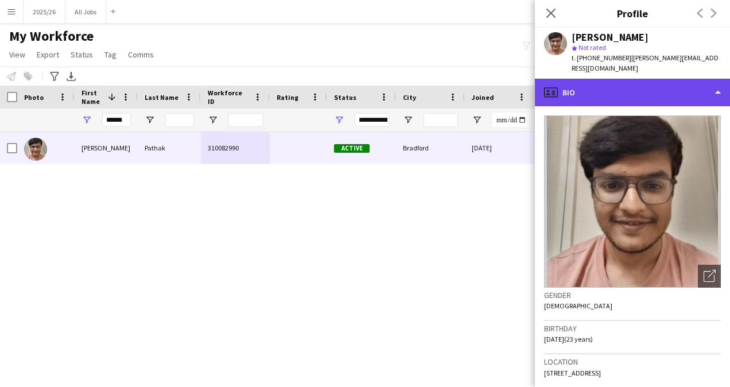
click at [648, 79] on div "profile Bio" at bounding box center [632, 93] width 195 height 28
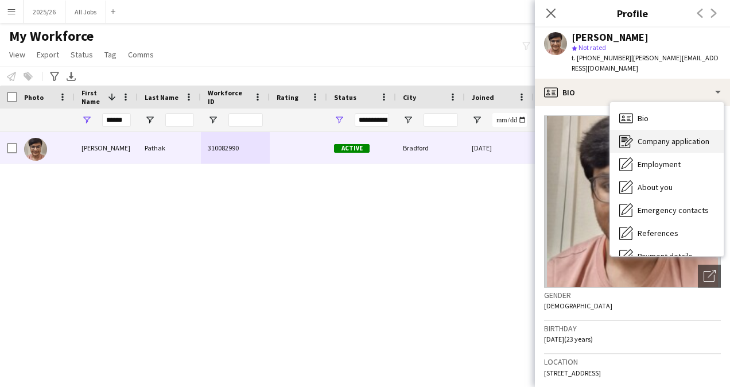
click at [677, 135] on div "Company application Company application" at bounding box center [667, 141] width 114 height 23
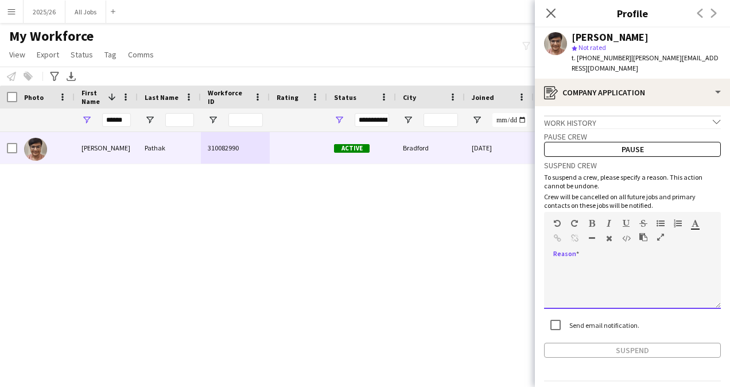
click at [598, 274] on div at bounding box center [632, 286] width 177 height 46
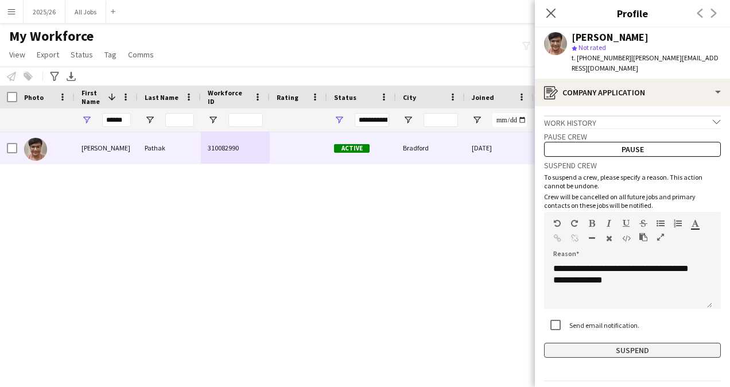
click at [622, 343] on button "Suspend" at bounding box center [632, 350] width 177 height 15
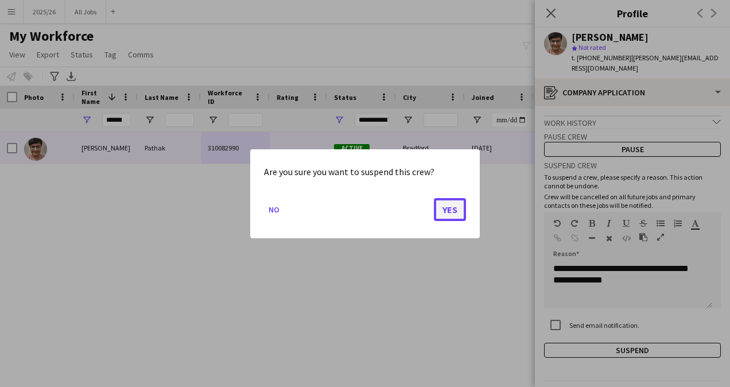
click at [454, 207] on button "Yes" at bounding box center [450, 208] width 32 height 23
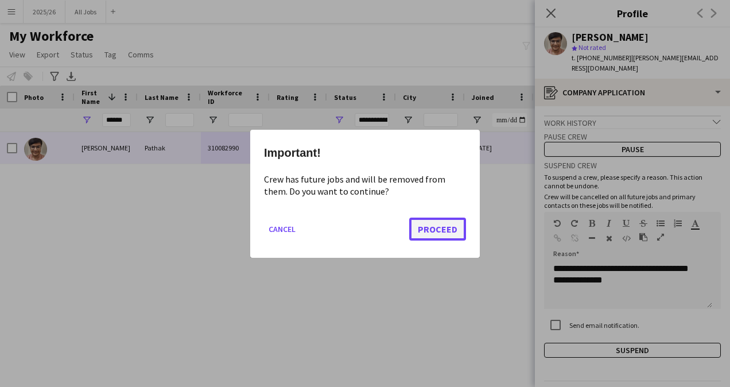
click at [427, 231] on button "Proceed" at bounding box center [437, 228] width 57 height 23
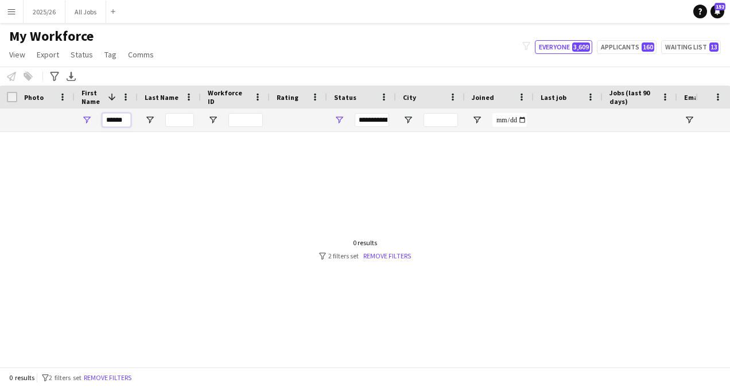
click at [114, 117] on input "******" at bounding box center [116, 120] width 29 height 14
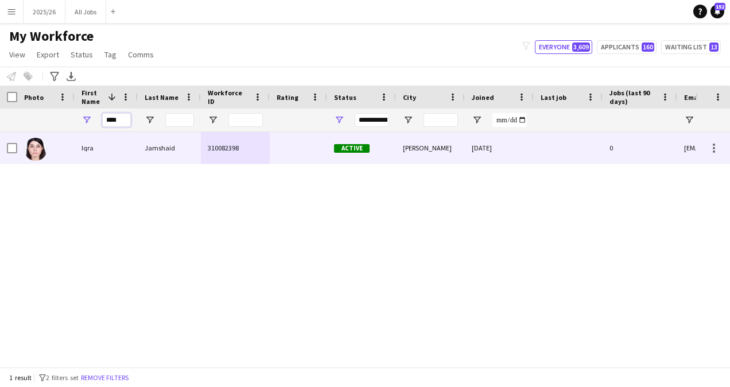
type input "****"
click at [209, 143] on div "310082398" at bounding box center [235, 148] width 69 height 32
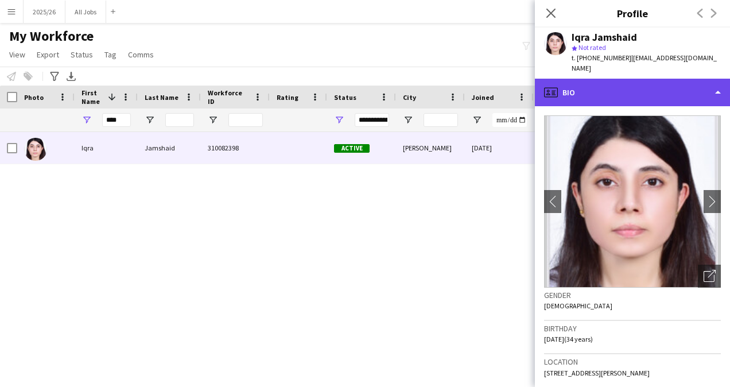
click at [646, 95] on div "profile Bio" at bounding box center [632, 93] width 195 height 28
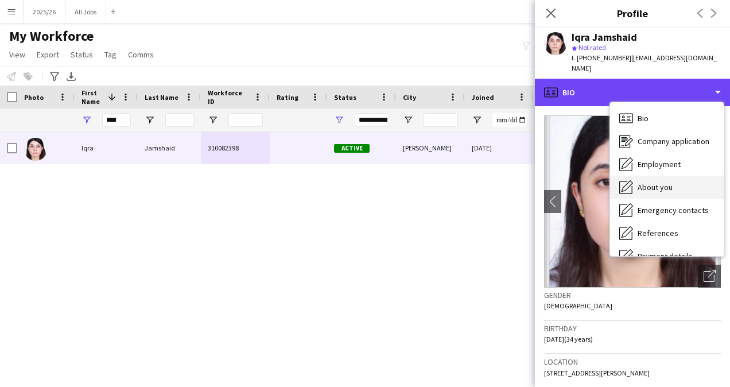
scroll to position [131, 0]
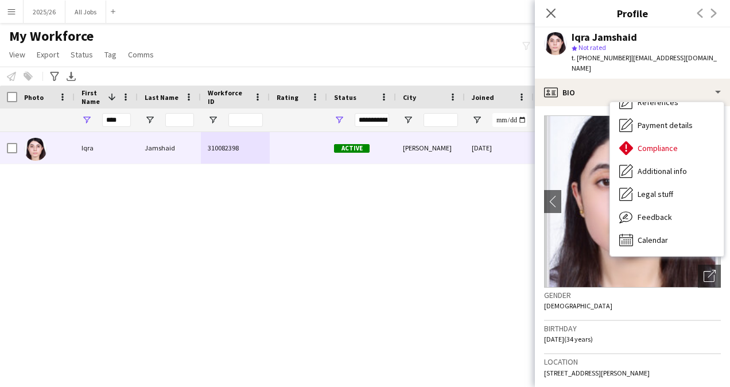
click at [665, 242] on div "Bio Bio Company application Company application Employment Employment About you…" at bounding box center [667, 179] width 114 height 154
click at [678, 239] on div "Calendar Calendar" at bounding box center [667, 239] width 114 height 23
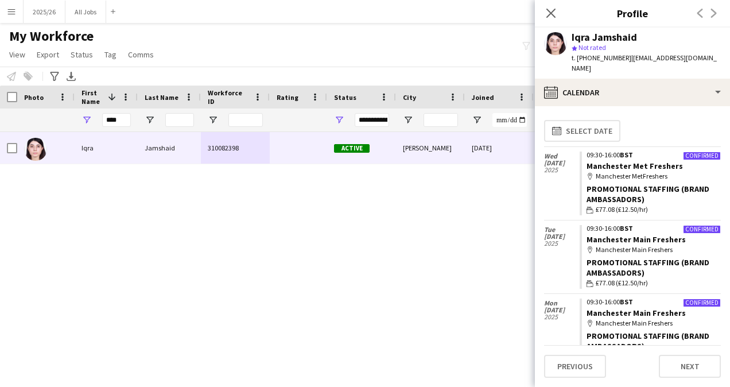
scroll to position [10, 0]
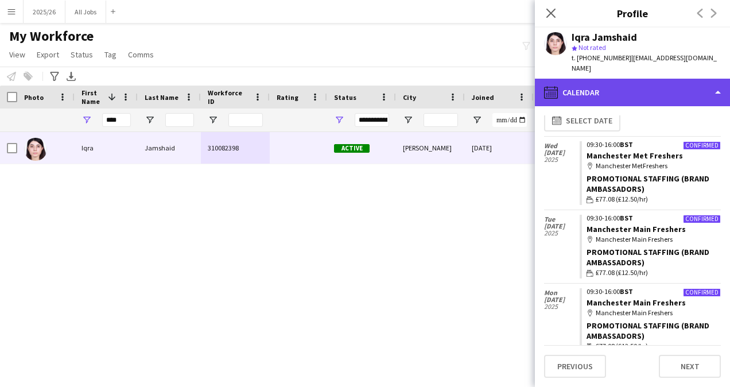
click at [628, 83] on div "calendar-full Calendar" at bounding box center [632, 93] width 195 height 28
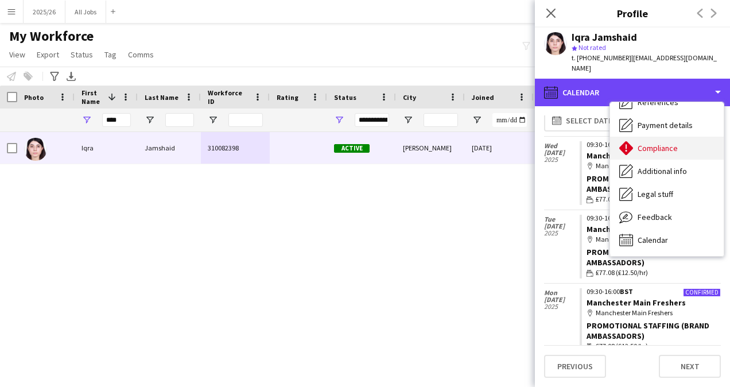
scroll to position [0, 0]
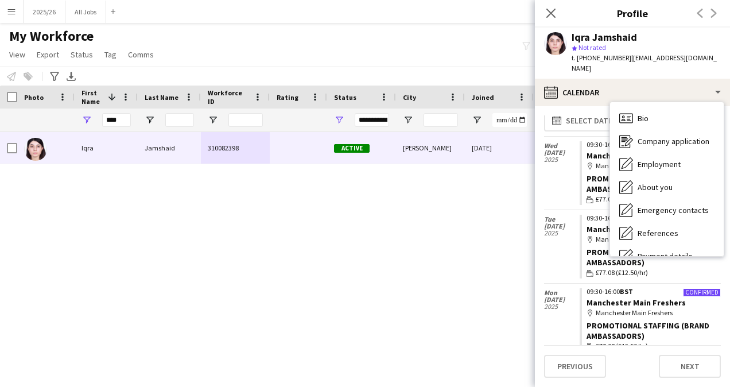
click at [676, 136] on div "Company application Company application" at bounding box center [667, 141] width 114 height 23
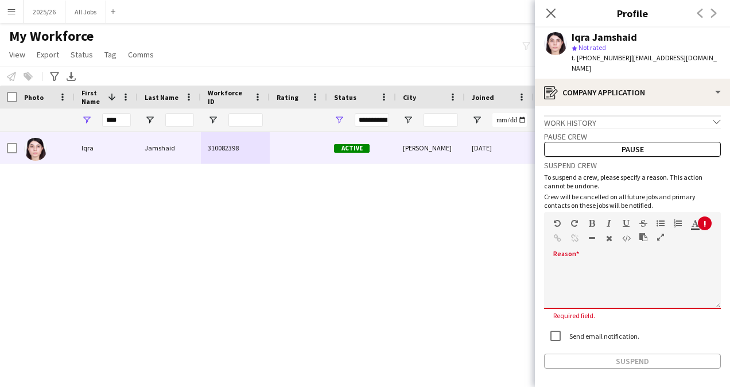
click at [595, 255] on div at bounding box center [632, 282] width 177 height 54
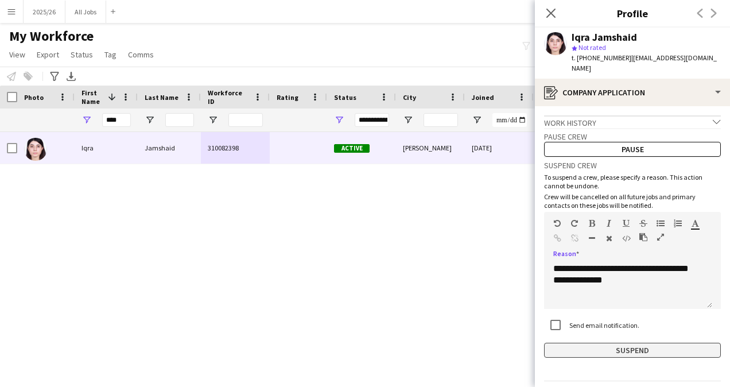
click at [612, 343] on button "Suspend" at bounding box center [632, 350] width 177 height 15
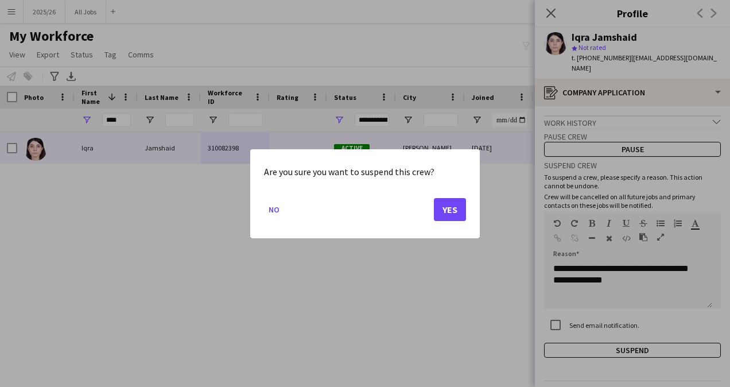
click at [459, 195] on mat-dialog-actions "No Yes" at bounding box center [365, 213] width 202 height 49
click at [452, 207] on button "Yes" at bounding box center [450, 208] width 32 height 23
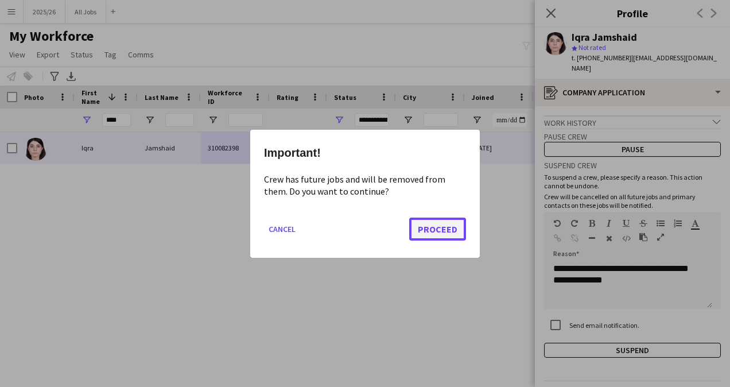
click at [444, 236] on button "Proceed" at bounding box center [437, 228] width 57 height 23
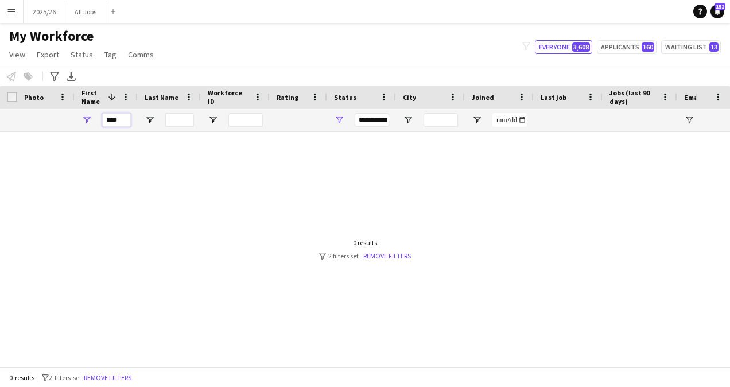
click at [121, 122] on input "****" at bounding box center [116, 120] width 29 height 14
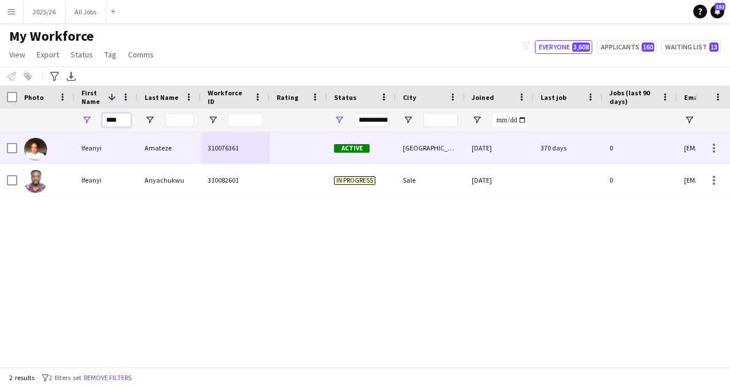
type input "****"
click at [82, 154] on div "Ifeanyi" at bounding box center [106, 148] width 63 height 32
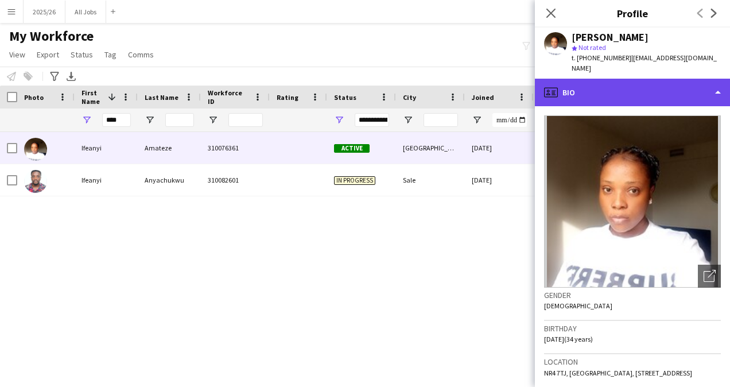
click at [650, 81] on div "profile Bio" at bounding box center [632, 93] width 195 height 28
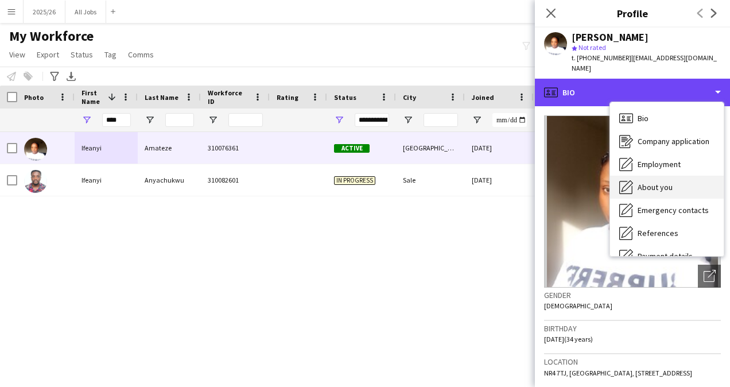
scroll to position [131, 0]
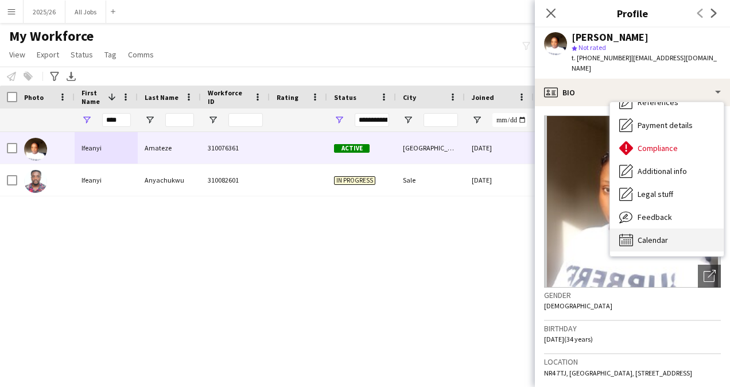
click at [657, 236] on div "Calendar Calendar" at bounding box center [667, 239] width 114 height 23
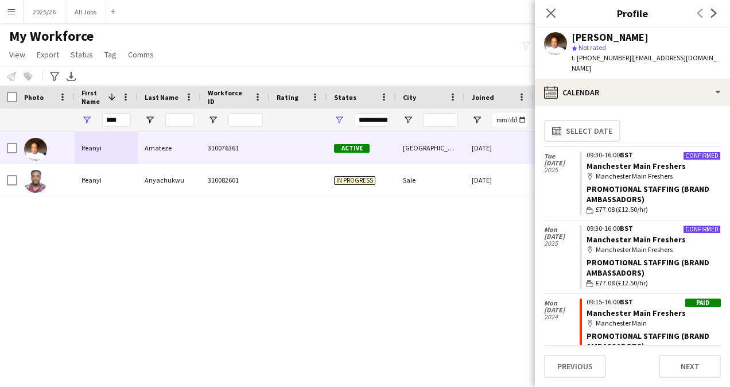
scroll to position [73, 0]
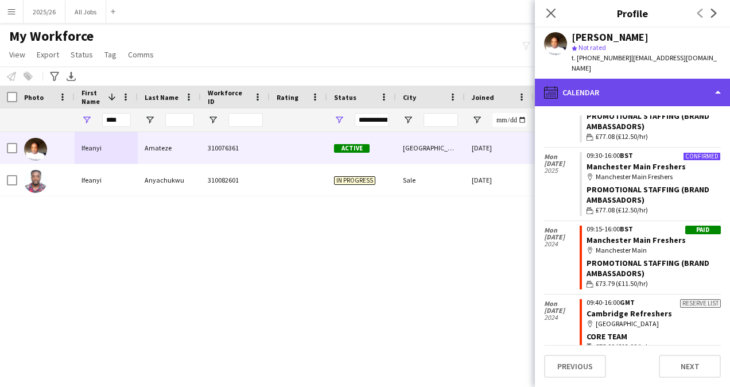
click at [641, 79] on div "calendar-full Calendar" at bounding box center [632, 93] width 195 height 28
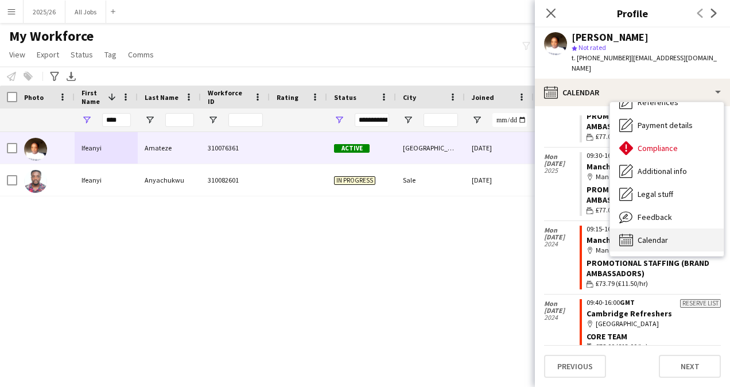
click at [663, 235] on span "Calendar" at bounding box center [653, 240] width 30 height 10
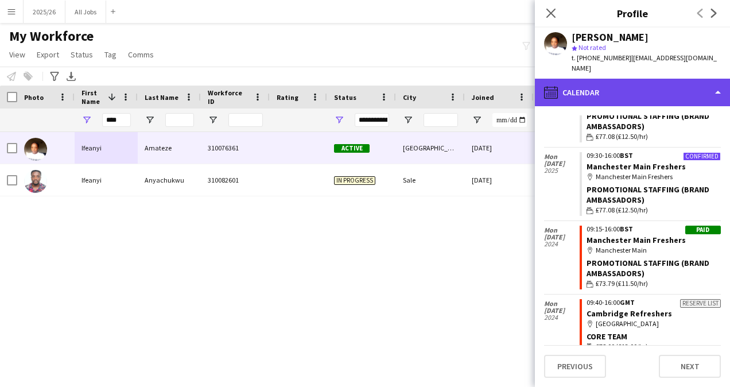
click at [666, 88] on div "calendar-full Calendar" at bounding box center [632, 93] width 195 height 28
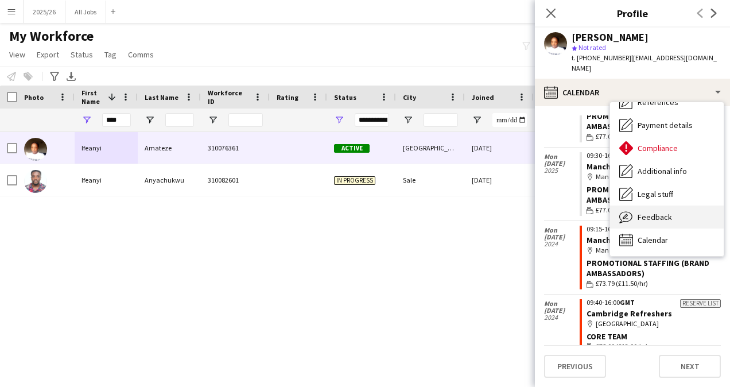
click at [661, 212] on span "Feedback" at bounding box center [655, 217] width 34 height 10
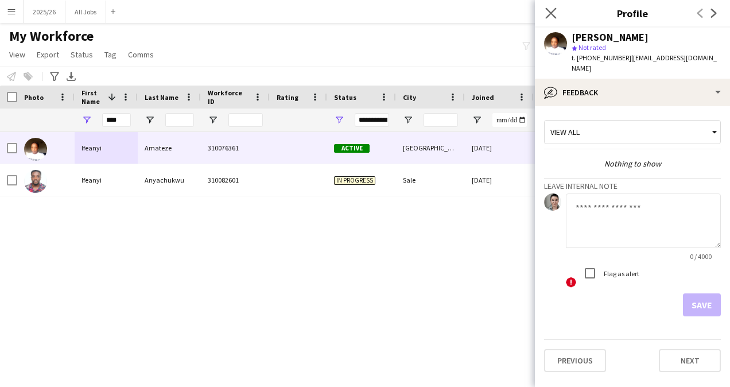
click at [544, 12] on app-icon "Close pop-in" at bounding box center [551, 13] width 17 height 17
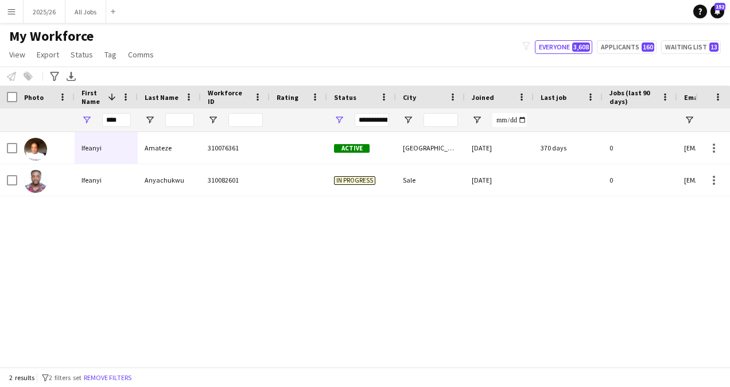
drag, startPoint x: 126, startPoint y: 122, endPoint x: 192, endPoint y: 39, distance: 105.8
click at [192, 39] on div "My Workforce View Views Default view New view Update view Delete view Edit name…" at bounding box center [365, 47] width 730 height 39
click at [121, 117] on input "****" at bounding box center [116, 120] width 29 height 14
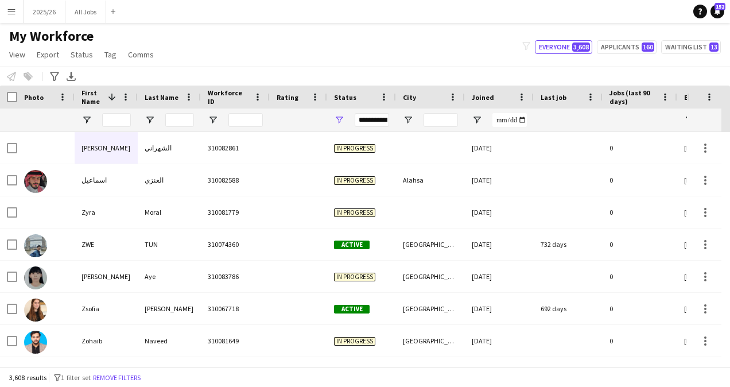
click at [204, 72] on div "Notify workforce Add to tag Select at least one crew to tag him or her. Advance…" at bounding box center [365, 76] width 730 height 19
click at [121, 115] on input "First Name Filter Input" at bounding box center [116, 120] width 29 height 14
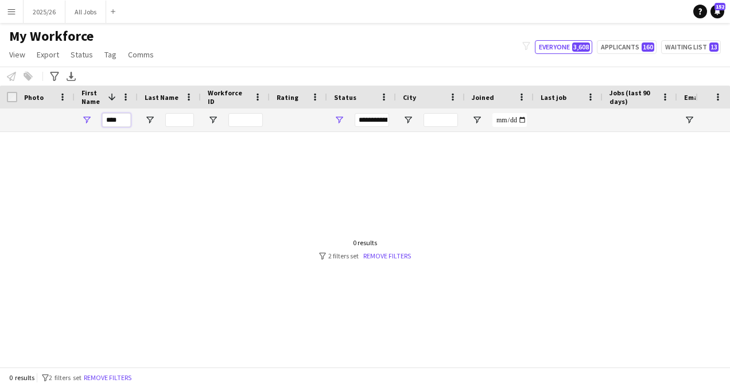
type input "****"
click at [372, 132] on div at bounding box center [622, 132] width 1244 height 1
click at [374, 126] on div "**********" at bounding box center [372, 120] width 34 height 14
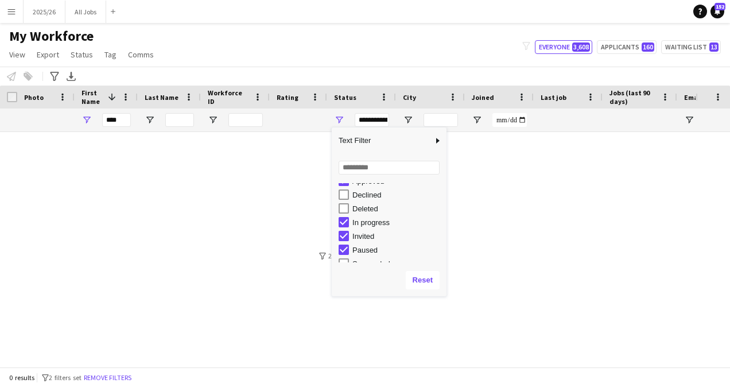
scroll to position [51, 0]
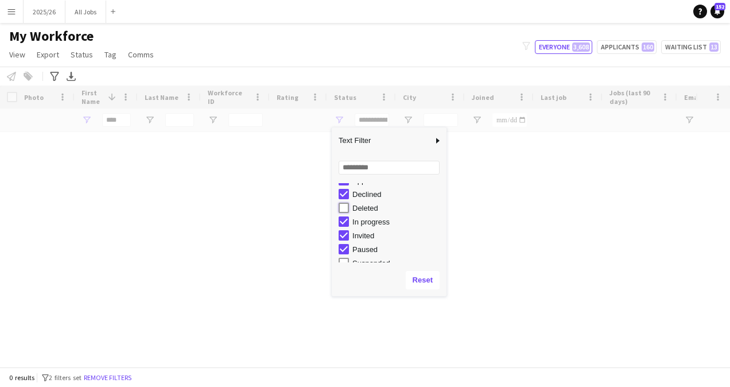
type input "**********"
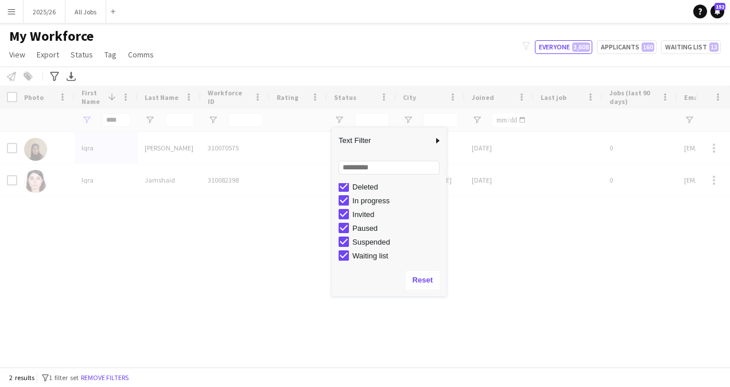
click at [254, 239] on div "Loading" at bounding box center [365, 226] width 730 height 281
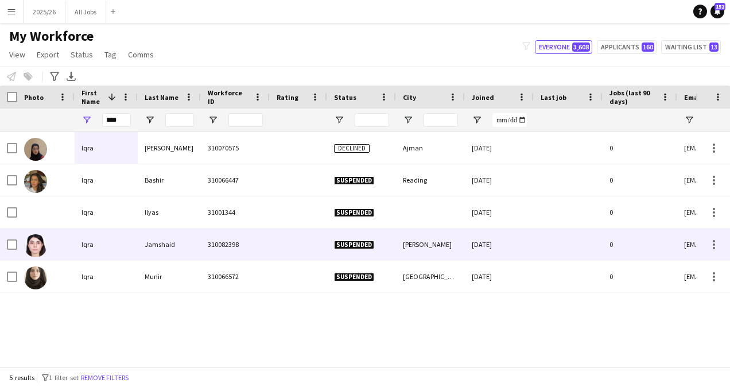
click at [313, 251] on div at bounding box center [298, 244] width 57 height 32
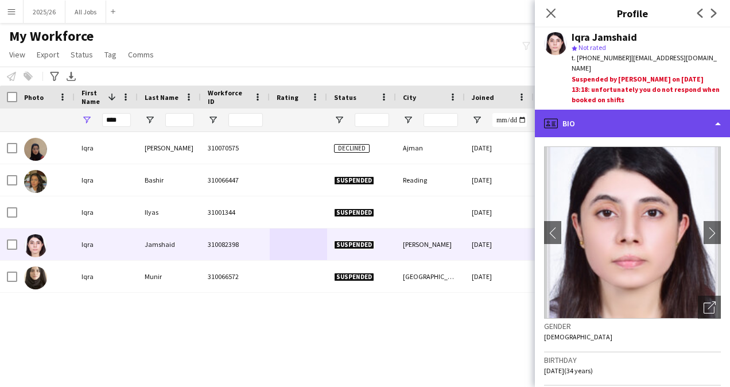
click at [634, 117] on div "profile Bio" at bounding box center [632, 124] width 195 height 28
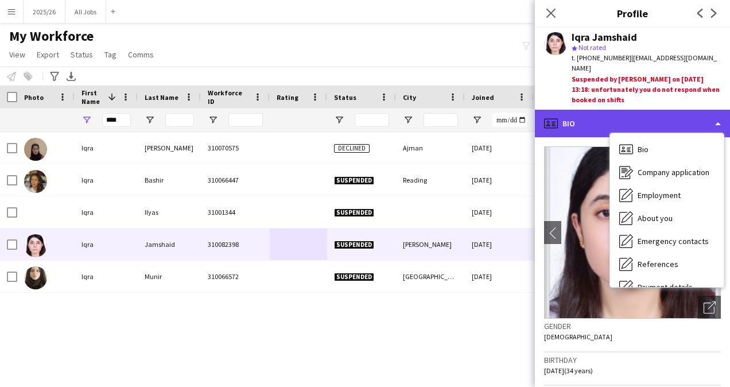
click at [583, 110] on div "profile Bio" at bounding box center [632, 124] width 195 height 28
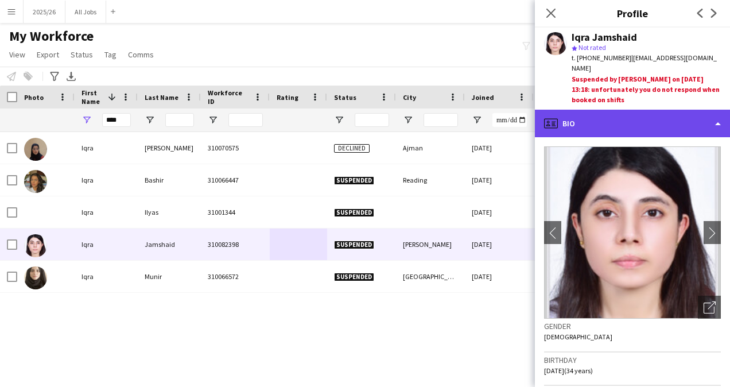
click at [689, 110] on div "profile Bio" at bounding box center [632, 124] width 195 height 28
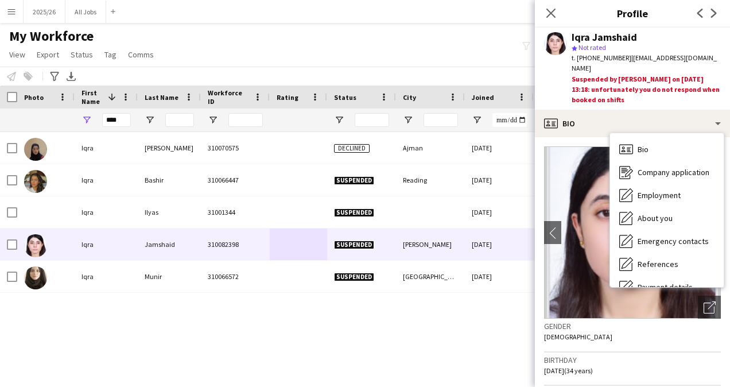
click at [642, 87] on div "Suspended by [PERSON_NAME] on [DATE] 13:18: unfortunately you do not respond wh…" at bounding box center [646, 90] width 149 height 32
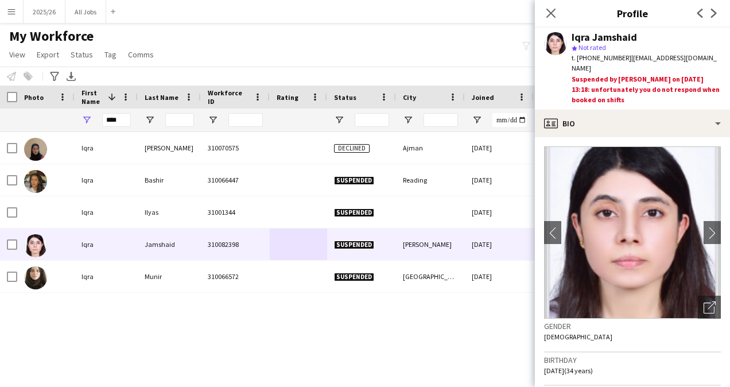
scroll to position [71, 0]
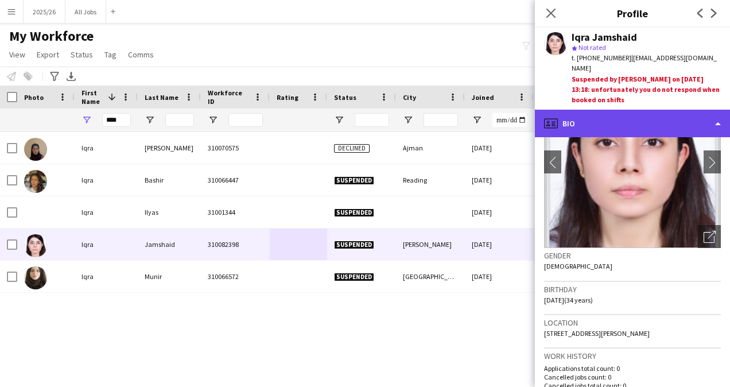
click at [669, 110] on div "profile Bio" at bounding box center [632, 124] width 195 height 28
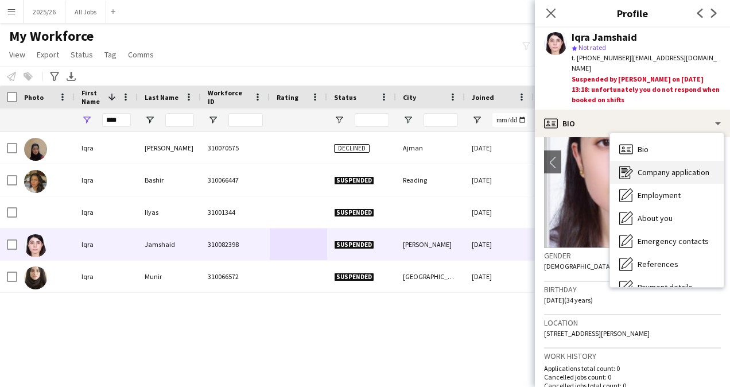
click at [665, 167] on span "Company application" at bounding box center [674, 172] width 72 height 10
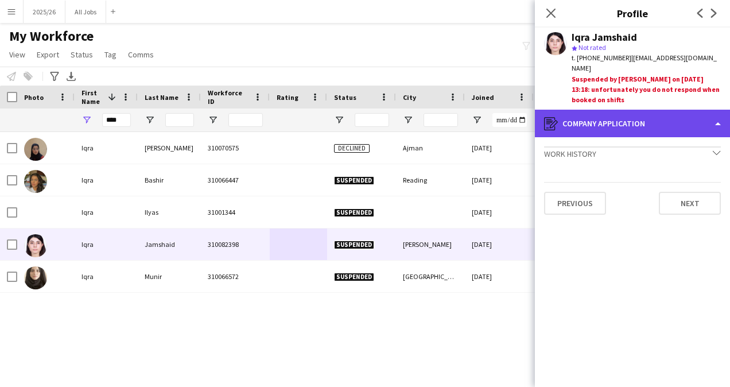
click at [645, 121] on div "register Company application" at bounding box center [632, 124] width 195 height 28
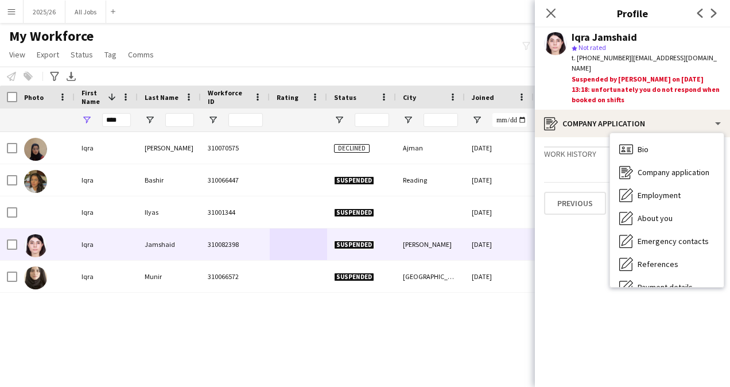
click at [589, 314] on app-crew-profile-application "Work history chevron-down Incomplete Previous Next" at bounding box center [632, 262] width 195 height 250
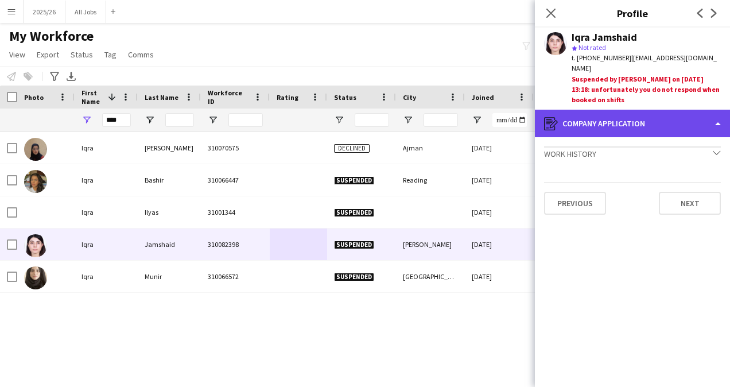
click at [634, 119] on div "register Company application" at bounding box center [632, 124] width 195 height 28
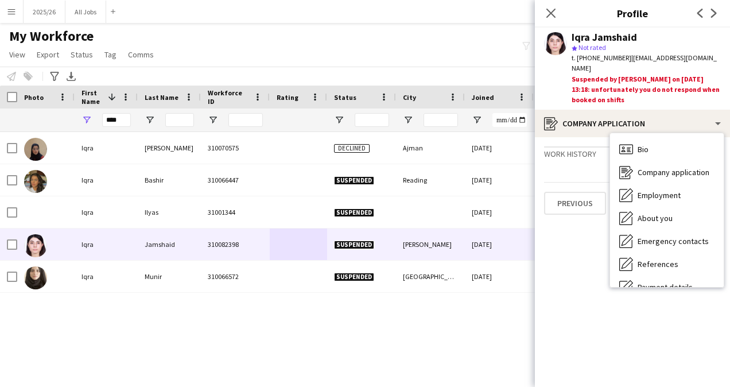
click at [581, 161] on app-crew-profile-application "Work history chevron-down Incomplete Previous Next" at bounding box center [632, 262] width 195 height 250
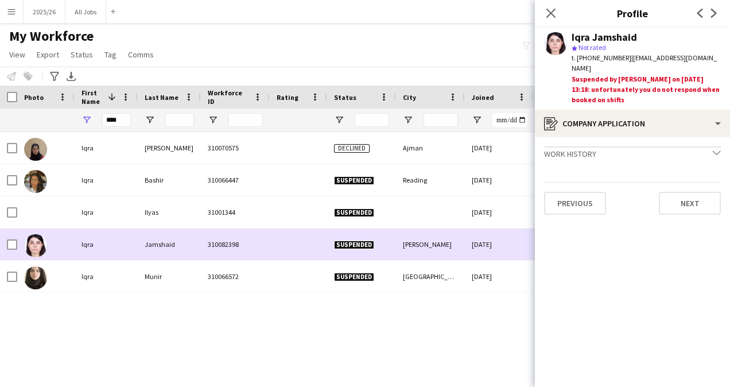
click at [454, 237] on div "[PERSON_NAME]" at bounding box center [430, 244] width 69 height 32
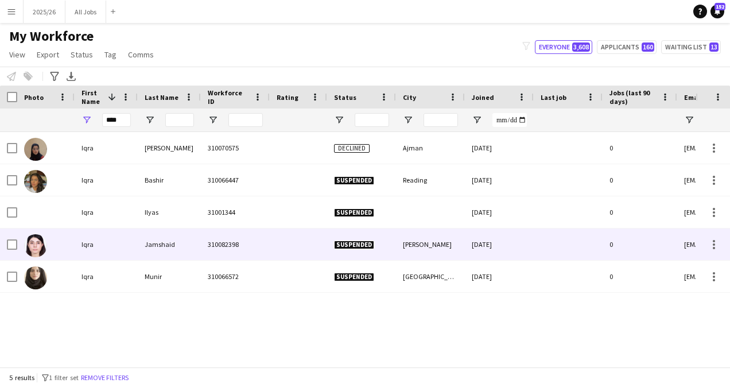
click at [494, 244] on div "[DATE]" at bounding box center [499, 244] width 69 height 32
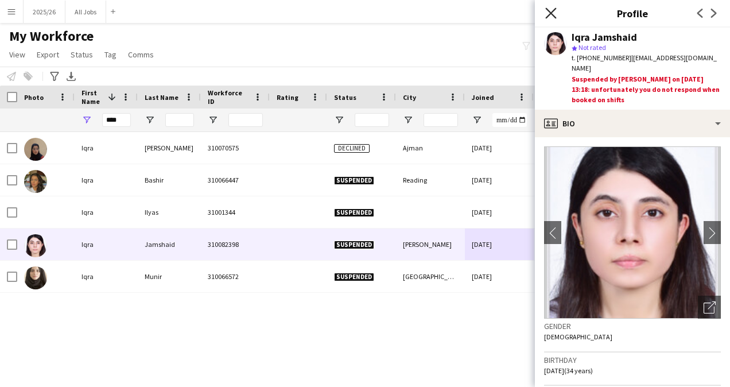
click at [556, 14] on icon "Close pop-in" at bounding box center [550, 12] width 11 height 11
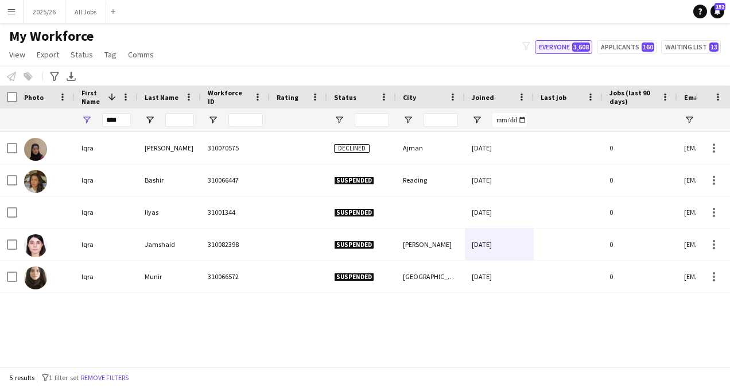
click at [570, 43] on button "Everyone 3,608" at bounding box center [563, 47] width 57 height 14
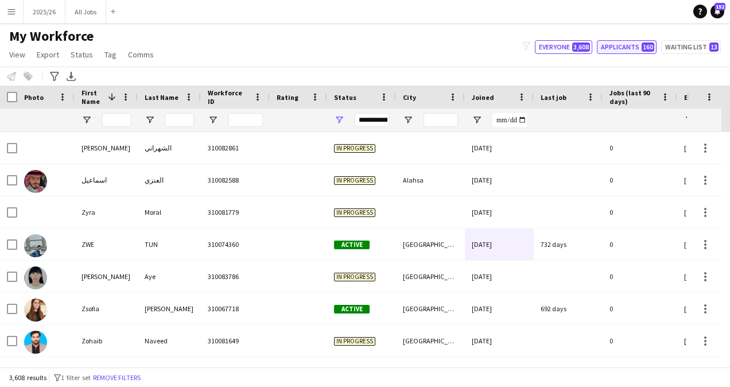
click at [627, 50] on button "Applicants 160" at bounding box center [627, 47] width 60 height 14
type input "**********"
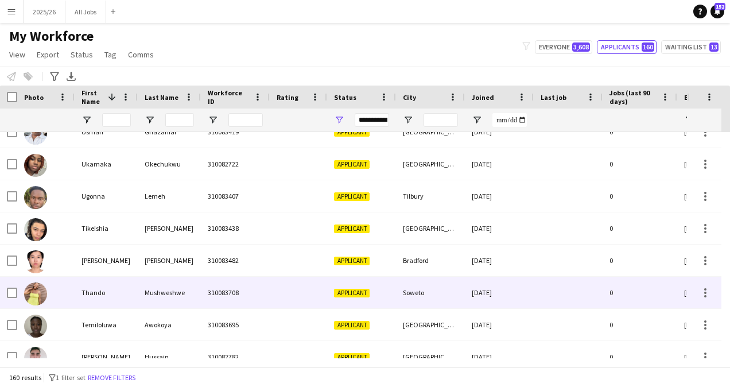
scroll to position [306, 0]
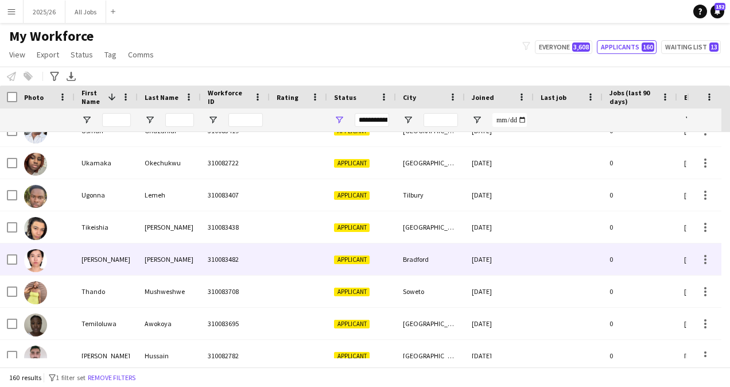
drag, startPoint x: 436, startPoint y: 266, endPoint x: 187, endPoint y: 48, distance: 331.0
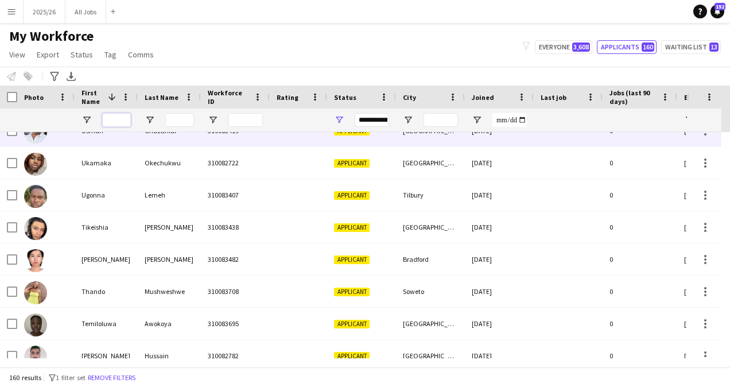
click at [118, 117] on input "First Name Filter Input" at bounding box center [116, 120] width 29 height 14
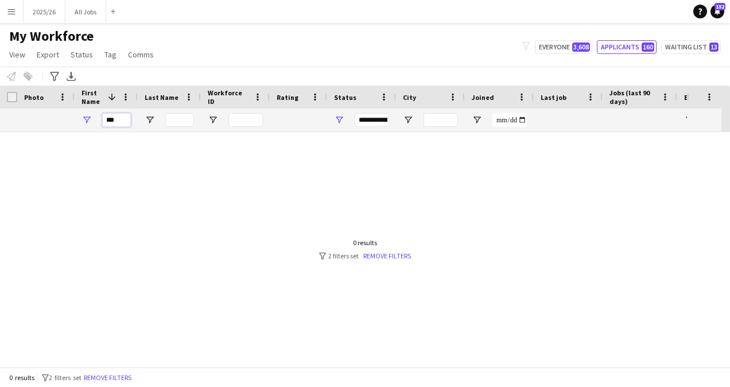
scroll to position [0, 0]
type input "*"
type input "***"
click at [552, 50] on button "Everyone 3,608" at bounding box center [563, 47] width 57 height 14
type input "**********"
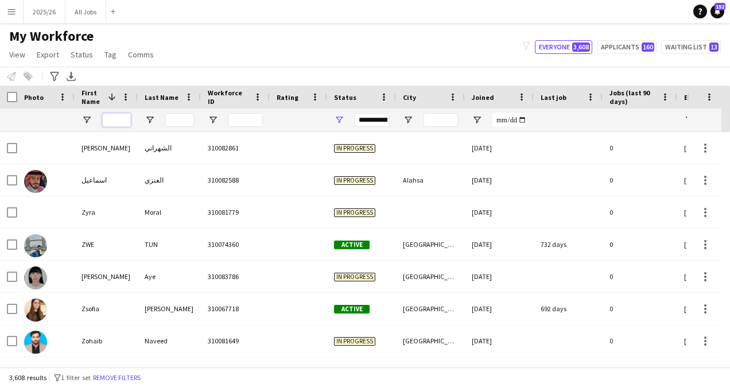
click at [120, 118] on input "First Name Filter Input" at bounding box center [116, 120] width 29 height 14
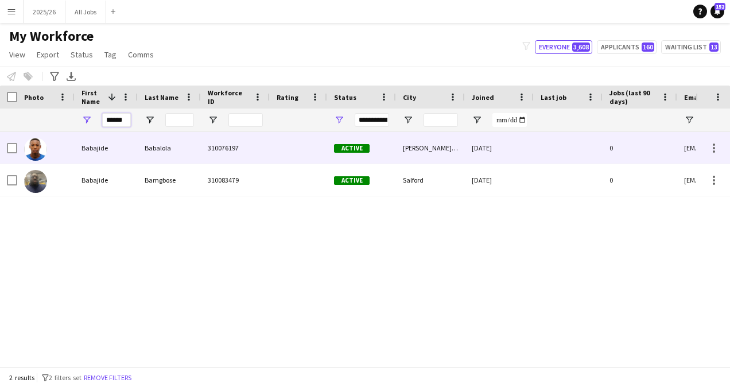
type input "******"
click at [221, 145] on div "310076197" at bounding box center [235, 148] width 69 height 32
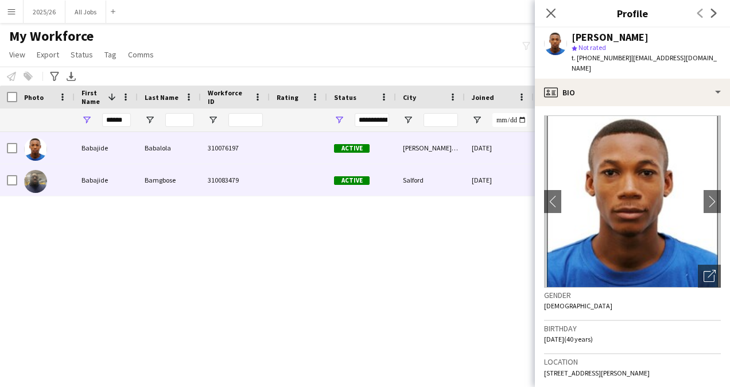
click at [473, 165] on div "[DATE]" at bounding box center [499, 180] width 69 height 32
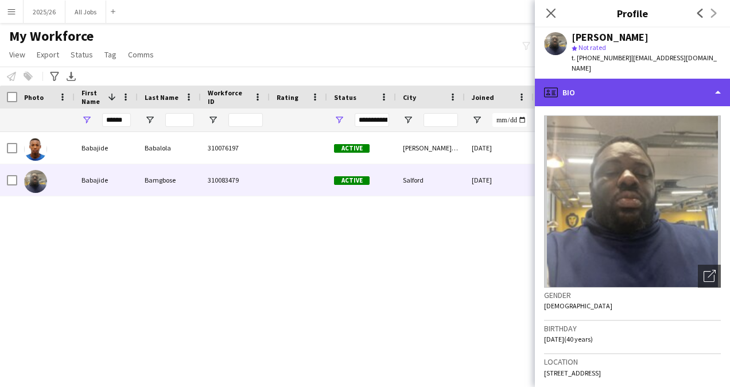
click at [657, 79] on div "profile Bio" at bounding box center [632, 93] width 195 height 28
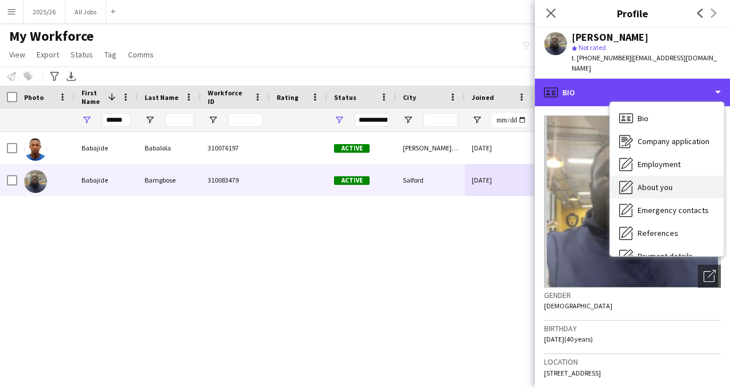
scroll to position [131, 0]
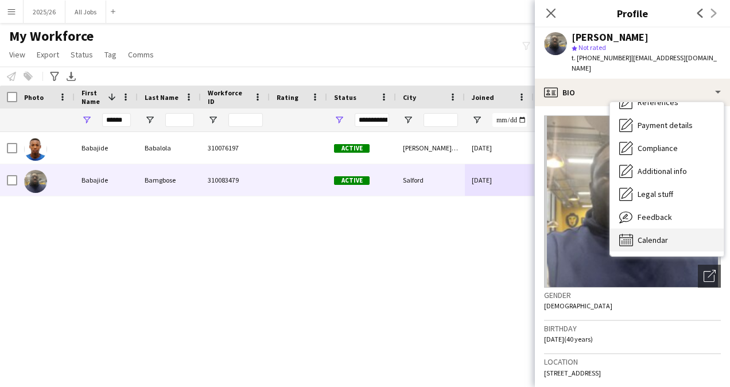
click at [673, 228] on div "Calendar Calendar" at bounding box center [667, 239] width 114 height 23
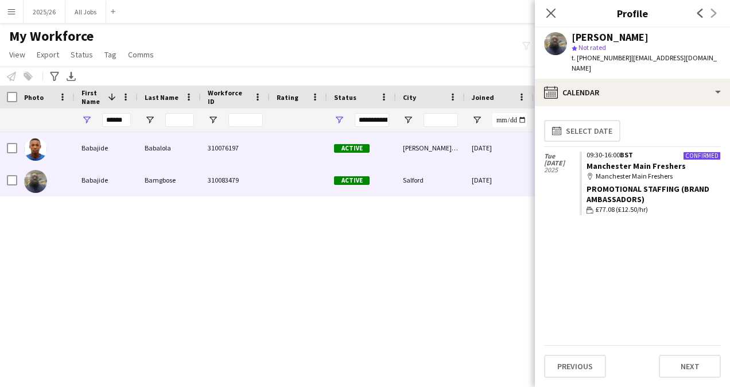
click at [357, 154] on div "Active" at bounding box center [361, 148] width 69 height 32
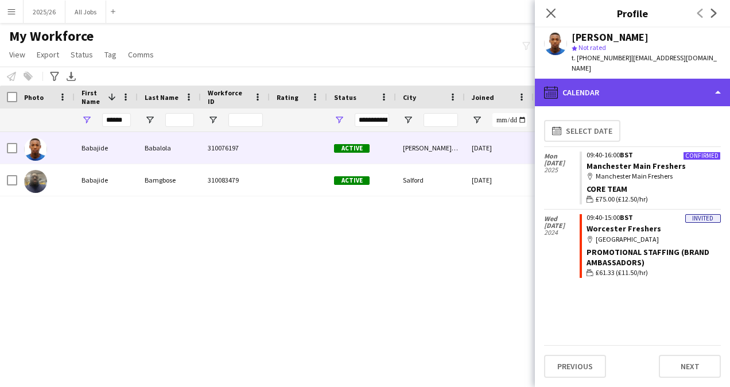
click at [650, 85] on div "calendar-full Calendar" at bounding box center [632, 93] width 195 height 28
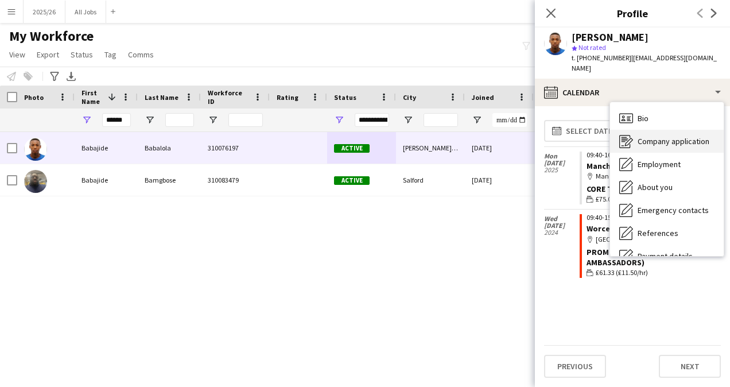
click at [682, 136] on span "Company application" at bounding box center [674, 141] width 72 height 10
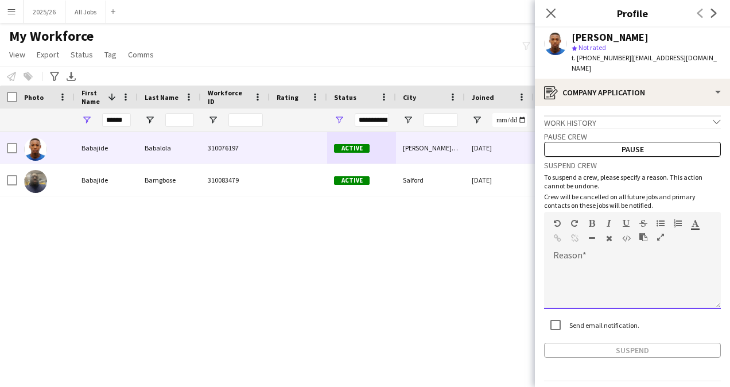
click at [610, 263] on div at bounding box center [632, 286] width 177 height 46
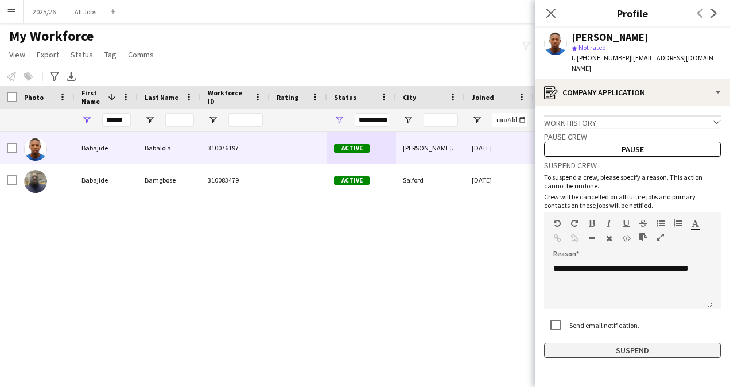
click at [614, 343] on button "Suspend" at bounding box center [632, 350] width 177 height 15
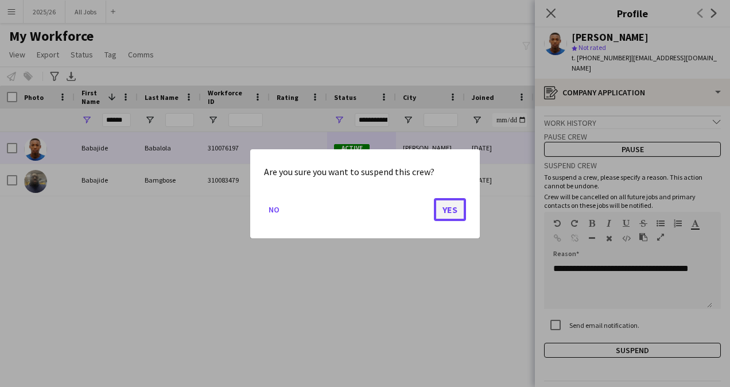
click at [453, 210] on button "Yes" at bounding box center [450, 208] width 32 height 23
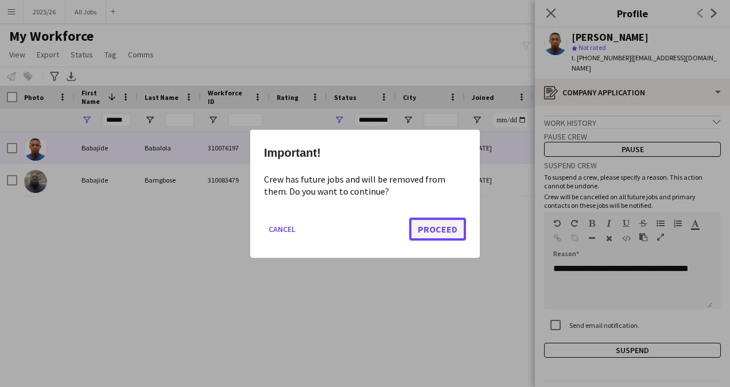
click at [444, 238] on button "Proceed" at bounding box center [437, 228] width 57 height 23
